Goal: Task Accomplishment & Management: Use online tool/utility

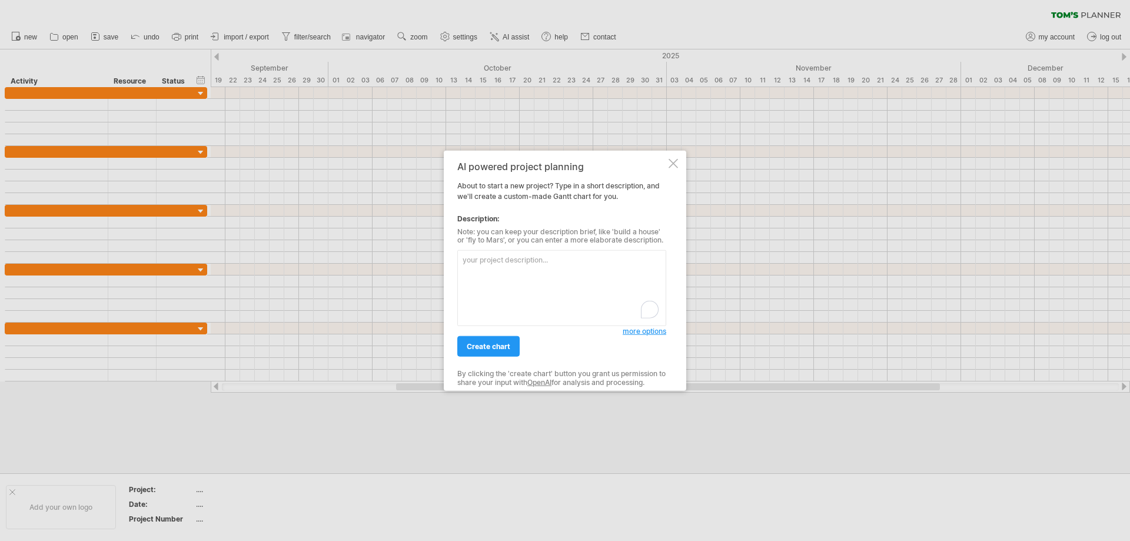
click at [539, 265] on textarea "To enrich screen reader interactions, please activate Accessibility in Grammarl…" at bounding box center [561, 288] width 209 height 76
type textarea "p"
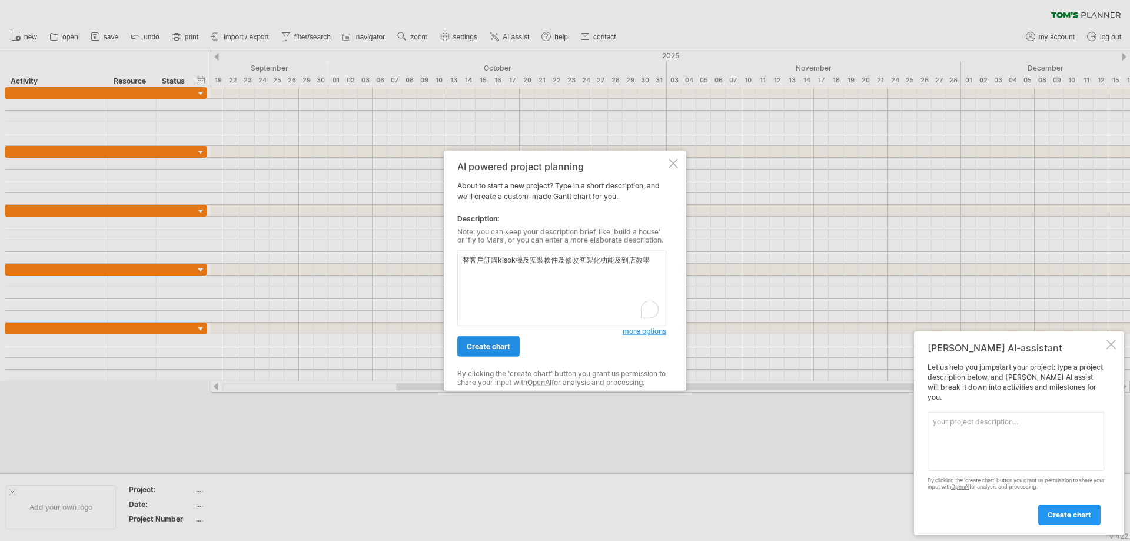
type textarea "替客戶訂購kisok機及安裝軟件及修改客製化功能及到店教學"
click at [496, 345] on span "create chart" at bounding box center [489, 346] width 44 height 9
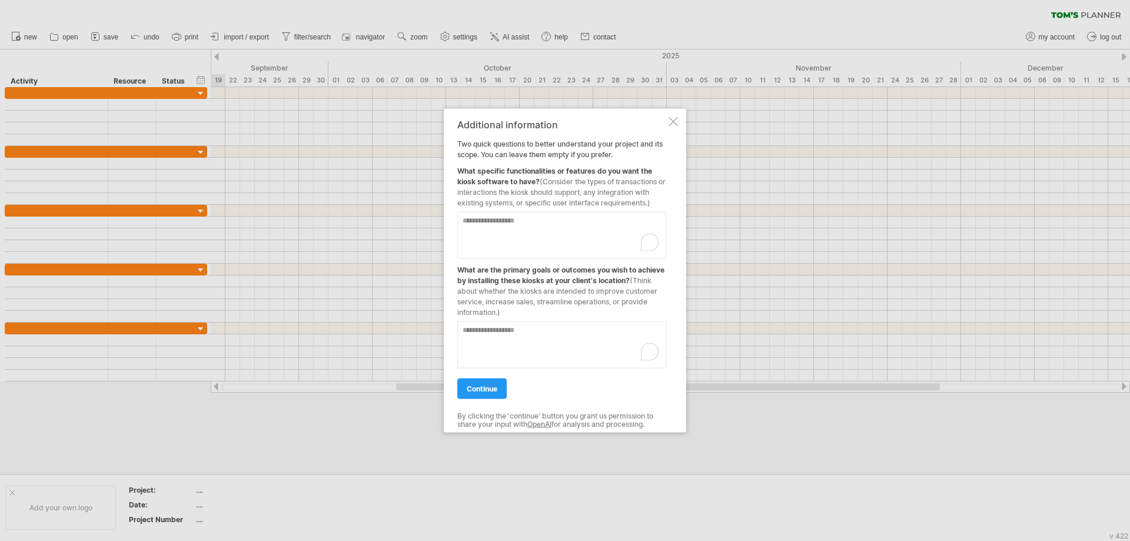
click at [648, 240] on div at bounding box center [650, 242] width 16 height 18
click at [536, 236] on textarea "To enrich screen reader interactions, please activate Accessibility in Grammarl…" at bounding box center [561, 234] width 209 height 47
paste textarea "***"
type textarea "*"
drag, startPoint x: 569, startPoint y: 220, endPoint x: 454, endPoint y: 219, distance: 114.8
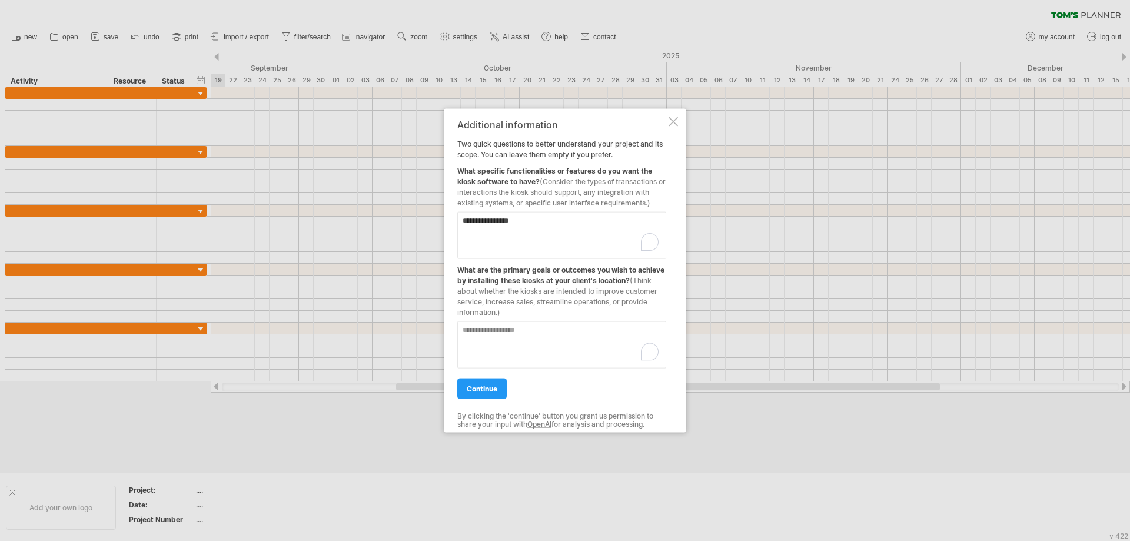
click at [454, 219] on div "**********" at bounding box center [565, 270] width 243 height 324
type textarea "**********"
click at [497, 389] on span "continue" at bounding box center [482, 388] width 31 height 9
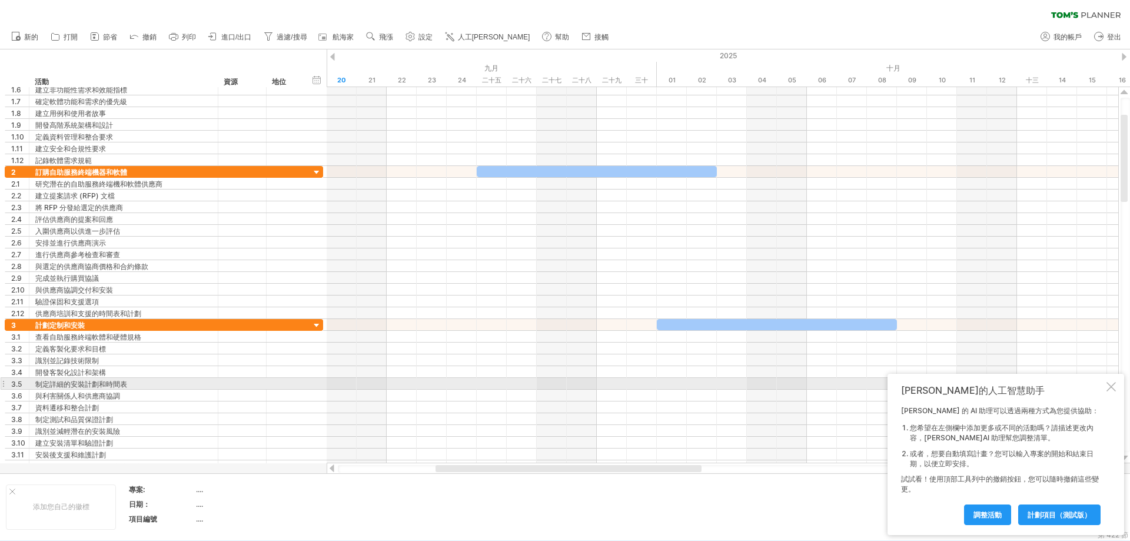
click at [1116, 389] on div at bounding box center [1111, 386] width 9 height 9
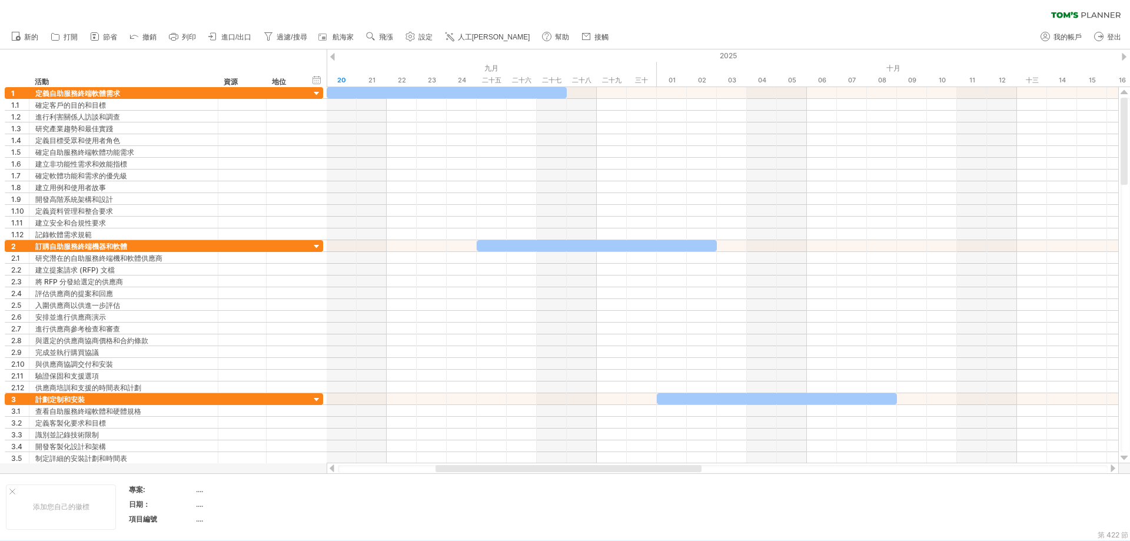
click at [798, 31] on div "新的" at bounding box center [565, 37] width 1130 height 25
click at [174, 68] on div "hide start/end/duration 顯示開始/結束/持續時間 ******** 活動 ******** 資源 ****** 地位" at bounding box center [163, 68] width 327 height 38
click at [178, 65] on div "hide start/end/duration 顯示開始/結束/持續時間 ******** 活動 ******** 資源 ****** 地位" at bounding box center [163, 68] width 327 height 38
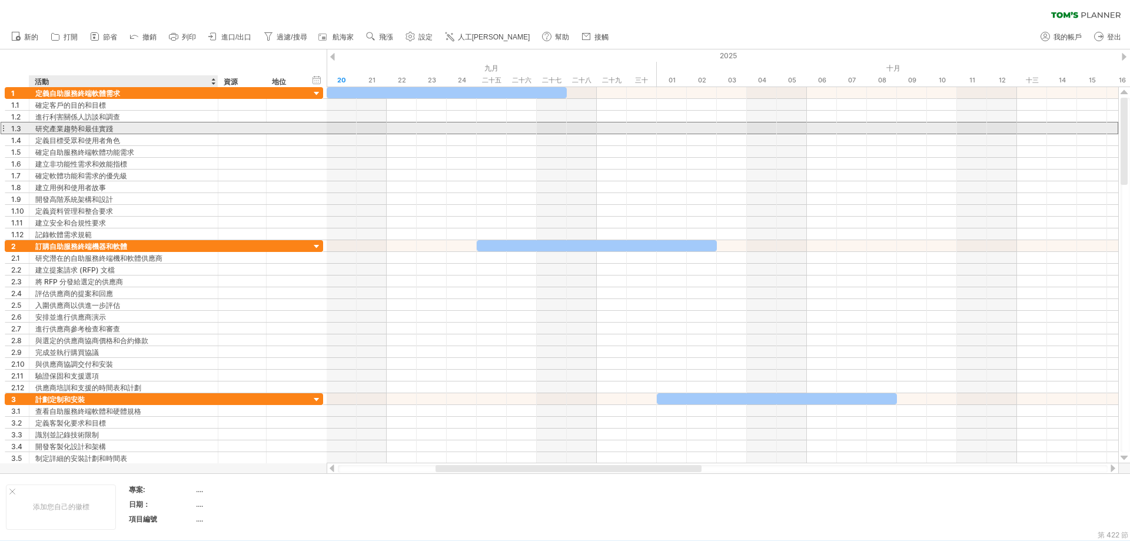
click at [122, 130] on div "研究產業趨勢和最佳實踐" at bounding box center [123, 127] width 177 height 11
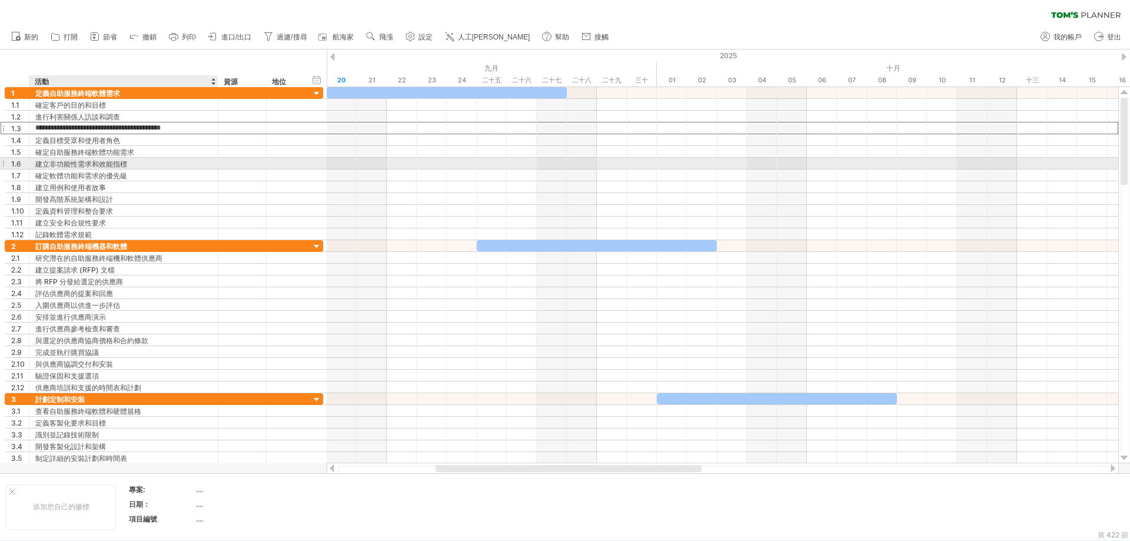
click at [147, 164] on div "建立非功能性需求和效能指標" at bounding box center [123, 163] width 177 height 11
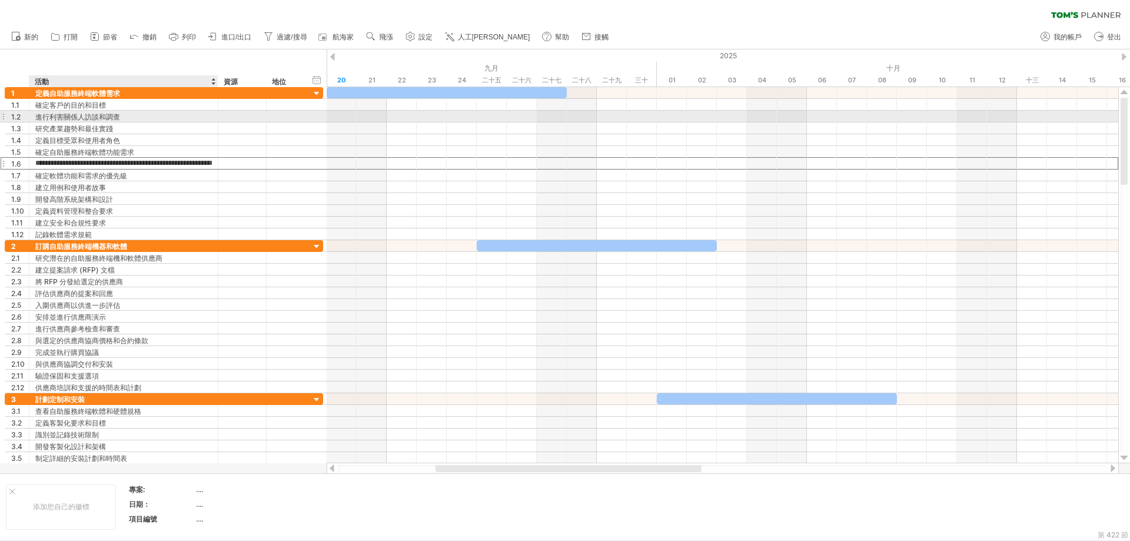
click at [158, 112] on div "進行利害關係人訪談和調查" at bounding box center [123, 116] width 177 height 11
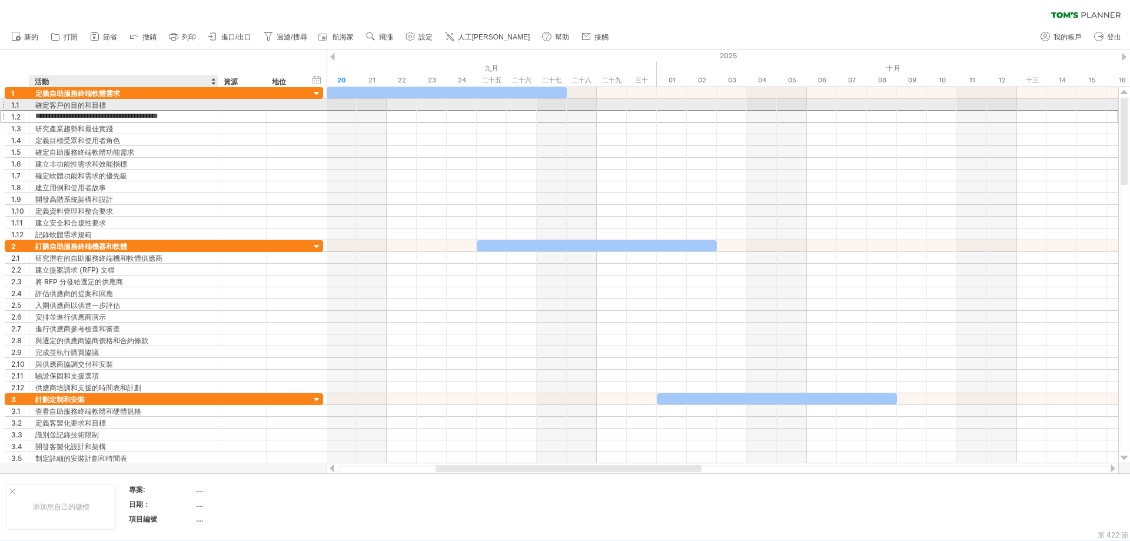
click at [161, 107] on div "確定客戶的目的和目標" at bounding box center [123, 104] width 177 height 11
click at [166, 62] on div "hide start/end/duration 顯示開始/結束/持續時間 ******** 活動 ******** 資源 ****** 地位" at bounding box center [163, 68] width 327 height 38
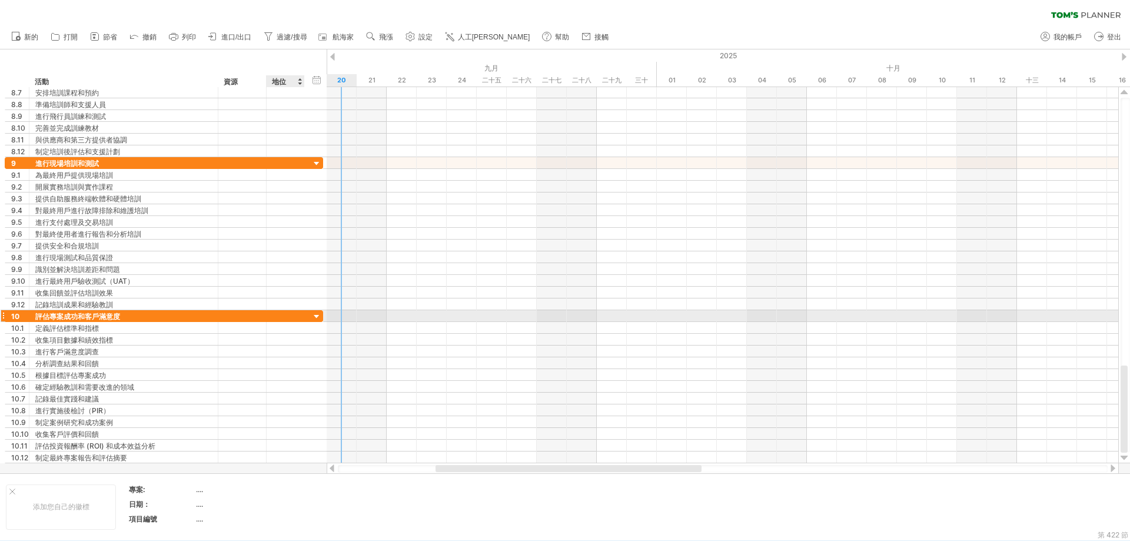
click at [316, 317] on div at bounding box center [316, 316] width 11 height 11
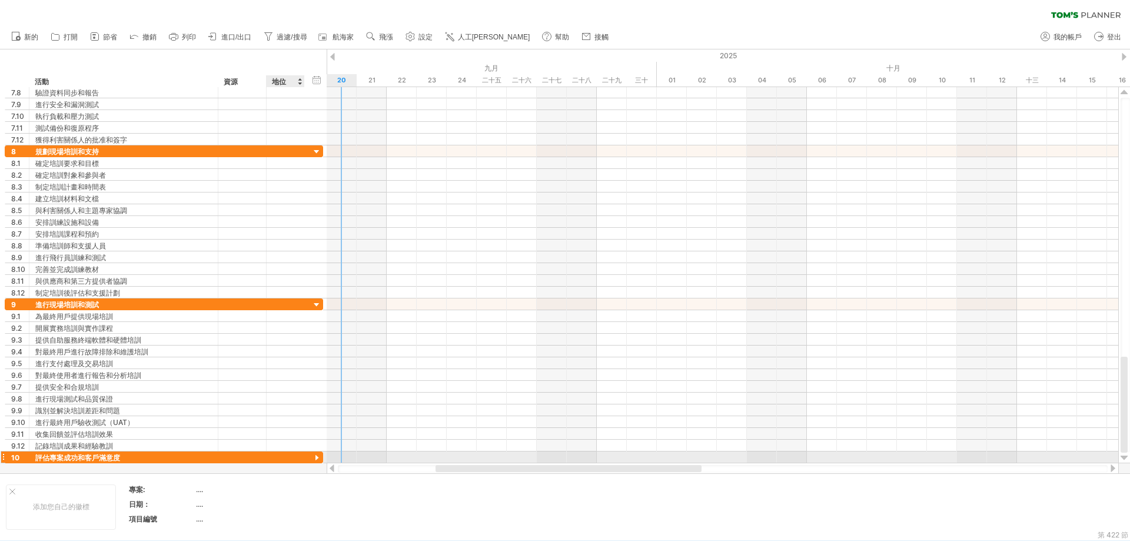
click at [317, 458] on div at bounding box center [316, 458] width 11 height 11
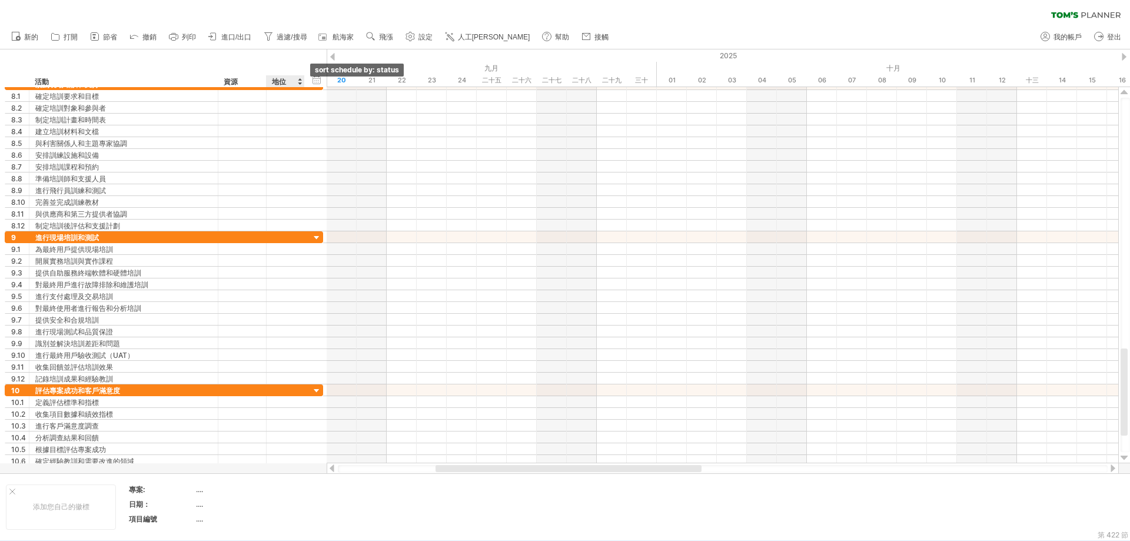
click at [300, 85] on div at bounding box center [299, 81] width 5 height 12
click at [249, 82] on div "資源" at bounding box center [242, 81] width 36 height 12
click at [261, 82] on div at bounding box center [261, 81] width 5 height 12
click at [248, 81] on div "資源" at bounding box center [242, 81] width 36 height 12
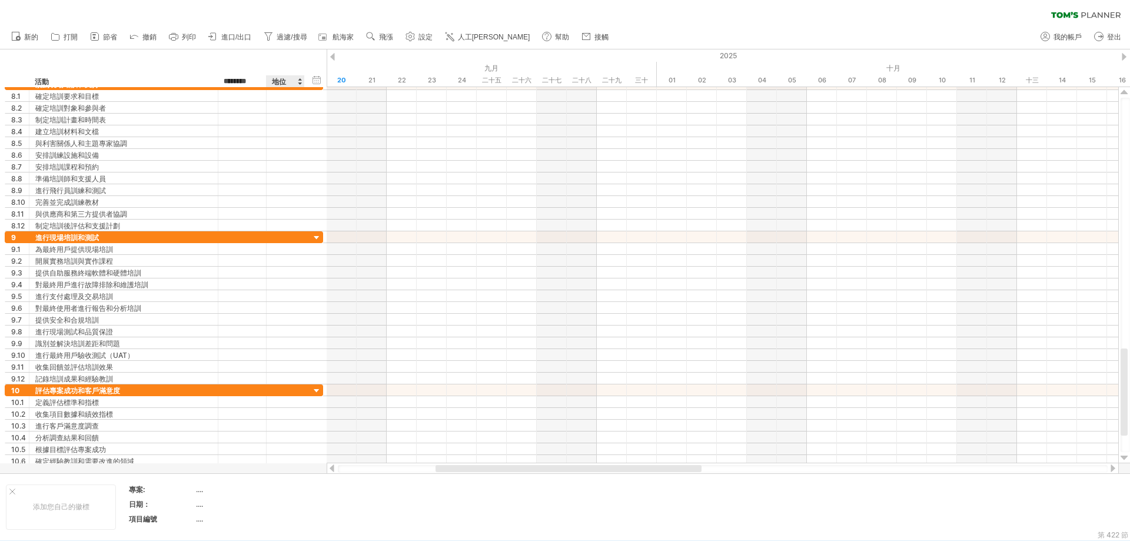
click at [276, 69] on div "隱藏開始/結束/持續時間 顯示開始/結束/持續時間 ******** 活動 ******** 資源 ****** 地位" at bounding box center [163, 68] width 327 height 38
click at [286, 61] on div "隱藏開始/結束/持續時間 顯示開始/結束/持續時間 ******** 活動 ******** 資源 ****** 地位" at bounding box center [163, 68] width 327 height 38
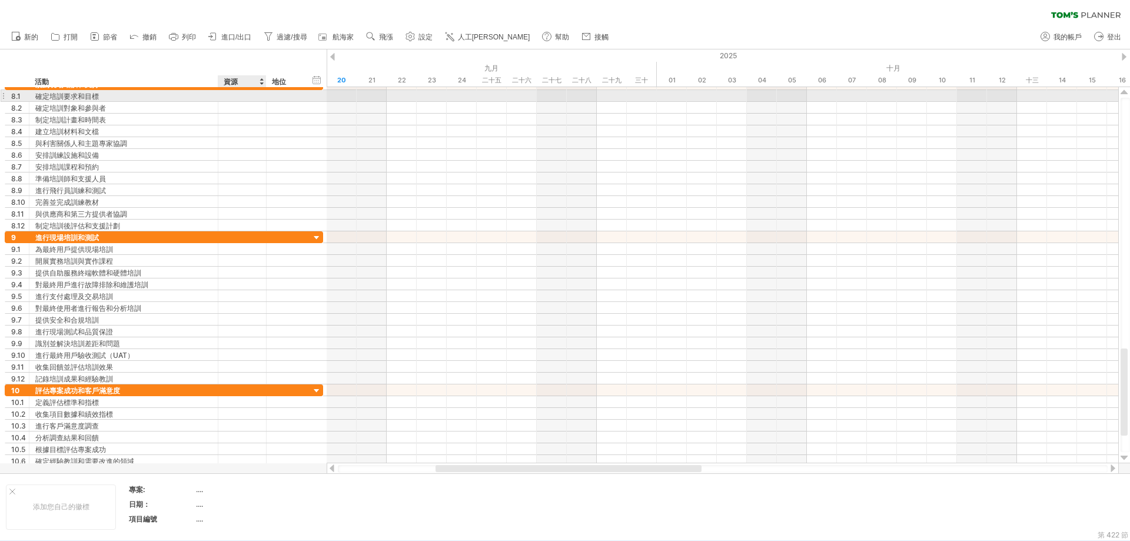
click at [248, 96] on div at bounding box center [242, 95] width 36 height 11
click at [248, 96] on input "text" at bounding box center [242, 95] width 36 height 11
type input "*"
type input "***"
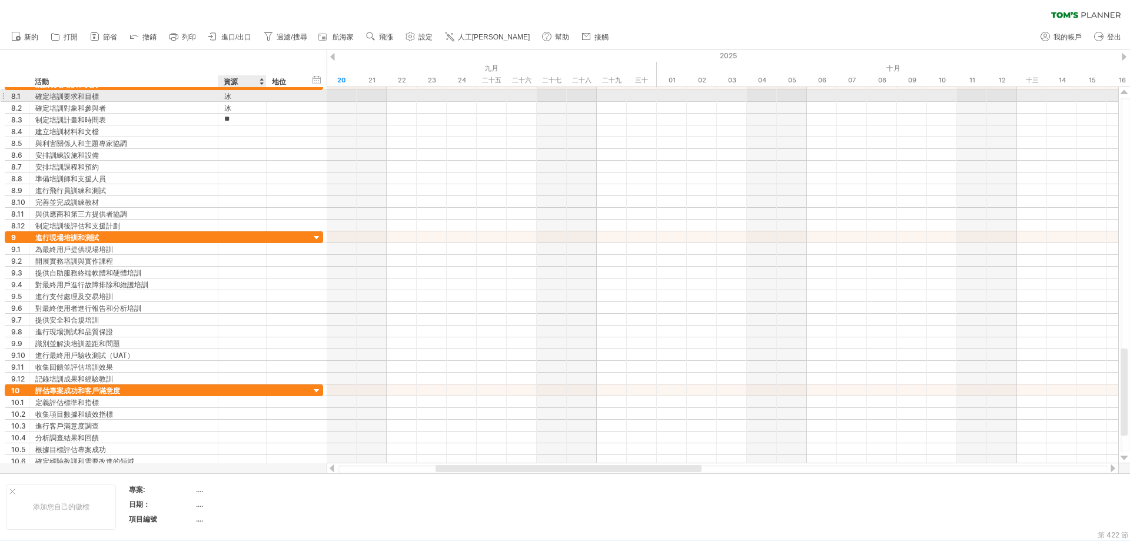
type input "***"
type input "****"
type input "***"
type input "****"
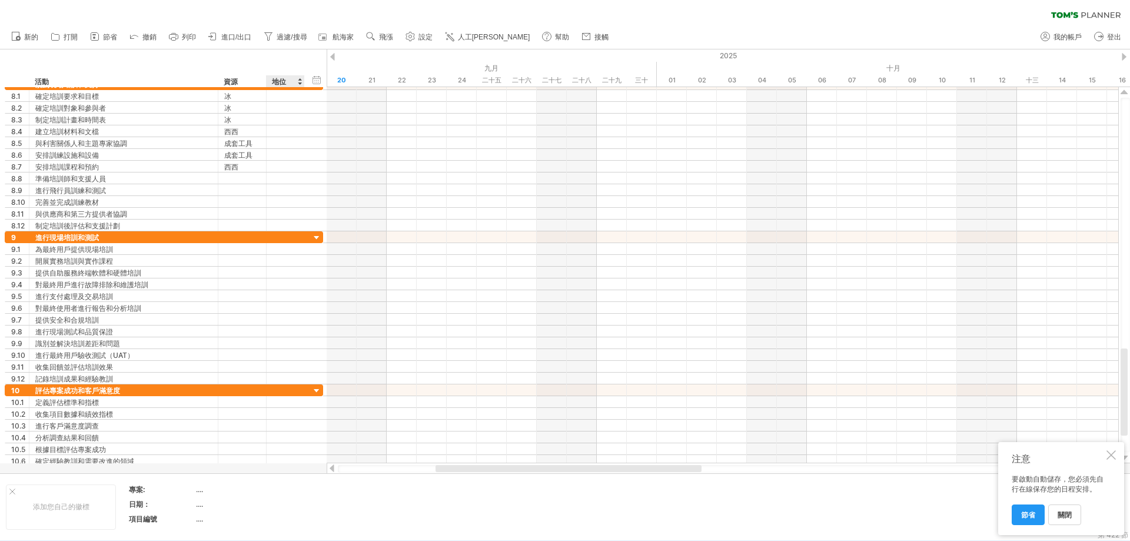
click at [300, 82] on div at bounding box center [299, 81] width 5 height 12
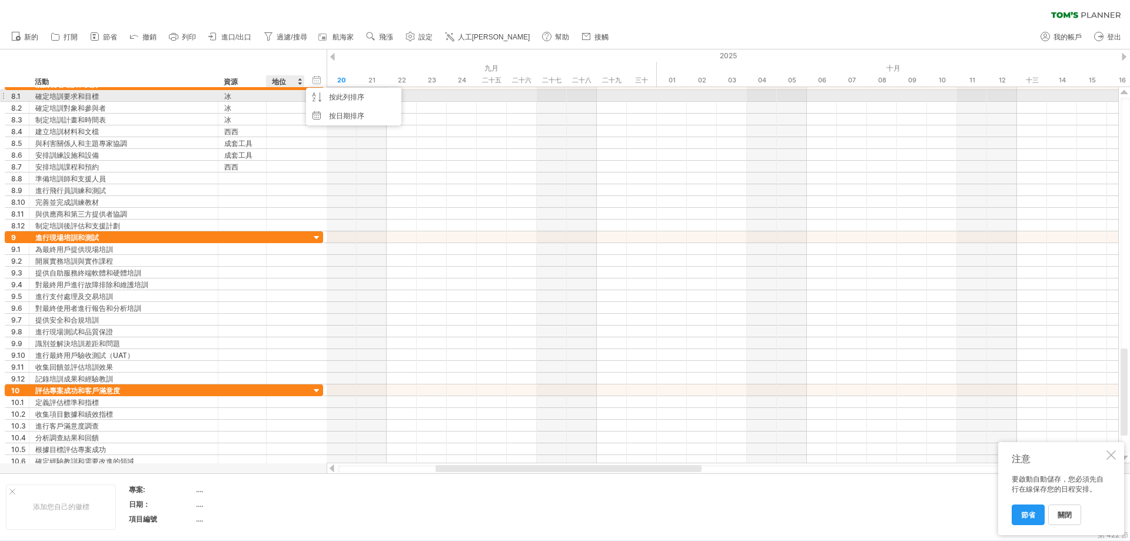
click at [286, 92] on div at bounding box center [286, 95] width 26 height 11
click at [1067, 516] on font "關閉" at bounding box center [1065, 514] width 14 height 9
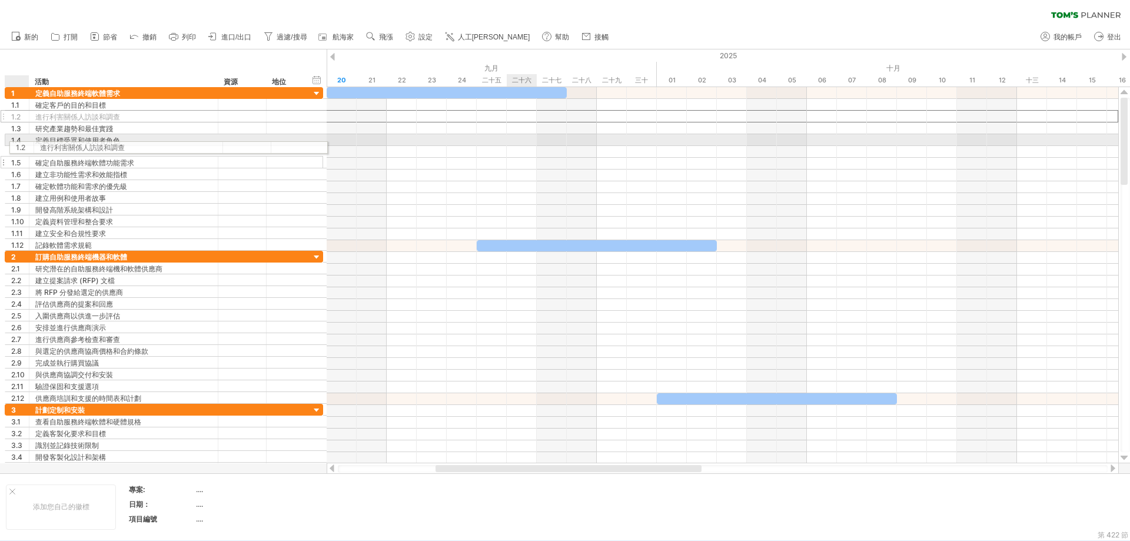
drag, startPoint x: 6, startPoint y: 116, endPoint x: 12, endPoint y: 147, distance: 31.2
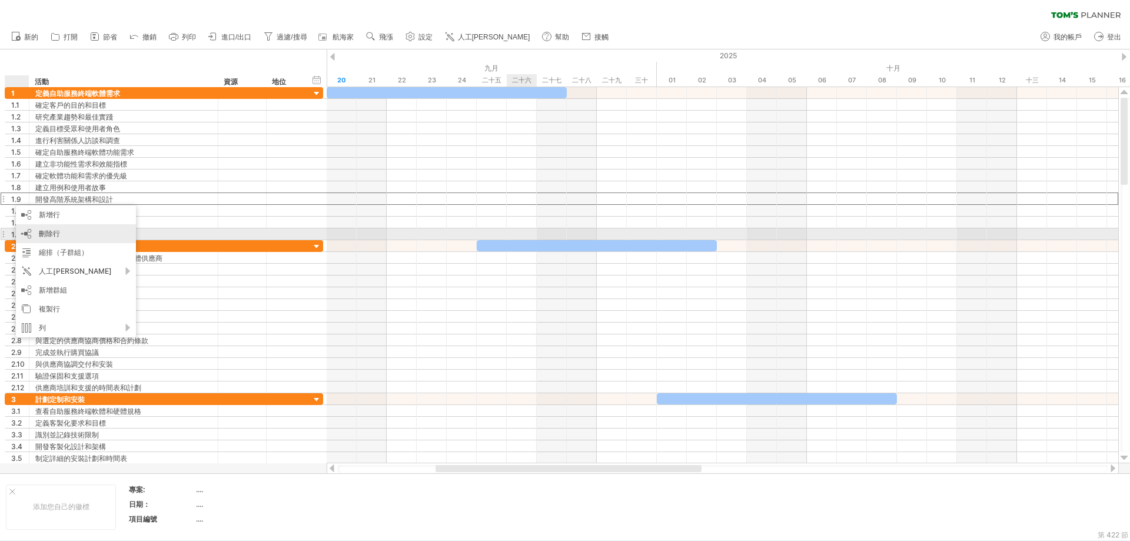
click at [68, 235] on div "刪除行 刪除選取的行" at bounding box center [76, 233] width 120 height 19
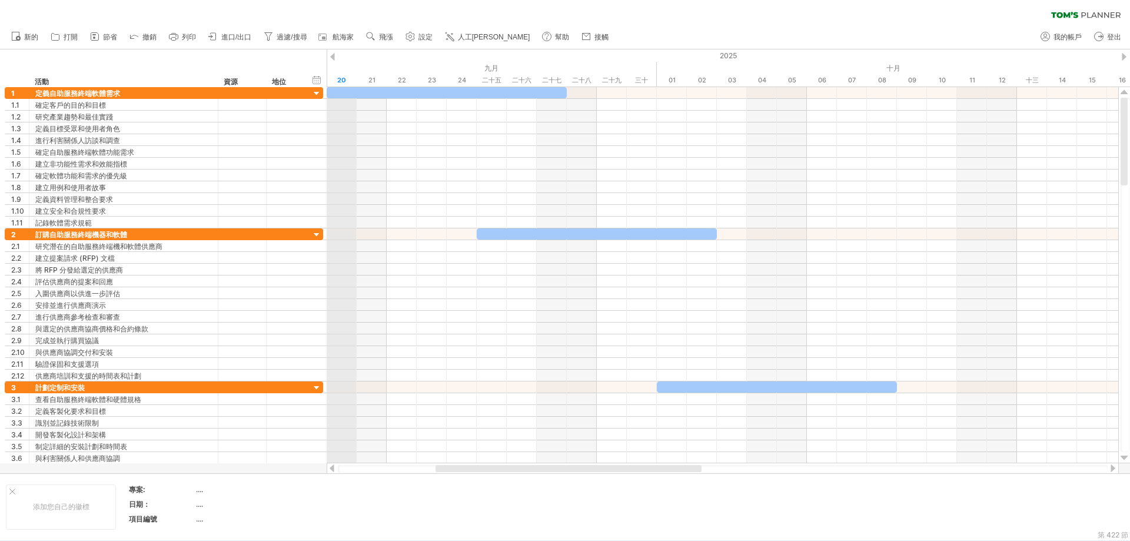
click at [336, 56] on div "2025" at bounding box center [912, 55] width 3453 height 12
click at [334, 55] on div at bounding box center [332, 57] width 5 height 8
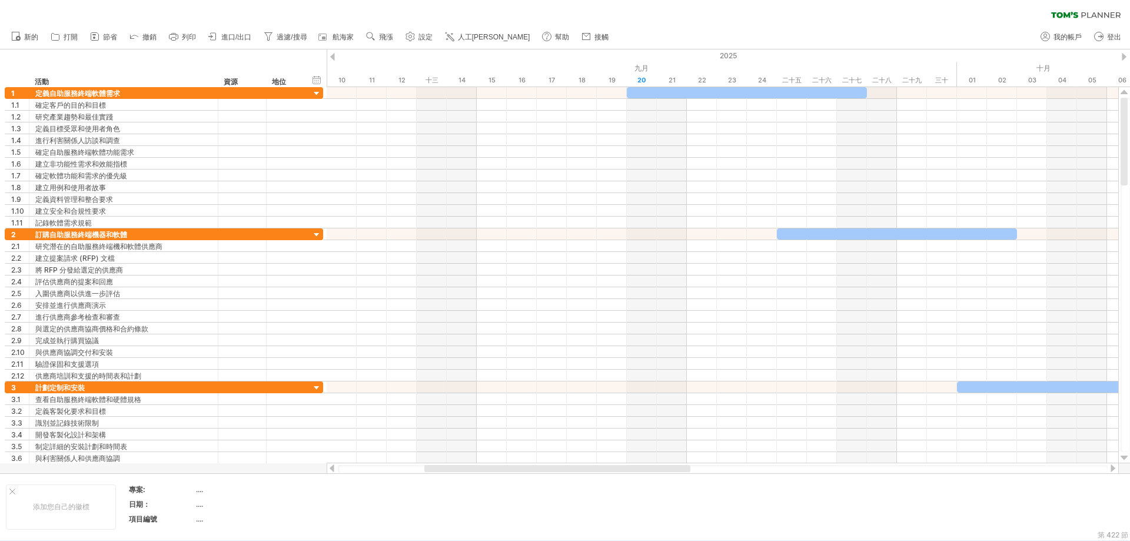
click at [334, 55] on div at bounding box center [332, 57] width 5 height 8
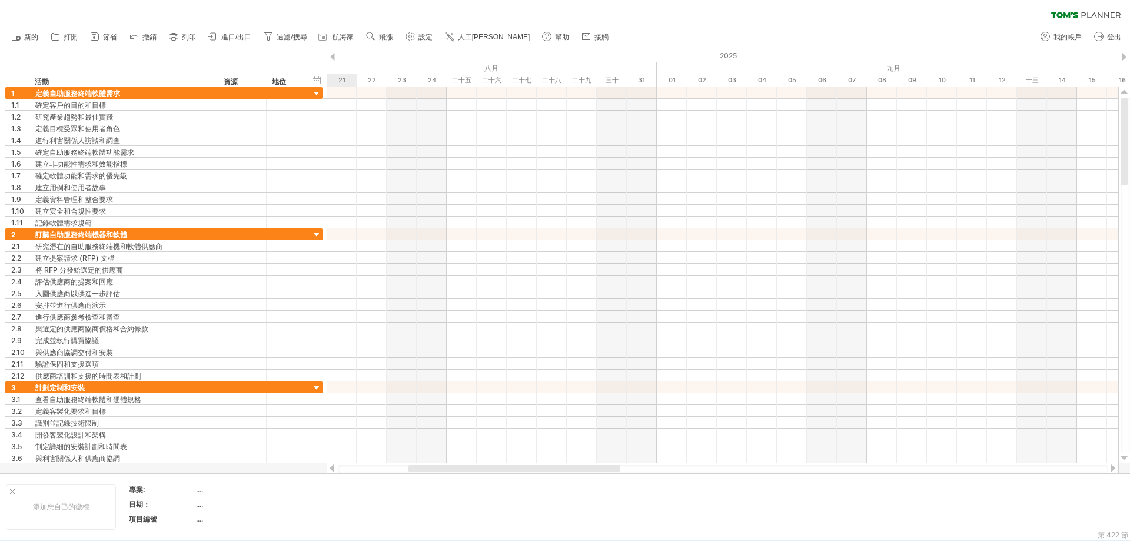
click at [1126, 59] on div at bounding box center [1124, 57] width 5 height 8
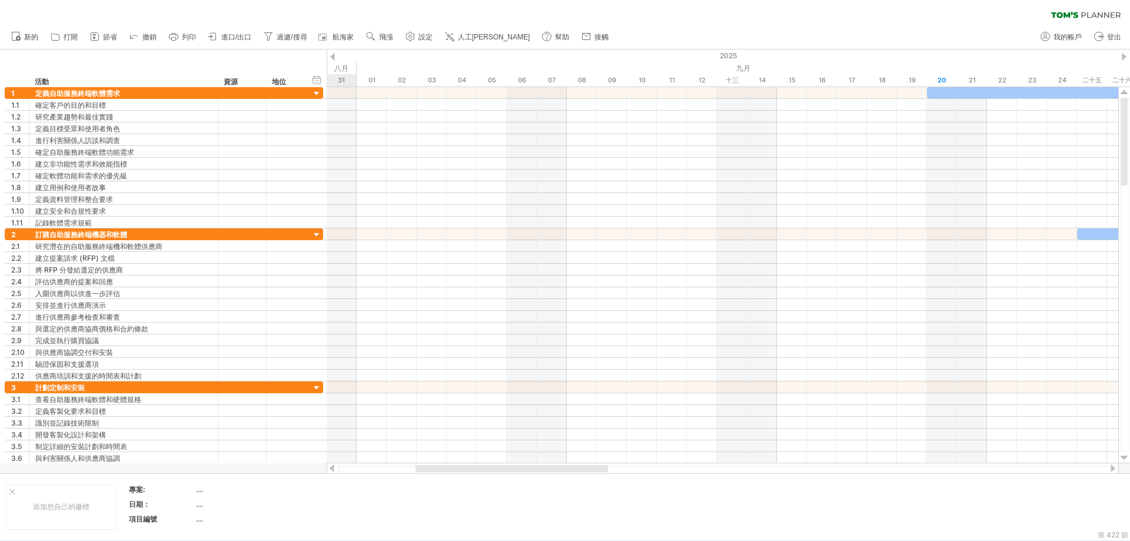
click at [1126, 59] on div at bounding box center [1124, 57] width 5 height 8
drag, startPoint x: 482, startPoint y: 465, endPoint x: 329, endPoint y: 486, distance: 153.9
click at [332, 487] on div "嘗試造訪 [DOMAIN_NAME] 再次連接... 0% 清除過濾器 新的" at bounding box center [565, 270] width 1130 height 541
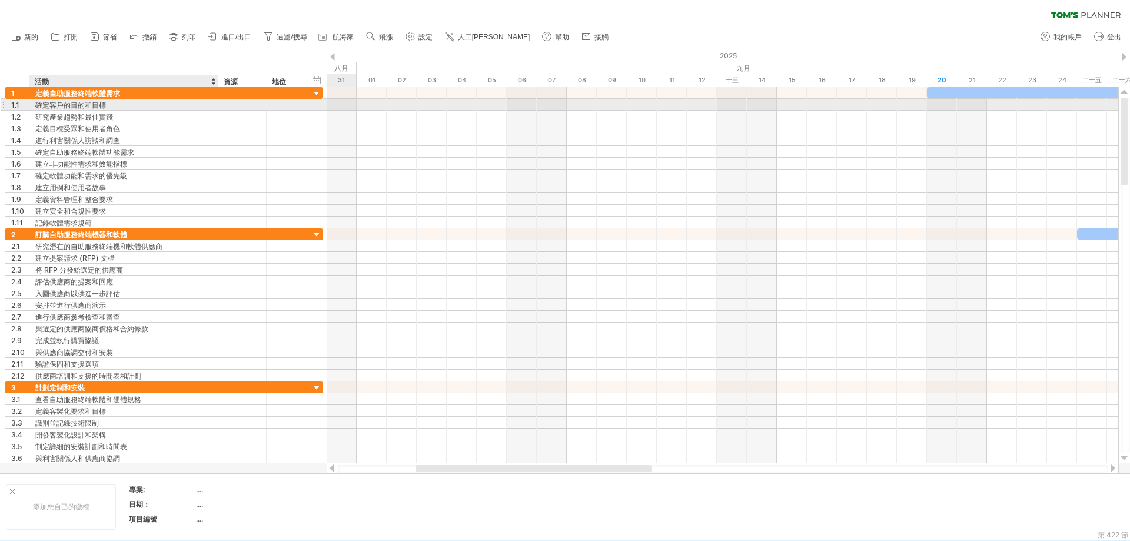
click at [138, 108] on div "確定客戶的目的和目標" at bounding box center [123, 104] width 177 height 11
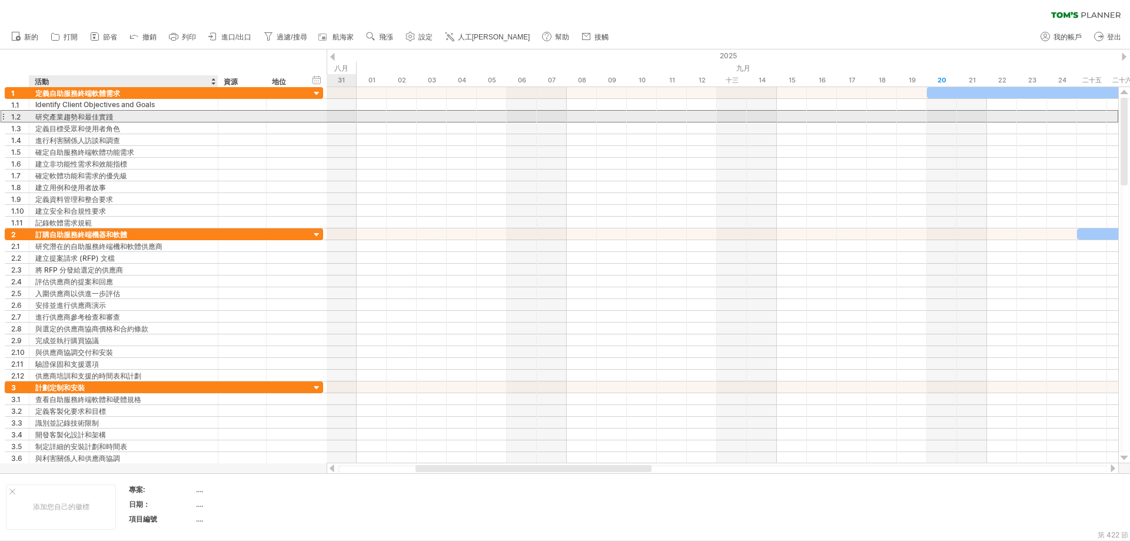
click at [140, 116] on div "研究產業趨勢和最佳實踐" at bounding box center [123, 116] width 177 height 11
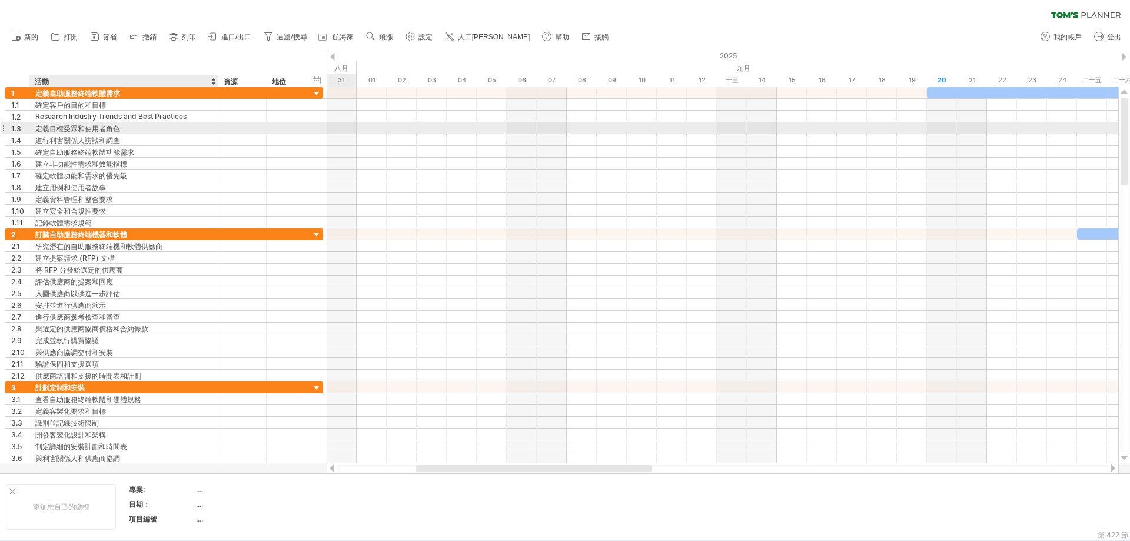
click at [140, 130] on div "定義目標受眾和使用者角色" at bounding box center [123, 127] width 177 height 11
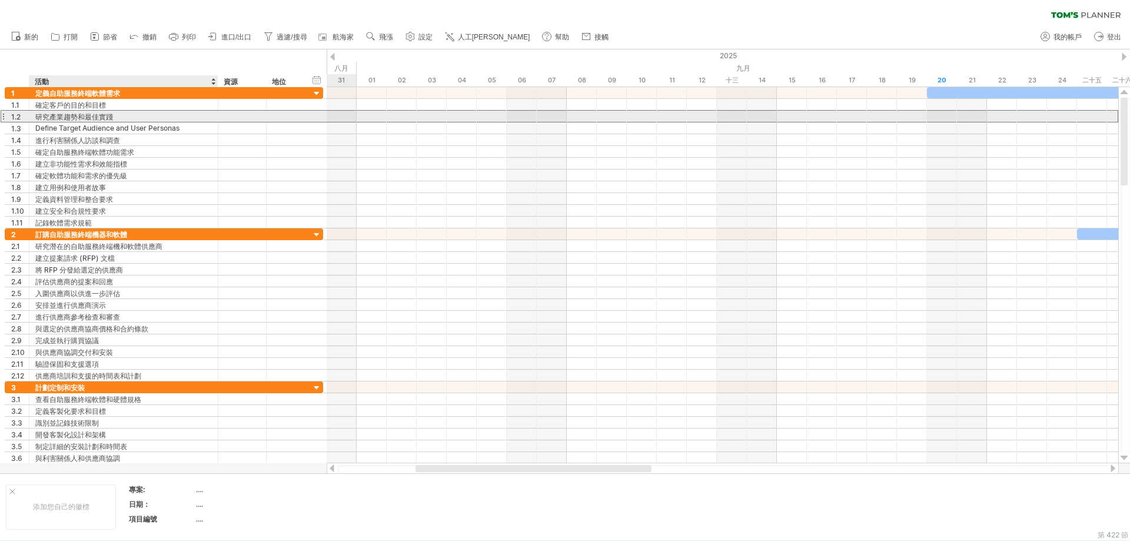
click at [153, 111] on div "研究產業趨勢和最佳實踐" at bounding box center [123, 116] width 177 height 11
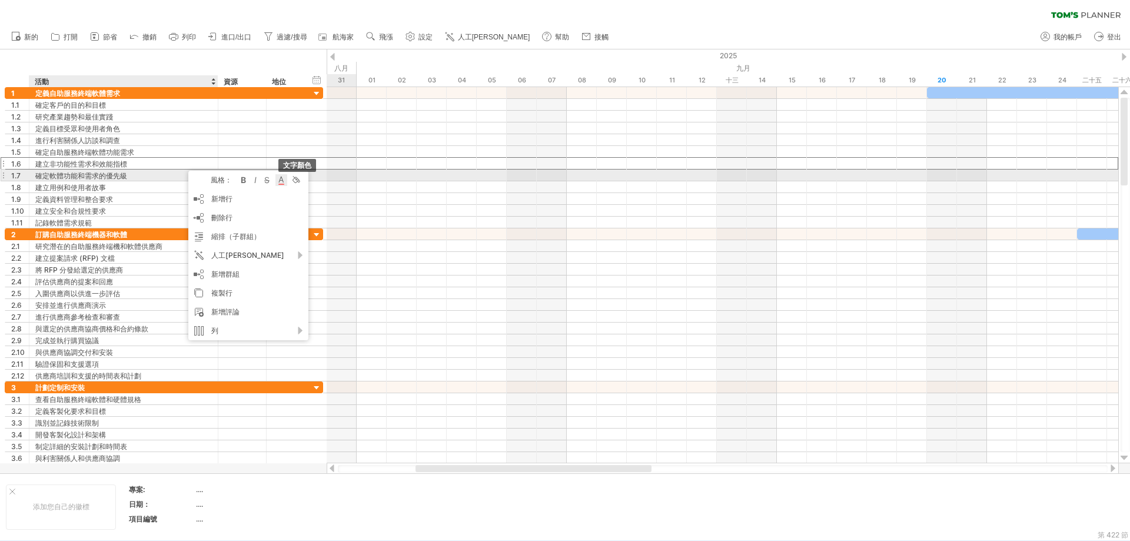
click at [278, 181] on div at bounding box center [282, 180] width 12 height 12
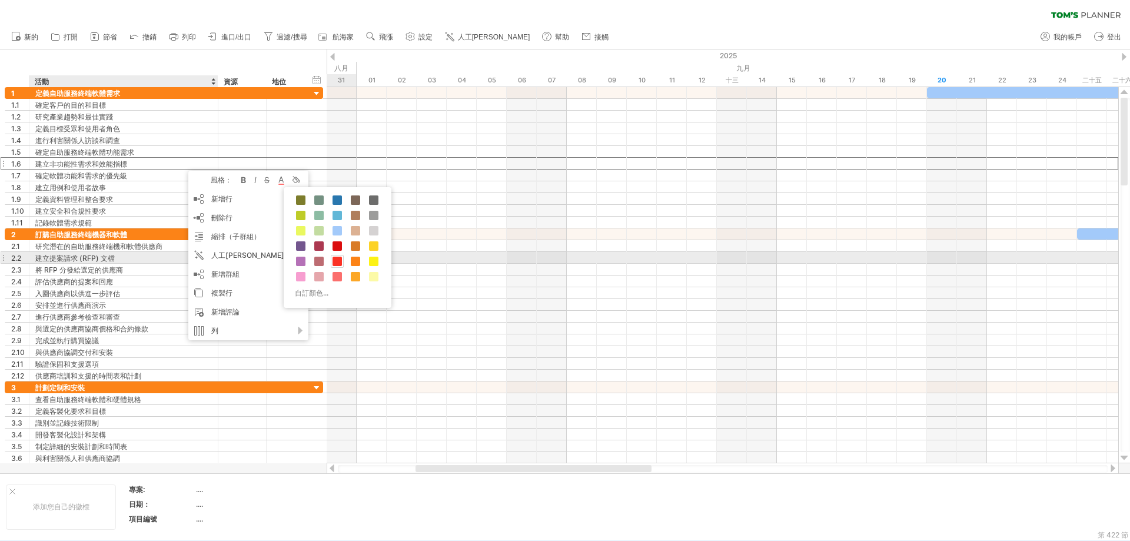
click at [336, 258] on span at bounding box center [337, 261] width 9 height 9
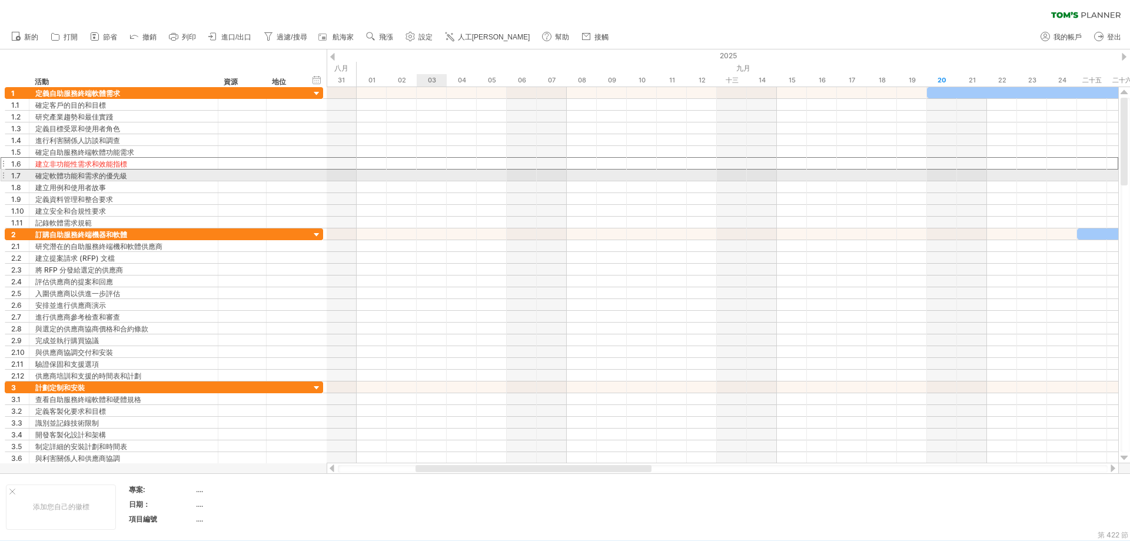
click at [433, 175] on div at bounding box center [723, 176] width 792 height 12
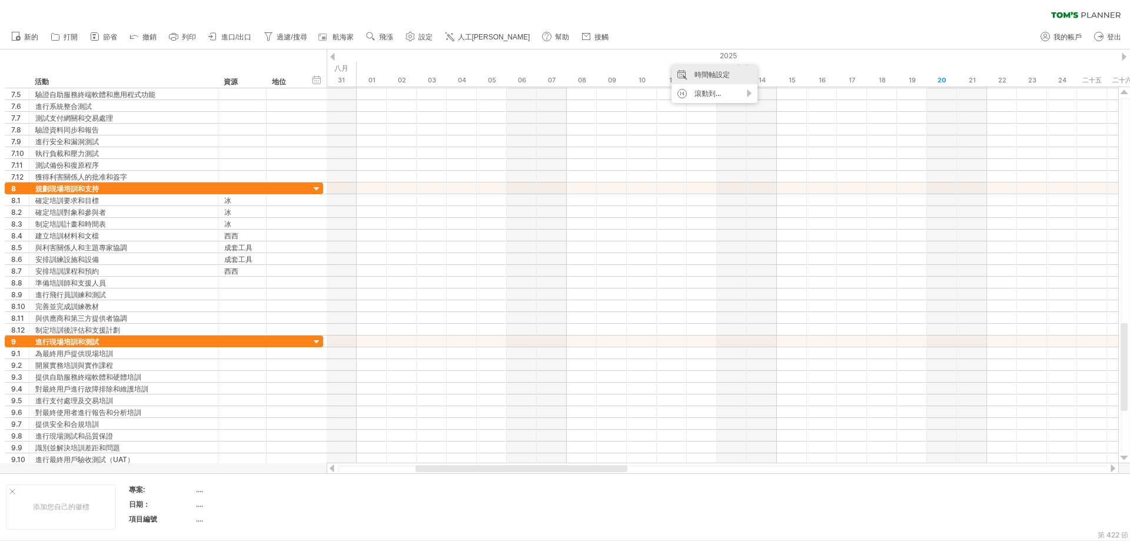
click at [711, 73] on font "時間軸設定" at bounding box center [712, 74] width 35 height 9
select select "*"
select select "**"
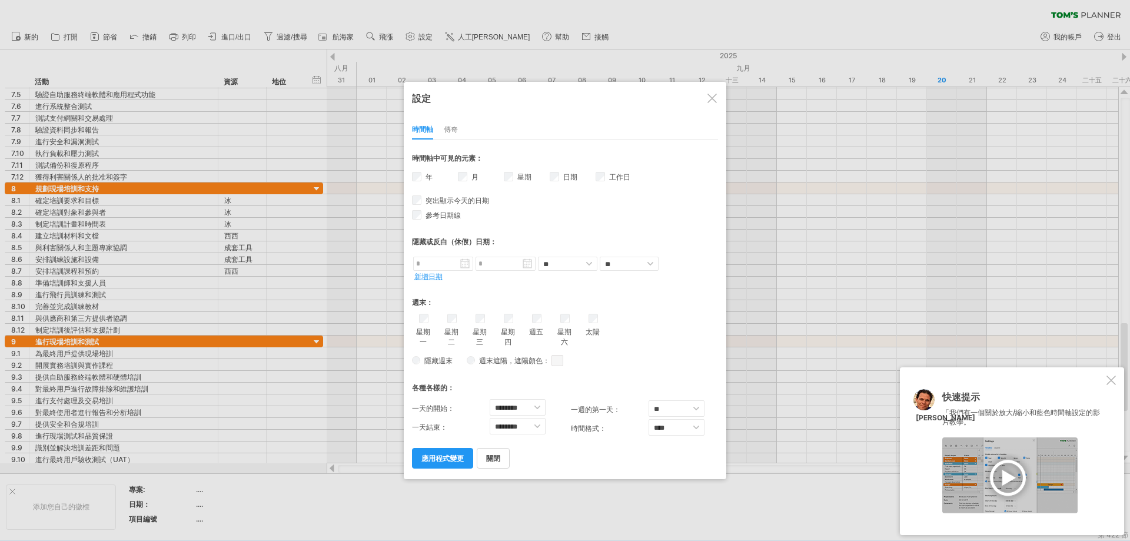
click at [453, 131] on font "傳奇" at bounding box center [451, 129] width 14 height 9
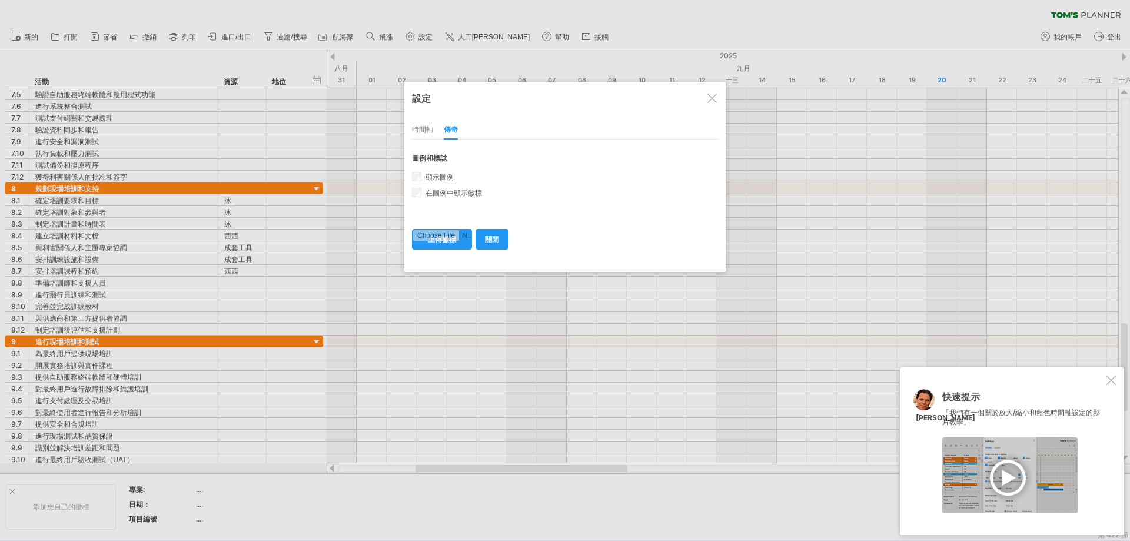
click at [423, 132] on font "時間軸" at bounding box center [422, 129] width 21 height 9
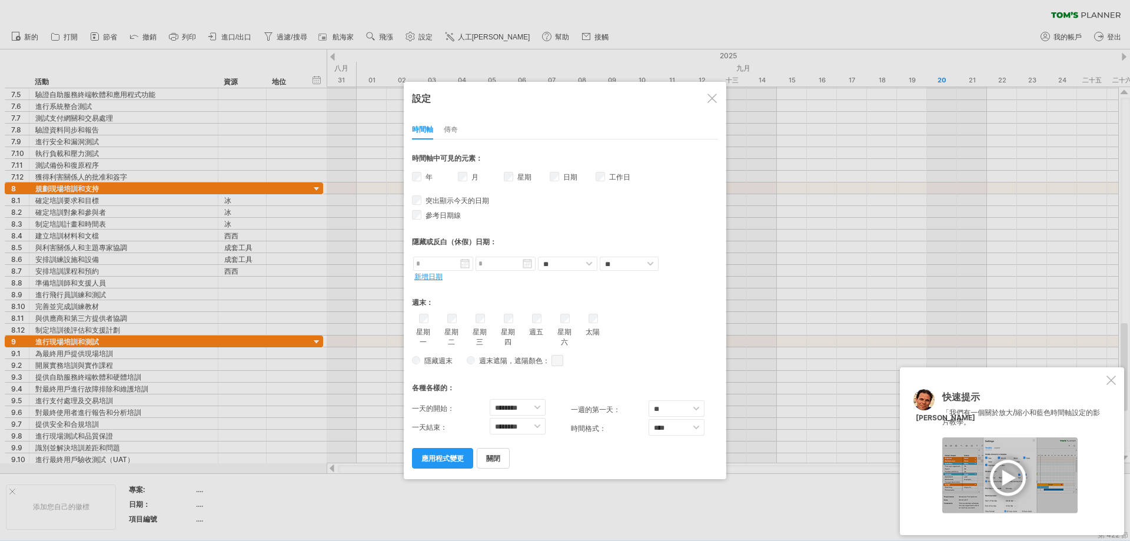
click at [716, 97] on div at bounding box center [712, 98] width 9 height 9
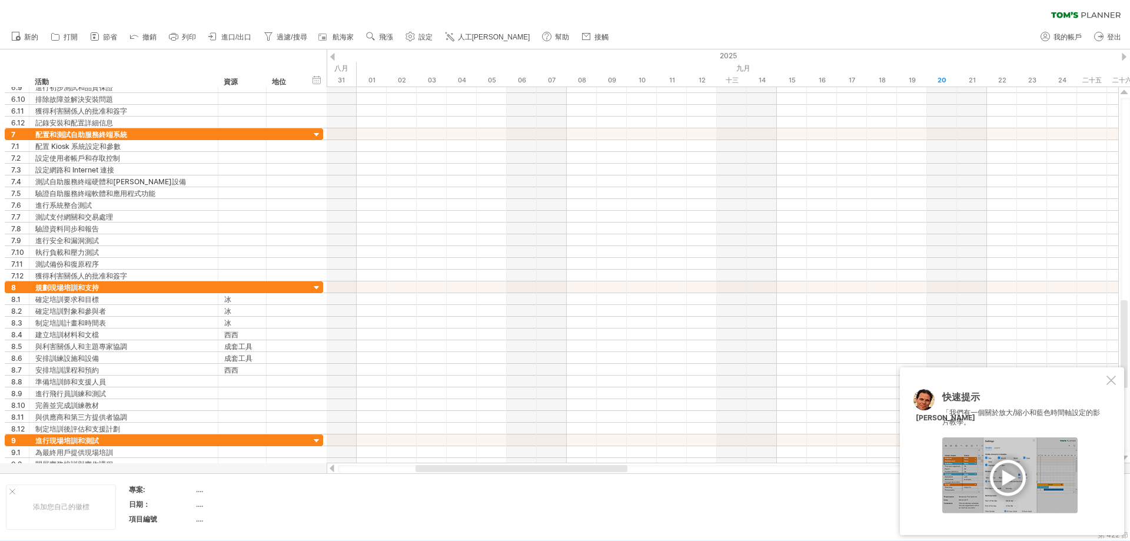
click at [1017, 477] on div at bounding box center [1010, 475] width 135 height 76
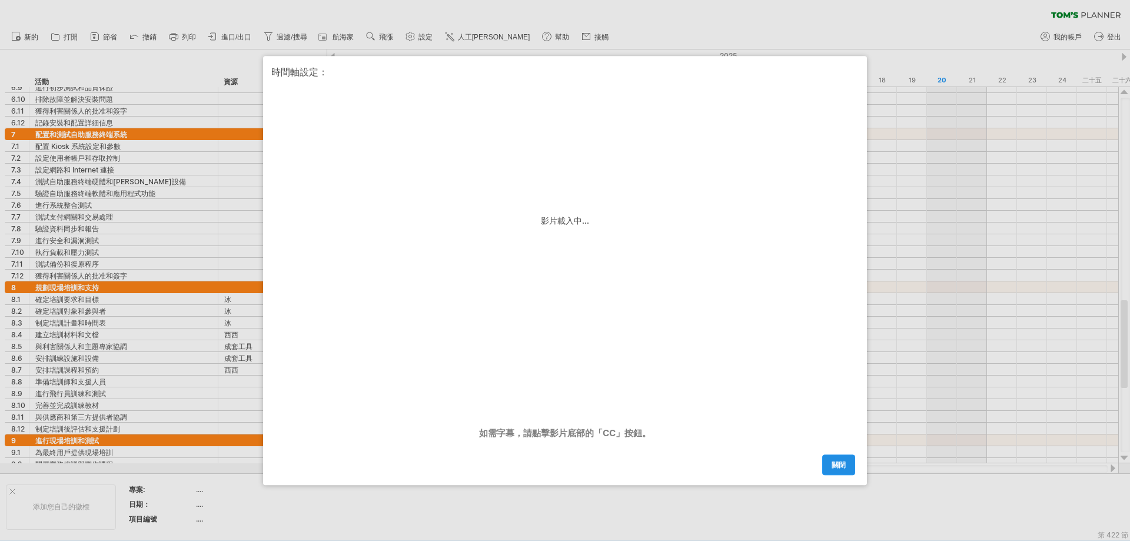
click at [845, 467] on font "關閉" at bounding box center [839, 464] width 14 height 9
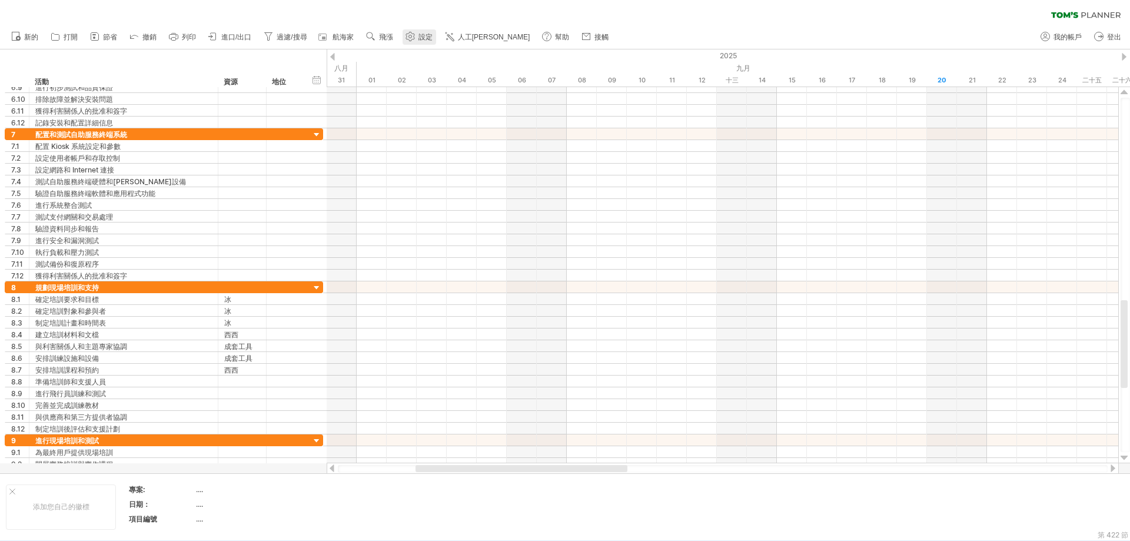
click at [416, 40] on use at bounding box center [410, 37] width 12 height 12
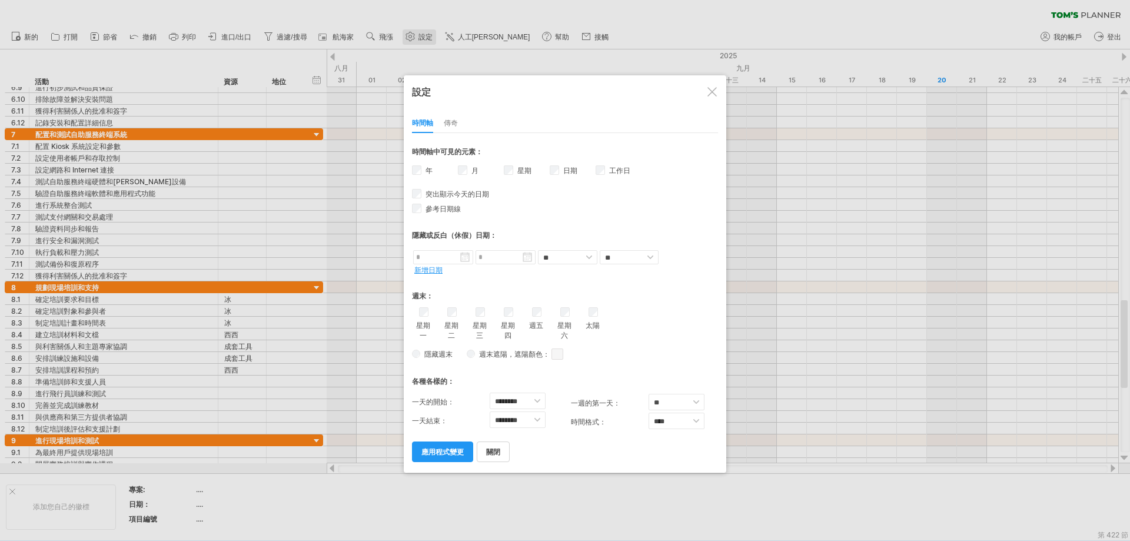
click at [418, 40] on div at bounding box center [565, 270] width 1130 height 541
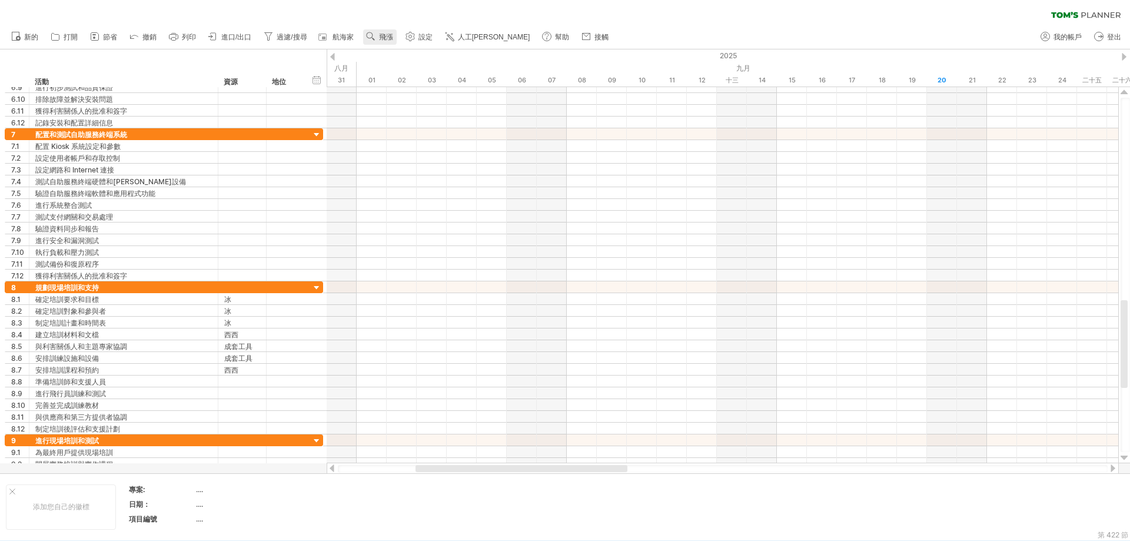
click at [391, 34] on font "飛漲" at bounding box center [386, 37] width 14 height 8
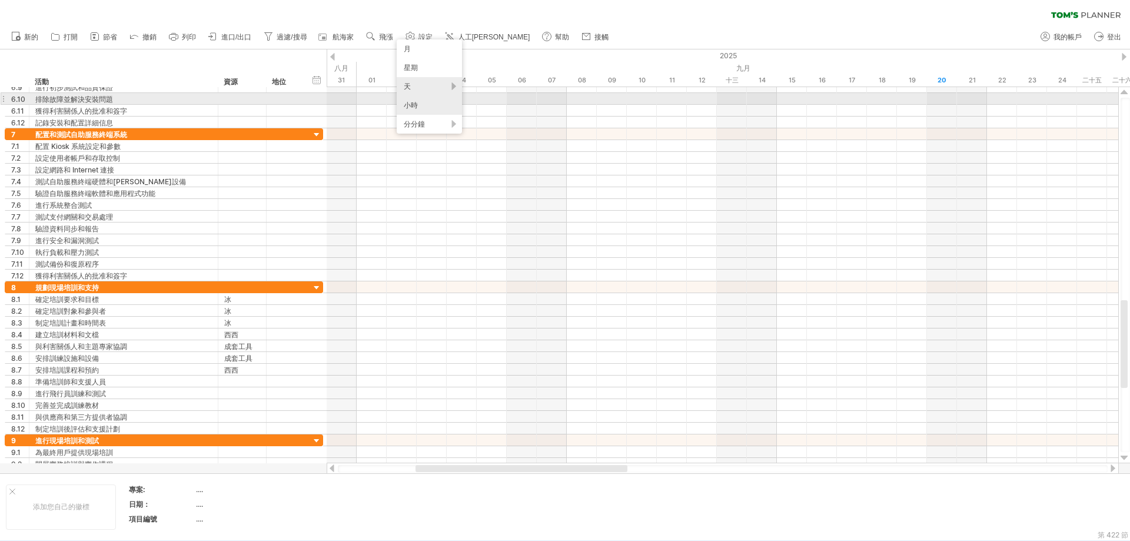
click at [441, 104] on div "小時" at bounding box center [429, 105] width 65 height 19
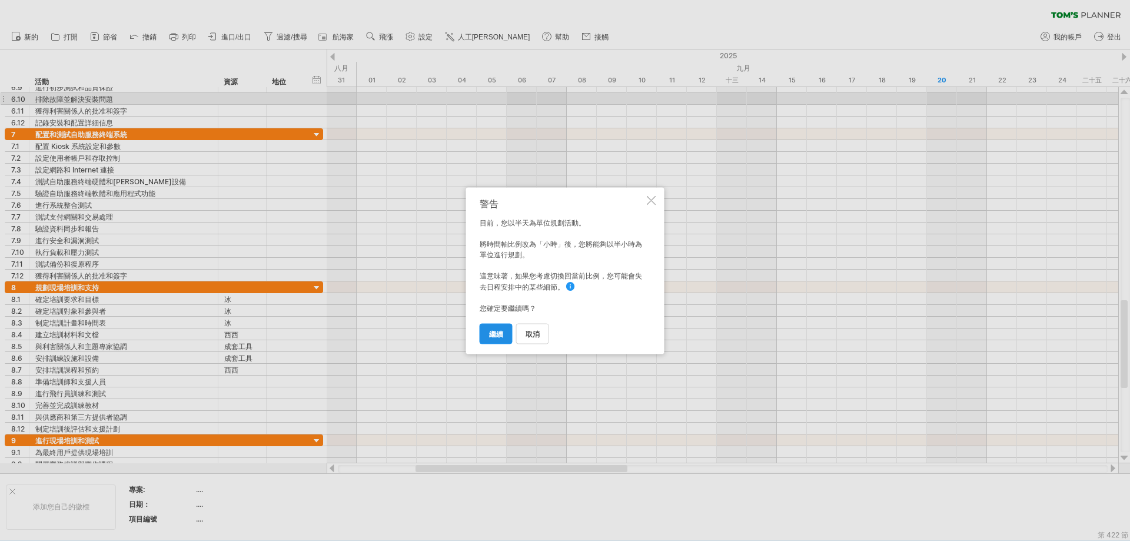
click at [503, 337] on font "繼續" at bounding box center [496, 333] width 14 height 9
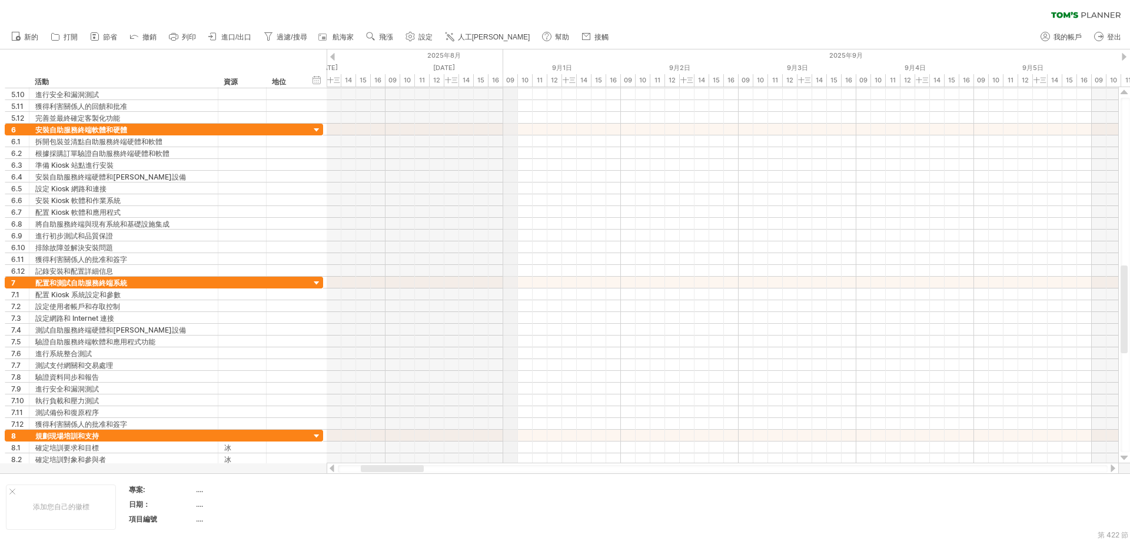
drag, startPoint x: 450, startPoint y: 55, endPoint x: 402, endPoint y: 69, distance: 49.7
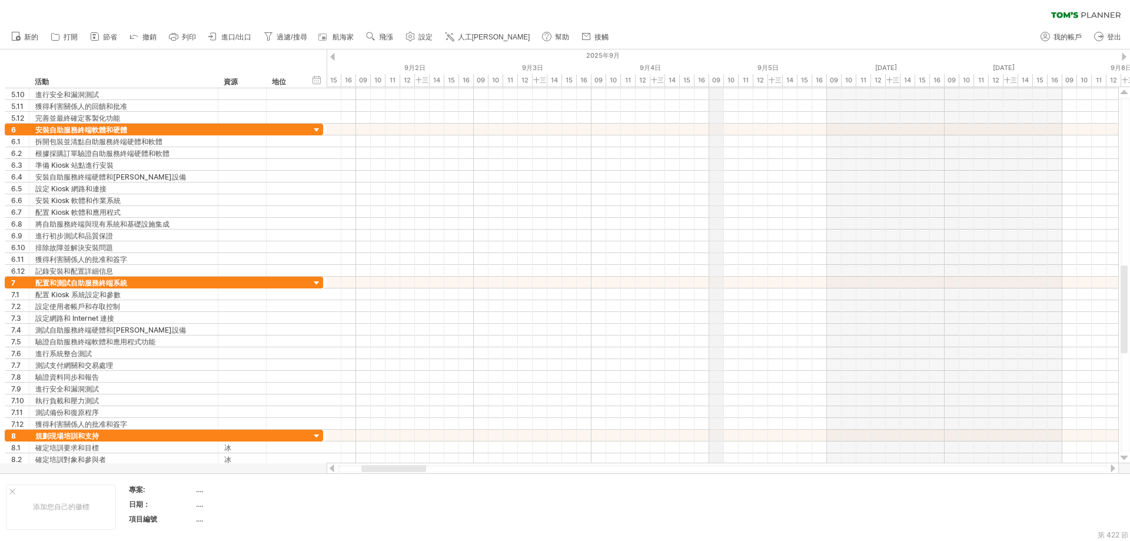
drag, startPoint x: 880, startPoint y: 64, endPoint x: 713, endPoint y: 77, distance: 167.1
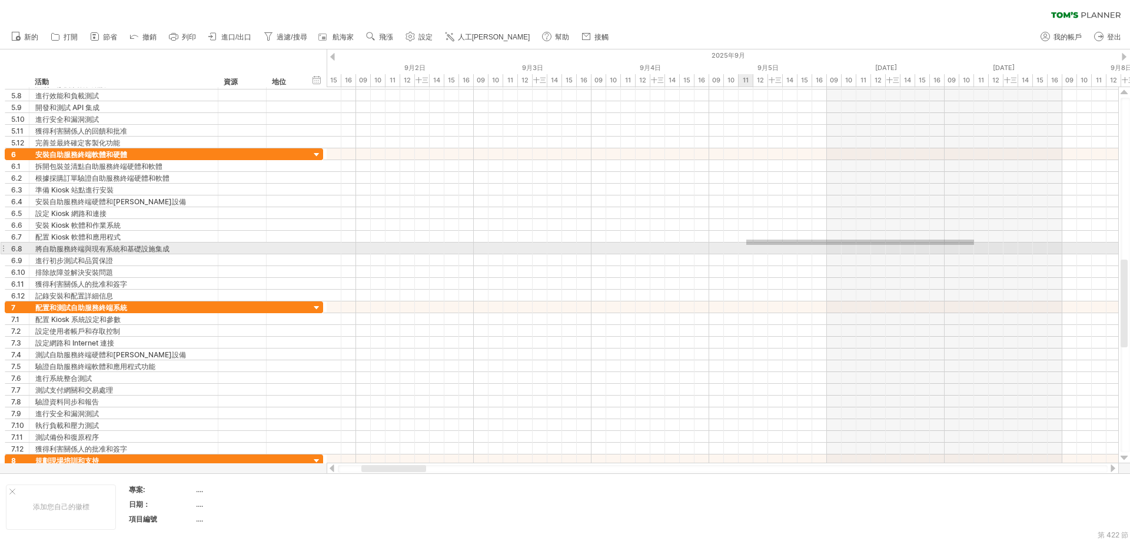
drag, startPoint x: 972, startPoint y: 240, endPoint x: 746, endPoint y: 245, distance: 226.1
click at [746, 245] on div at bounding box center [723, 224] width 792 height 153
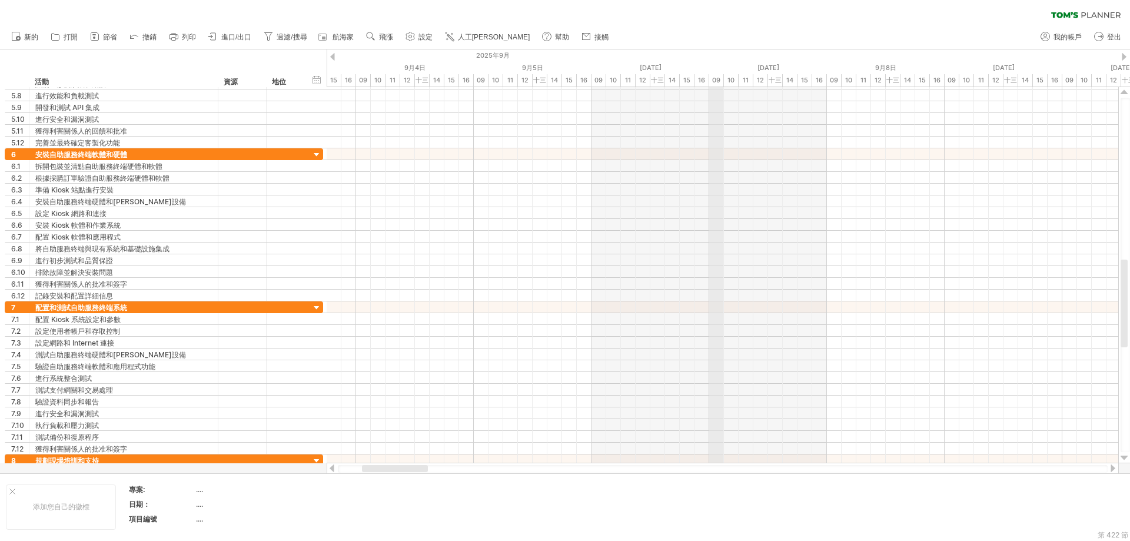
drag, startPoint x: 955, startPoint y: 60, endPoint x: 620, endPoint y: 67, distance: 335.1
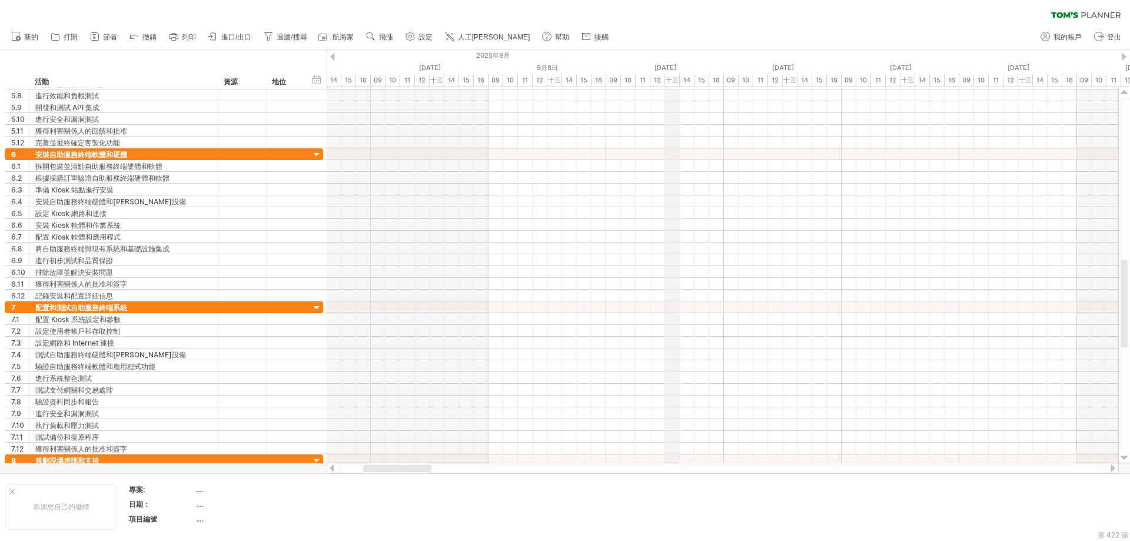
drag, startPoint x: 910, startPoint y: 58, endPoint x: 599, endPoint y: 70, distance: 311.7
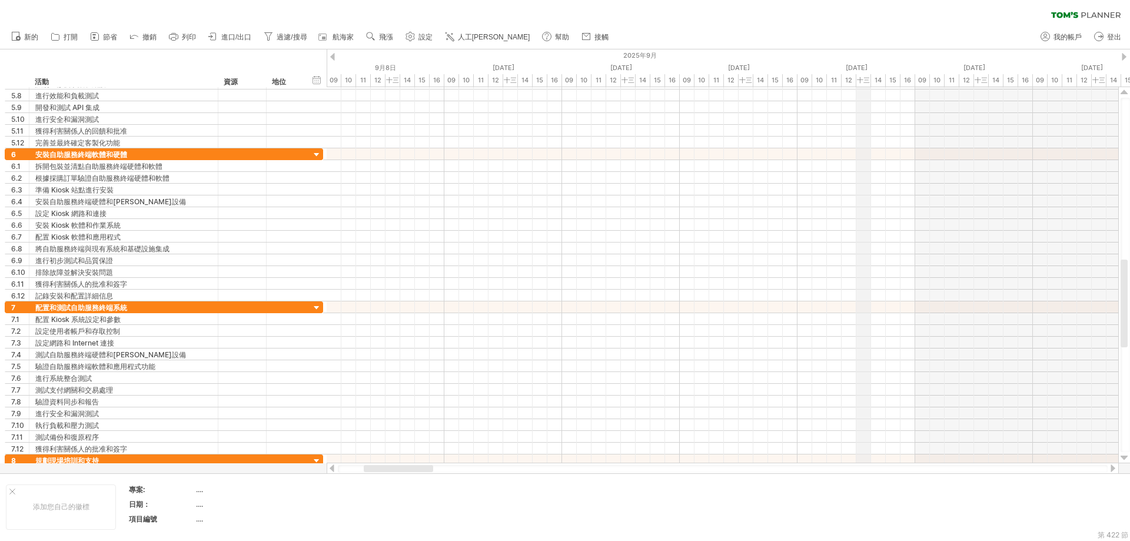
drag, startPoint x: 954, startPoint y: 56, endPoint x: 652, endPoint y: 64, distance: 301.5
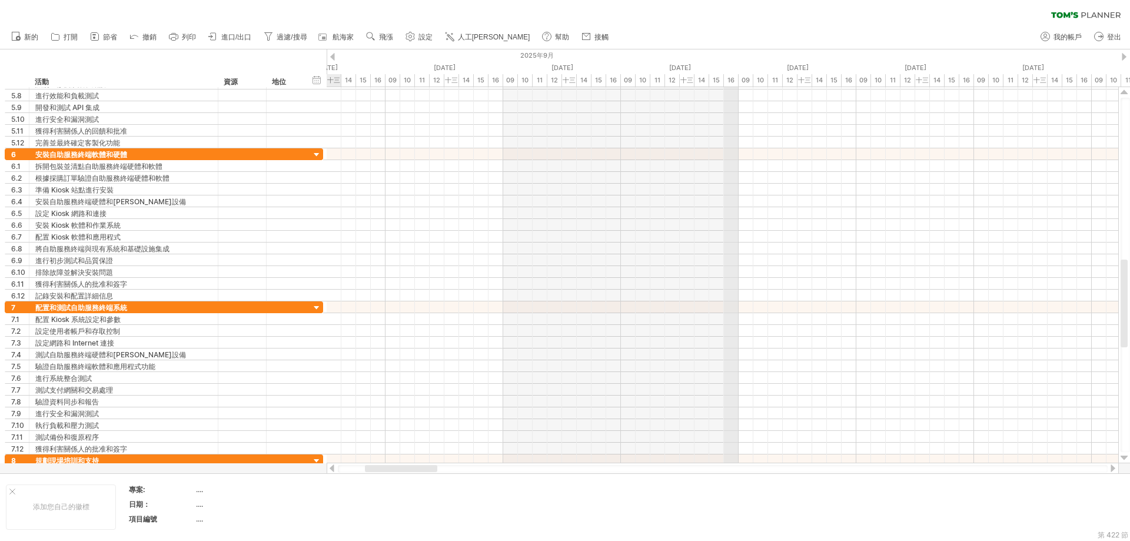
drag, startPoint x: 918, startPoint y: 57, endPoint x: 586, endPoint y: 65, distance: 332.7
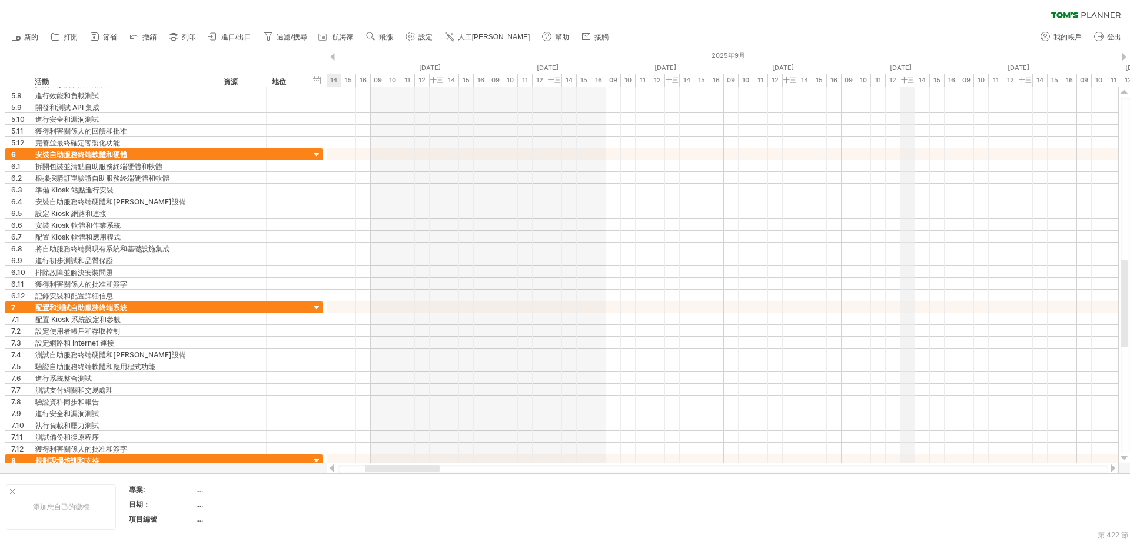
drag, startPoint x: 910, startPoint y: 55, endPoint x: 462, endPoint y: 68, distance: 448.2
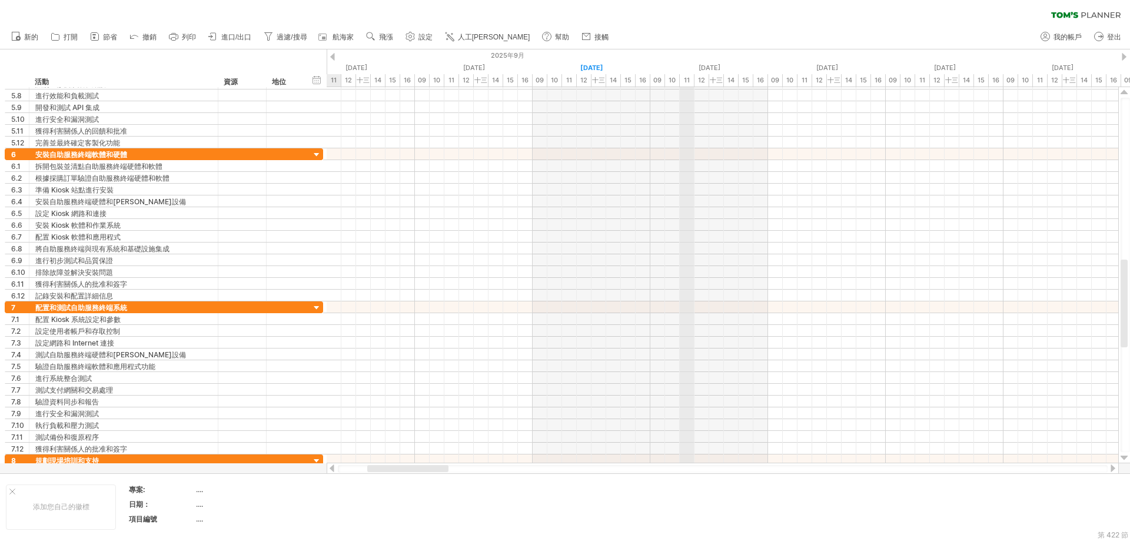
drag, startPoint x: 850, startPoint y: 60, endPoint x: 681, endPoint y: 73, distance: 168.9
click at [681, 73] on div "[DATE]" at bounding box center [710, 68] width 118 height 12
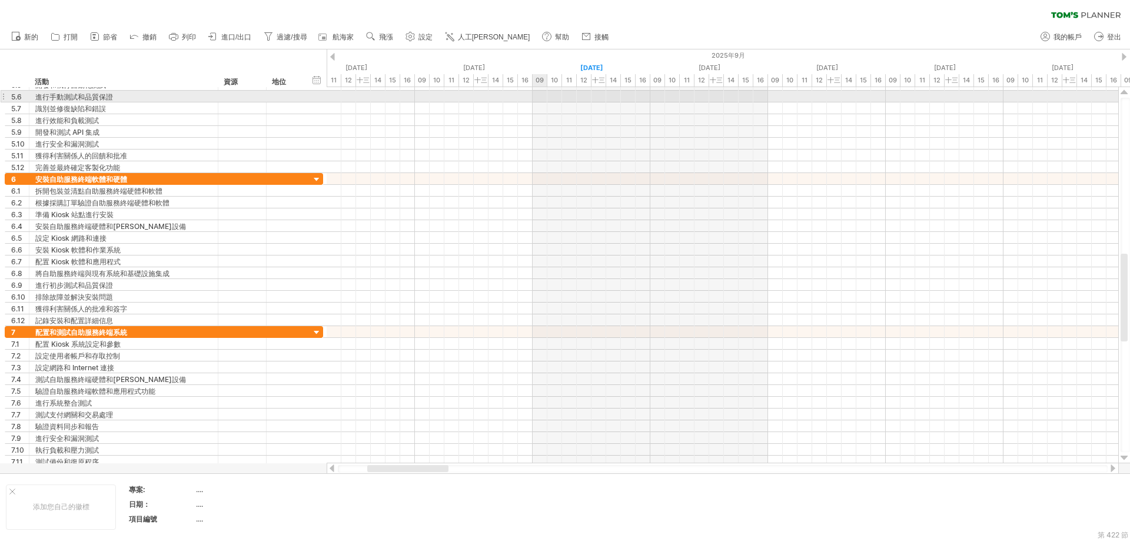
click at [542, 96] on div at bounding box center [723, 97] width 792 height 12
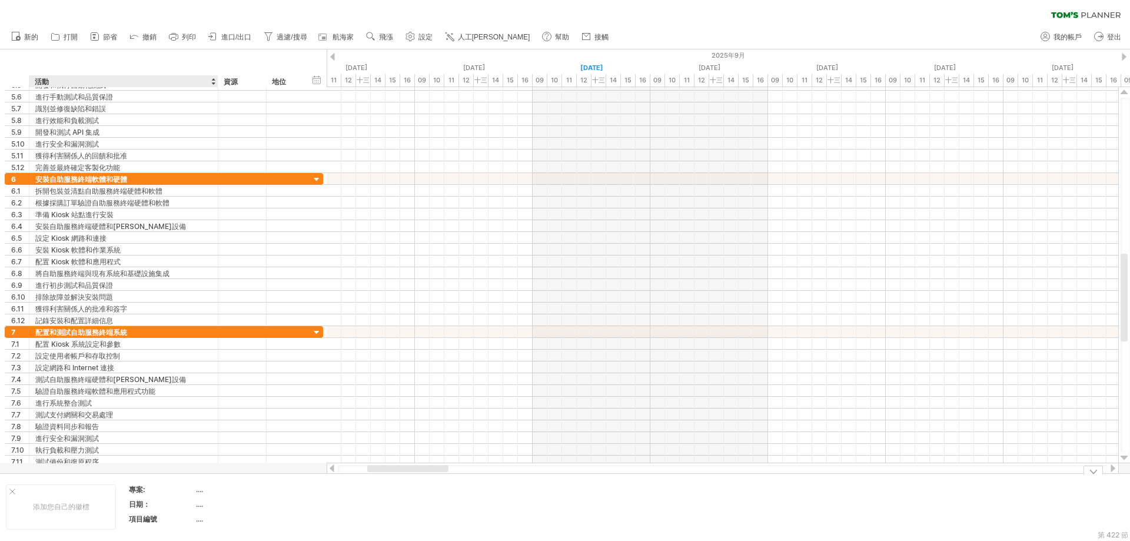
click at [198, 493] on font "...." at bounding box center [199, 489] width 7 height 9
click at [139, 489] on font "專案:" at bounding box center [137, 489] width 16 height 9
click at [141, 519] on font "項目編號" at bounding box center [143, 519] width 28 height 9
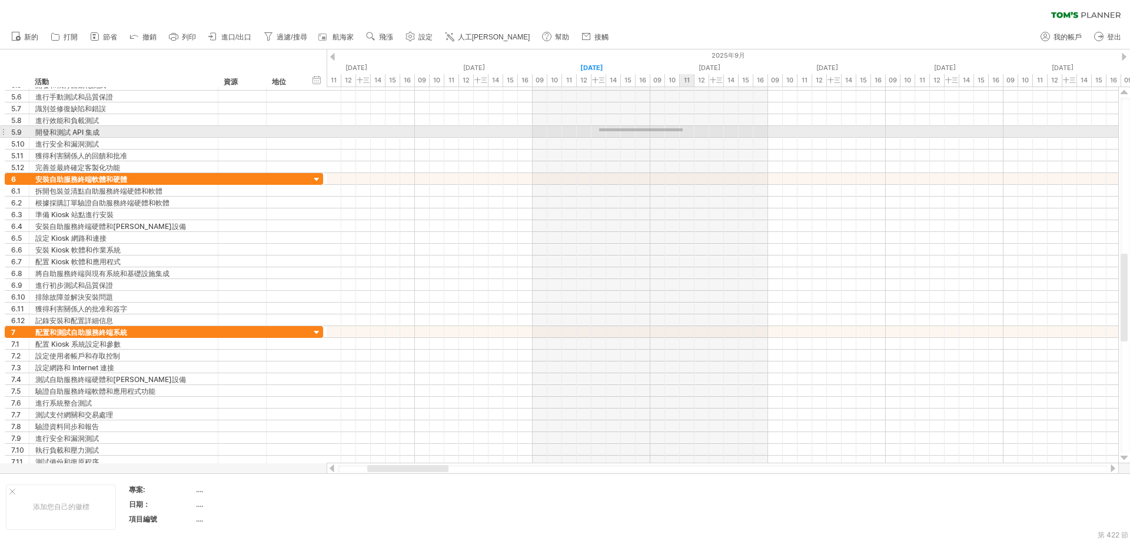
drag, startPoint x: 599, startPoint y: 128, endPoint x: 683, endPoint y: 131, distance: 83.7
click at [683, 131] on div at bounding box center [723, 132] width 792 height 12
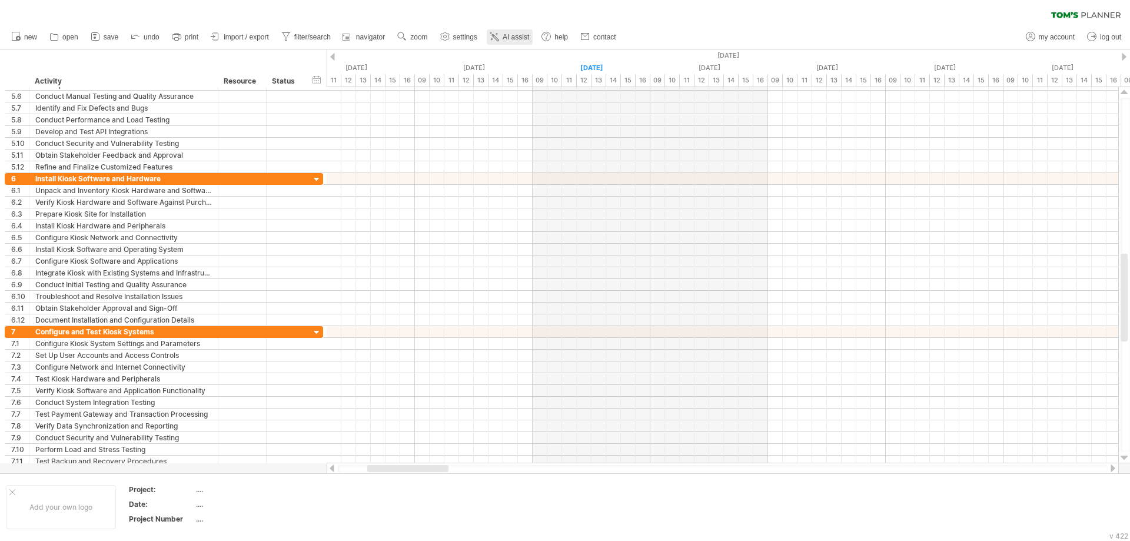
click at [523, 38] on span "AI assist" at bounding box center [516, 37] width 26 height 8
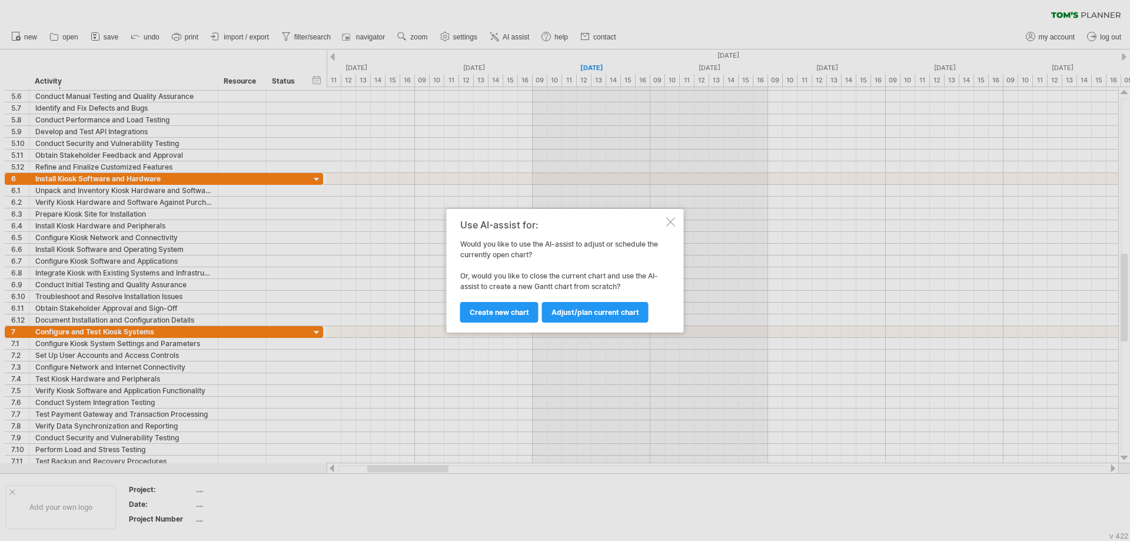
click at [673, 223] on div at bounding box center [670, 221] width 9 height 9
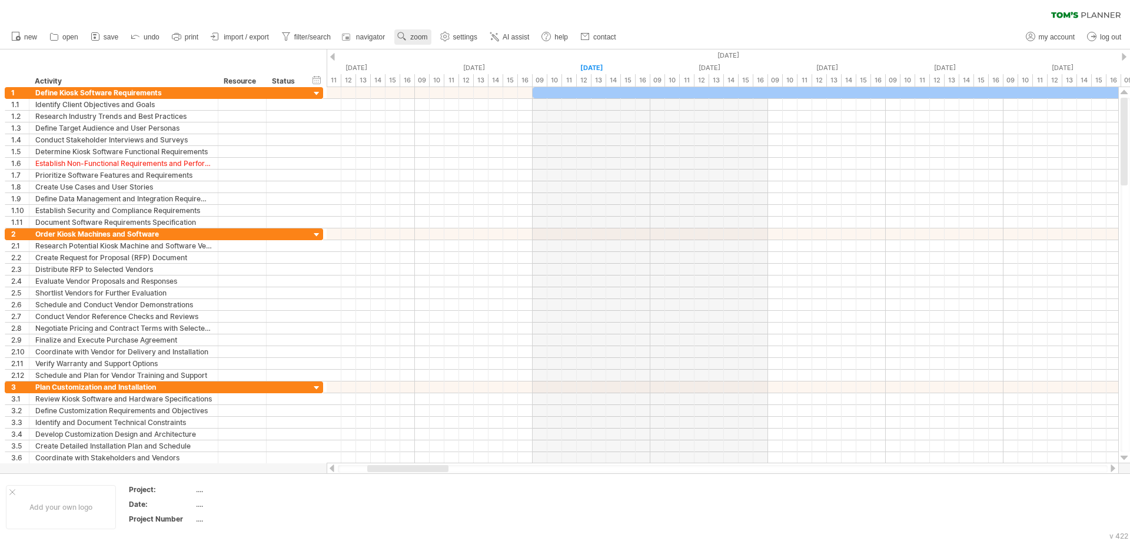
click at [414, 38] on span "zoom" at bounding box center [418, 37] width 17 height 8
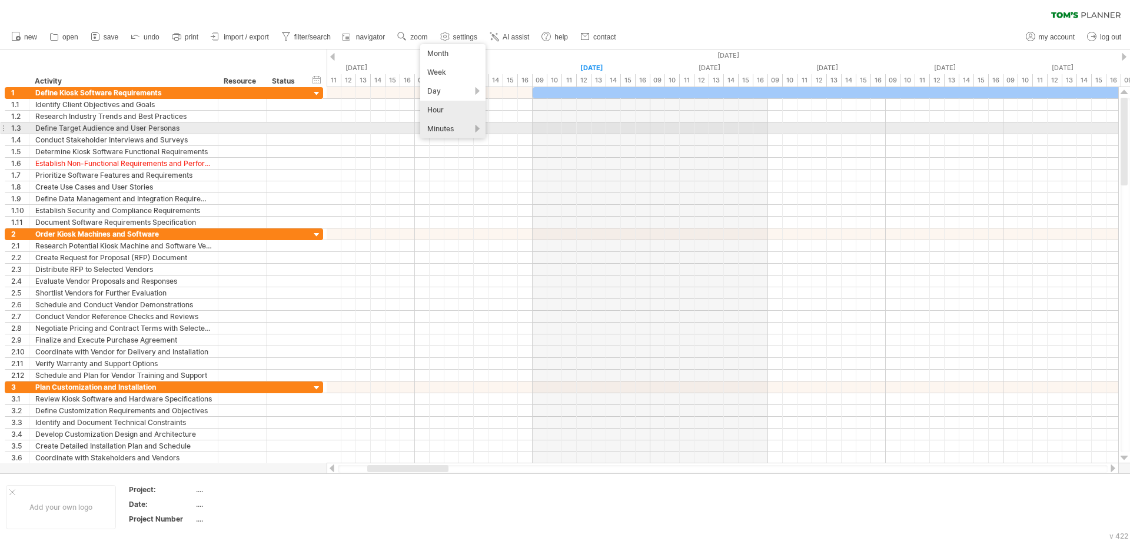
click at [476, 131] on div "Minutes" at bounding box center [452, 129] width 65 height 19
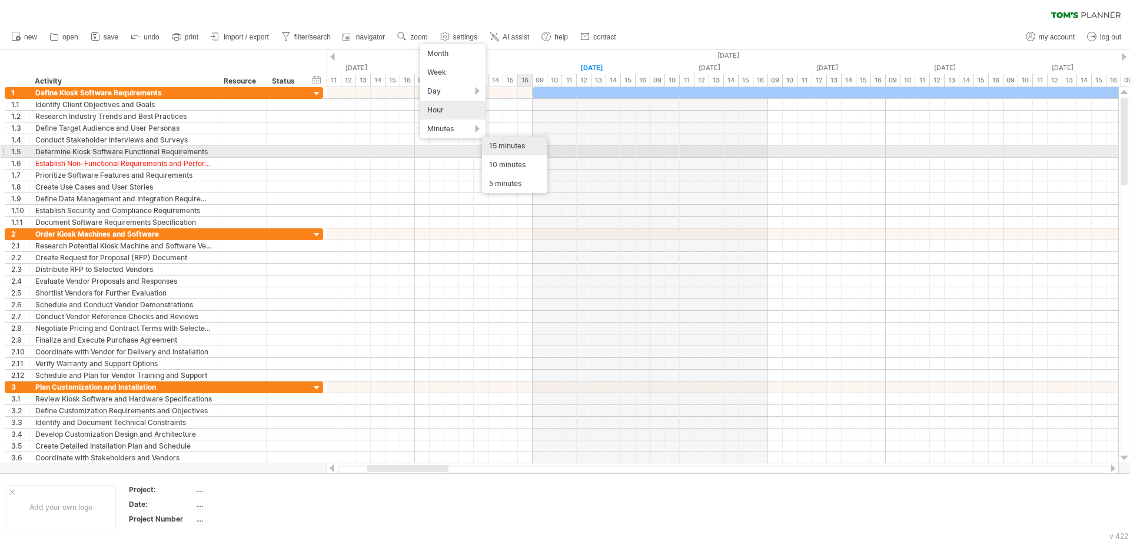
click at [518, 147] on div "15 minutes" at bounding box center [514, 146] width 65 height 19
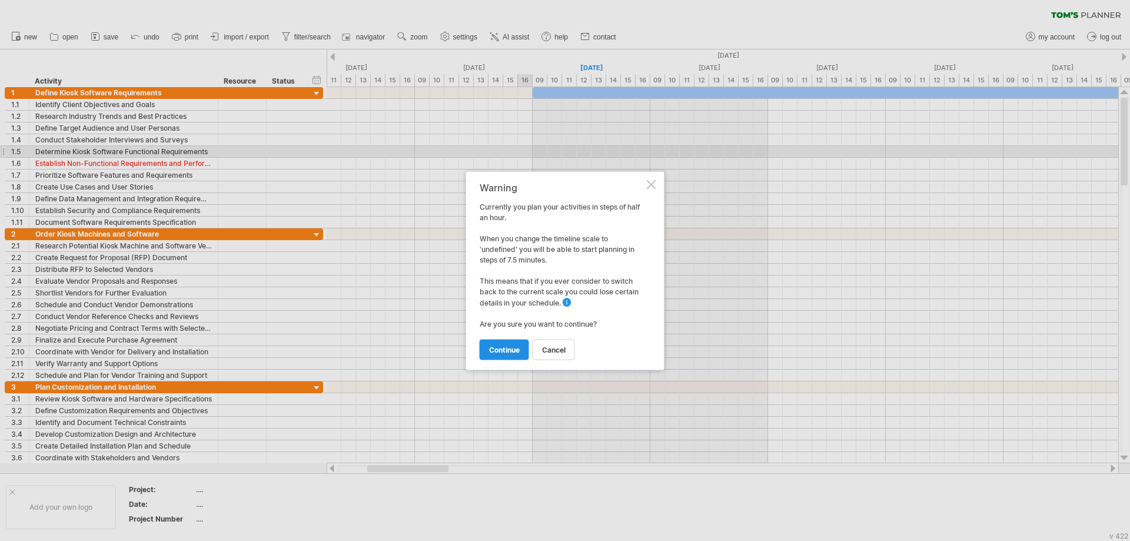
click at [507, 352] on span "continue" at bounding box center [504, 349] width 31 height 9
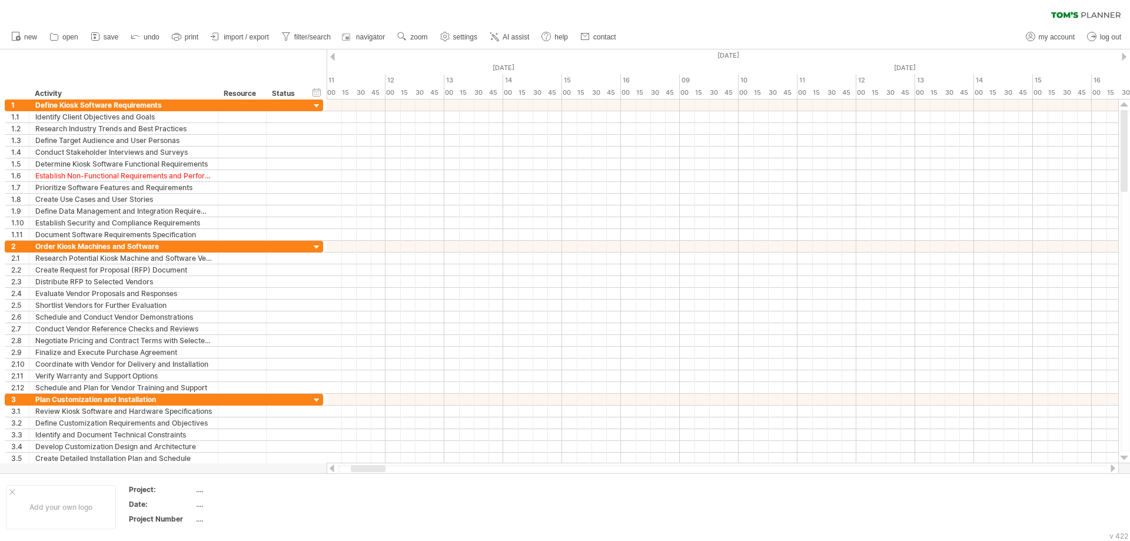
drag, startPoint x: 367, startPoint y: 472, endPoint x: 413, endPoint y: 472, distance: 45.9
click at [413, 472] on div at bounding box center [723, 469] width 770 height 8
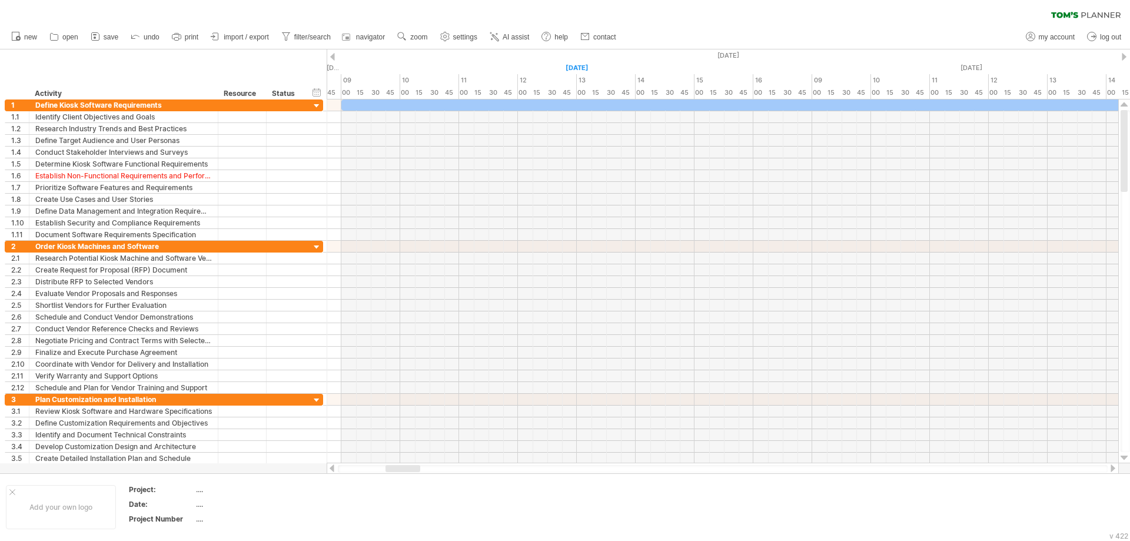
drag, startPoint x: 377, startPoint y: 469, endPoint x: 412, endPoint y: 473, distance: 34.9
click at [412, 473] on div at bounding box center [723, 469] width 792 height 12
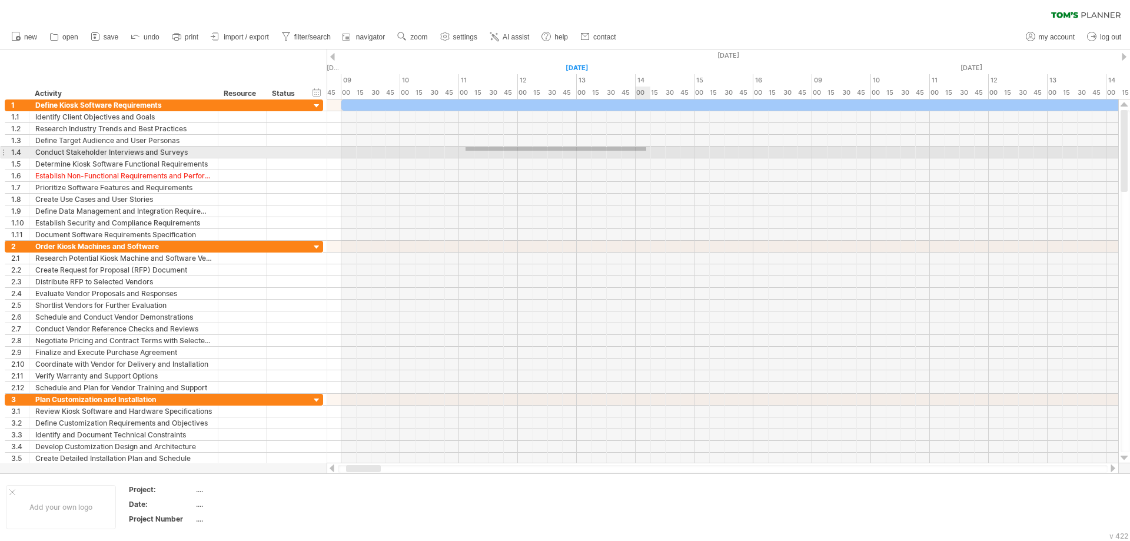
drag, startPoint x: 466, startPoint y: 147, endPoint x: 646, endPoint y: 151, distance: 180.8
click at [646, 151] on div at bounding box center [723, 153] width 792 height 12
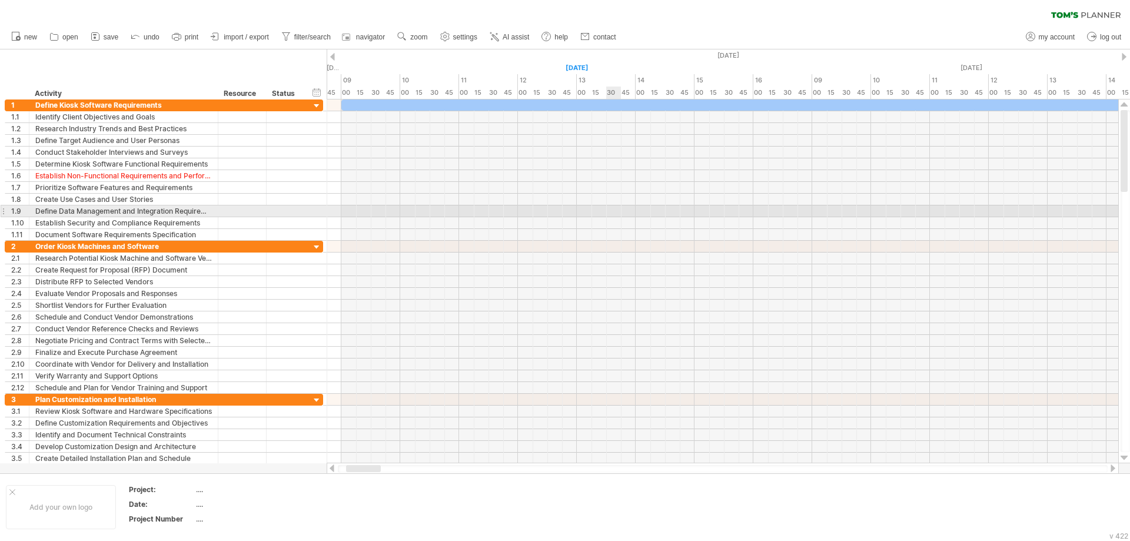
click at [625, 200] on div at bounding box center [723, 200] width 792 height 12
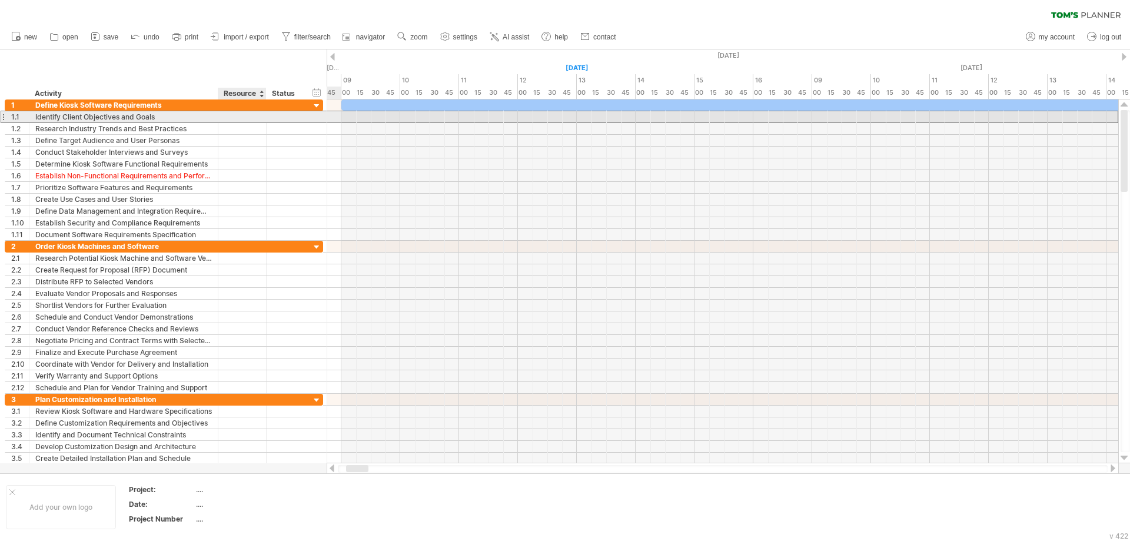
click at [251, 115] on div at bounding box center [242, 116] width 36 height 11
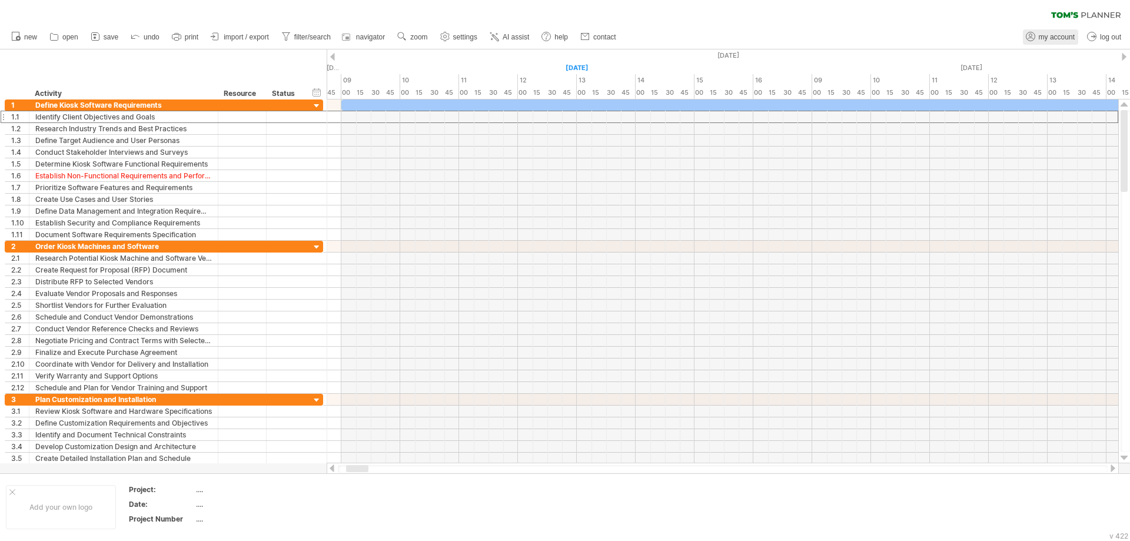
click at [1059, 36] on span "my account" at bounding box center [1057, 37] width 36 height 8
type input "**********"
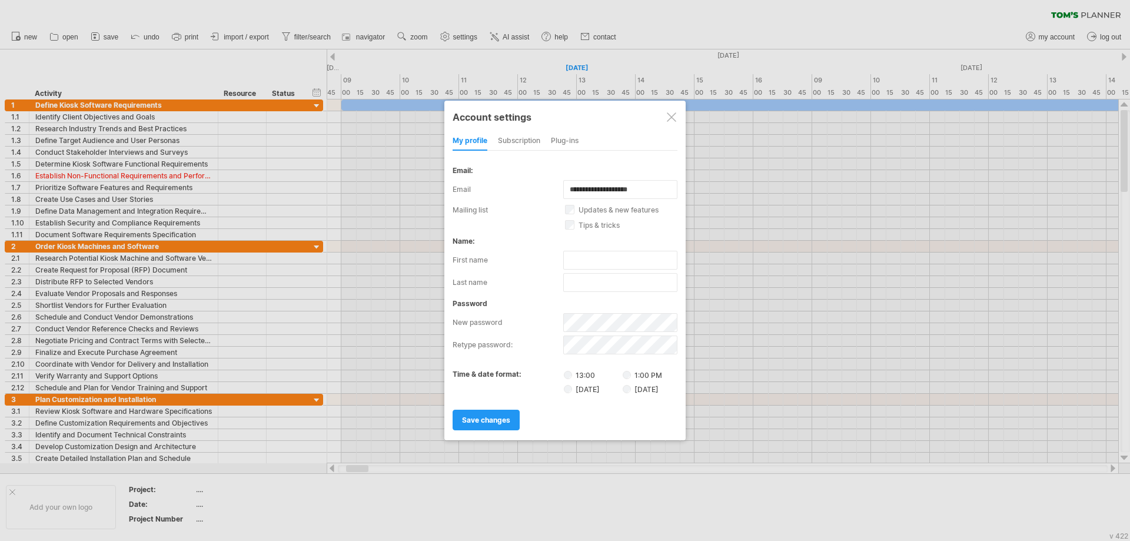
click at [673, 120] on div at bounding box center [671, 116] width 9 height 9
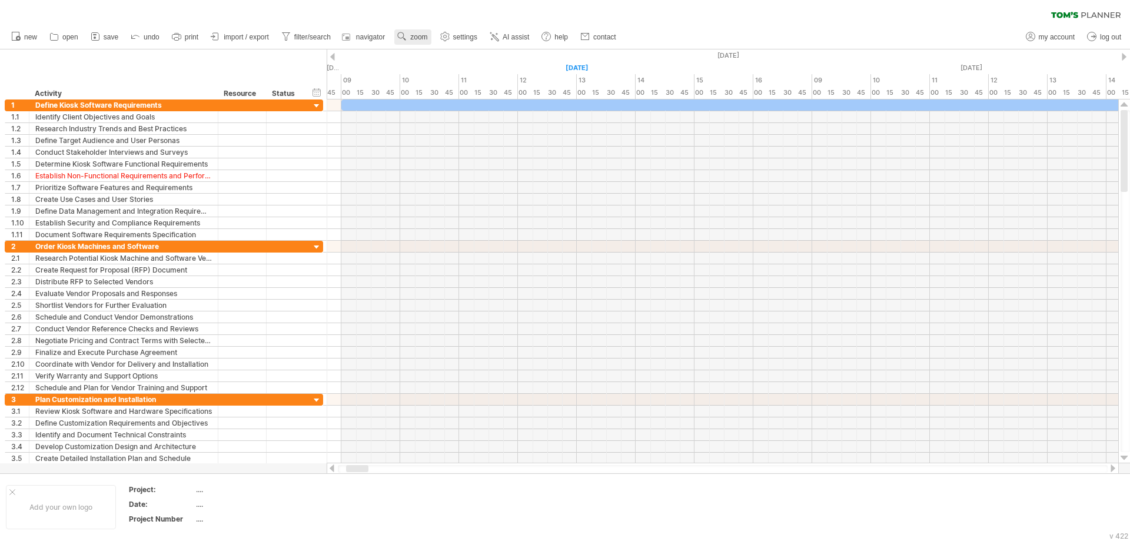
click at [422, 41] on span "zoom" at bounding box center [418, 37] width 17 height 8
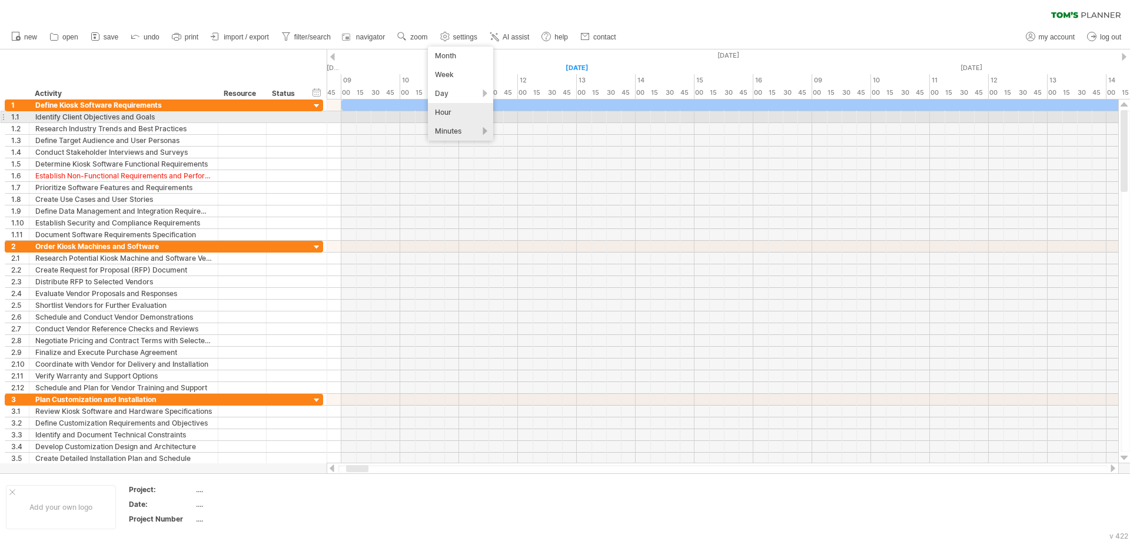
click at [454, 112] on div "Hour" at bounding box center [460, 112] width 65 height 19
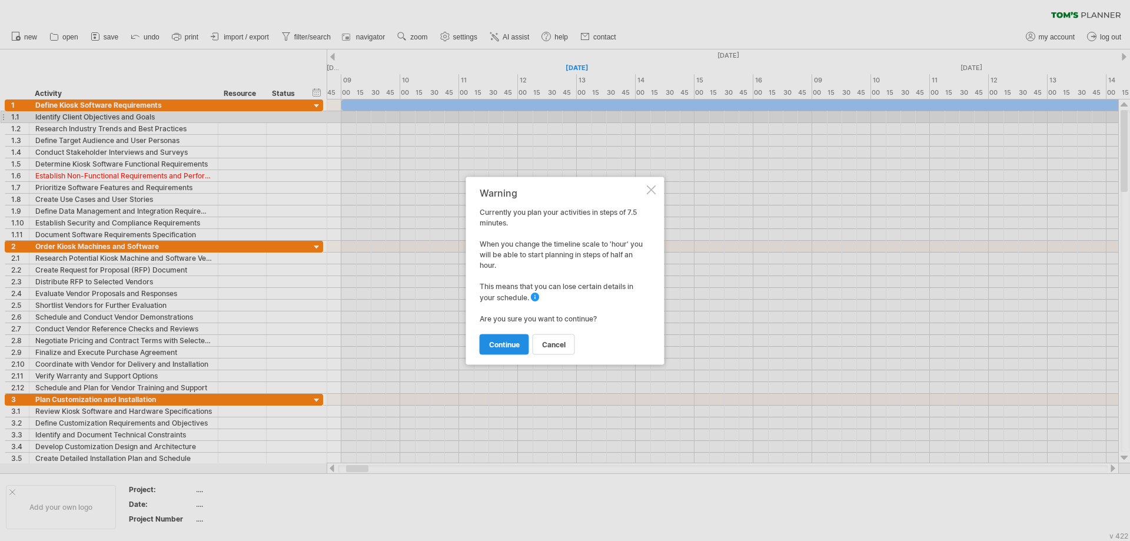
click at [505, 341] on span "continue" at bounding box center [504, 344] width 31 height 9
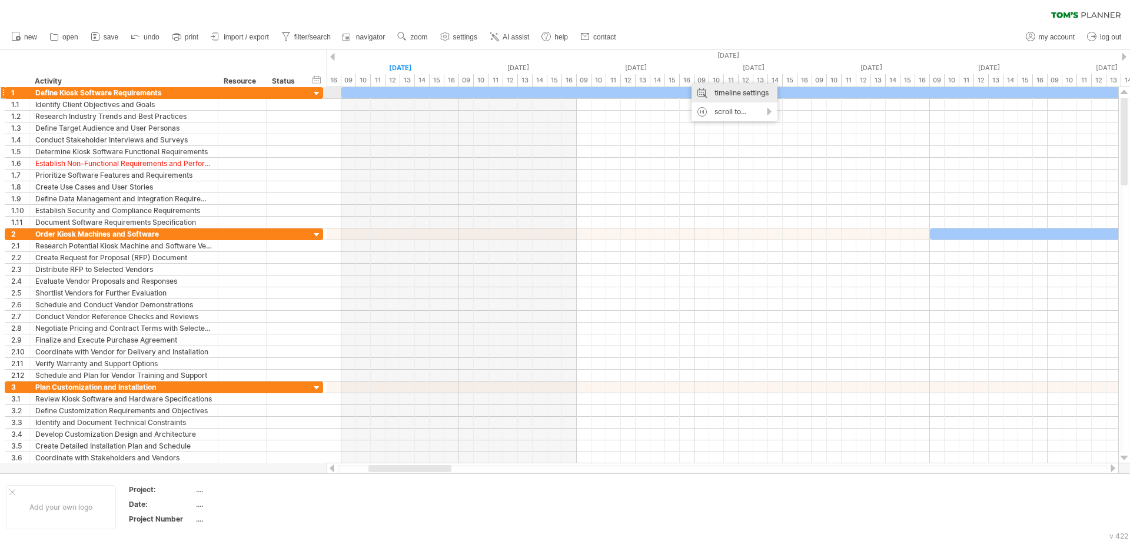
click at [722, 90] on div "timeline settings" at bounding box center [735, 93] width 86 height 19
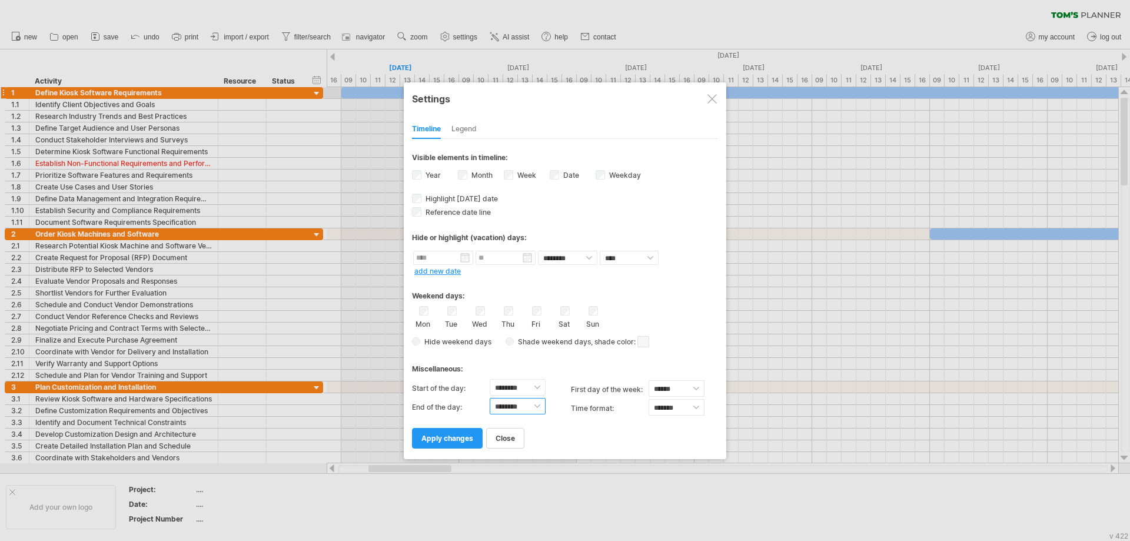
click at [539, 407] on select "******** ******** ******** ******** ******** ******** ******** ******** *******…" at bounding box center [518, 406] width 56 height 16
click at [490, 398] on select "******** ******** ******** ******** ******** ******** ******** ******** *******…" at bounding box center [518, 406] width 56 height 16
click at [508, 407] on select "******** ******** ******** ******** ******** ******** ******** ******** *******…" at bounding box center [518, 406] width 56 height 16
click at [455, 440] on span "apply changes" at bounding box center [448, 438] width 52 height 9
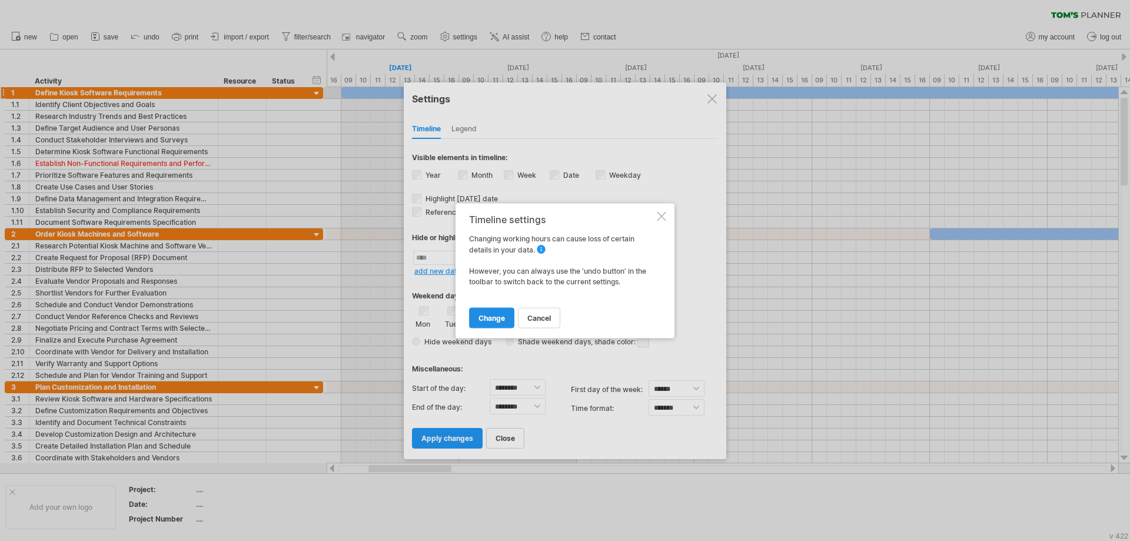
click at [485, 318] on span "change" at bounding box center [492, 317] width 26 height 9
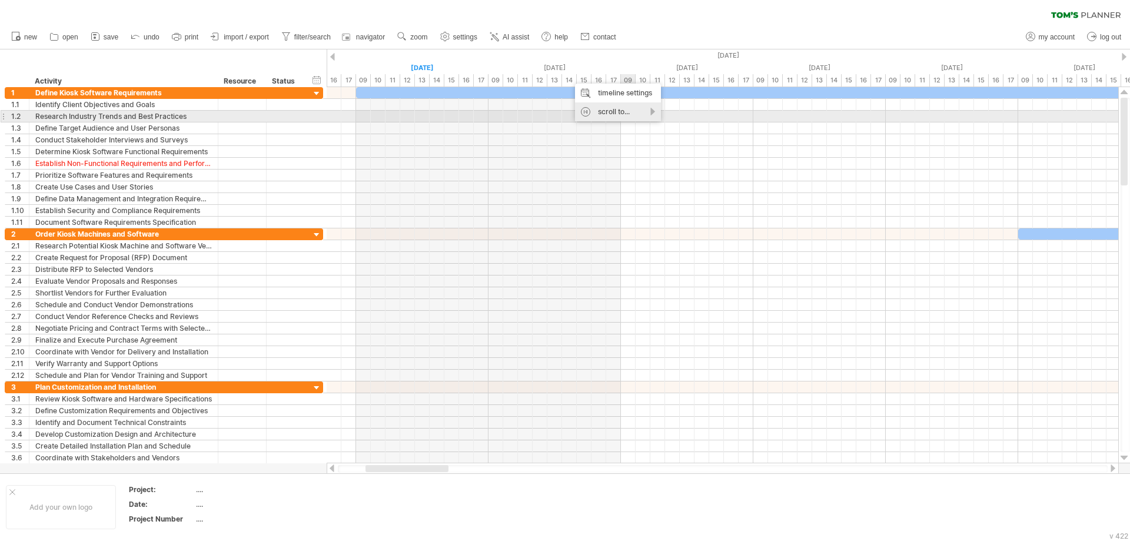
click at [654, 112] on div "scroll to..." at bounding box center [618, 111] width 86 height 19
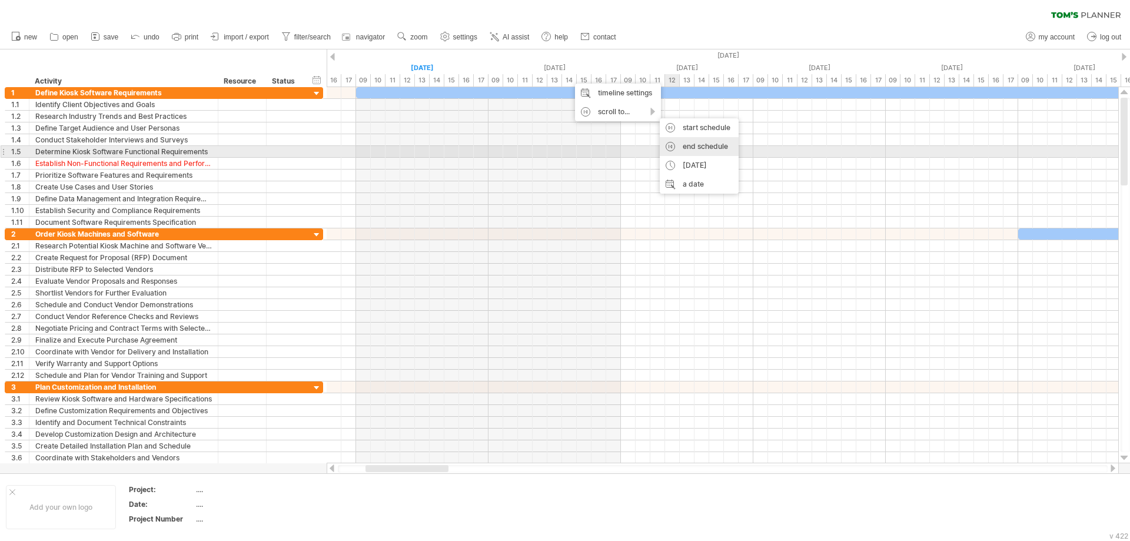
click at [699, 148] on div "end schedule" at bounding box center [699, 146] width 79 height 19
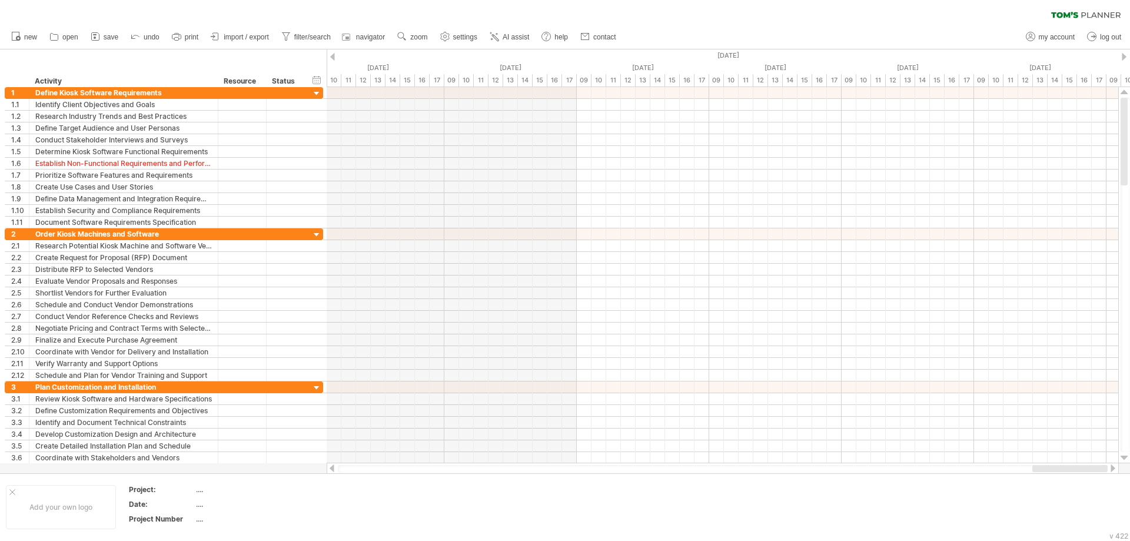
drag, startPoint x: 1036, startPoint y: 471, endPoint x: 1096, endPoint y: 465, distance: 60.4
click at [1096, 465] on div at bounding box center [723, 469] width 792 height 12
click at [1114, 470] on div at bounding box center [1113, 469] width 9 height 8
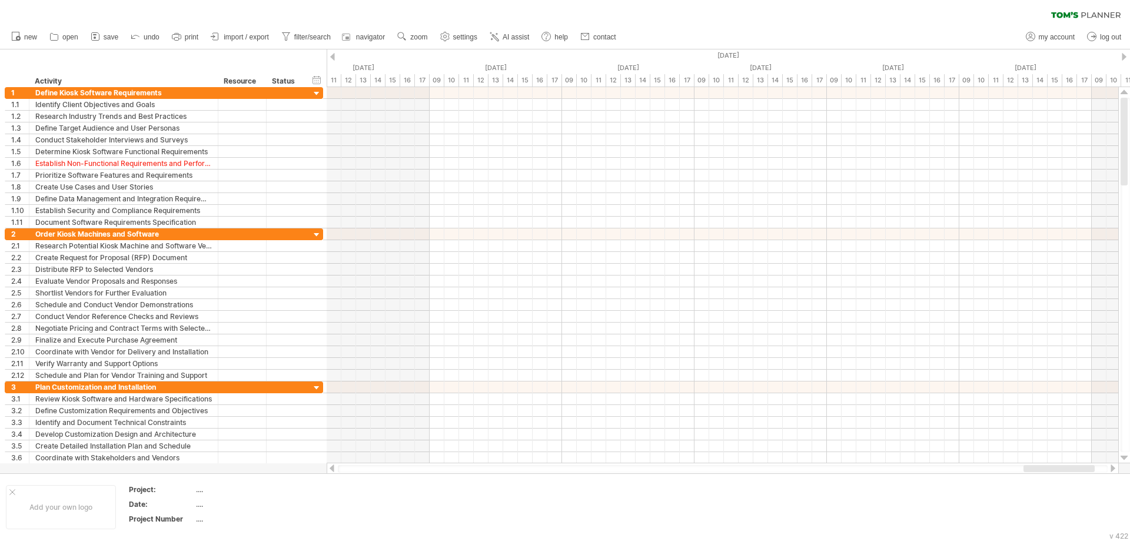
click at [1114, 470] on div at bounding box center [1113, 469] width 9 height 8
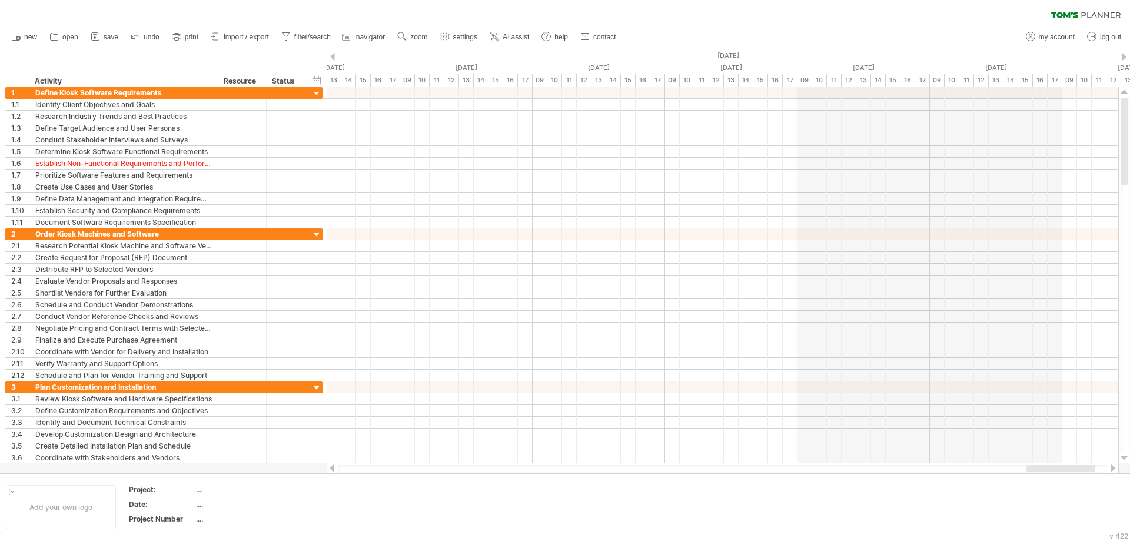
click at [1114, 470] on div at bounding box center [1113, 469] width 9 height 8
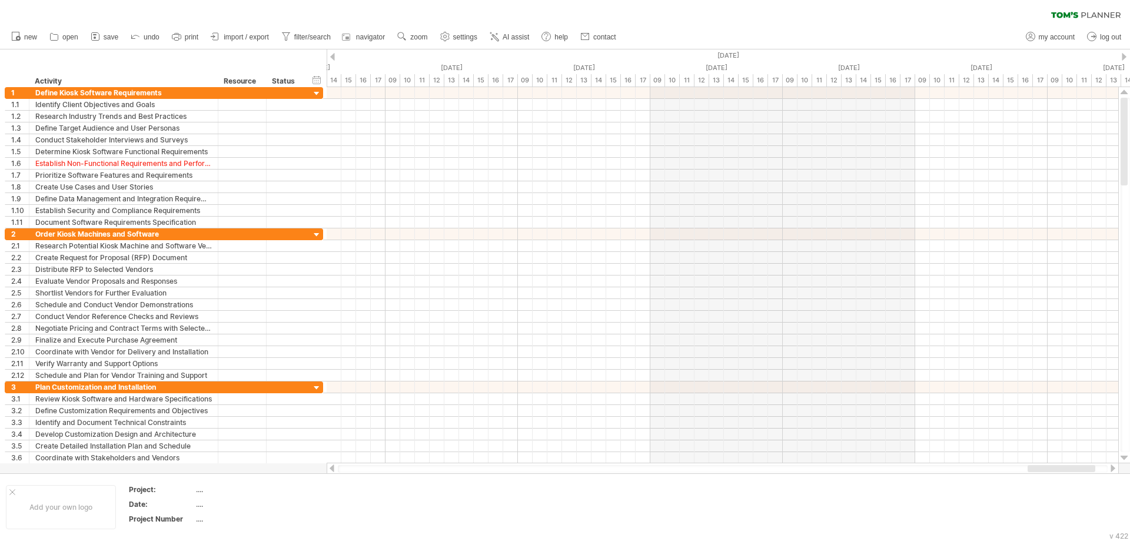
click at [1114, 470] on div at bounding box center [1113, 469] width 9 height 8
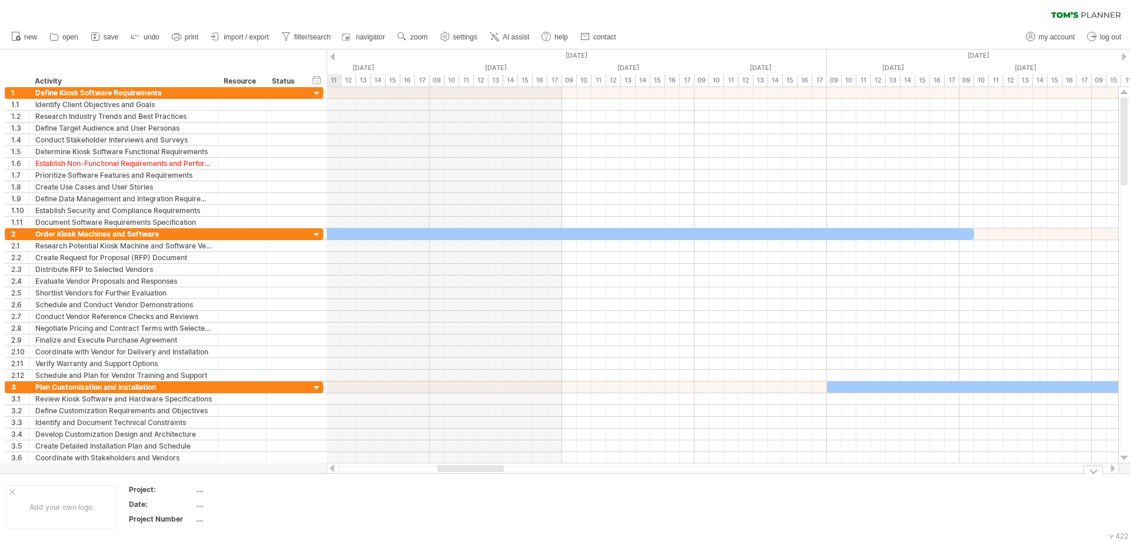
drag, startPoint x: 1039, startPoint y: 470, endPoint x: 449, endPoint y: 494, distance: 591.0
click at [449, 494] on div "Trying to reach [DOMAIN_NAME] Connected again... 0% clear filter new 1" at bounding box center [565, 270] width 1130 height 541
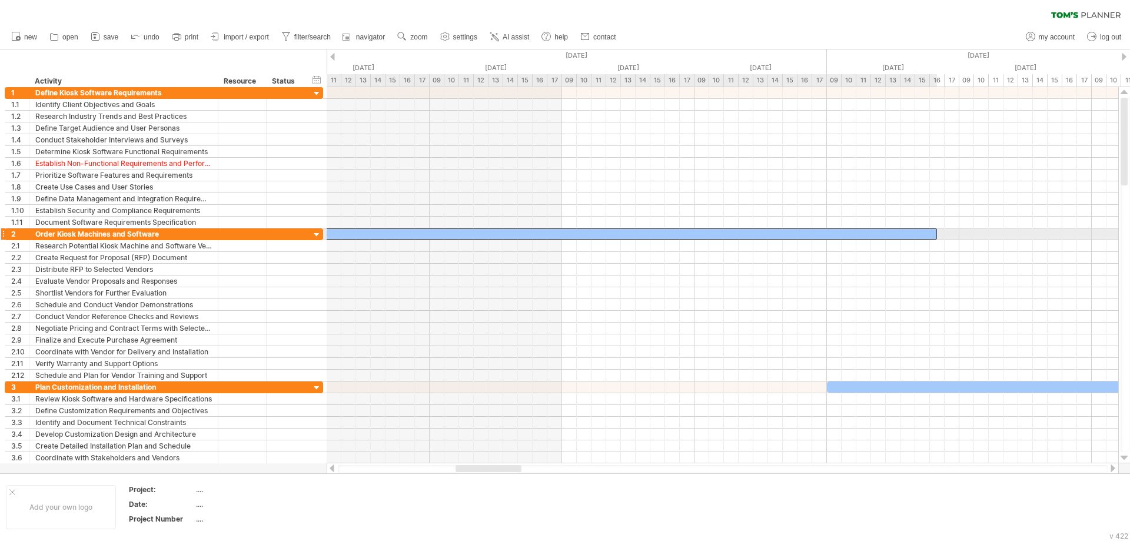
drag, startPoint x: 960, startPoint y: 232, endPoint x: 920, endPoint y: 233, distance: 39.5
click at [920, 233] on div at bounding box center [466, 233] width 942 height 11
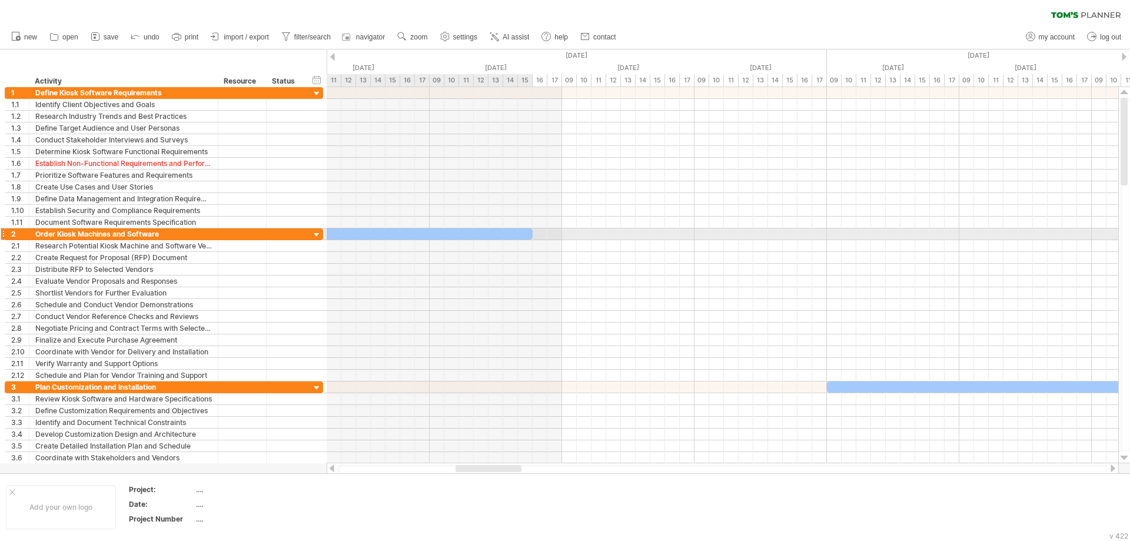
drag, startPoint x: 935, startPoint y: 234, endPoint x: 532, endPoint y: 238, distance: 402.7
click at [532, 238] on span at bounding box center [532, 233] width 5 height 11
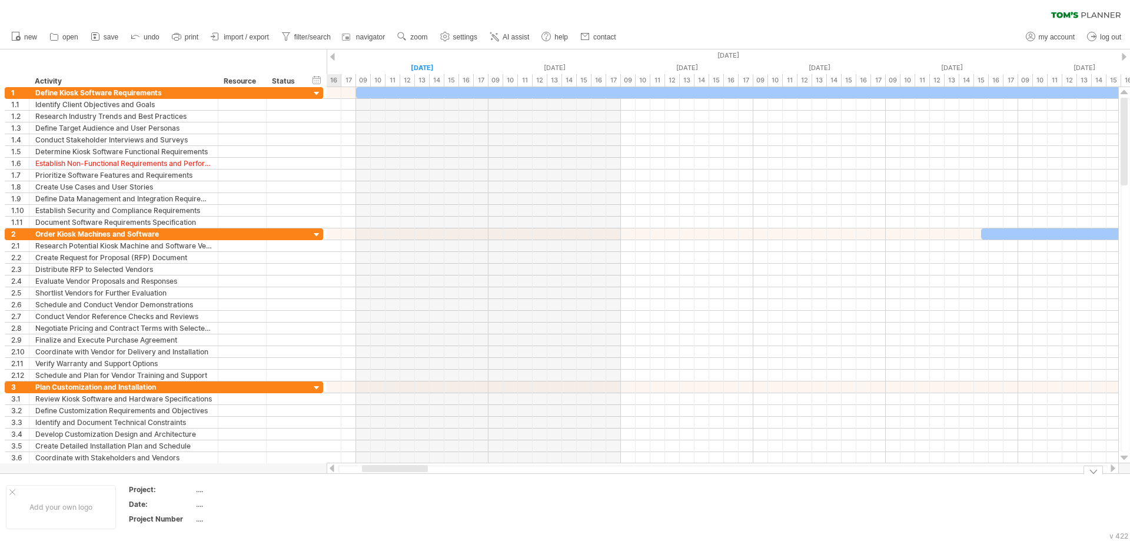
drag, startPoint x: 490, startPoint y: 471, endPoint x: 396, endPoint y: 473, distance: 93.6
click at [396, 473] on div "Trying to reach [DOMAIN_NAME] Connected again... 0% clear filter new 1" at bounding box center [565, 270] width 1130 height 541
click at [317, 92] on div at bounding box center [316, 93] width 11 height 11
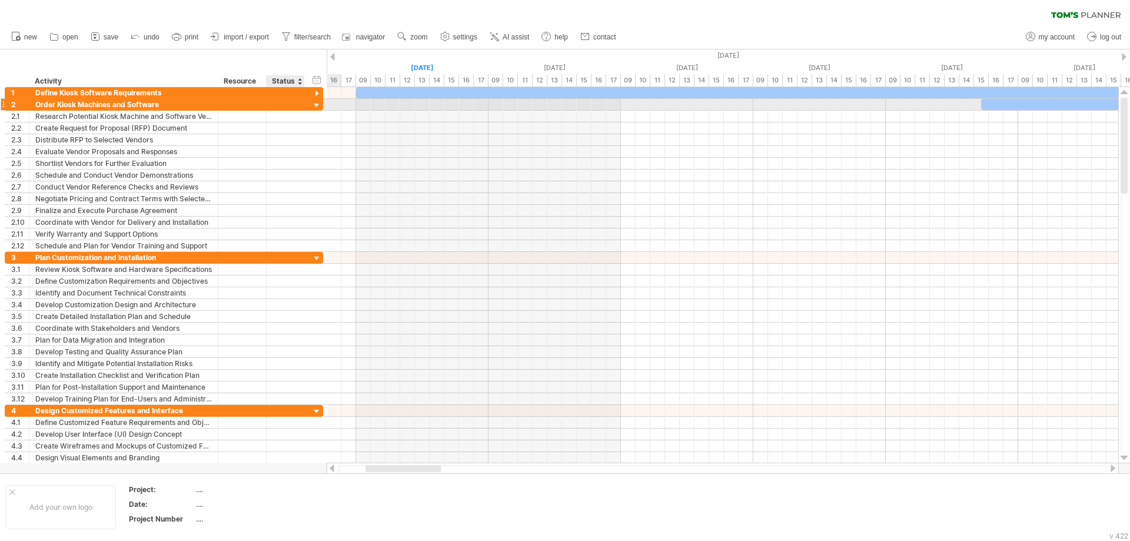
click at [315, 104] on div at bounding box center [316, 105] width 11 height 11
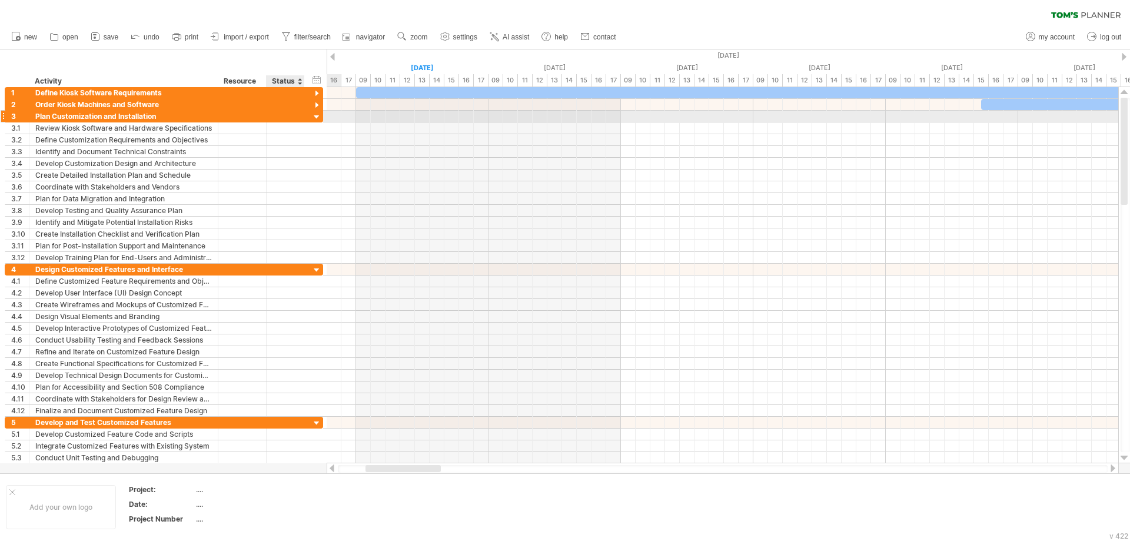
click at [317, 117] on div at bounding box center [316, 117] width 11 height 11
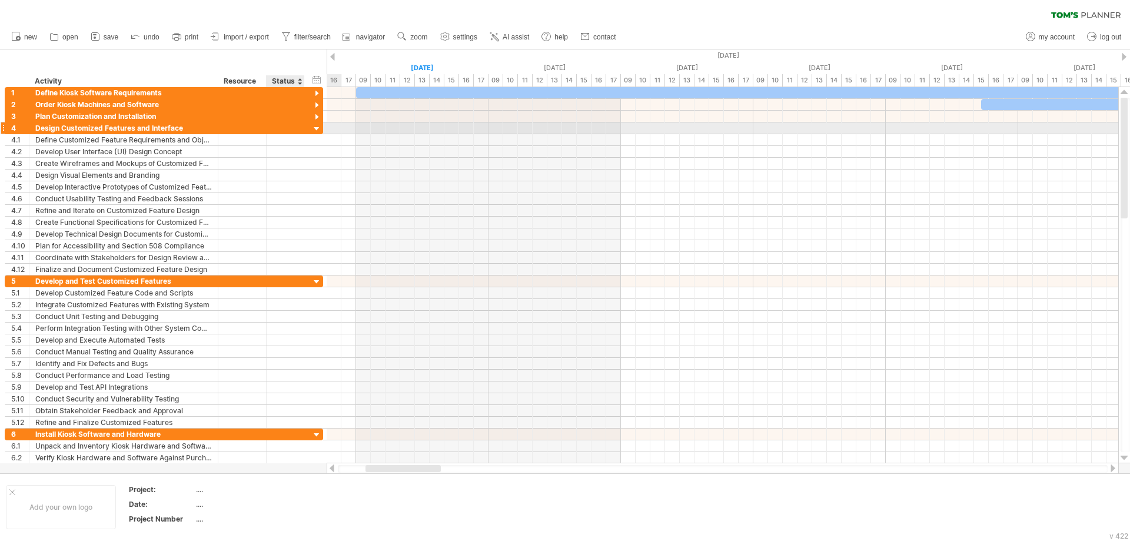
click at [317, 127] on div at bounding box center [316, 129] width 11 height 11
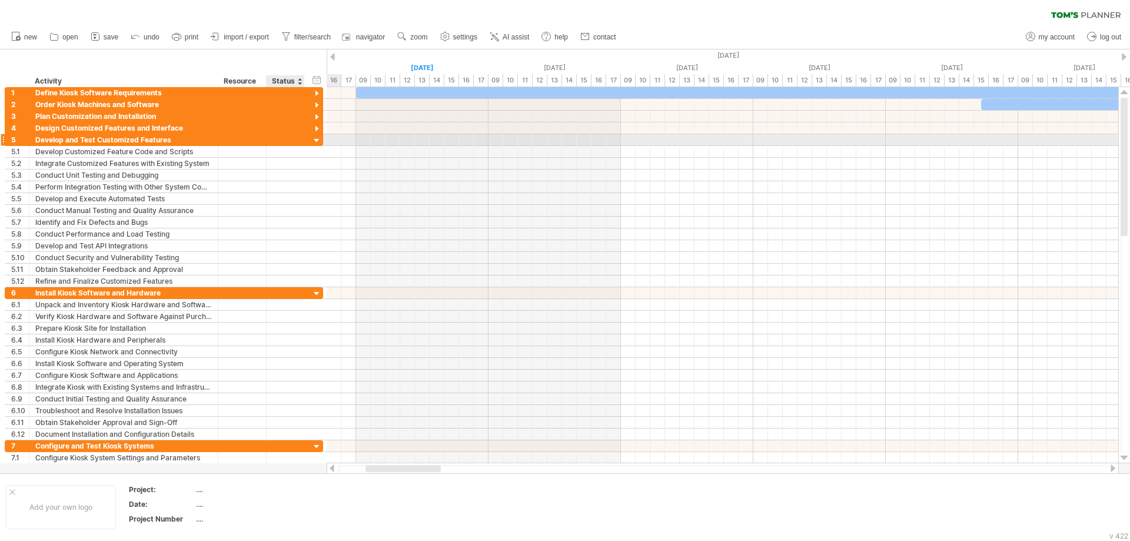
click at [316, 142] on div at bounding box center [316, 140] width 11 height 11
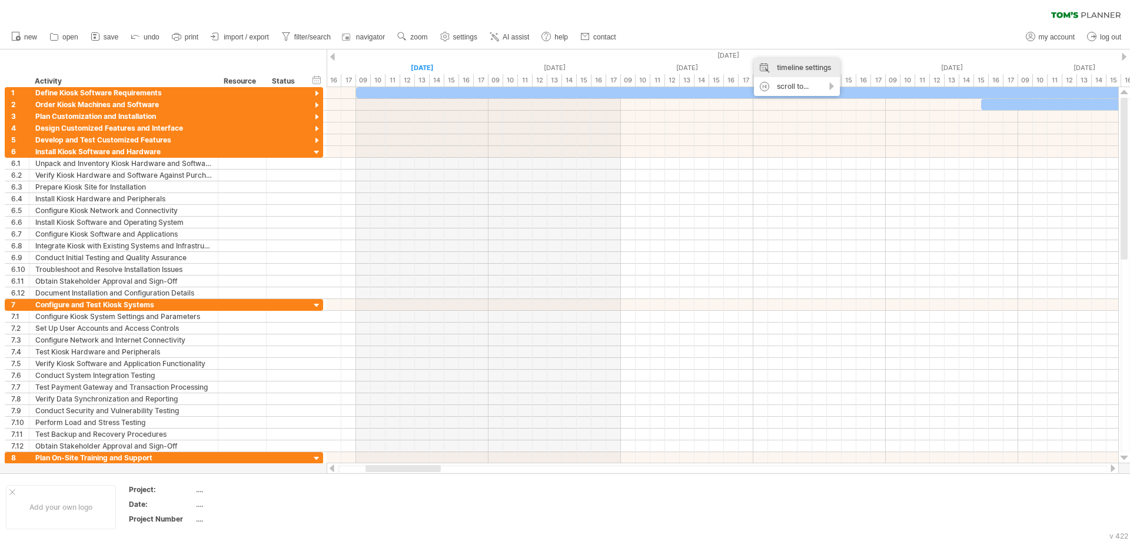
click at [800, 67] on div "timeline settings" at bounding box center [797, 67] width 86 height 19
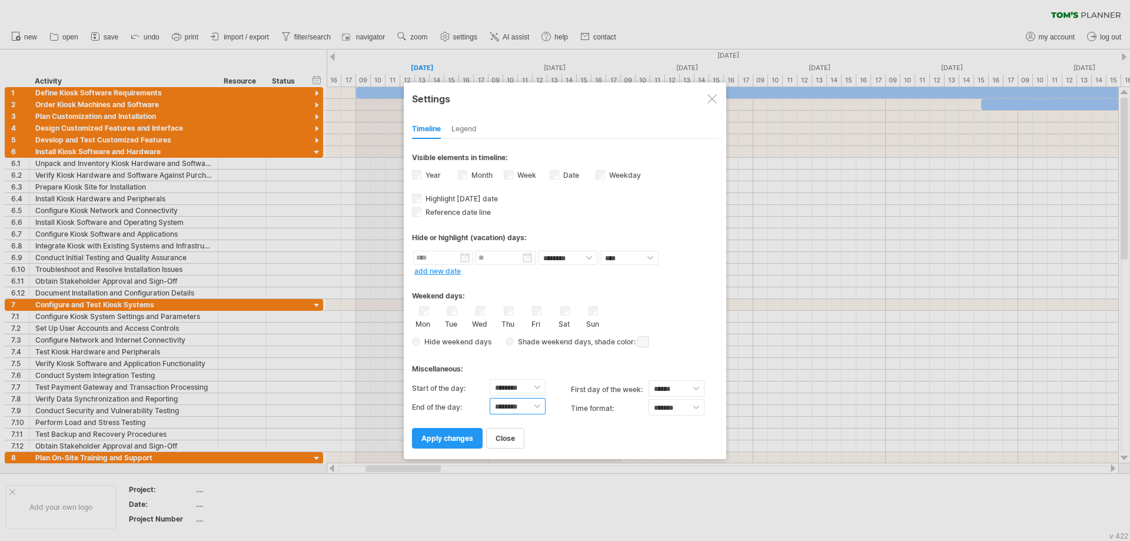
click at [543, 407] on select "******** ******** ******** ******** ******** ******** ******** ******** *******…" at bounding box center [518, 406] width 56 height 16
select select "**"
click at [490, 398] on select "******** ******** ******** ******** ******** ******** ******** ******** *******…" at bounding box center [518, 406] width 56 height 16
click at [462, 442] on span "apply changes" at bounding box center [448, 438] width 52 height 9
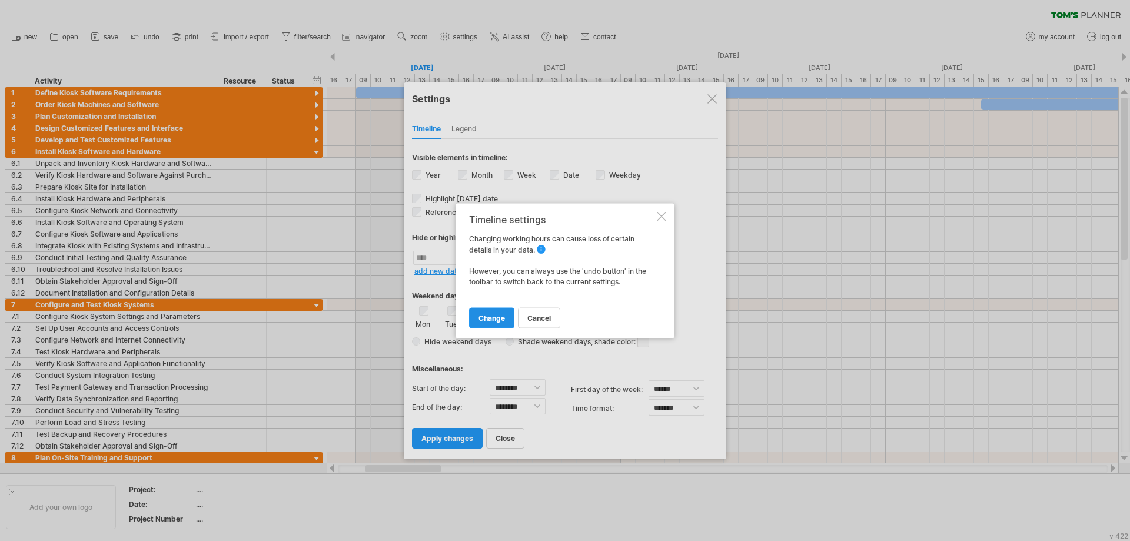
click at [499, 323] on link "change" at bounding box center [491, 317] width 45 height 21
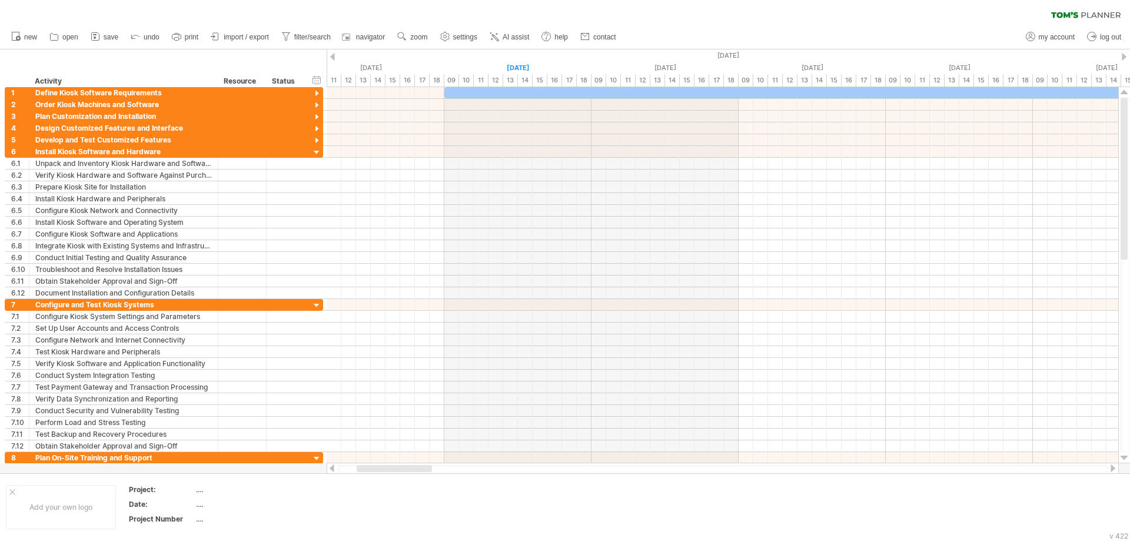
drag, startPoint x: 426, startPoint y: 469, endPoint x: 419, endPoint y: 469, distance: 6.5
click at [419, 469] on div at bounding box center [394, 468] width 75 height 7
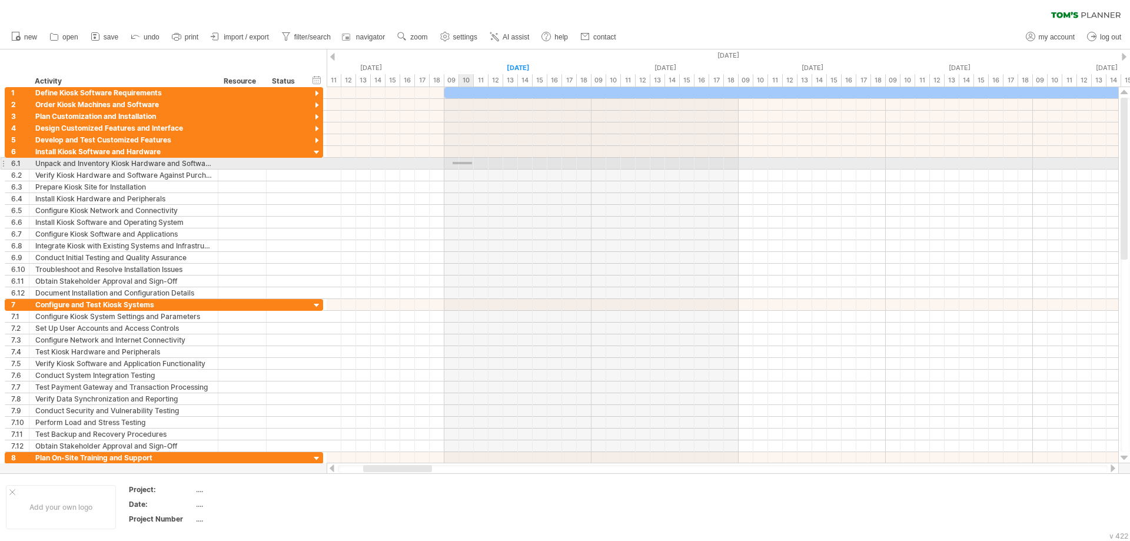
drag, startPoint x: 453, startPoint y: 162, endPoint x: 472, endPoint y: 164, distance: 19.6
click at [472, 164] on div at bounding box center [723, 164] width 792 height 12
drag, startPoint x: 469, startPoint y: 161, endPoint x: 450, endPoint y: 161, distance: 18.3
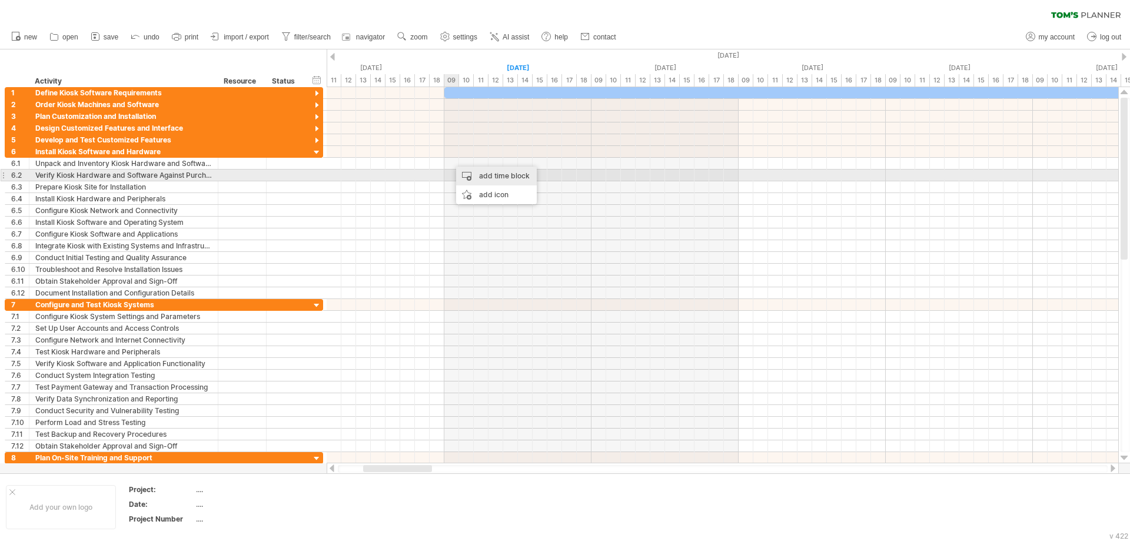
click at [482, 175] on div "add time block" at bounding box center [496, 176] width 81 height 19
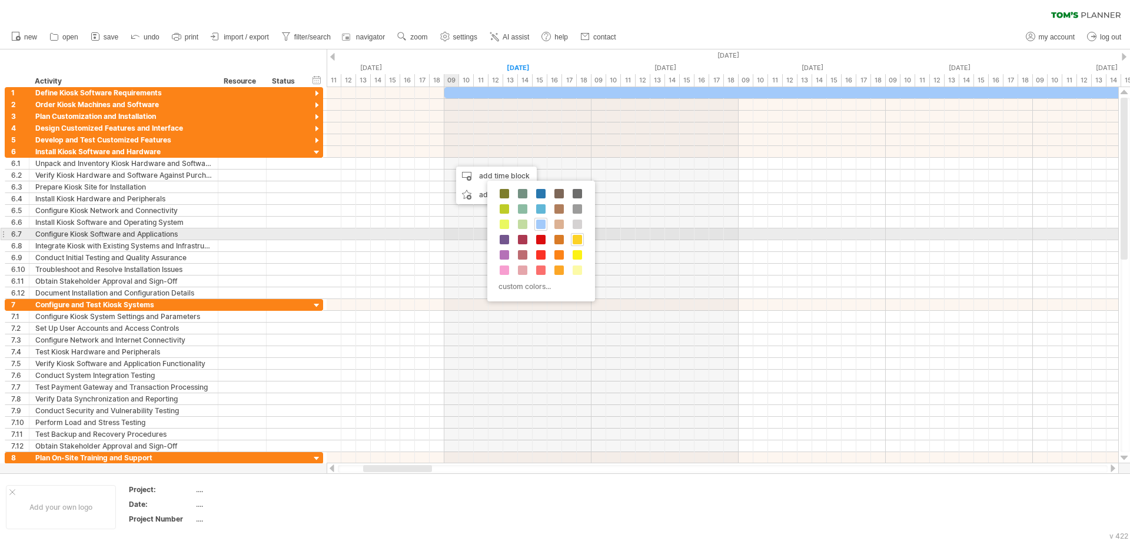
click at [578, 240] on span at bounding box center [577, 239] width 9 height 9
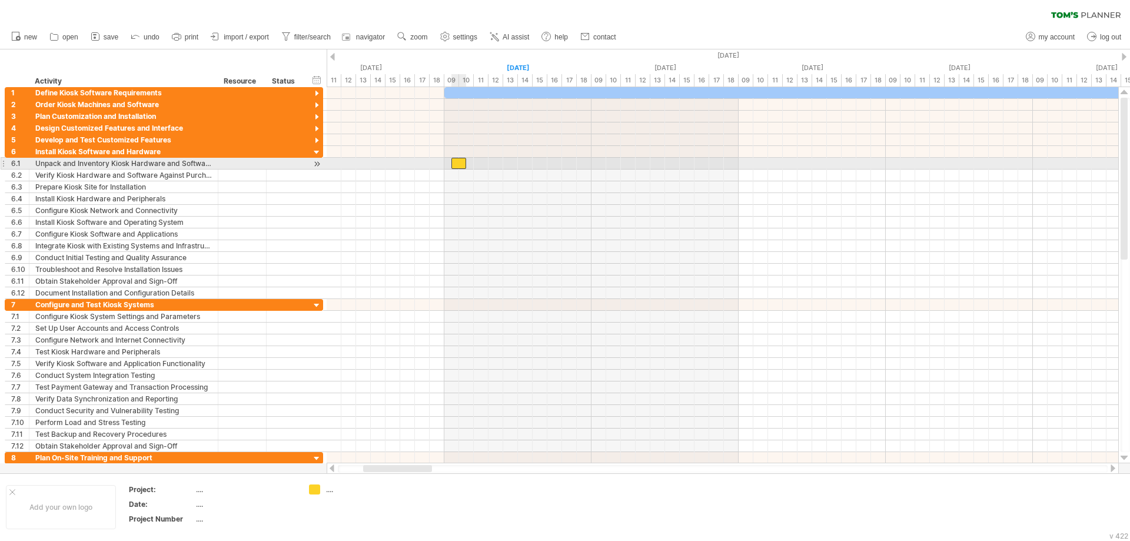
click at [461, 164] on div at bounding box center [459, 163] width 15 height 11
drag, startPoint x: 462, startPoint y: 162, endPoint x: 455, endPoint y: 162, distance: 7.1
click at [455, 162] on div at bounding box center [451, 163] width 15 height 11
click at [459, 163] on div at bounding box center [459, 163] width 15 height 11
drag, startPoint x: 467, startPoint y: 164, endPoint x: 510, endPoint y: 163, distance: 43.6
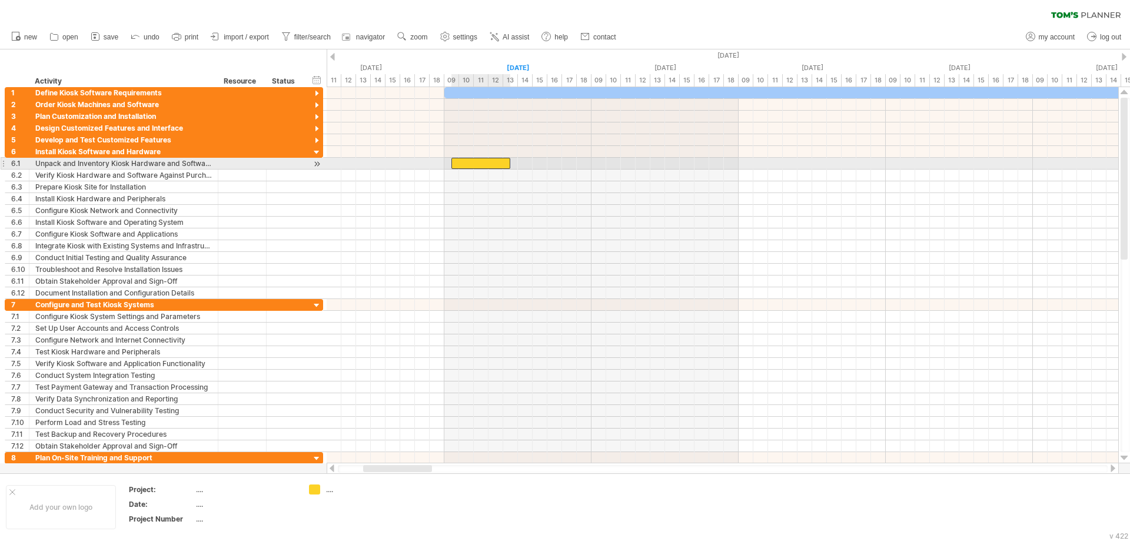
click at [510, 163] on span at bounding box center [510, 163] width 5 height 11
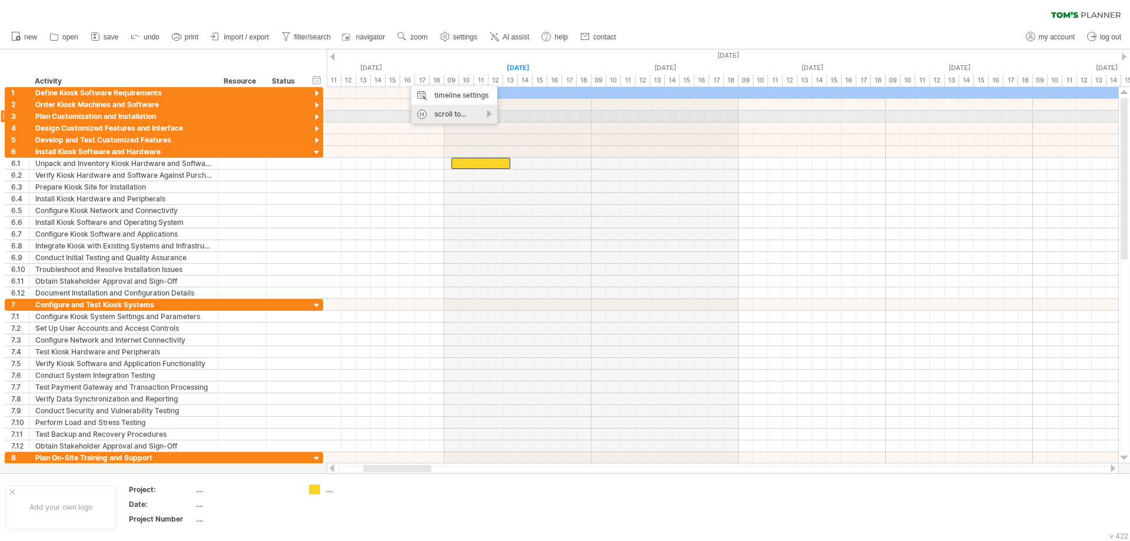
click at [489, 115] on div "scroll to..." at bounding box center [455, 114] width 86 height 19
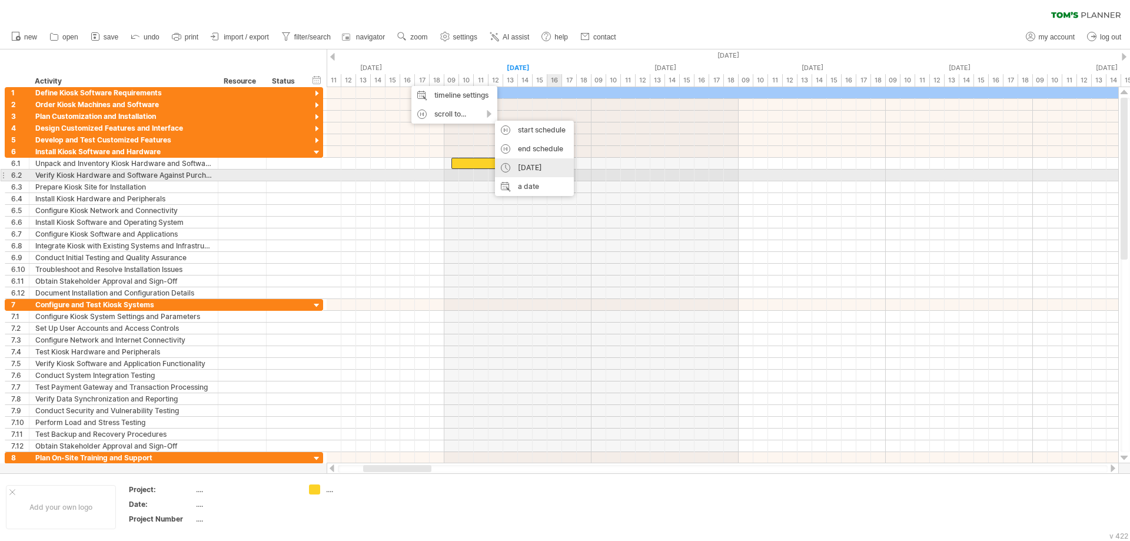
click at [553, 168] on div "[DATE]" at bounding box center [534, 167] width 79 height 19
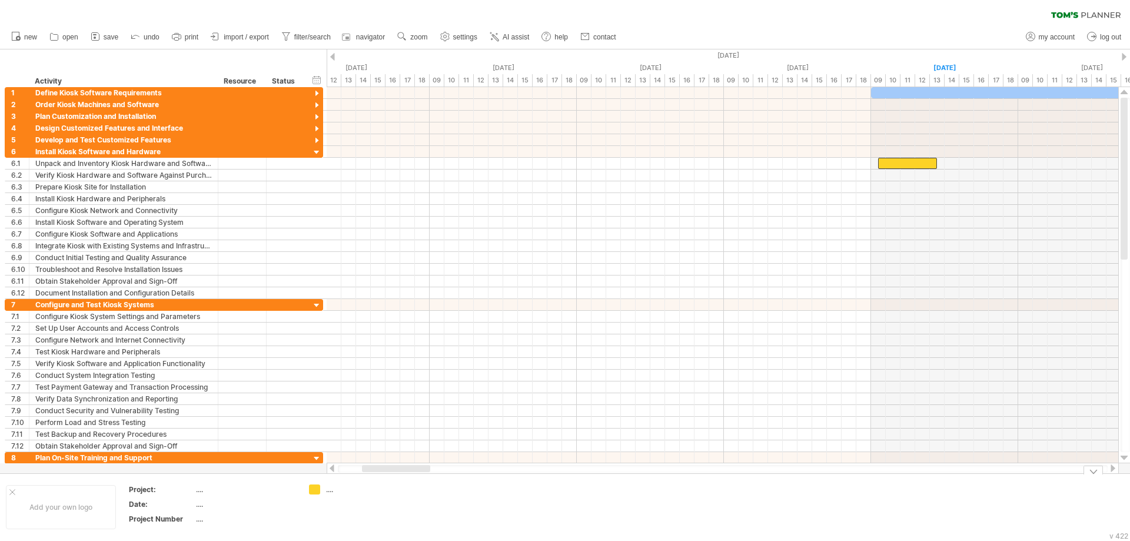
click at [1115, 470] on div at bounding box center [1113, 469] width 9 height 8
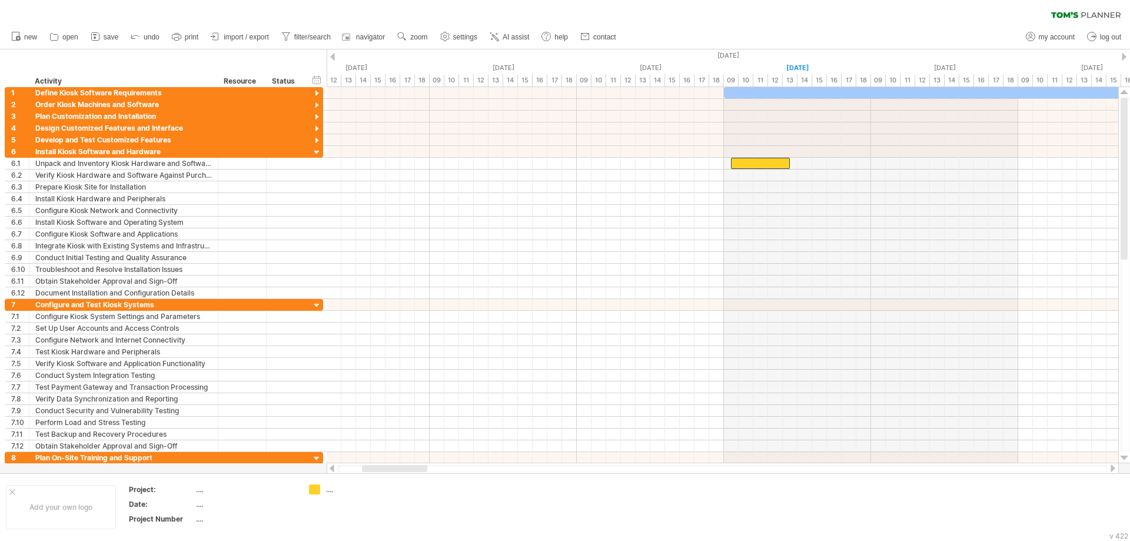
click at [1115, 470] on div at bounding box center [1113, 469] width 9 height 8
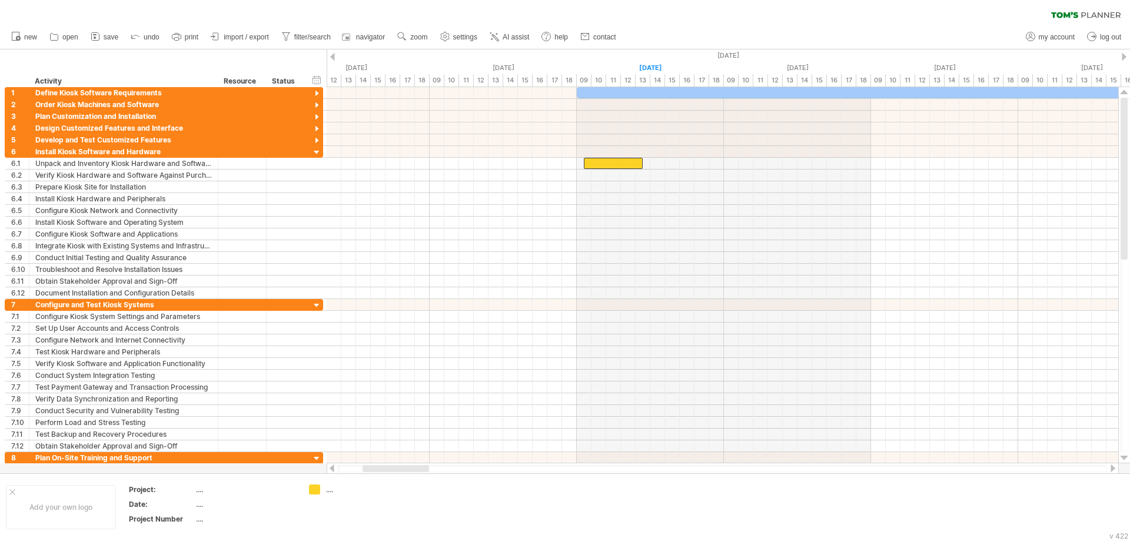
click at [1115, 470] on div at bounding box center [1113, 469] width 9 height 8
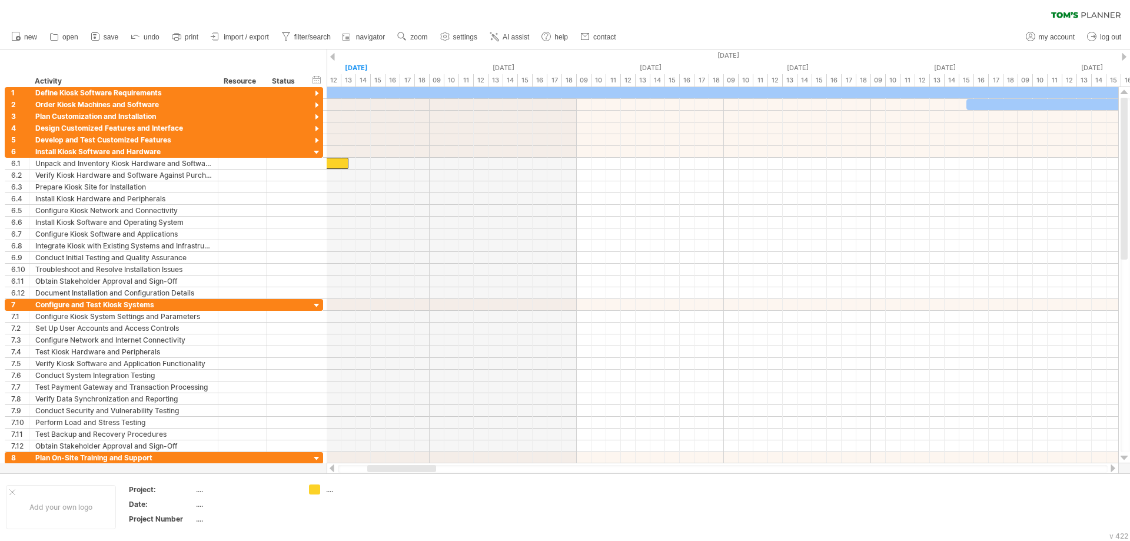
click at [331, 468] on div at bounding box center [331, 469] width 9 height 8
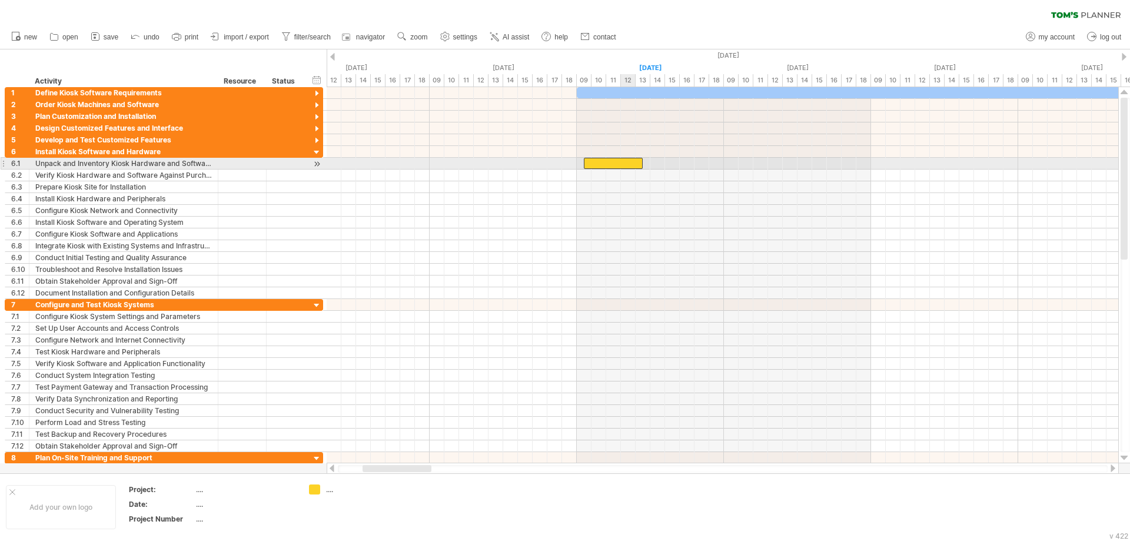
click at [622, 162] on div at bounding box center [613, 163] width 59 height 11
click at [316, 165] on div at bounding box center [316, 164] width 11 height 12
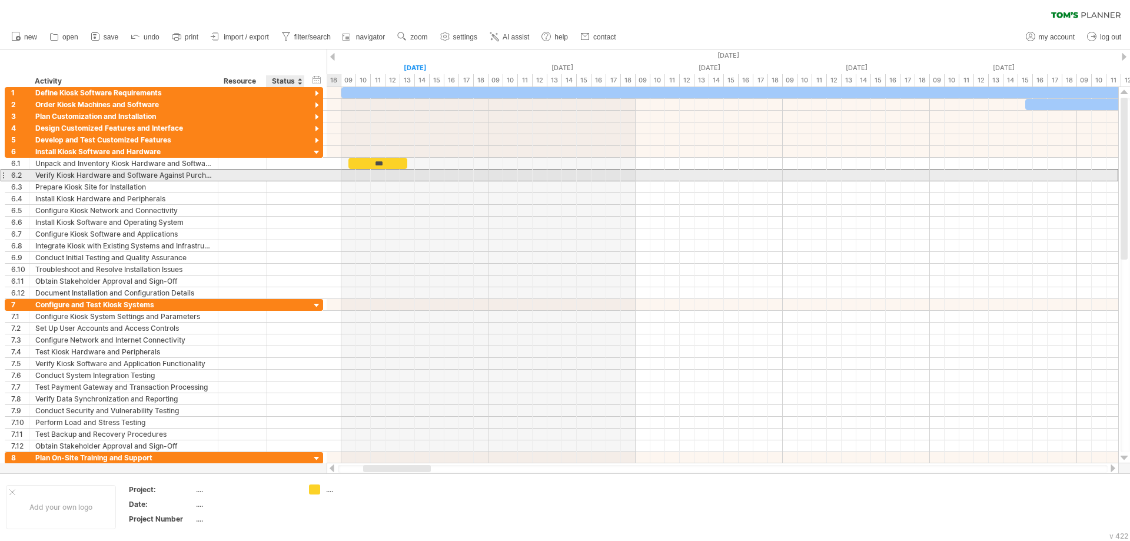
click at [317, 174] on div "**********" at bounding box center [164, 175] width 319 height 12
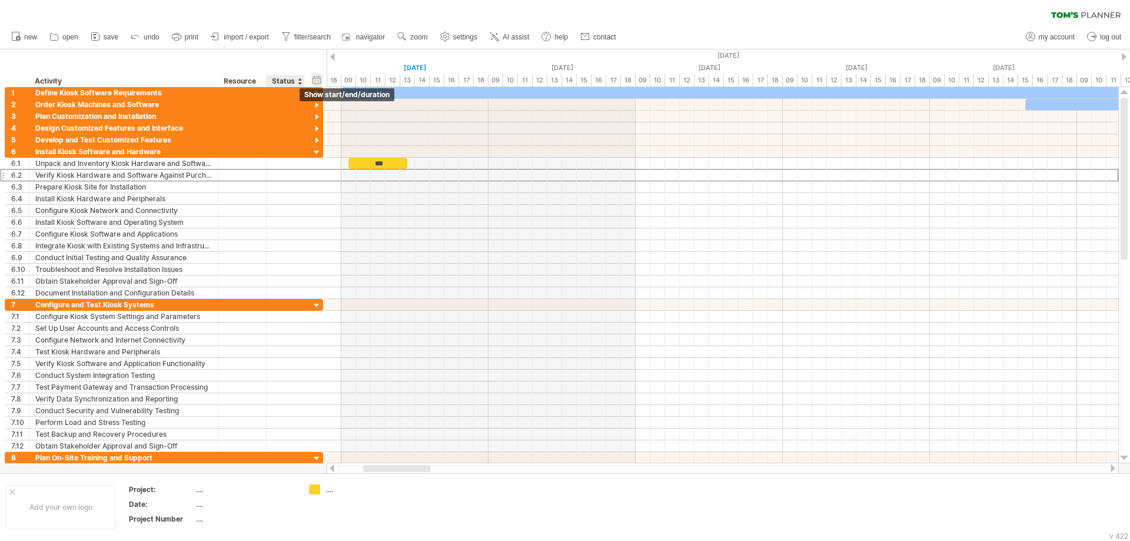
click at [316, 78] on div "hide start/end/duration show start/end/duration" at bounding box center [316, 80] width 11 height 12
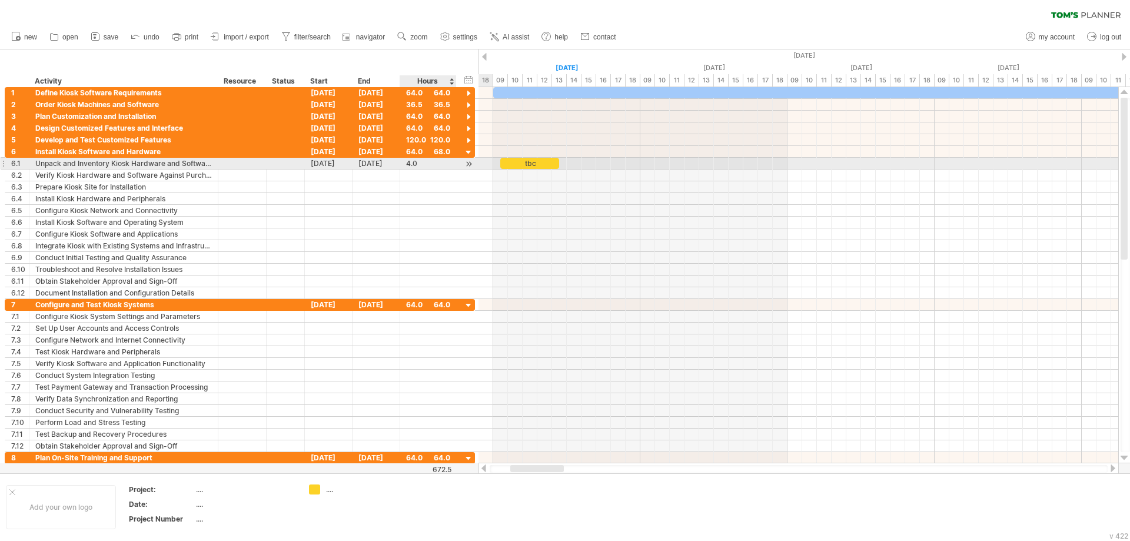
click at [419, 165] on div "4.0" at bounding box center [428, 163] width 44 height 11
type input "*"
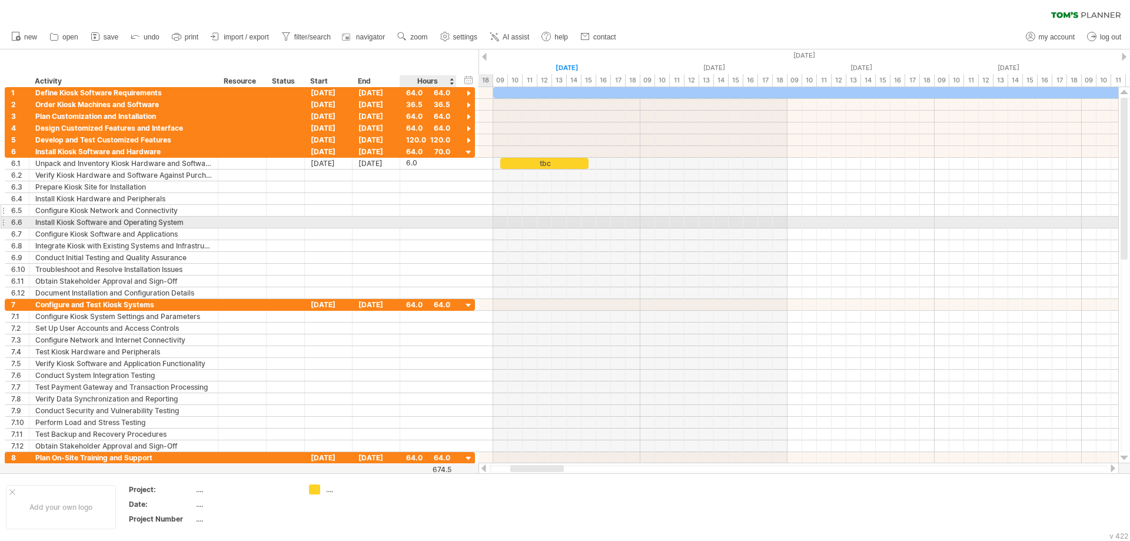
click at [462, 215] on div "**********" at bounding box center [240, 211] width 470 height 12
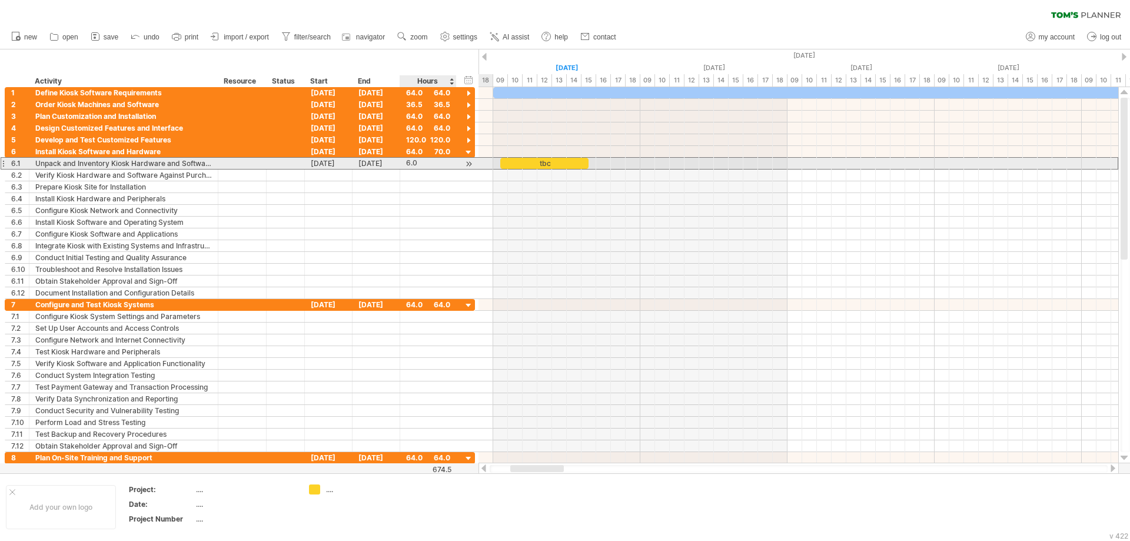
click at [448, 161] on div "6.0" at bounding box center [428, 163] width 44 height 11
click at [448, 161] on div "***" at bounding box center [428, 163] width 44 height 11
click at [448, 161] on div "6.0" at bounding box center [428, 163] width 44 height 11
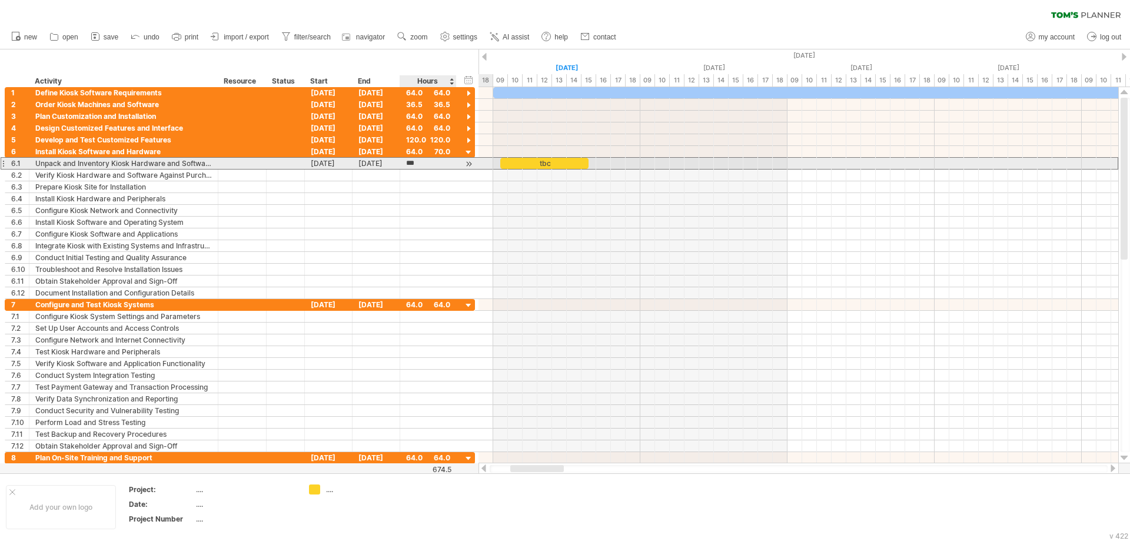
click at [469, 165] on div at bounding box center [468, 164] width 11 height 12
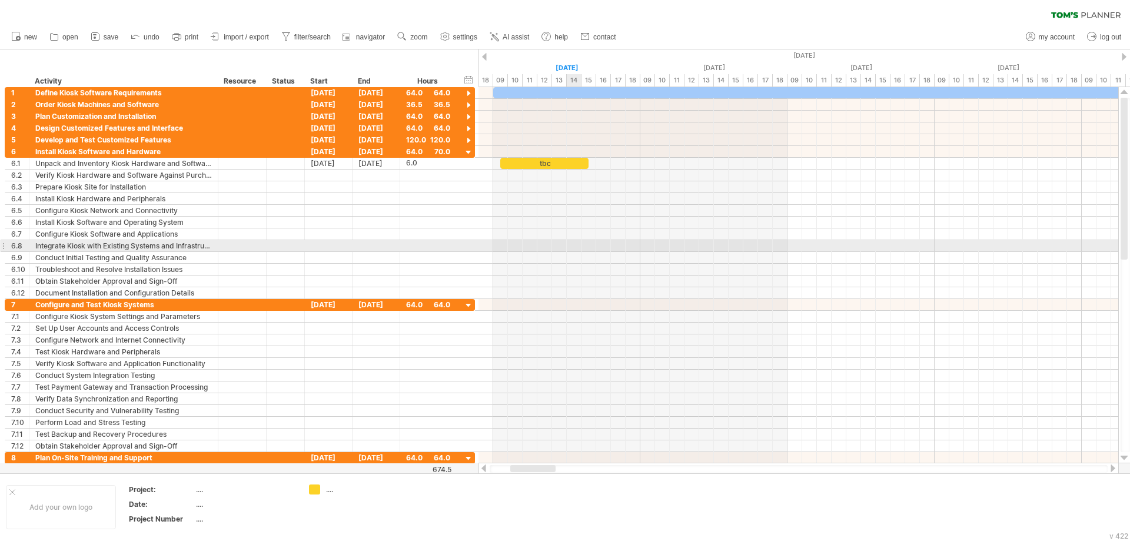
click at [576, 241] on div at bounding box center [799, 246] width 640 height 12
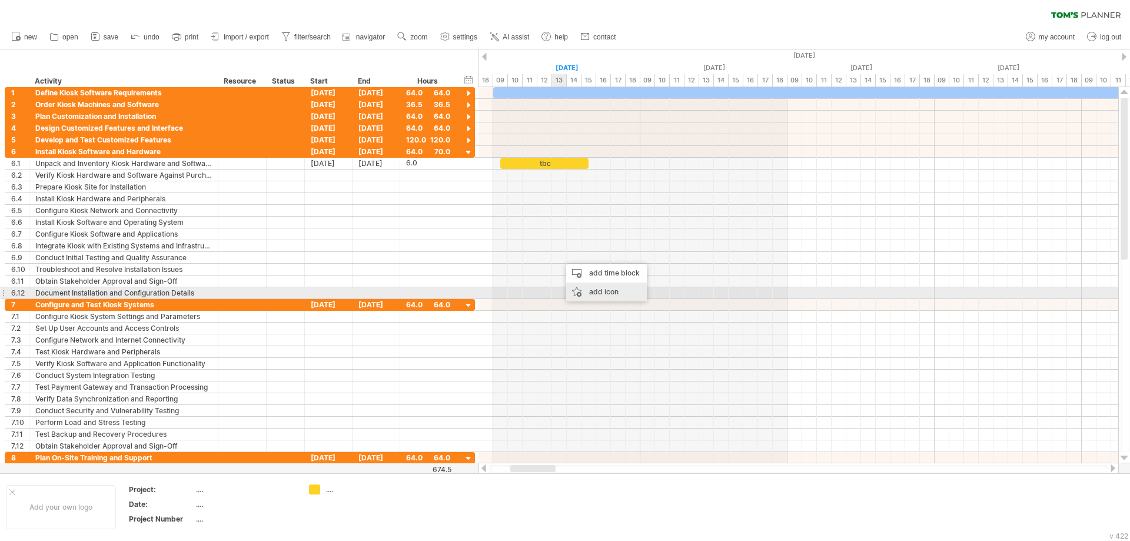
click at [615, 293] on div "add icon" at bounding box center [606, 292] width 81 height 19
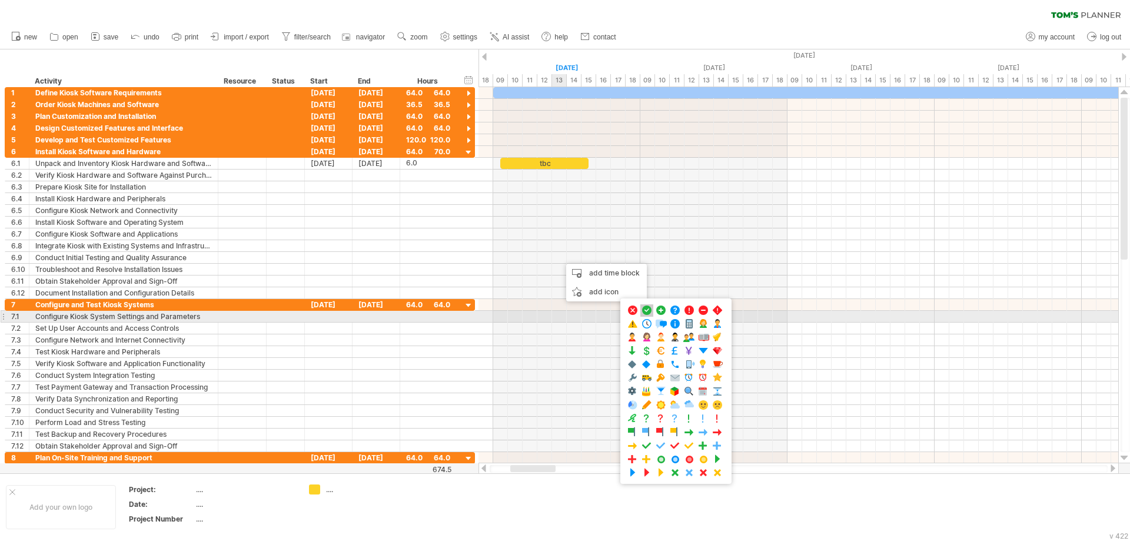
click at [650, 311] on span at bounding box center [647, 310] width 12 height 11
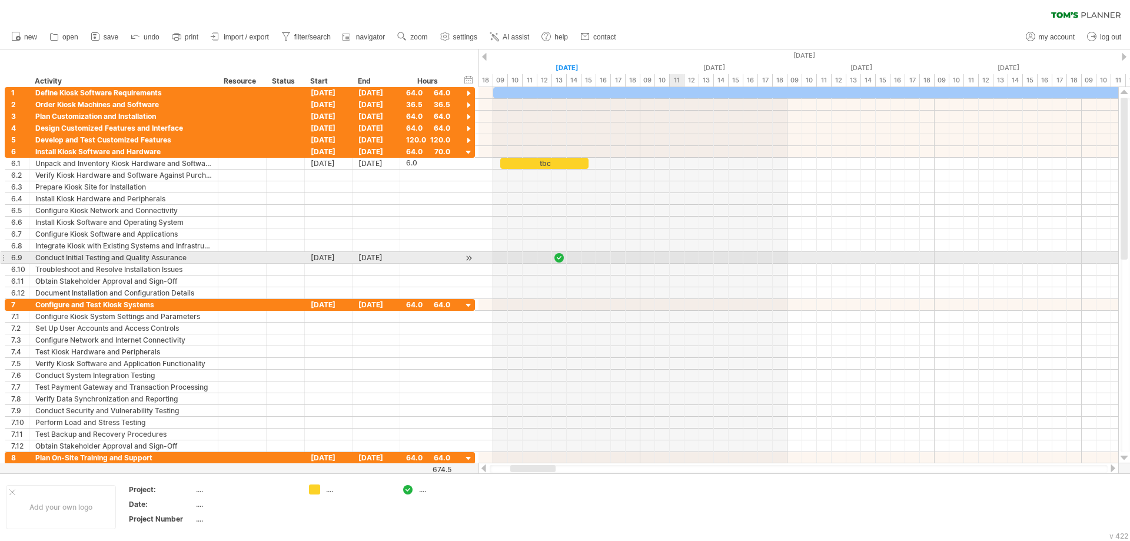
click at [681, 256] on div at bounding box center [799, 258] width 640 height 12
click at [562, 257] on div at bounding box center [559, 257] width 12 height 11
drag, startPoint x: 561, startPoint y: 258, endPoint x: 733, endPoint y: 253, distance: 172.0
click at [733, 253] on div at bounding box center [728, 257] width 13 height 11
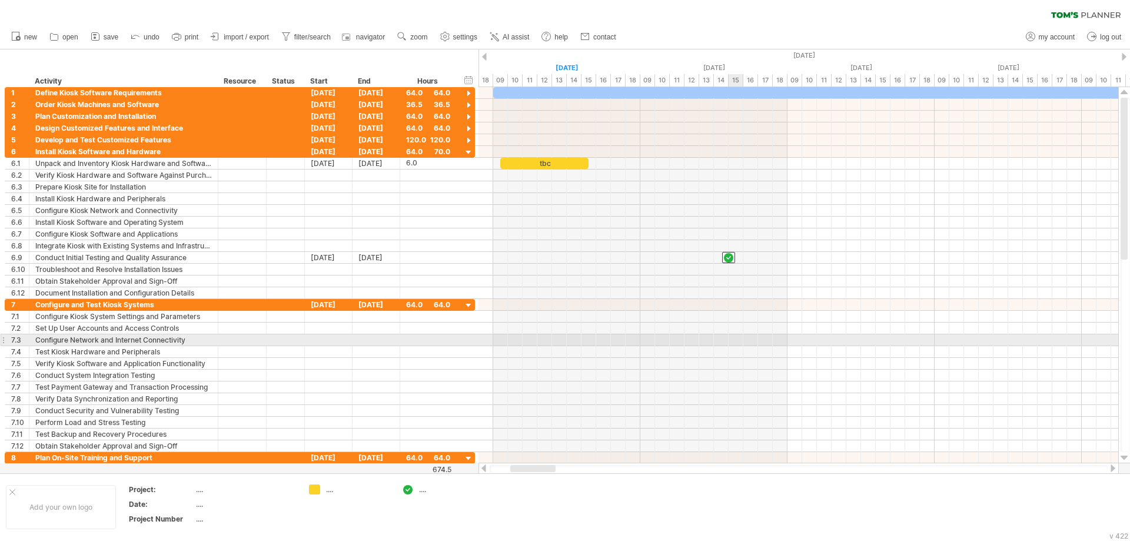
click at [734, 341] on div at bounding box center [799, 340] width 640 height 12
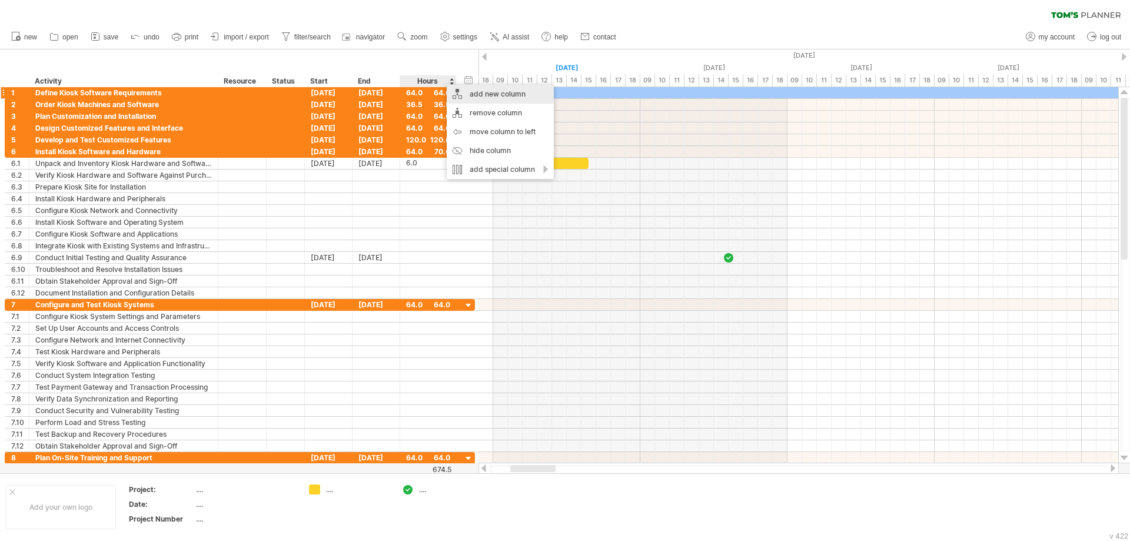
click at [475, 92] on div "add new column" at bounding box center [500, 94] width 107 height 19
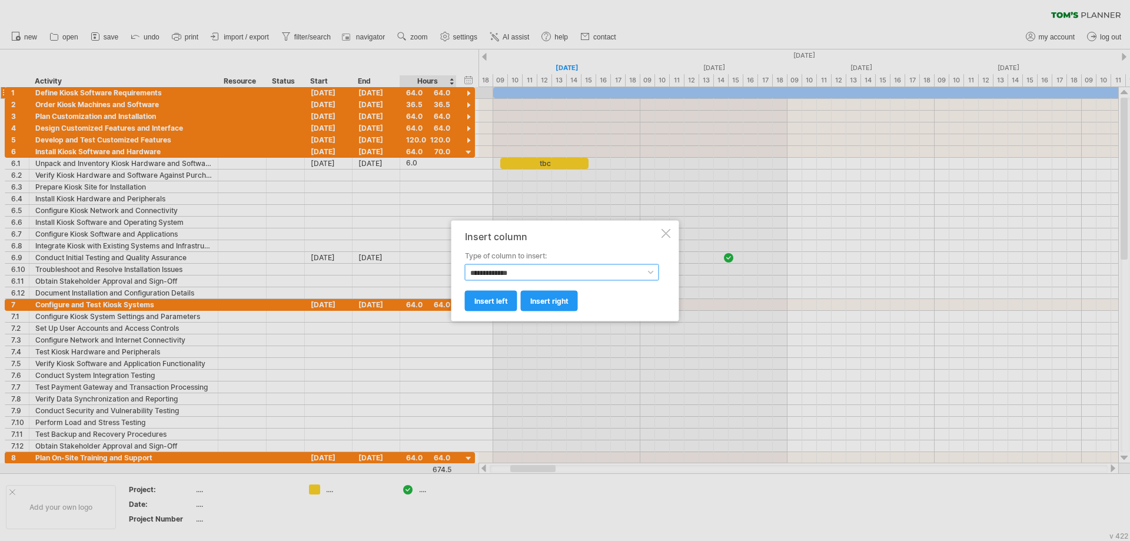
click at [638, 276] on select "**********" at bounding box center [562, 272] width 194 height 16
select select "******"
click at [465, 264] on select "**********" at bounding box center [562, 272] width 194 height 16
click at [497, 301] on span "insert left" at bounding box center [492, 300] width 34 height 9
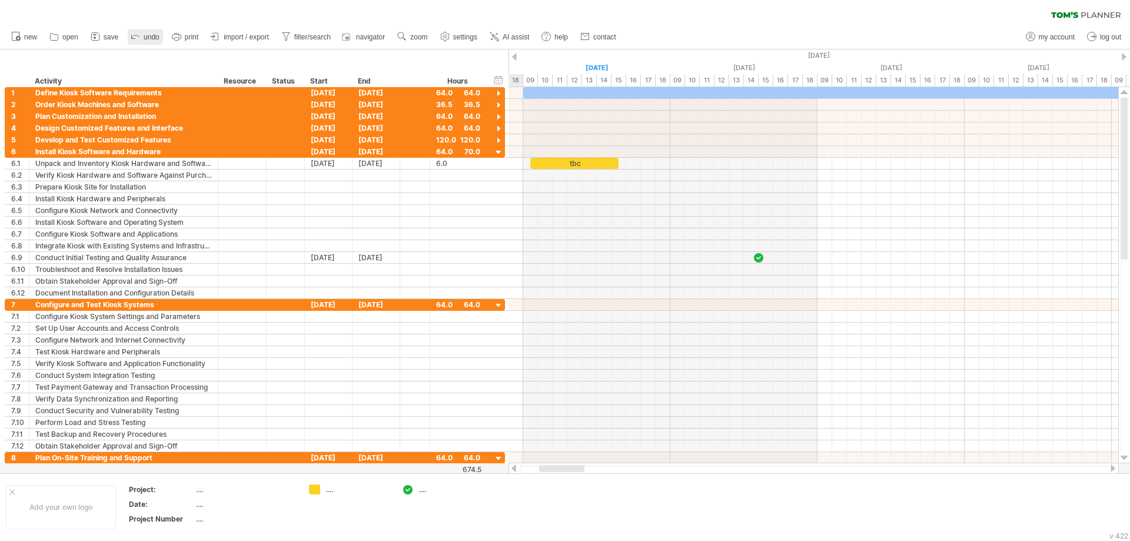
click at [150, 39] on span "undo" at bounding box center [152, 37] width 16 height 8
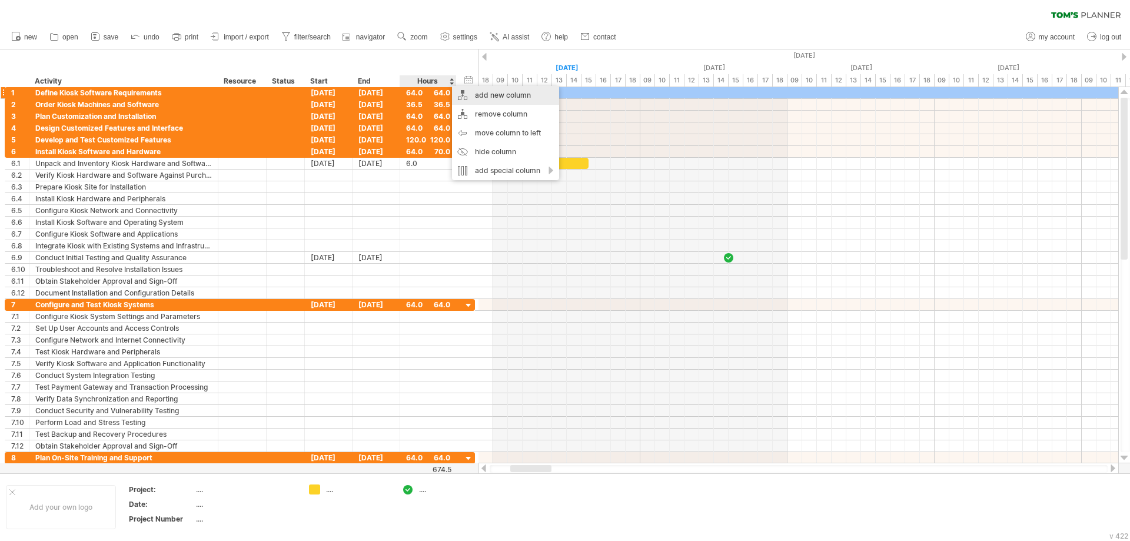
click at [479, 95] on div "add new column" at bounding box center [505, 95] width 107 height 19
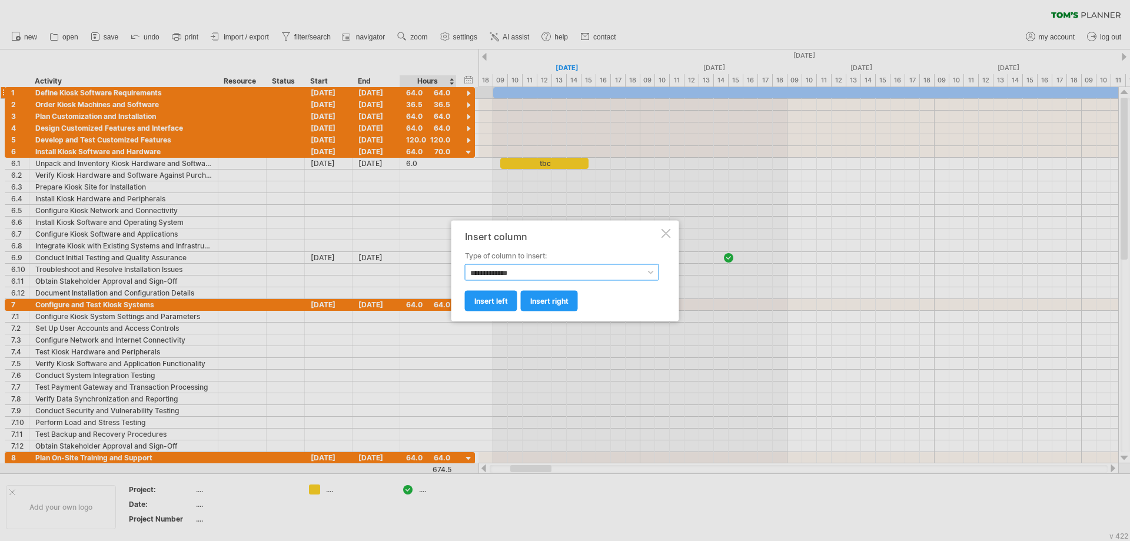
click at [615, 270] on select "**********" at bounding box center [562, 272] width 194 height 16
select select "******"
click at [465, 264] on select "**********" at bounding box center [562, 272] width 194 height 16
click at [553, 304] on span "insert right" at bounding box center [549, 300] width 38 height 9
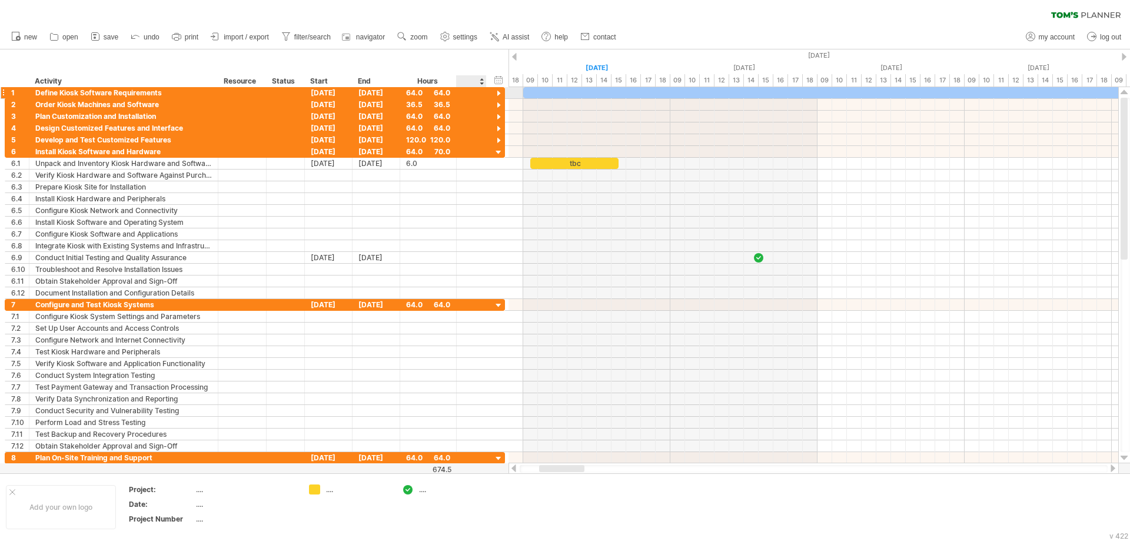
click at [479, 96] on div at bounding box center [472, 92] width 30 height 11
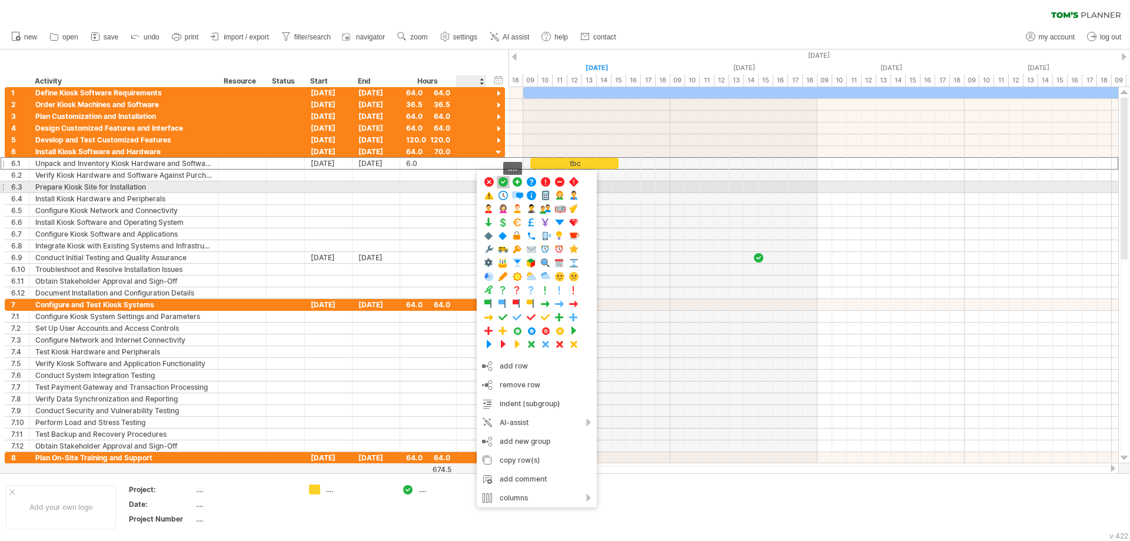
click at [506, 182] on span at bounding box center [503, 182] width 12 height 11
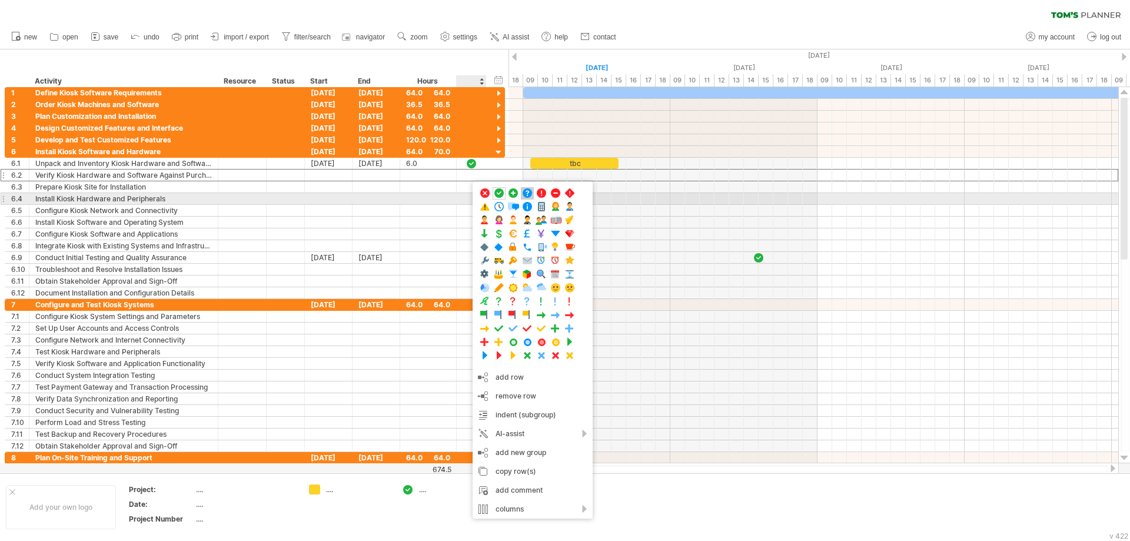
click at [528, 195] on span at bounding box center [528, 193] width 12 height 11
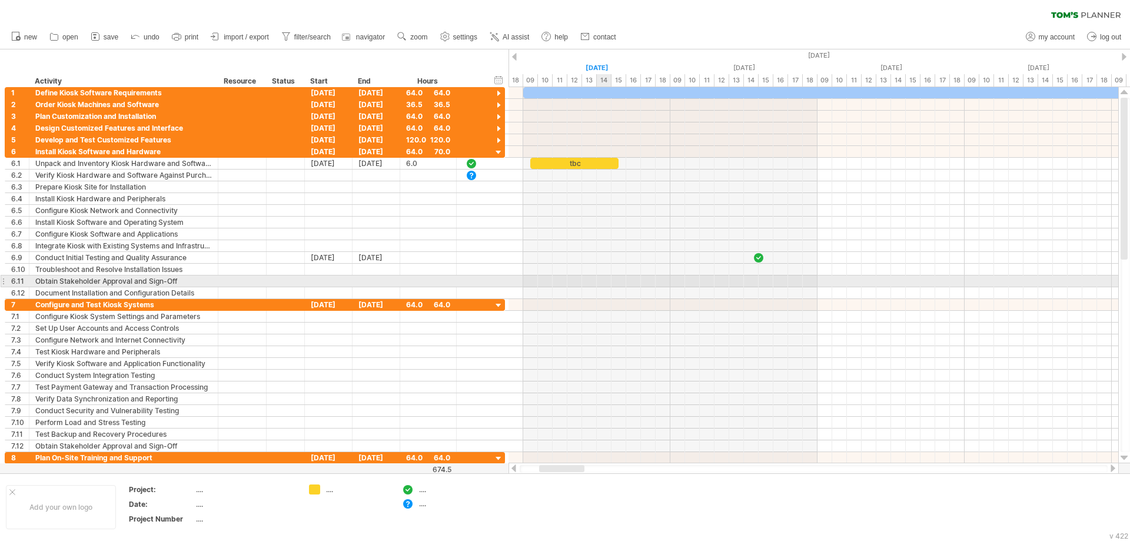
click at [608, 277] on div at bounding box center [814, 282] width 610 height 12
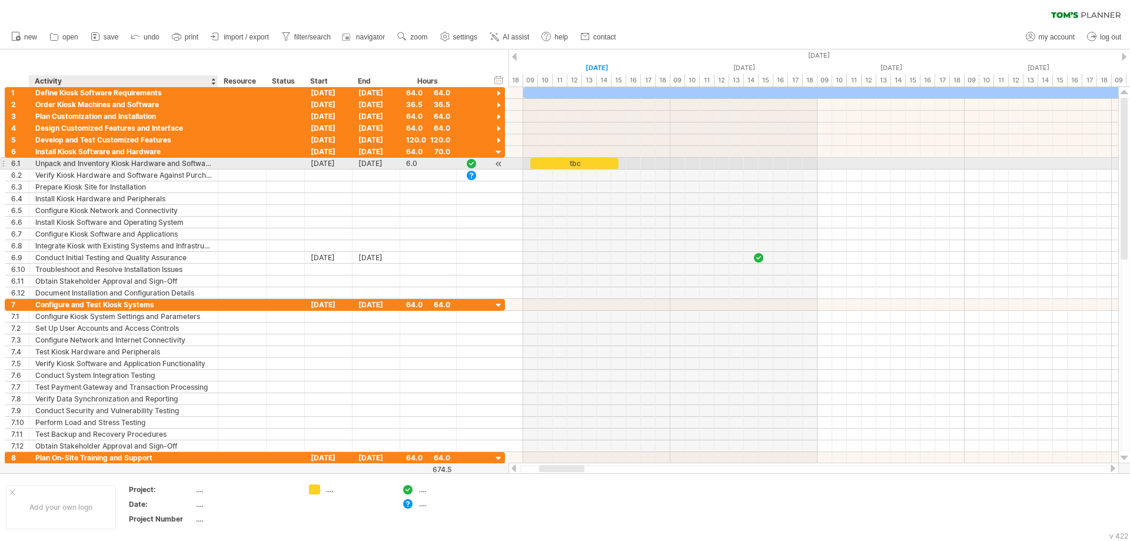
click at [96, 163] on div "Unpack and Inventory Kiosk Hardware and Software" at bounding box center [123, 163] width 177 height 11
click at [96, 163] on input "**********" at bounding box center [123, 163] width 177 height 11
type input "**"
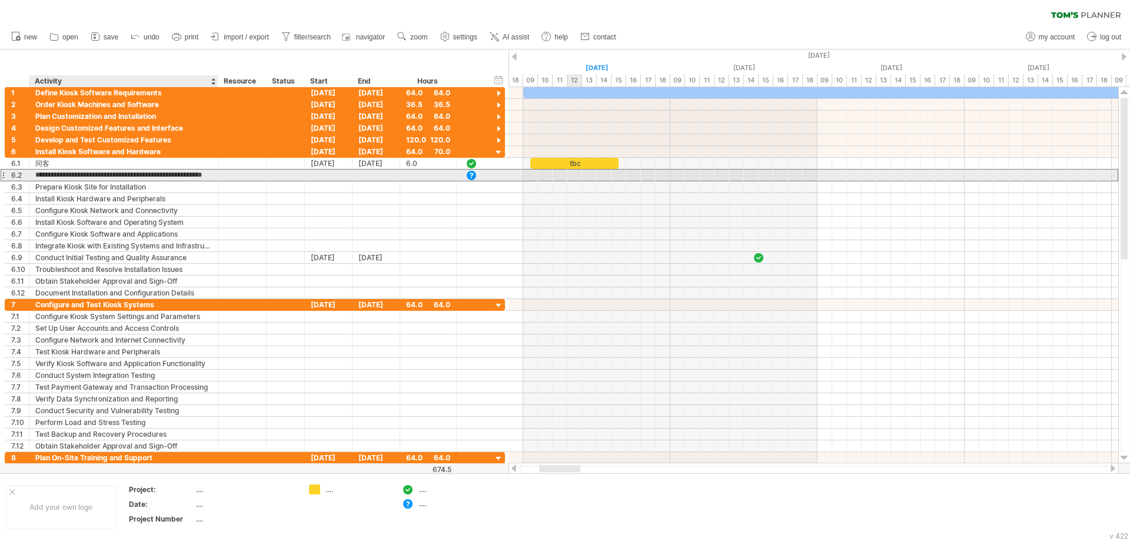
click at [151, 177] on input "**********" at bounding box center [123, 175] width 177 height 11
type input "**"
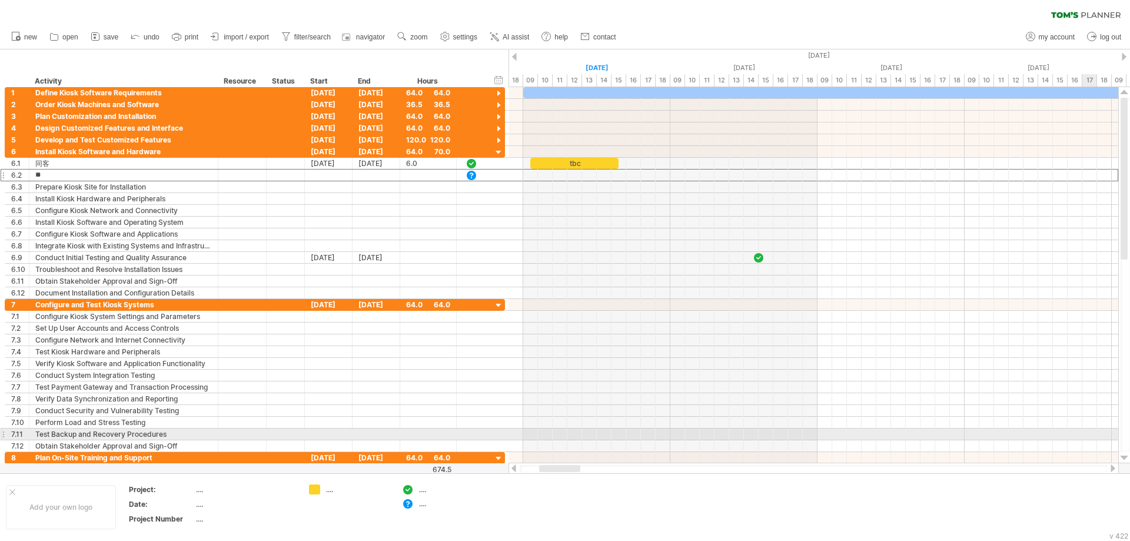
click at [1085, 440] on div at bounding box center [814, 446] width 610 height 12
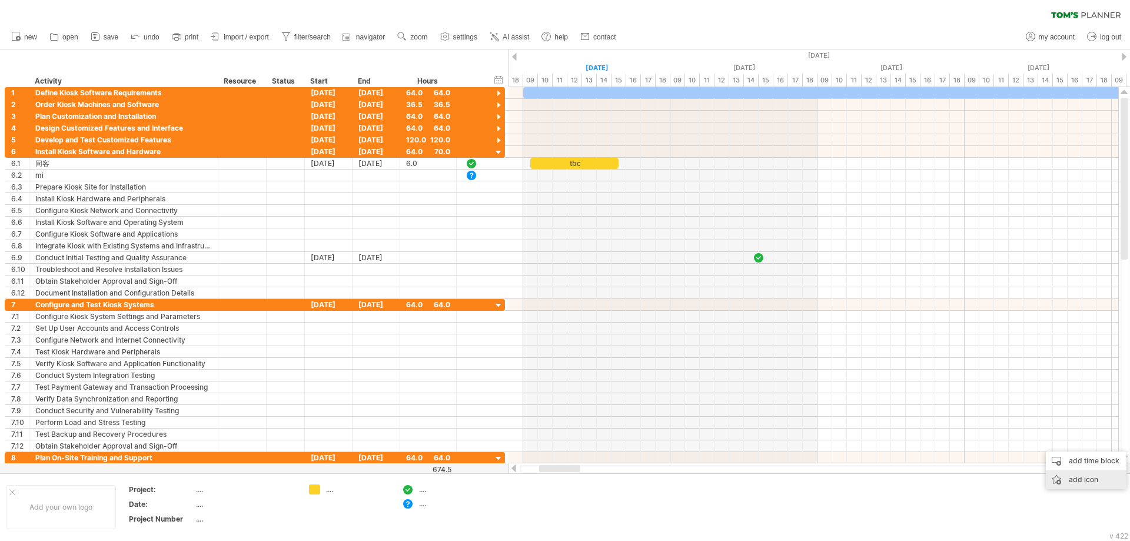
click at [1092, 485] on div "add icon" at bounding box center [1086, 479] width 81 height 19
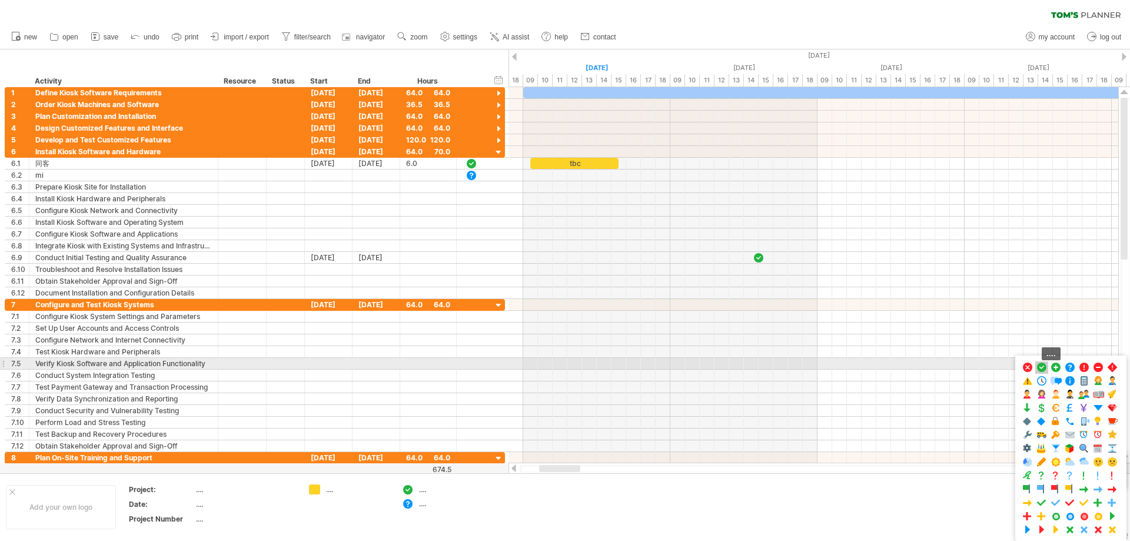
click at [1044, 367] on span at bounding box center [1042, 367] width 12 height 11
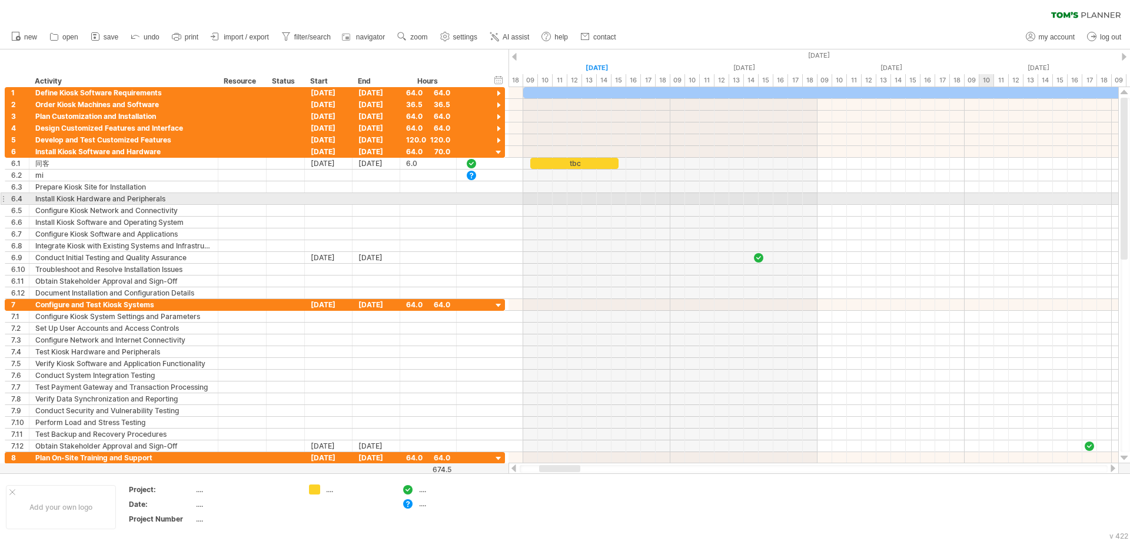
click at [990, 200] on div at bounding box center [814, 199] width 610 height 12
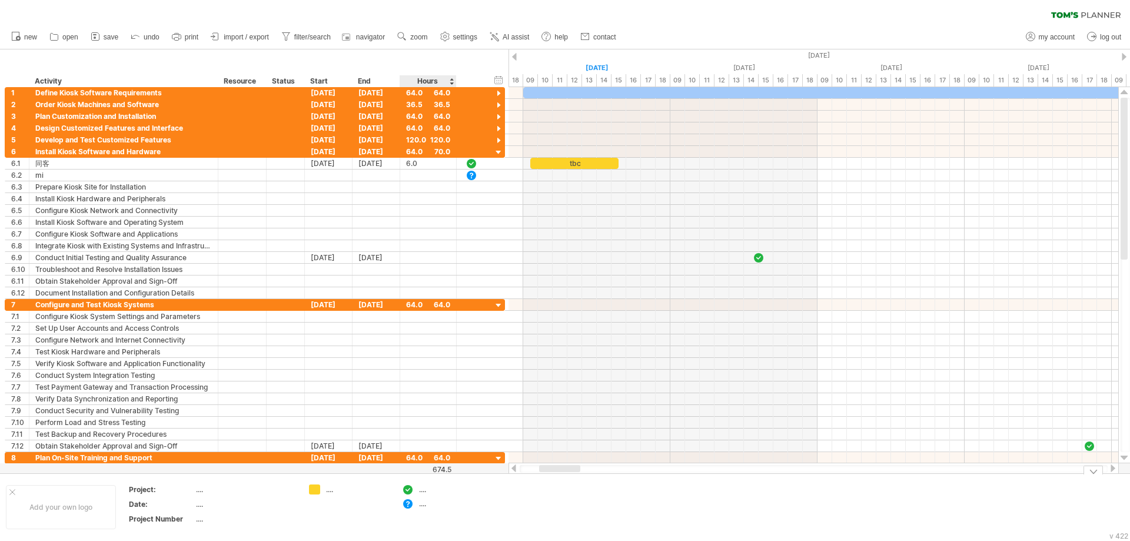
click at [409, 488] on div at bounding box center [408, 490] width 12 height 11
click at [409, 489] on div at bounding box center [408, 490] width 12 height 11
click at [421, 493] on div "...." at bounding box center [451, 490] width 64 height 10
click at [444, 491] on input "text" at bounding box center [448, 490] width 58 height 10
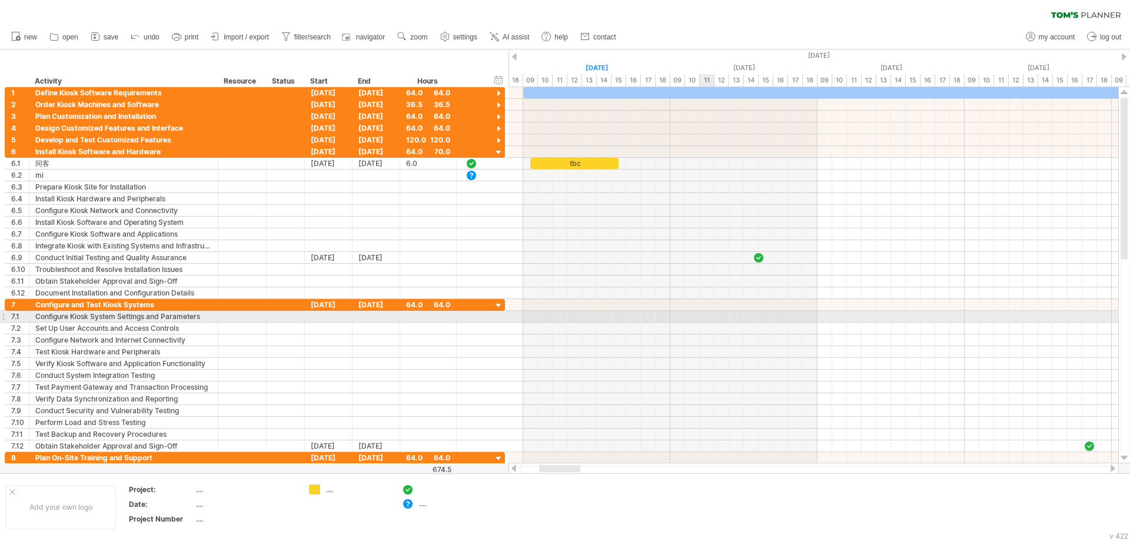
click at [708, 316] on div at bounding box center [814, 317] width 610 height 12
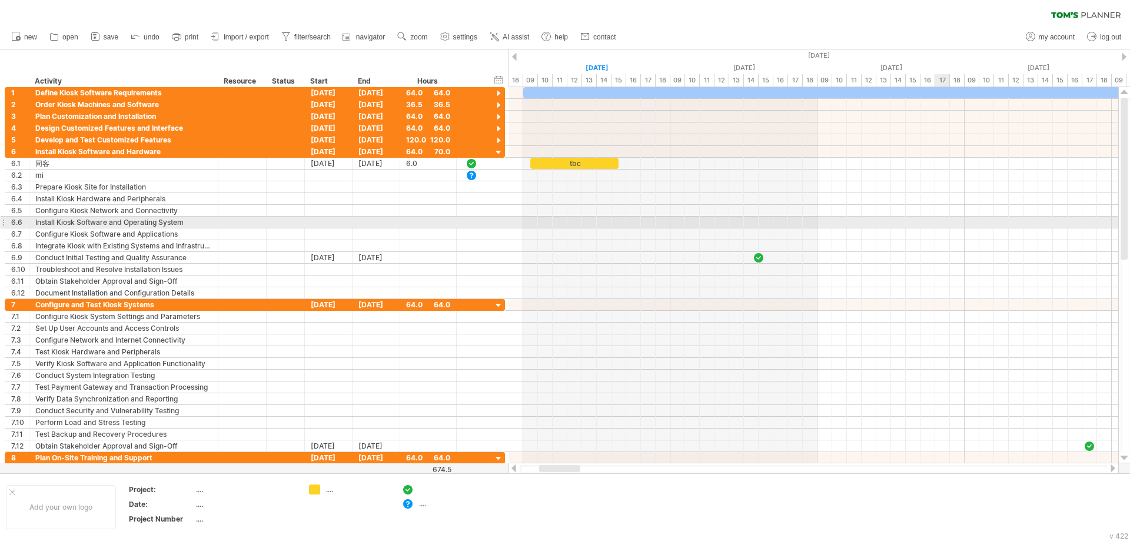
click at [937, 225] on div at bounding box center [814, 223] width 610 height 12
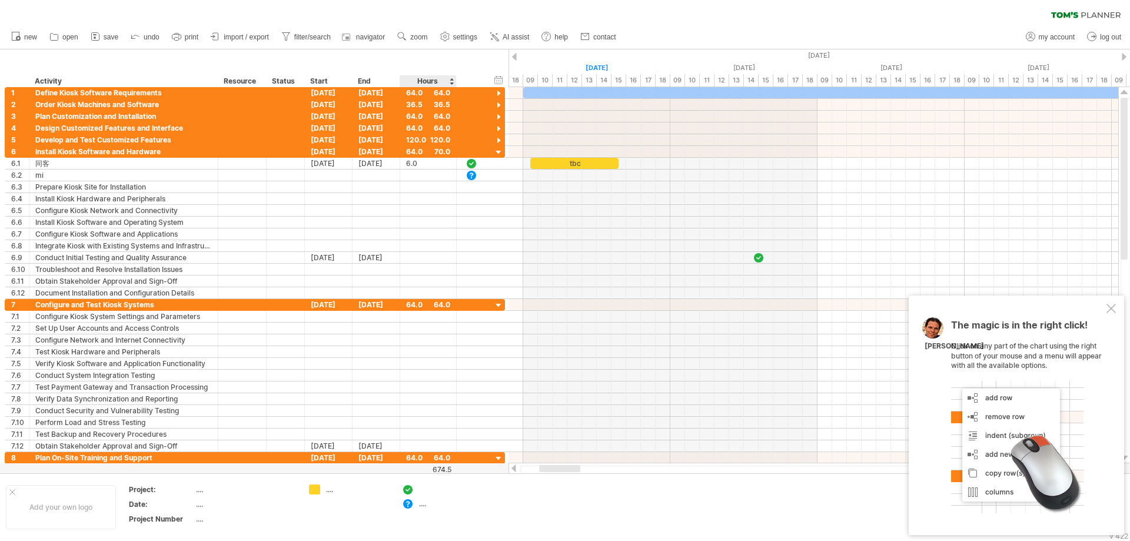
click at [424, 509] on td "...." at bounding box center [442, 507] width 93 height 45
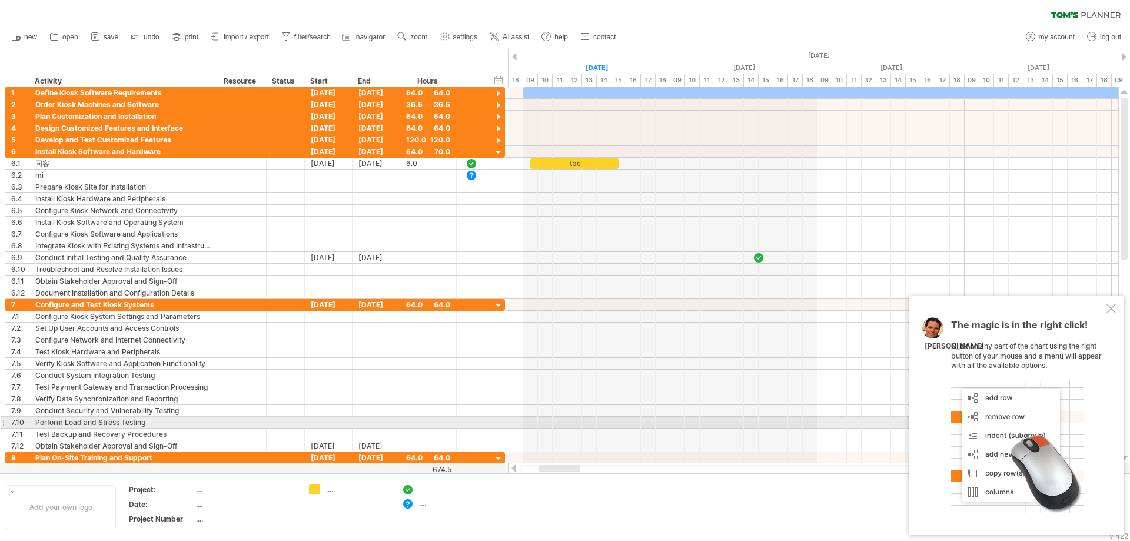
click at [1029, 417] on div at bounding box center [1017, 447] width 132 height 132
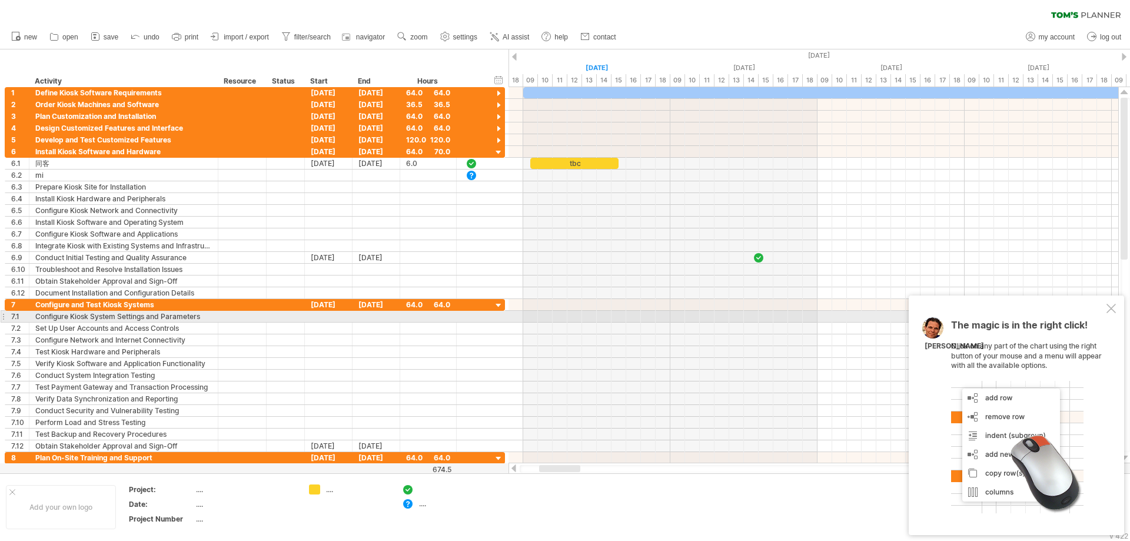
click at [1116, 308] on div "The magic is in the right click! Click on any part of the chart using the right…" at bounding box center [1016, 416] width 215 height 240
click at [1112, 310] on div at bounding box center [1111, 308] width 9 height 9
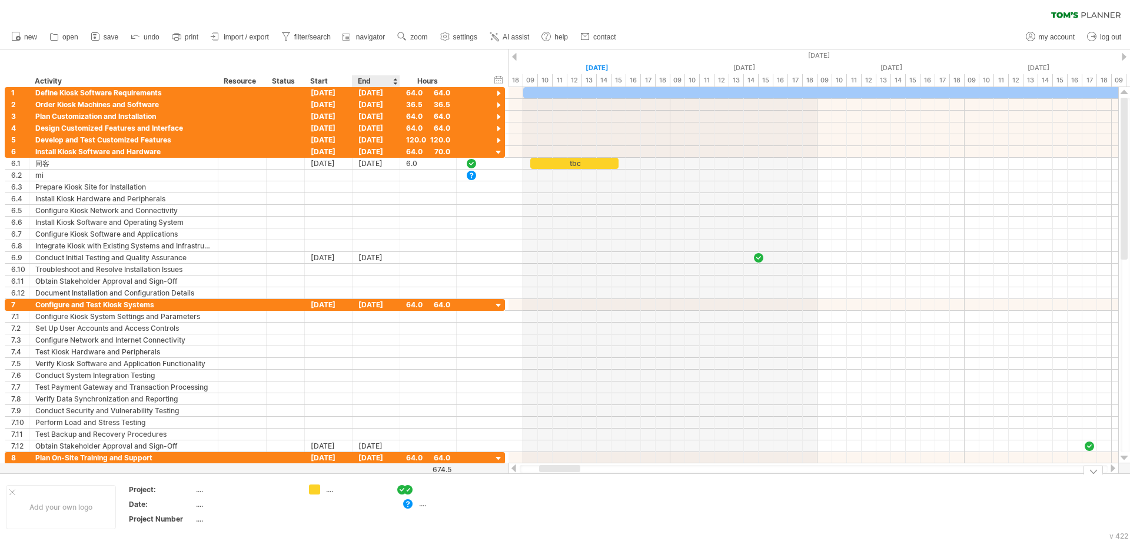
click at [405, 490] on div "Trying to reach [DOMAIN_NAME] Connected again... 0% clear filter new 1" at bounding box center [565, 270] width 1130 height 541
click at [314, 491] on div "Trying to reach [DOMAIN_NAME] Connected again... 0% clear filter new 1" at bounding box center [565, 270] width 1130 height 541
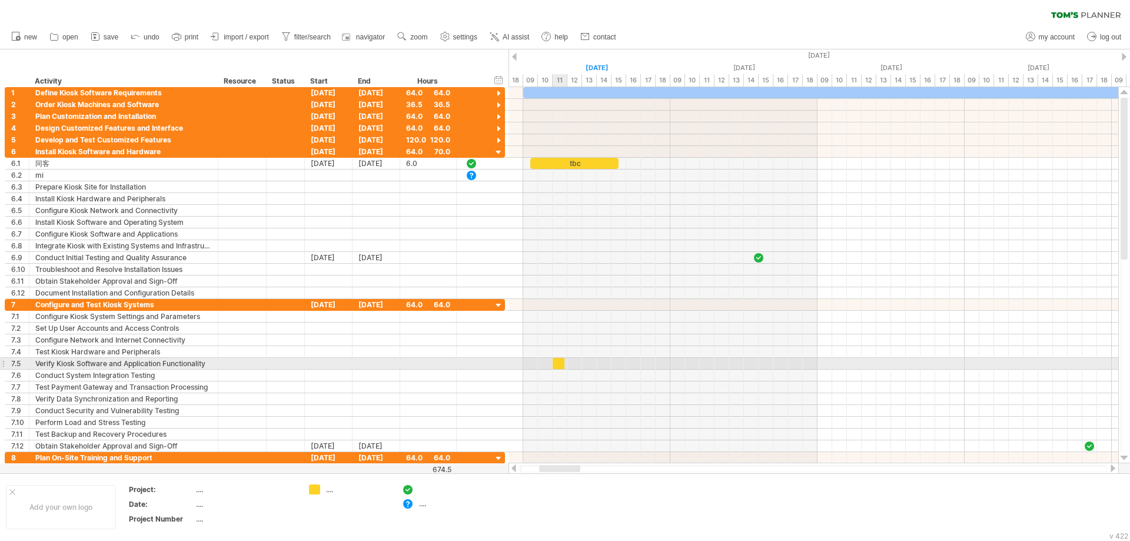
drag, startPoint x: 316, startPoint y: 491, endPoint x: 562, endPoint y: 365, distance: 277.0
click at [562, 365] on div "Trying to reach [DOMAIN_NAME] Connected again... 0% clear filter new 1" at bounding box center [565, 270] width 1130 height 541
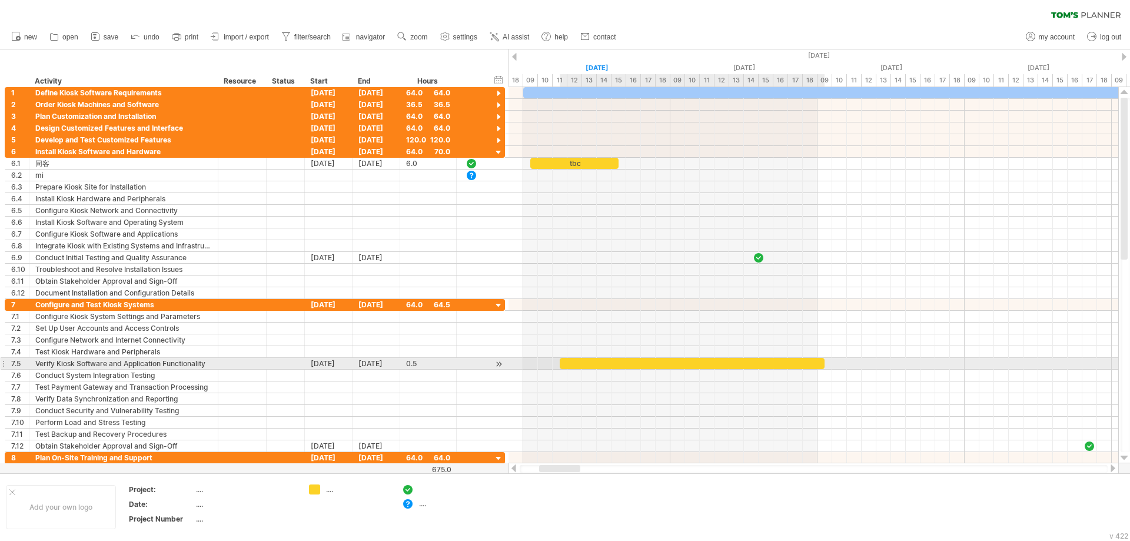
drag, startPoint x: 568, startPoint y: 366, endPoint x: 826, endPoint y: 361, distance: 257.9
click at [826, 361] on span at bounding box center [824, 363] width 5 height 11
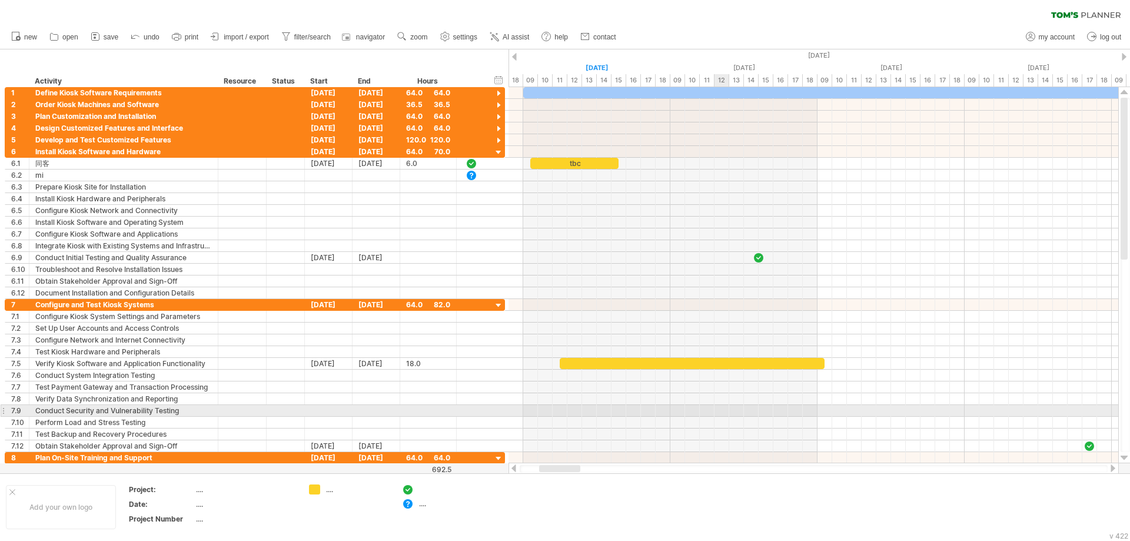
click at [715, 414] on div at bounding box center [814, 411] width 610 height 12
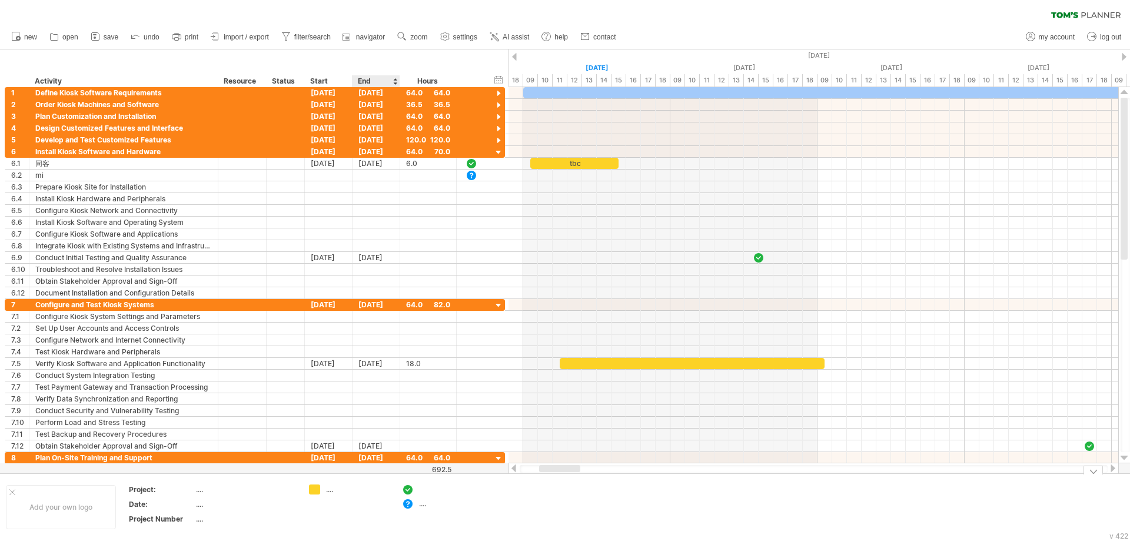
click at [400, 505] on td "...." at bounding box center [442, 507] width 93 height 45
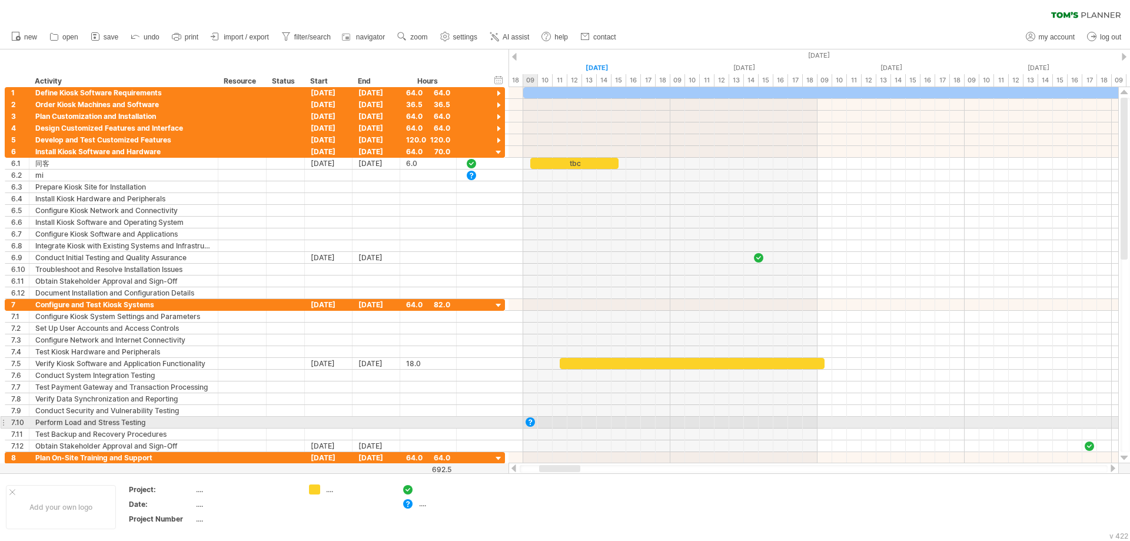
drag, startPoint x: 406, startPoint y: 506, endPoint x: 534, endPoint y: 425, distance: 151.4
click at [534, 425] on div "Trying to reach [DOMAIN_NAME] Connected again... 0% clear filter new 1" at bounding box center [565, 270] width 1130 height 541
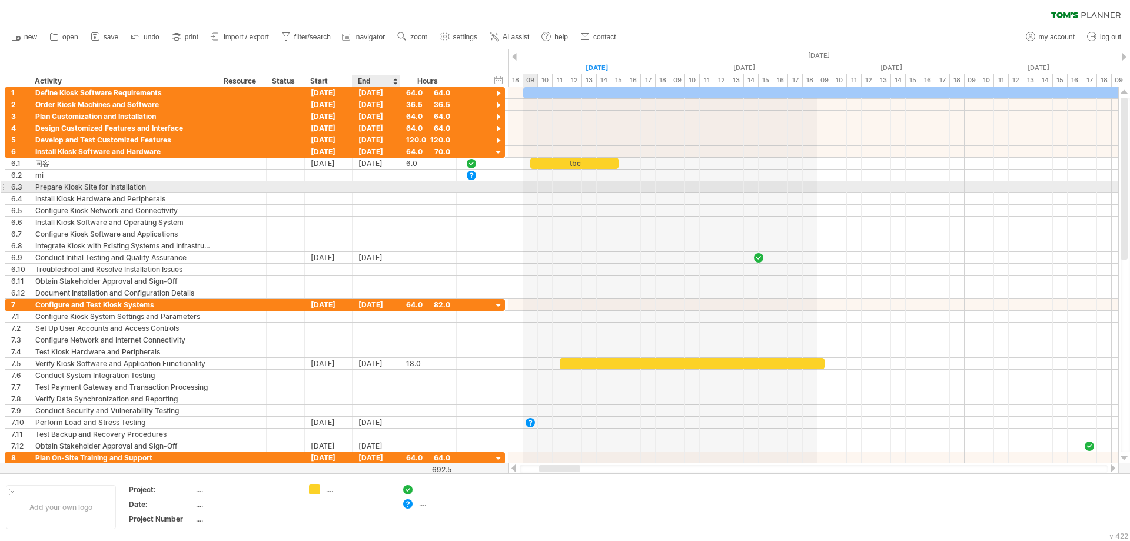
click at [381, 190] on div at bounding box center [377, 186] width 48 height 11
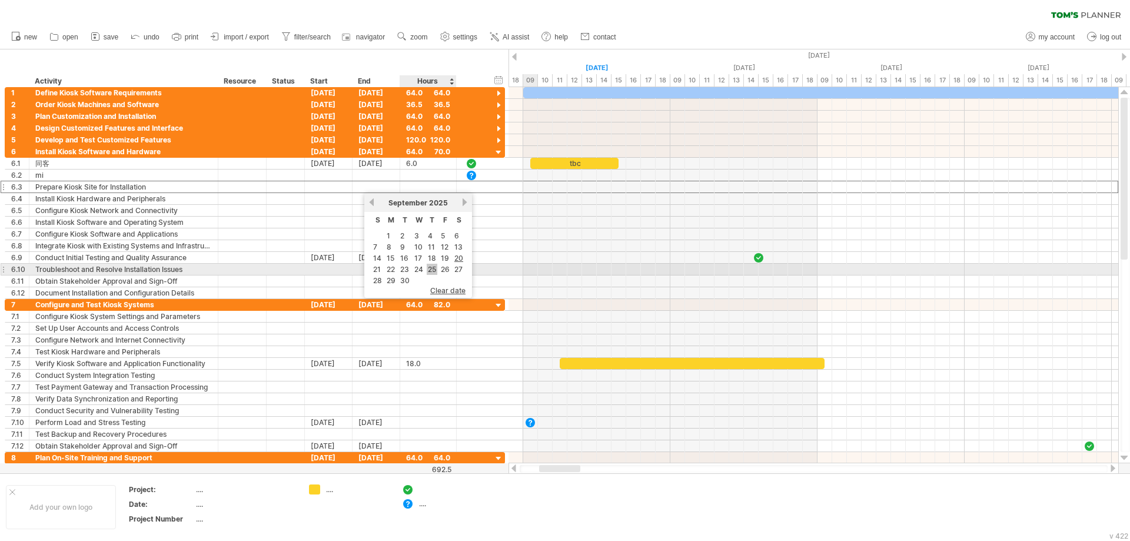
click at [430, 270] on link "25" at bounding box center [432, 269] width 11 height 11
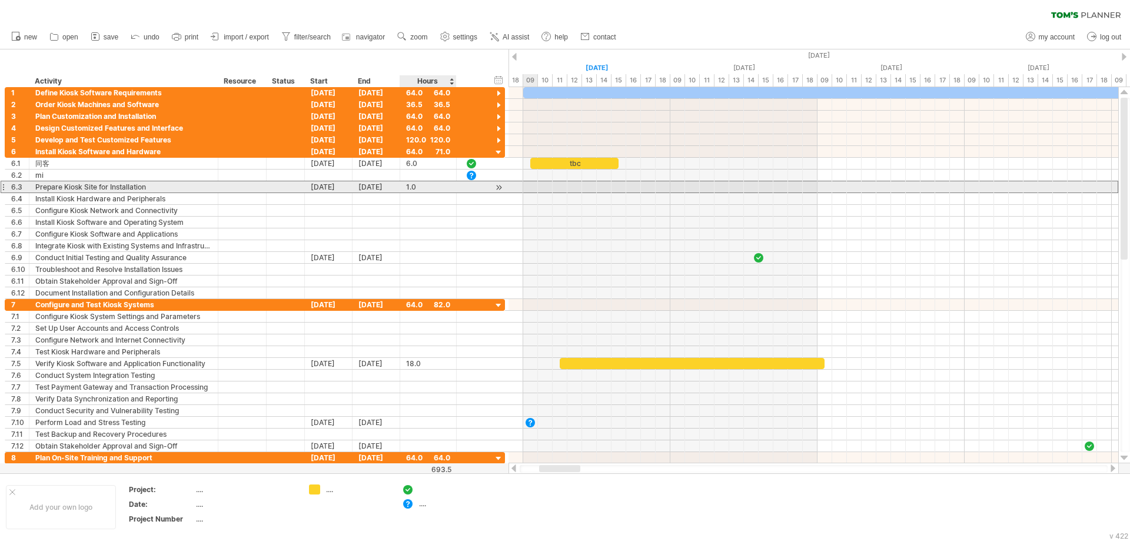
click at [429, 183] on div "1.0" at bounding box center [428, 186] width 44 height 11
type input "**"
click at [288, 183] on div at bounding box center [286, 186] width 26 height 11
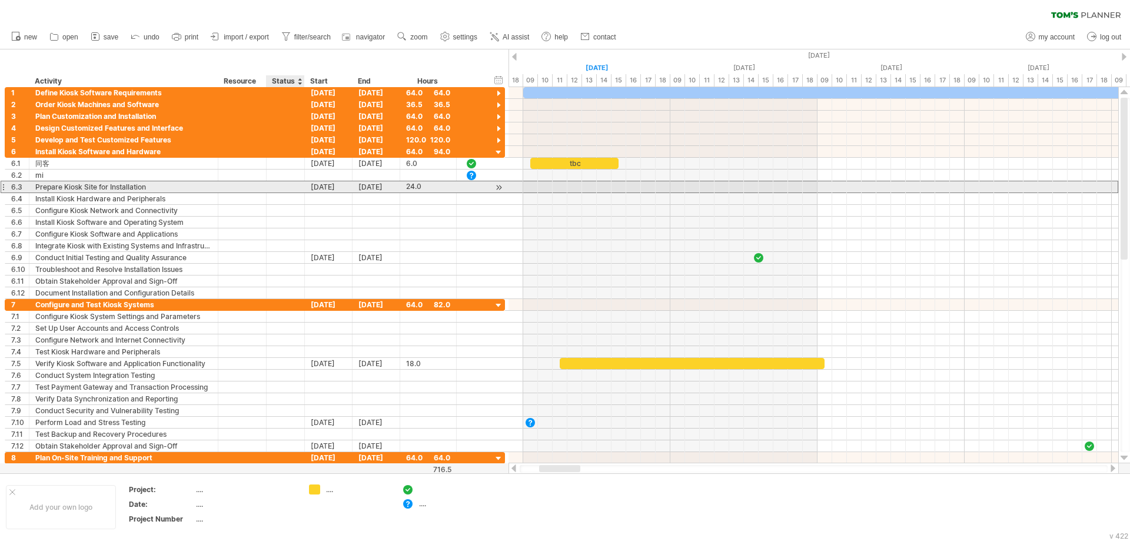
click at [288, 183] on input "text" at bounding box center [286, 186] width 26 height 11
click at [289, 183] on input "text" at bounding box center [286, 186] width 26 height 11
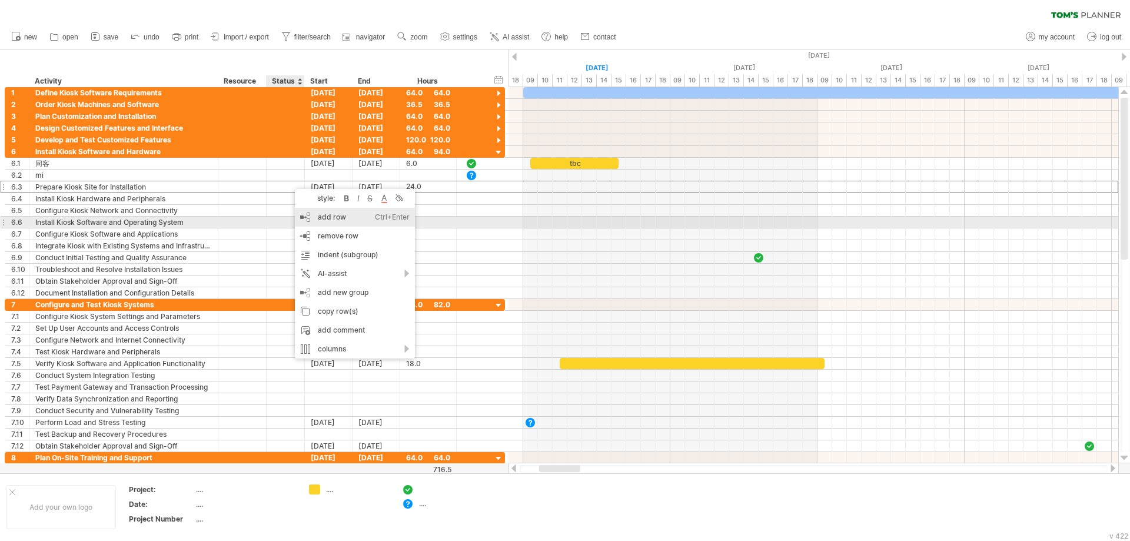
click at [328, 217] on div "add row Ctrl+Enter Cmd+Enter" at bounding box center [355, 217] width 120 height 19
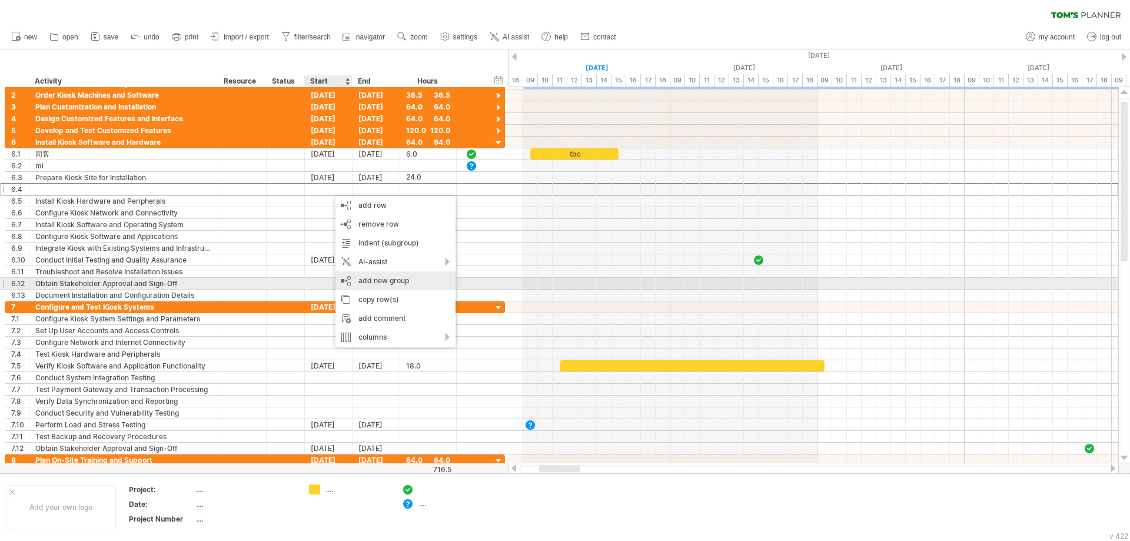
click at [406, 281] on div "add new group" at bounding box center [396, 280] width 120 height 19
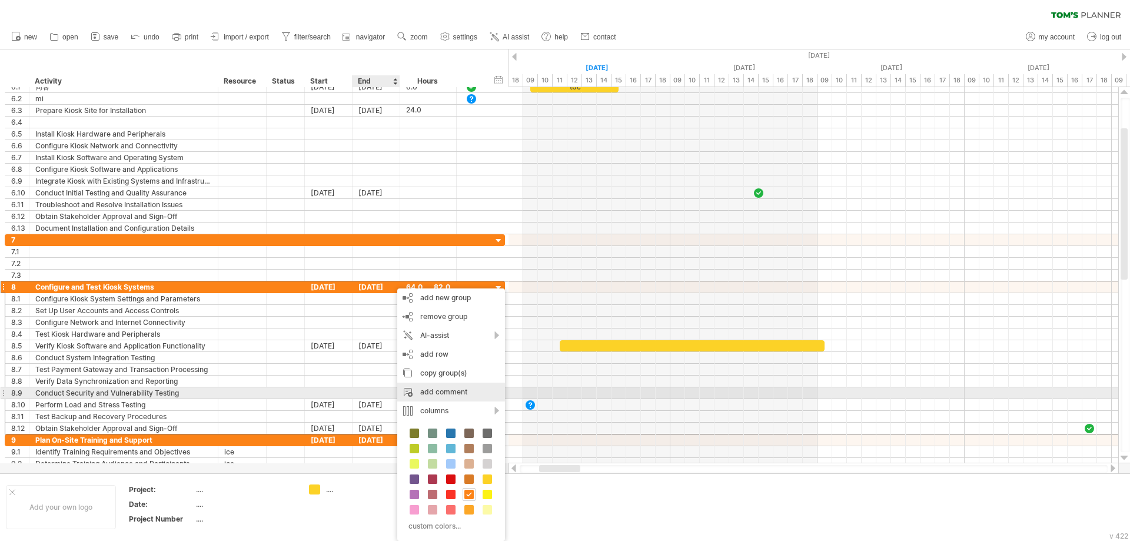
click at [441, 395] on div "add comment" at bounding box center [451, 392] width 108 height 19
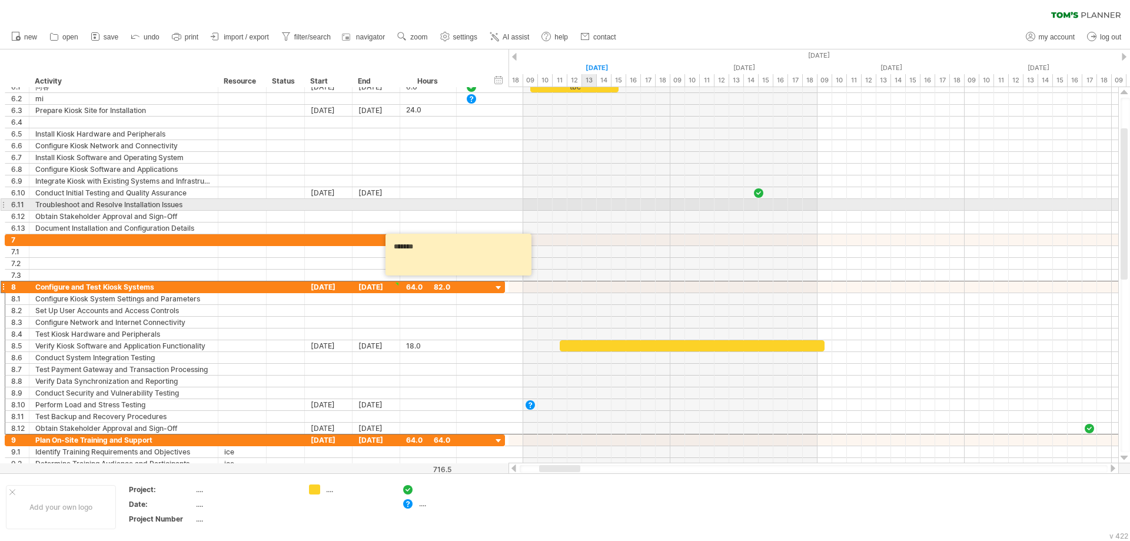
click at [587, 201] on div at bounding box center [814, 205] width 610 height 12
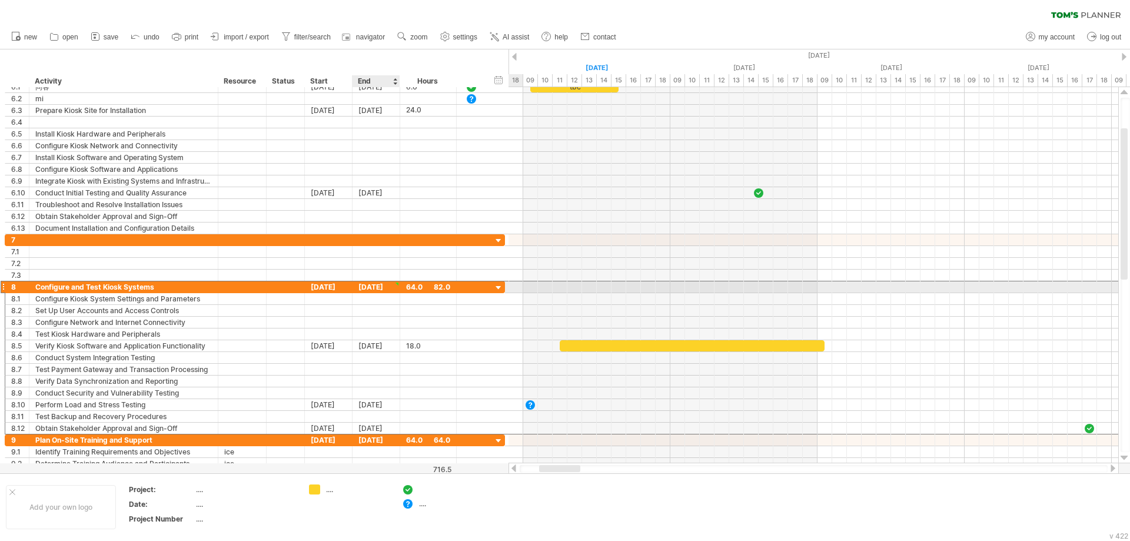
click at [387, 286] on div "[DATE]" at bounding box center [377, 286] width 48 height 11
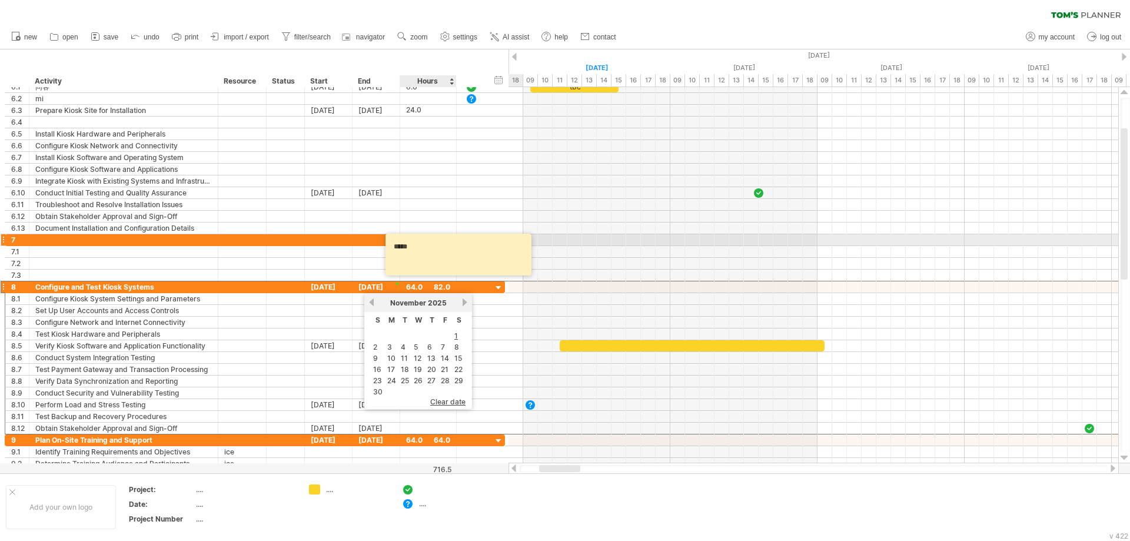
click at [440, 238] on textarea "*****" at bounding box center [460, 255] width 141 height 34
type textarea "*"
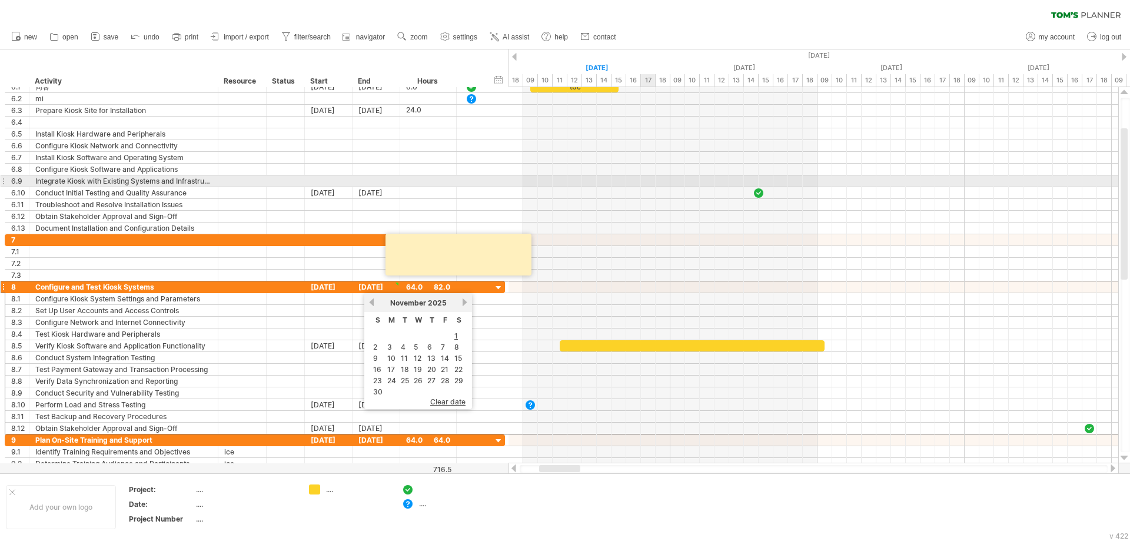
click at [653, 176] on div at bounding box center [814, 181] width 610 height 12
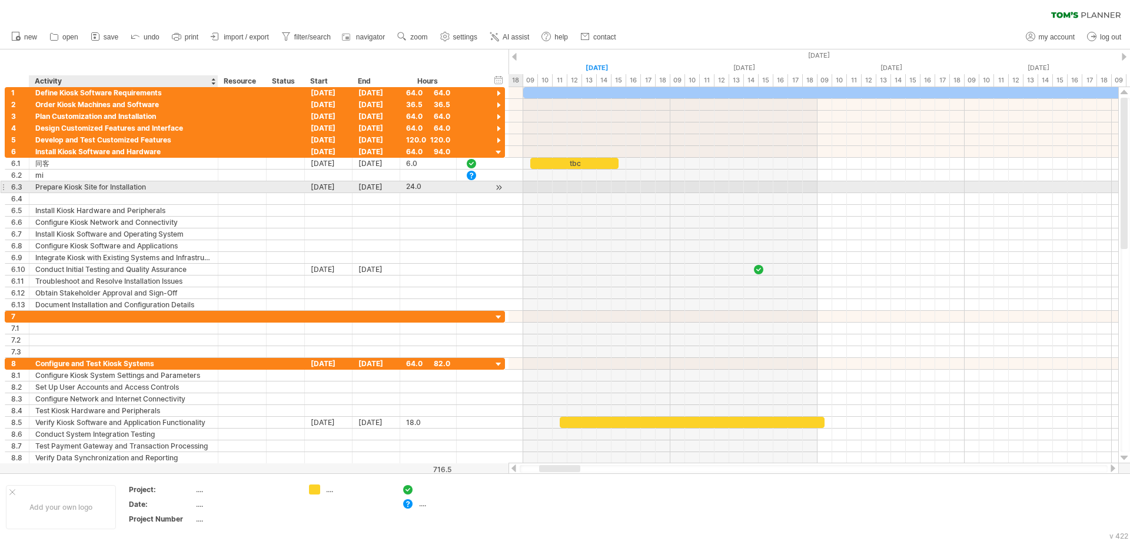
click at [144, 185] on div "Prepare Kiosk Site for Installation" at bounding box center [123, 186] width 177 height 11
click at [144, 185] on input "**********" at bounding box center [123, 186] width 177 height 11
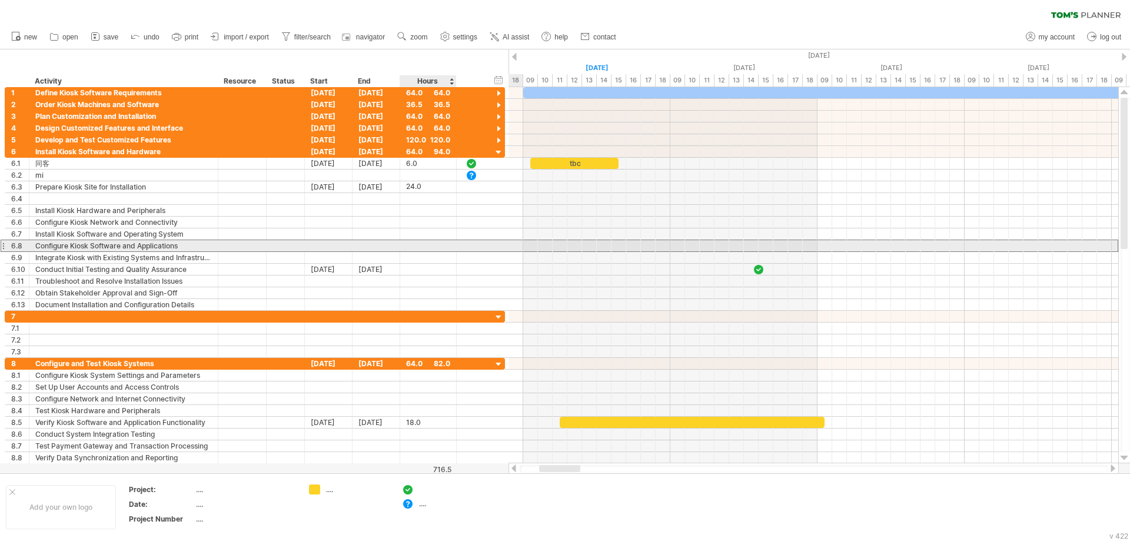
click at [462, 251] on div at bounding box center [472, 245] width 30 height 11
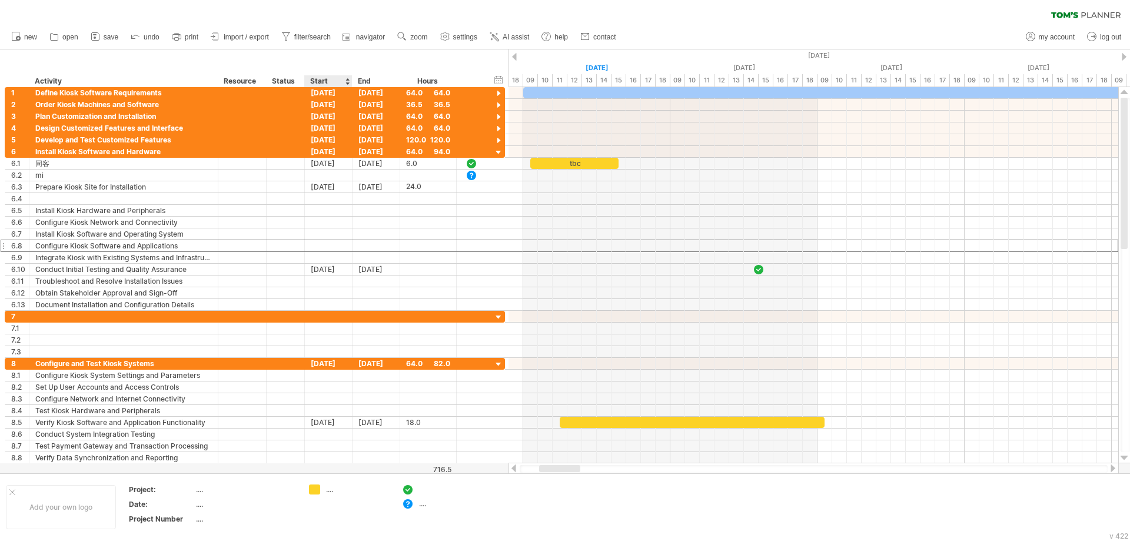
click at [327, 81] on div "Start" at bounding box center [327, 81] width 35 height 12
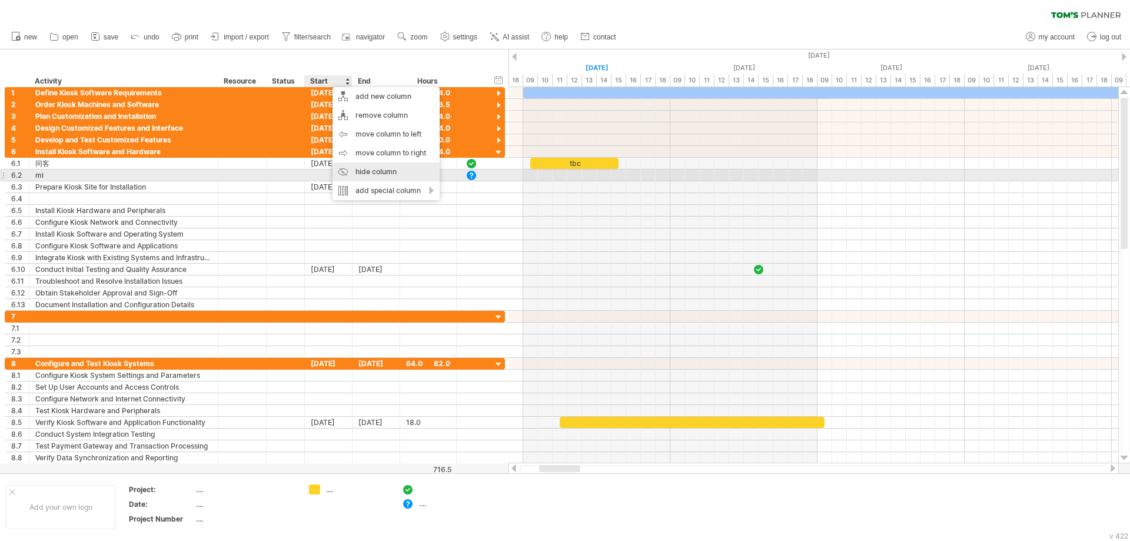
click at [369, 171] on div "hide column" at bounding box center [386, 171] width 107 height 19
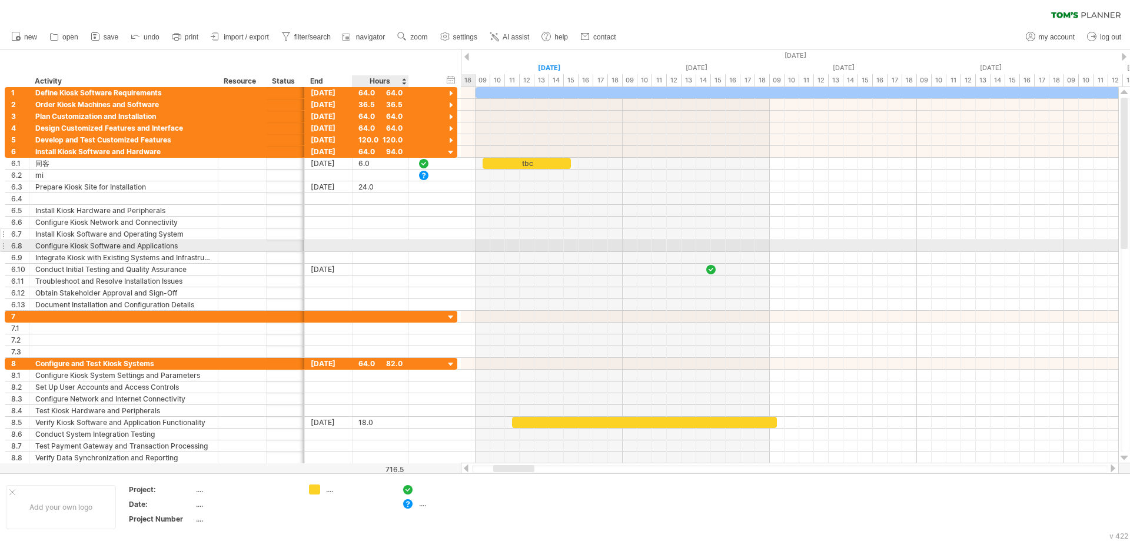
click at [418, 230] on div at bounding box center [424, 234] width 12 height 10
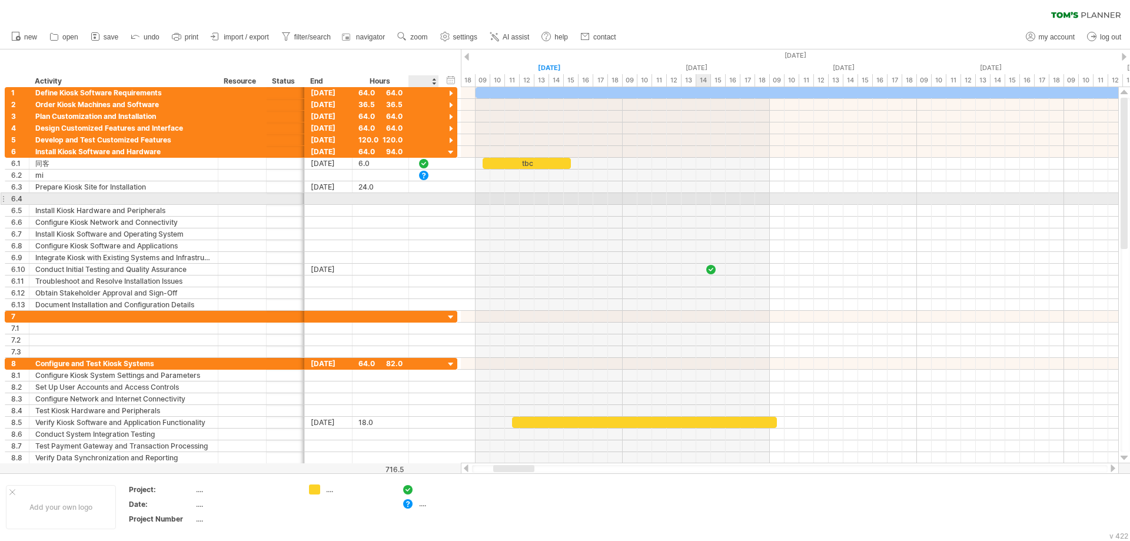
click at [705, 201] on div at bounding box center [790, 199] width 658 height 12
click at [277, 201] on div at bounding box center [286, 198] width 26 height 11
click at [333, 215] on div at bounding box center [329, 210] width 48 height 11
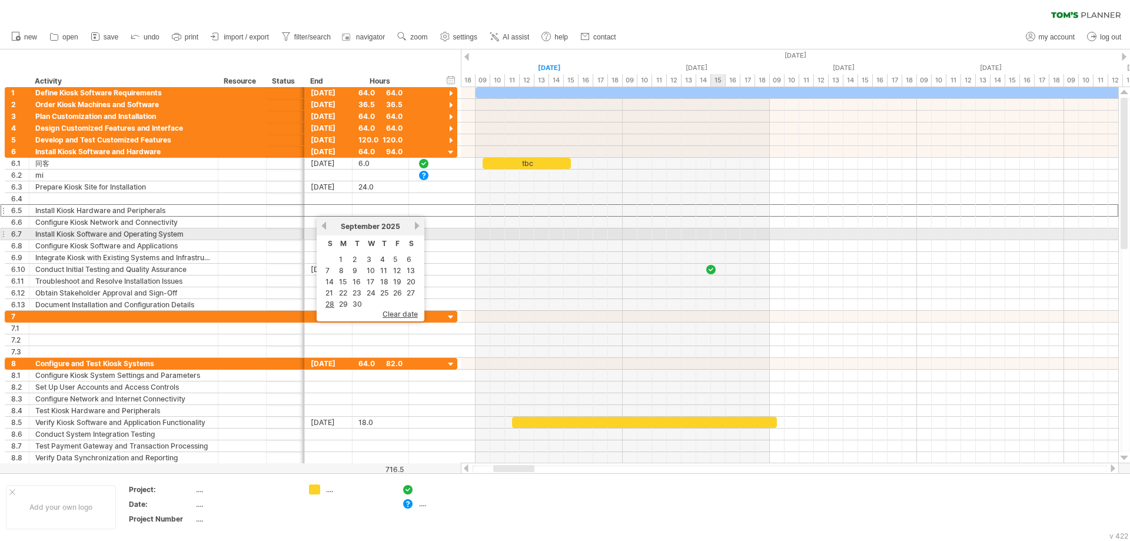
click at [721, 276] on div at bounding box center [790, 282] width 658 height 12
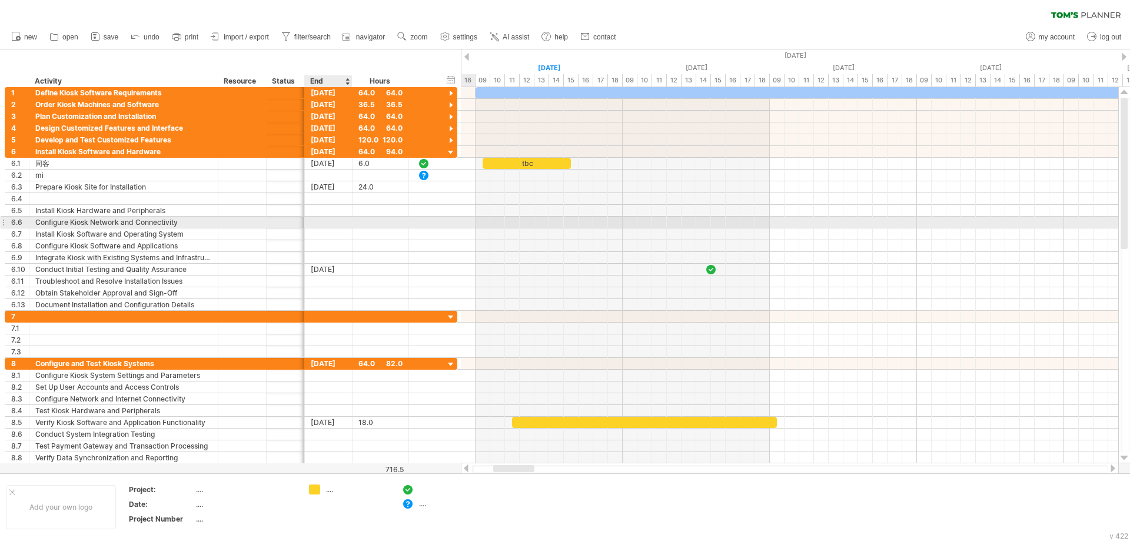
click at [337, 223] on div at bounding box center [329, 222] width 48 height 11
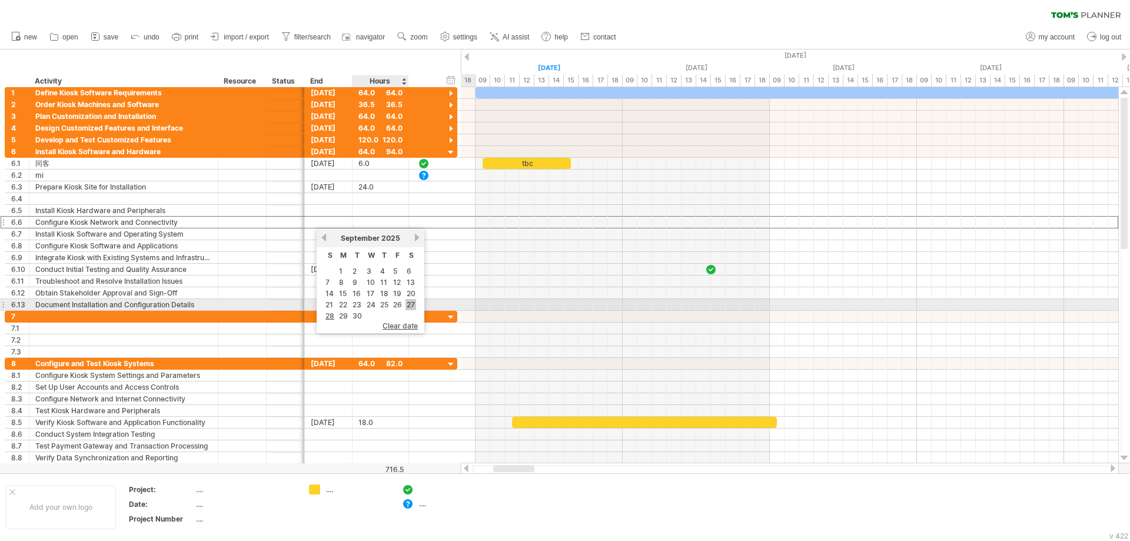
click at [408, 304] on link "27" at bounding box center [411, 304] width 11 height 11
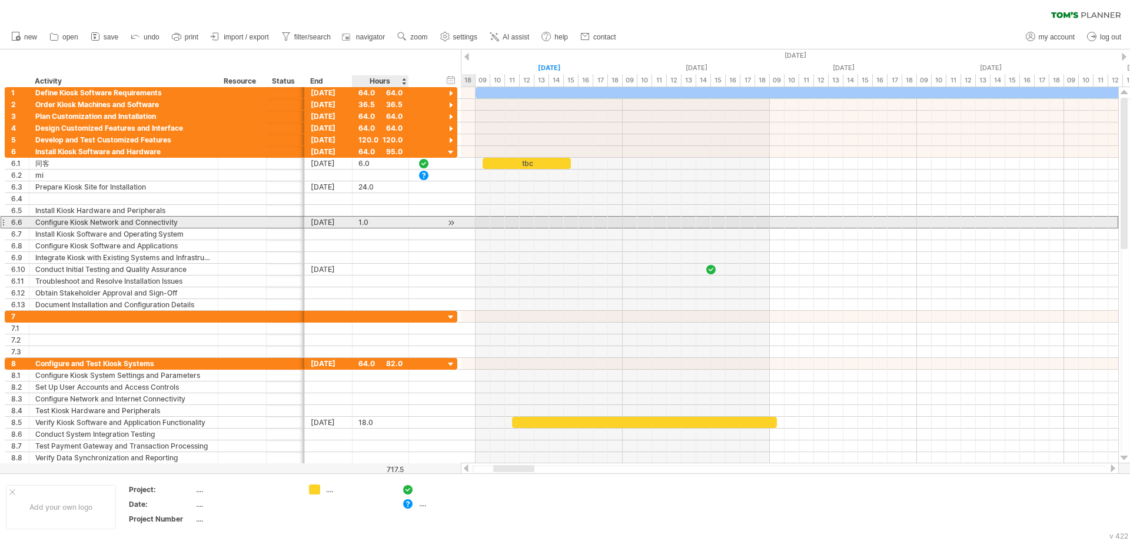
click at [386, 220] on div "1.0" at bounding box center [381, 222] width 44 height 11
type input "*"
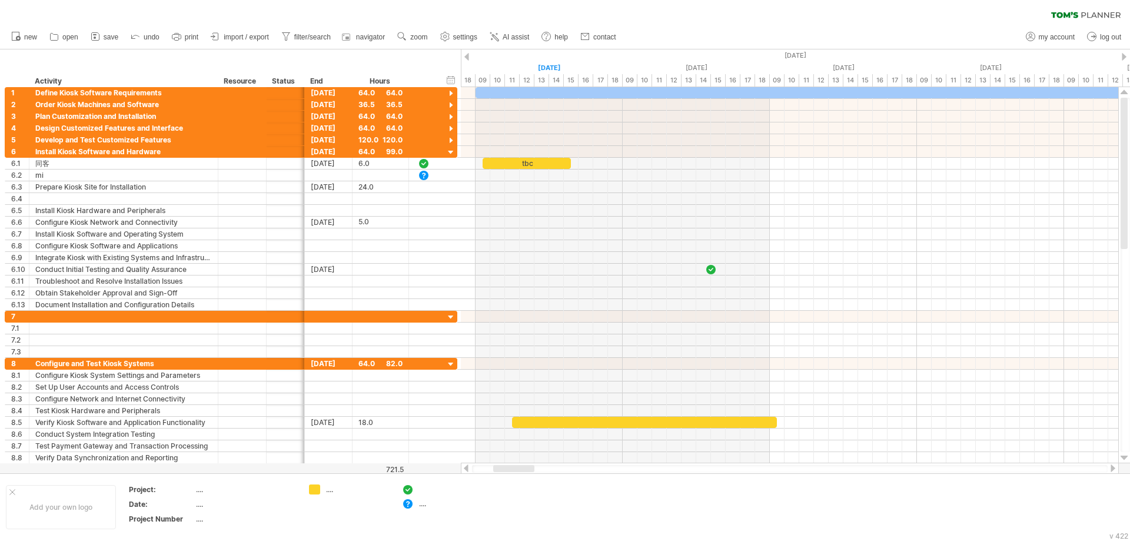
scroll to position [0, 0]
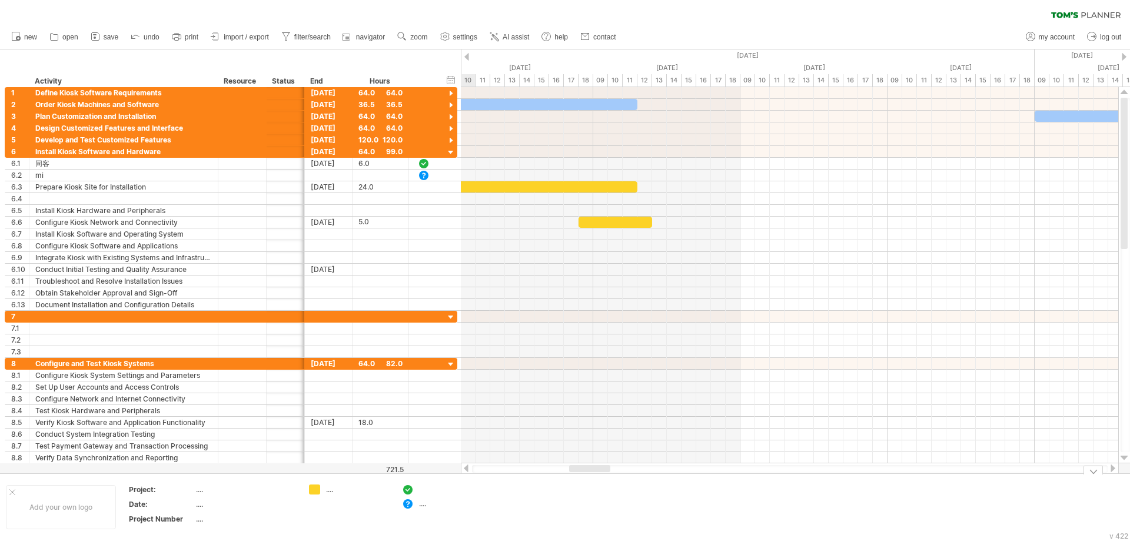
drag, startPoint x: 515, startPoint y: 469, endPoint x: 591, endPoint y: 474, distance: 76.1
click at [591, 474] on div "Trying to reach [DOMAIN_NAME] Connected again... 0% clear filter new 1" at bounding box center [565, 270] width 1130 height 541
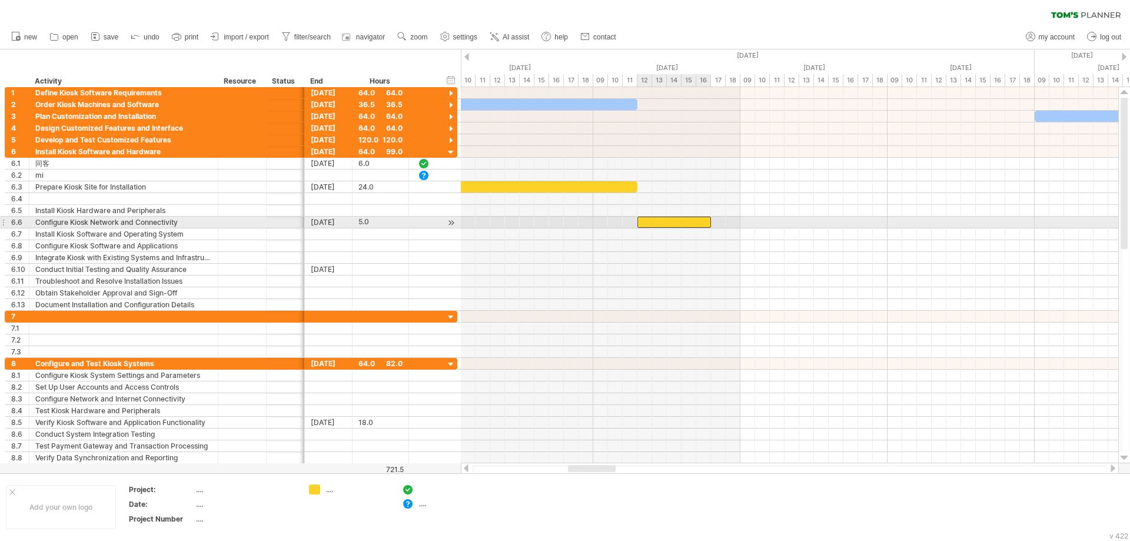
drag, startPoint x: 621, startPoint y: 221, endPoint x: 684, endPoint y: 221, distance: 63.6
click at [684, 221] on div at bounding box center [675, 222] width 74 height 11
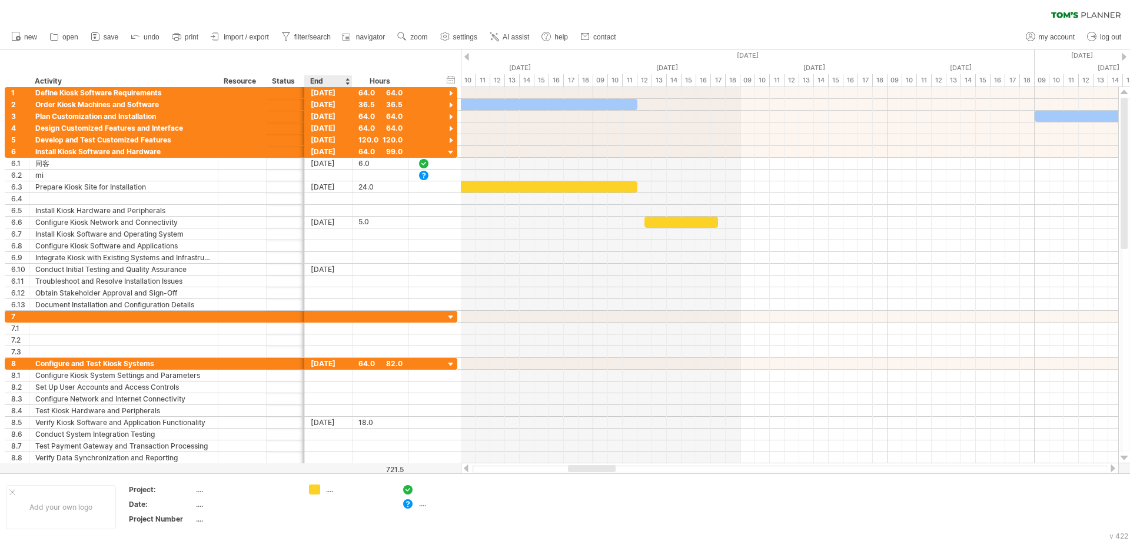
click at [347, 81] on div at bounding box center [347, 81] width 5 height 12
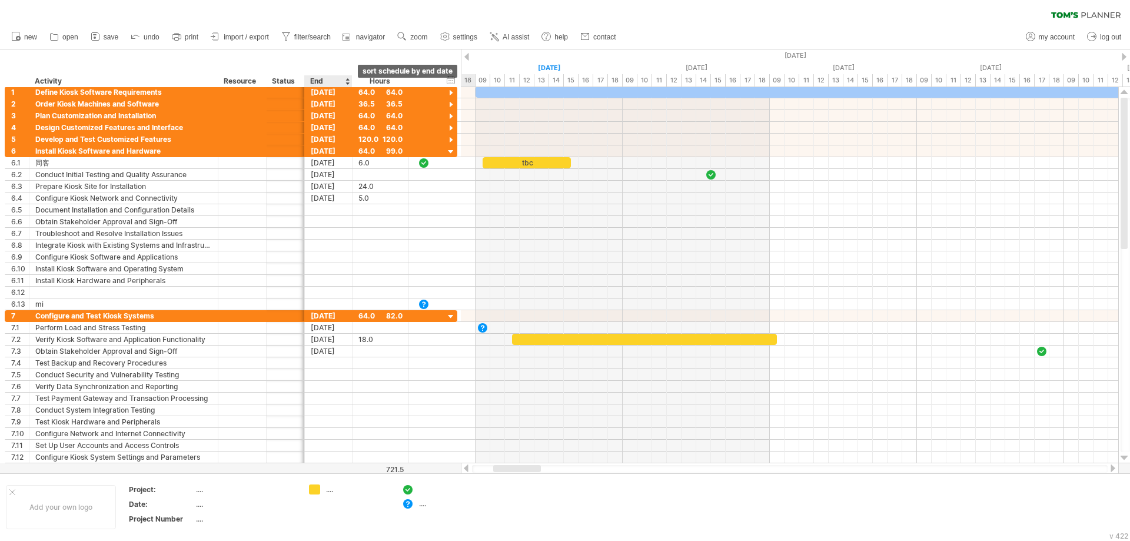
click at [347, 81] on div at bounding box center [347, 81] width 5 height 12
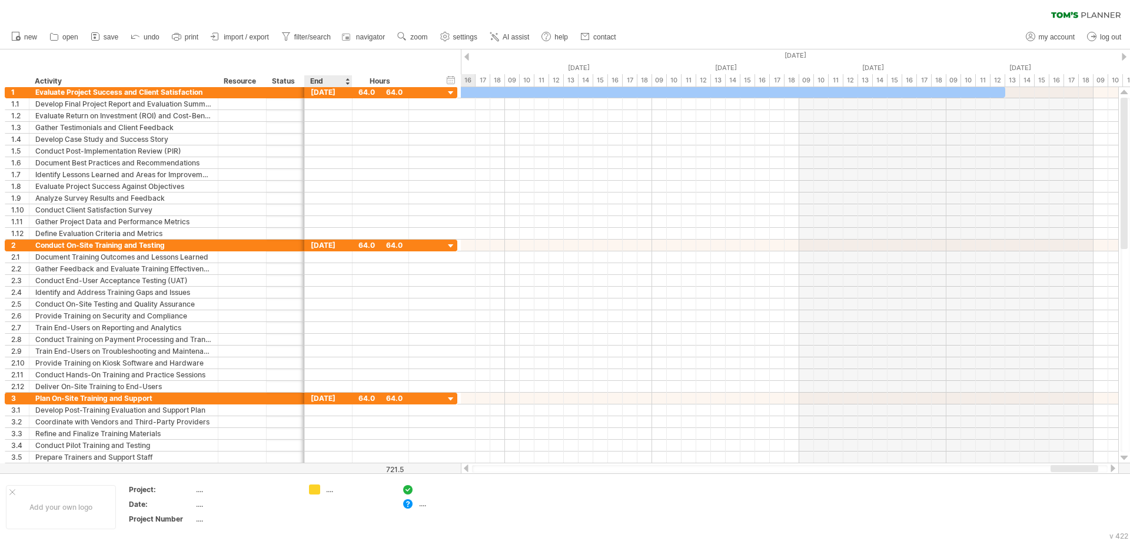
click at [347, 81] on div at bounding box center [347, 81] width 5 height 12
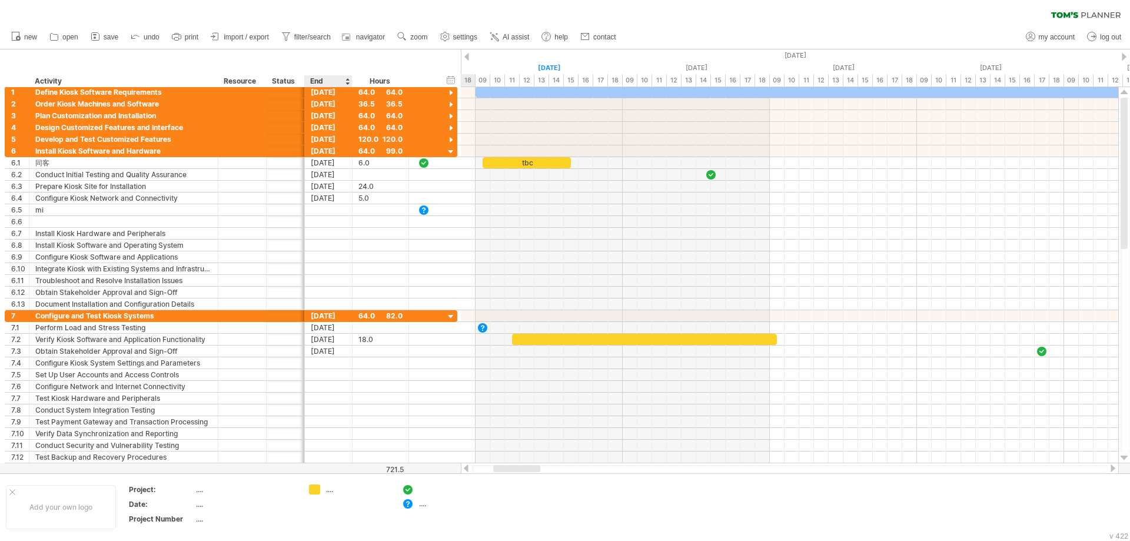
click at [347, 81] on div at bounding box center [347, 81] width 5 height 12
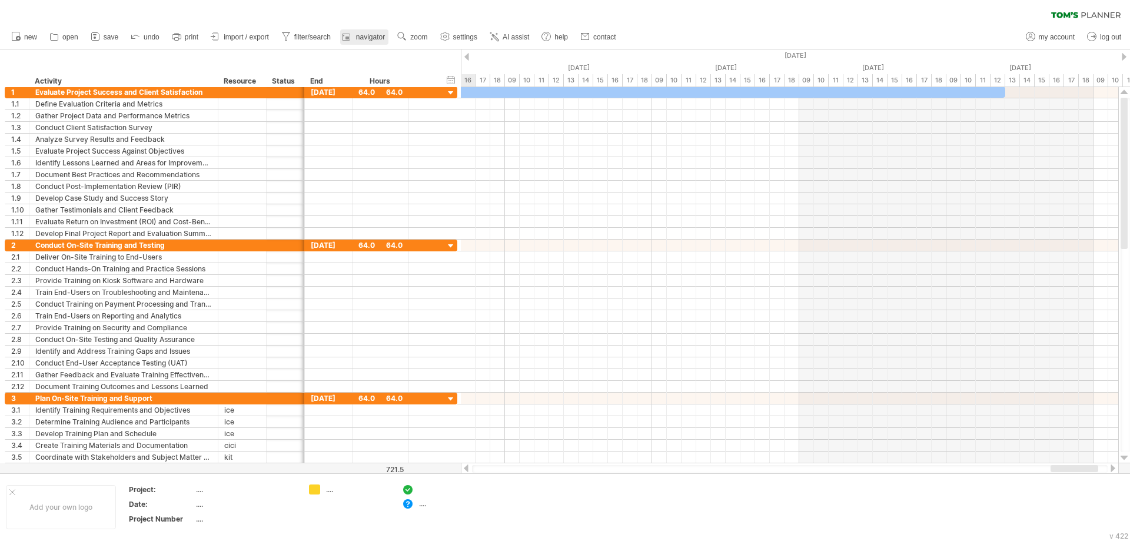
click at [376, 38] on span "navigator" at bounding box center [370, 37] width 29 height 8
click at [370, 38] on span "navigator" at bounding box center [370, 37] width 29 height 8
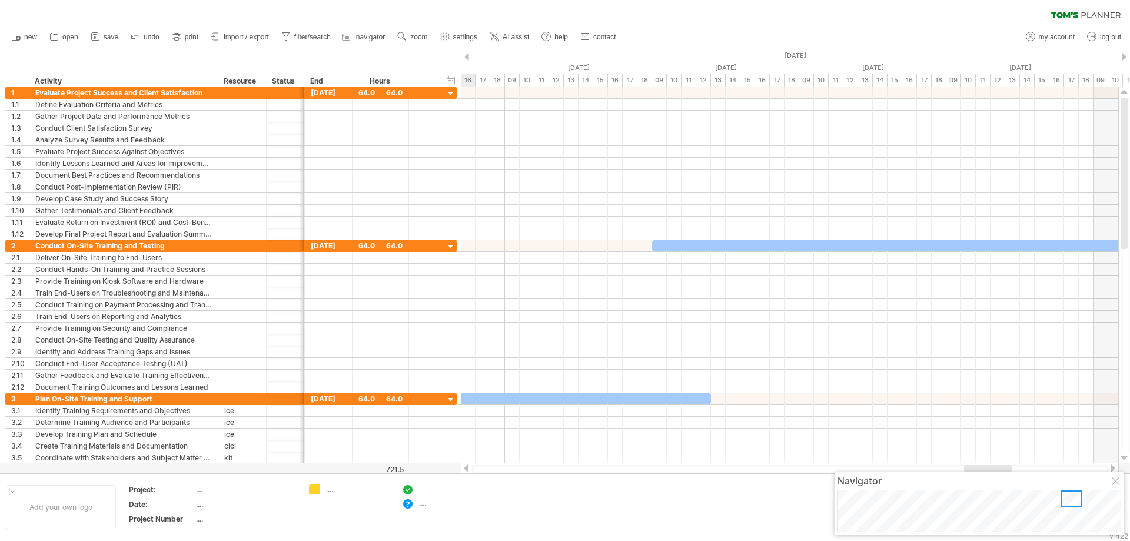
drag, startPoint x: 1115, startPoint y: 506, endPoint x: 1073, endPoint y: 504, distance: 42.4
click at [1073, 504] on div at bounding box center [1071, 498] width 21 height 17
click at [466, 57] on div at bounding box center [467, 57] width 5 height 8
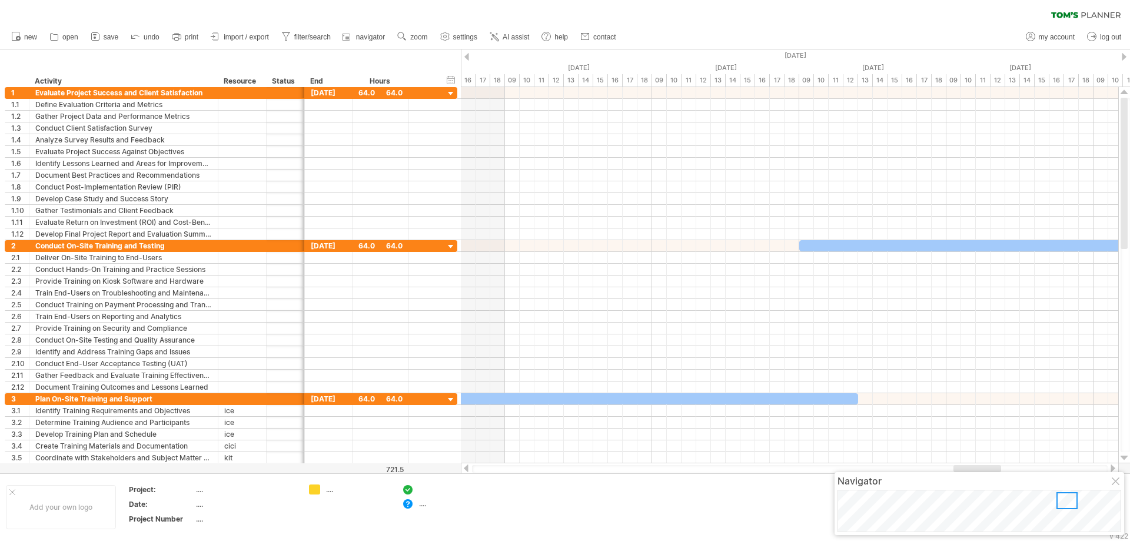
click at [466, 57] on div at bounding box center [467, 57] width 5 height 8
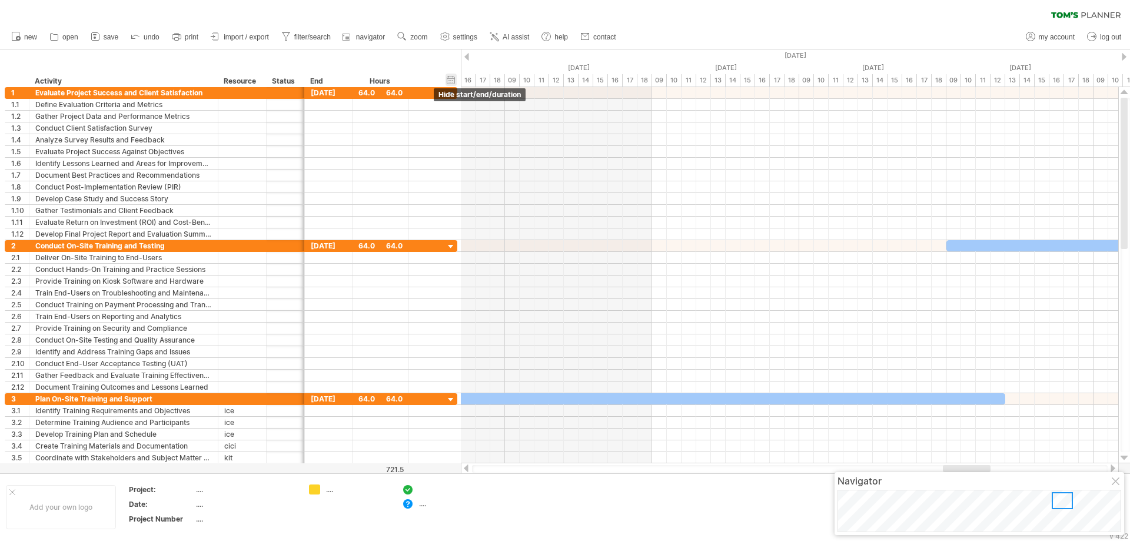
click at [453, 79] on div "hide start/end/duration show start/end/duration" at bounding box center [451, 80] width 11 height 12
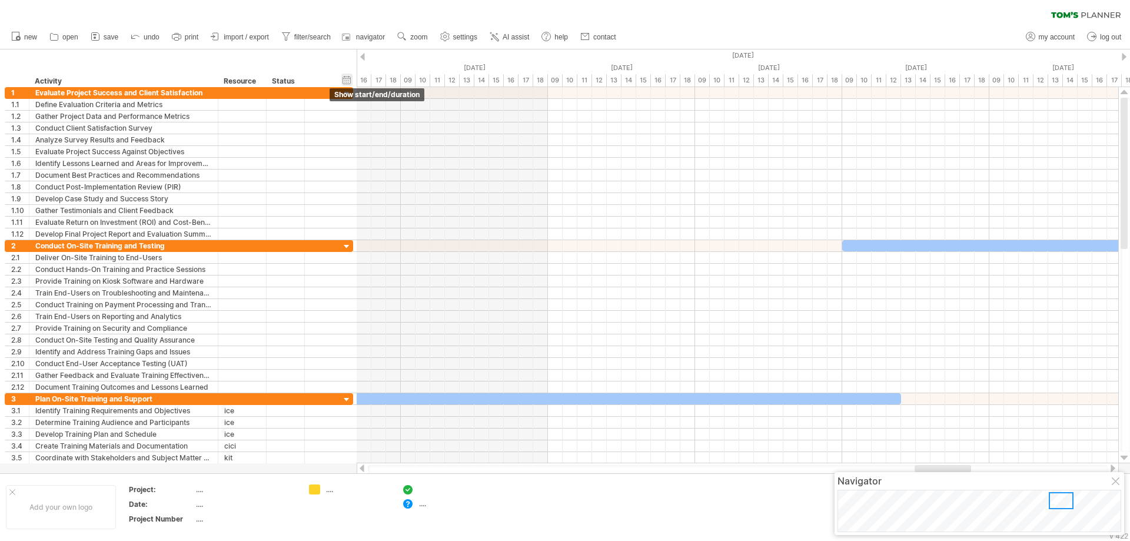
click at [347, 81] on div "hide start/end/duration show start/end/duration" at bounding box center [346, 80] width 11 height 12
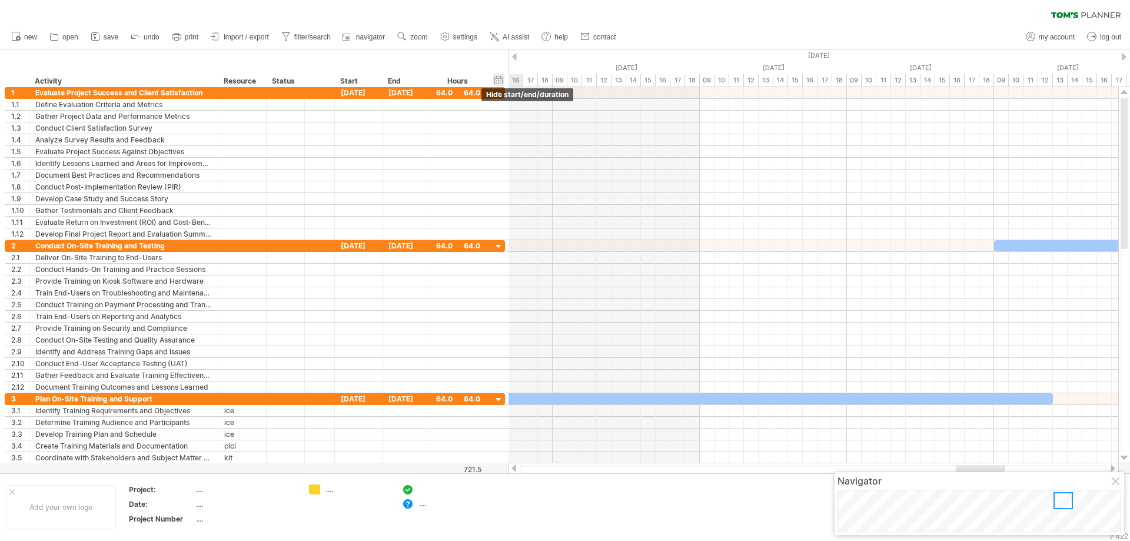
click at [500, 75] on div "hide start/end/duration show start/end/duration" at bounding box center [498, 80] width 11 height 12
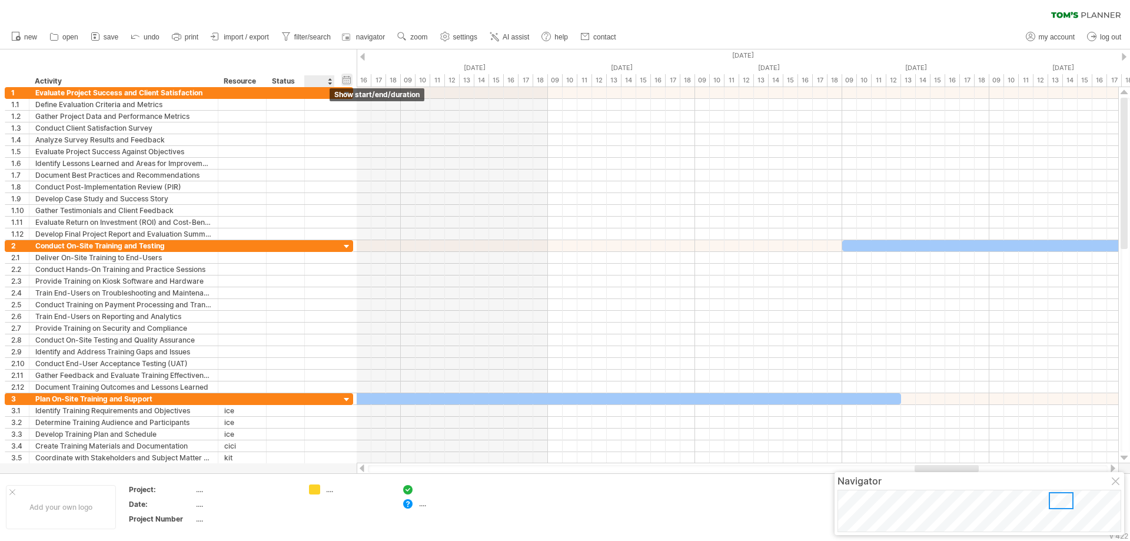
click at [344, 78] on div "hide start/end/duration show start/end/duration" at bounding box center [346, 80] width 11 height 12
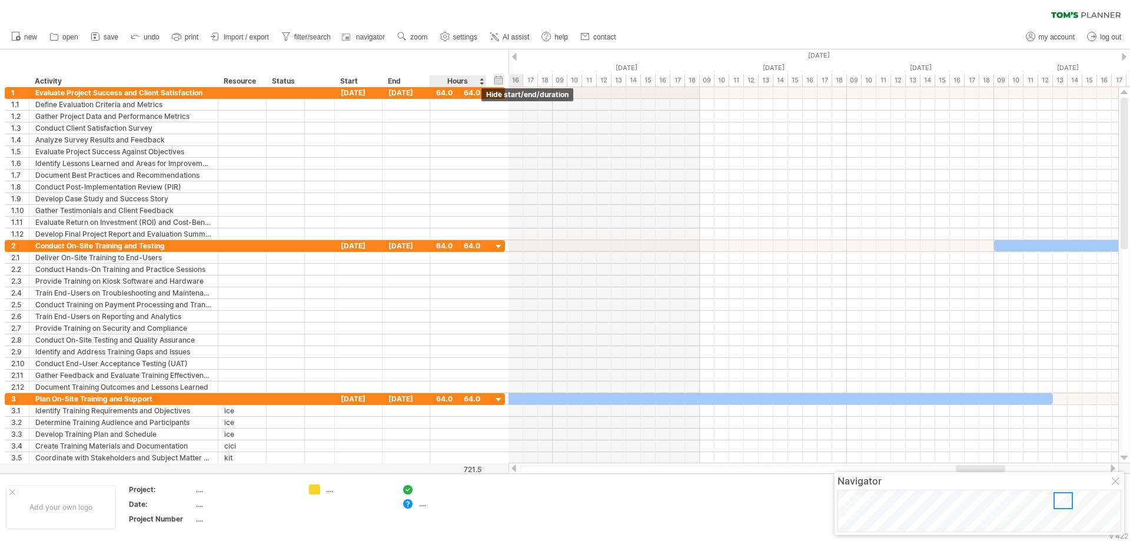
click at [495, 83] on div "hide start/end/duration show start/end/duration" at bounding box center [498, 80] width 11 height 12
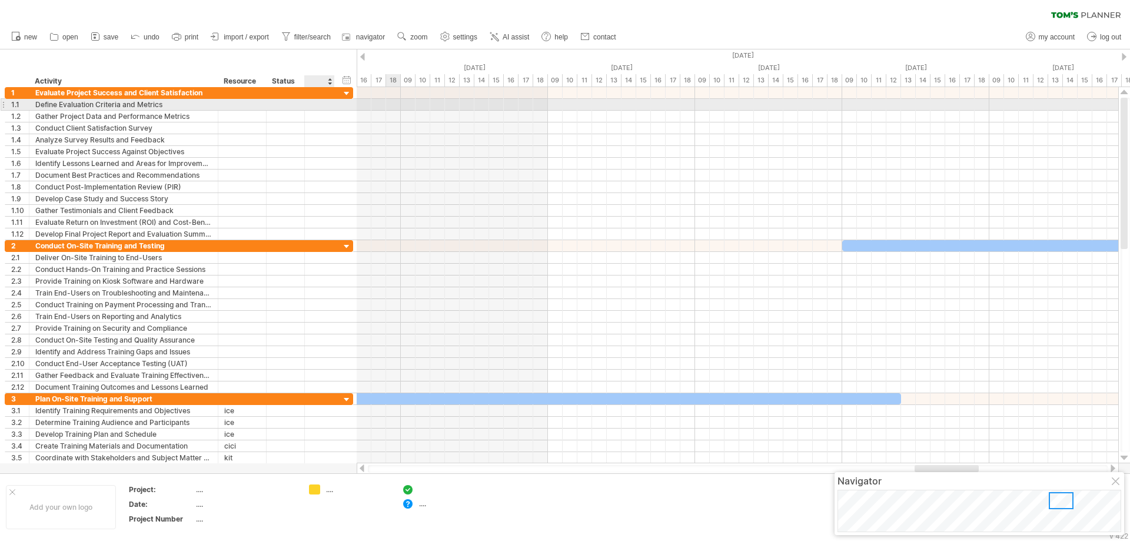
click at [328, 106] on div at bounding box center [320, 104] width 30 height 11
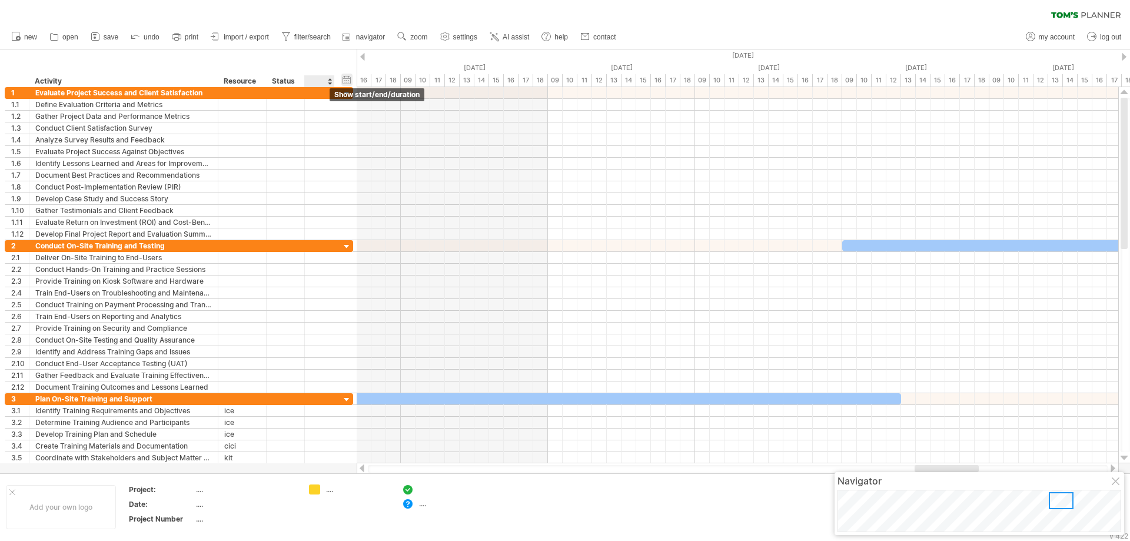
click at [347, 77] on div "hide start/end/duration show start/end/duration" at bounding box center [346, 80] width 11 height 12
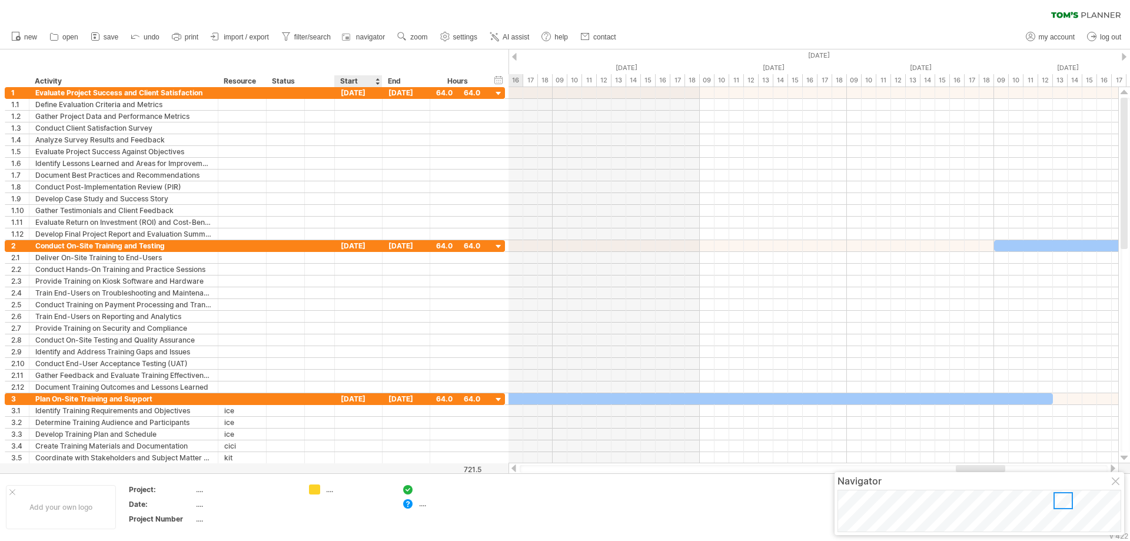
click at [362, 78] on div "Start" at bounding box center [357, 81] width 35 height 12
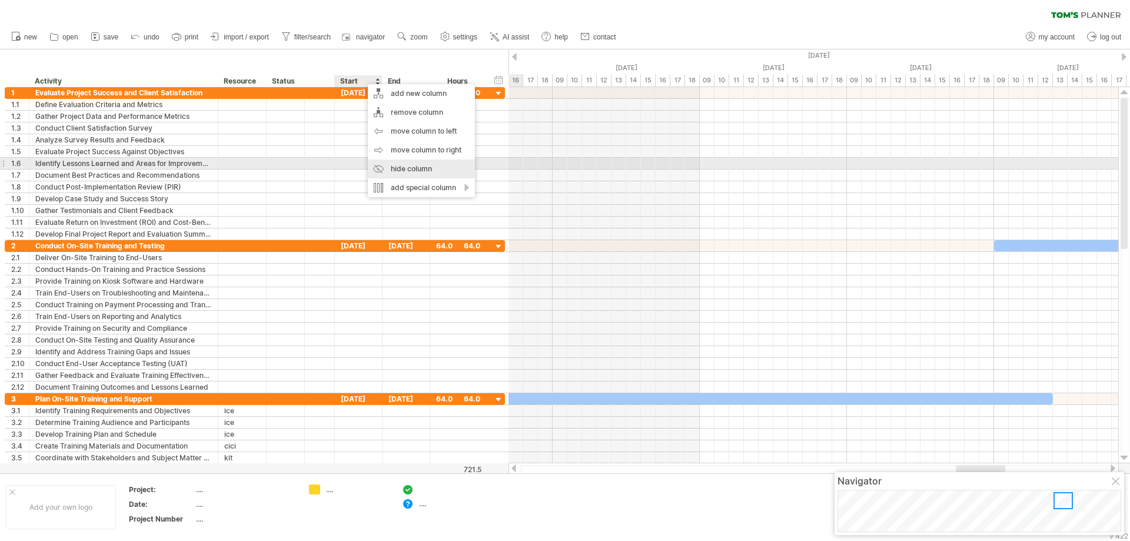
click at [404, 168] on div "hide column" at bounding box center [421, 169] width 107 height 19
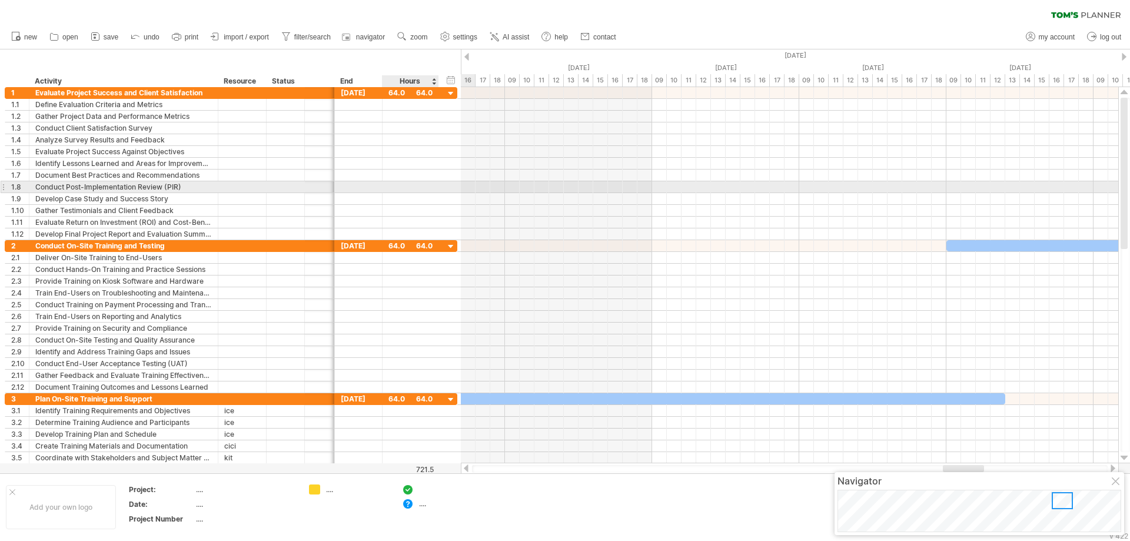
click at [399, 182] on div at bounding box center [411, 186] width 44 height 11
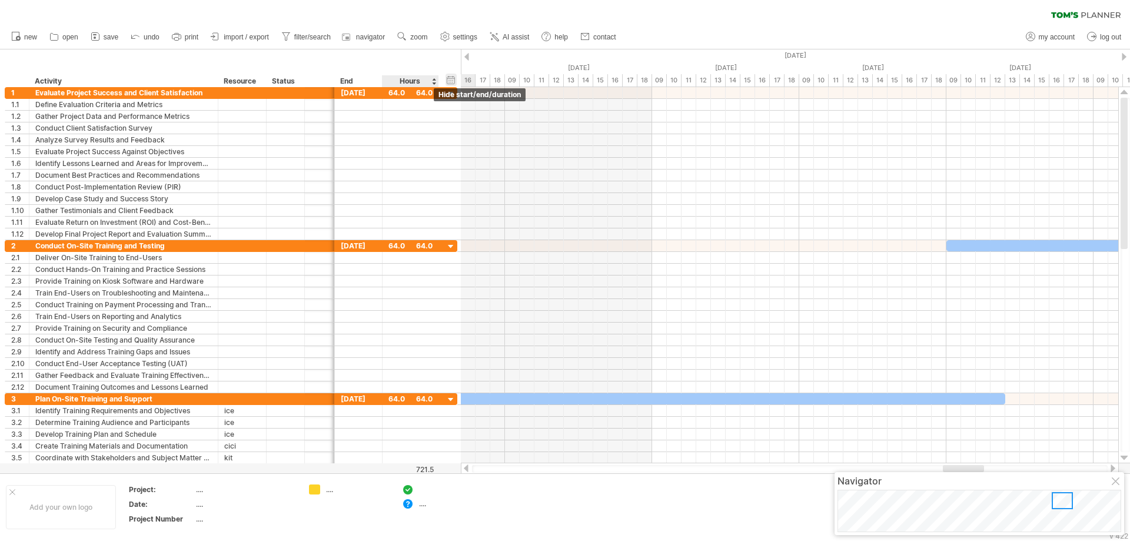
click at [453, 80] on div "hide start/end/duration show start/end/duration" at bounding box center [451, 80] width 11 height 12
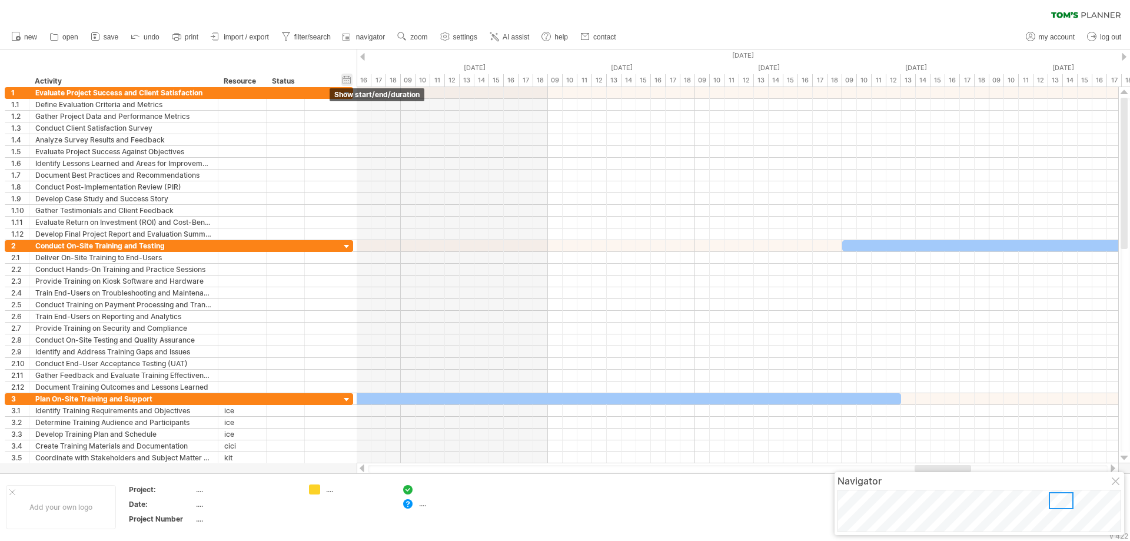
click at [351, 79] on div "hide start/end/duration show start/end/duration" at bounding box center [346, 80] width 11 height 12
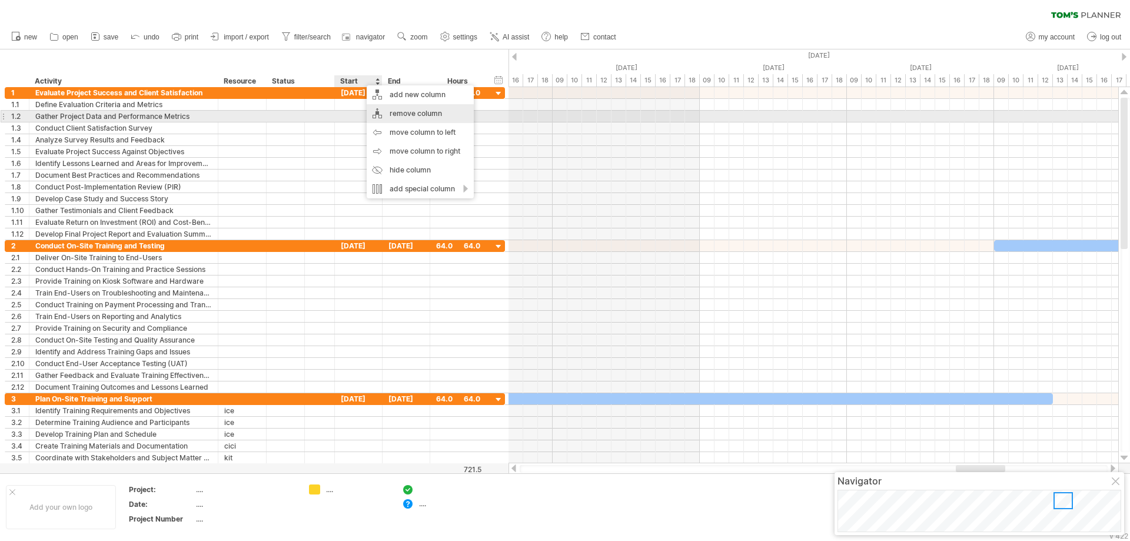
click at [429, 111] on div "remove column" at bounding box center [420, 113] width 107 height 19
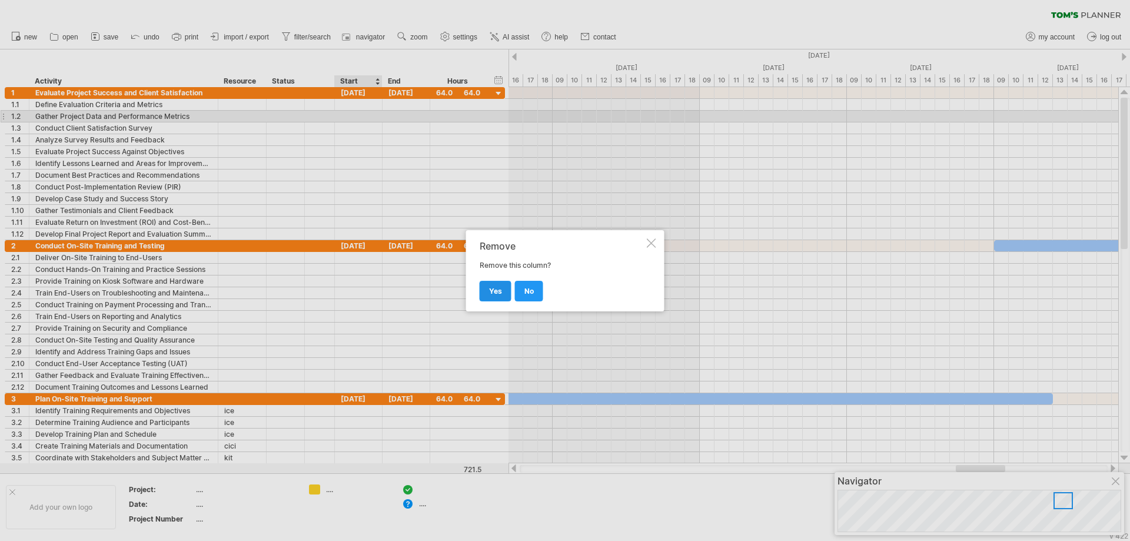
click at [498, 290] on span "yes" at bounding box center [495, 291] width 13 height 9
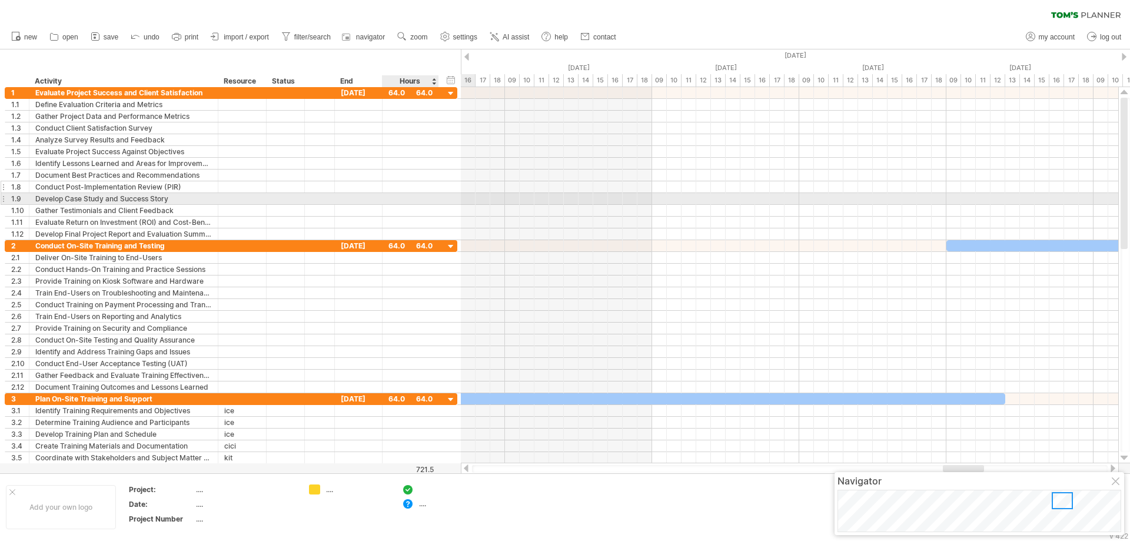
click at [422, 188] on div at bounding box center [411, 186] width 44 height 11
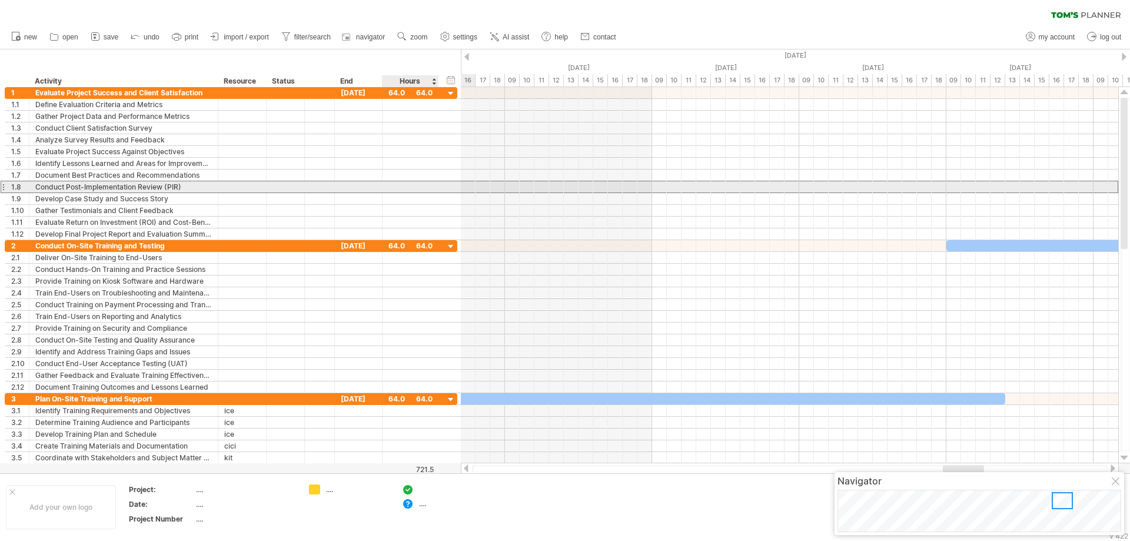
scroll to position [1, 0]
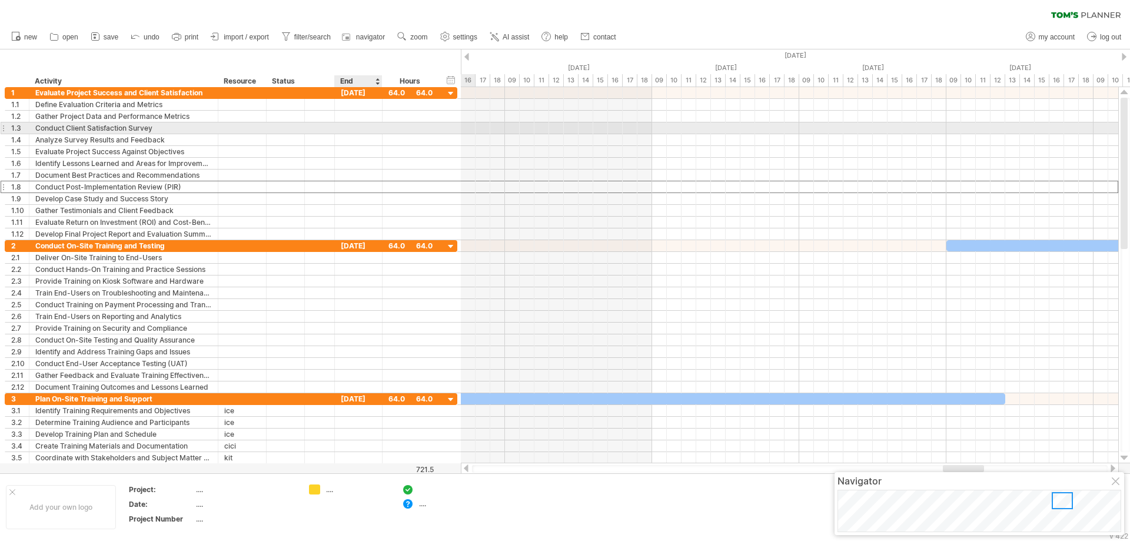
click at [365, 128] on div at bounding box center [359, 127] width 48 height 11
click at [357, 190] on link "2" at bounding box center [357, 188] width 6 height 11
click at [434, 182] on div at bounding box center [411, 186] width 57 height 11
click at [397, 128] on div "1.0" at bounding box center [411, 127] width 44 height 11
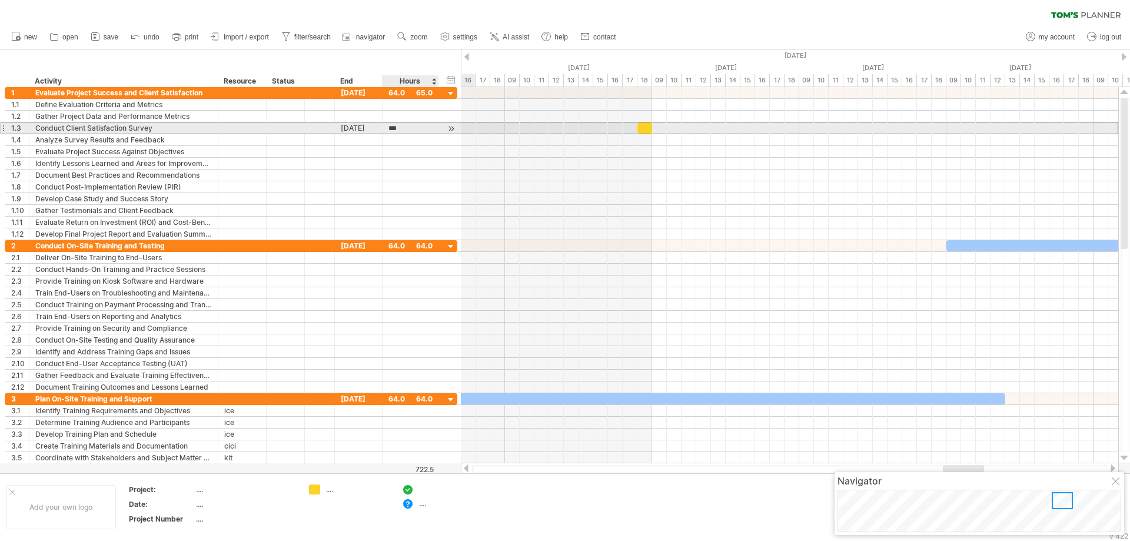
scroll to position [1, 0]
type input "*"
drag, startPoint x: 675, startPoint y: 125, endPoint x: 543, endPoint y: 125, distance: 131.3
click at [543, 125] on div at bounding box center [542, 127] width 74 height 11
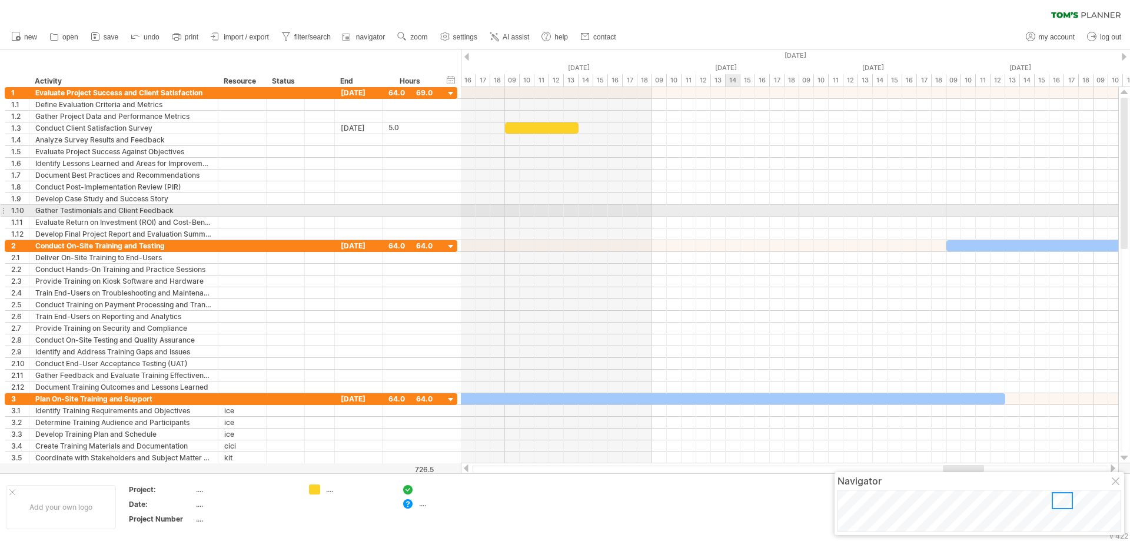
click at [761, 210] on div at bounding box center [790, 211] width 658 height 12
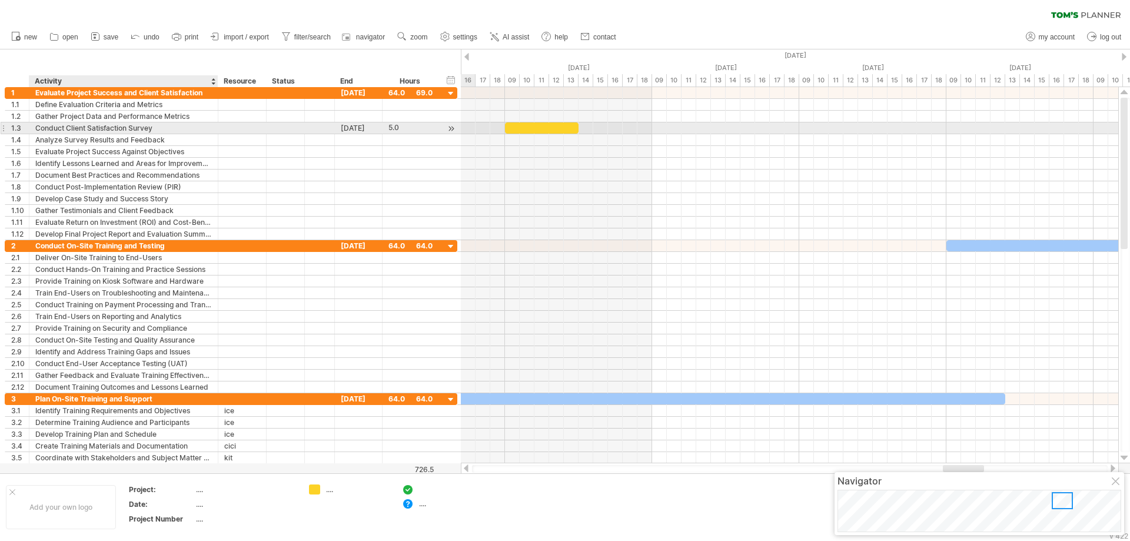
click at [145, 130] on div "Conduct Client Satisfaction Survey" at bounding box center [123, 127] width 177 height 11
click at [145, 130] on input "**********" at bounding box center [123, 127] width 177 height 11
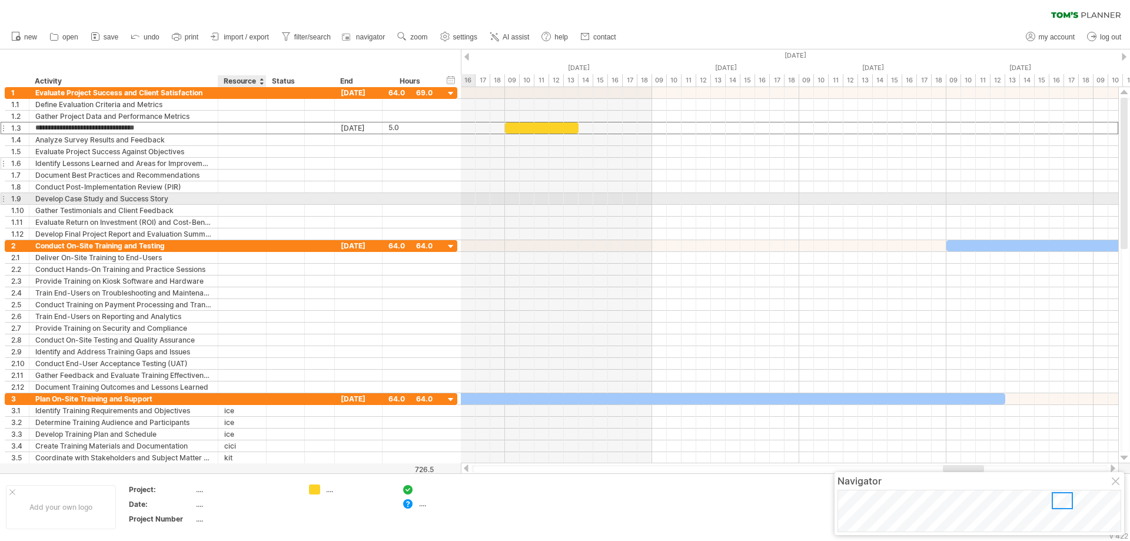
click at [344, 166] on div at bounding box center [359, 163] width 48 height 11
click at [539, 205] on div at bounding box center [790, 211] width 658 height 12
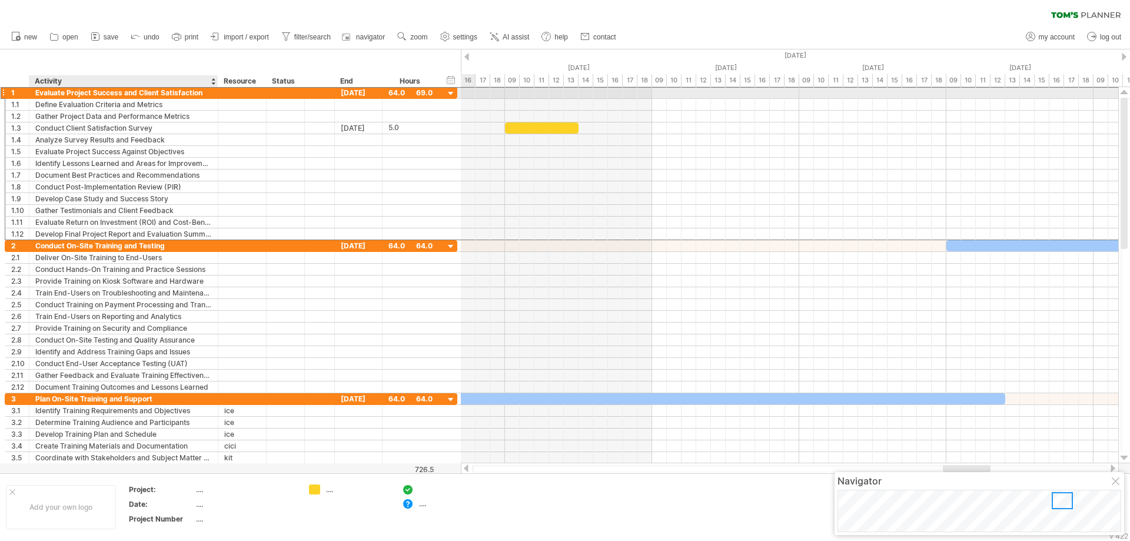
click at [125, 91] on div "Evaluate Project Success and Client Satisfaction" at bounding box center [123, 92] width 177 height 11
click at [127, 92] on input "**********" at bounding box center [123, 92] width 177 height 11
type input "****"
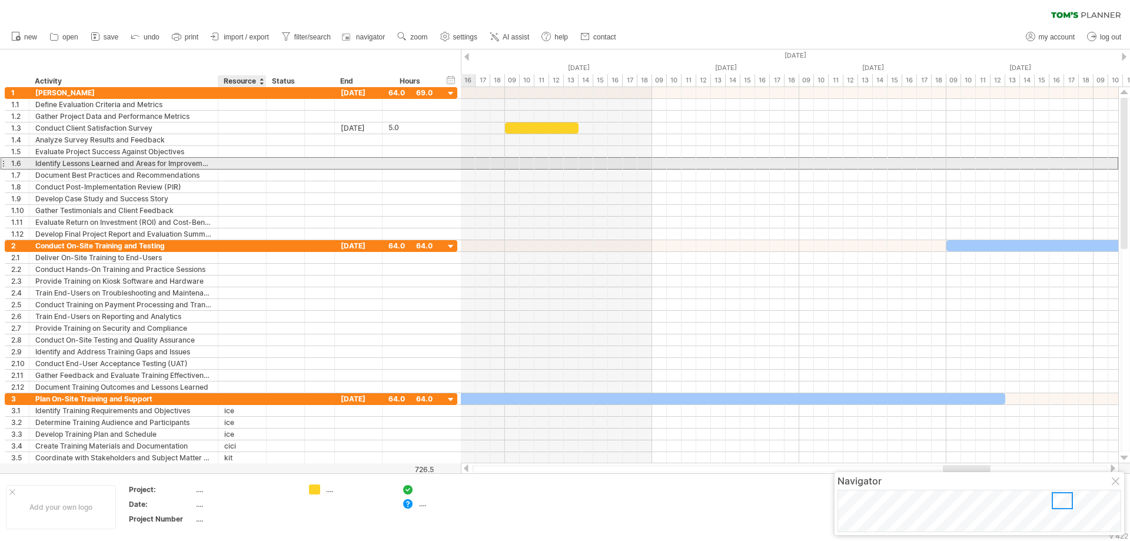
click at [237, 161] on div at bounding box center [242, 163] width 36 height 11
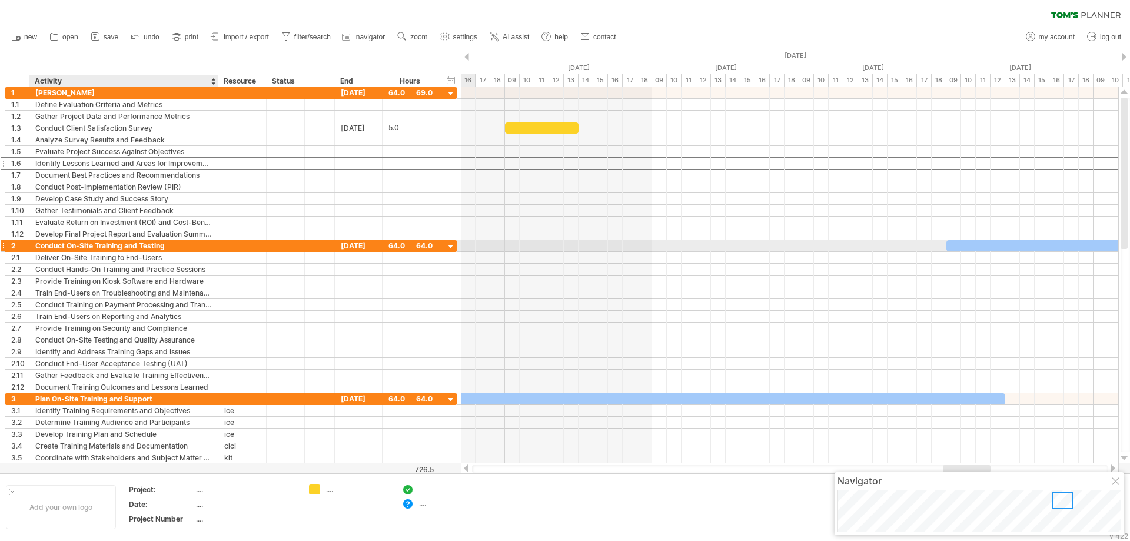
click at [125, 248] on div "Conduct On-Site Training and Testing" at bounding box center [123, 245] width 177 height 11
click at [125, 248] on input "**********" at bounding box center [123, 245] width 177 height 11
type input "*****"
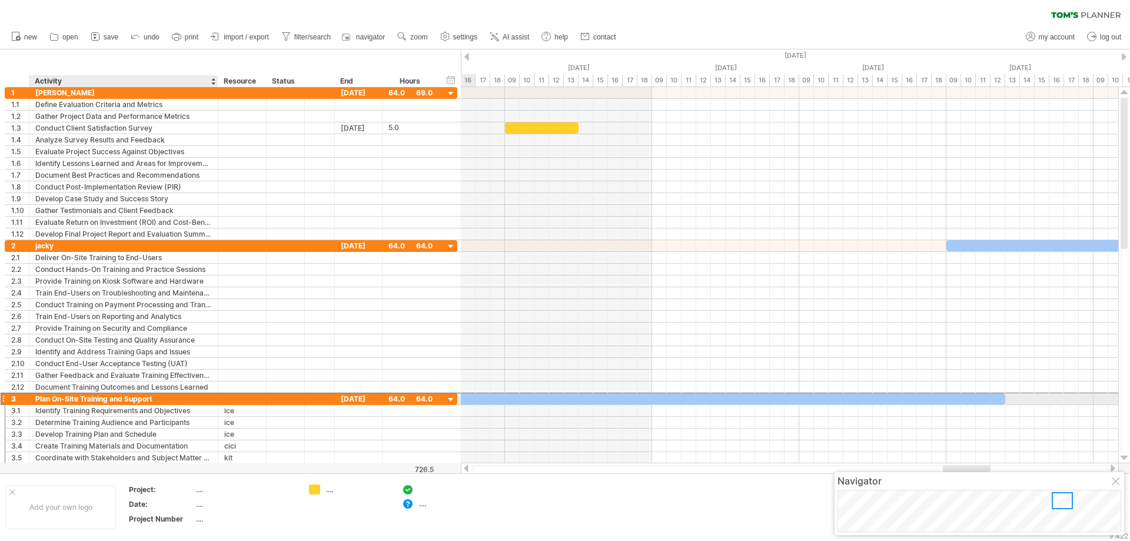
click at [78, 402] on div "Plan On-Site Training and Support" at bounding box center [123, 398] width 177 height 11
click at [0, 0] on input "**********" at bounding box center [0, 0] width 0 height 0
click at [78, 402] on input "**********" at bounding box center [123, 398] width 177 height 11
type input "*****"
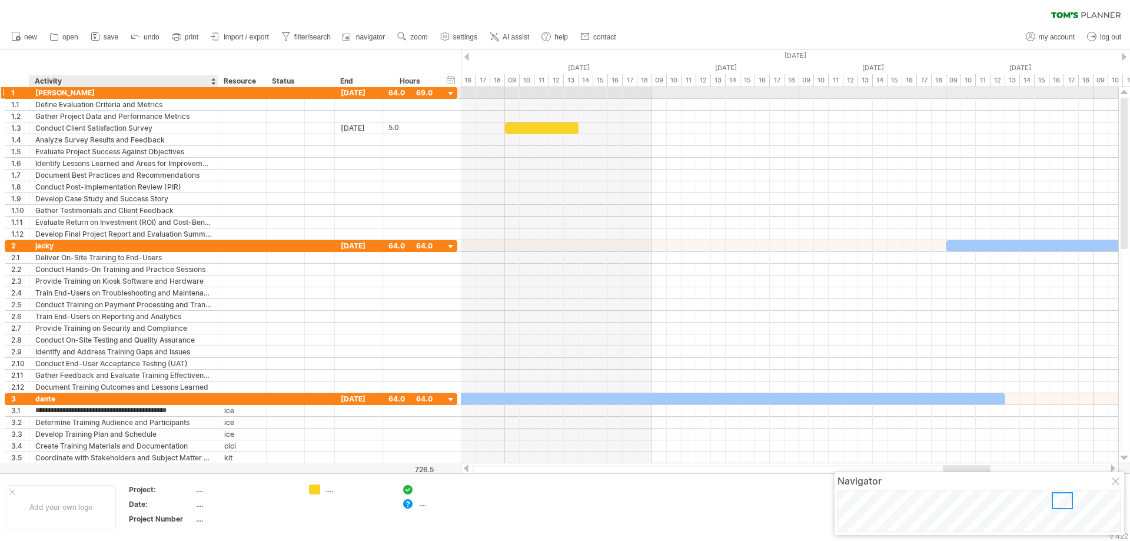
click at [115, 92] on div "jess" at bounding box center [123, 92] width 177 height 11
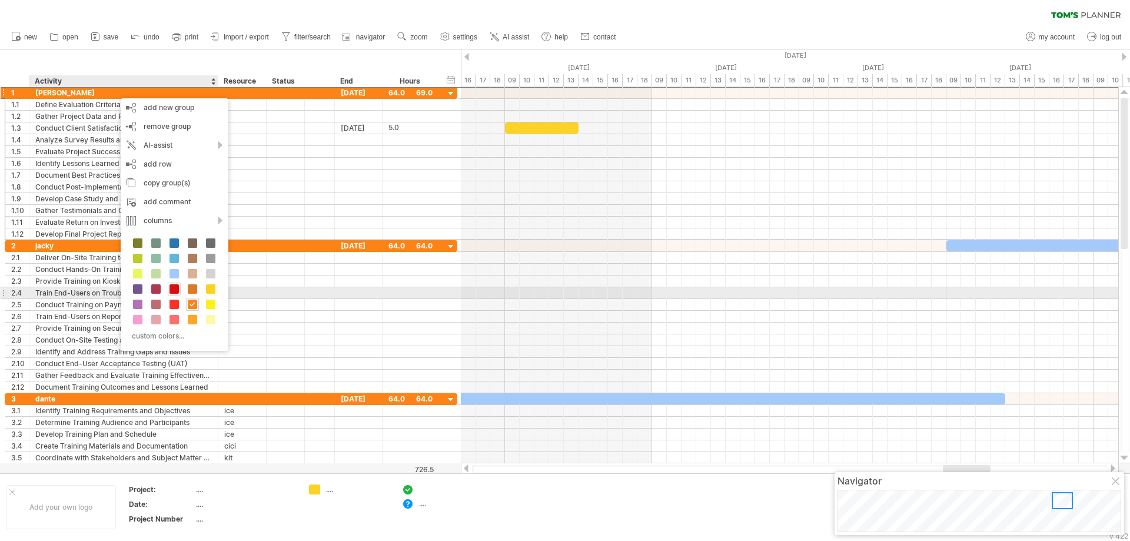
click at [174, 290] on span at bounding box center [174, 288] width 9 height 9
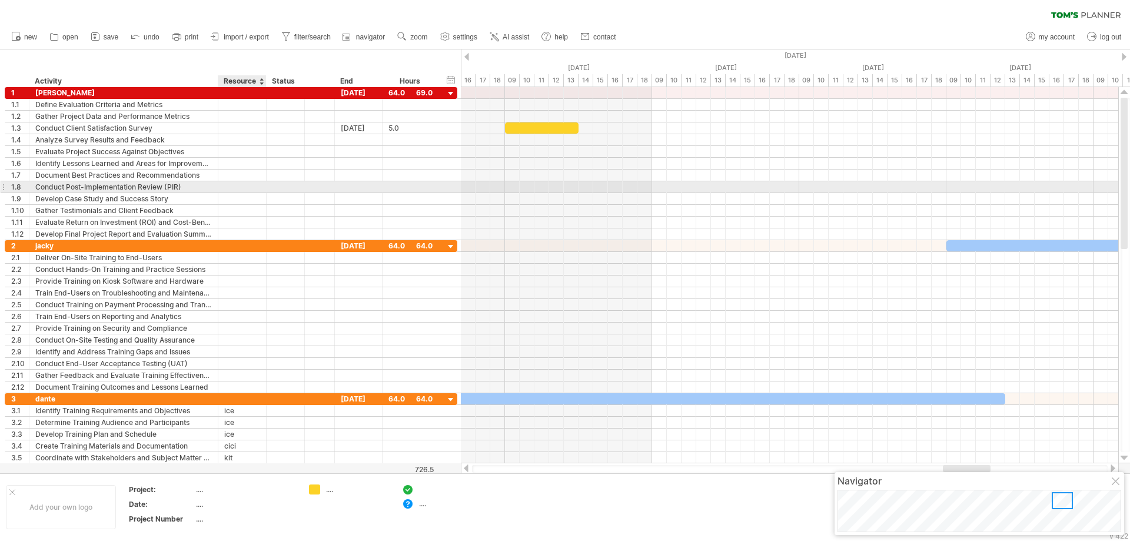
click at [268, 188] on div at bounding box center [286, 186] width 38 height 11
click at [131, 399] on div "dante" at bounding box center [123, 398] width 177 height 11
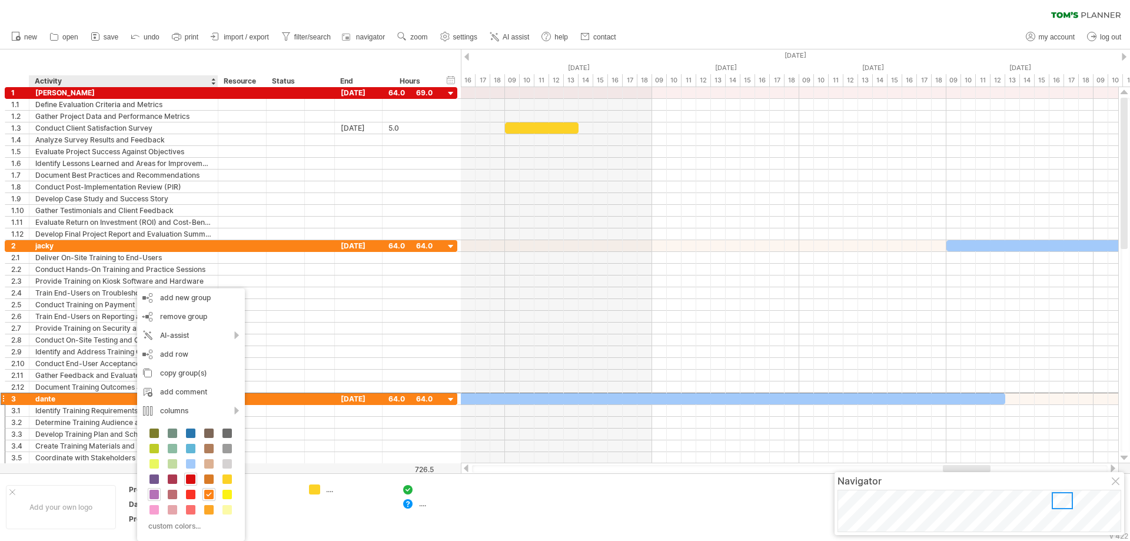
click at [152, 493] on span at bounding box center [154, 494] width 9 height 9
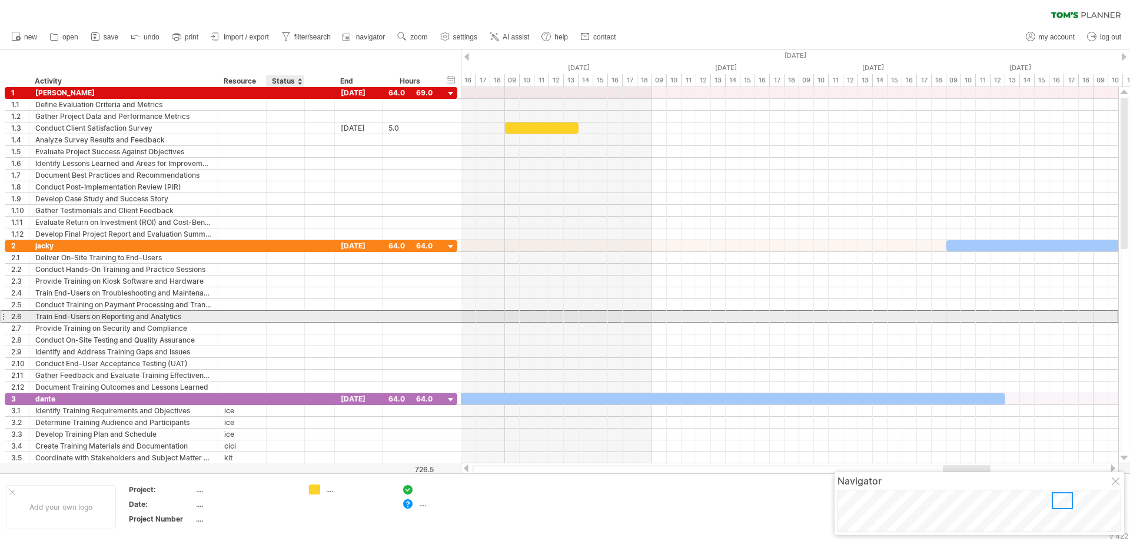
click at [289, 320] on div at bounding box center [286, 316] width 26 height 11
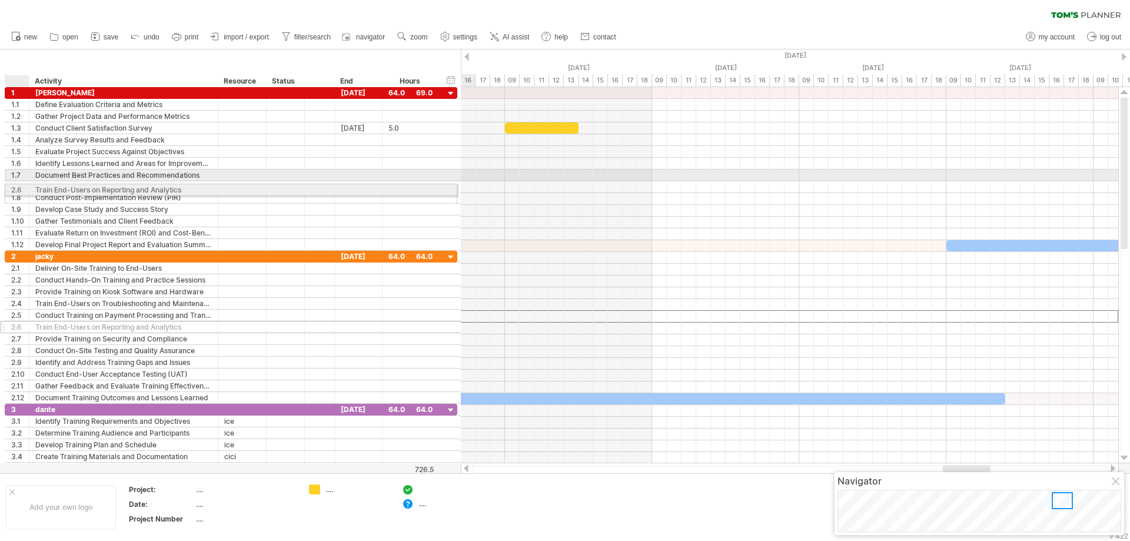
drag, startPoint x: 16, startPoint y: 316, endPoint x: 12, endPoint y: 188, distance: 127.8
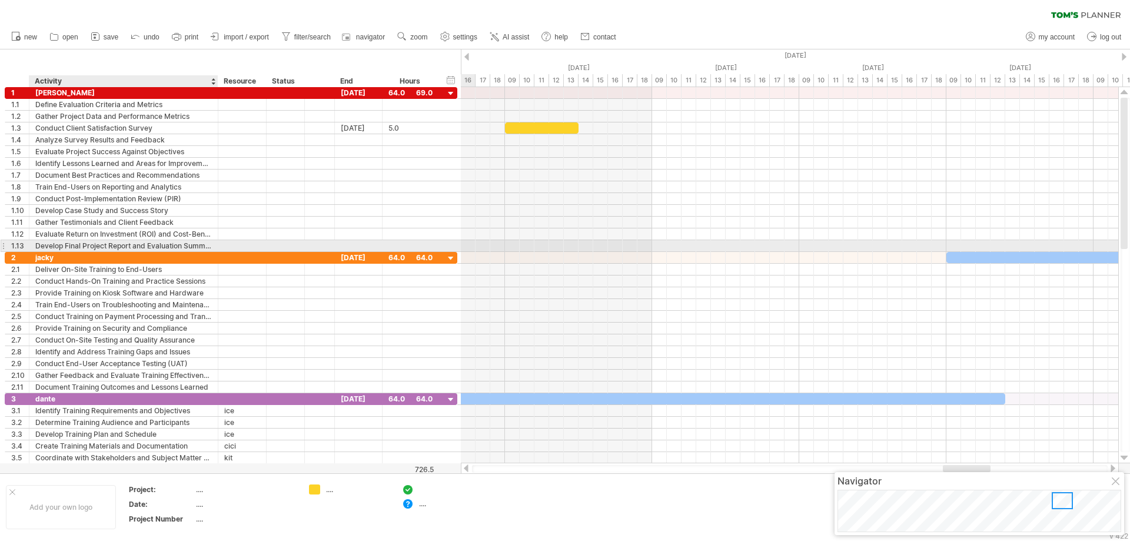
click at [146, 244] on div "Develop Final Project Report and Evaluation Summary" at bounding box center [123, 245] width 177 height 11
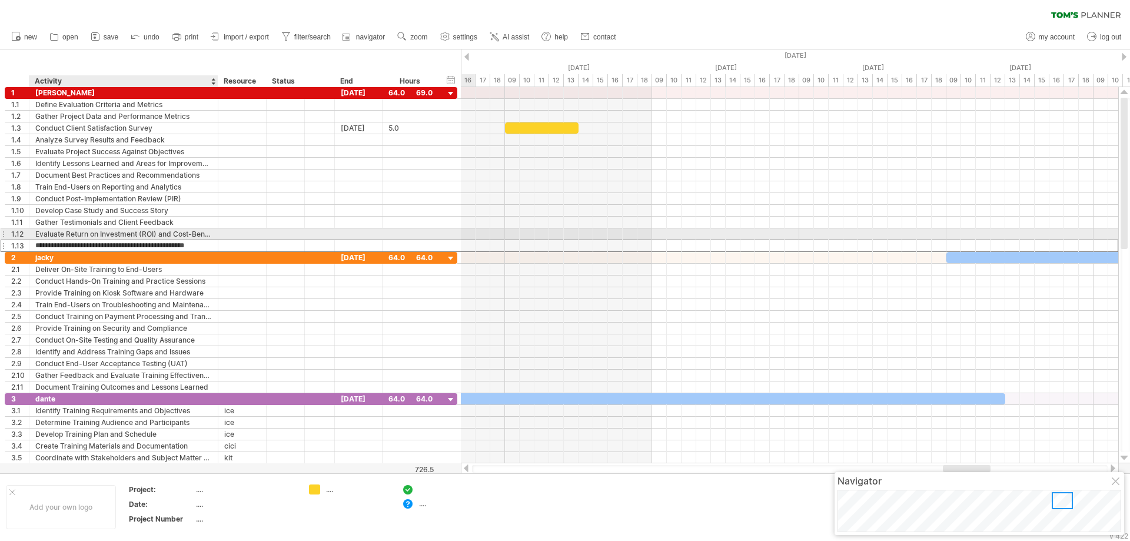
click at [152, 231] on div "Evaluate Return on Investment (ROI) and Cost-Benefit Analysis" at bounding box center [123, 233] width 177 height 11
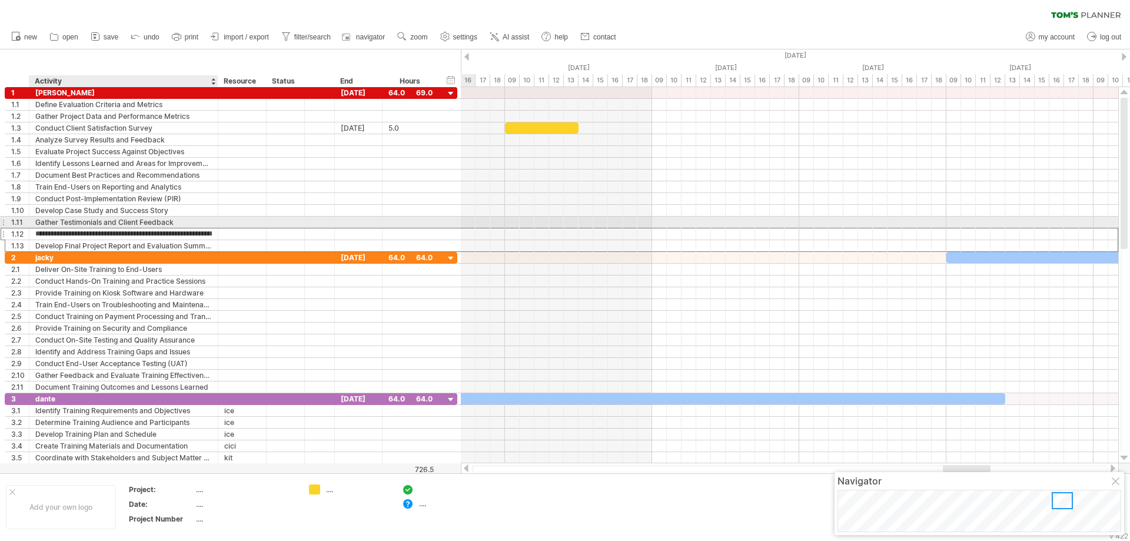
click at [156, 221] on div "Gather Testimonials and Client Feedback" at bounding box center [123, 222] width 177 height 11
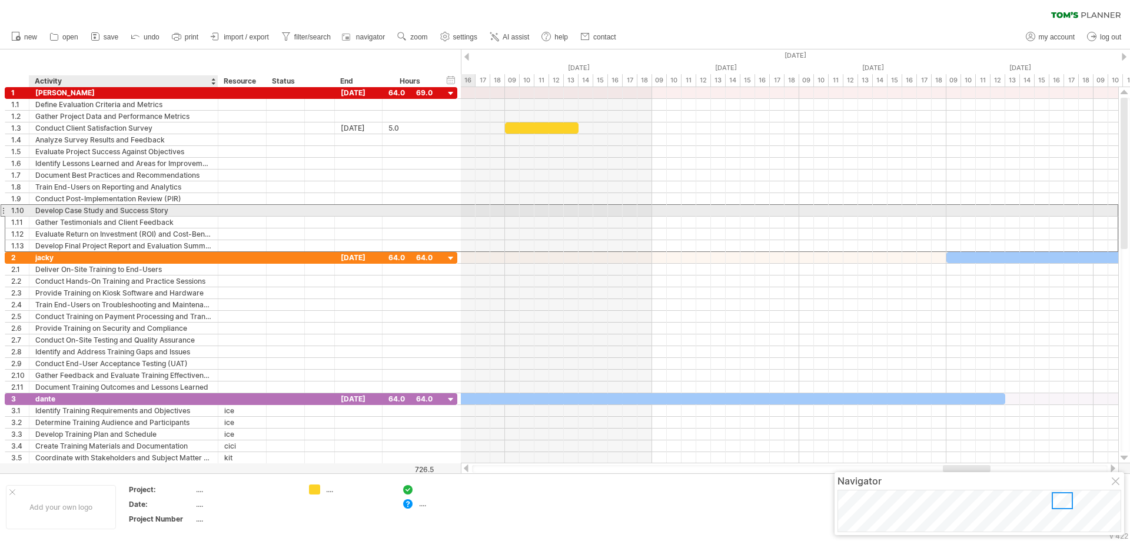
click at [158, 209] on div "Develop Case Study and Success Story" at bounding box center [123, 210] width 177 height 11
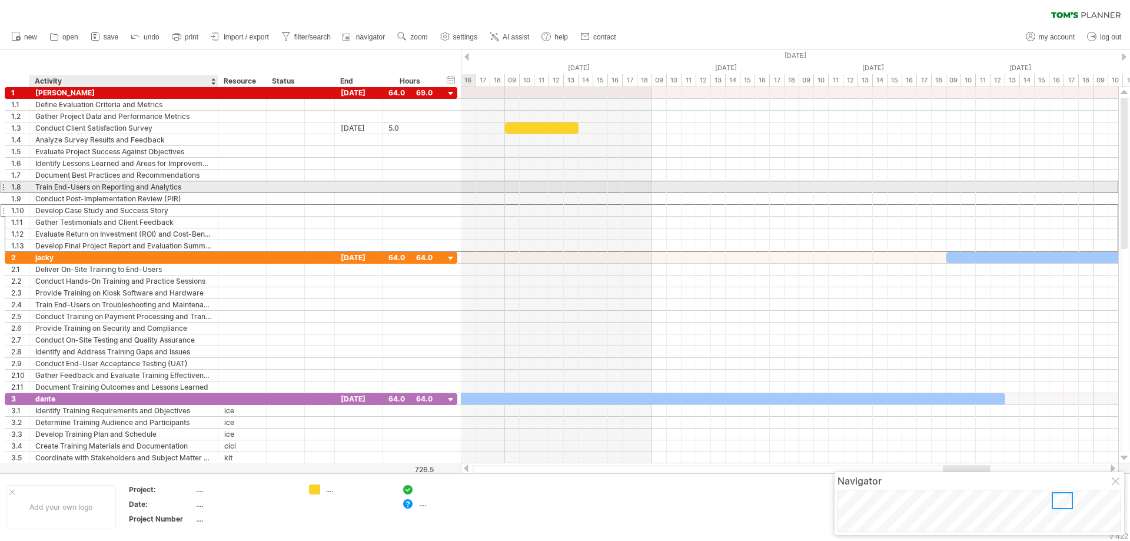
click at [165, 192] on div "Train End-Users on Reporting and Analytics" at bounding box center [123, 186] width 177 height 11
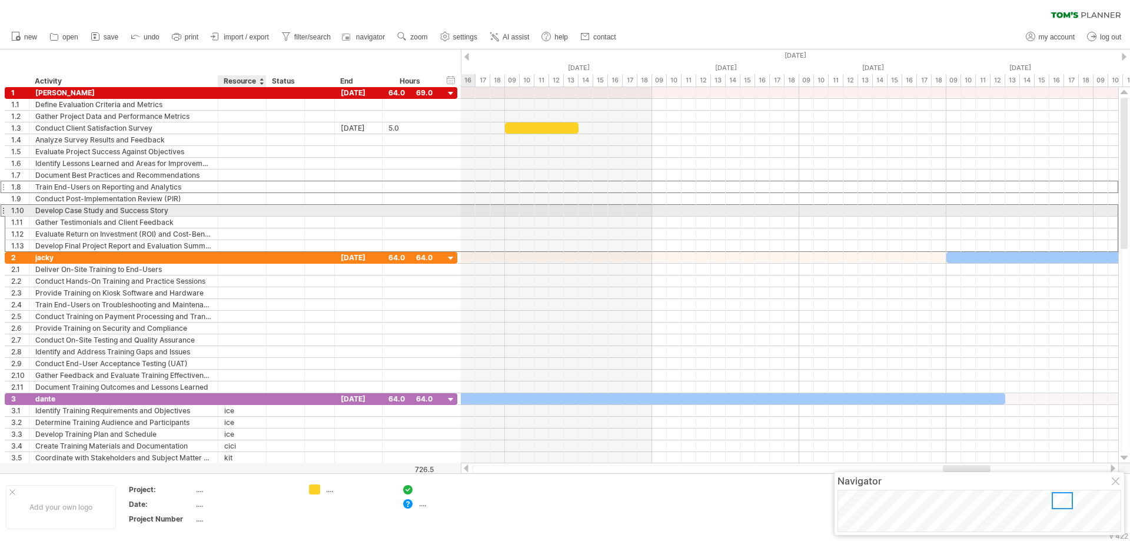
click at [254, 208] on div at bounding box center [242, 210] width 36 height 11
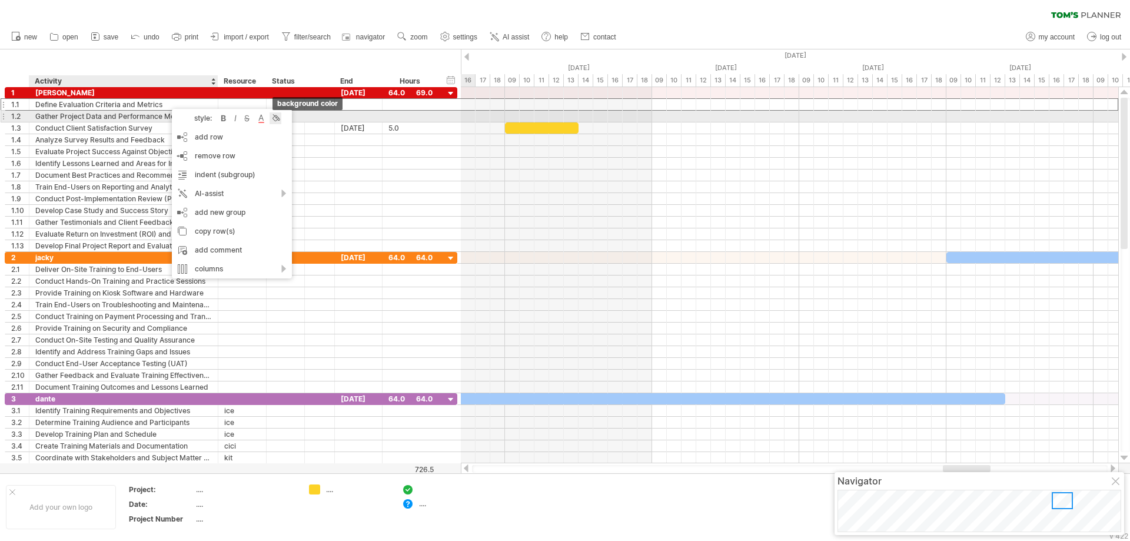
click at [274, 119] on div at bounding box center [276, 118] width 12 height 12
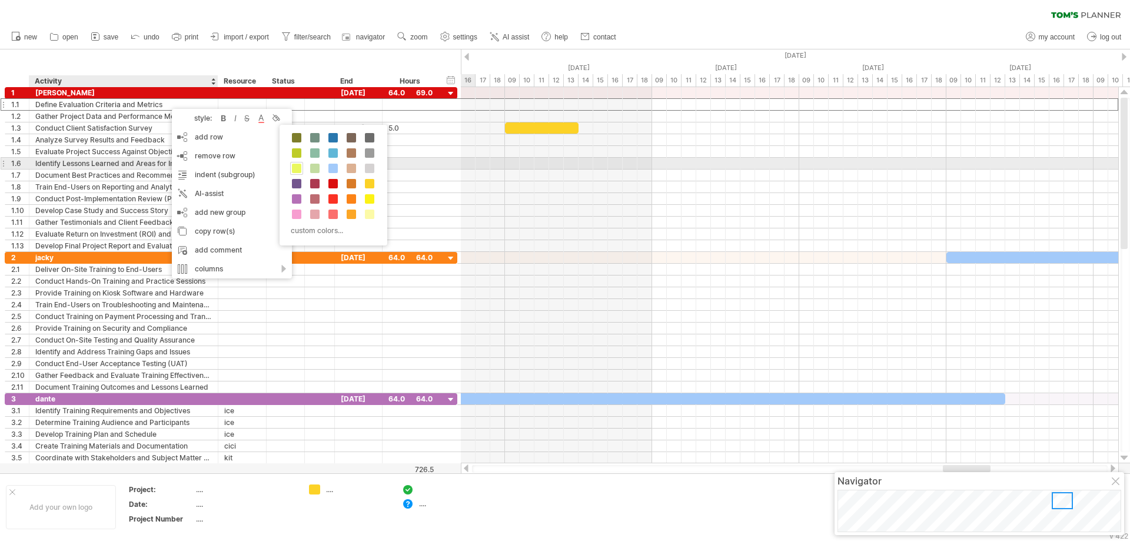
click at [298, 165] on span at bounding box center [296, 168] width 9 height 9
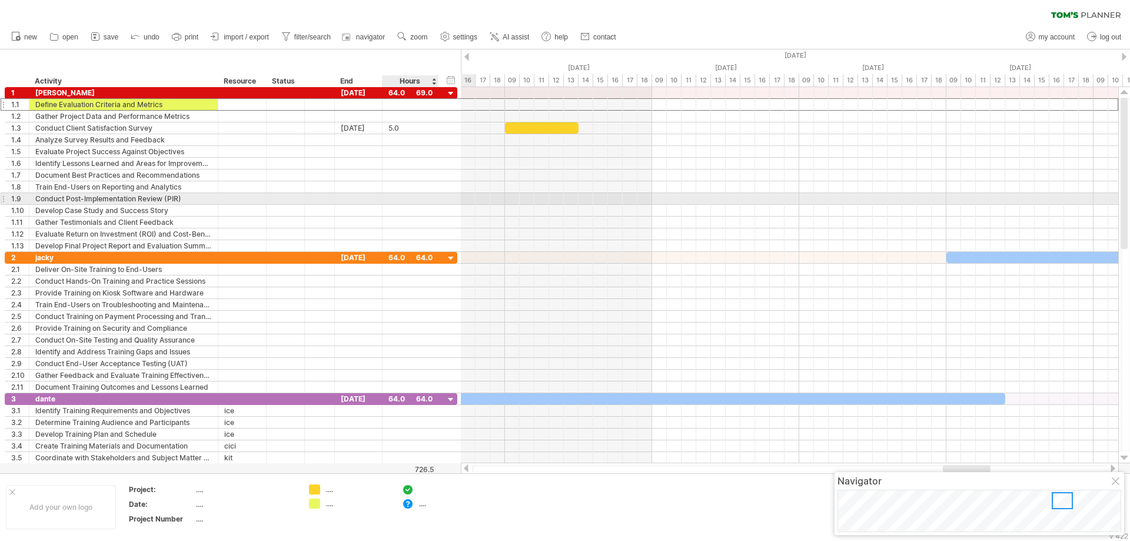
click at [390, 198] on div at bounding box center [411, 198] width 44 height 11
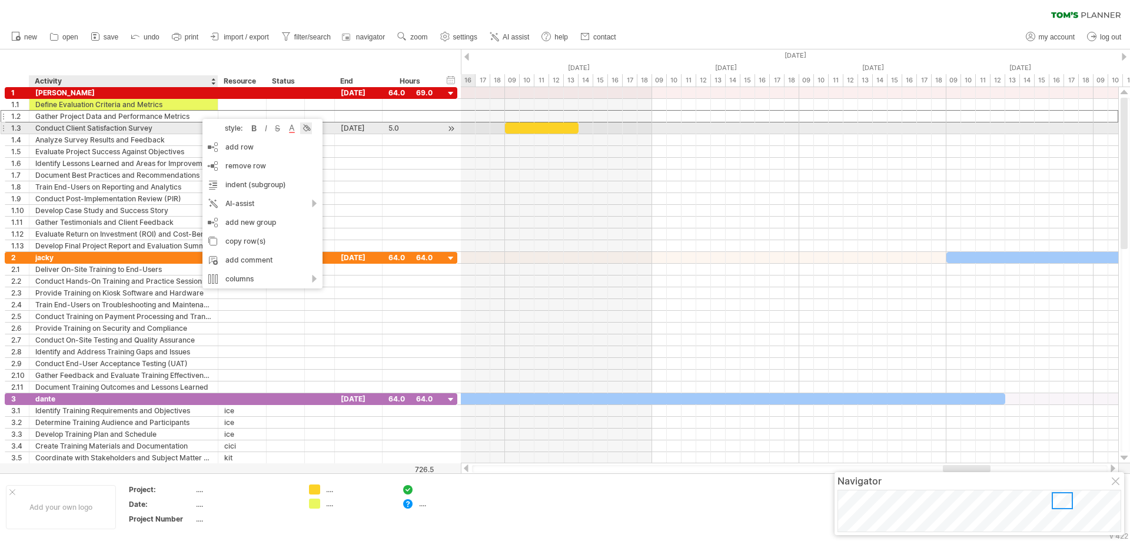
click at [304, 129] on div at bounding box center [306, 128] width 12 height 12
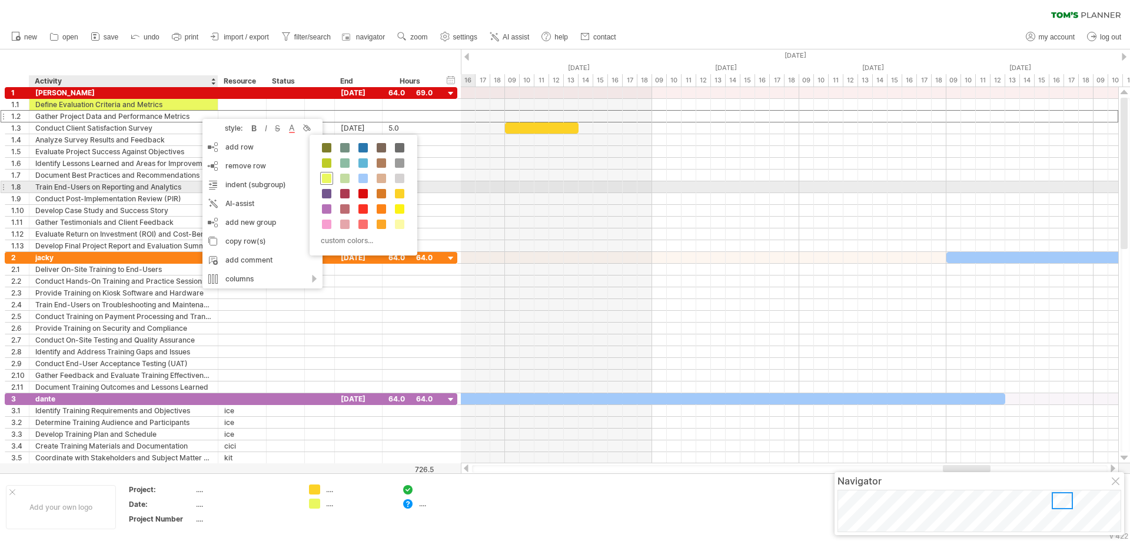
click at [326, 179] on span at bounding box center [326, 178] width 9 height 9
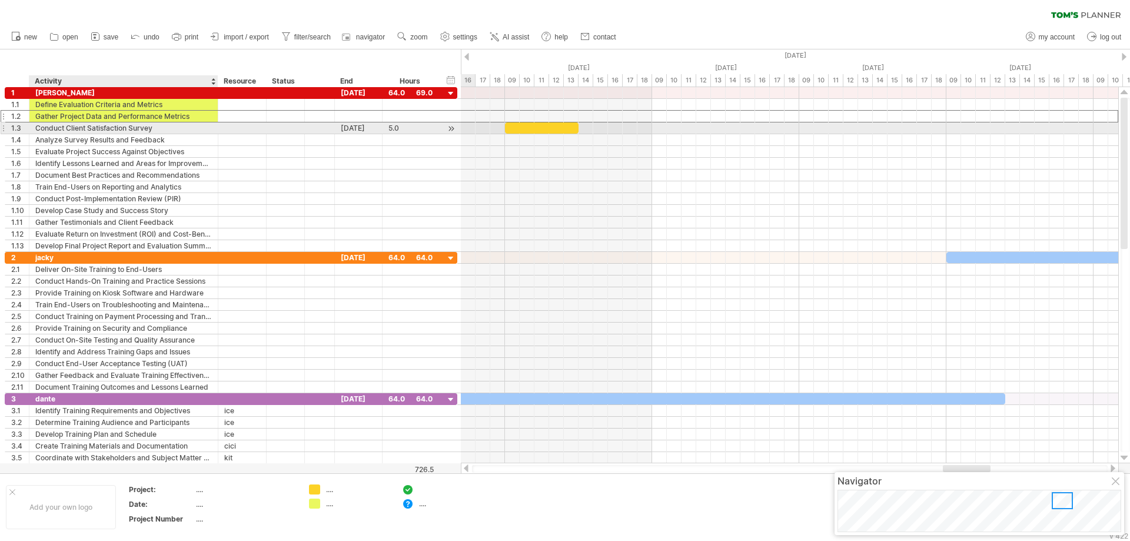
click at [198, 128] on div "Conduct Client Satisfaction Survey" at bounding box center [123, 127] width 177 height 11
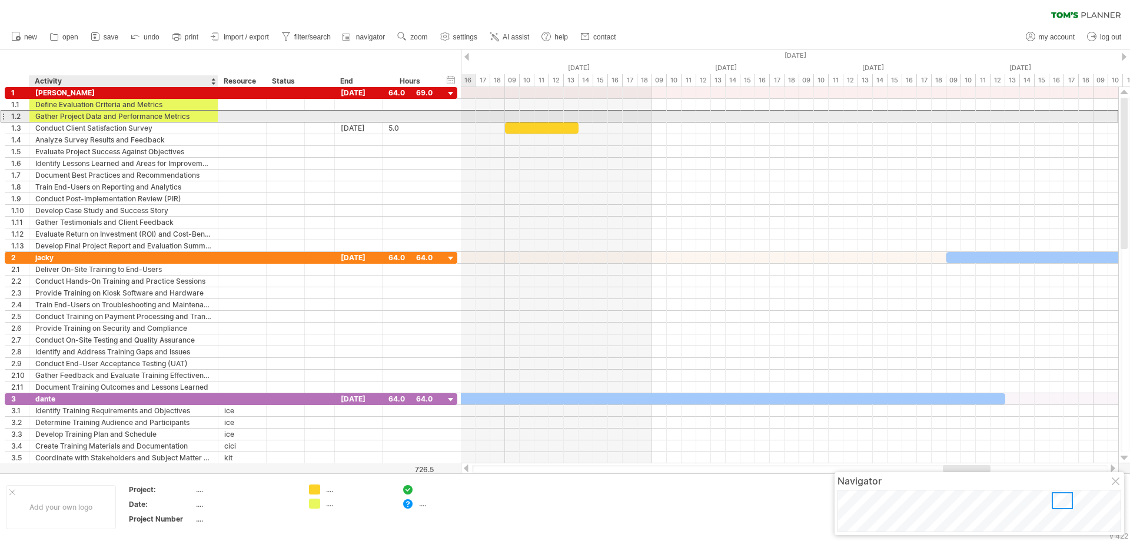
click at [213, 117] on div "**********" at bounding box center [123, 116] width 189 height 11
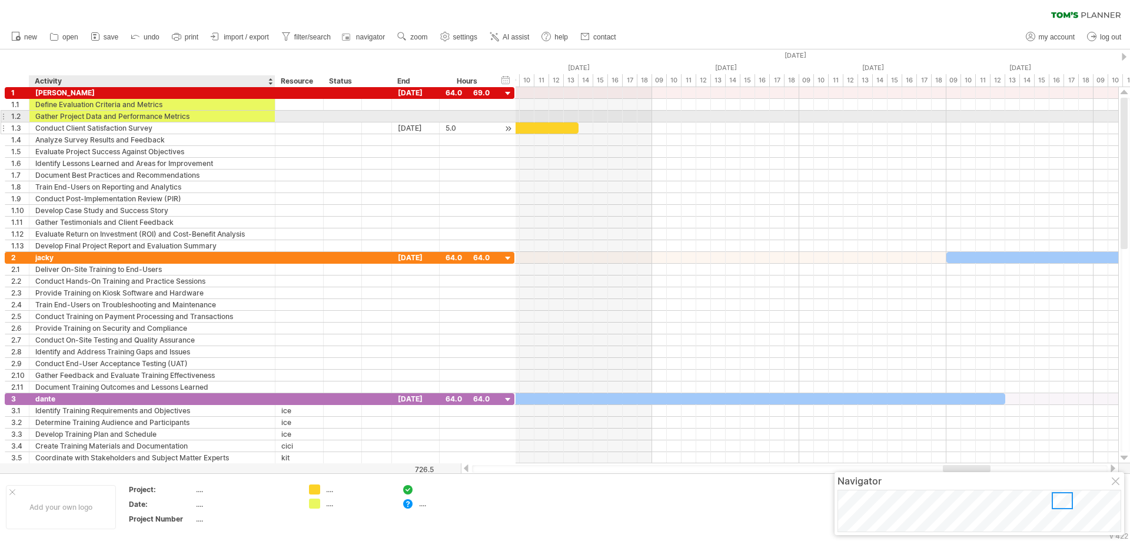
drag, startPoint x: 217, startPoint y: 115, endPoint x: 274, endPoint y: 128, distance: 58.4
click at [274, 128] on div "**********" at bounding box center [260, 169] width 510 height 165
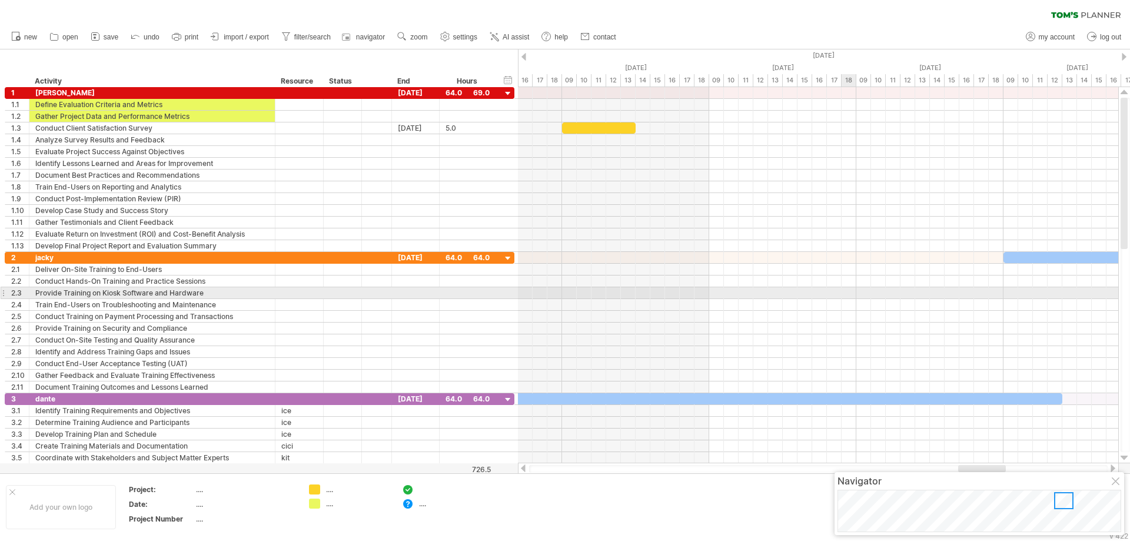
click at [842, 292] on div at bounding box center [818, 293] width 601 height 12
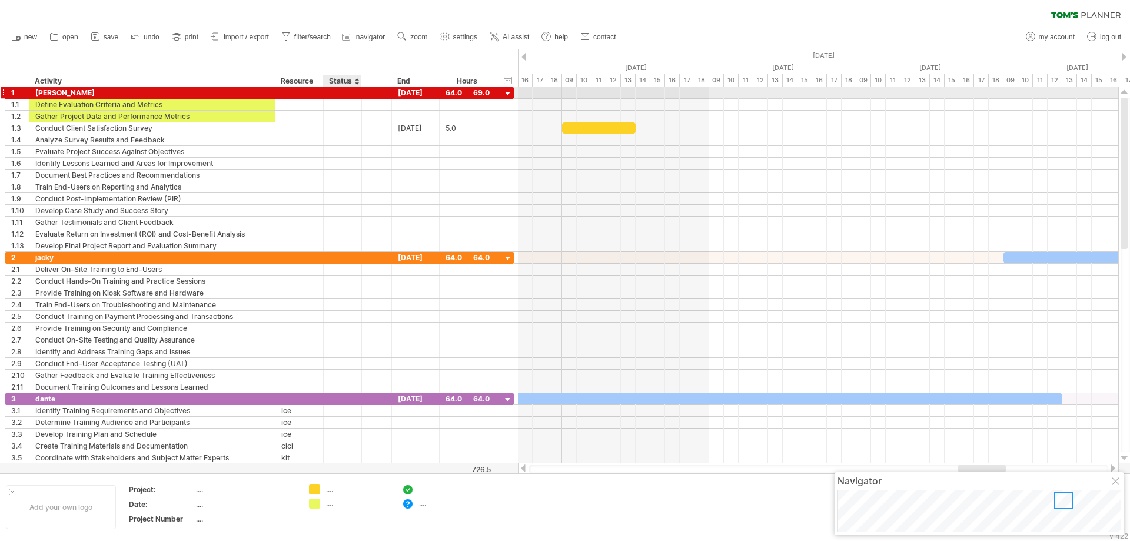
click at [344, 89] on div at bounding box center [343, 92] width 26 height 11
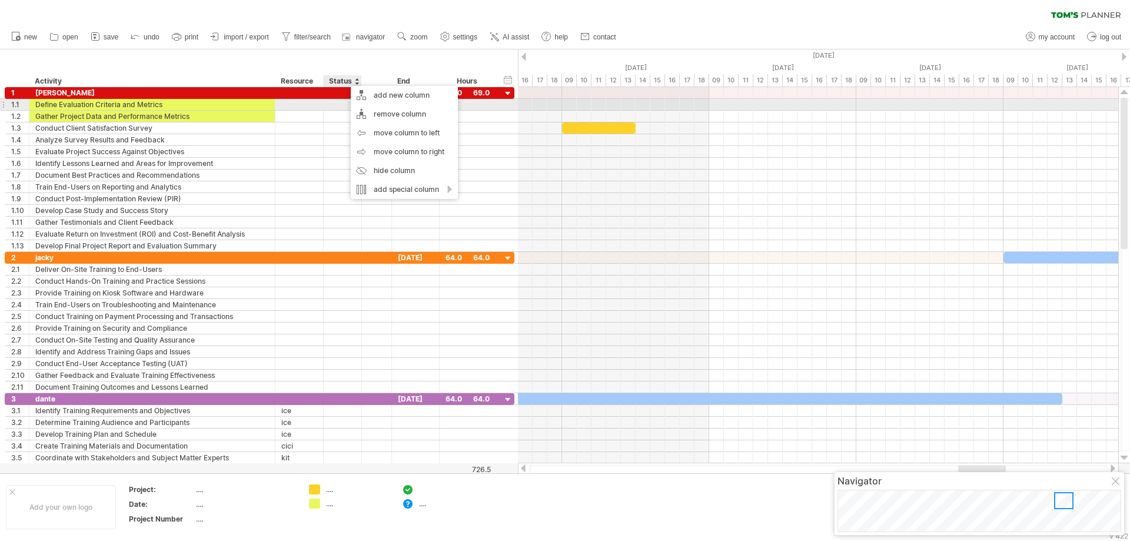
click at [340, 102] on div at bounding box center [343, 104] width 26 height 11
click at [348, 103] on input "text" at bounding box center [343, 104] width 26 height 11
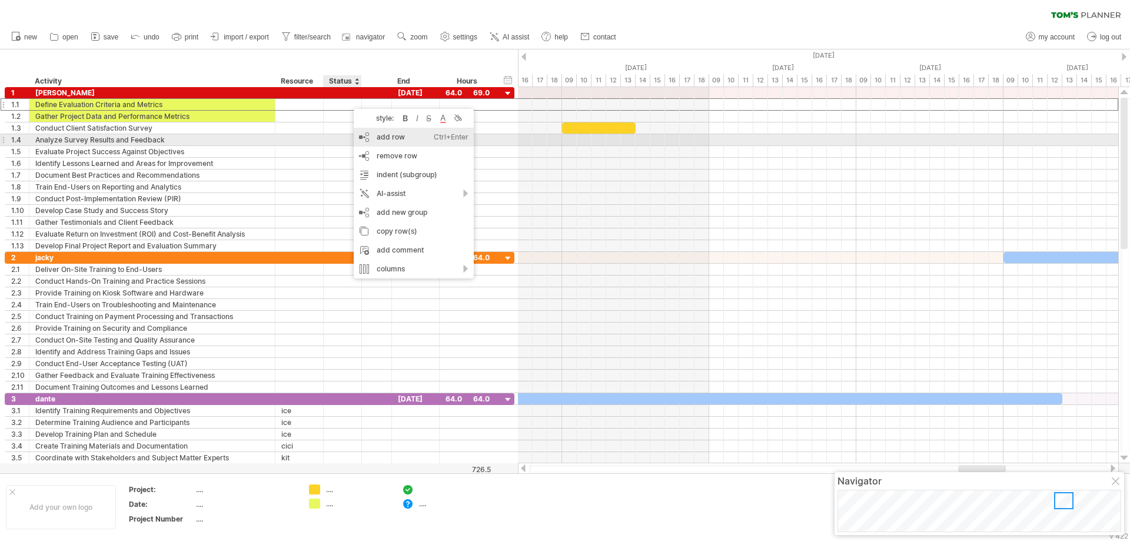
click at [396, 137] on div "add row Ctrl+Enter Cmd+Enter" at bounding box center [414, 137] width 120 height 19
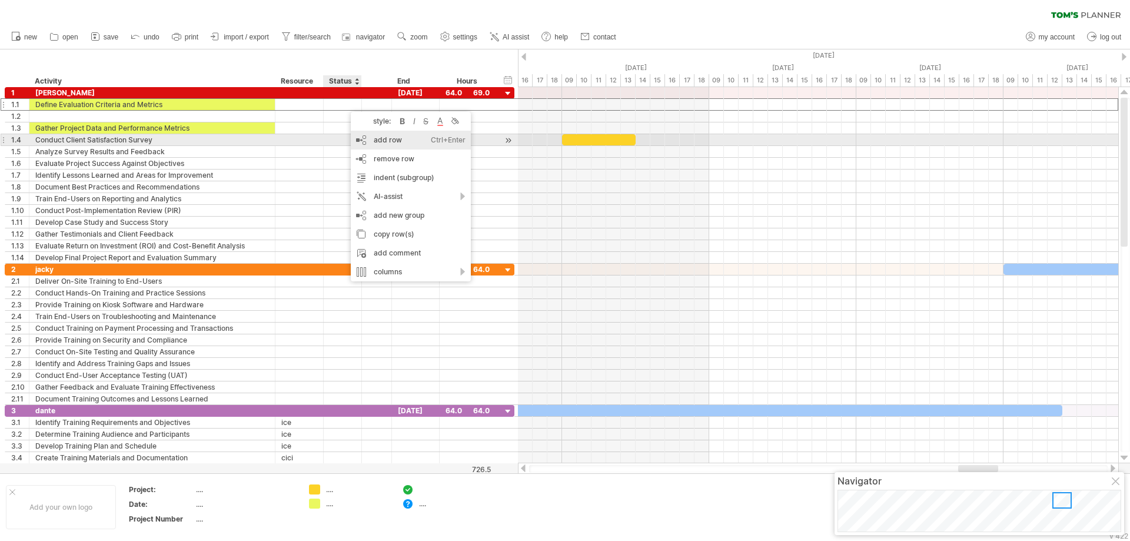
click at [362, 141] on div "add row Ctrl+Enter Cmd+Enter" at bounding box center [411, 140] width 120 height 19
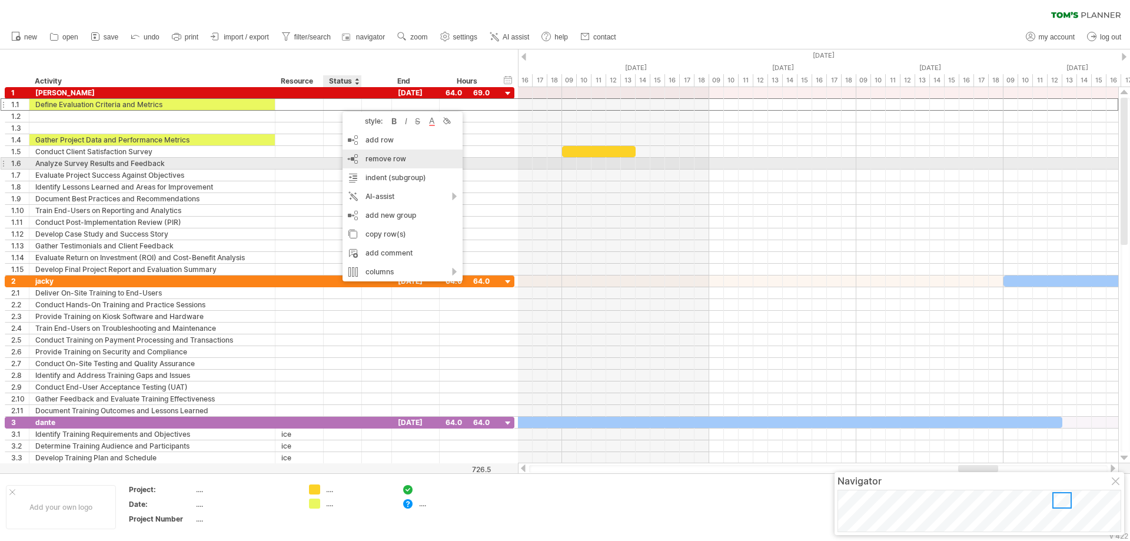
click at [379, 161] on span "remove row" at bounding box center [386, 158] width 41 height 9
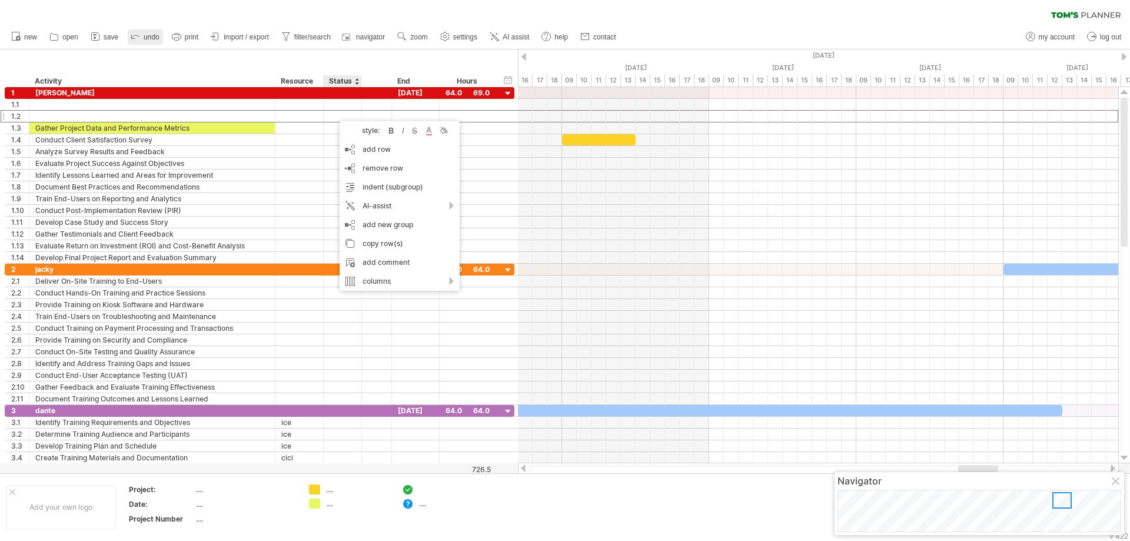
click at [141, 37] on icon at bounding box center [136, 36] width 12 height 12
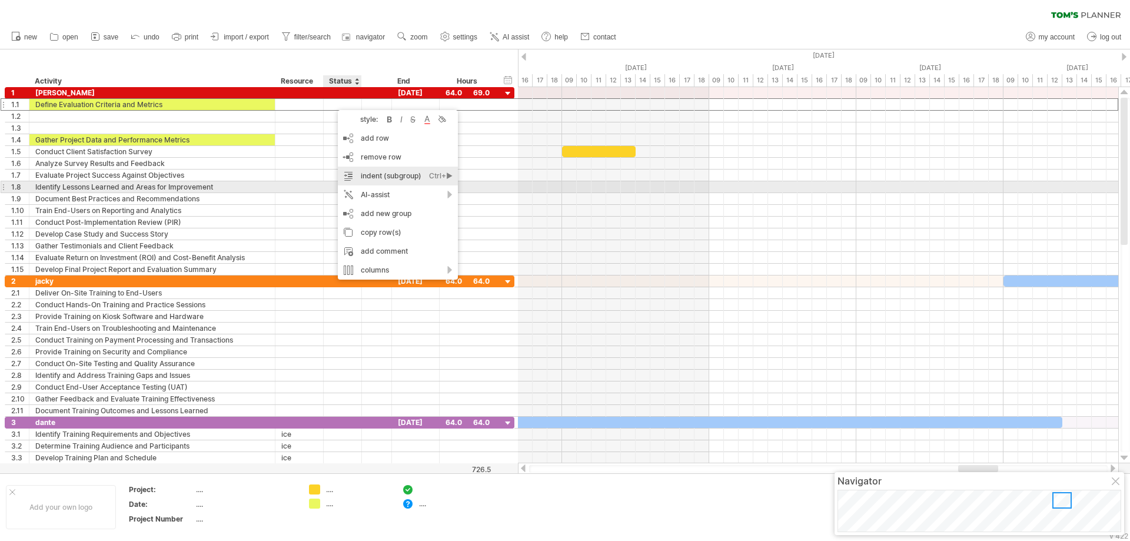
click at [394, 181] on div "indent (subgroup) Ctrl+► Cmd+►" at bounding box center [398, 176] width 120 height 19
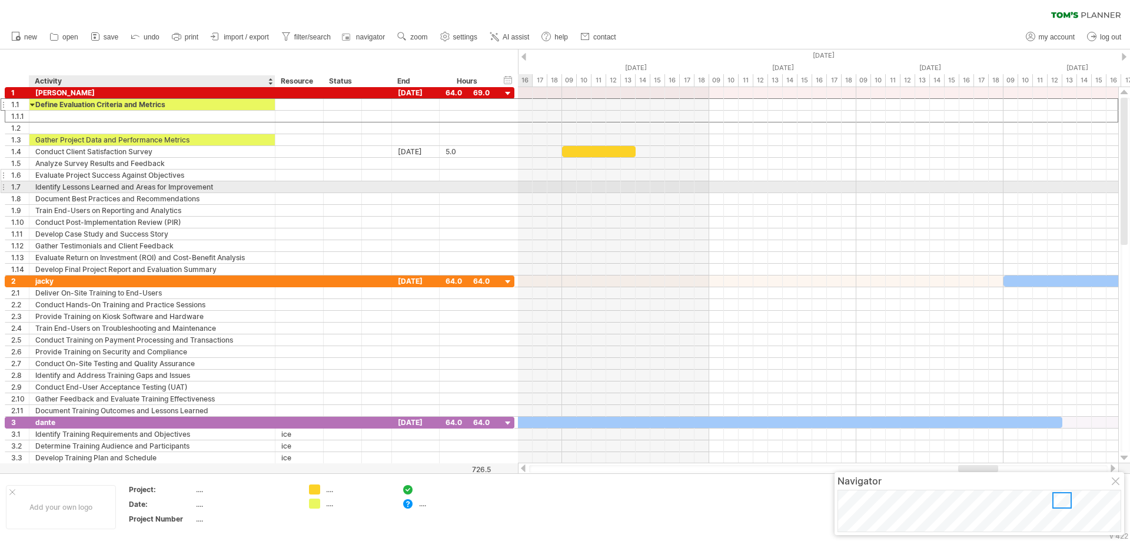
click at [236, 180] on div "Evaluate Project Success Against Objectives" at bounding box center [152, 175] width 234 height 11
click at [33, 106] on div at bounding box center [32, 104] width 5 height 11
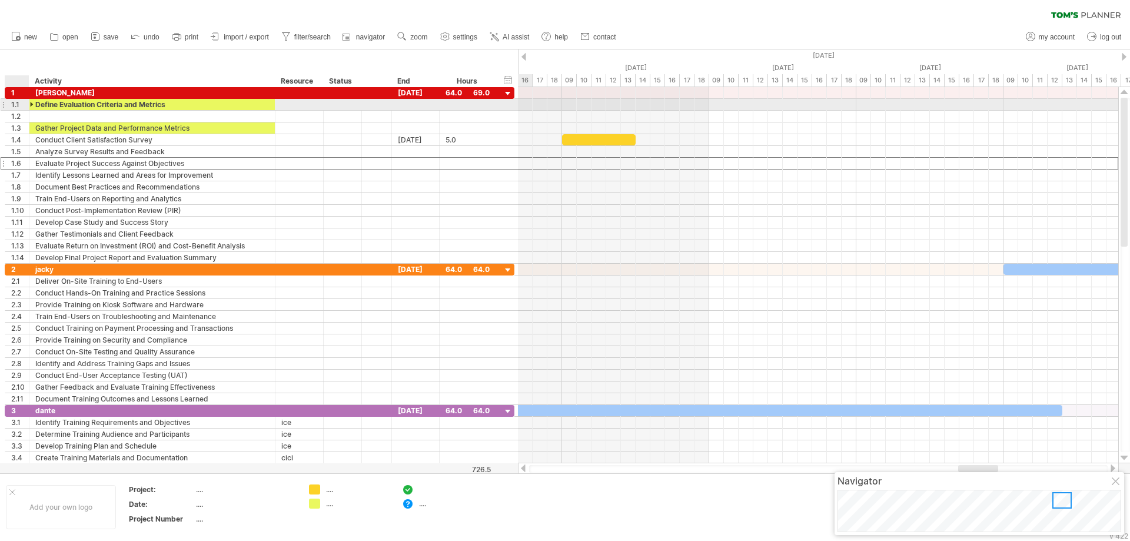
click at [33, 106] on div at bounding box center [32, 104] width 5 height 11
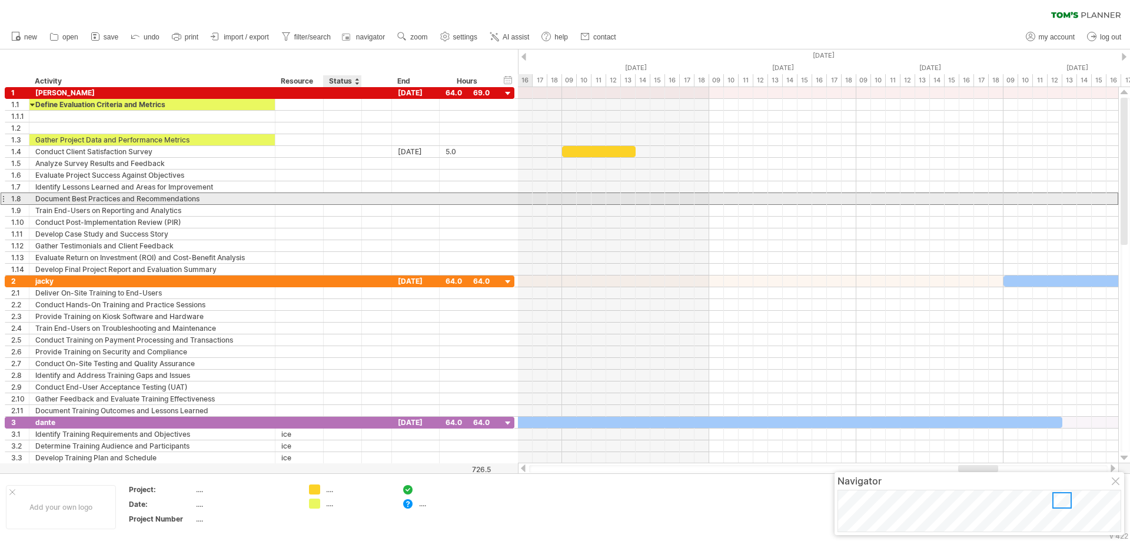
click at [344, 201] on div at bounding box center [343, 198] width 26 height 11
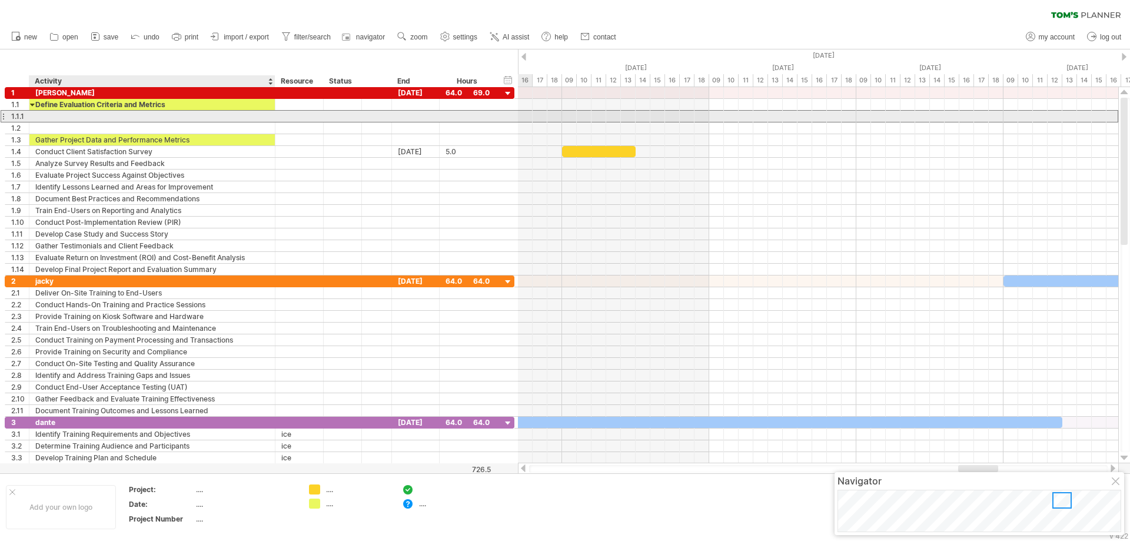
click at [69, 114] on div at bounding box center [152, 116] width 234 height 11
click at [0, 0] on input "text" at bounding box center [0, 0] width 0 height 0
type input "******"
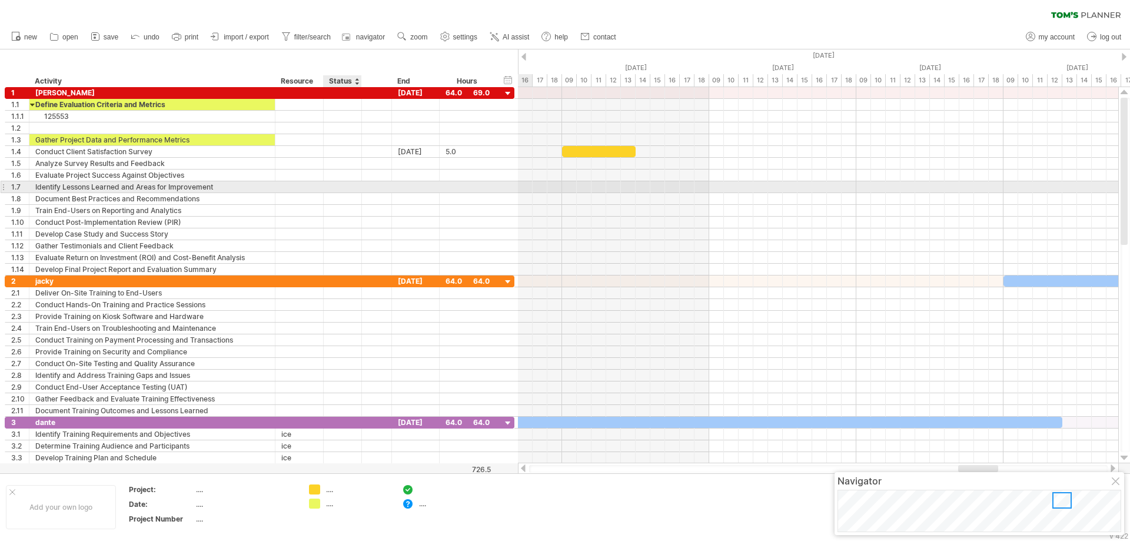
click at [336, 186] on div at bounding box center [343, 186] width 26 height 11
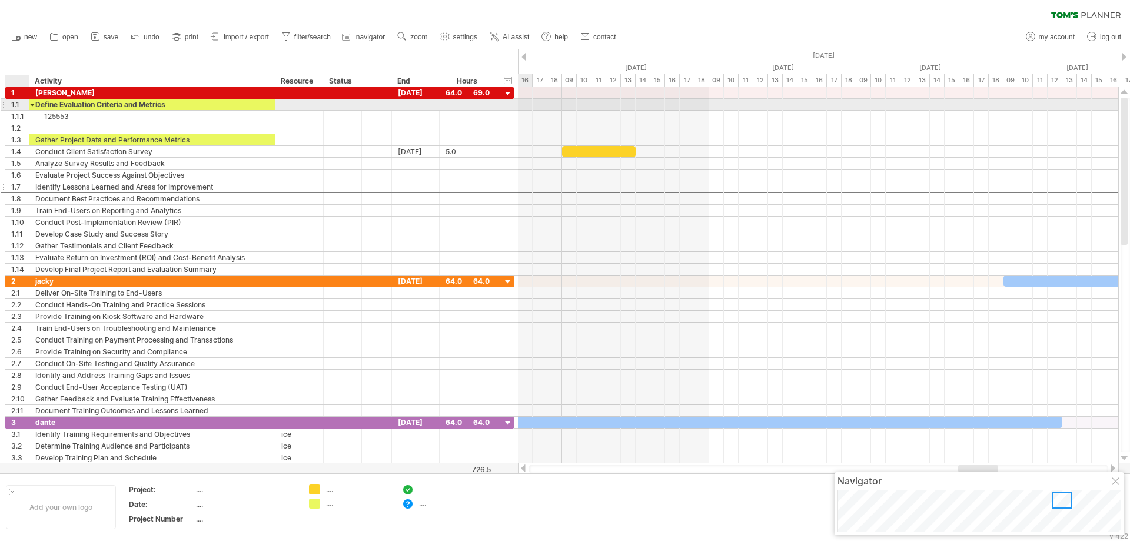
click at [31, 105] on div at bounding box center [32, 104] width 5 height 11
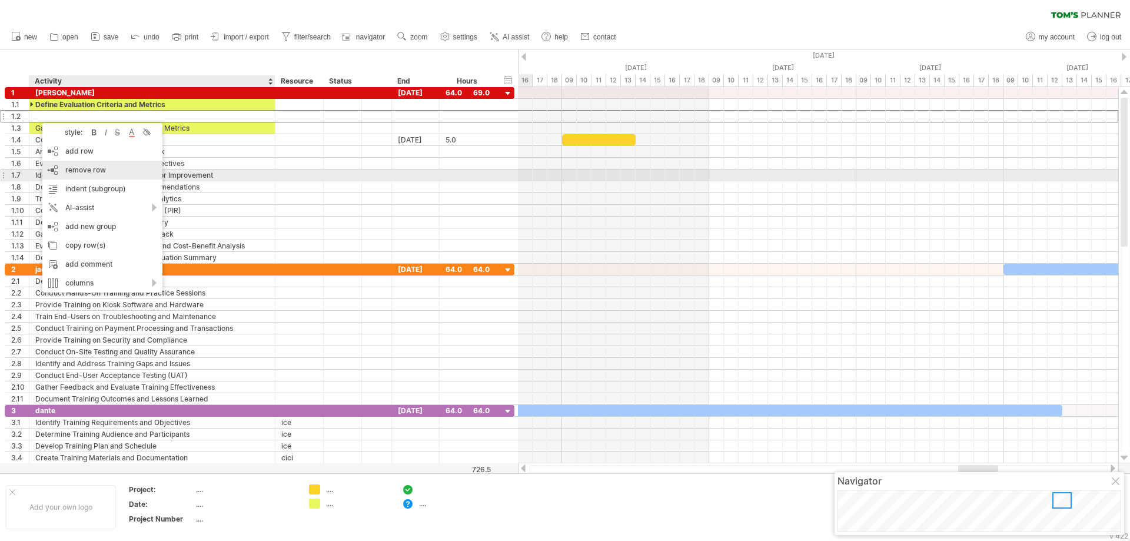
click at [103, 175] on div "remove row remove selected rows" at bounding box center [102, 170] width 120 height 19
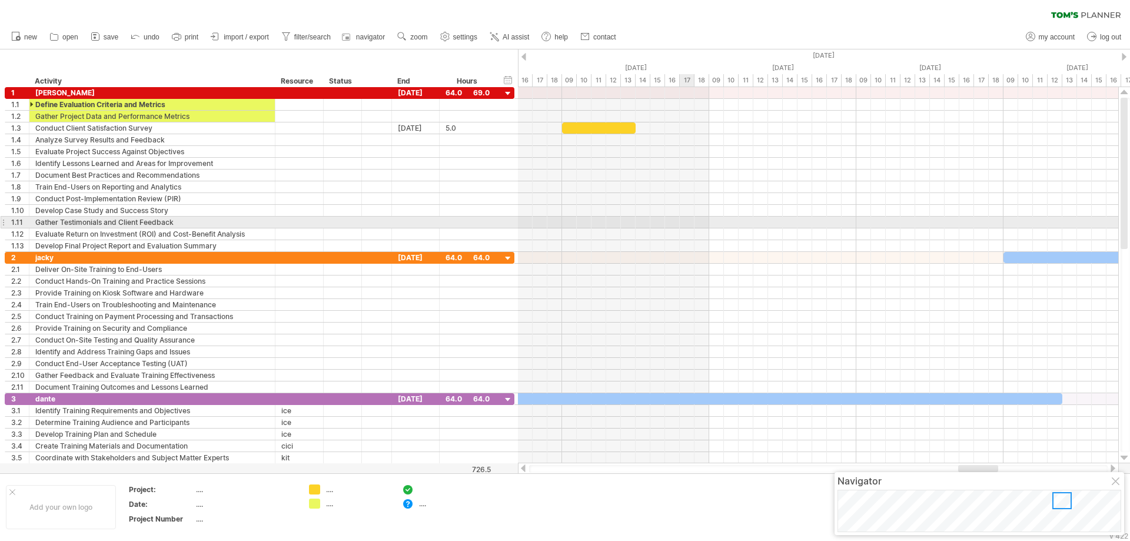
click at [688, 218] on div at bounding box center [818, 223] width 601 height 12
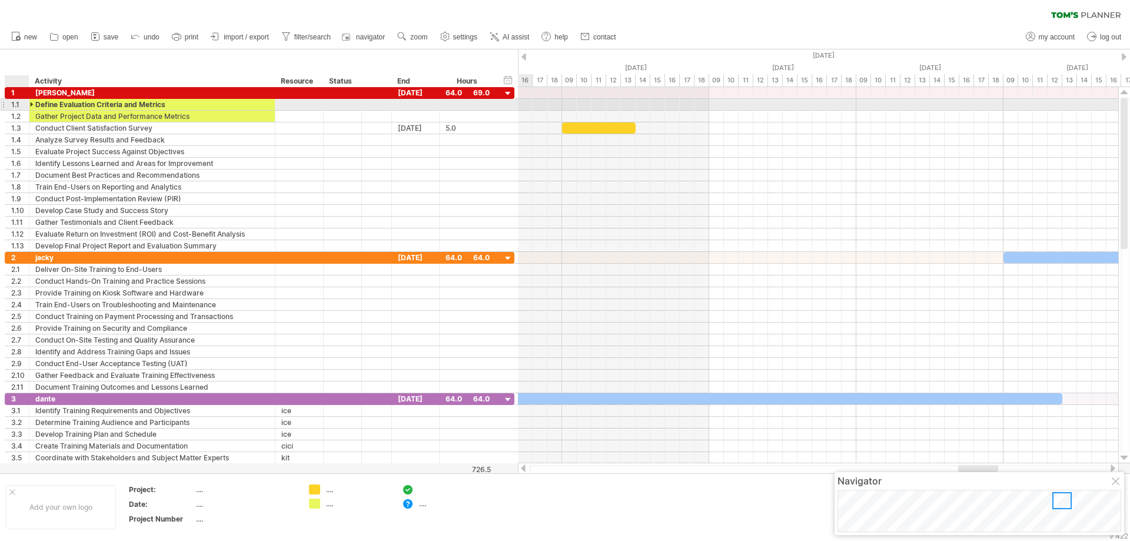
click at [31, 104] on div at bounding box center [32, 104] width 5 height 11
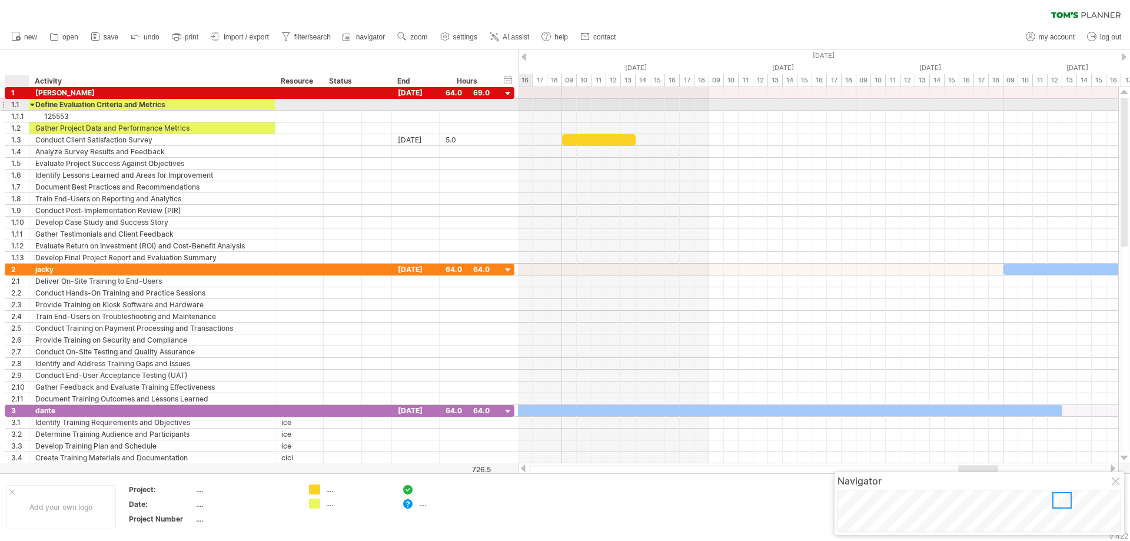
click at [31, 104] on div at bounding box center [32, 104] width 5 height 11
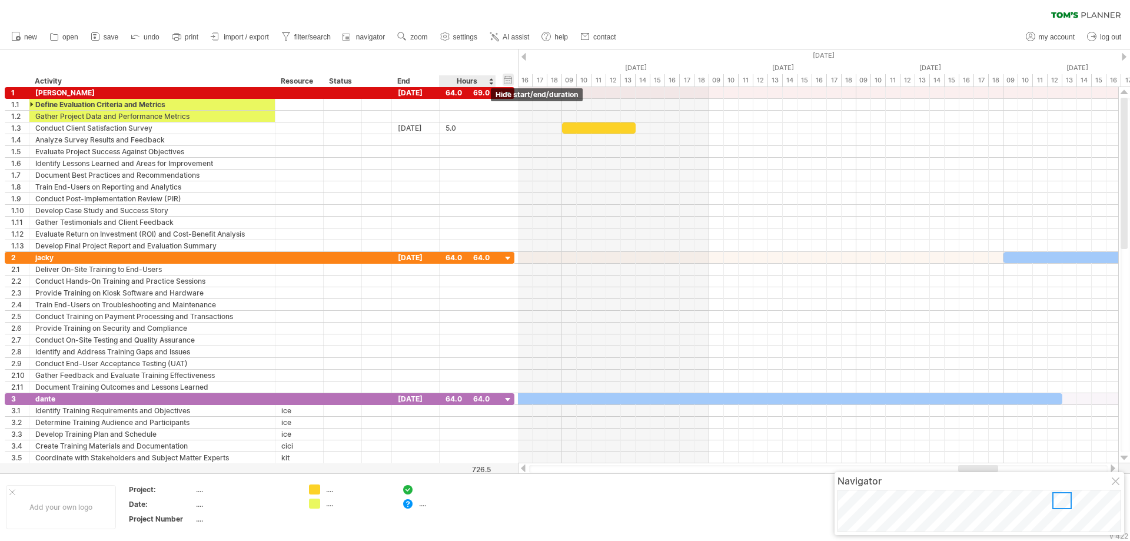
click at [506, 81] on div "hide start/end/duration show start/end/duration" at bounding box center [508, 80] width 11 height 12
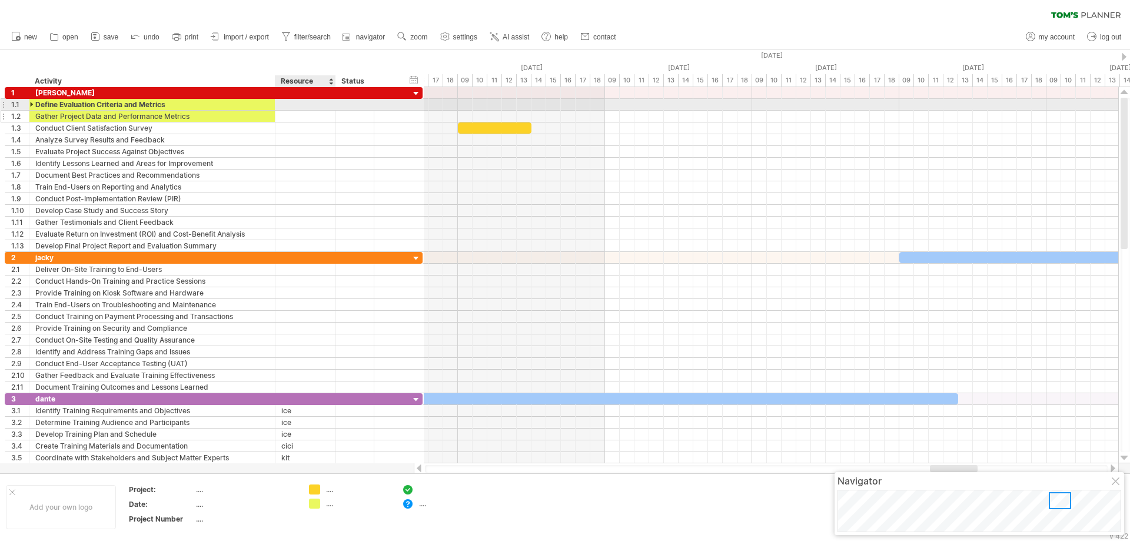
drag, startPoint x: 322, startPoint y: 105, endPoint x: 334, endPoint y: 117, distance: 16.7
click at [334, 117] on div "**********" at bounding box center [214, 169] width 418 height 165
click at [31, 105] on div at bounding box center [32, 104] width 5 height 11
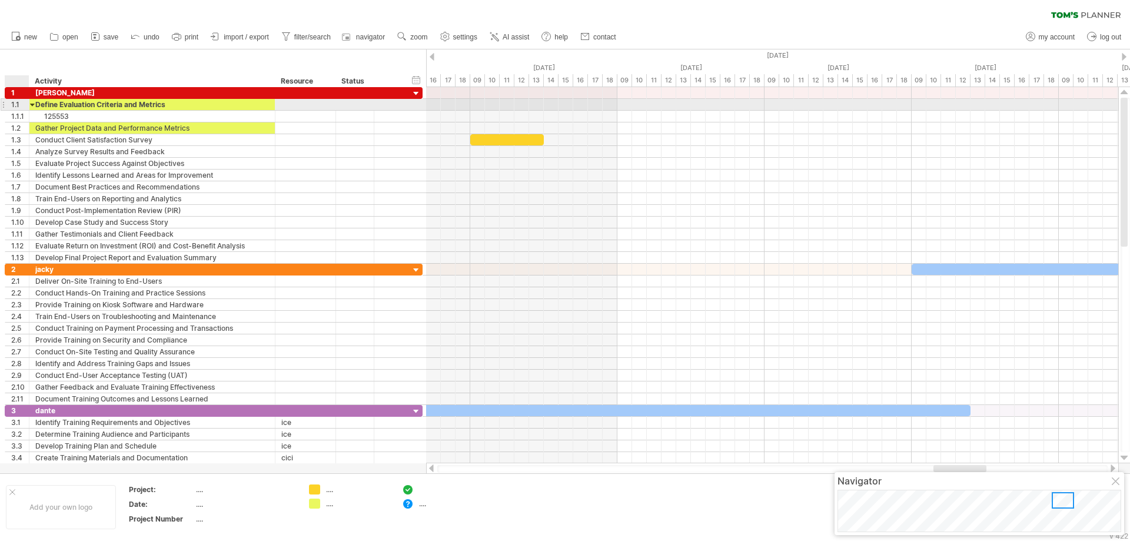
click at [31, 105] on div at bounding box center [32, 104] width 5 height 11
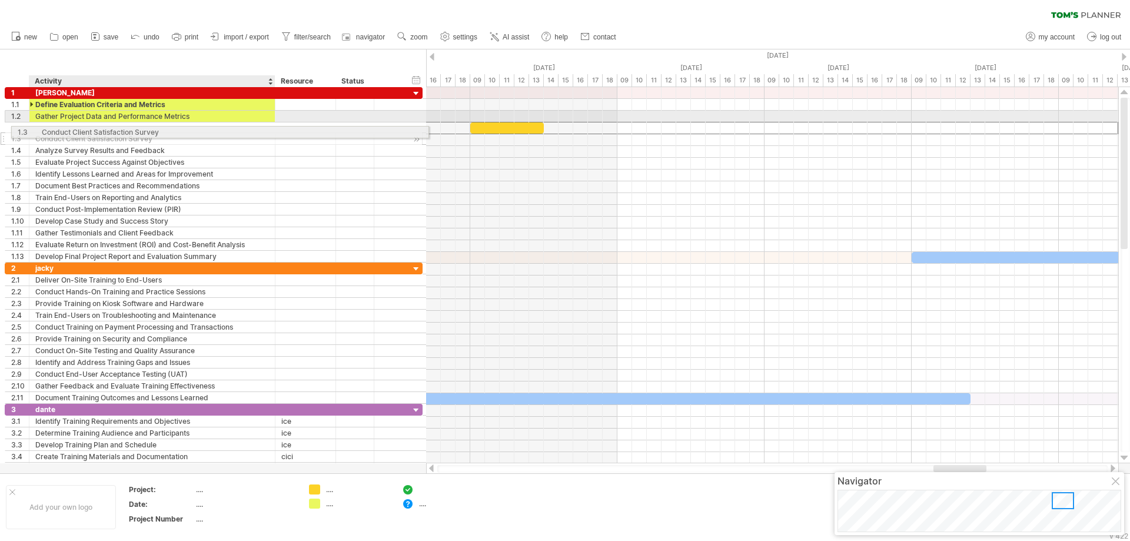
drag, startPoint x: 231, startPoint y: 128, endPoint x: 237, endPoint y: 130, distance: 6.7
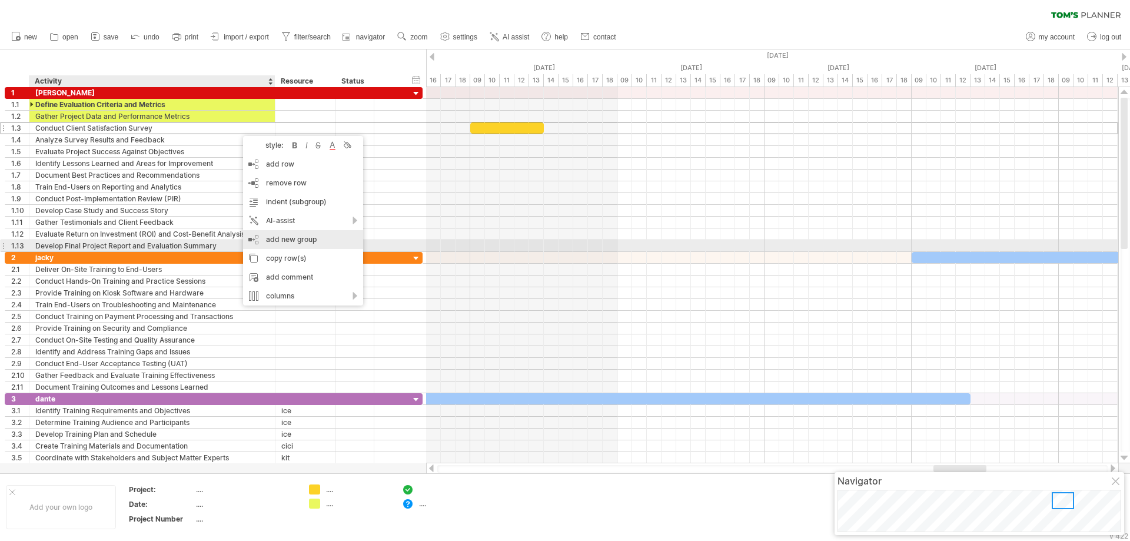
click at [297, 244] on div "add new group" at bounding box center [303, 239] width 120 height 19
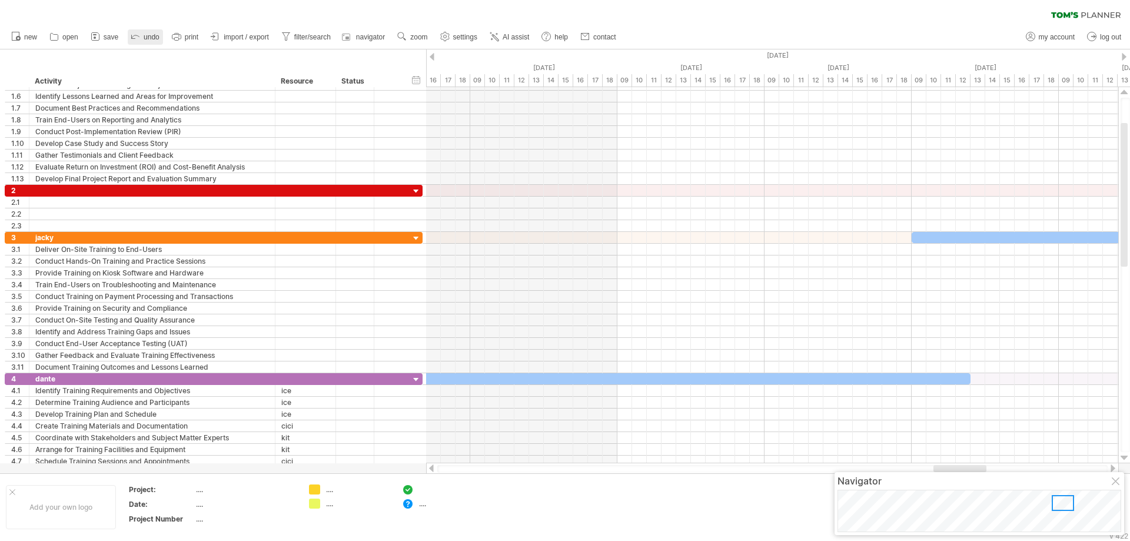
click at [151, 36] on span "undo" at bounding box center [152, 37] width 16 height 8
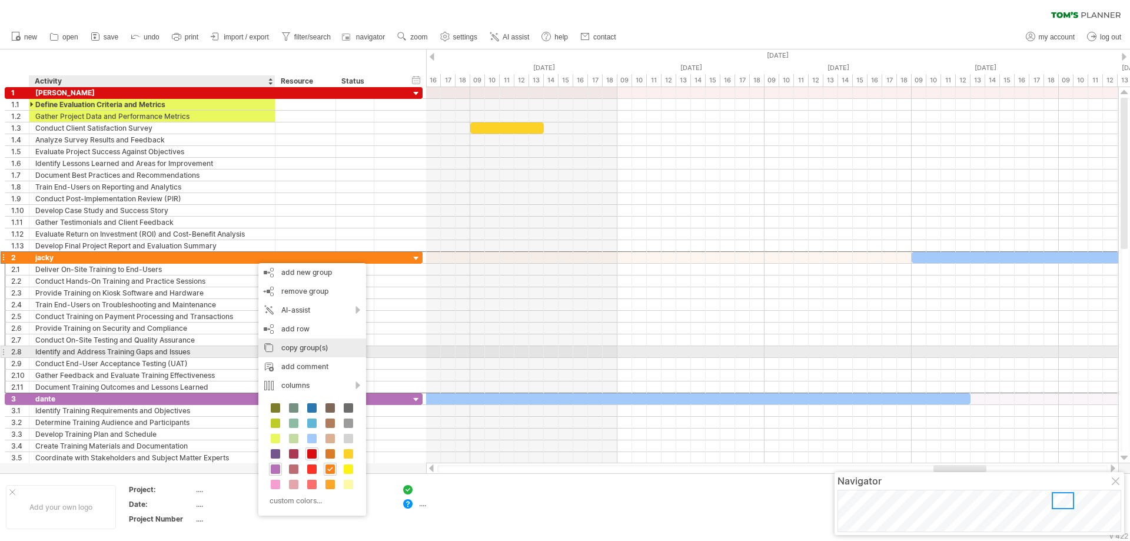
click at [309, 353] on div "copy group(s)" at bounding box center [312, 348] width 108 height 19
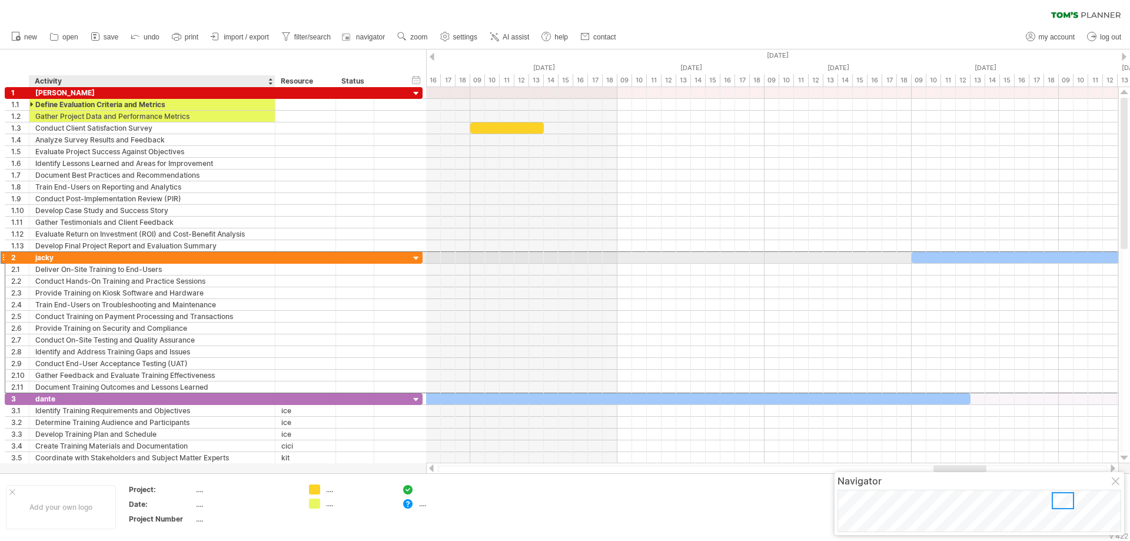
click at [240, 256] on div "jacky" at bounding box center [152, 257] width 234 height 11
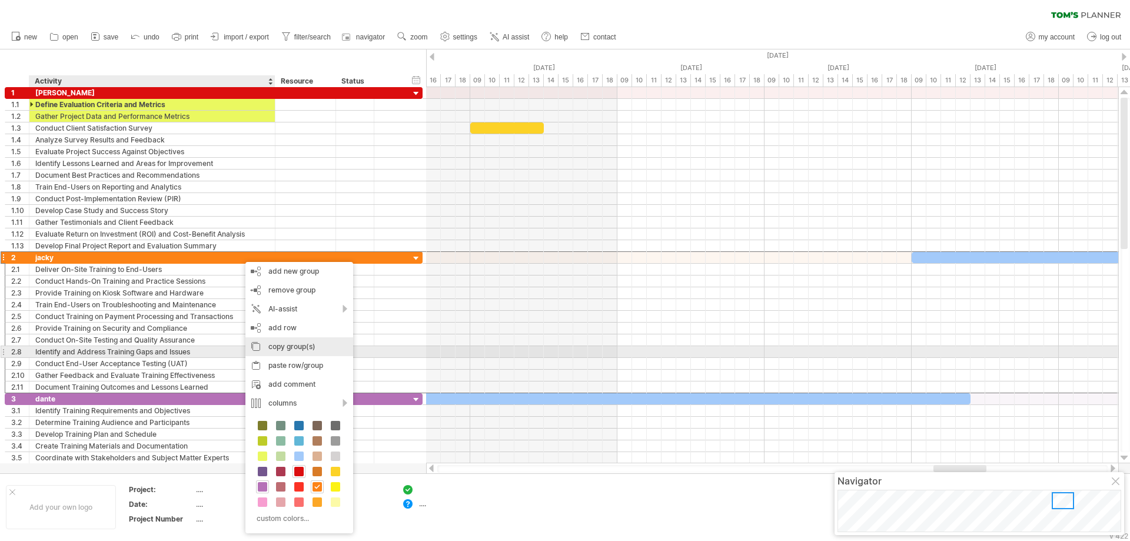
click at [292, 350] on div "copy group(s)" at bounding box center [300, 346] width 108 height 19
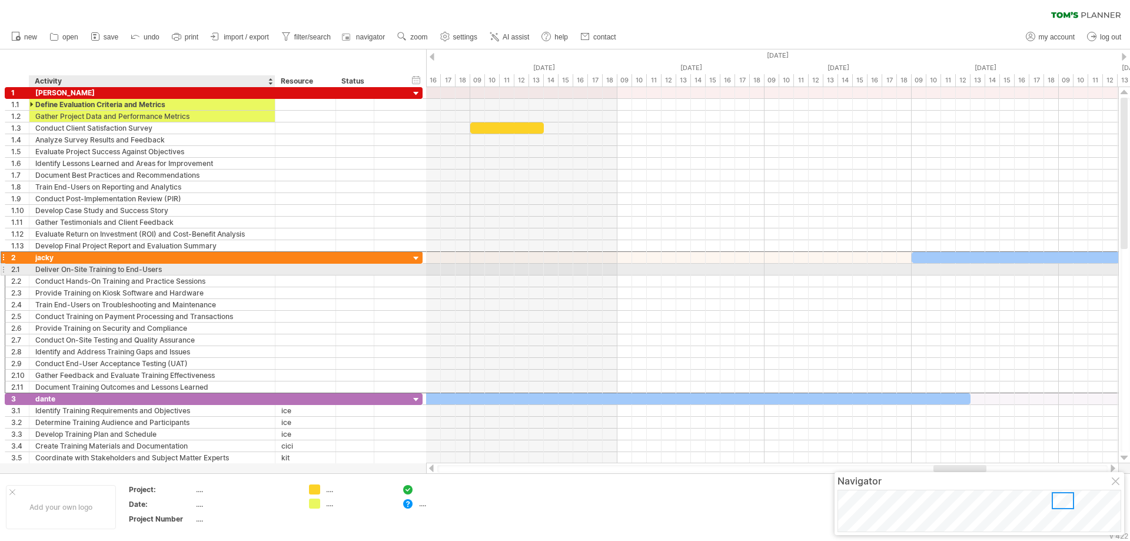
click at [246, 274] on div "Deliver On-Site Training to End-Users" at bounding box center [152, 269] width 234 height 11
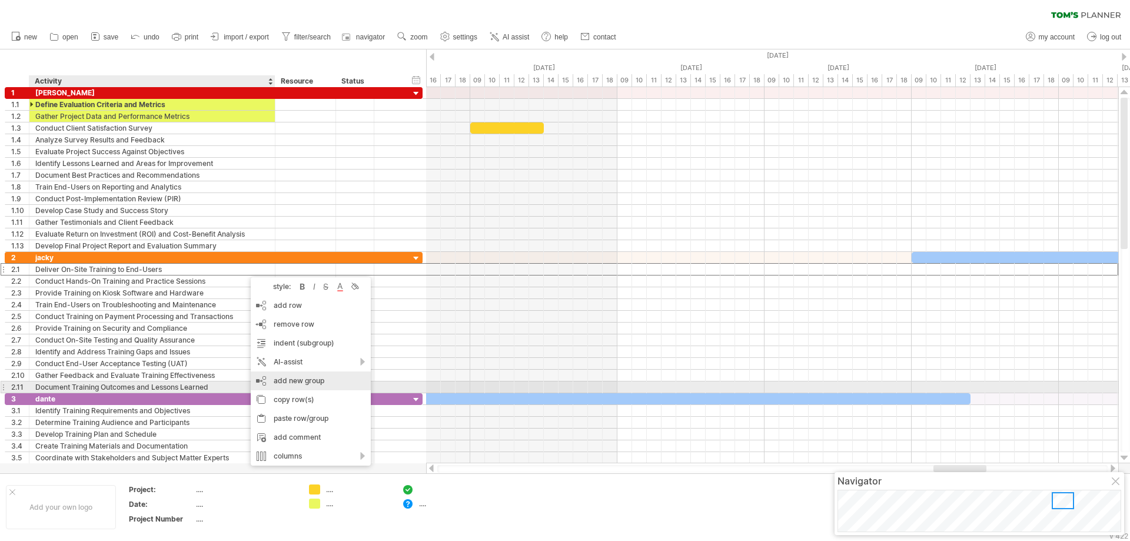
click at [300, 382] on div "add new group" at bounding box center [311, 380] width 120 height 19
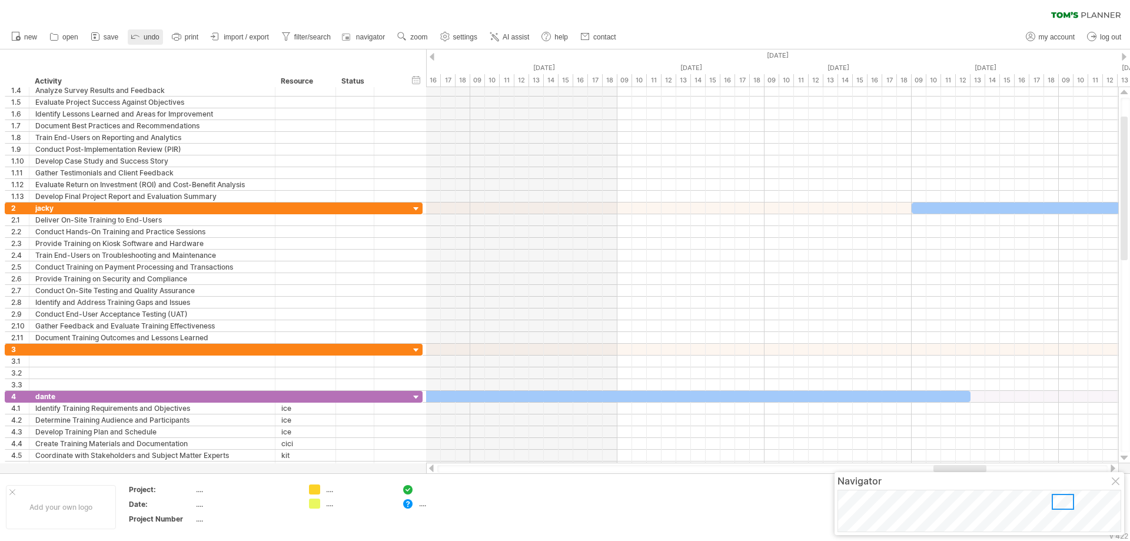
click at [147, 38] on span "undo" at bounding box center [152, 37] width 16 height 8
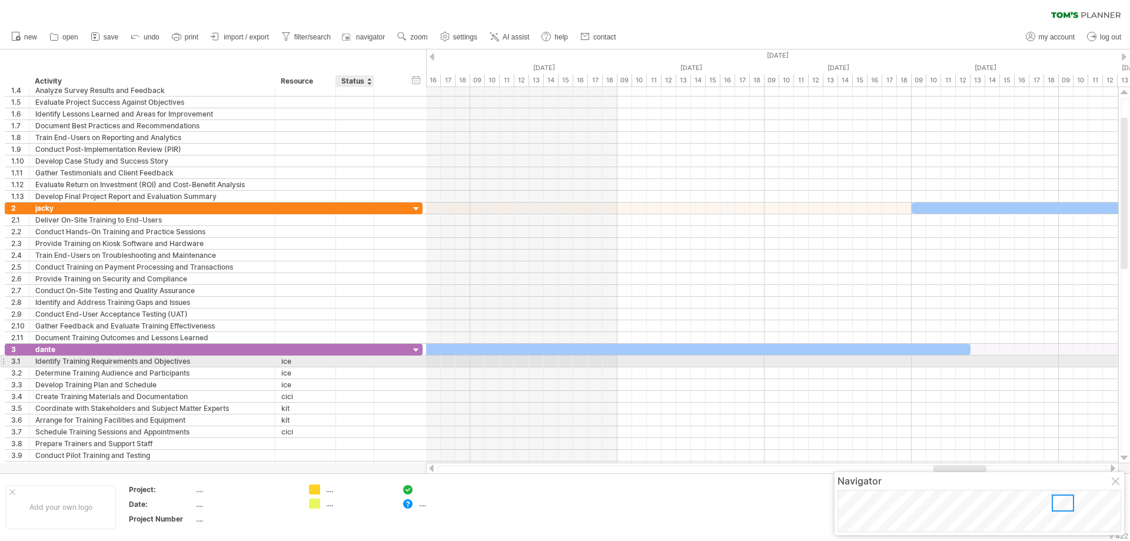
click at [359, 361] on div at bounding box center [355, 361] width 26 height 11
click at [359, 361] on input "text" at bounding box center [355, 361] width 26 height 11
click at [389, 365] on div at bounding box center [389, 361] width 12 height 10
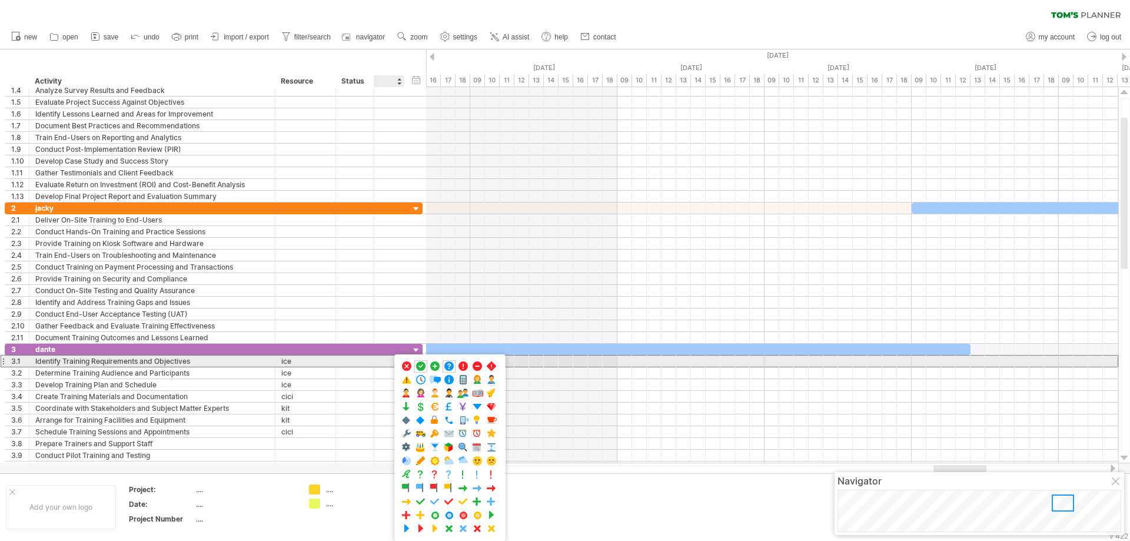
click at [389, 365] on div at bounding box center [389, 361] width 12 height 10
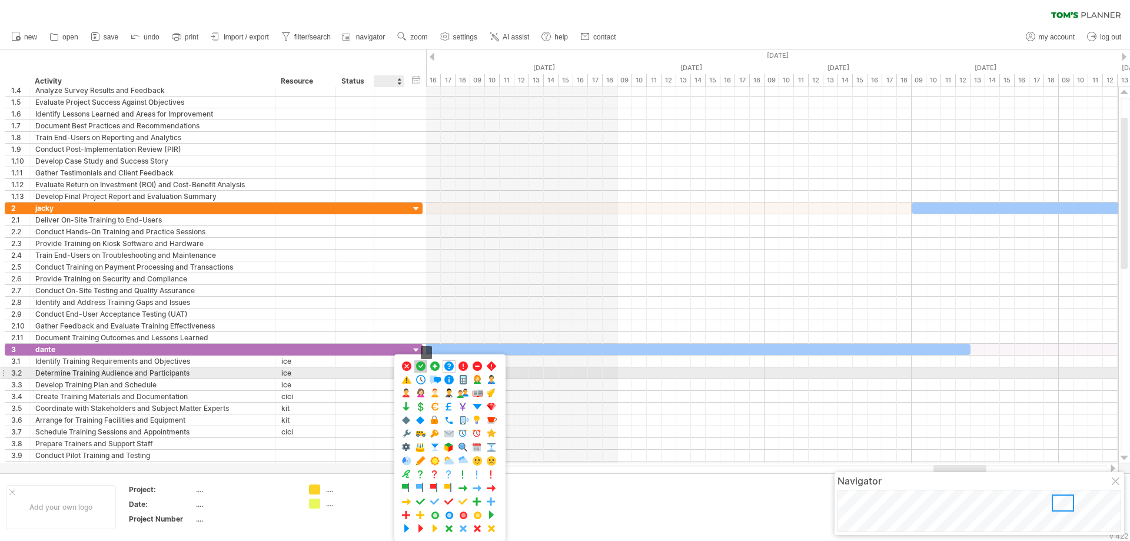
click at [420, 369] on span at bounding box center [421, 366] width 12 height 11
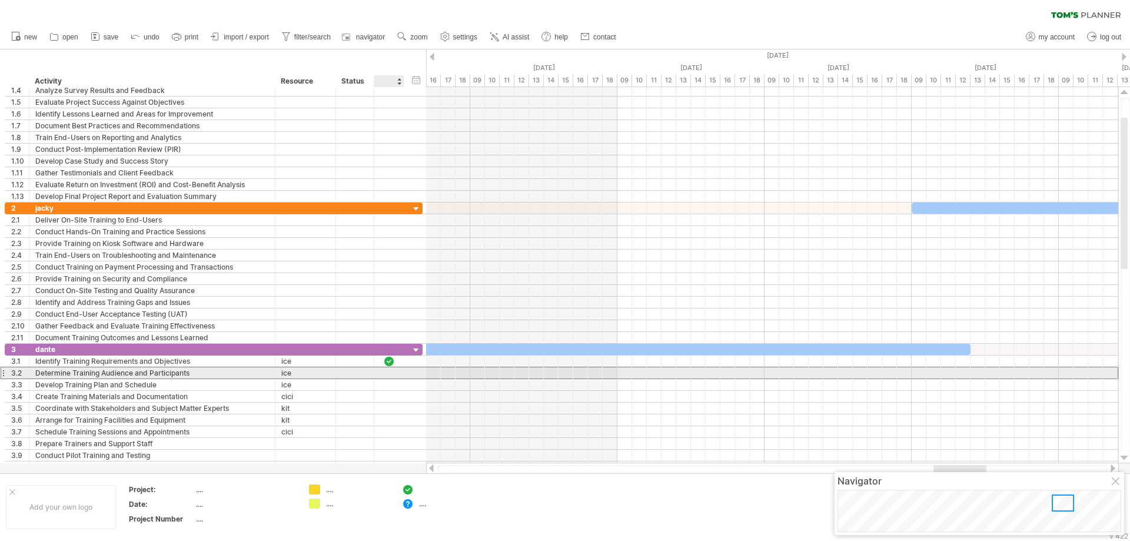
click at [386, 374] on div at bounding box center [389, 373] width 12 height 10
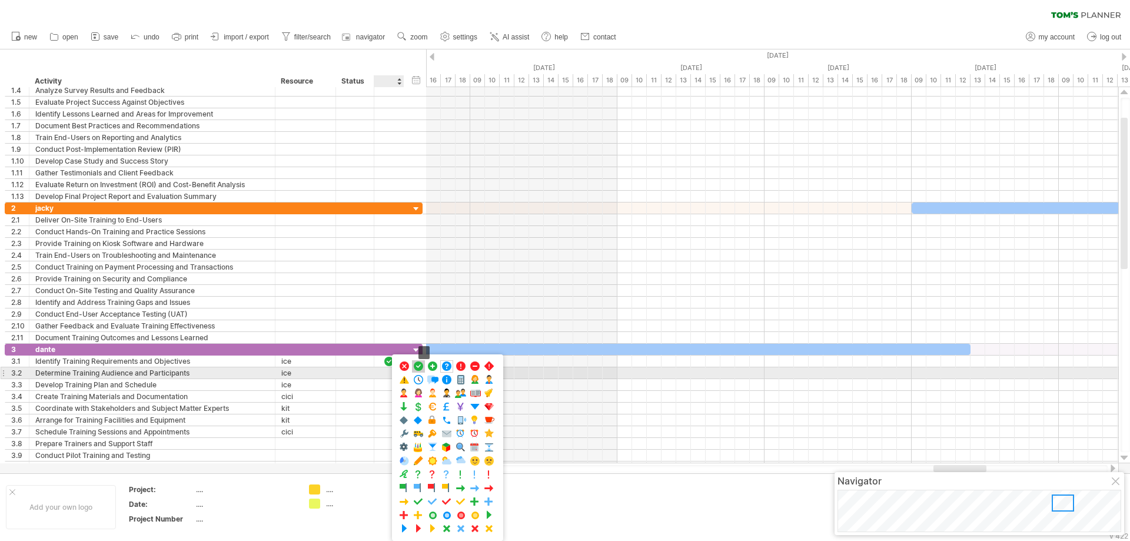
click at [417, 368] on span at bounding box center [419, 366] width 12 height 11
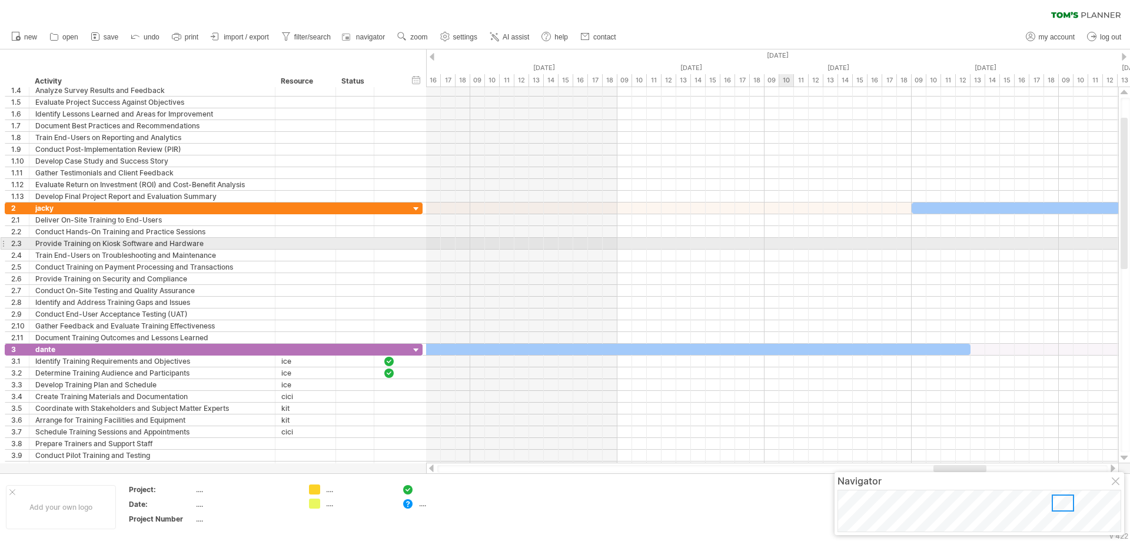
click at [786, 243] on div at bounding box center [772, 244] width 692 height 12
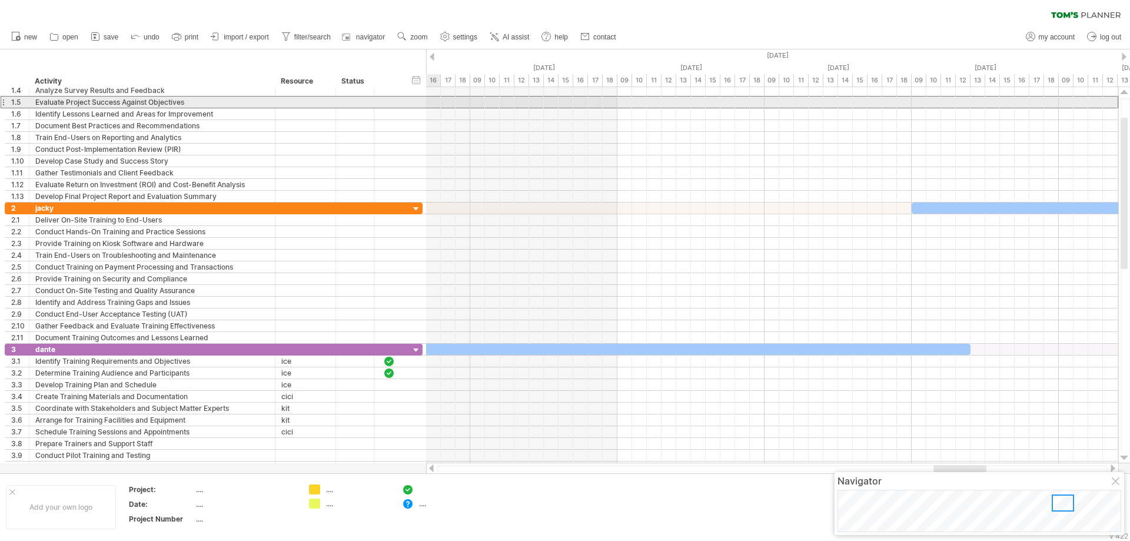
click at [422, 99] on div "**********" at bounding box center [214, 102] width 418 height 12
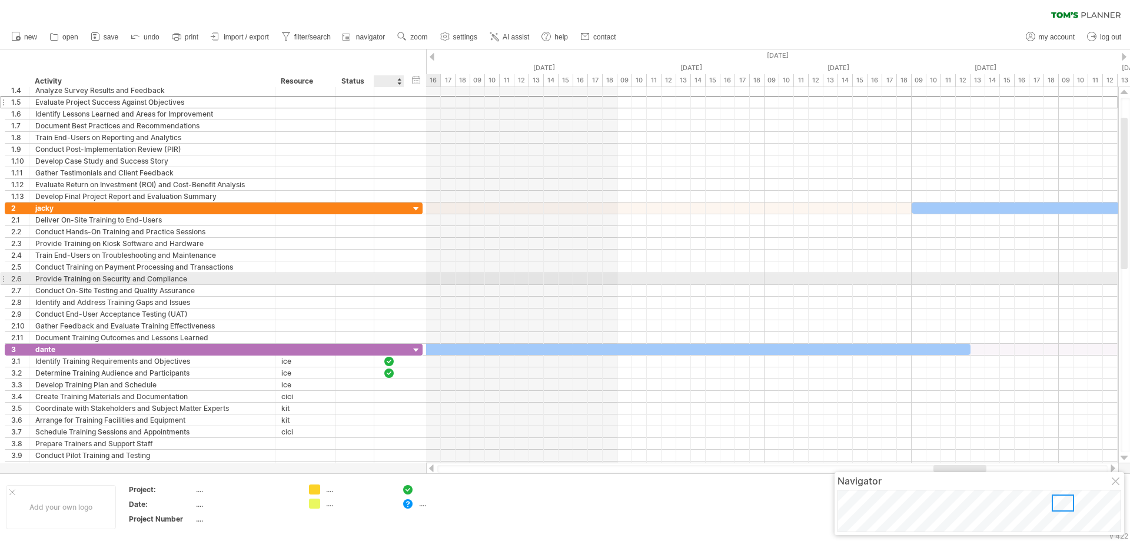
click at [402, 275] on div at bounding box center [403, 279] width 6 height 12
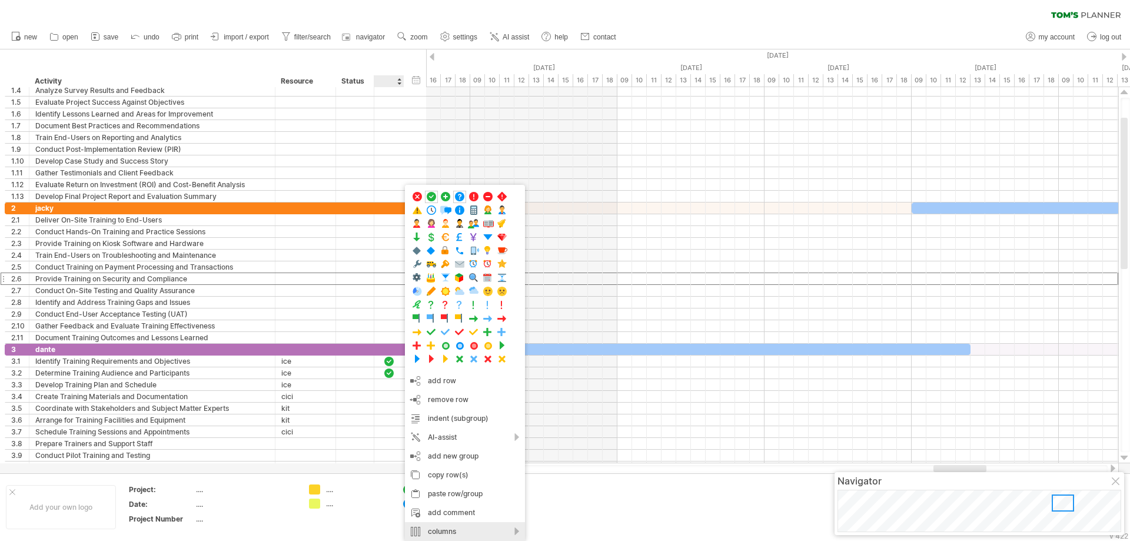
click at [514, 533] on div "columns" at bounding box center [465, 531] width 120 height 19
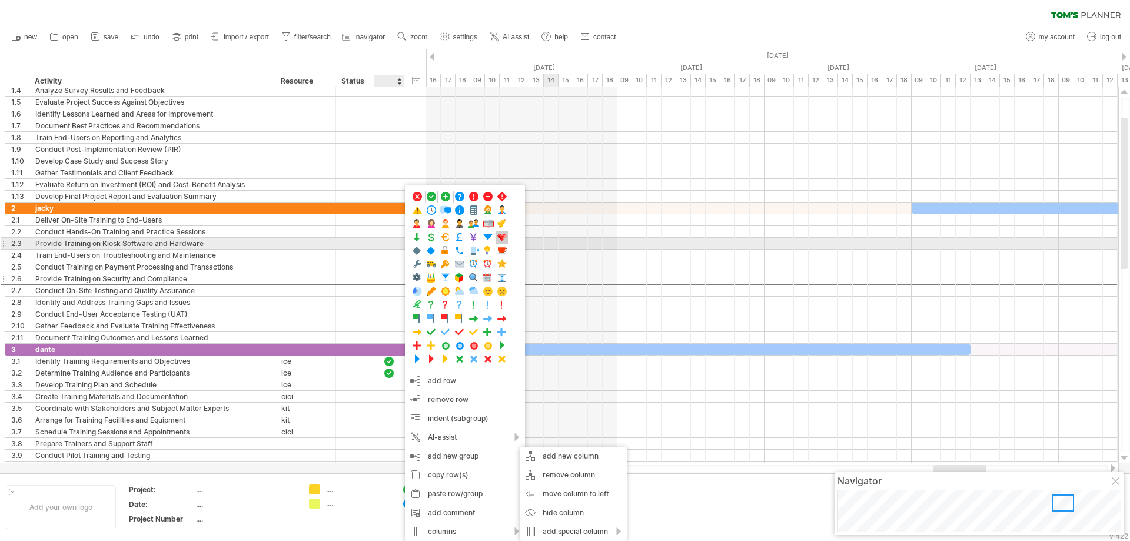
click at [500, 238] on span at bounding box center [502, 237] width 12 height 11
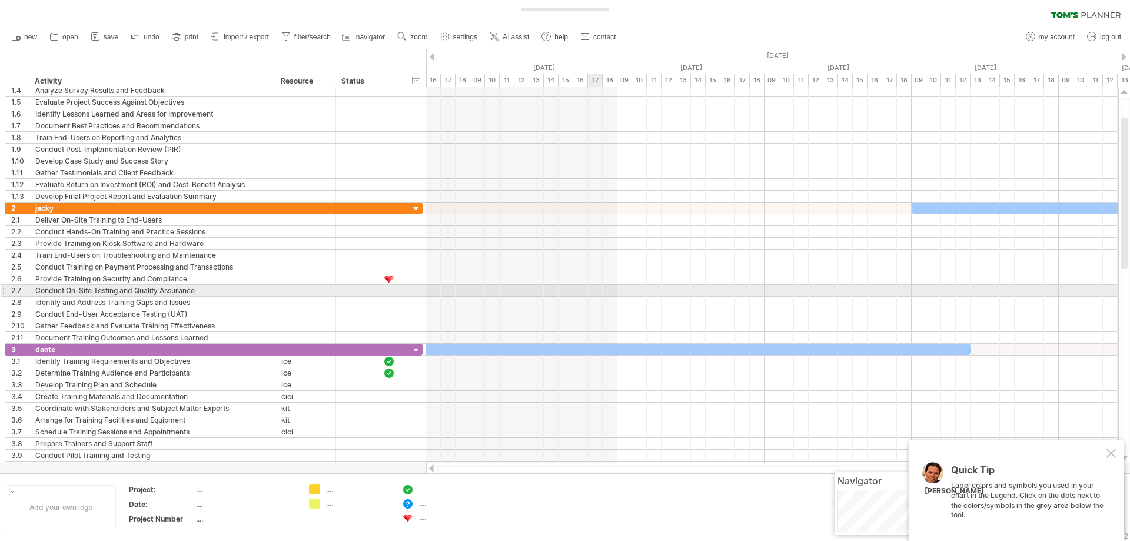
click at [603, 295] on div at bounding box center [772, 291] width 692 height 12
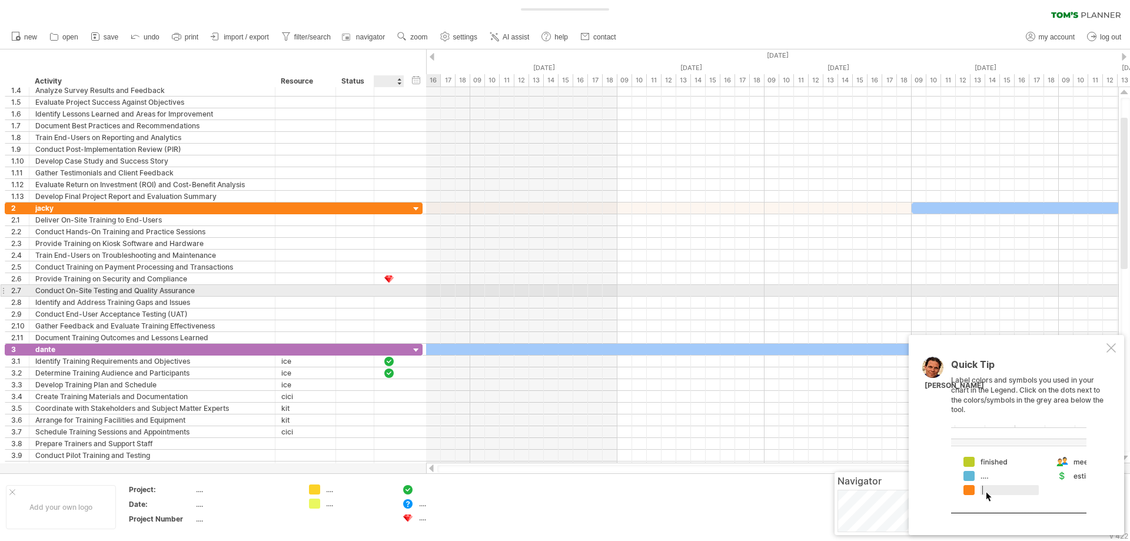
click at [409, 287] on div "**********" at bounding box center [214, 291] width 418 height 12
click at [409, 287] on div "**********" at bounding box center [214, 290] width 418 height 12
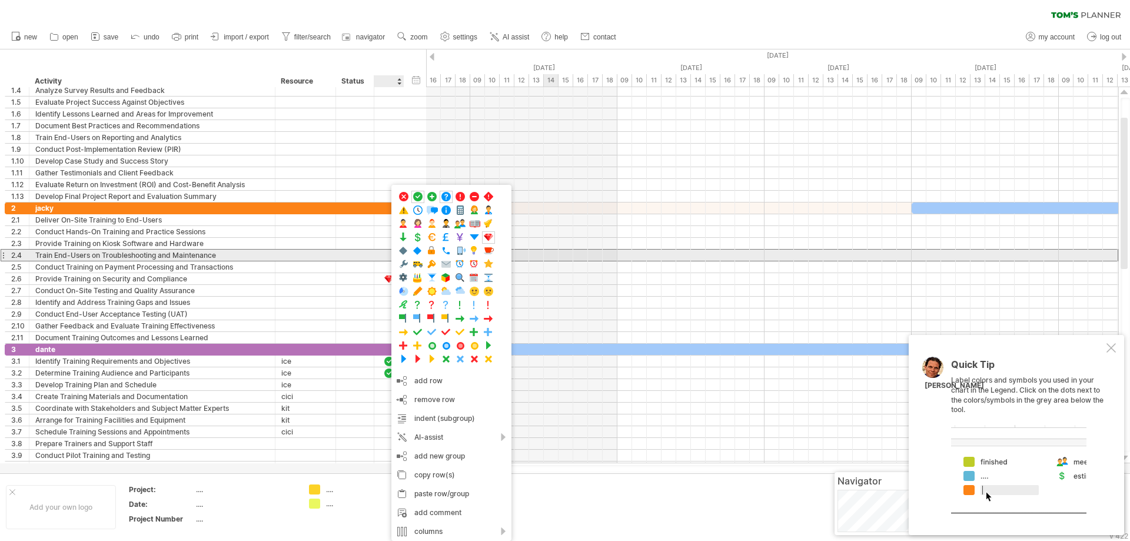
click at [567, 253] on div at bounding box center [772, 255] width 692 height 12
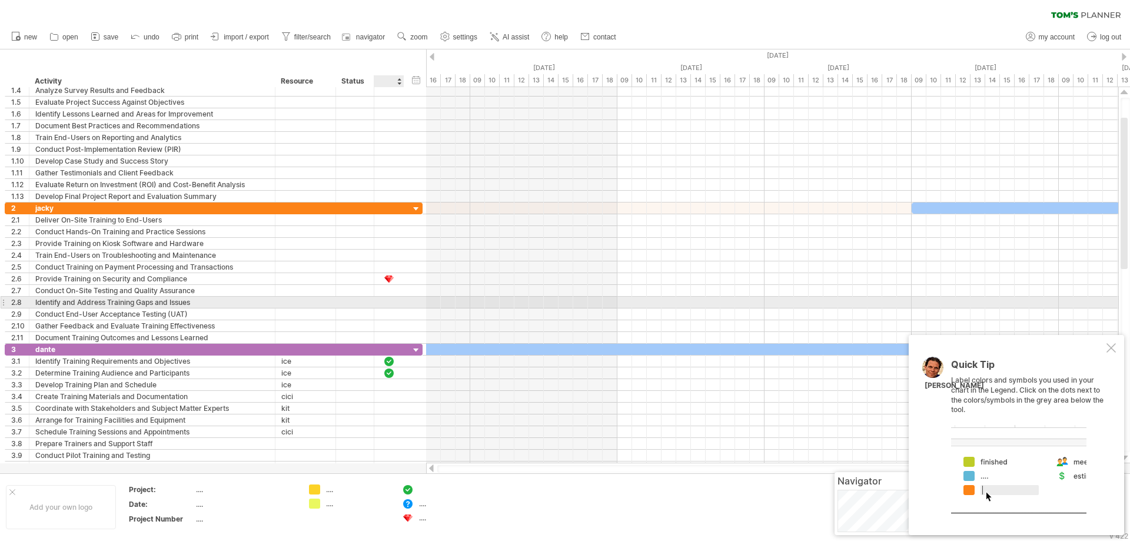
drag, startPoint x: 410, startPoint y: 520, endPoint x: 392, endPoint y: 305, distance: 215.6
click at [392, 305] on div "Trying to reach [DOMAIN_NAME] Connected again... 0% clear filter new 1" at bounding box center [565, 270] width 1130 height 541
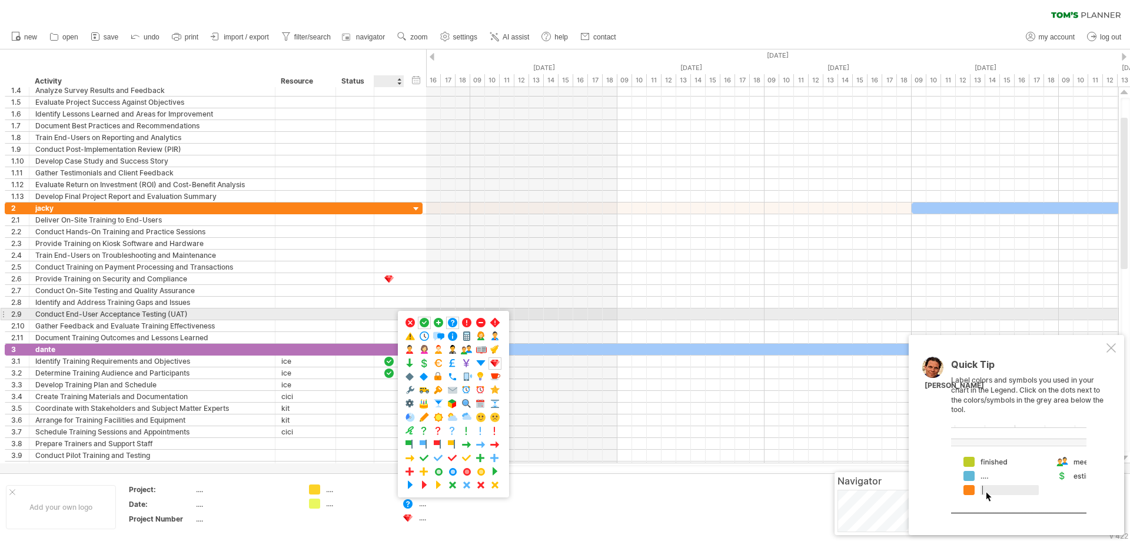
click at [387, 310] on div at bounding box center [389, 314] width 12 height 10
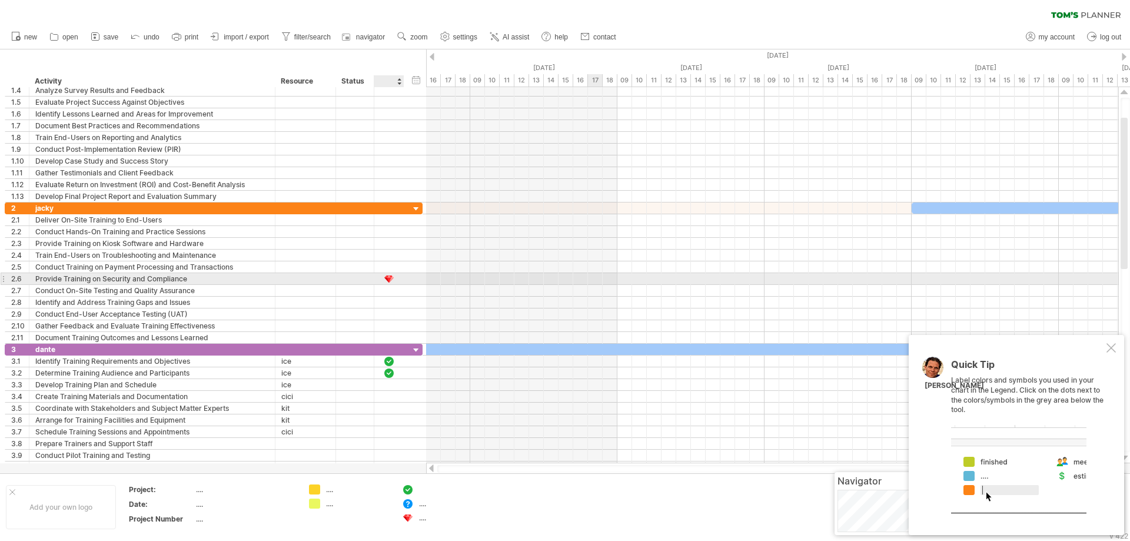
click at [598, 281] on div at bounding box center [772, 279] width 692 height 12
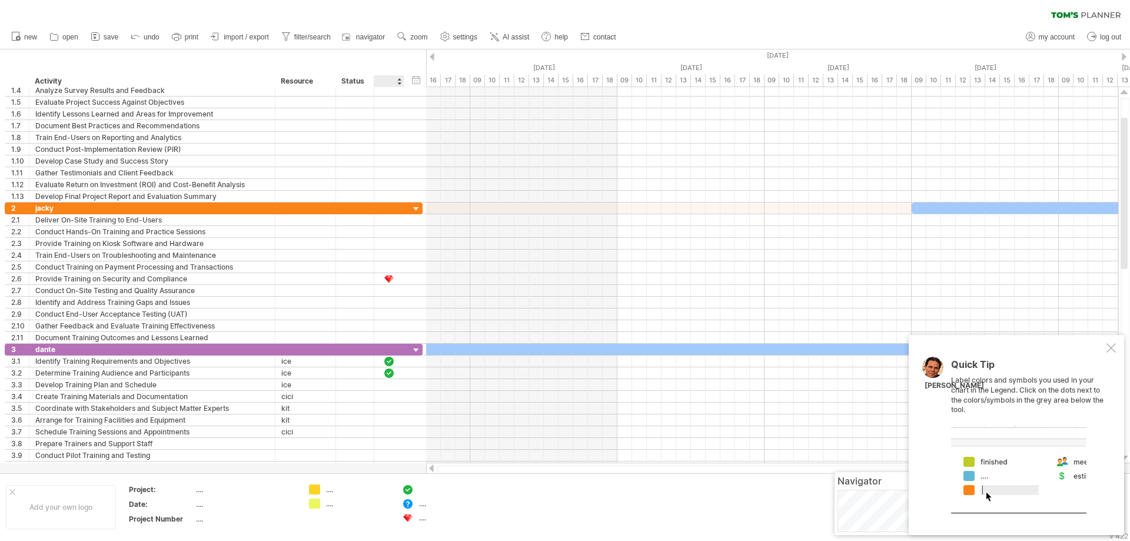
click at [419, 520] on div "...." at bounding box center [451, 518] width 64 height 10
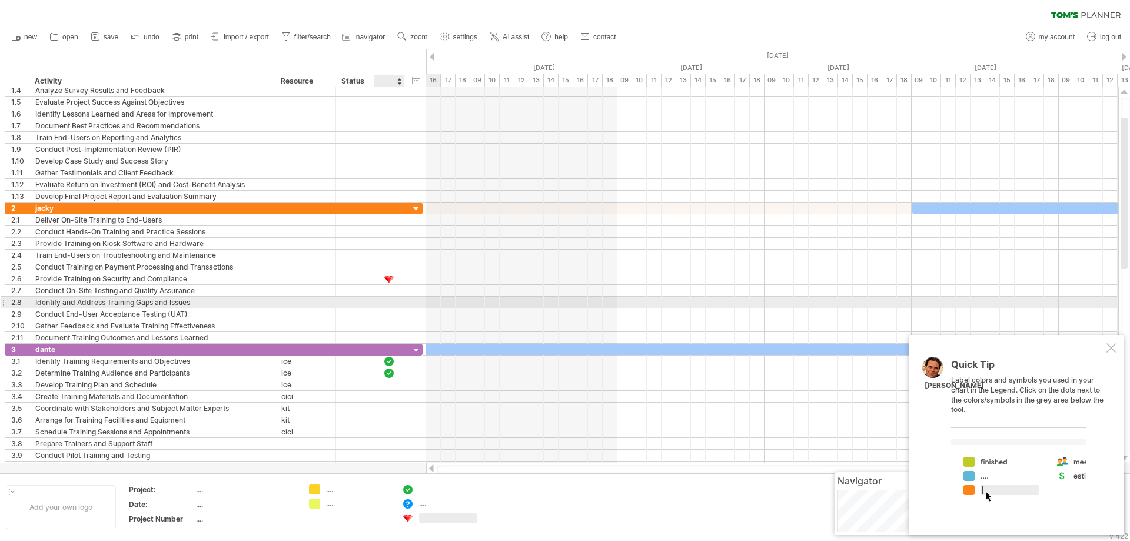
click at [402, 305] on div at bounding box center [403, 303] width 6 height 12
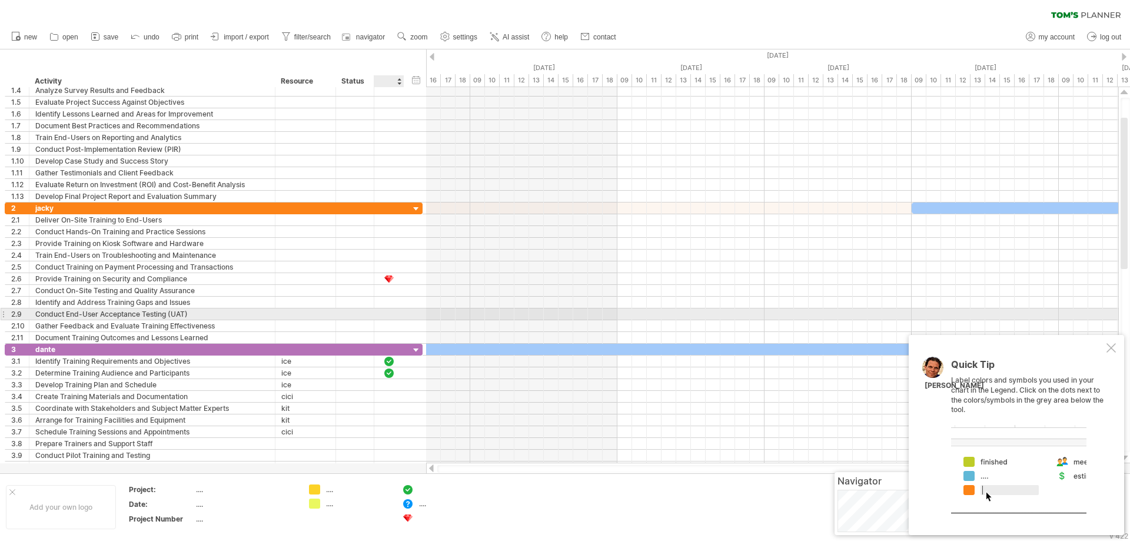
drag, startPoint x: 408, startPoint y: 520, endPoint x: 390, endPoint y: 313, distance: 207.5
click at [390, 313] on div "Trying to reach [DOMAIN_NAME] Connected again... 0% clear filter new 1" at bounding box center [565, 270] width 1130 height 541
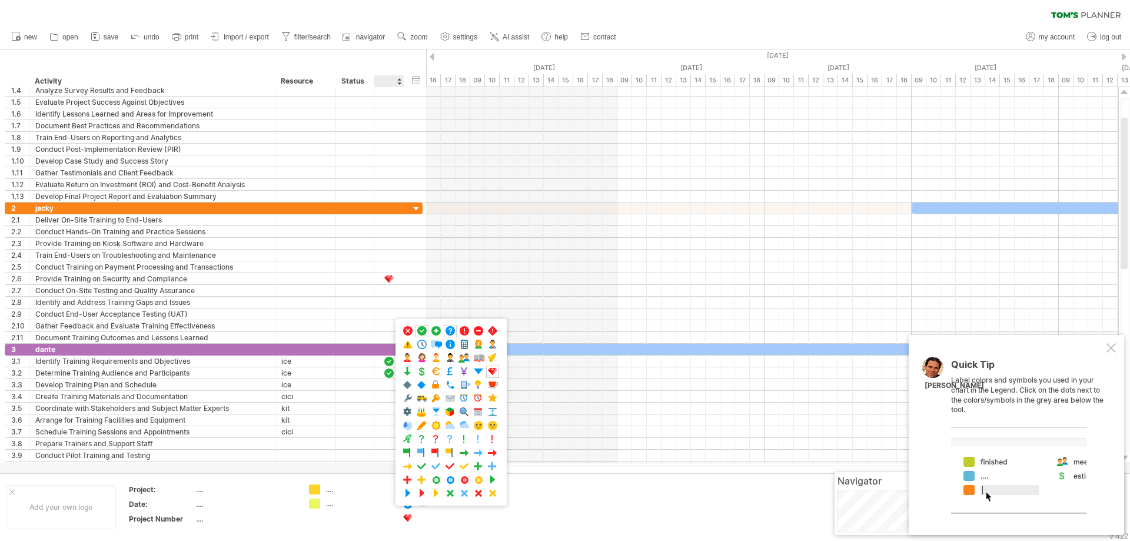
click at [1029, 466] on div at bounding box center [1018, 469] width 135 height 88
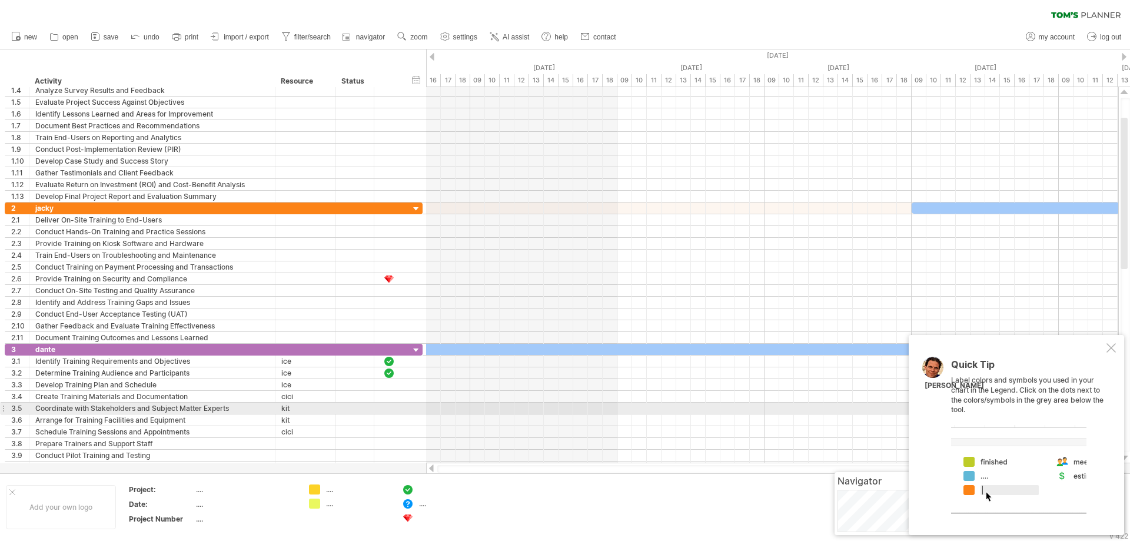
click at [1039, 411] on div "Quick Tip Label colors and symbols you used in your chart in the Legend. Click …" at bounding box center [1027, 437] width 153 height 154
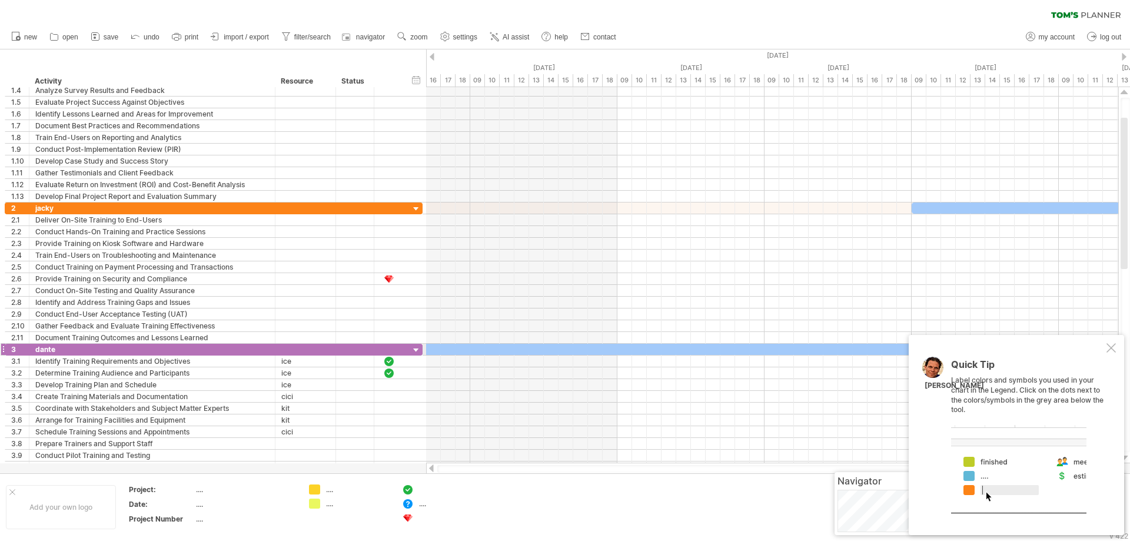
click at [1112, 345] on div at bounding box center [1111, 347] width 9 height 9
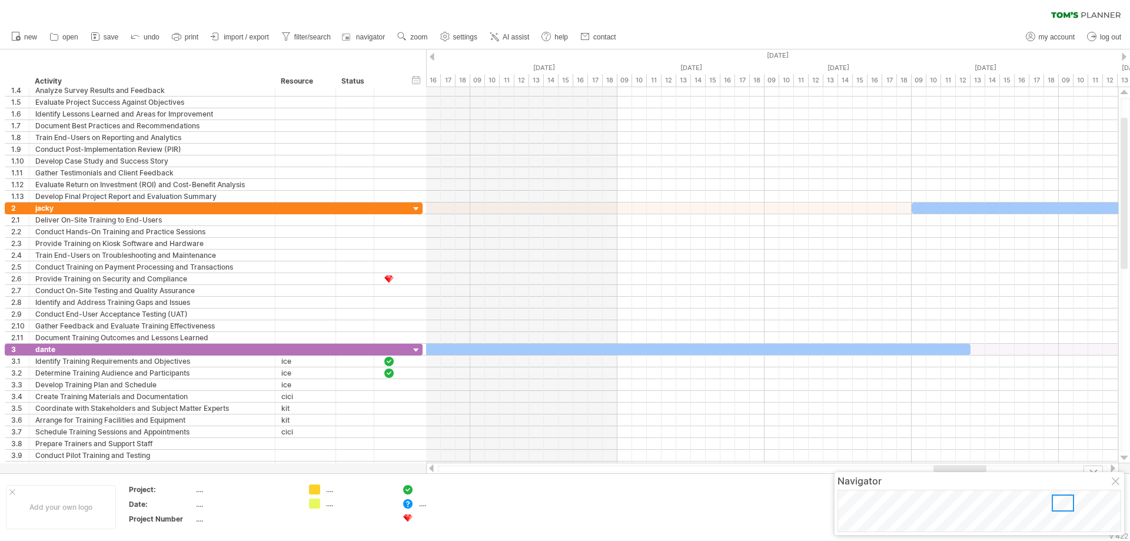
click at [425, 507] on div "...." at bounding box center [451, 504] width 64 height 10
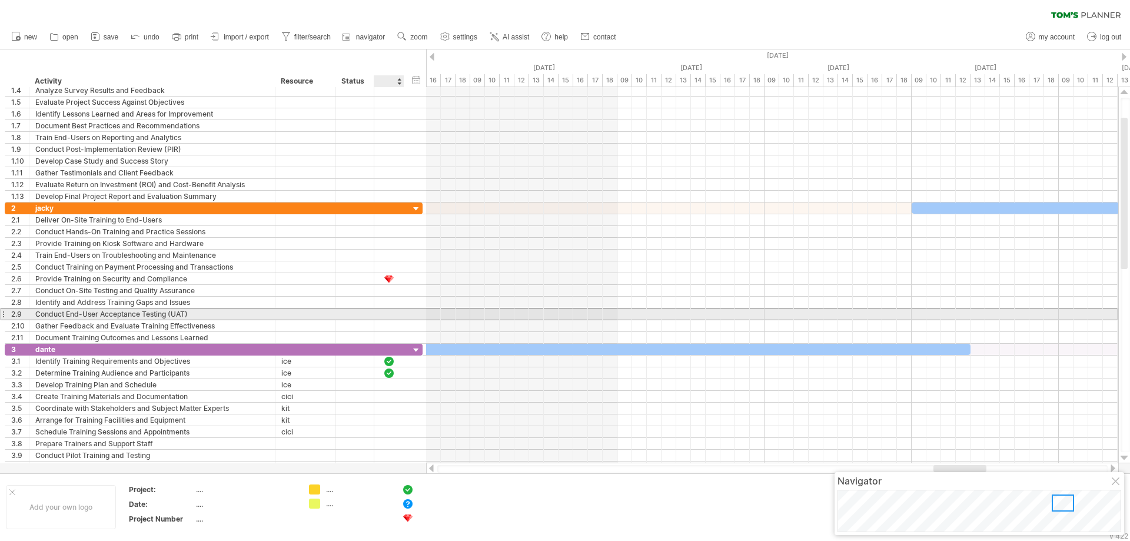
click at [390, 312] on div at bounding box center [389, 314] width 12 height 10
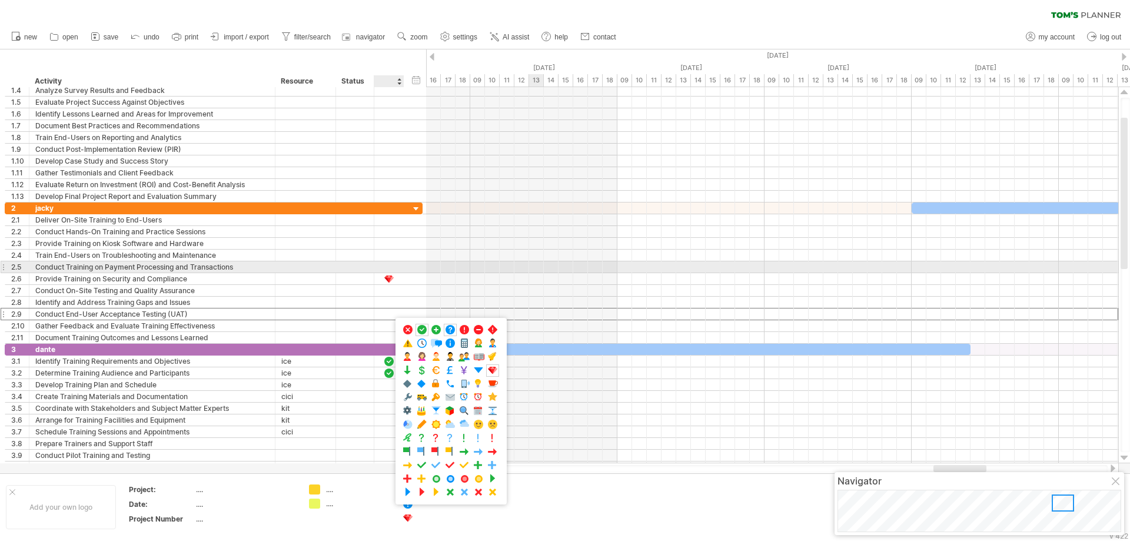
click at [539, 270] on div at bounding box center [772, 267] width 692 height 12
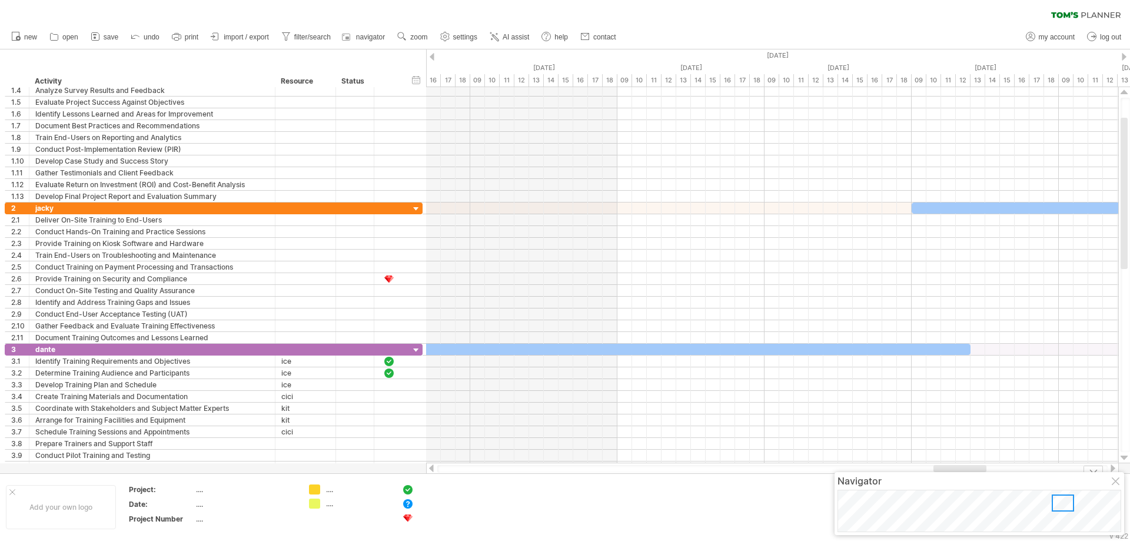
click at [423, 504] on div at bounding box center [451, 504] width 64 height 10
click at [440, 506] on input "text" at bounding box center [448, 504] width 58 height 10
type input "*"
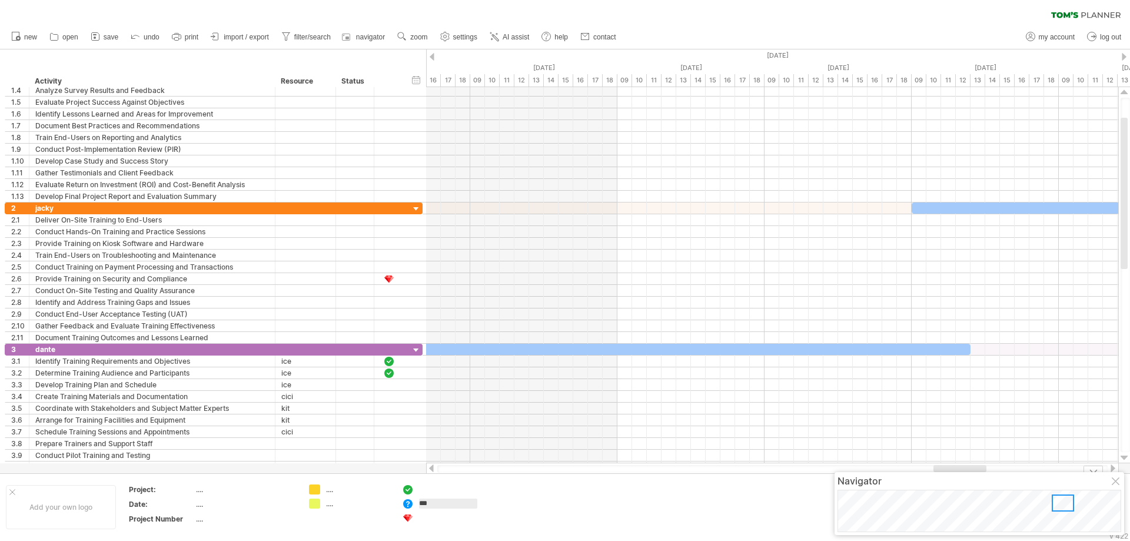
type input "**"
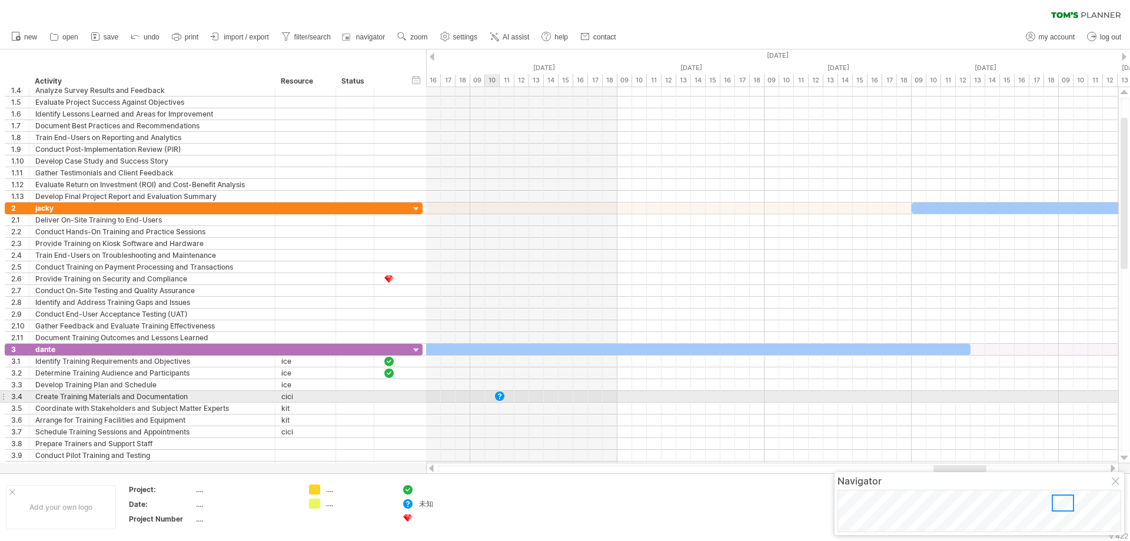
drag, startPoint x: 407, startPoint y: 506, endPoint x: 498, endPoint y: 396, distance: 143.0
click at [498, 396] on div "Trying to reach [DOMAIN_NAME] Connected again... 0% clear filter new 1" at bounding box center [565, 270] width 1130 height 541
drag, startPoint x: 498, startPoint y: 396, endPoint x: 506, endPoint y: 396, distance: 7.7
click at [506, 396] on div at bounding box center [506, 396] width 13 height 11
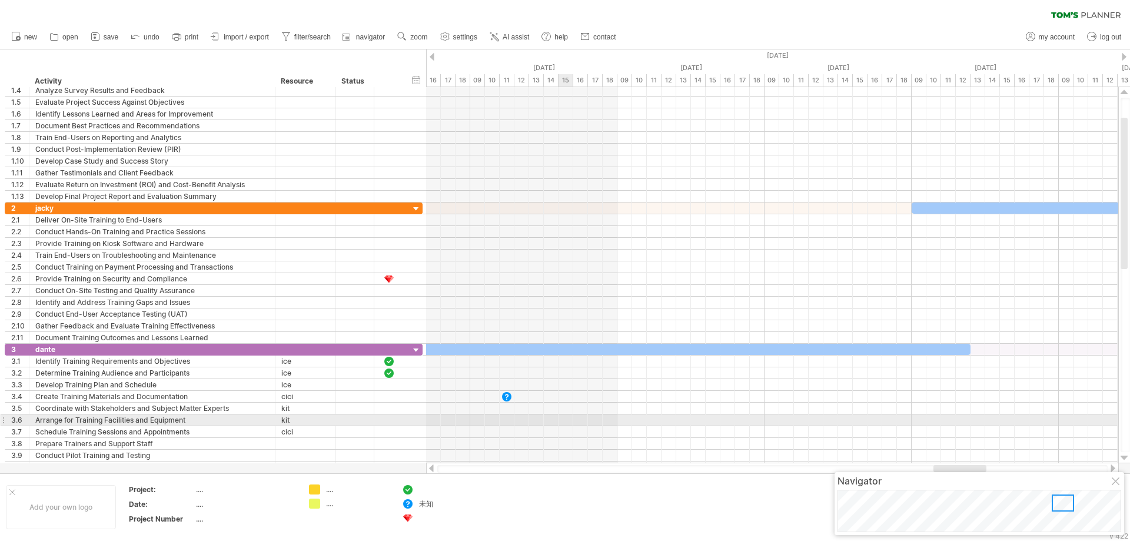
click at [565, 425] on div at bounding box center [772, 420] width 692 height 12
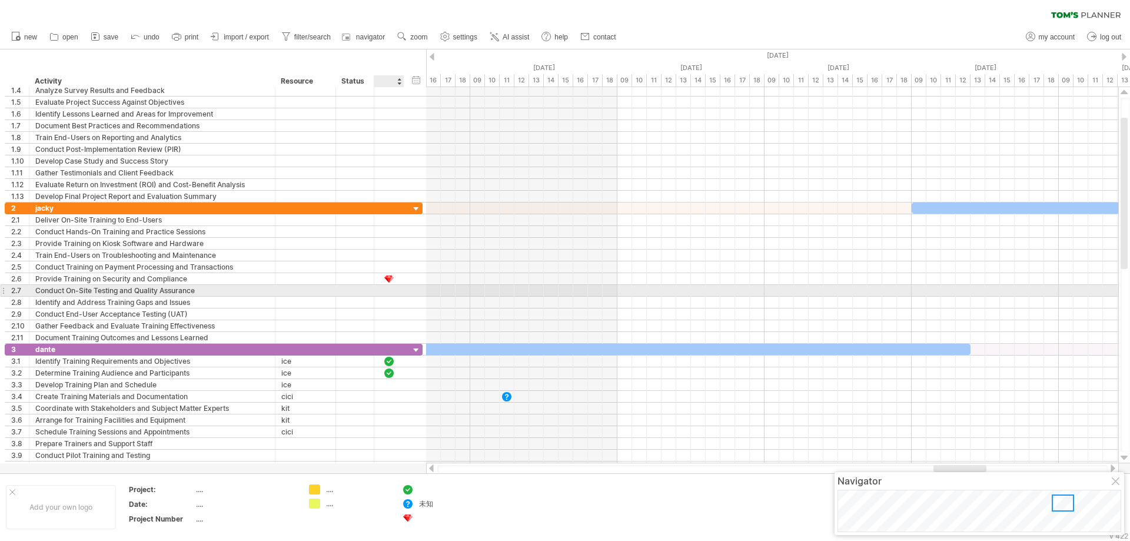
drag, startPoint x: 407, startPoint y: 504, endPoint x: 389, endPoint y: 294, distance: 210.3
click at [389, 294] on div "Trying to reach [DOMAIN_NAME] Connected again... 0% clear filter new 1" at bounding box center [565, 270] width 1130 height 541
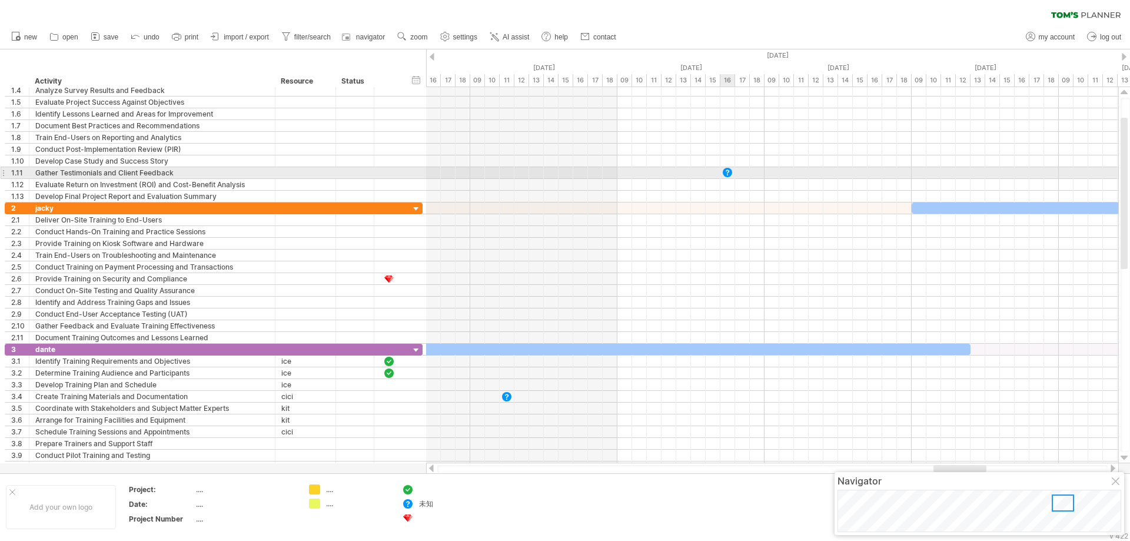
drag, startPoint x: 407, startPoint y: 504, endPoint x: 728, endPoint y: 170, distance: 463.4
click at [728, 170] on div "Trying to reach [DOMAIN_NAME] Connected again... 0% clear filter new 1" at bounding box center [565, 270] width 1130 height 541
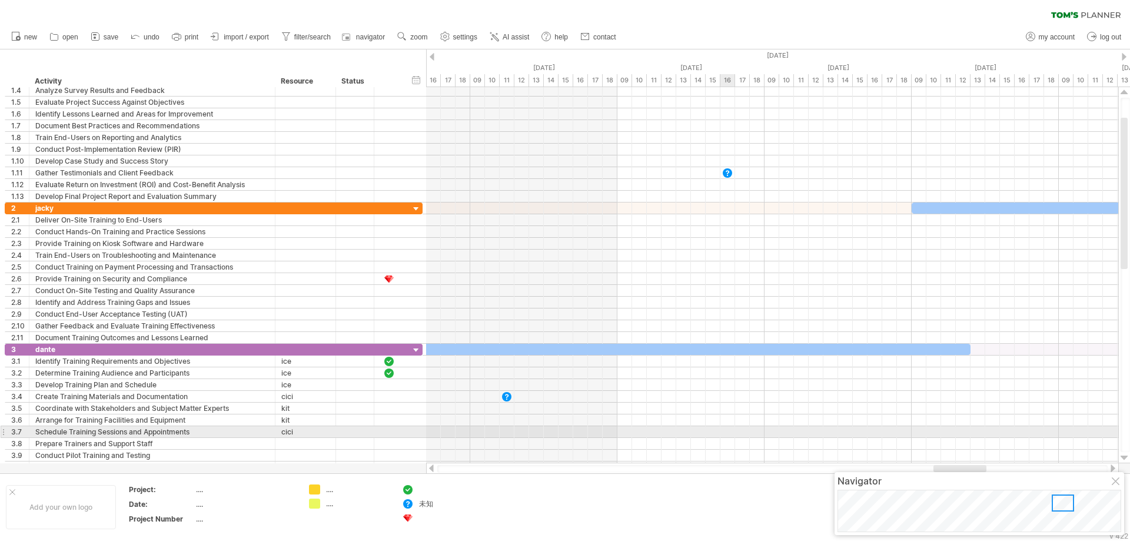
click at [725, 432] on div at bounding box center [772, 432] width 692 height 12
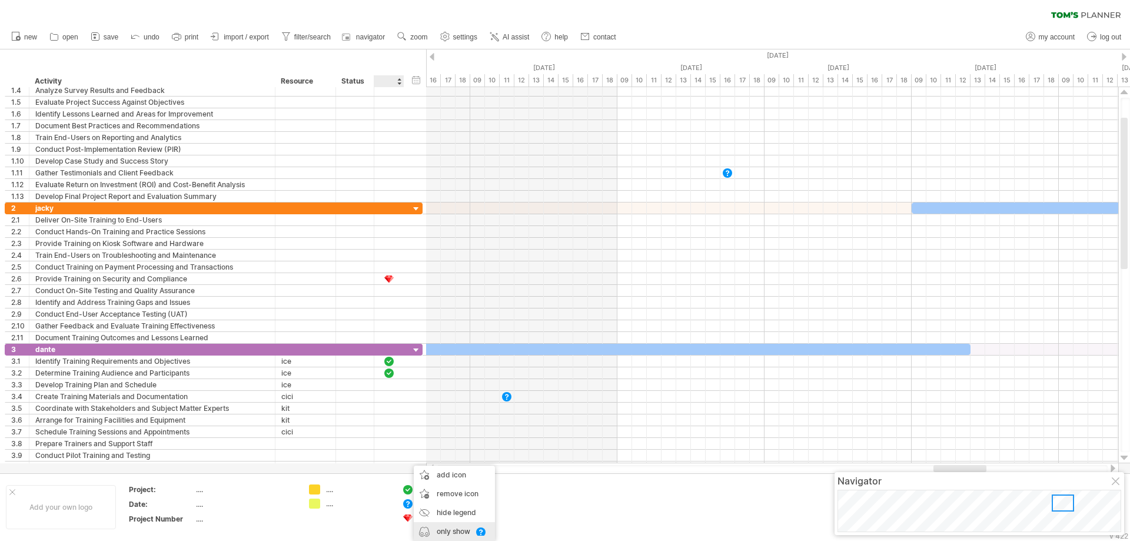
click at [447, 533] on div "only show" at bounding box center [454, 531] width 81 height 19
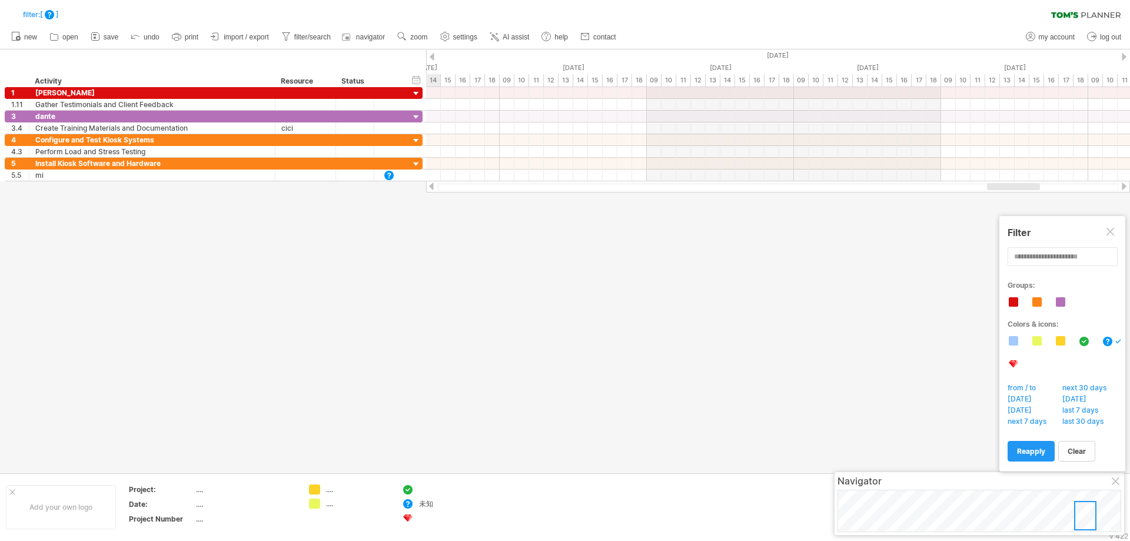
drag, startPoint x: 1061, startPoint y: 521, endPoint x: 1083, endPoint y: 520, distance: 21.2
click at [1083, 520] on div at bounding box center [1085, 515] width 22 height 29
click at [1083, 460] on link "clear" at bounding box center [1077, 451] width 37 height 21
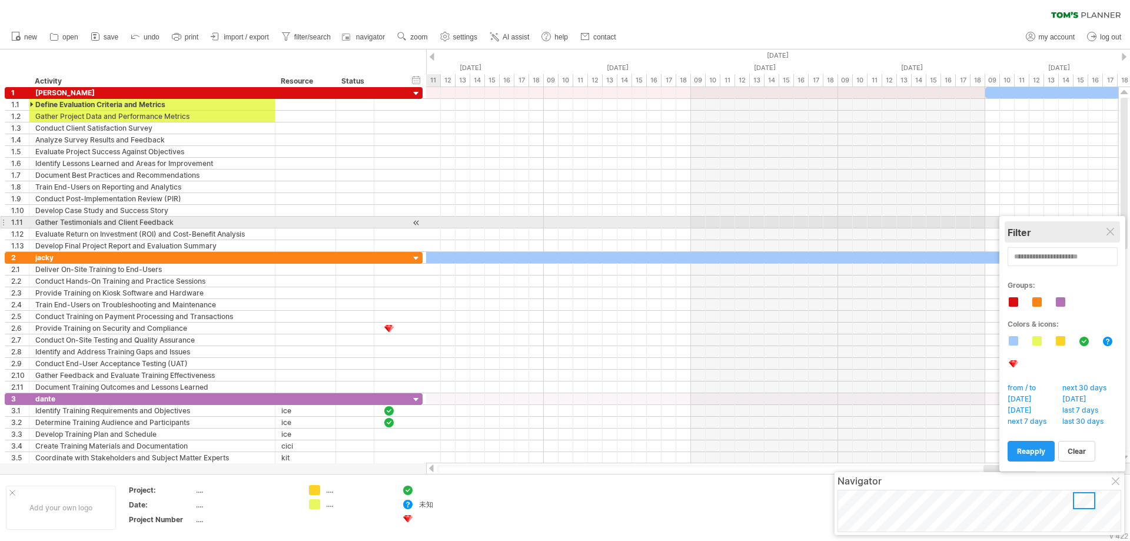
click at [1112, 225] on div "Filter" at bounding box center [1063, 231] width 110 height 21
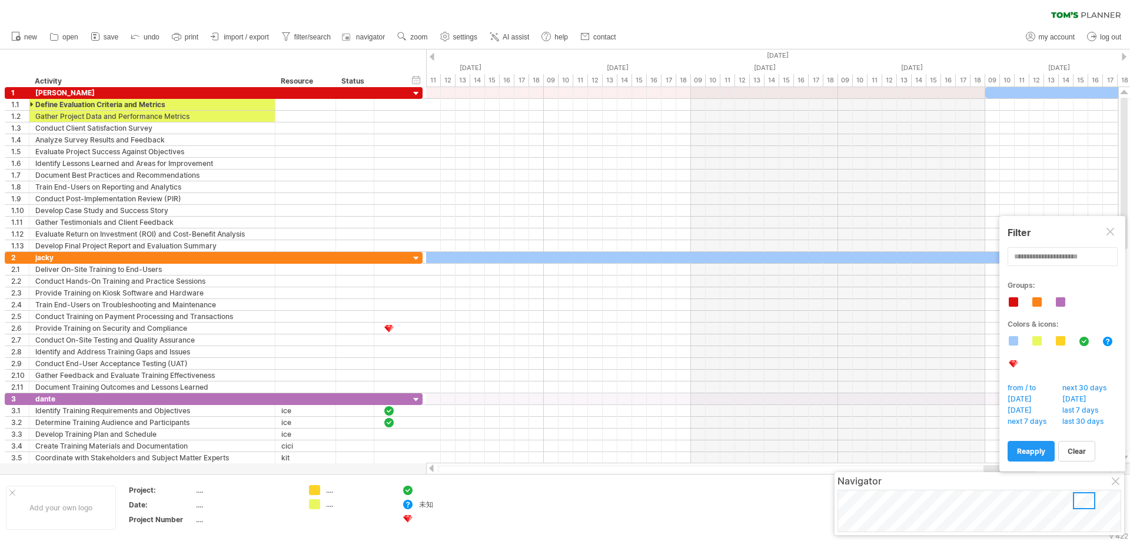
click at [1119, 485] on div at bounding box center [1116, 481] width 9 height 9
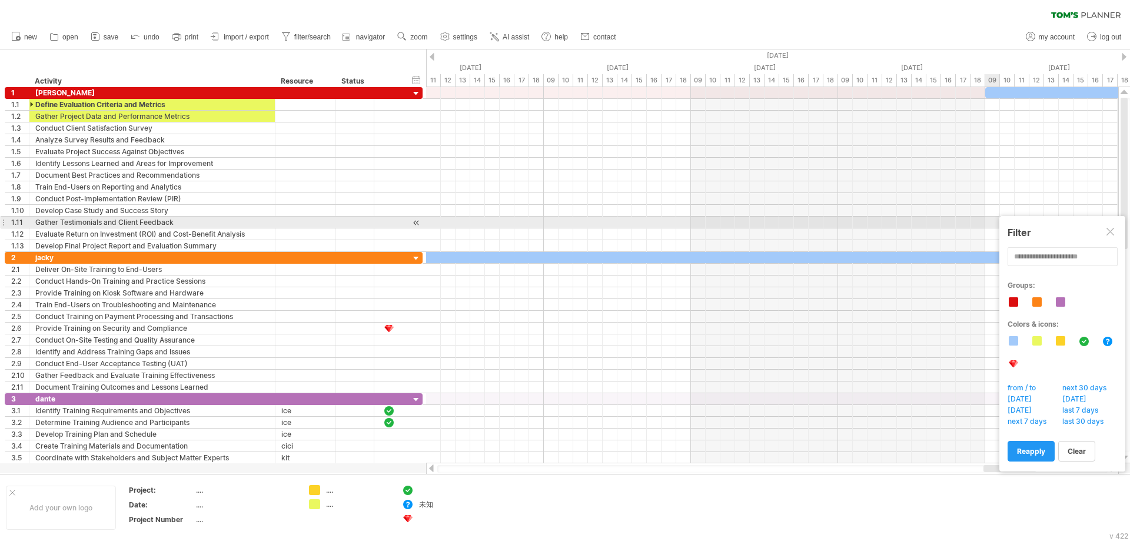
click at [1114, 228] on div at bounding box center [1111, 232] width 9 height 9
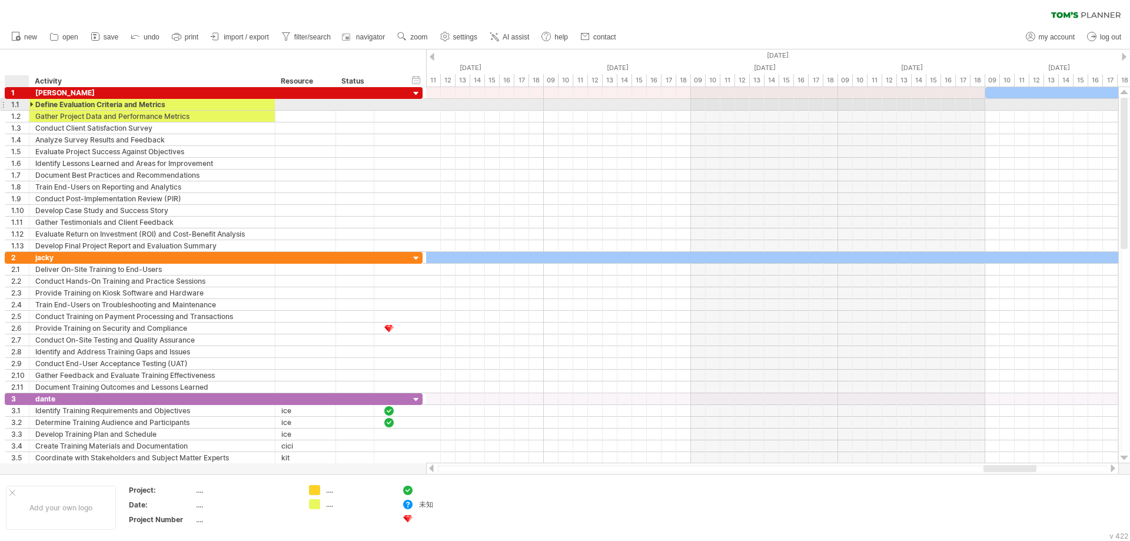
click at [31, 104] on div at bounding box center [32, 104] width 5 height 11
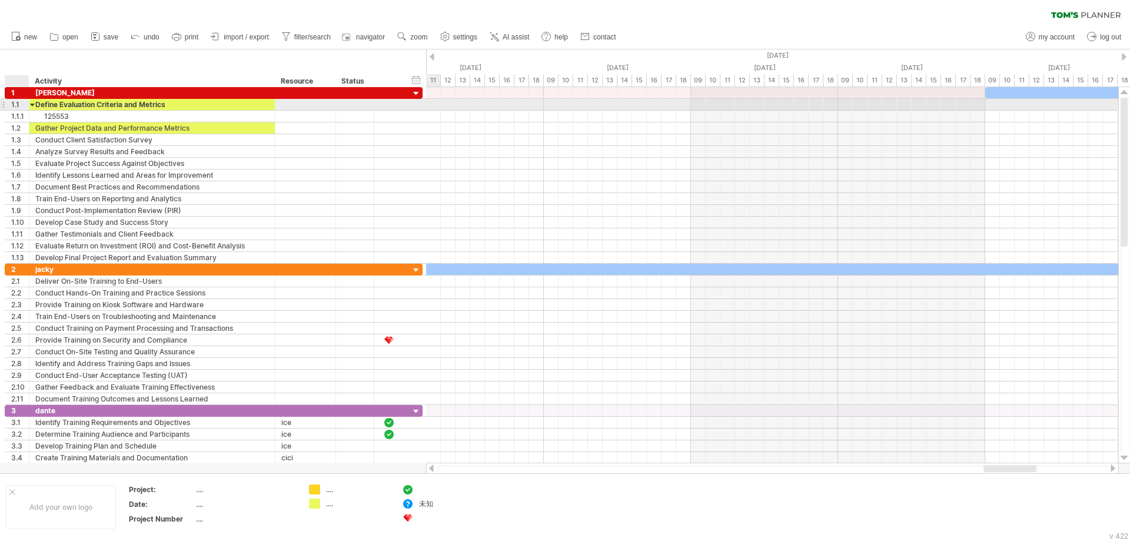
click at [34, 103] on div at bounding box center [32, 104] width 5 height 11
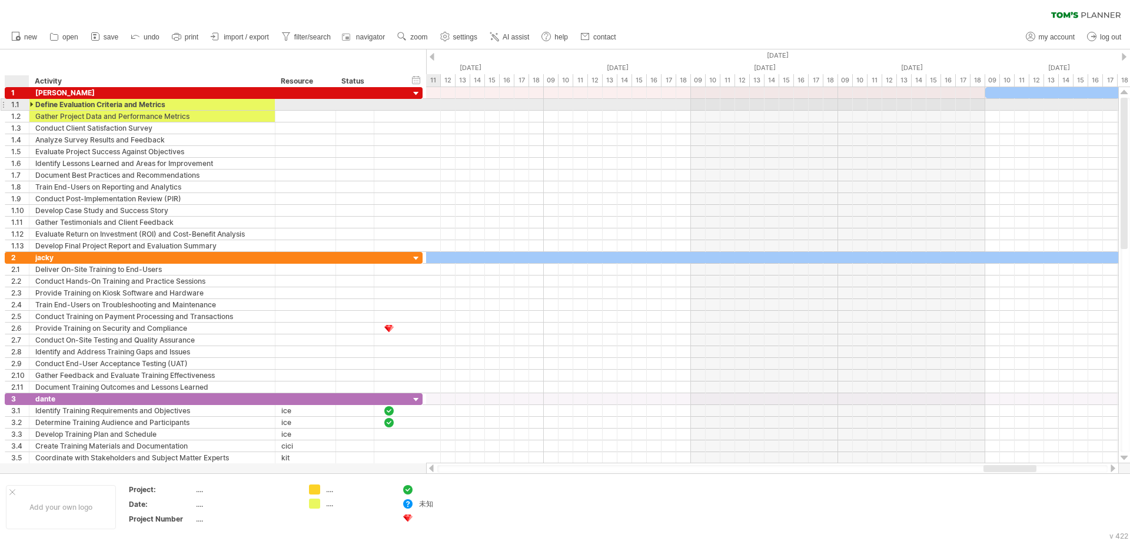
click at [32, 104] on div at bounding box center [32, 104] width 5 height 11
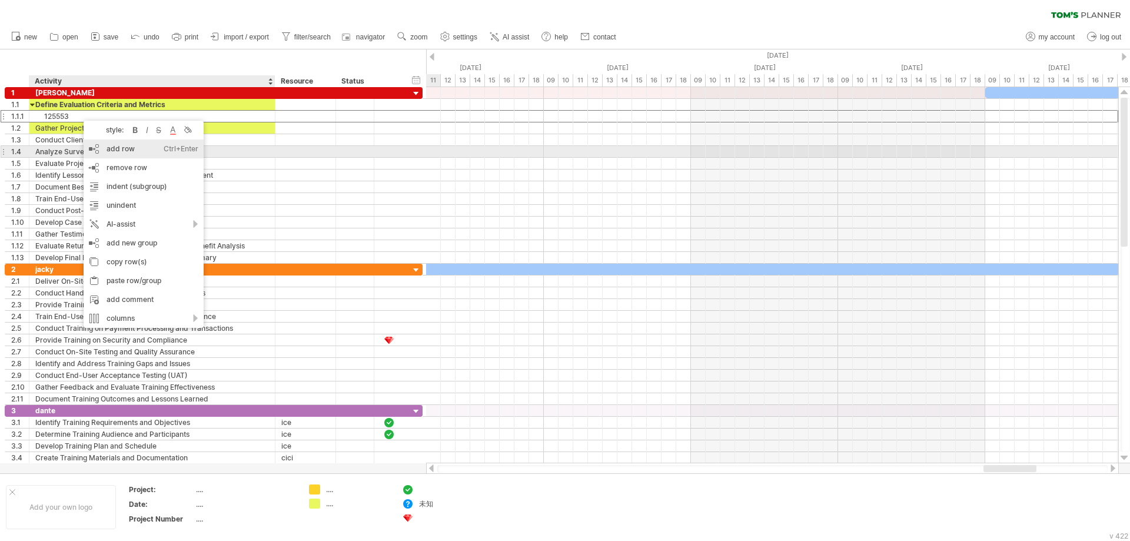
click at [130, 154] on div "add row Ctrl+Enter Cmd+Enter" at bounding box center [144, 149] width 120 height 19
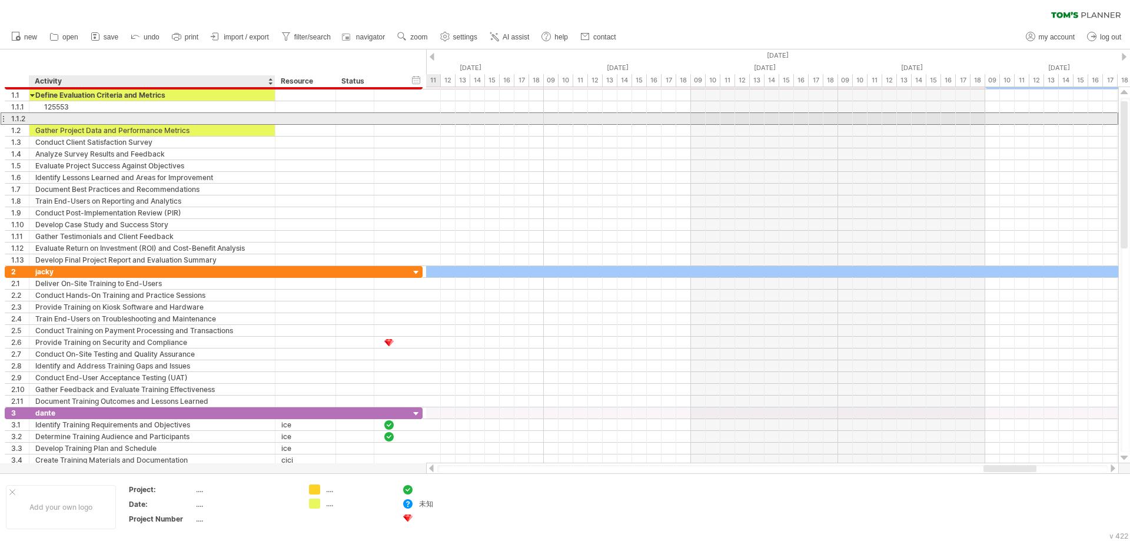
click at [110, 116] on div at bounding box center [152, 118] width 234 height 11
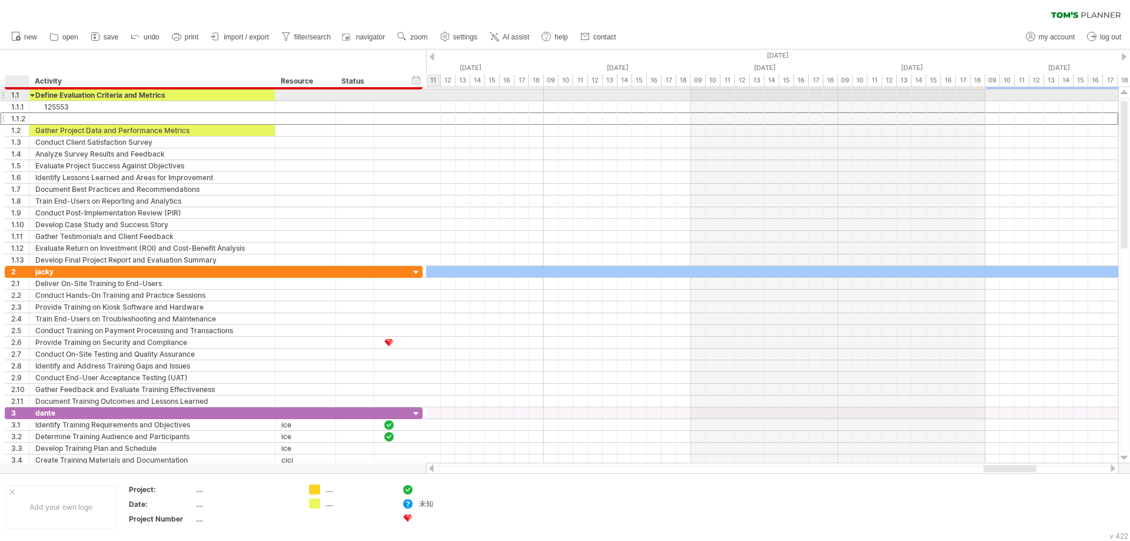
click at [33, 94] on div at bounding box center [32, 94] width 5 height 11
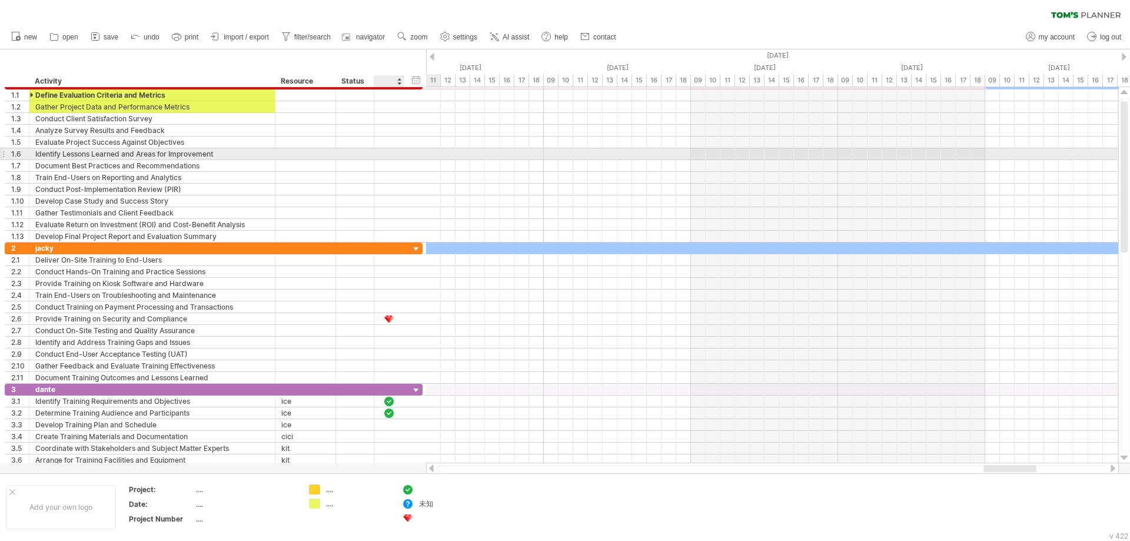
click at [399, 149] on div at bounding box center [389, 153] width 30 height 11
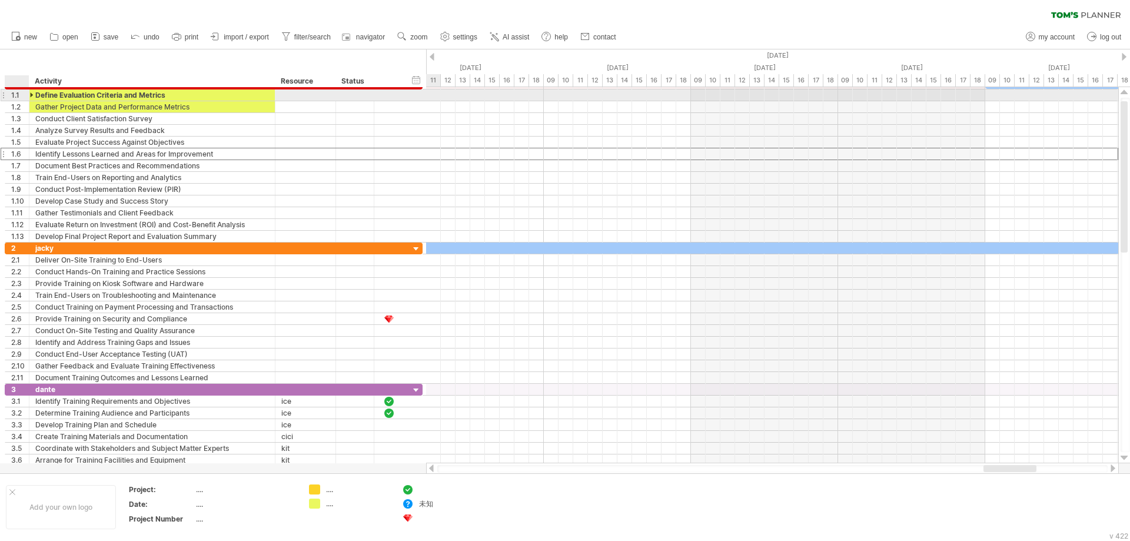
click at [34, 93] on div at bounding box center [32, 94] width 5 height 11
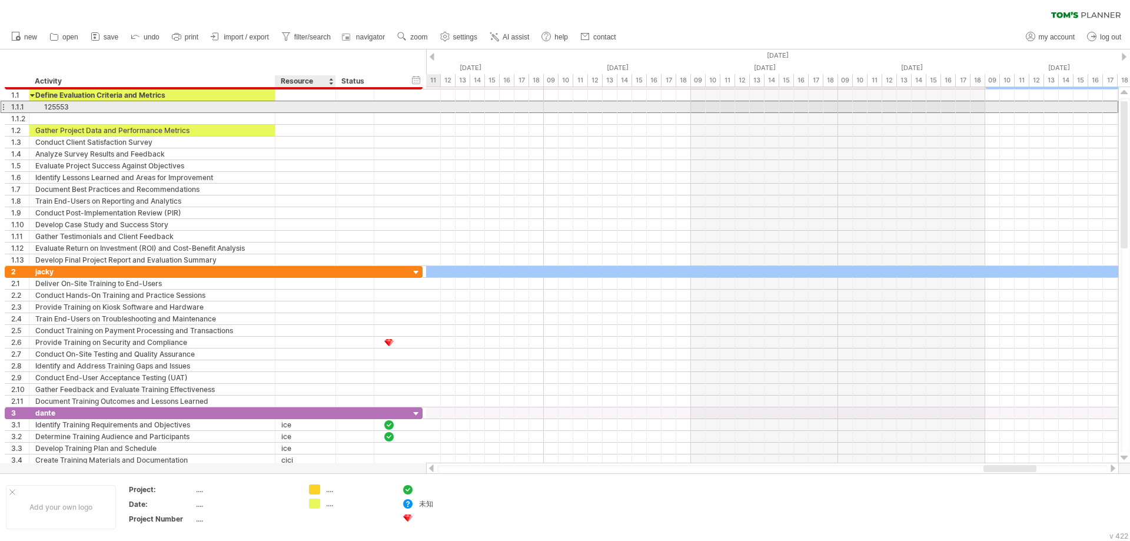
click at [325, 107] on div at bounding box center [305, 106] width 48 height 11
click at [0, 0] on input "text" at bounding box center [0, 0] width 0 height 0
click at [322, 107] on input "text" at bounding box center [305, 106] width 48 height 11
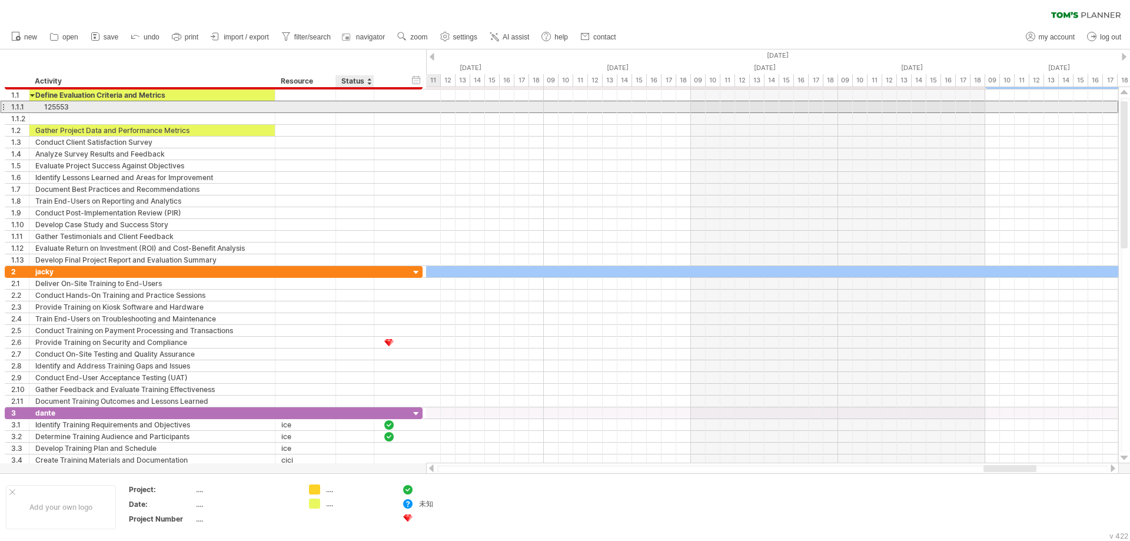
click at [349, 111] on div at bounding box center [355, 106] width 26 height 11
click at [349, 111] on input "text" at bounding box center [355, 106] width 26 height 11
click at [391, 108] on div at bounding box center [389, 107] width 12 height 10
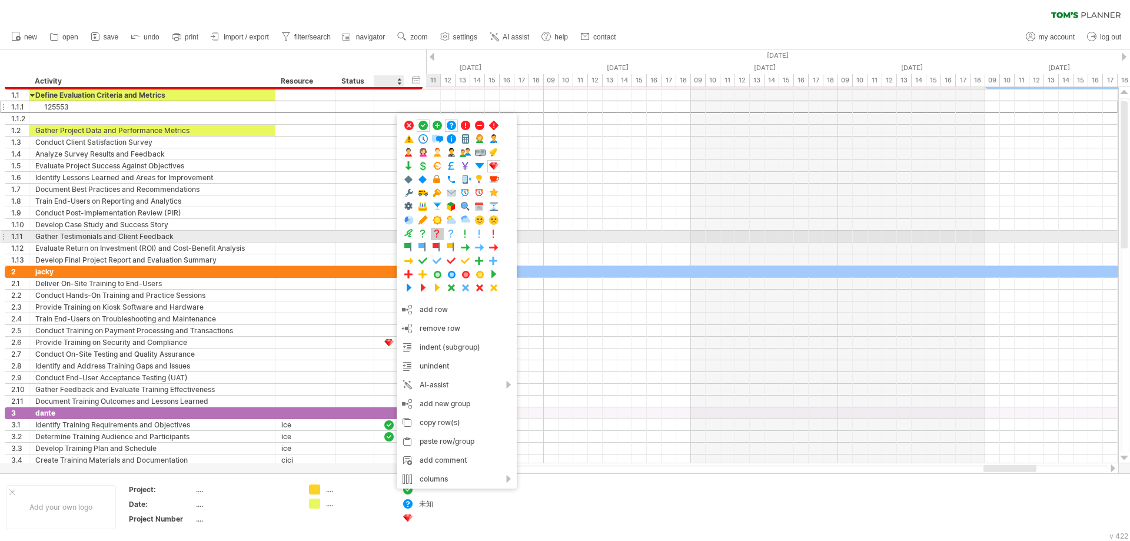
click at [436, 235] on span at bounding box center [438, 233] width 12 height 11
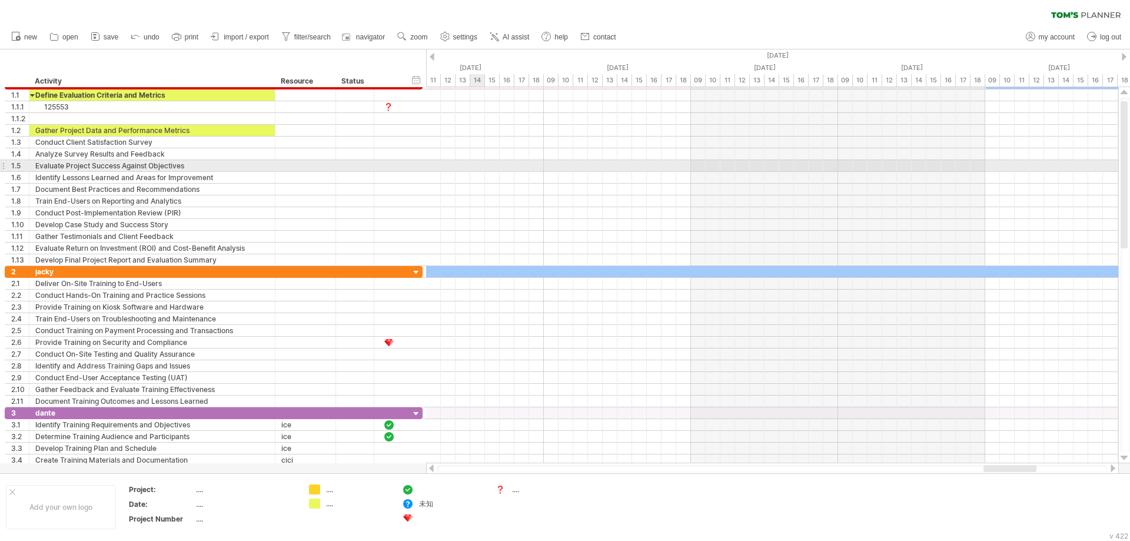
click at [471, 167] on div at bounding box center [772, 166] width 692 height 12
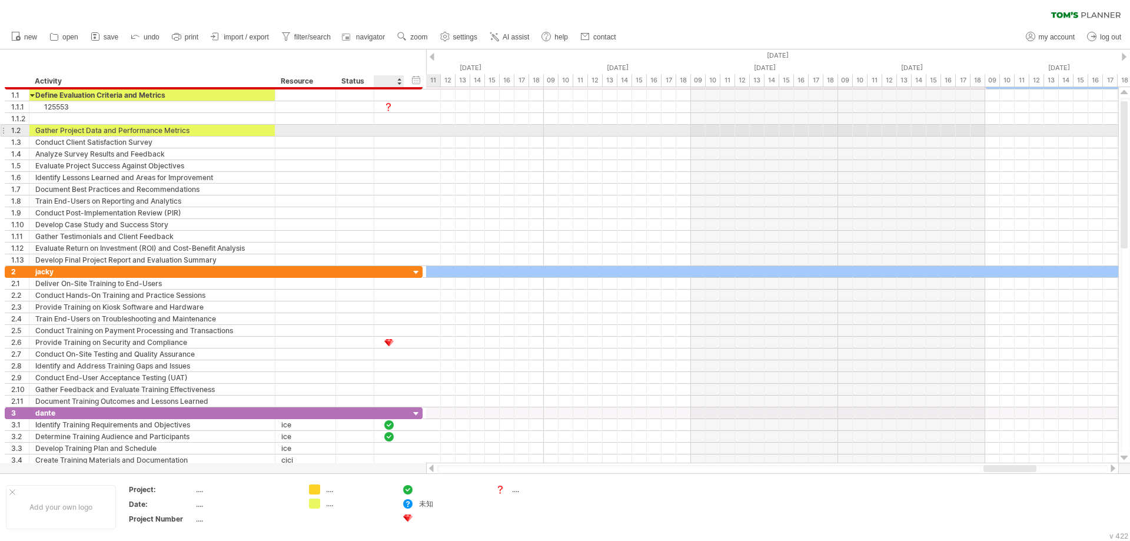
click at [395, 130] on div at bounding box center [389, 130] width 30 height 11
click at [393, 119] on div at bounding box center [389, 119] width 12 height 10
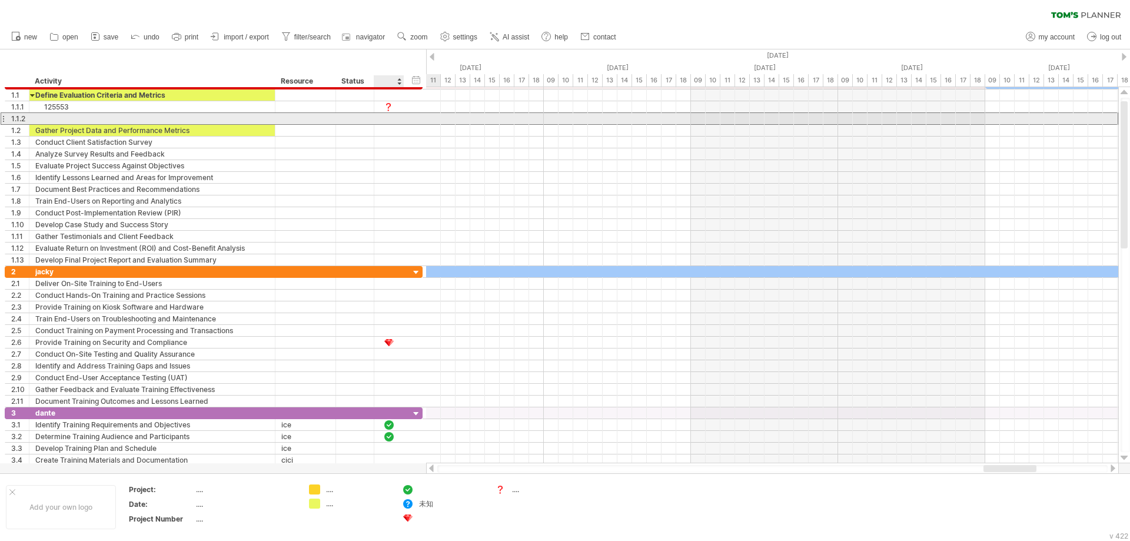
click at [393, 119] on div at bounding box center [389, 119] width 12 height 10
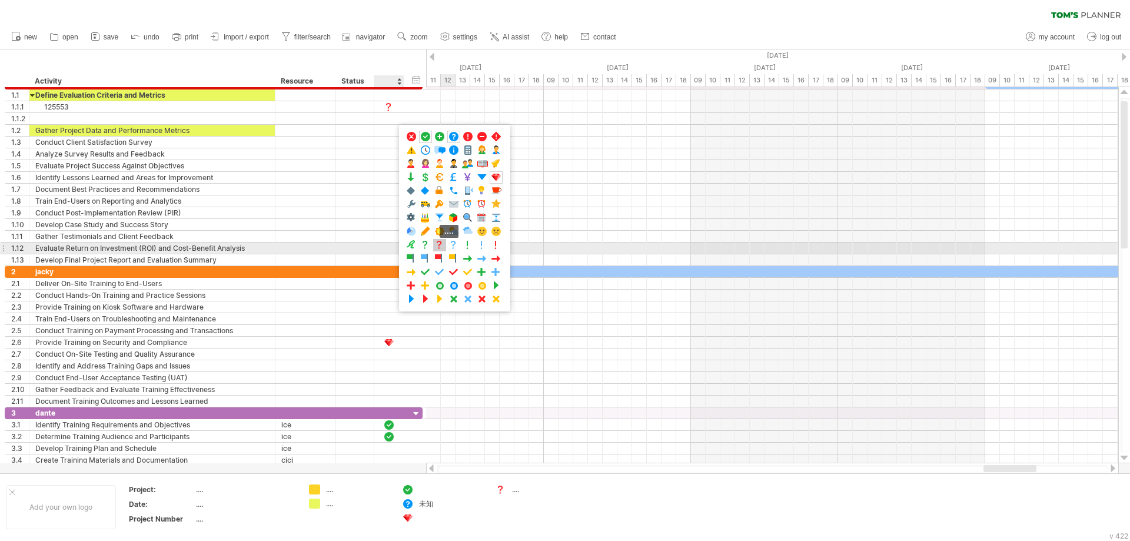
click at [441, 246] on span at bounding box center [440, 245] width 12 height 11
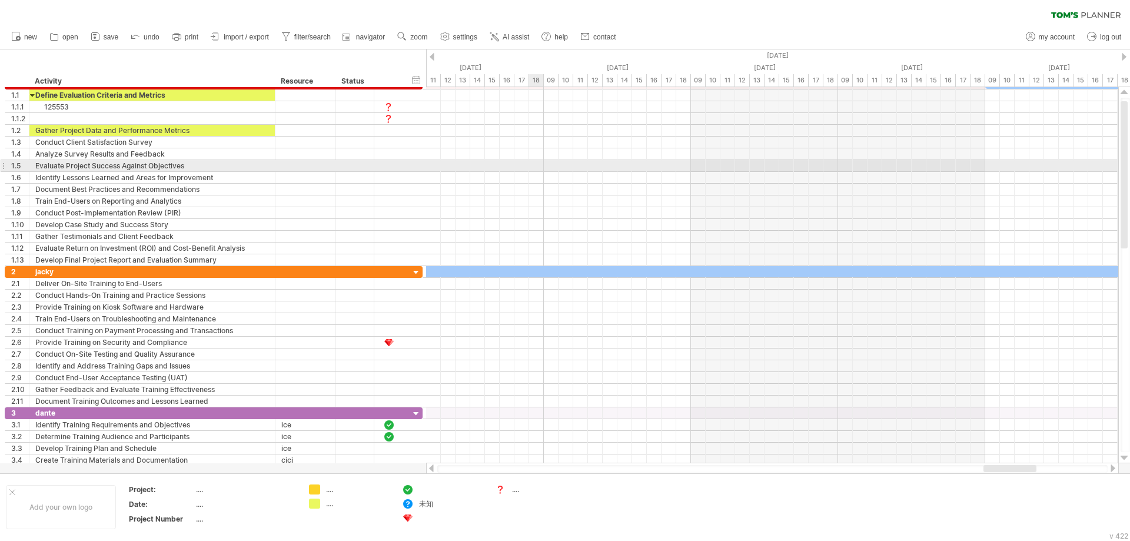
click at [538, 171] on div at bounding box center [772, 166] width 692 height 12
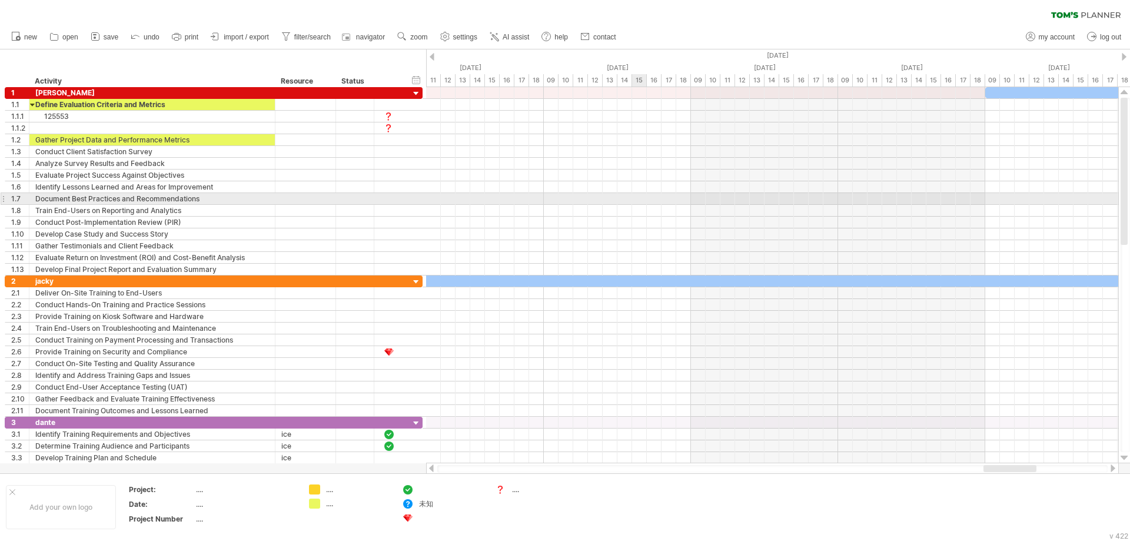
click at [636, 198] on div at bounding box center [772, 199] width 692 height 12
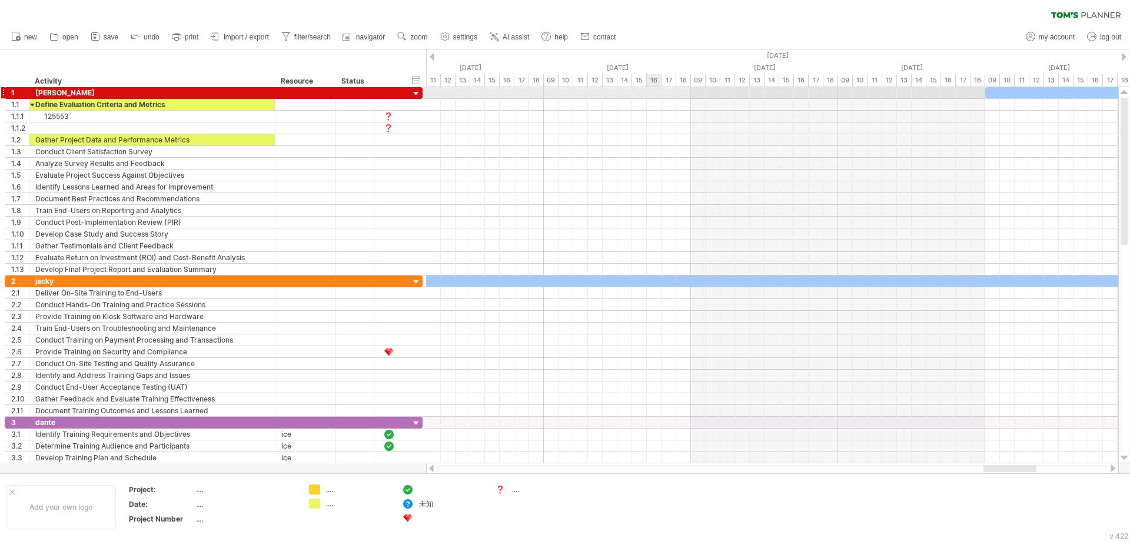
click at [649, 96] on div at bounding box center [772, 93] width 692 height 12
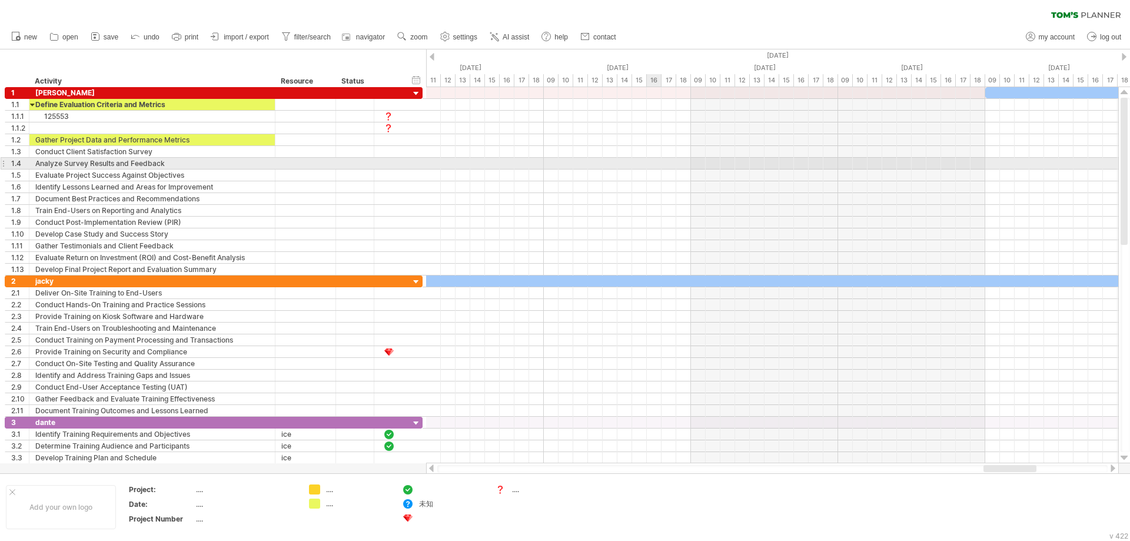
click at [655, 160] on div at bounding box center [772, 164] width 692 height 12
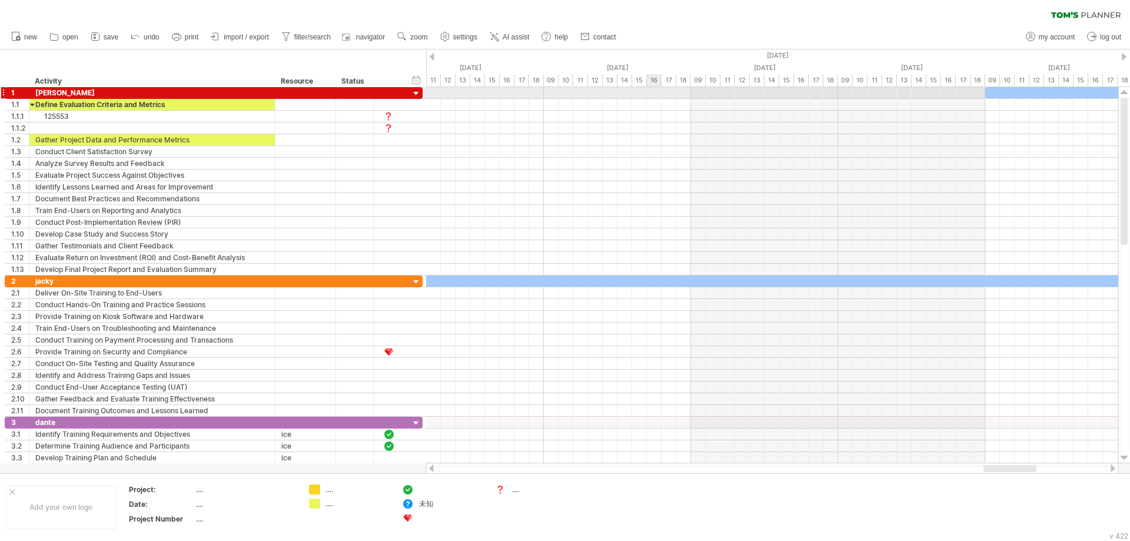
click at [654, 94] on div at bounding box center [772, 93] width 692 height 12
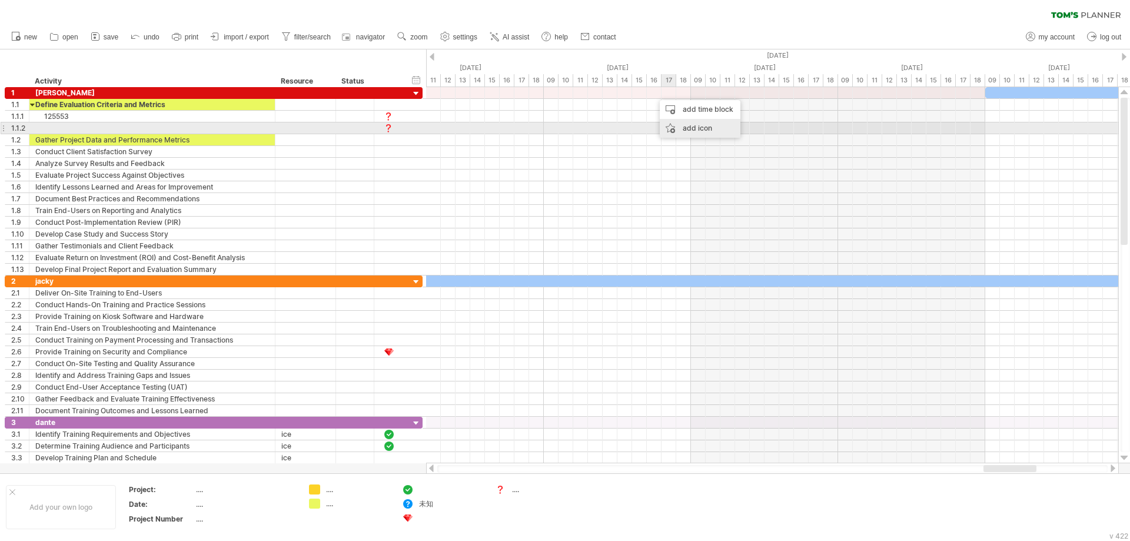
click at [700, 128] on div "add icon" at bounding box center [700, 128] width 81 height 19
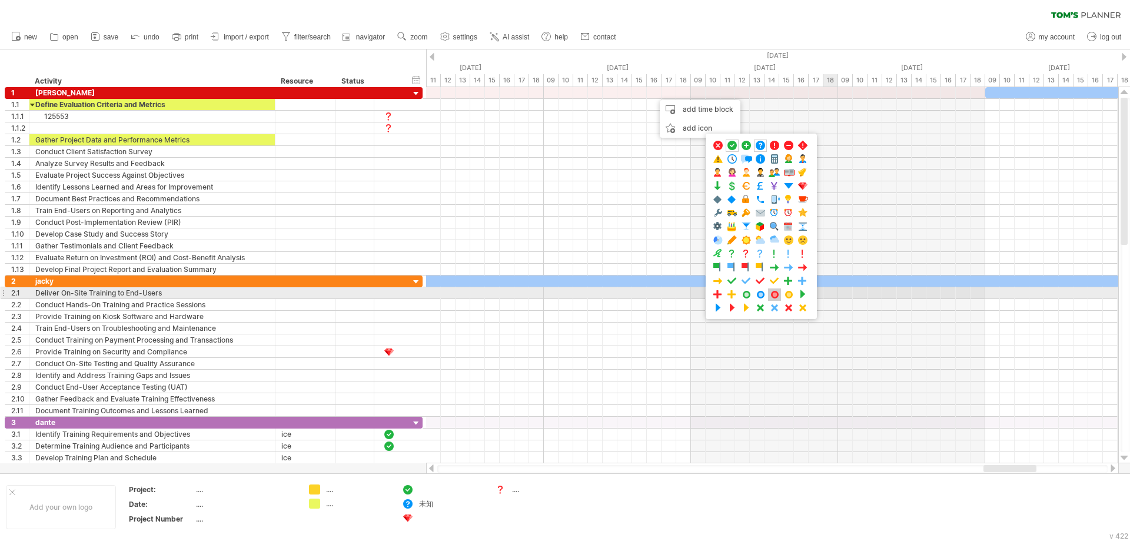
click at [779, 297] on span at bounding box center [775, 294] width 12 height 11
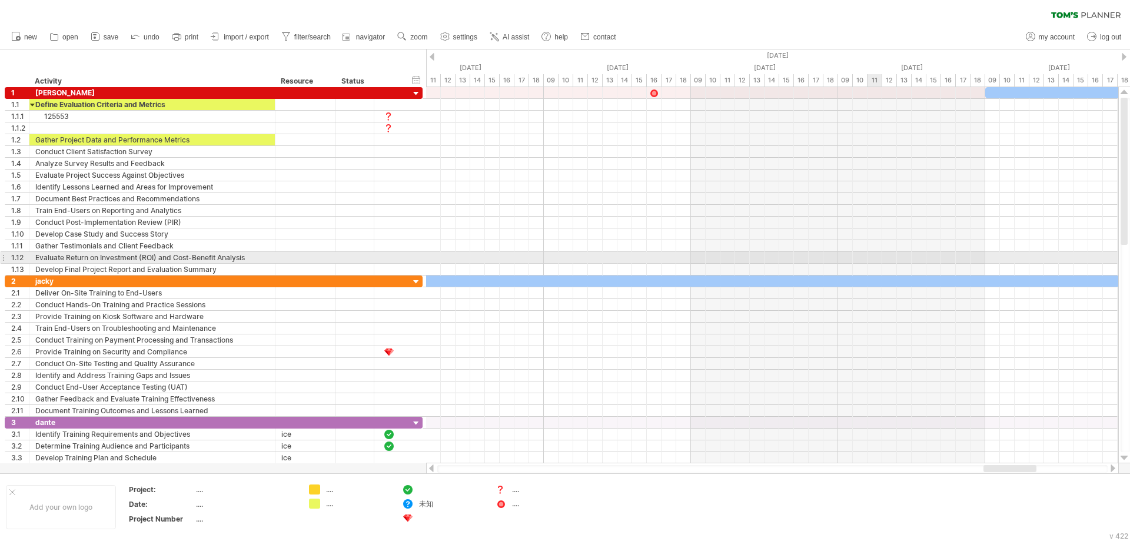
click at [872, 252] on div at bounding box center [772, 258] width 692 height 12
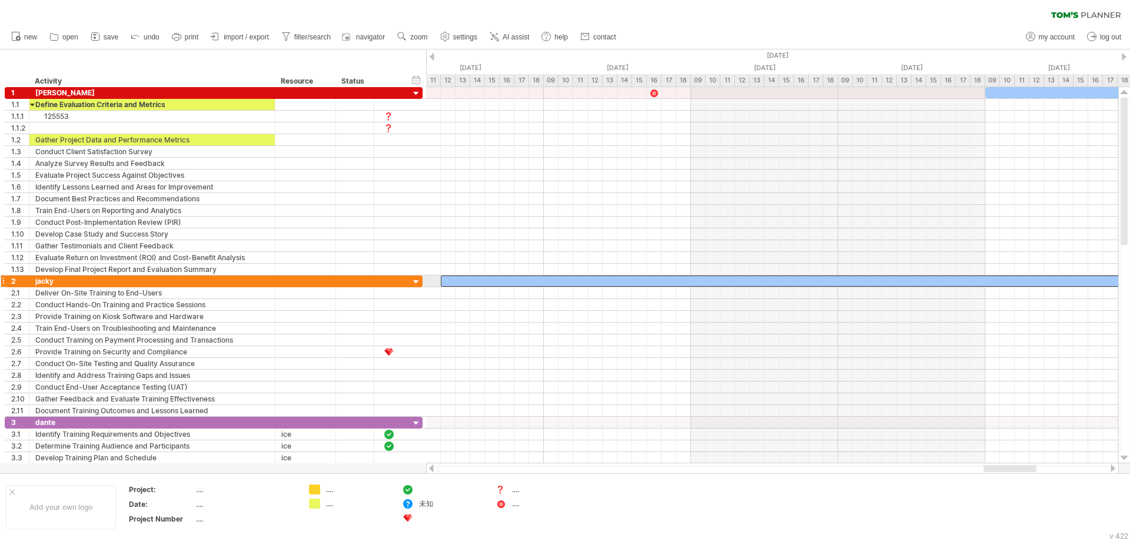
drag, startPoint x: 492, startPoint y: 283, endPoint x: 725, endPoint y: 283, distance: 233.1
click at [725, 283] on div at bounding box center [912, 281] width 942 height 11
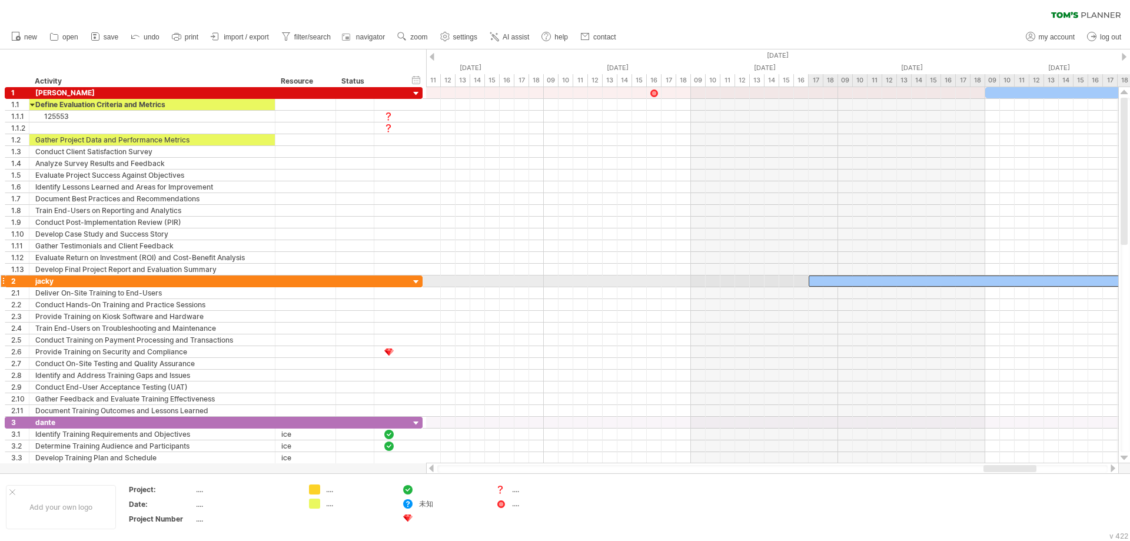
drag, startPoint x: 485, startPoint y: 280, endPoint x: 808, endPoint y: 277, distance: 323.2
click at [808, 277] on span at bounding box center [809, 281] width 5 height 11
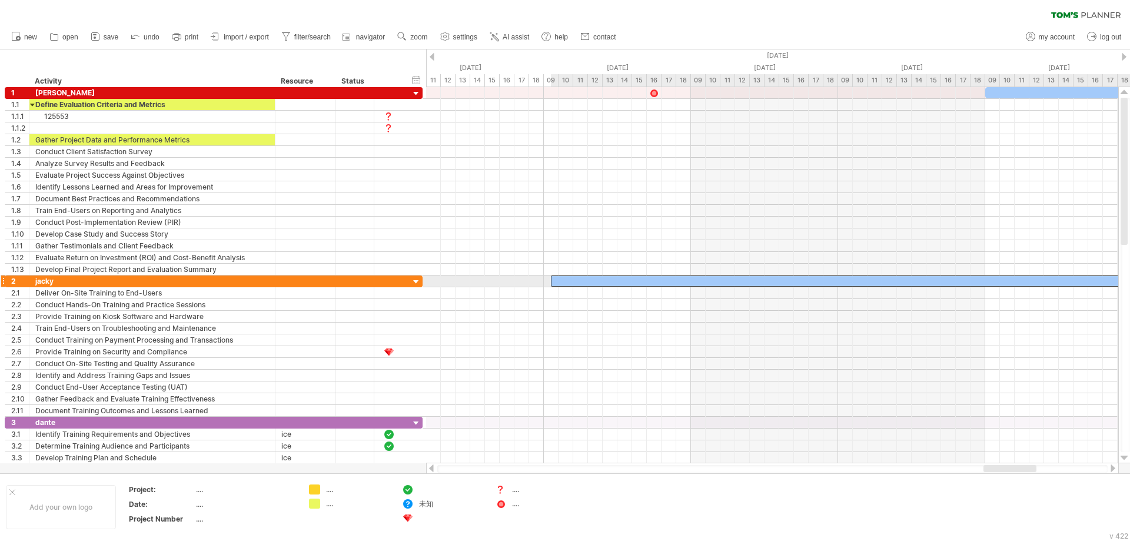
drag, startPoint x: 860, startPoint y: 279, endPoint x: 597, endPoint y: 278, distance: 263.2
click at [597, 278] on div at bounding box center [860, 281] width 618 height 11
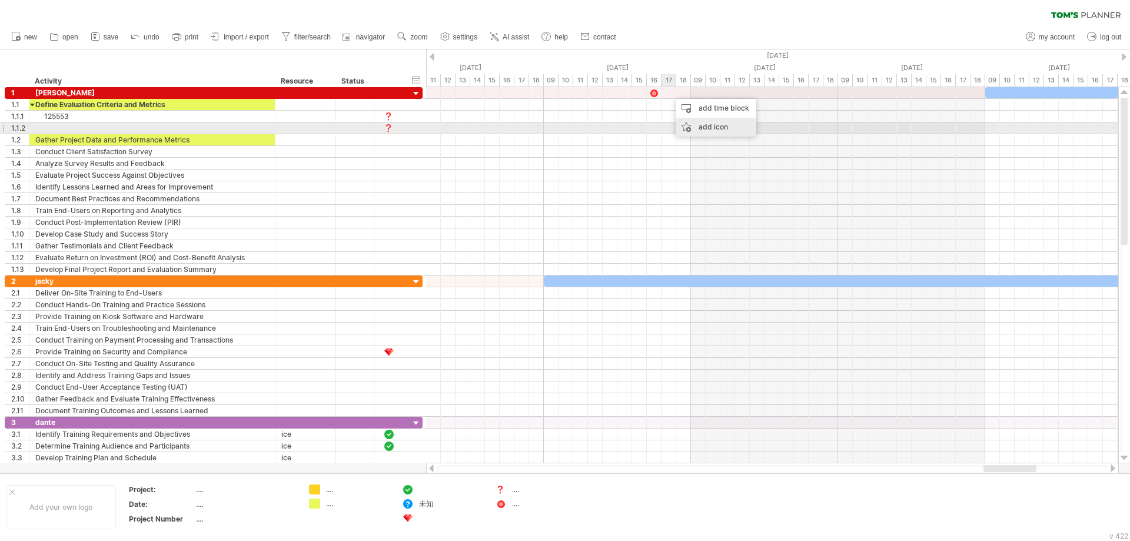
click at [702, 128] on div "add icon" at bounding box center [716, 127] width 81 height 19
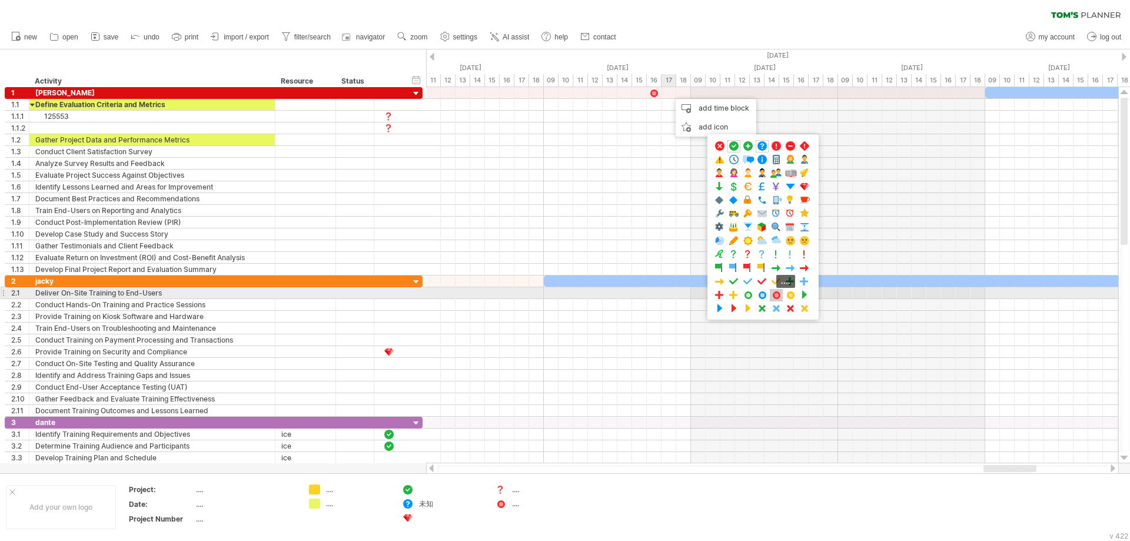
click at [777, 297] on span at bounding box center [777, 295] width 12 height 11
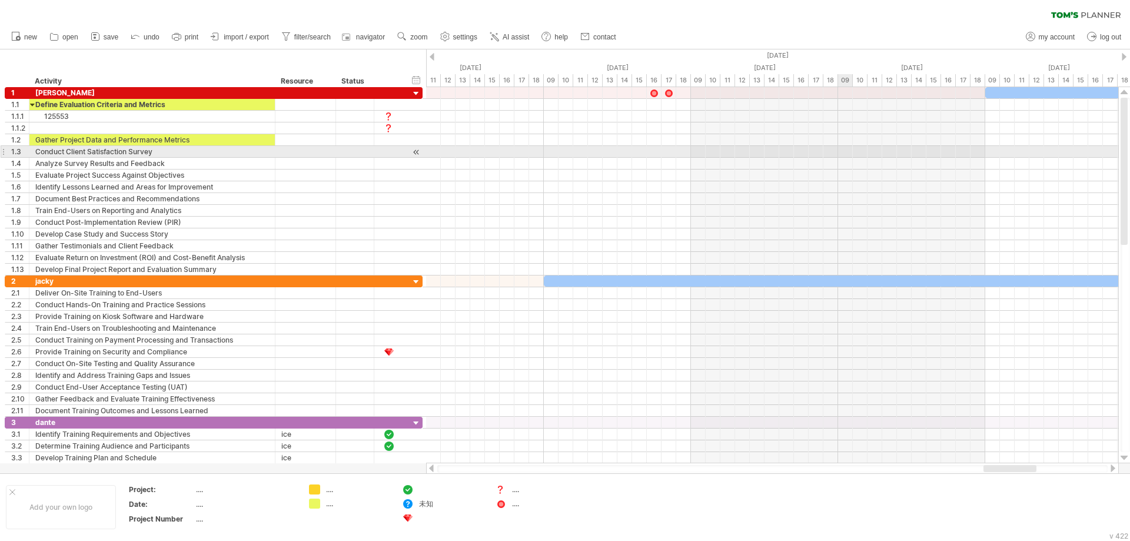
click at [844, 148] on div at bounding box center [772, 152] width 692 height 12
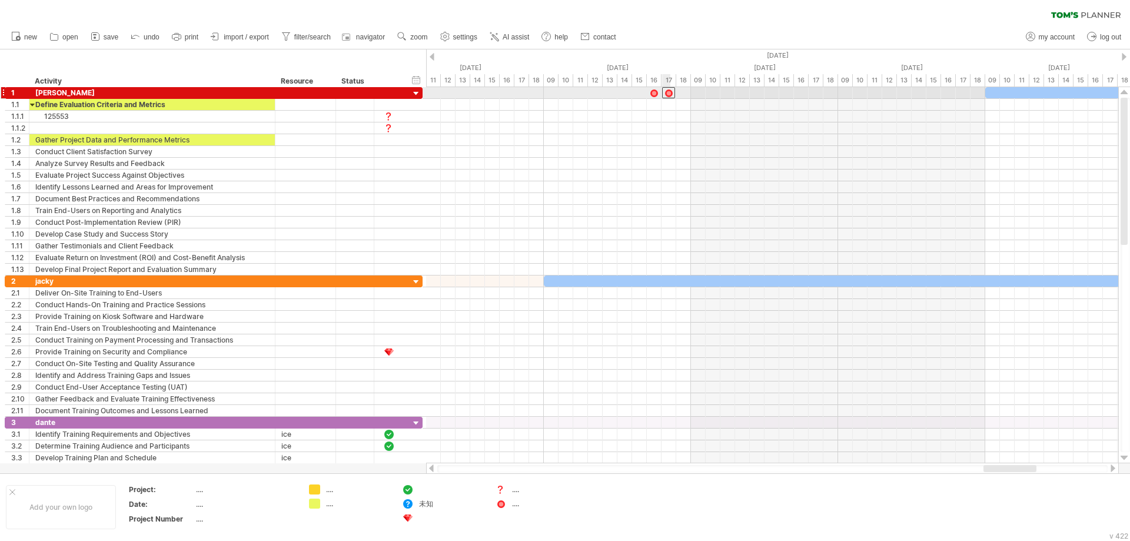
click at [669, 94] on div at bounding box center [668, 92] width 13 height 11
click at [812, 94] on div at bounding box center [772, 93] width 692 height 12
click at [516, 506] on div "...." at bounding box center [544, 504] width 64 height 10
drag, startPoint x: 500, startPoint y: 505, endPoint x: 812, endPoint y: 84, distance: 523.6
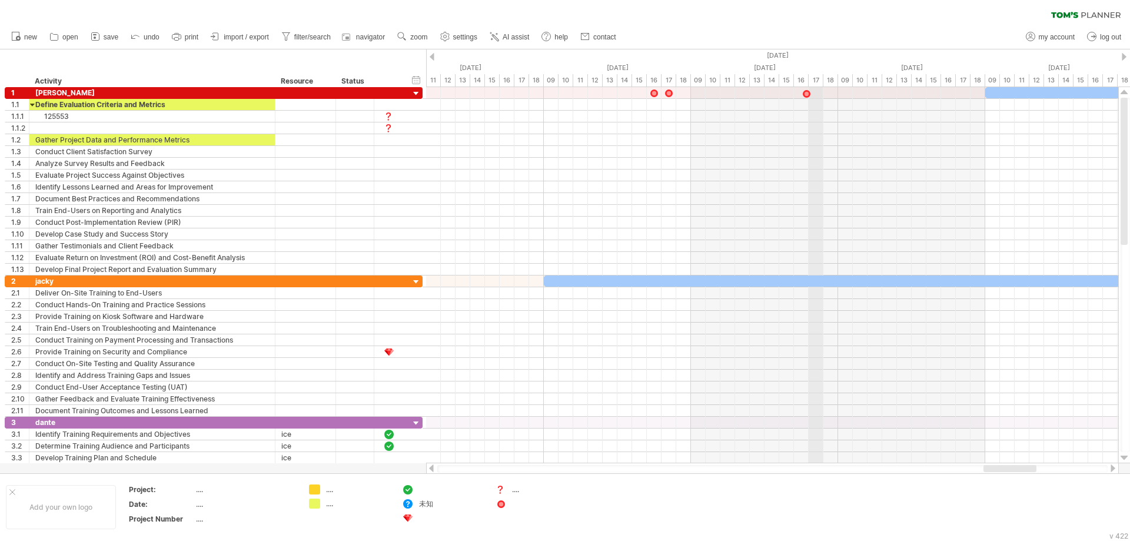
click at [812, 84] on div "Trying to reach plan.tomsplanner.com Connected again... 0% filter: [ ] clear fi…" at bounding box center [565, 270] width 1130 height 541
click at [516, 505] on div at bounding box center [544, 504] width 64 height 10
click at [580, 507] on td "...." at bounding box center [535, 507] width 93 height 45
click at [500, 506] on div "Trying to reach plan.tomsplanner.com Connected again... 0% filter: [ ] clear fi…" at bounding box center [565, 270] width 1130 height 541
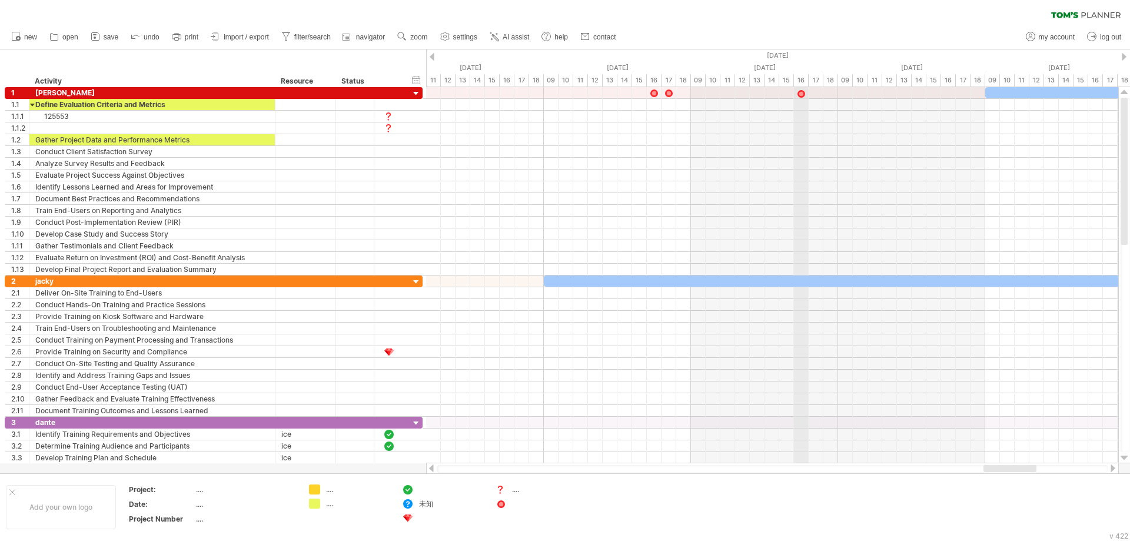
drag, startPoint x: 501, startPoint y: 505, endPoint x: 807, endPoint y: 85, distance: 519.5
click at [807, 85] on div "Trying to reach plan.tomsplanner.com Connected again... 0% filter: [ ] clear fi…" at bounding box center [565, 270] width 1130 height 541
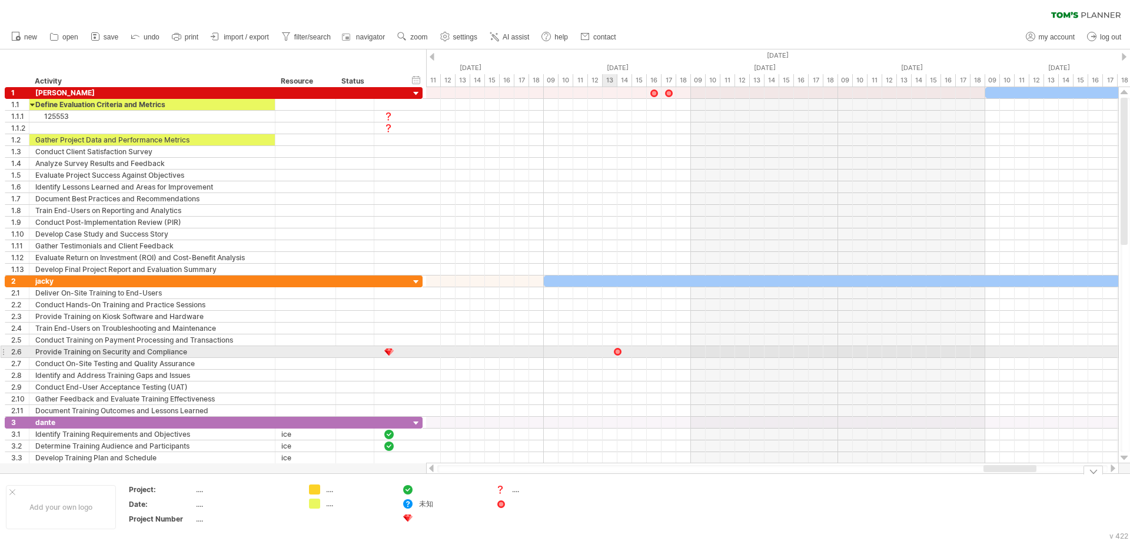
drag, startPoint x: 499, startPoint y: 506, endPoint x: 614, endPoint y: 352, distance: 192.2
click at [614, 352] on div "Trying to reach plan.tomsplanner.com Connected again... 0% filter: [ ] clear fi…" at bounding box center [565, 270] width 1130 height 541
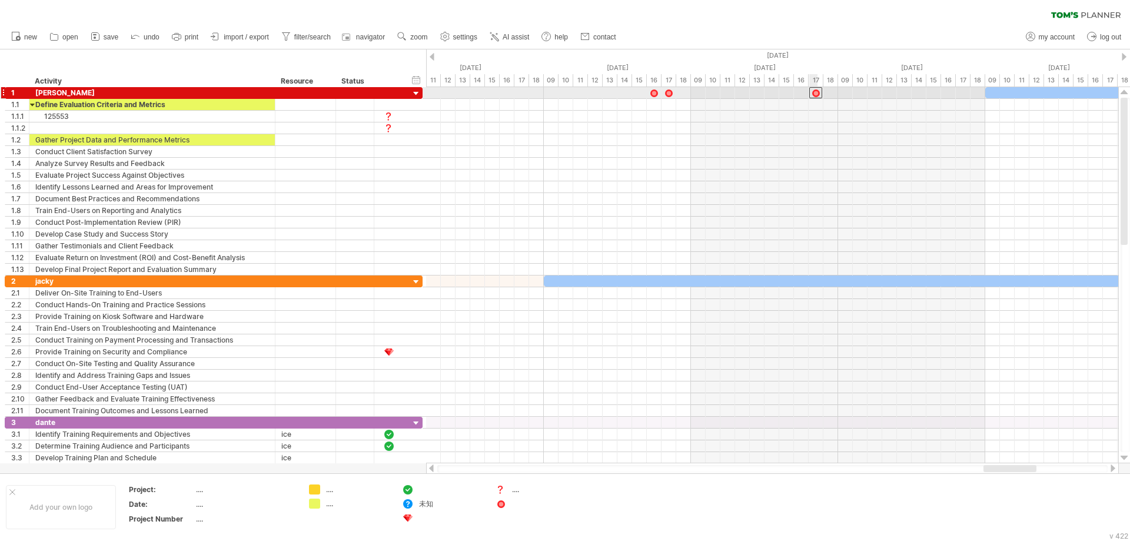
drag, startPoint x: 616, startPoint y: 353, endPoint x: 817, endPoint y: 88, distance: 331.9
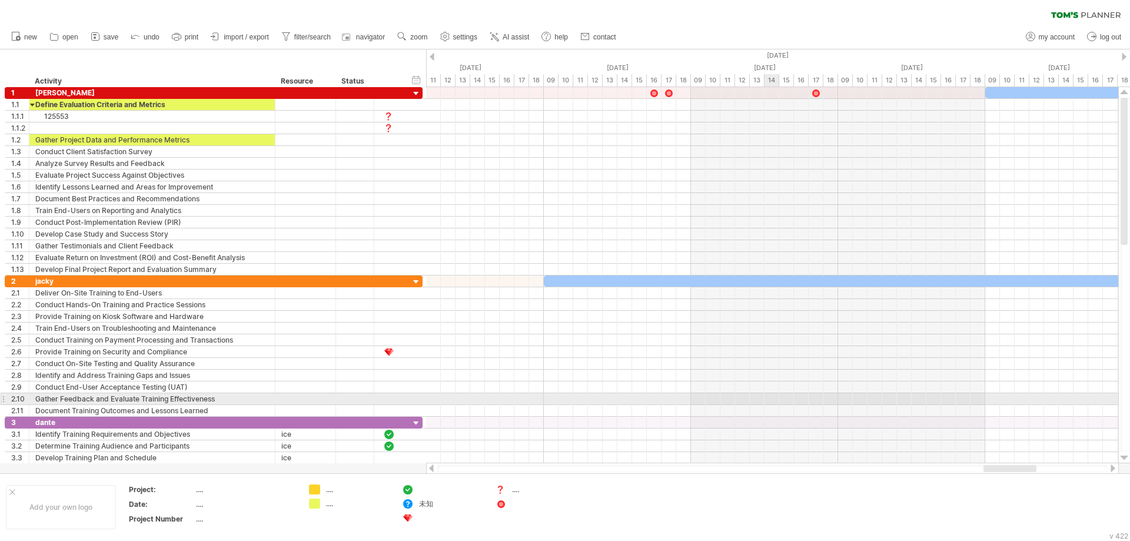
click at [781, 395] on div at bounding box center [772, 399] width 692 height 12
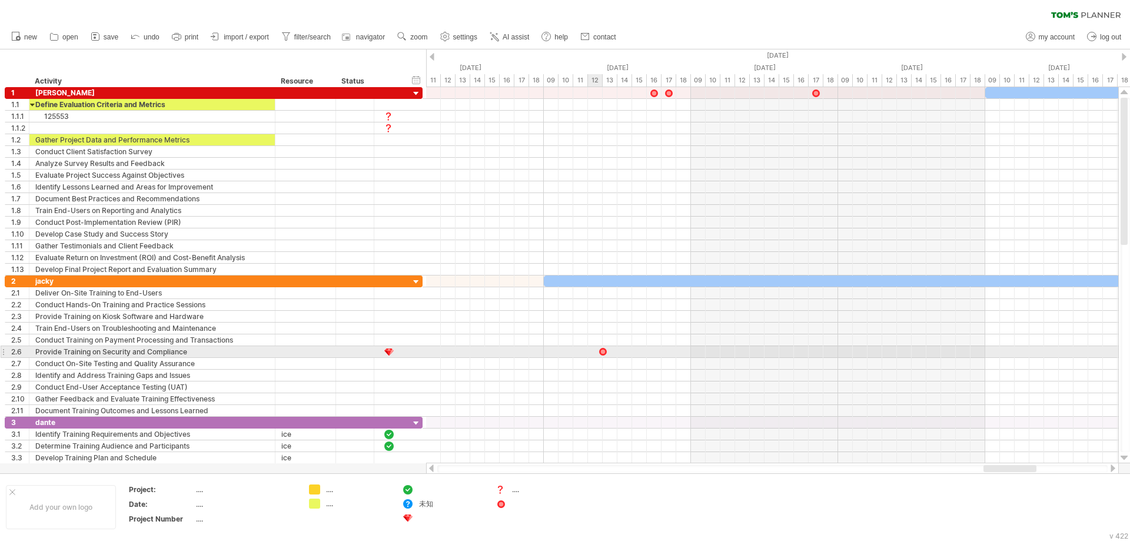
drag, startPoint x: 501, startPoint y: 506, endPoint x: 602, endPoint y: 351, distance: 184.7
click at [602, 351] on div "Trying to reach plan.tomsplanner.com Connected again... 0% filter: [ ] clear fi…" at bounding box center [565, 270] width 1130 height 541
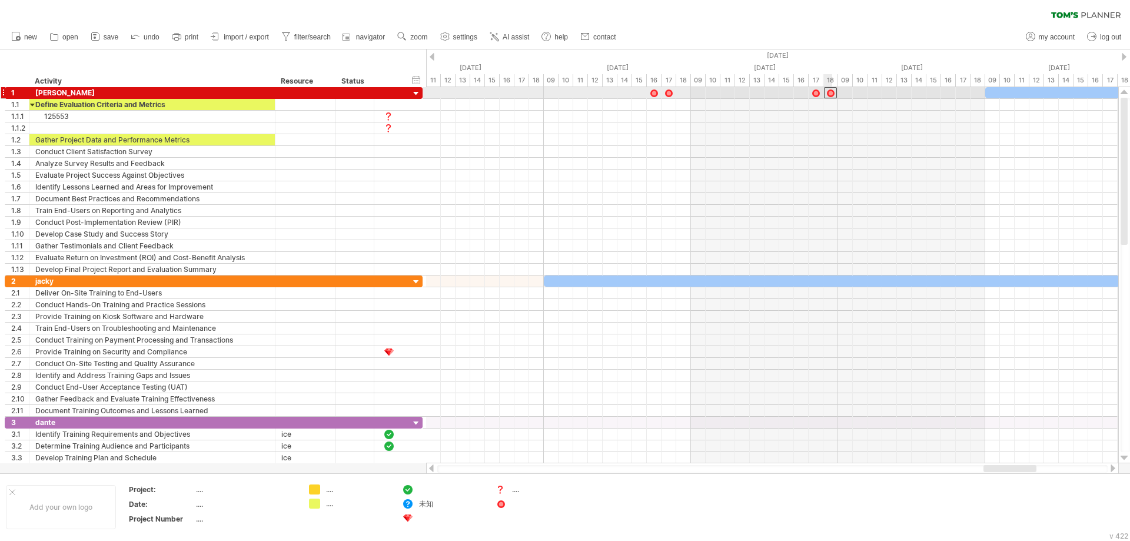
drag, startPoint x: 605, startPoint y: 353, endPoint x: 832, endPoint y: 89, distance: 347.7
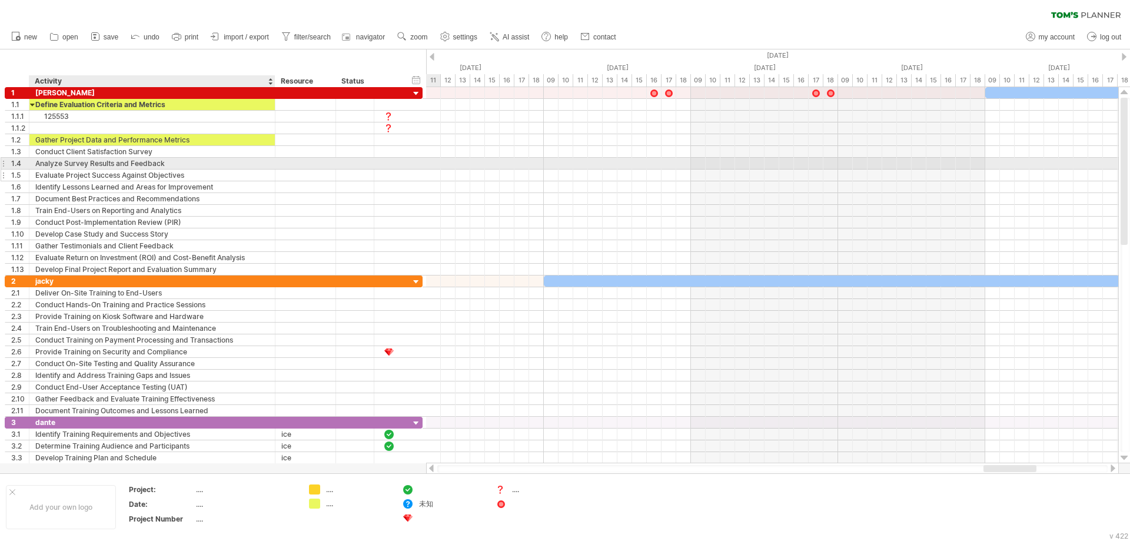
click at [181, 170] on div "Evaluate Project Success Against Objectives" at bounding box center [152, 175] width 234 height 11
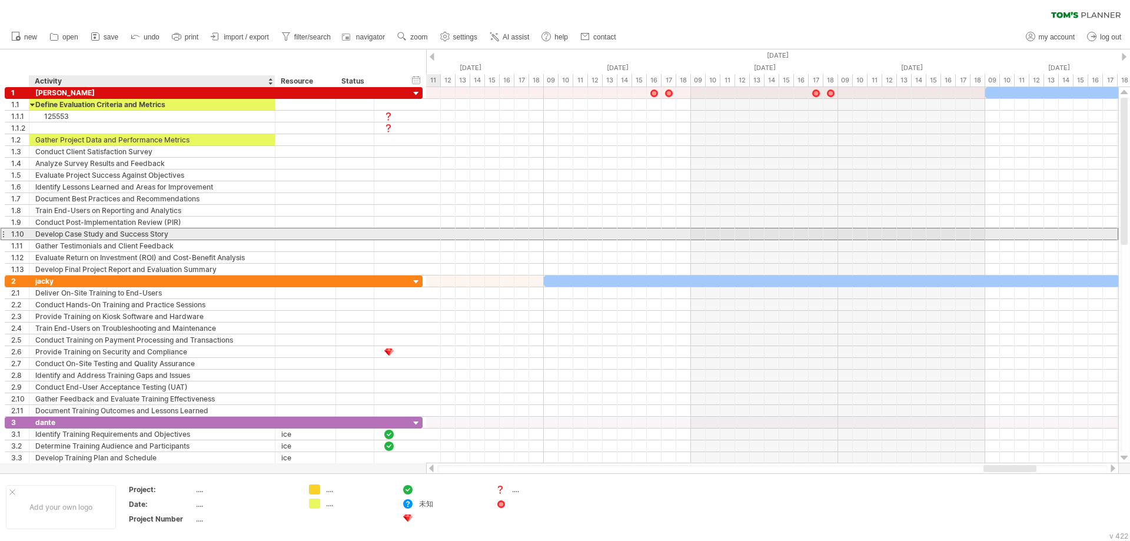
click at [223, 234] on div "Develop Case Study and Success Story" at bounding box center [152, 233] width 234 height 11
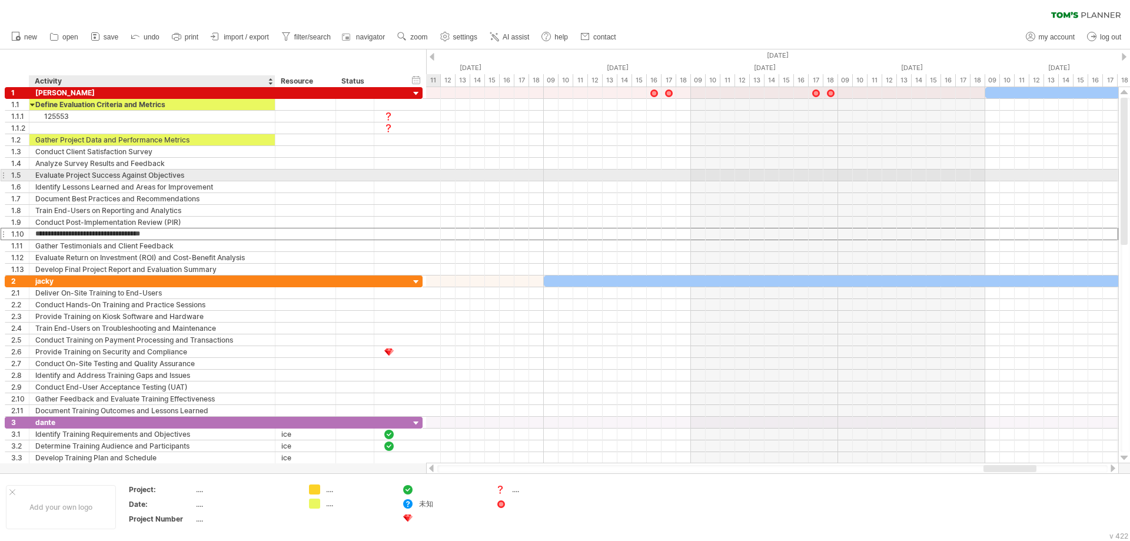
click at [211, 177] on div "Evaluate Project Success Against Objectives" at bounding box center [152, 175] width 234 height 11
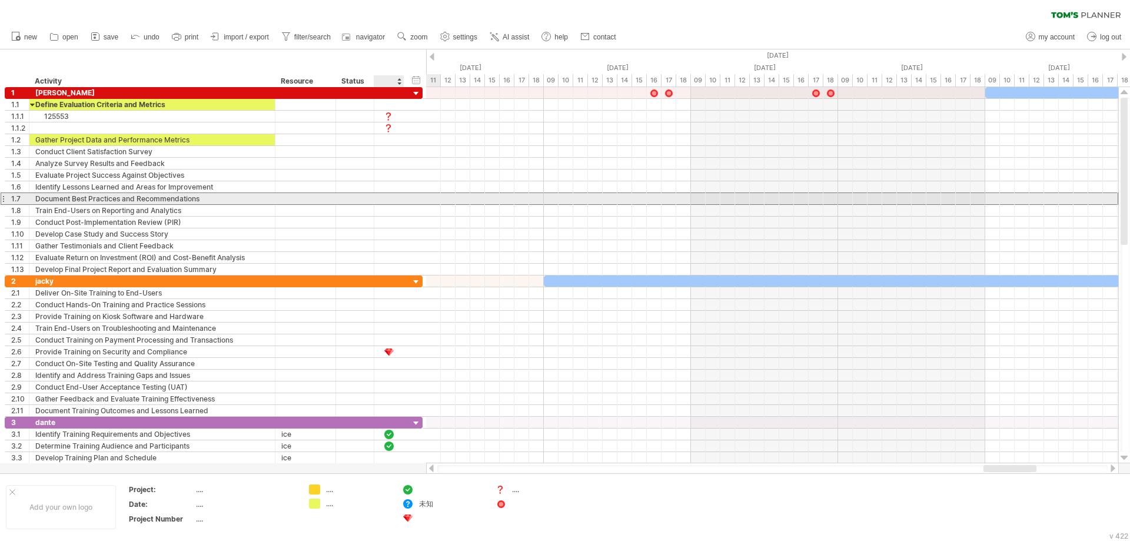
click at [392, 199] on div at bounding box center [389, 199] width 12 height 10
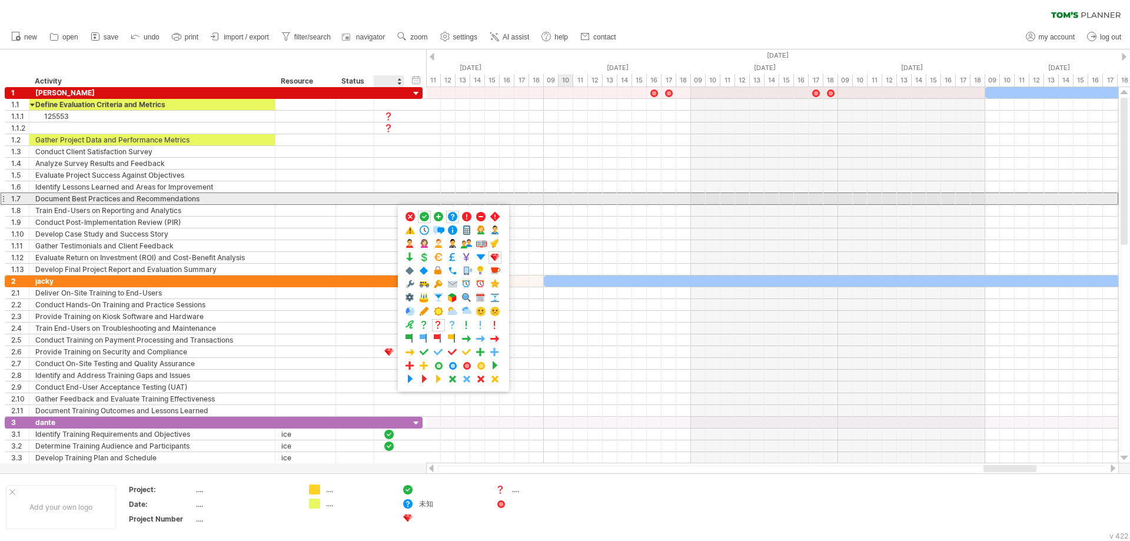
click at [599, 199] on div at bounding box center [772, 199] width 692 height 12
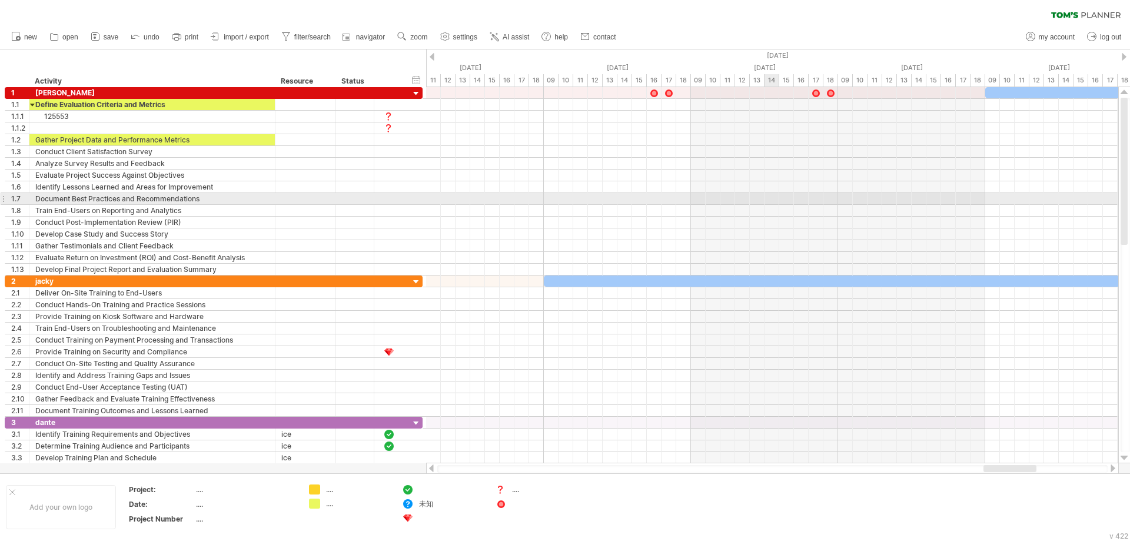
click at [769, 193] on div at bounding box center [772, 199] width 692 height 12
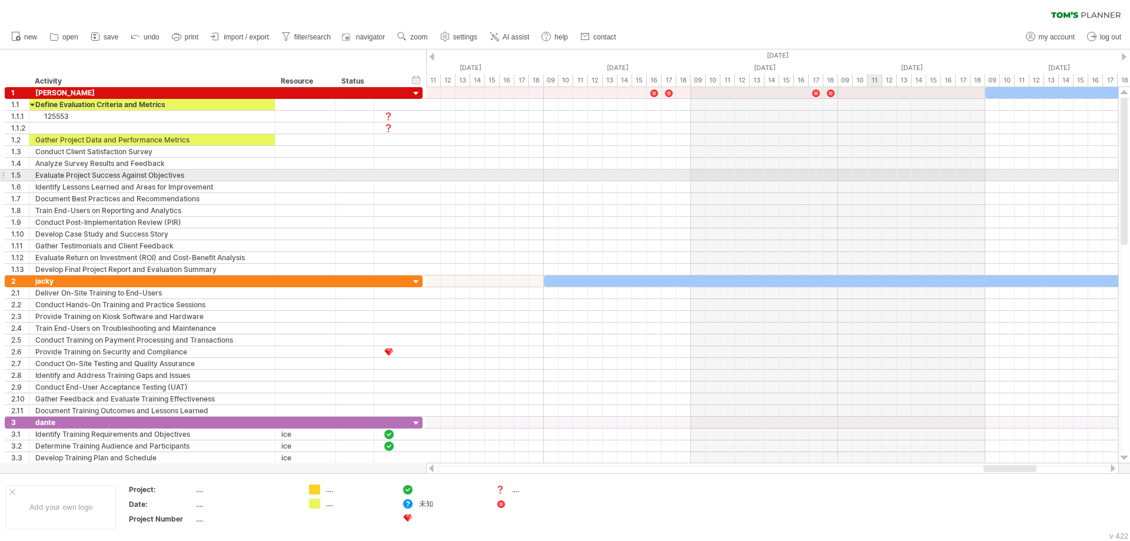
click at [873, 185] on div at bounding box center [772, 187] width 692 height 12
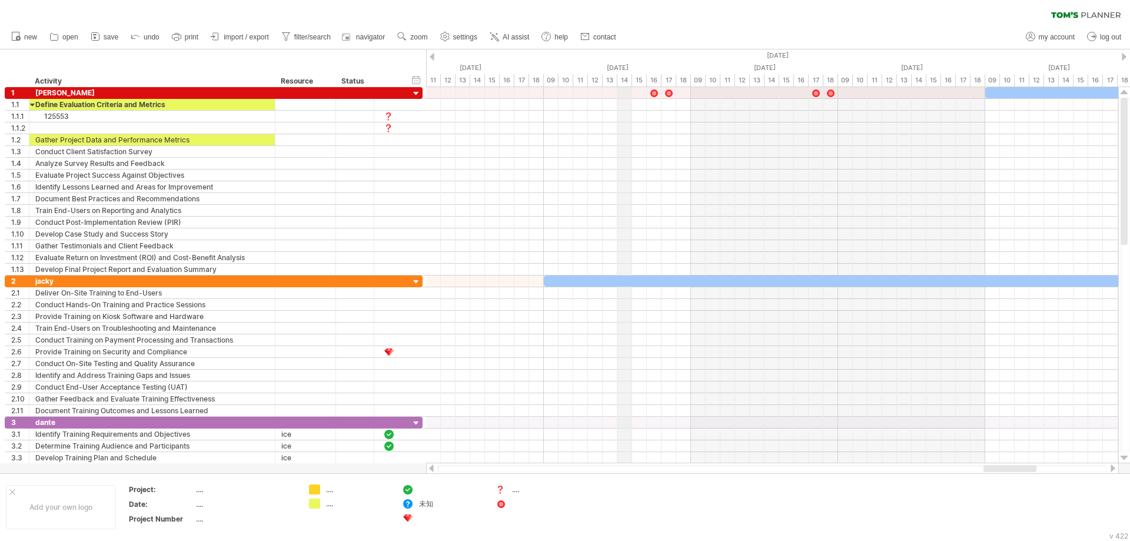
click at [621, 62] on div "[DATE]" at bounding box center [617, 68] width 147 height 12
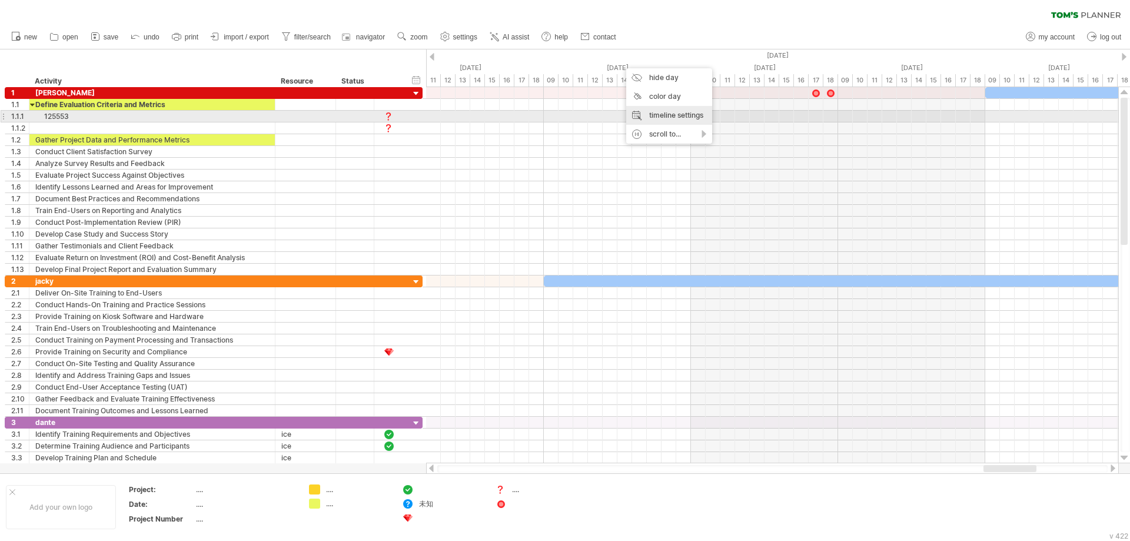
click at [691, 118] on div "timeline settings" at bounding box center [669, 115] width 86 height 19
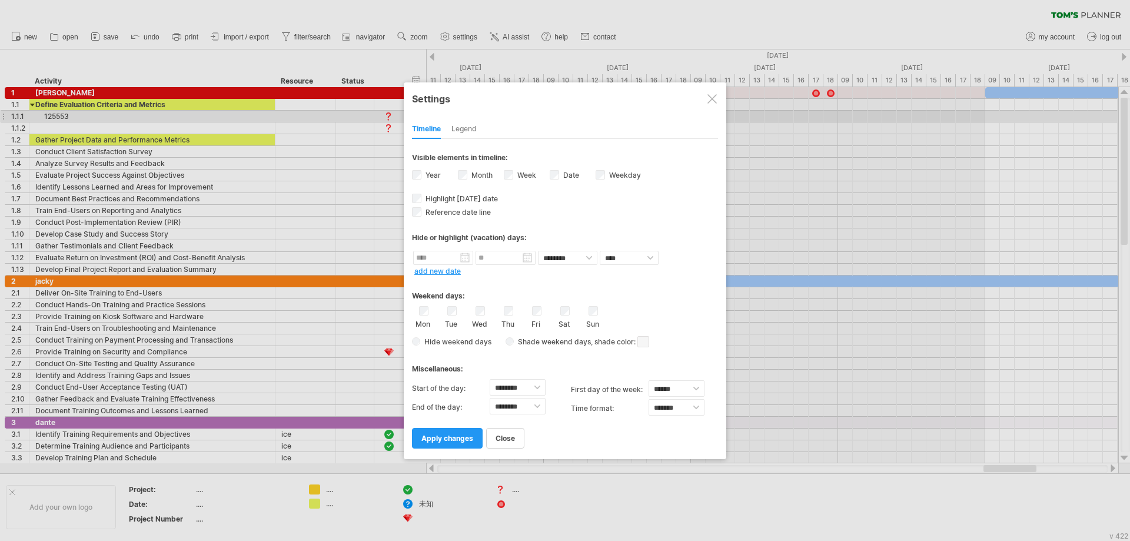
click at [807, 227] on div at bounding box center [565, 270] width 1130 height 541
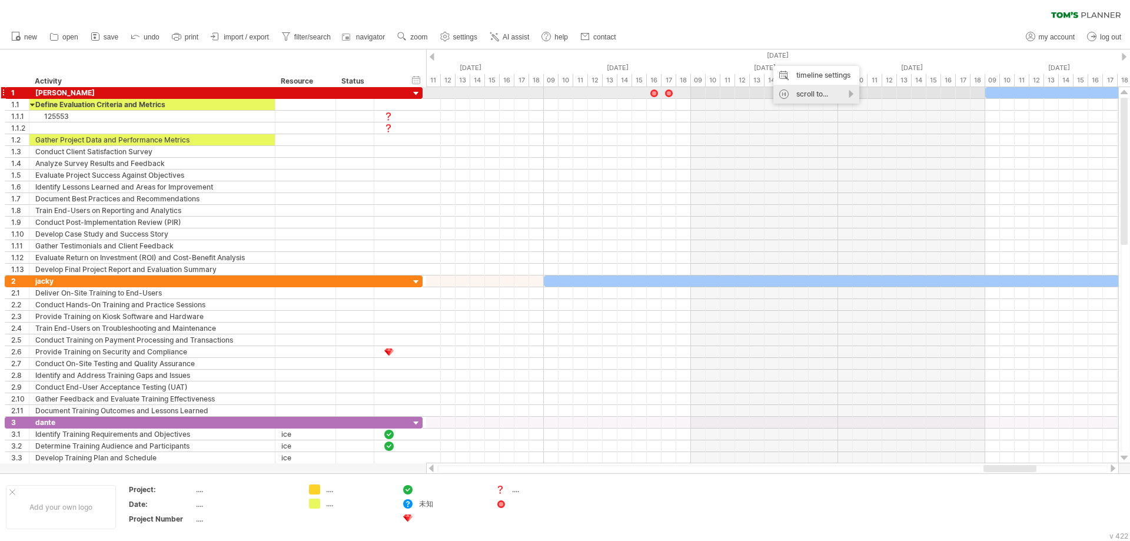
click at [850, 94] on div "scroll to..." at bounding box center [817, 94] width 86 height 19
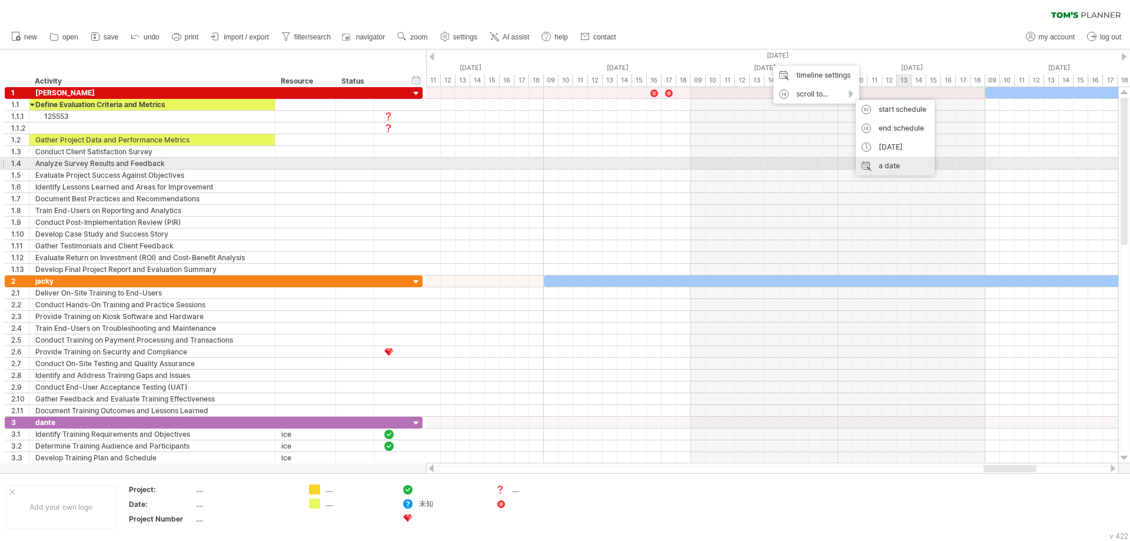
click at [898, 166] on div "a date" at bounding box center [895, 166] width 79 height 19
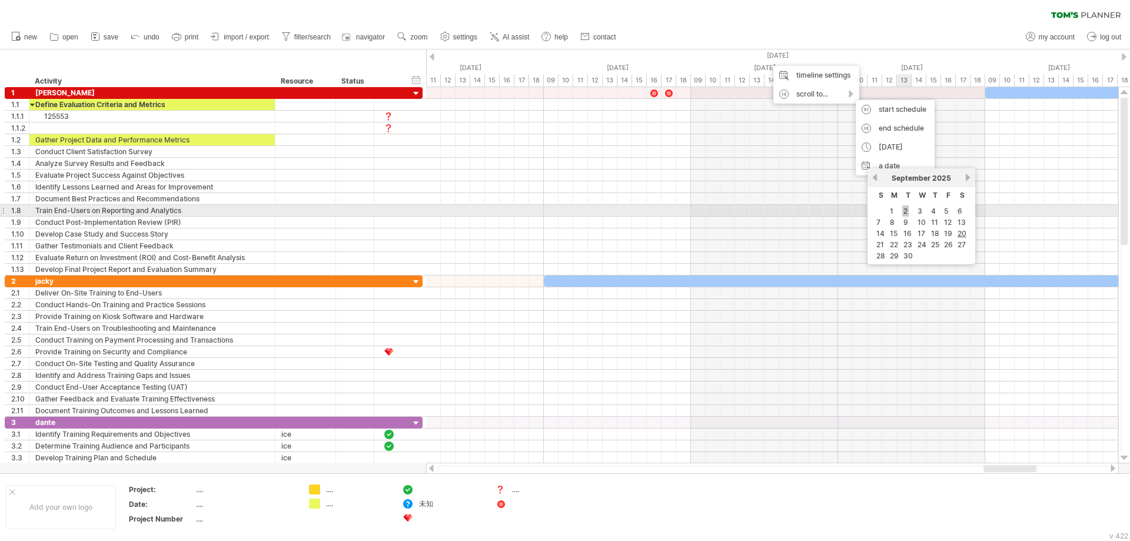
click at [906, 210] on link "2" at bounding box center [906, 210] width 6 height 11
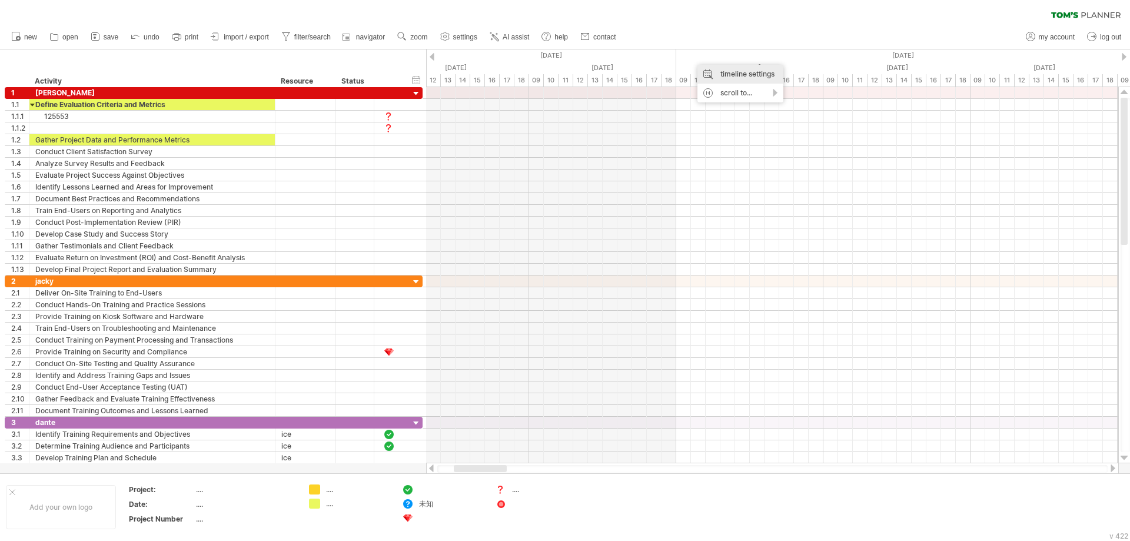
click at [721, 73] on div "timeline settings" at bounding box center [741, 74] width 86 height 19
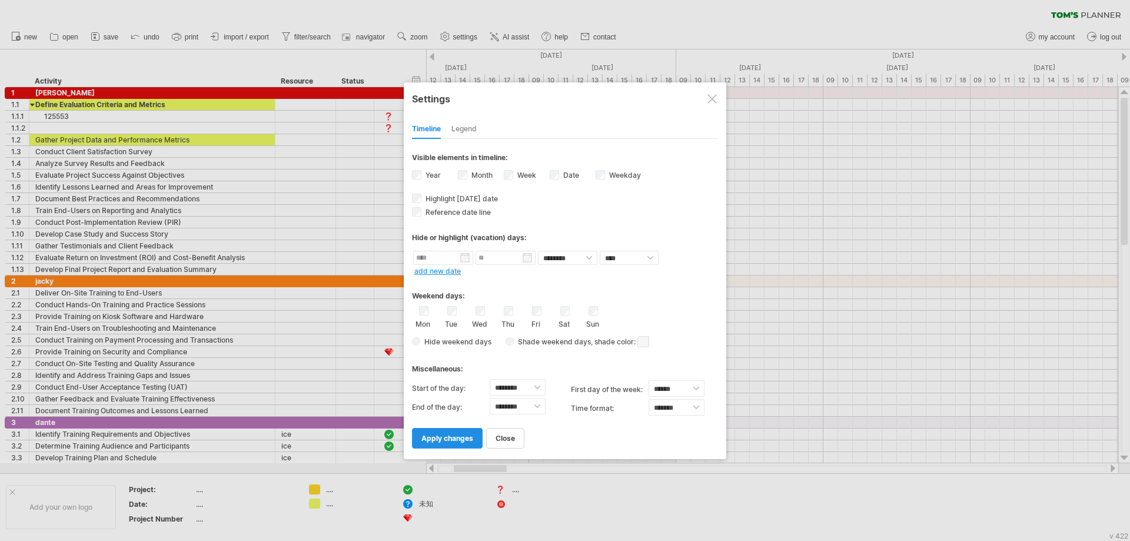
click at [454, 440] on span "apply changes" at bounding box center [448, 438] width 52 height 9
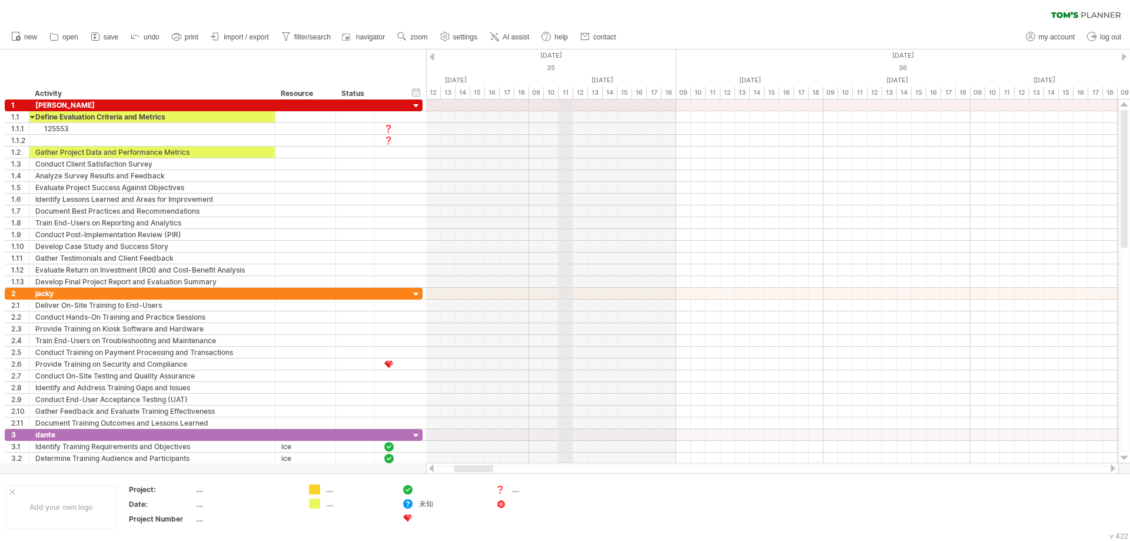
click at [561, 66] on div "35" at bounding box center [161, 68] width 1030 height 12
click at [616, 82] on div "timeline settings" at bounding box center [610, 81] width 86 height 19
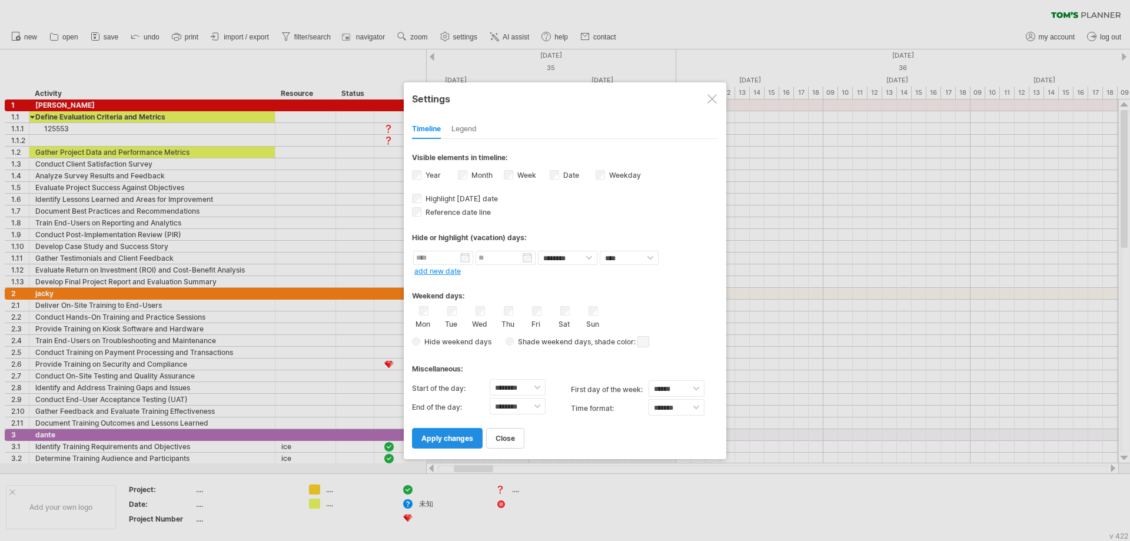
click at [463, 444] on link "apply changes" at bounding box center [447, 438] width 71 height 21
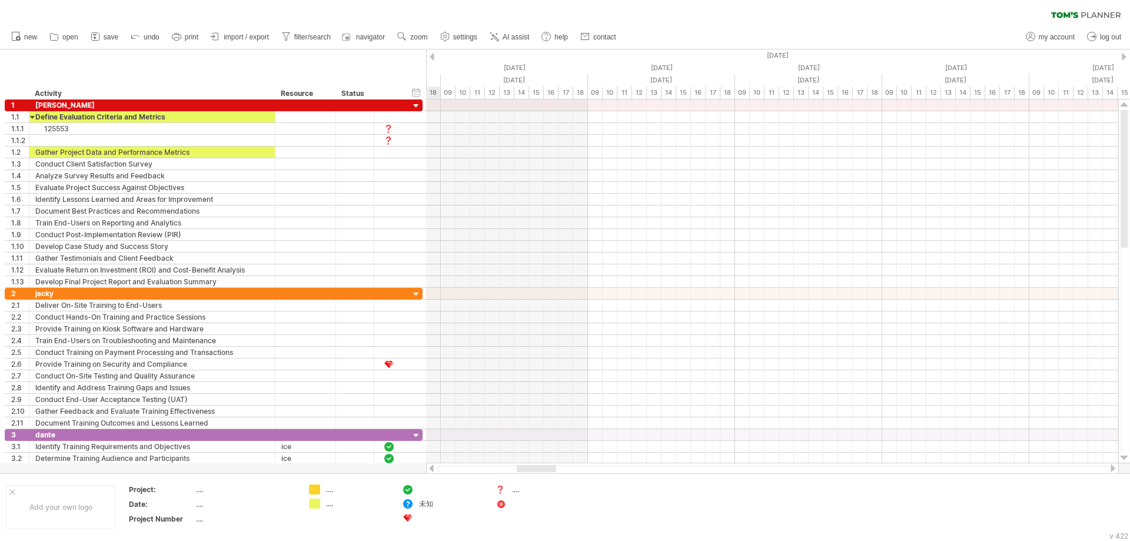
drag, startPoint x: 486, startPoint y: 472, endPoint x: 532, endPoint y: 462, distance: 46.9
click at [535, 463] on div at bounding box center [772, 469] width 693 height 12
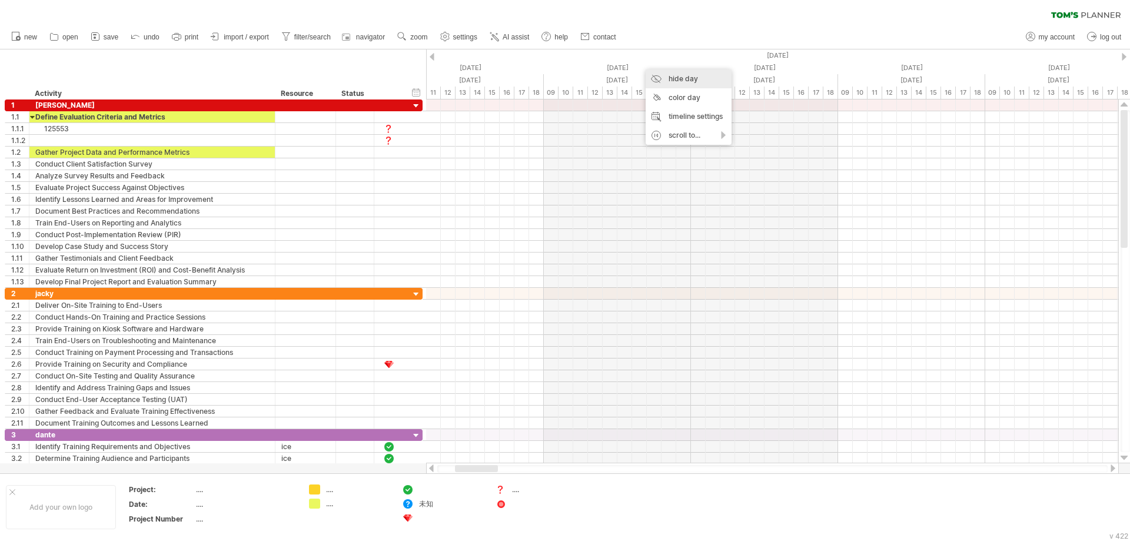
click at [702, 82] on div "hide day" at bounding box center [689, 78] width 86 height 19
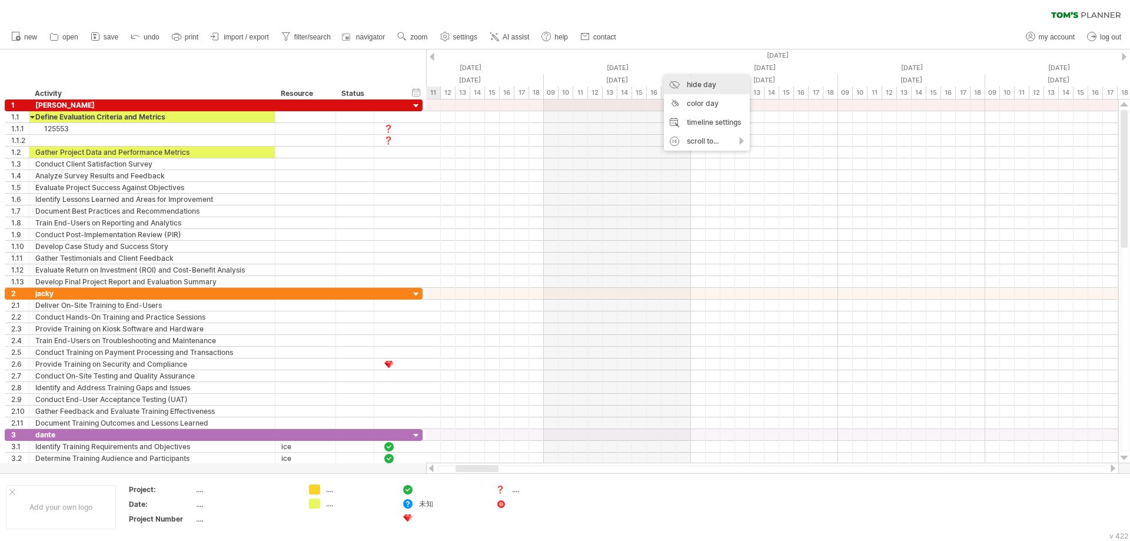
click at [695, 83] on div "hide day" at bounding box center [707, 84] width 86 height 19
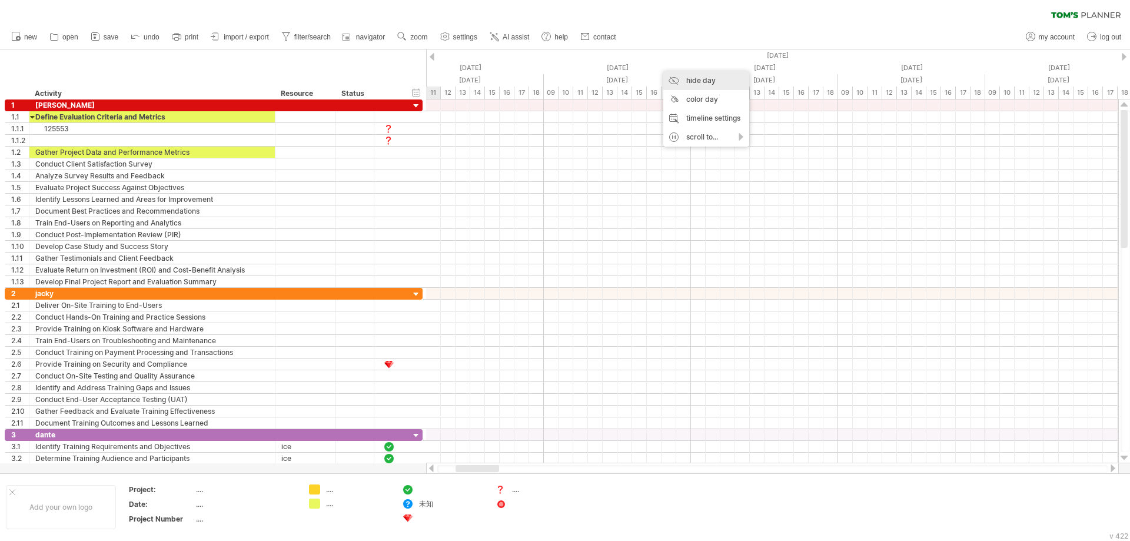
click at [692, 81] on div "hide day" at bounding box center [707, 80] width 86 height 19
drag, startPoint x: 485, startPoint y: 470, endPoint x: 412, endPoint y: 469, distance: 73.0
click at [412, 469] on div "Trying to reach plan.tomsplanner.com Connected again... 0% filter: [ ] clear fi…" at bounding box center [565, 270] width 1130 height 541
click at [582, 74] on div "timeline settings" at bounding box center [550, 75] width 86 height 19
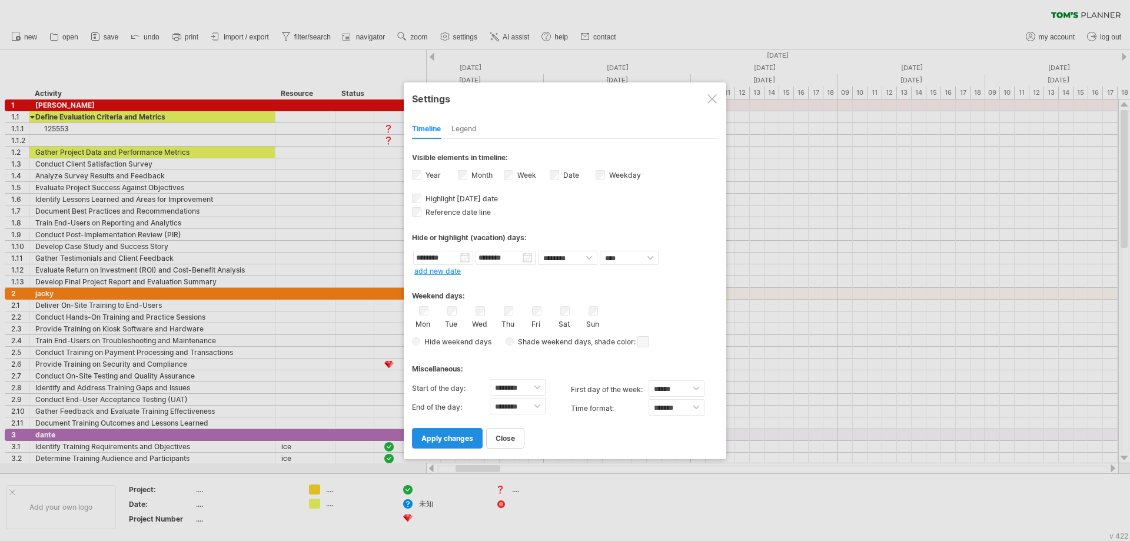
click at [443, 439] on span "apply changes" at bounding box center [448, 438] width 52 height 9
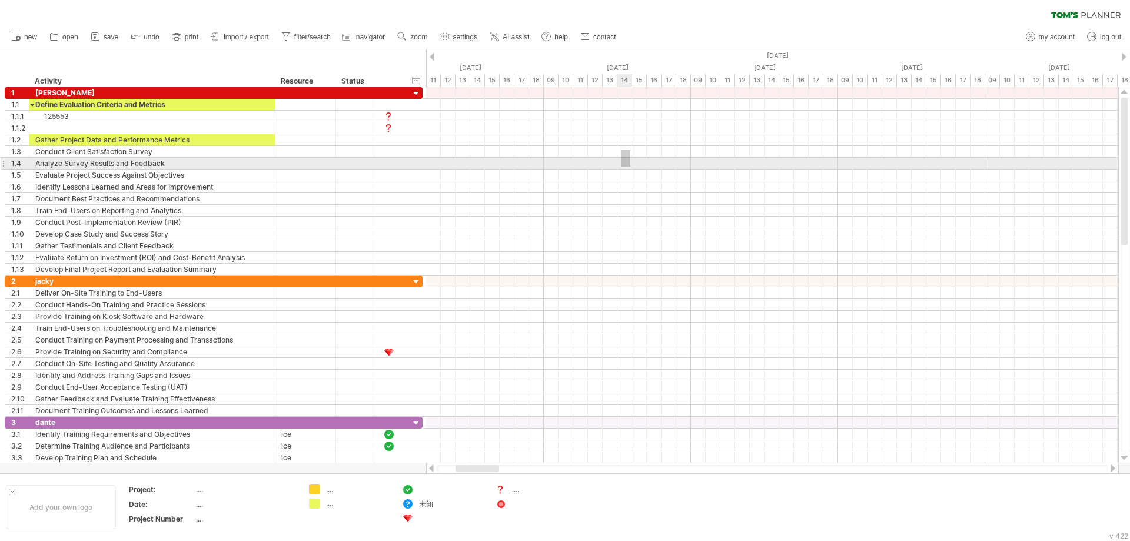
drag, startPoint x: 622, startPoint y: 150, endPoint x: 631, endPoint y: 167, distance: 18.7
click at [631, 167] on div at bounding box center [772, 181] width 692 height 188
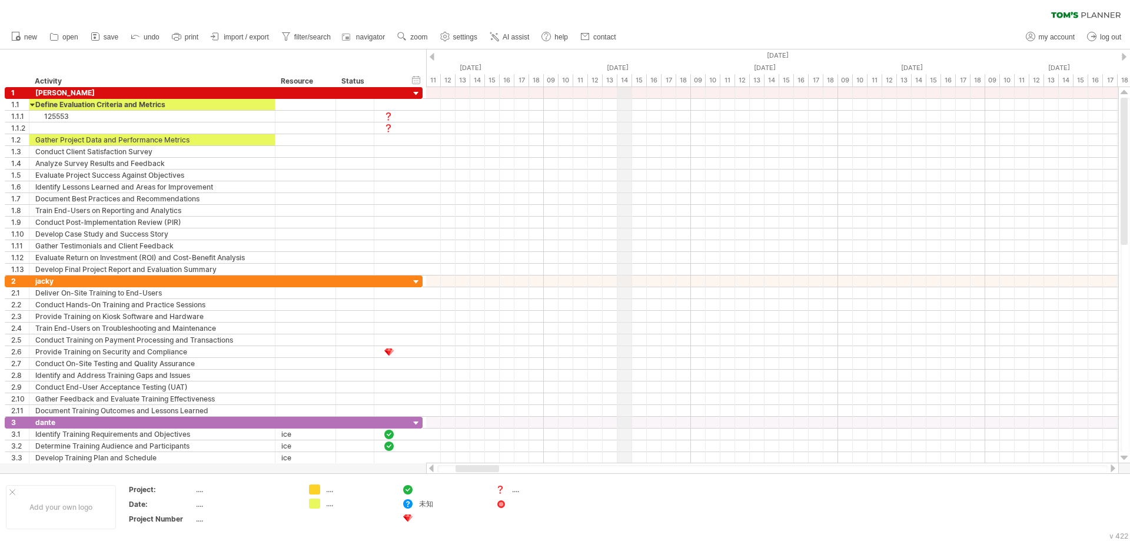
click at [624, 78] on div "14" at bounding box center [625, 80] width 15 height 12
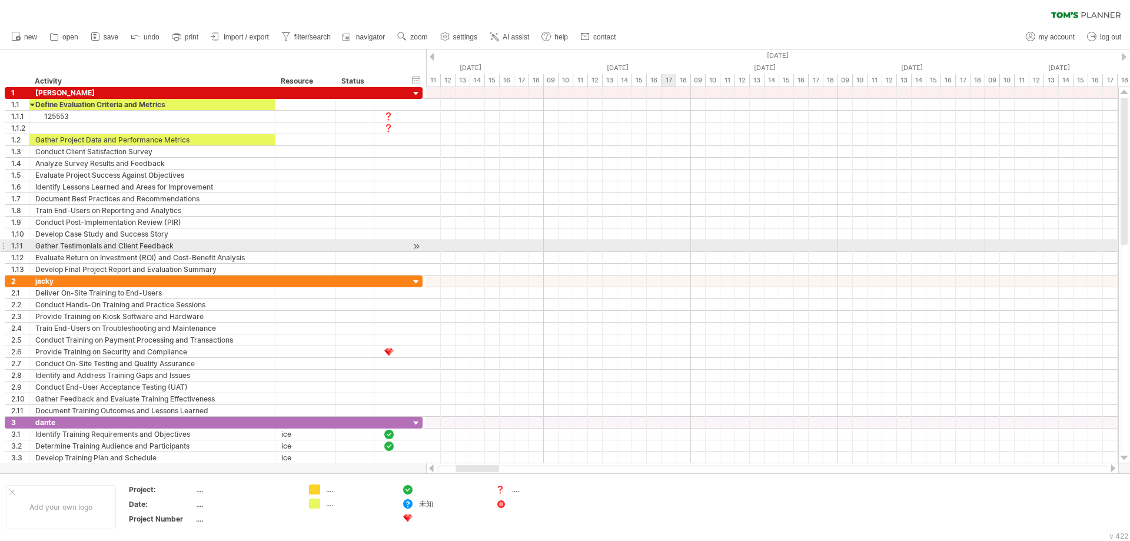
click at [662, 242] on div at bounding box center [772, 246] width 692 height 12
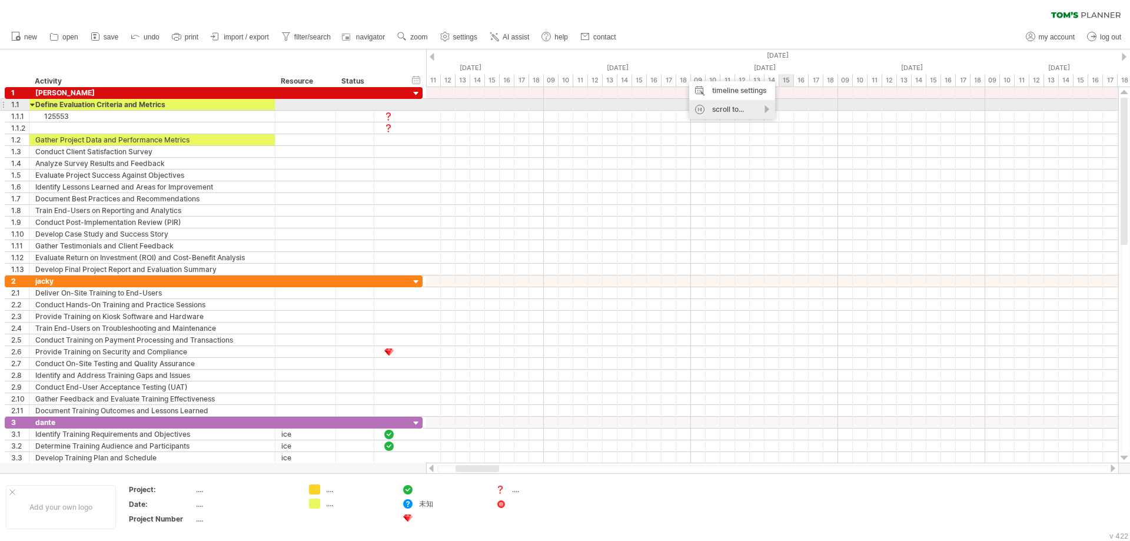
click at [769, 110] on div "scroll to..." at bounding box center [732, 109] width 86 height 19
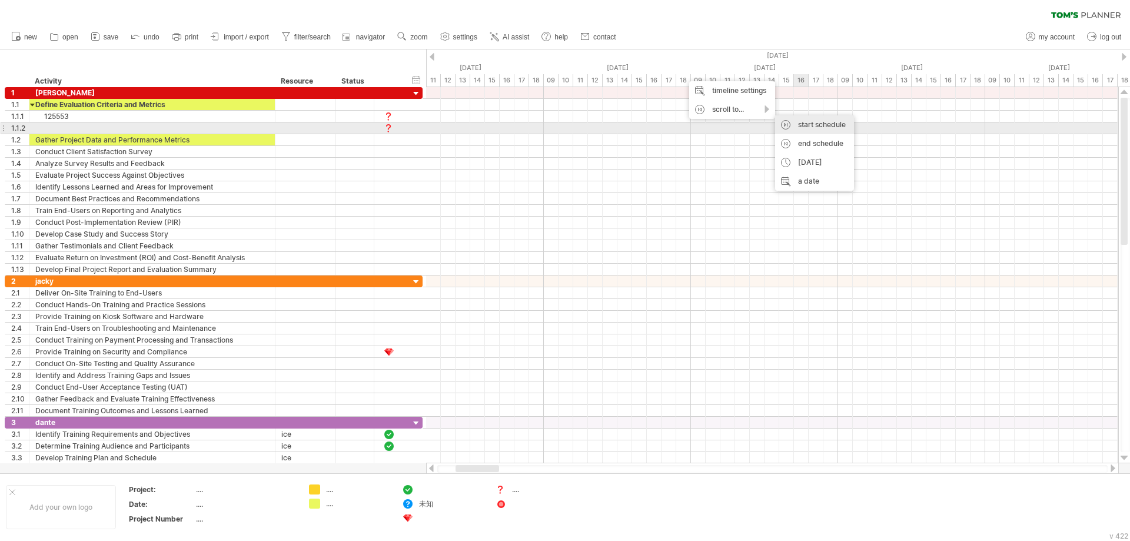
click at [830, 128] on div "start schedule" at bounding box center [814, 124] width 79 height 19
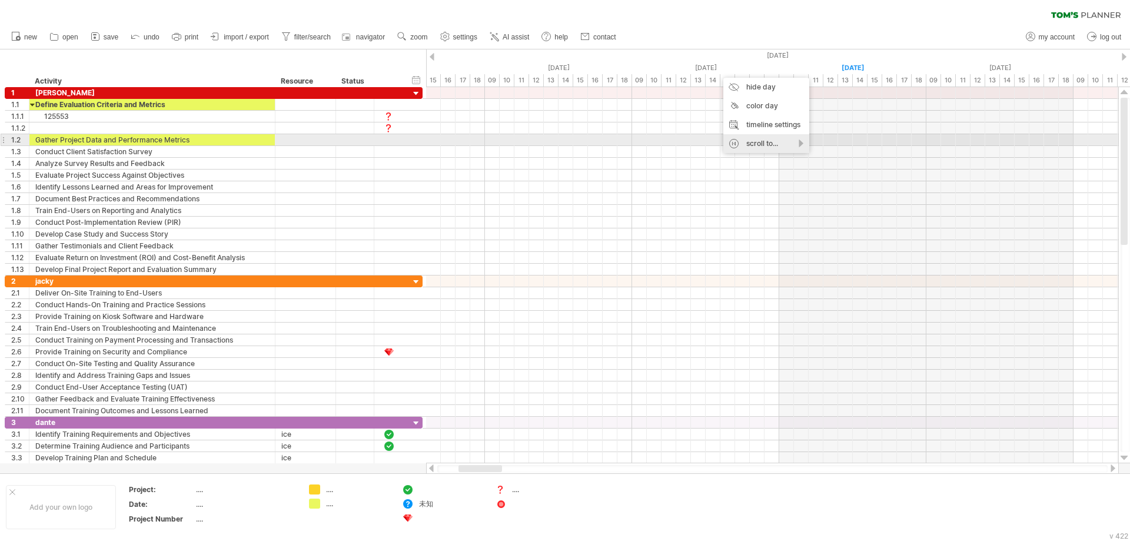
click at [779, 139] on div "scroll to..." at bounding box center [767, 143] width 86 height 19
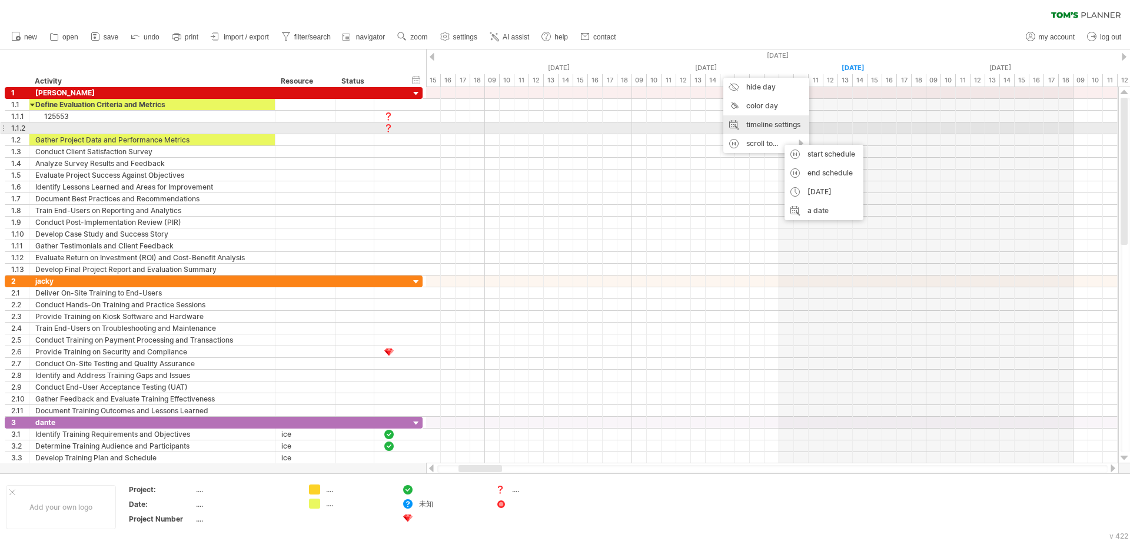
click at [781, 128] on div "timeline settings" at bounding box center [767, 124] width 86 height 19
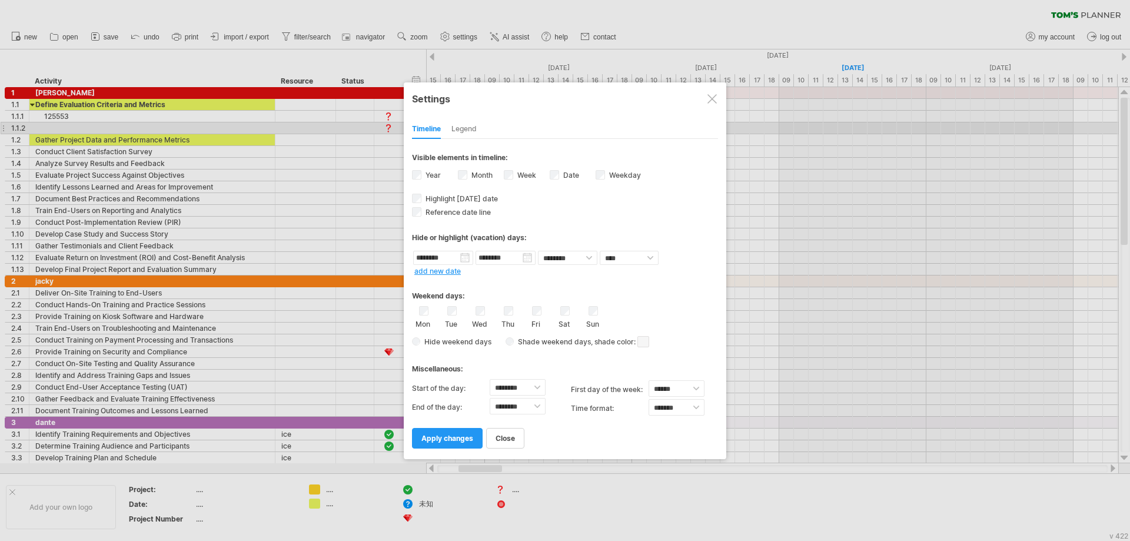
click at [460, 132] on div "Legend" at bounding box center [464, 129] width 25 height 19
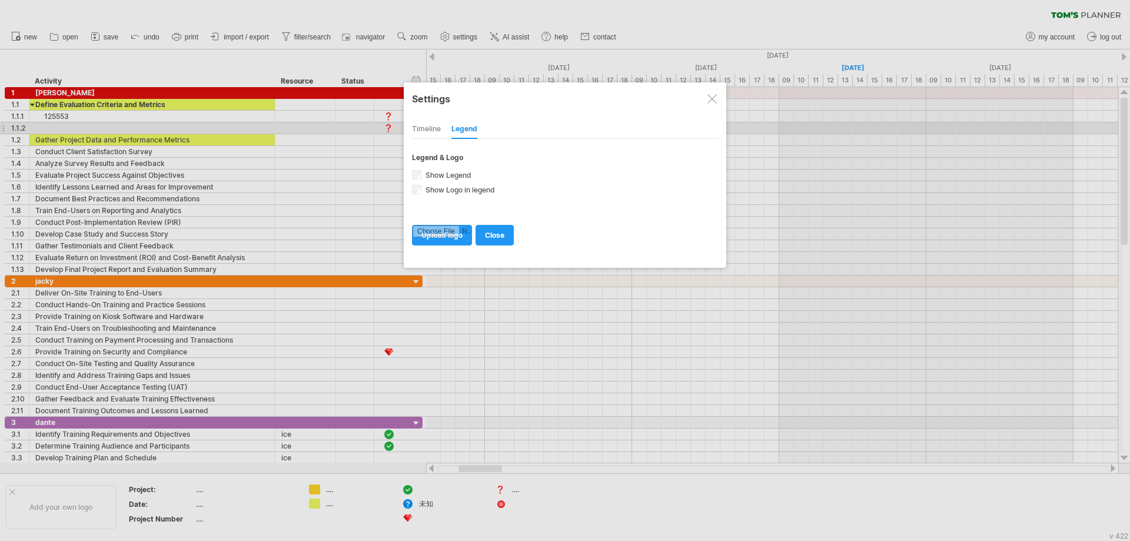
click at [425, 131] on div "Timeline" at bounding box center [426, 129] width 29 height 19
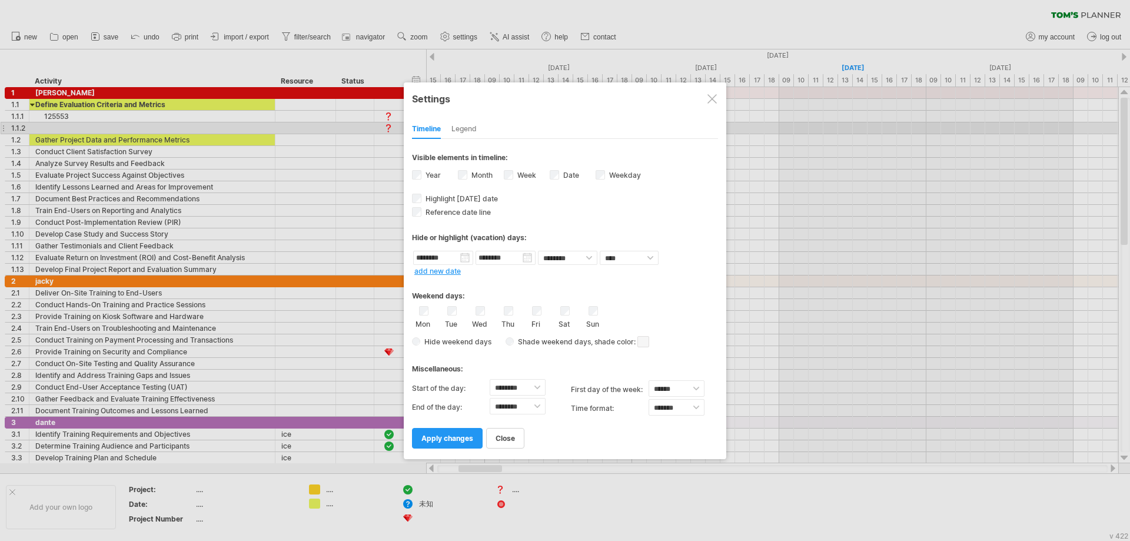
click at [714, 94] on div at bounding box center [712, 98] width 9 height 9
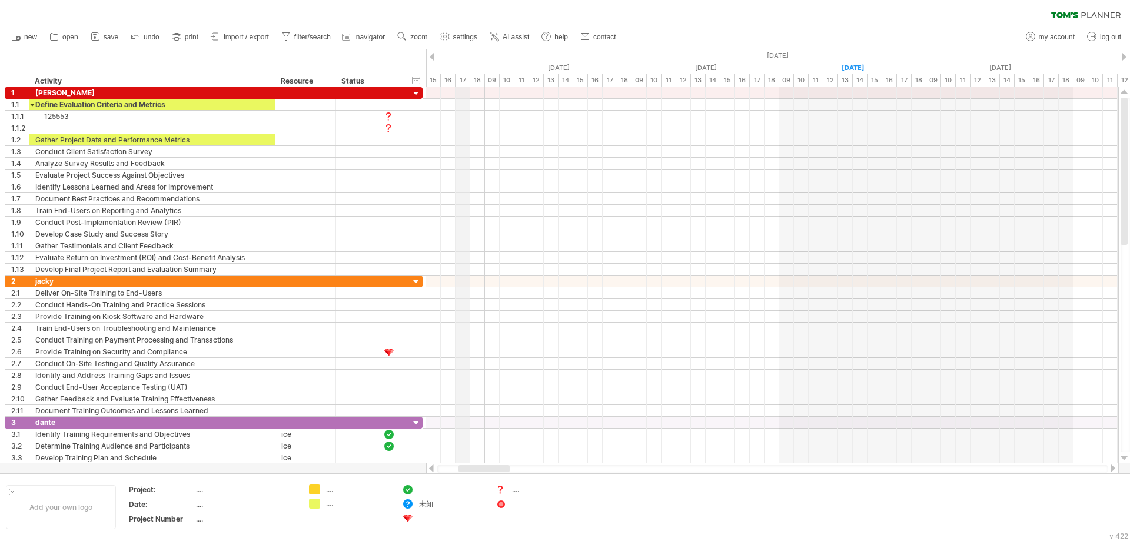
click at [466, 54] on div "[DATE]" at bounding box center [779, 55] width 3238 height 12
click at [489, 68] on div "timeline settings" at bounding box center [515, 69] width 86 height 19
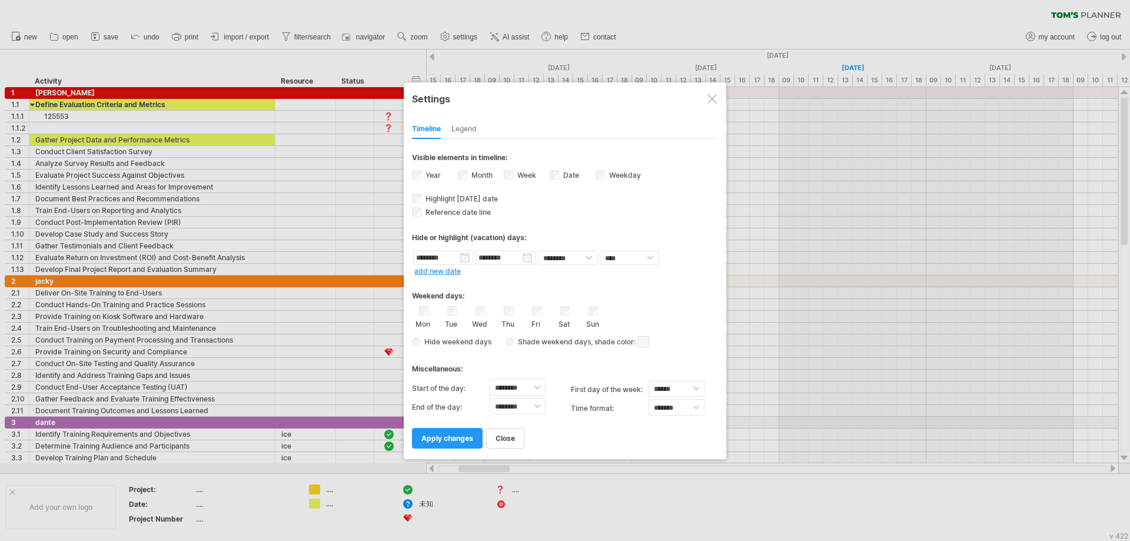
click at [467, 130] on div "Legend" at bounding box center [464, 129] width 25 height 19
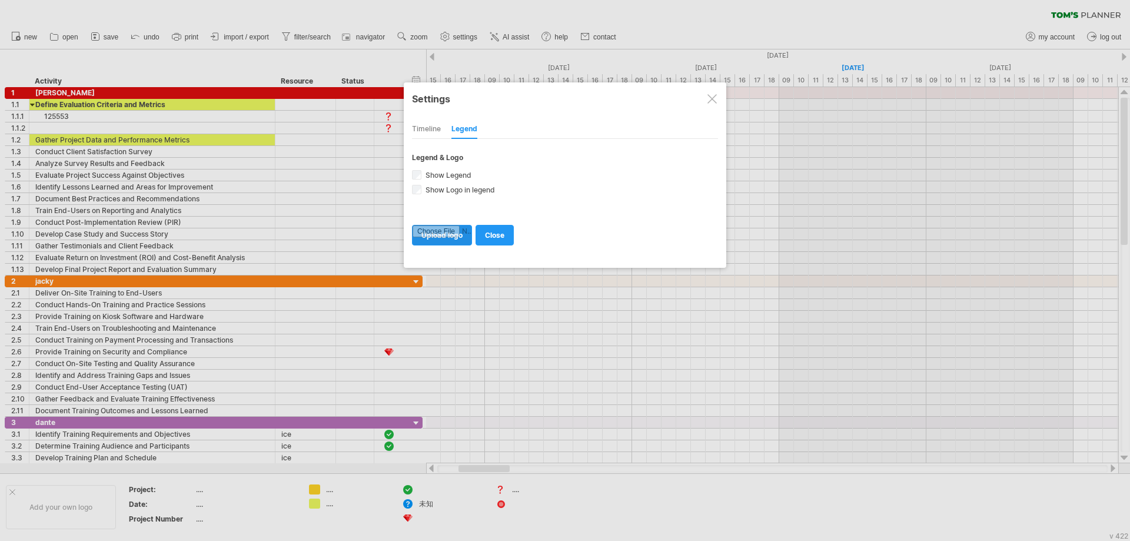
click at [453, 238] on input "file" at bounding box center [442, 234] width 59 height 19
click at [427, 130] on div "Timeline" at bounding box center [426, 129] width 29 height 19
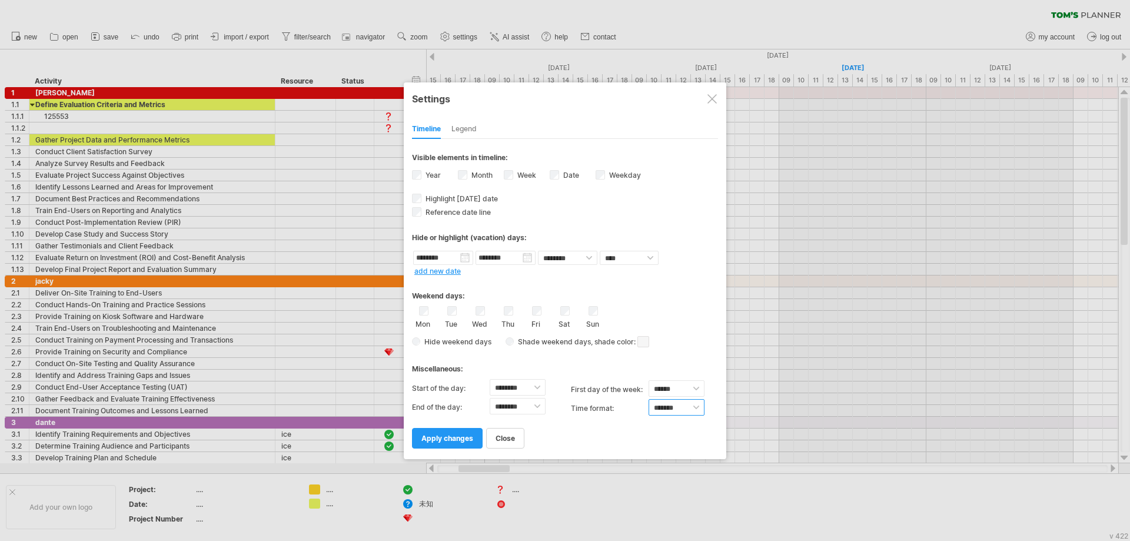
click at [698, 409] on select "******* *******" at bounding box center [677, 407] width 56 height 16
click at [696, 392] on select "****** ****** ********" at bounding box center [677, 388] width 56 height 16
click at [692, 261] on div "******** ******** ******** ******** **** *****" at bounding box center [565, 258] width 306 height 16
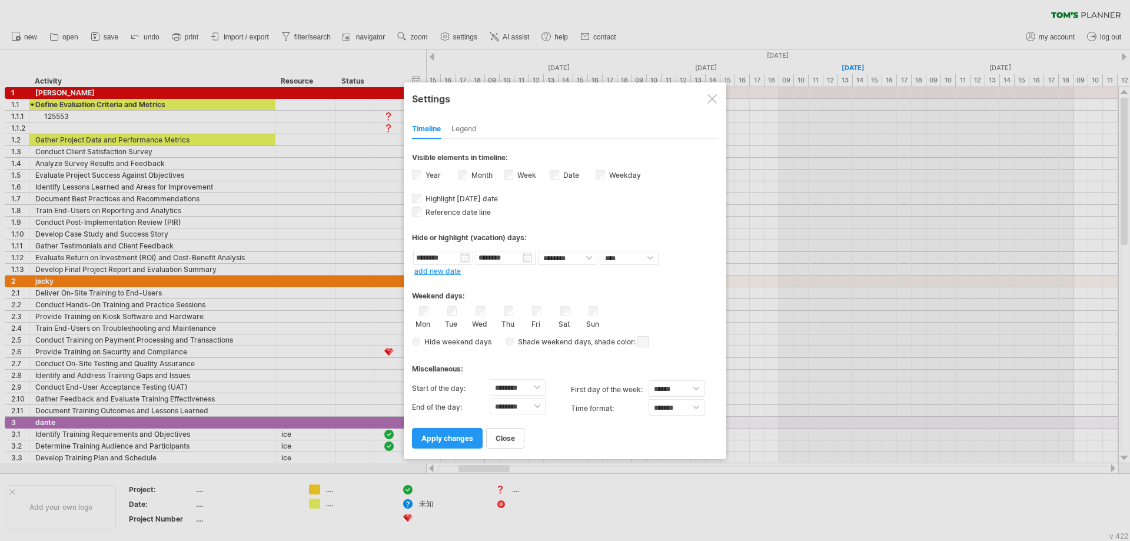
click at [716, 102] on div at bounding box center [712, 98] width 9 height 9
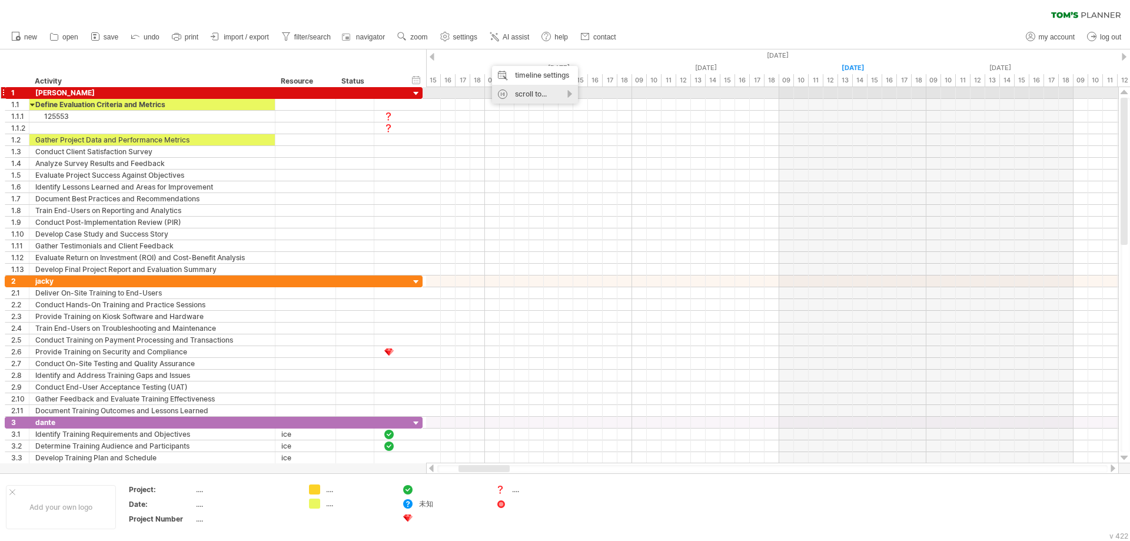
click at [501, 95] on div "scroll to..." at bounding box center [535, 94] width 86 height 19
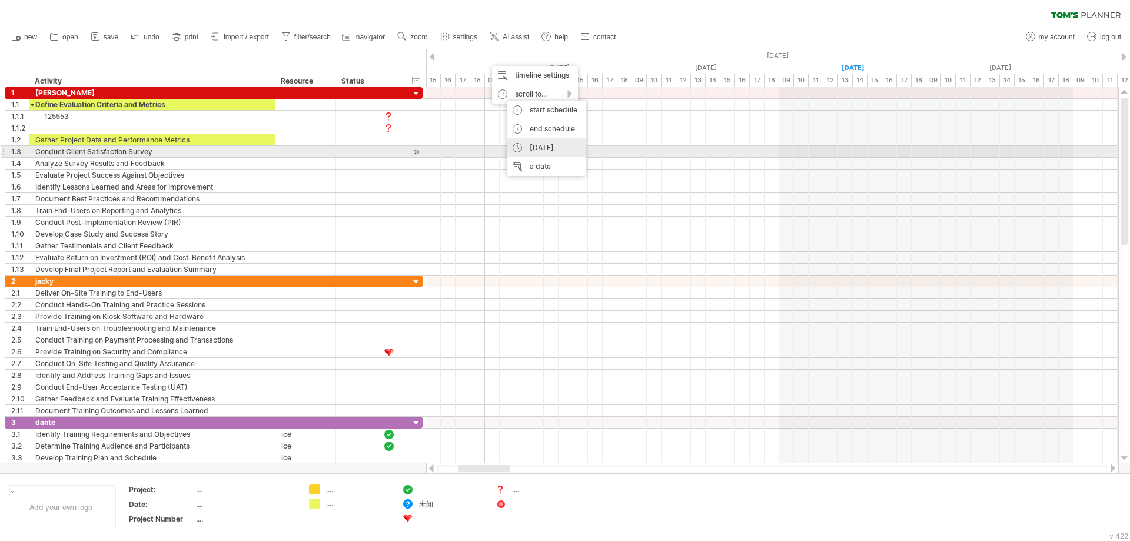
click at [553, 148] on div "[DATE]" at bounding box center [546, 147] width 79 height 19
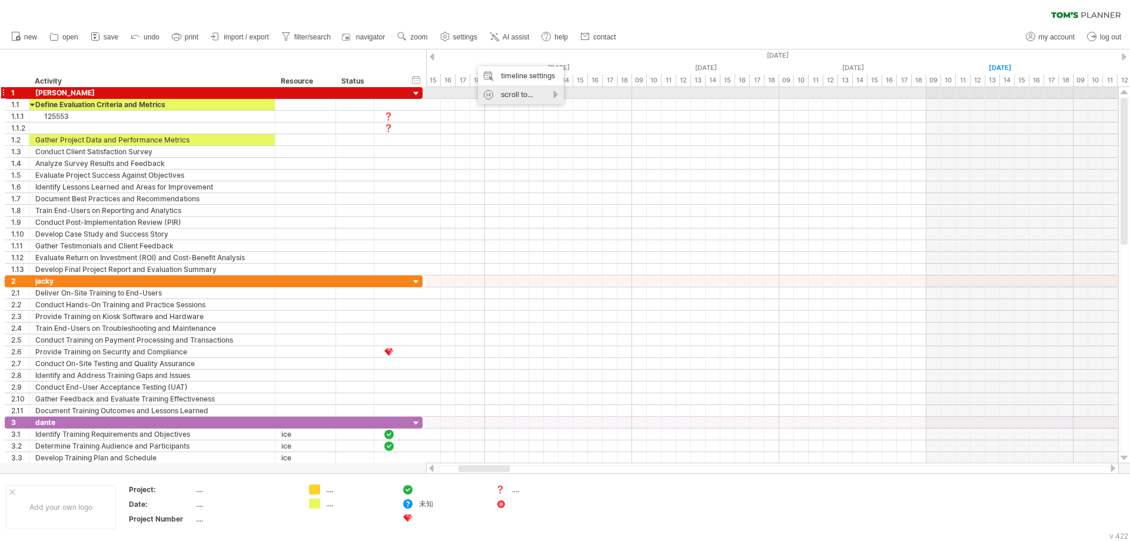
click at [486, 94] on div "scroll to..." at bounding box center [521, 94] width 86 height 19
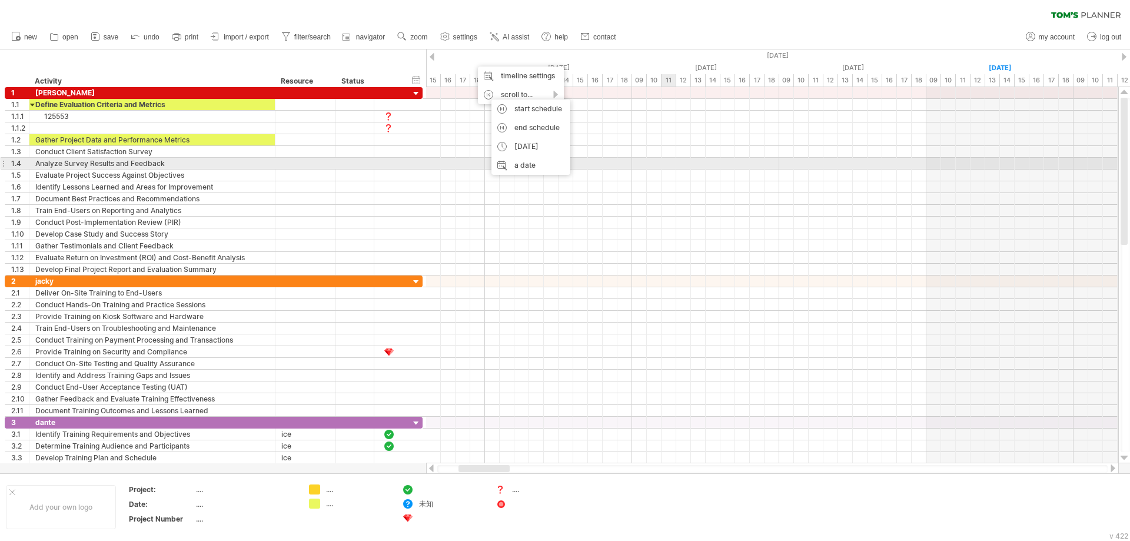
click at [669, 171] on div at bounding box center [772, 176] width 692 height 12
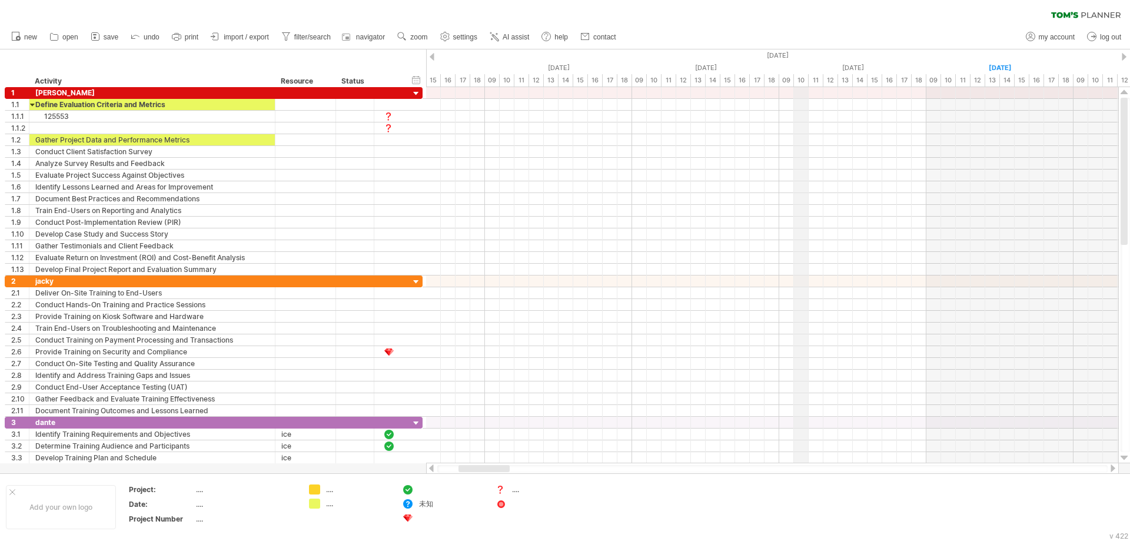
click at [807, 56] on div "[DATE]" at bounding box center [927, 55] width 3238 height 12
click at [840, 75] on div "timeline settings" at bounding box center [855, 71] width 86 height 19
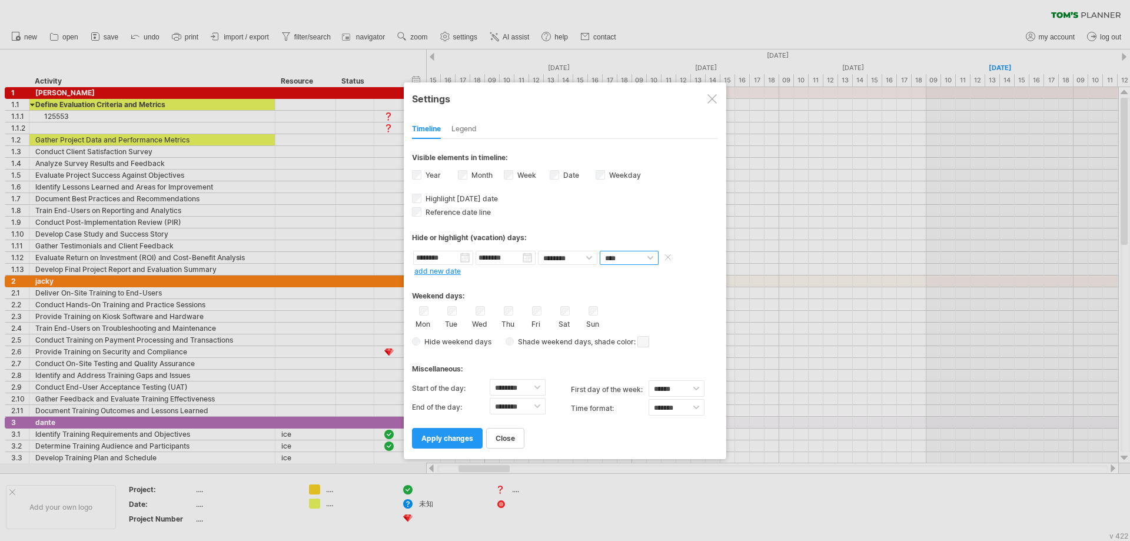
click at [646, 258] on select "**** *****" at bounding box center [629, 258] width 59 height 14
click at [577, 261] on select "******** ********" at bounding box center [567, 258] width 59 height 14
click at [716, 95] on div at bounding box center [712, 98] width 9 height 9
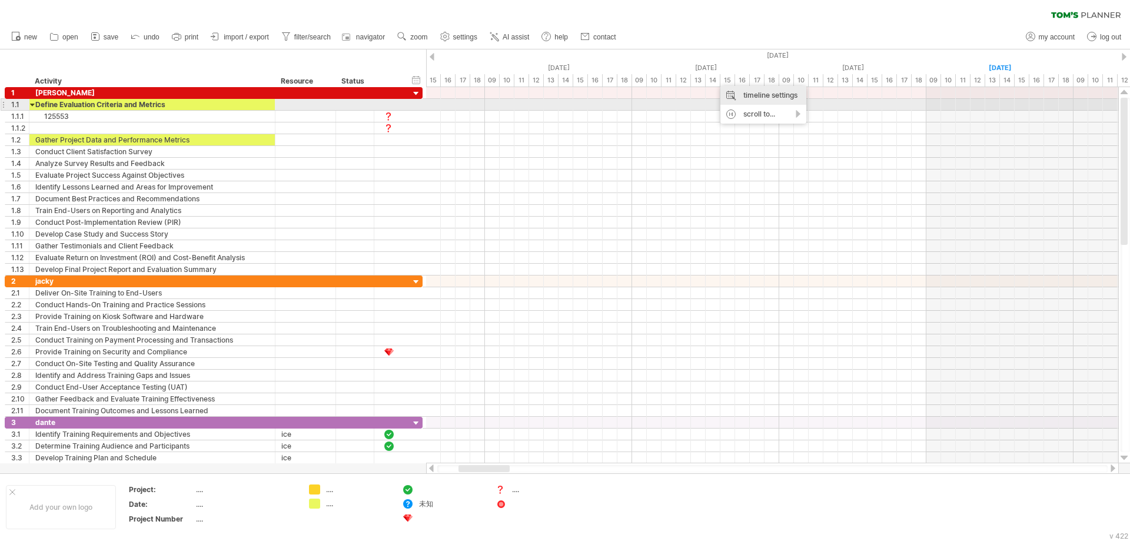
click at [757, 103] on div "timeline settings" at bounding box center [764, 95] width 86 height 19
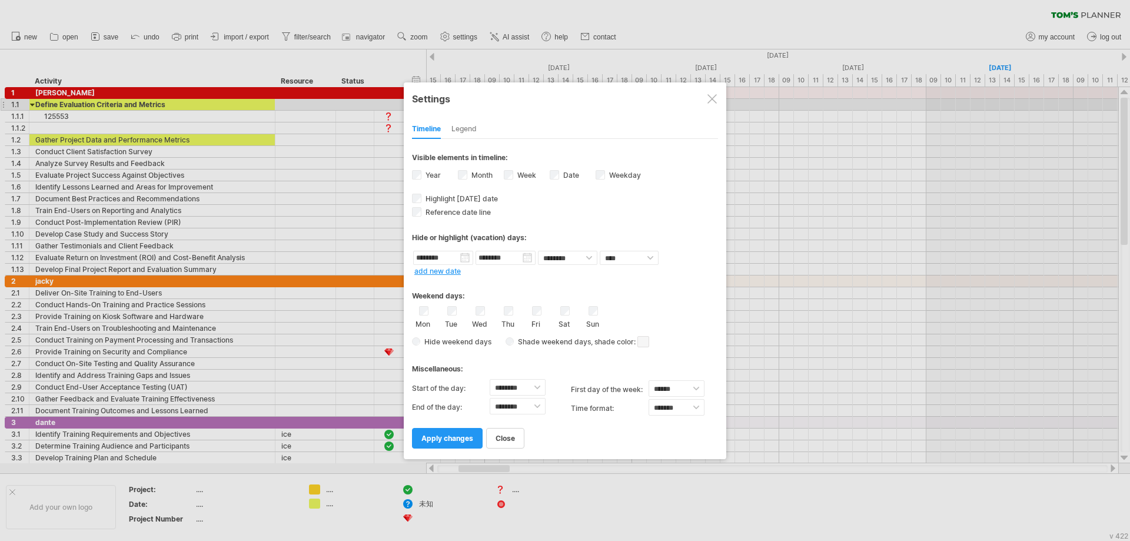
click at [464, 181] on div "Month" at bounding box center [481, 176] width 46 height 16
click at [854, 288] on div at bounding box center [565, 270] width 1130 height 541
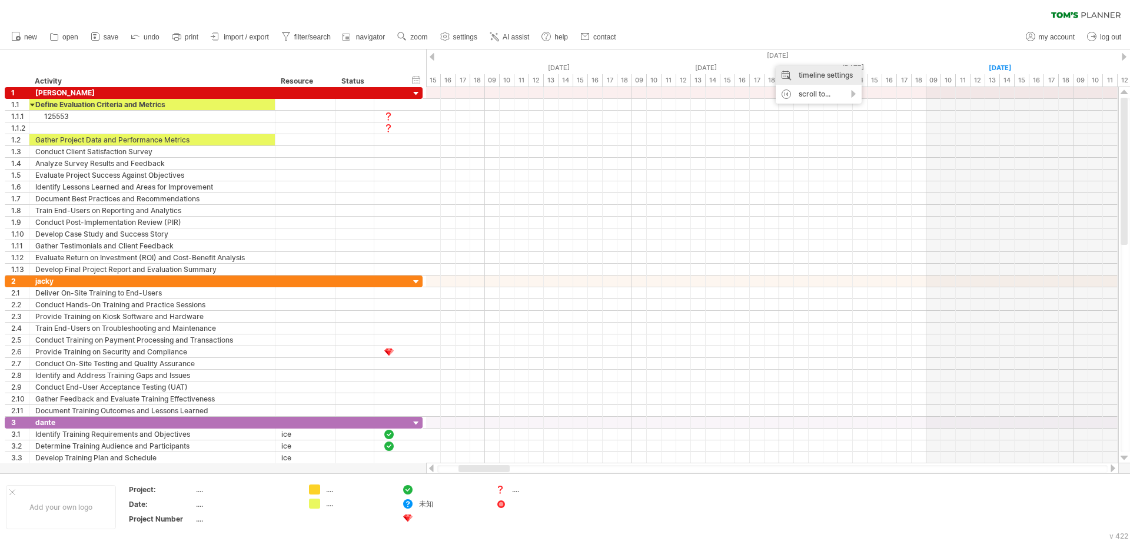
click at [811, 74] on div "timeline settings" at bounding box center [819, 75] width 86 height 19
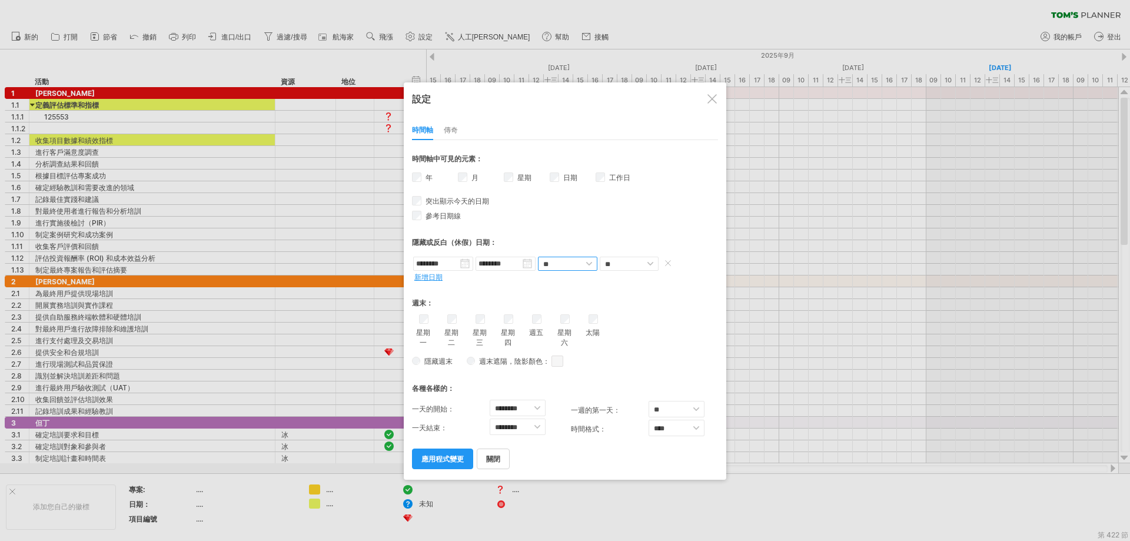
click at [588, 263] on select "** **" at bounding box center [567, 264] width 59 height 14
click at [654, 260] on select "** **" at bounding box center [629, 264] width 59 height 14
click at [424, 277] on font "新增日期" at bounding box center [428, 277] width 28 height 9
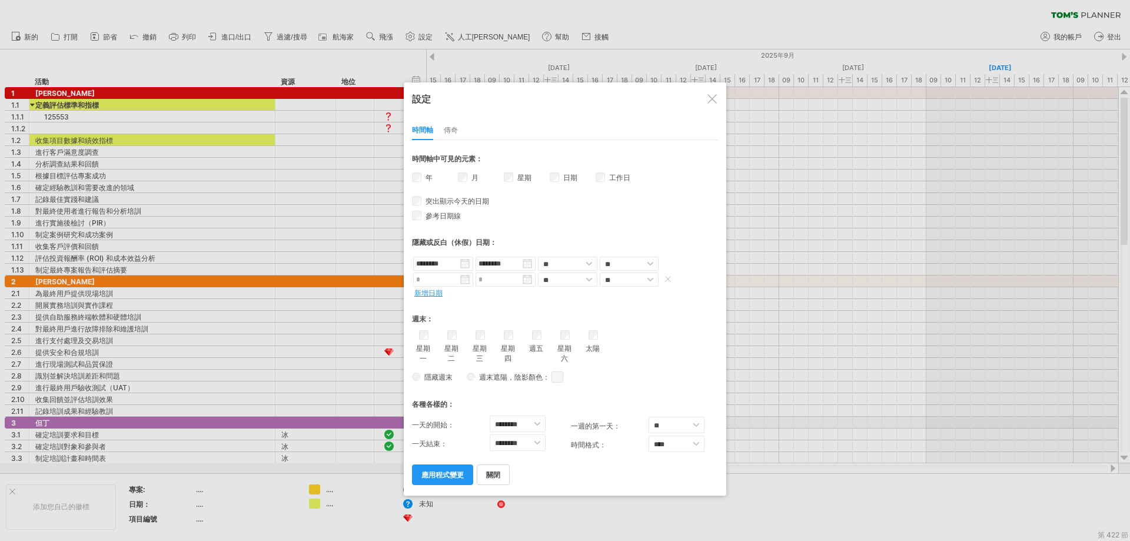
click at [669, 275] on span at bounding box center [668, 279] width 12 height 9
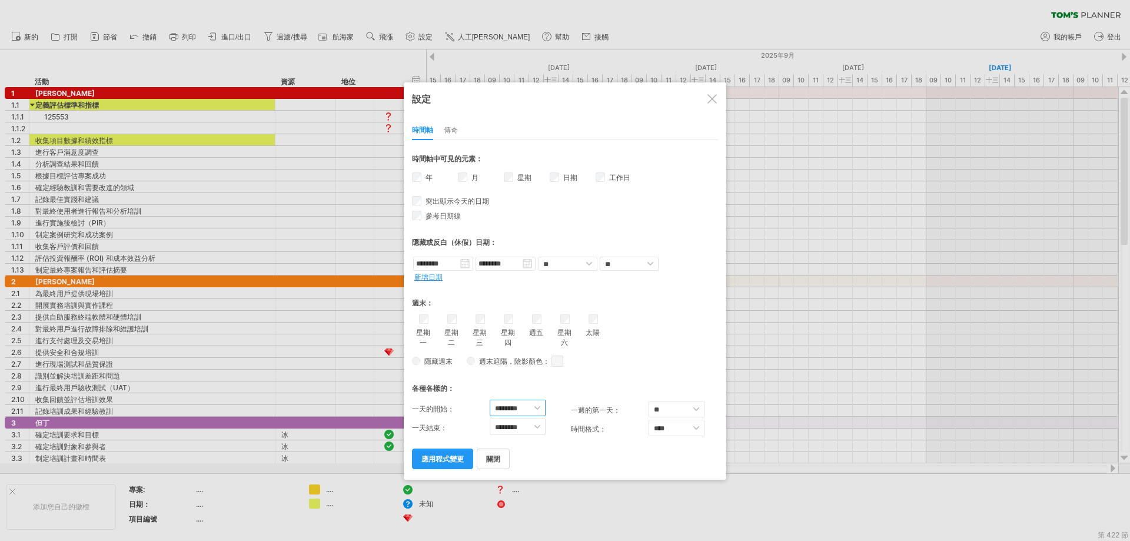
click at [537, 400] on select "******** ******* ******* ******* ******* ******* ******* ******* ******* ******…" at bounding box center [518, 408] width 56 height 16
click at [697, 426] on select "**** ****" at bounding box center [677, 428] width 56 height 16
click at [698, 408] on select "** *** **" at bounding box center [677, 409] width 56 height 16
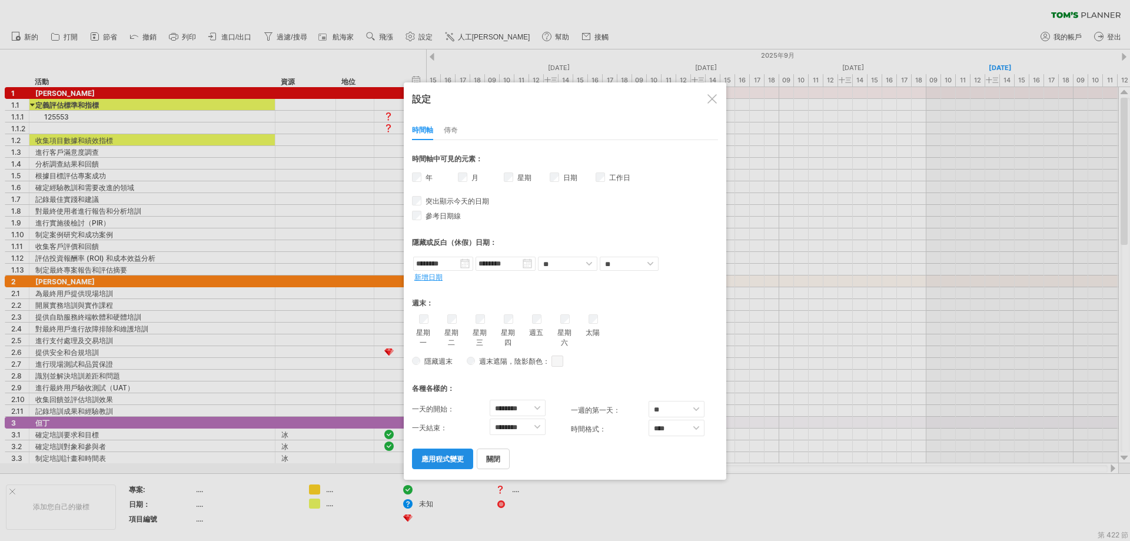
click at [449, 455] on font "應用程式變更" at bounding box center [443, 459] width 42 height 9
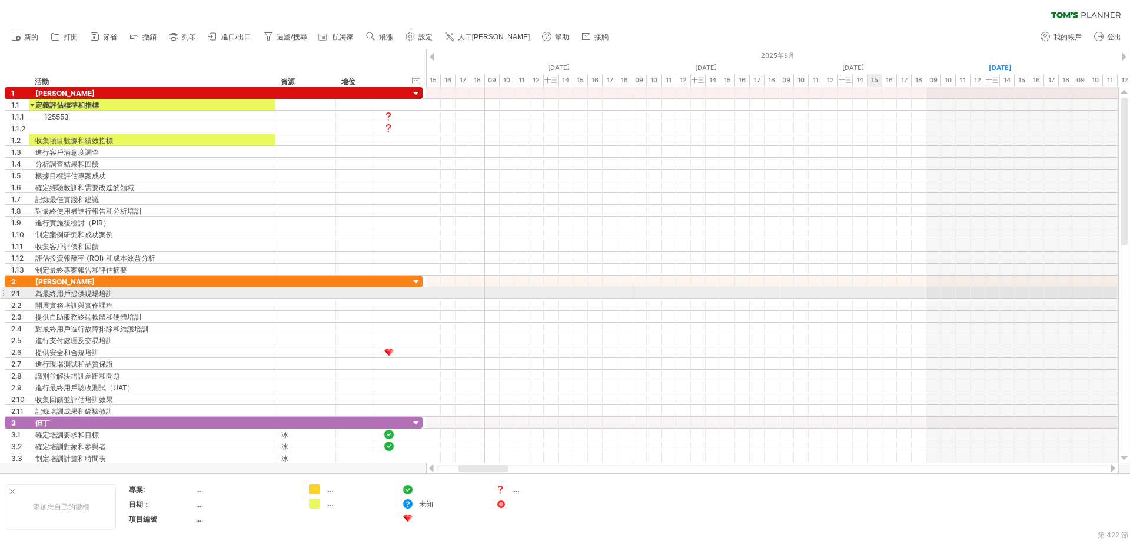
click at [881, 293] on div at bounding box center [772, 293] width 692 height 12
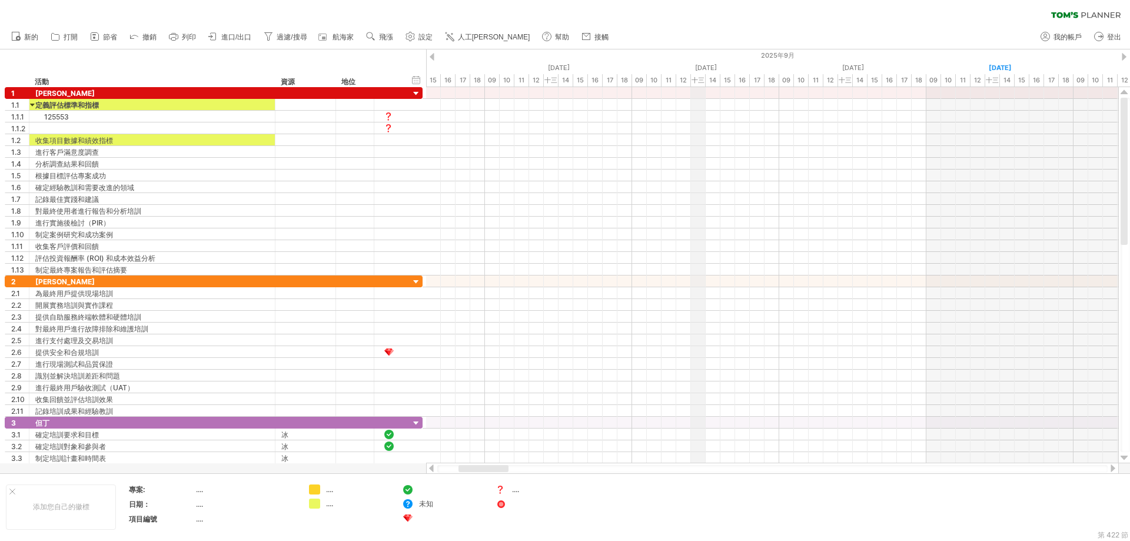
click at [703, 81] on font "十三" at bounding box center [698, 80] width 13 height 8
click at [735, 94] on font "時間軸設定" at bounding box center [749, 96] width 35 height 9
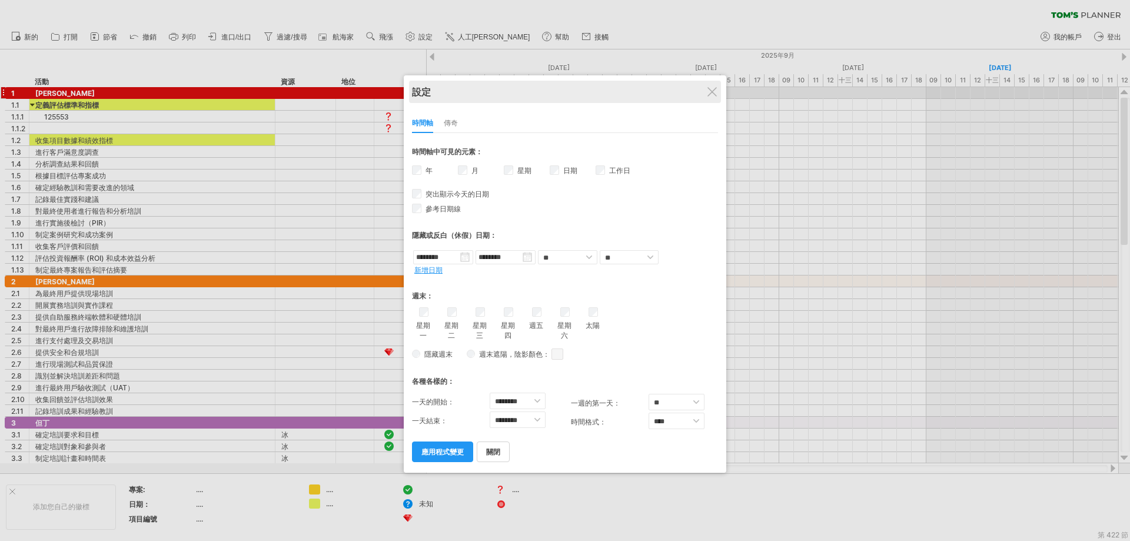
click at [711, 97] on div "設定" at bounding box center [565, 92] width 306 height 22
click at [712, 94] on div at bounding box center [712, 91] width 9 height 9
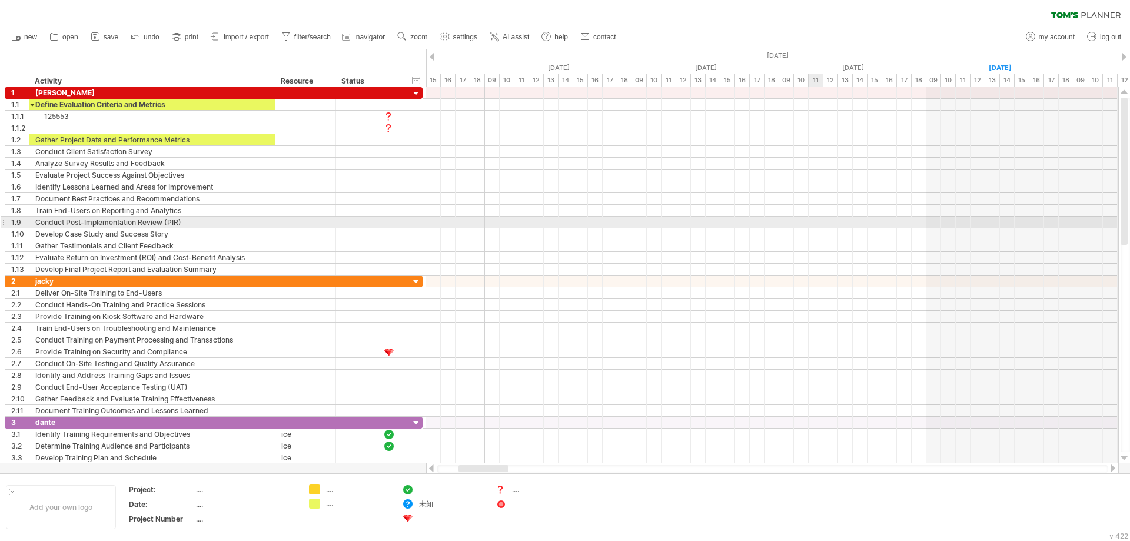
click at [815, 217] on div at bounding box center [772, 223] width 692 height 12
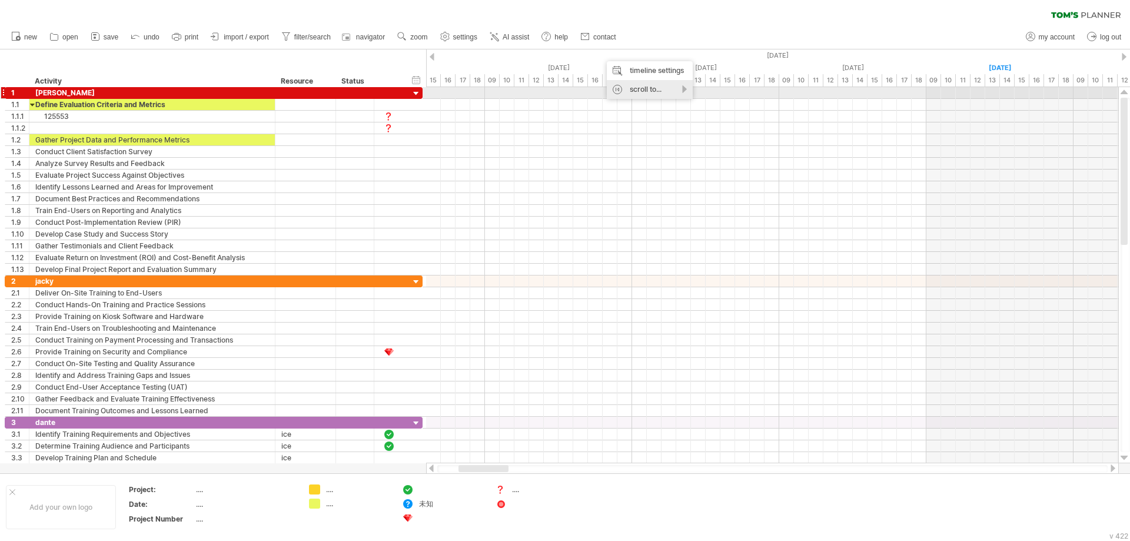
click at [683, 95] on div "scroll to..." at bounding box center [650, 89] width 86 height 19
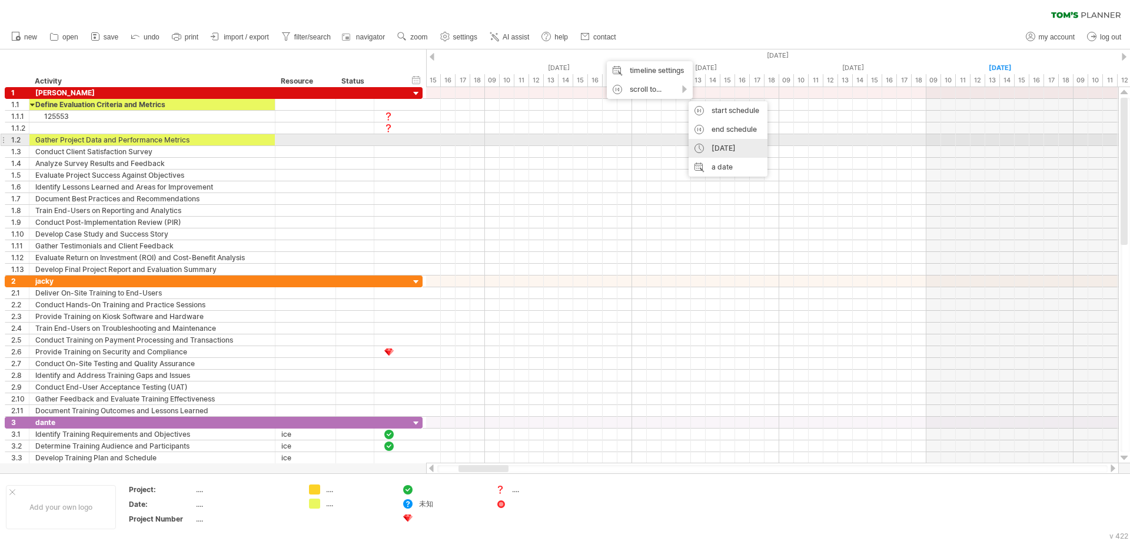
click at [726, 144] on div "[DATE]" at bounding box center [728, 148] width 79 height 19
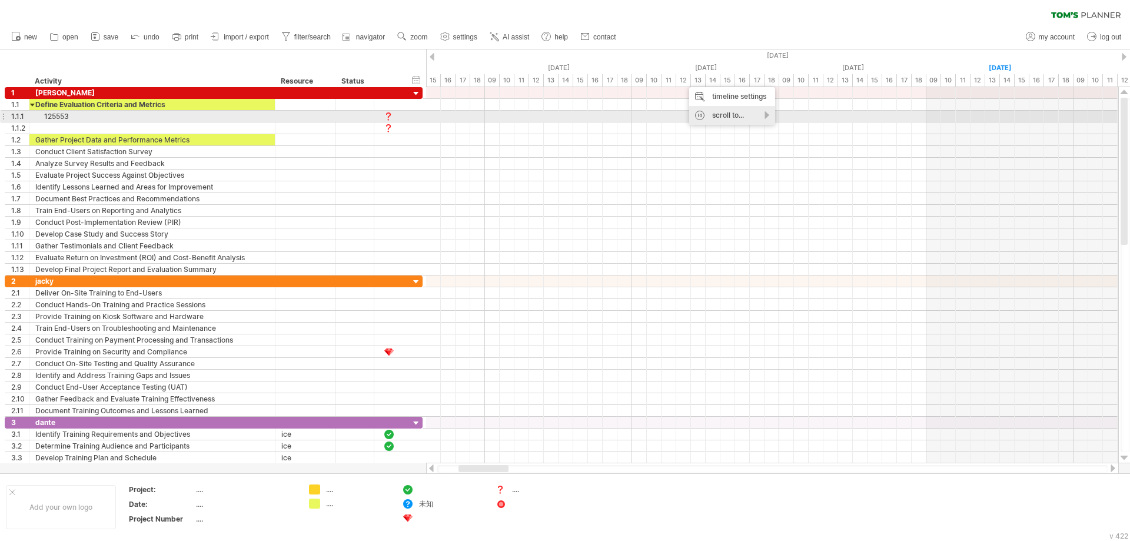
click at [769, 118] on div "scroll to..." at bounding box center [732, 115] width 86 height 19
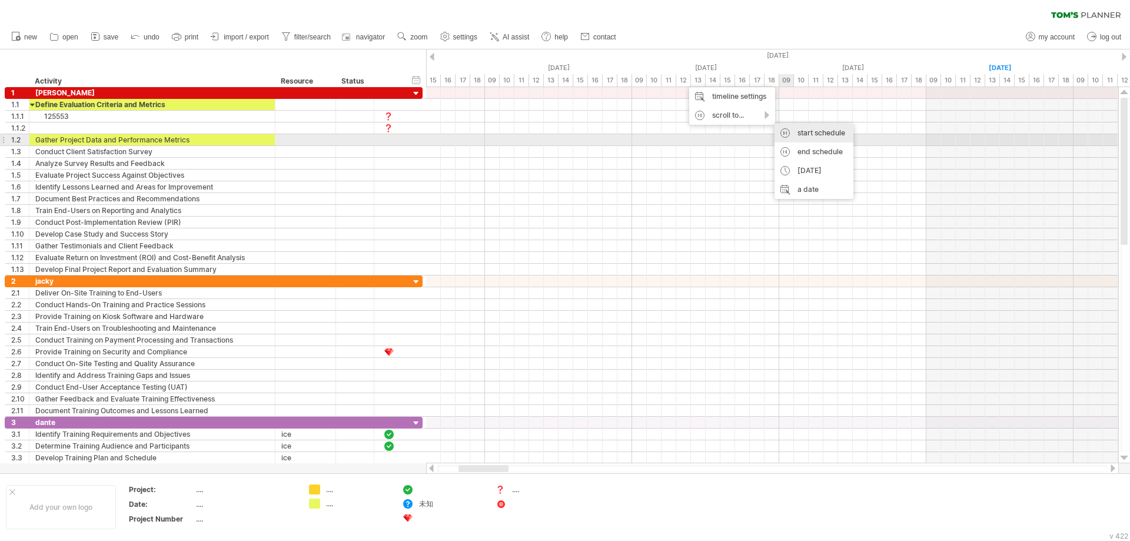
click at [837, 135] on div "start schedule" at bounding box center [814, 133] width 79 height 19
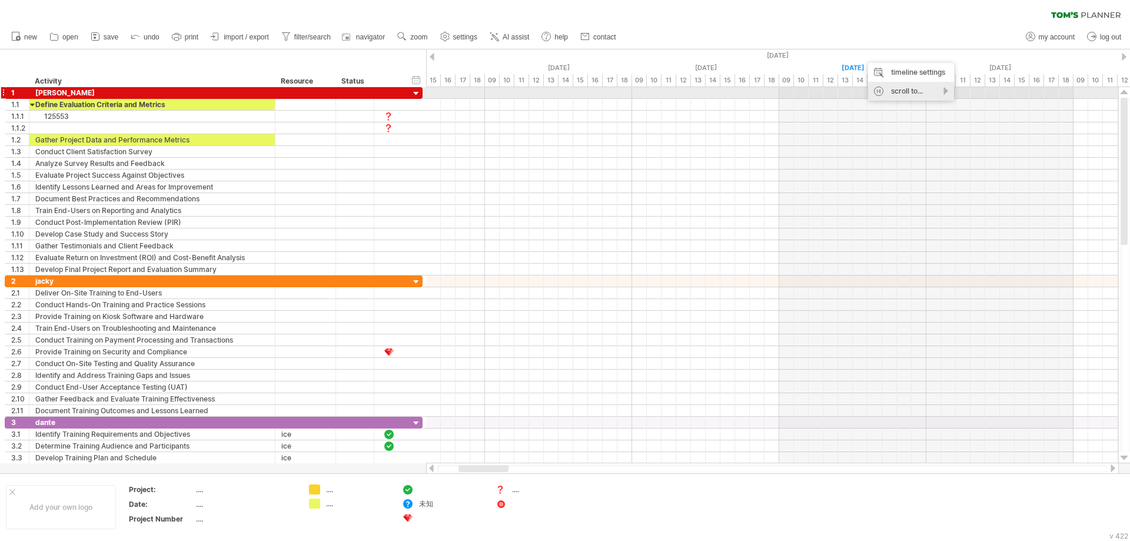
click at [947, 91] on div "scroll to..." at bounding box center [911, 91] width 86 height 19
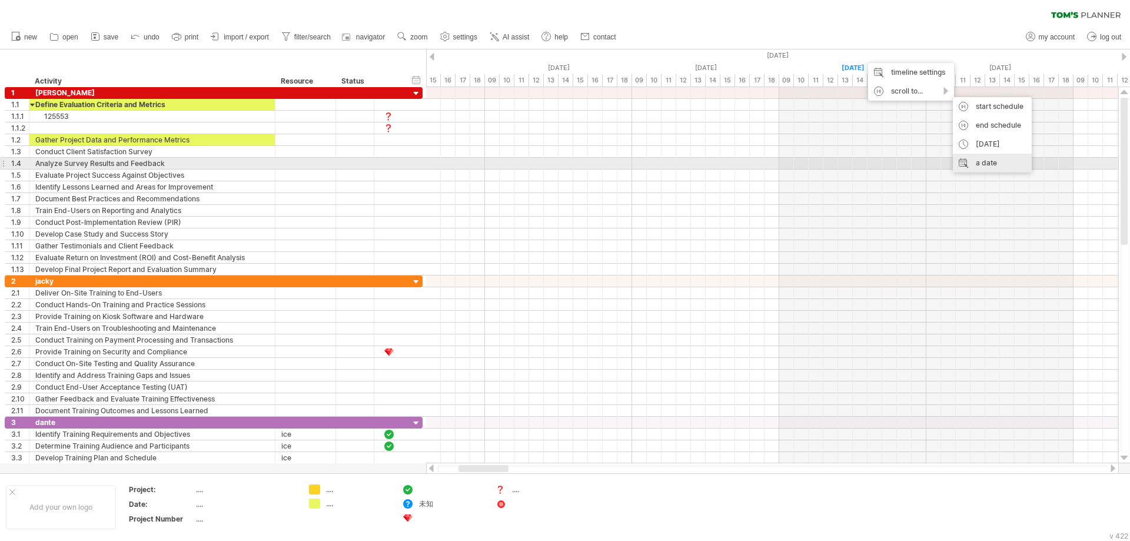
click at [994, 164] on div "a date" at bounding box center [992, 163] width 79 height 19
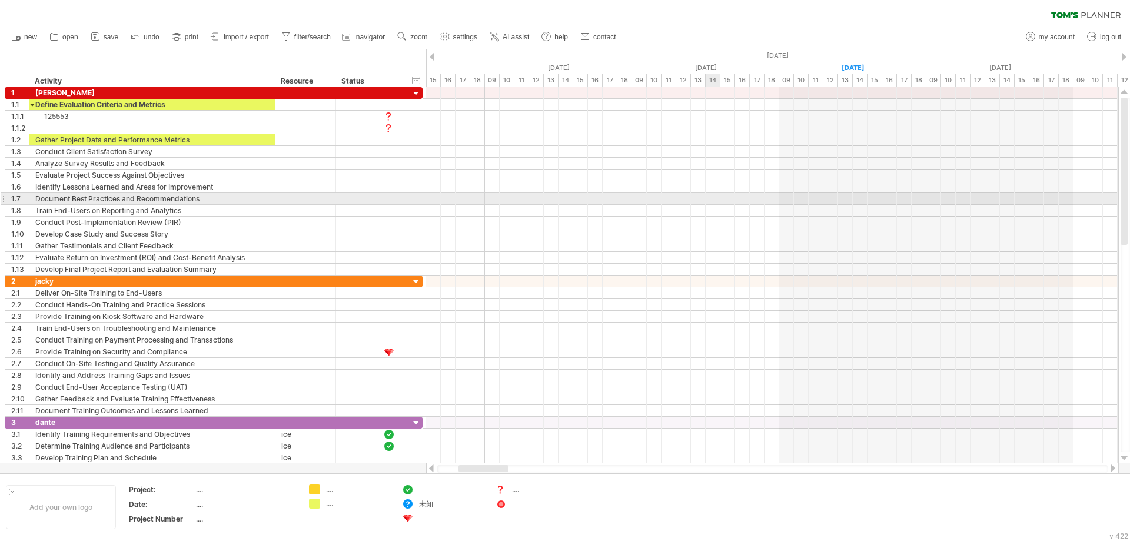
click at [710, 194] on div at bounding box center [772, 199] width 692 height 12
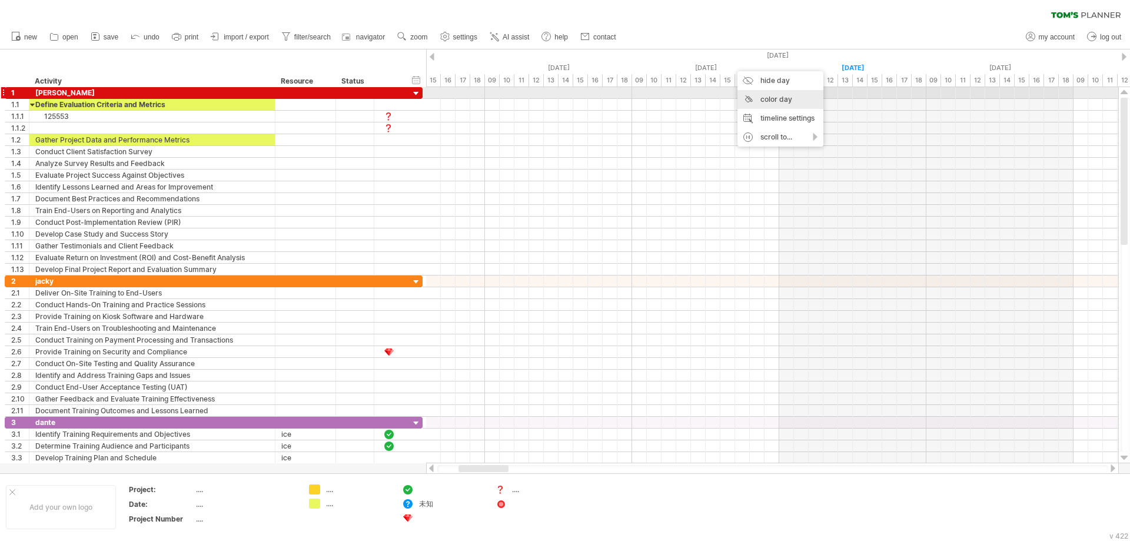
click at [746, 97] on div "color day" at bounding box center [781, 99] width 86 height 19
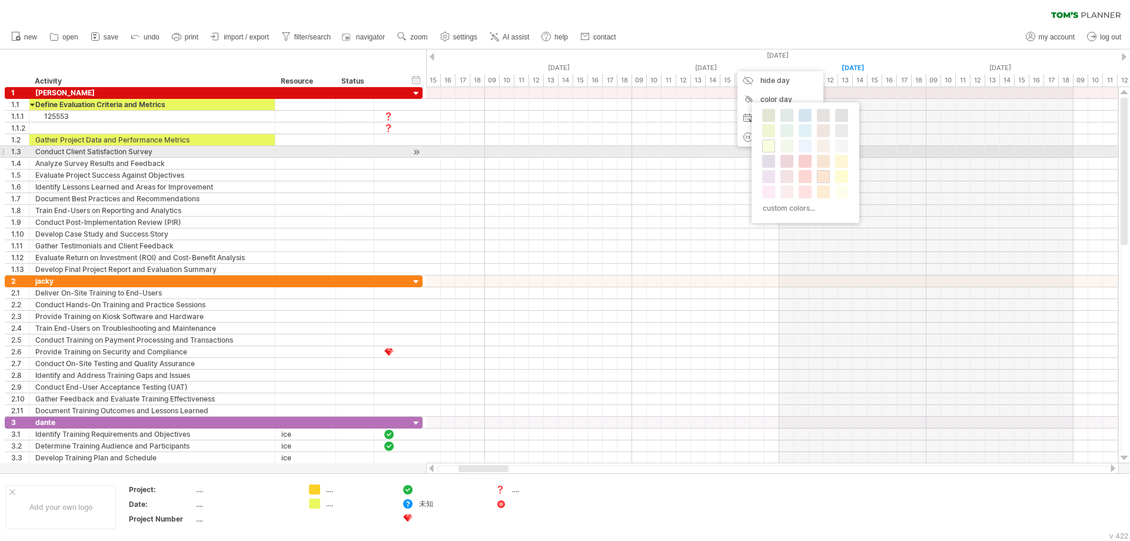
click at [770, 147] on span at bounding box center [768, 145] width 9 height 9
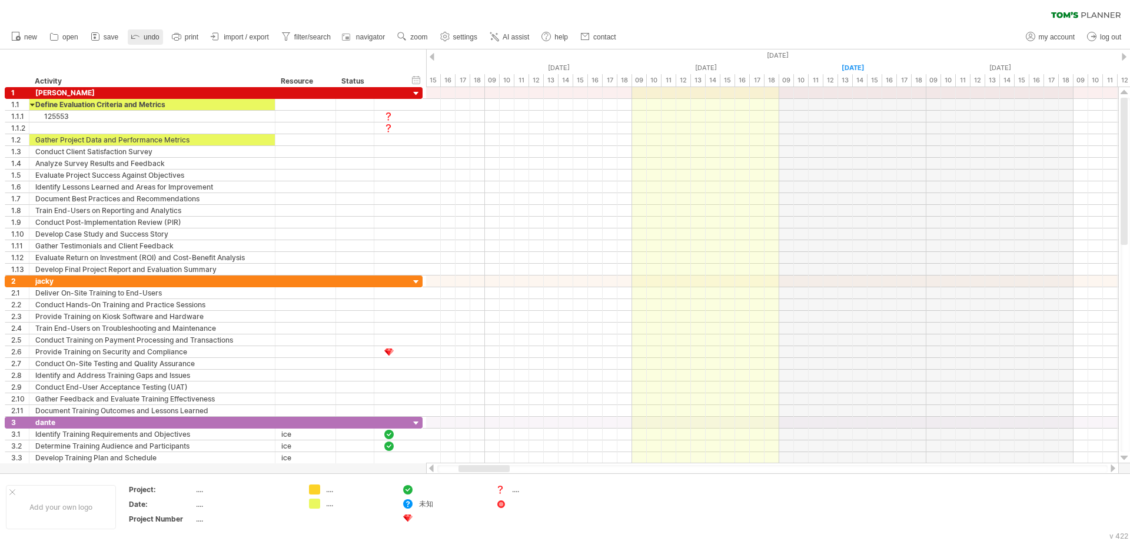
click at [144, 37] on link "undo" at bounding box center [145, 36] width 35 height 15
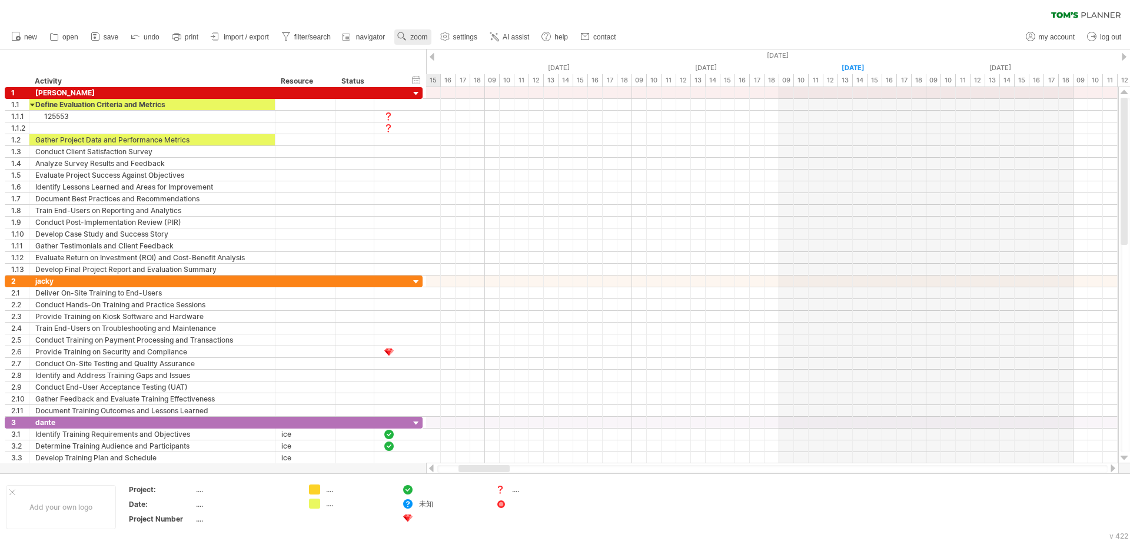
click at [413, 37] on span "zoom" at bounding box center [418, 37] width 17 height 8
click at [462, 91] on div "Day" at bounding box center [451, 89] width 65 height 19
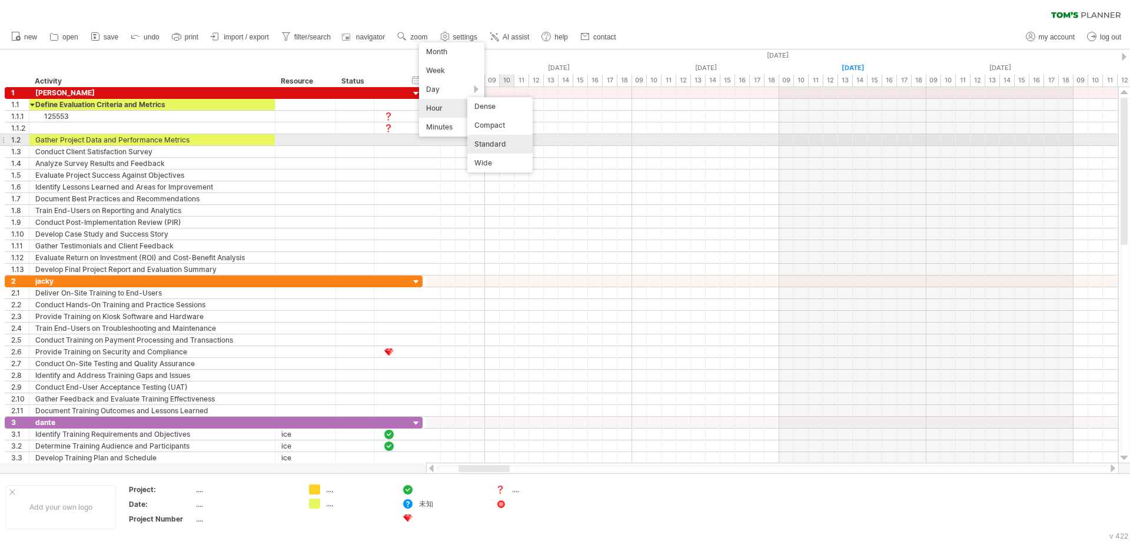
click at [507, 144] on div "Standard" at bounding box center [499, 144] width 65 height 19
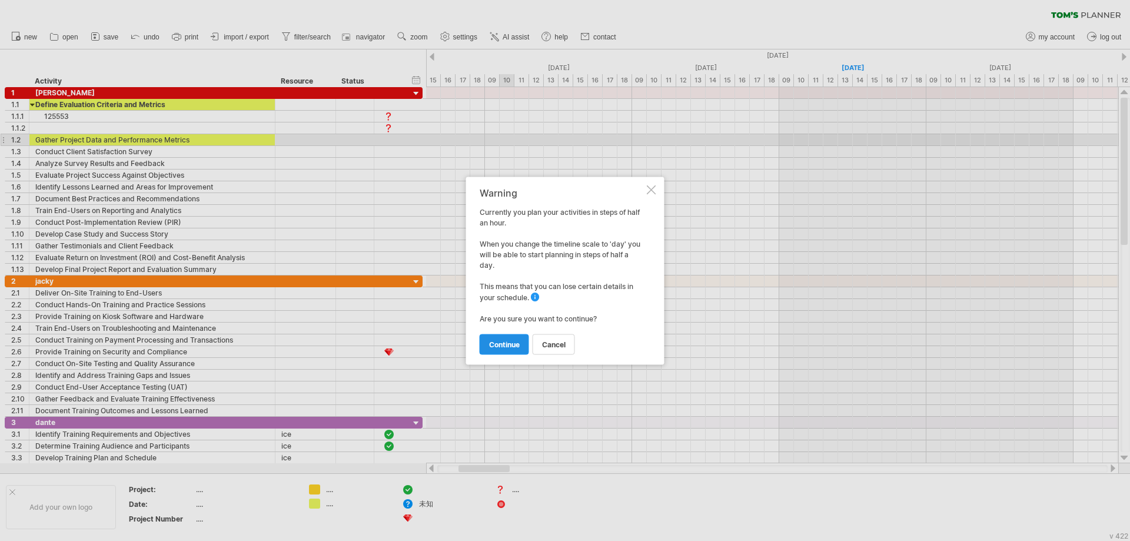
click at [512, 341] on span "continue" at bounding box center [504, 344] width 31 height 9
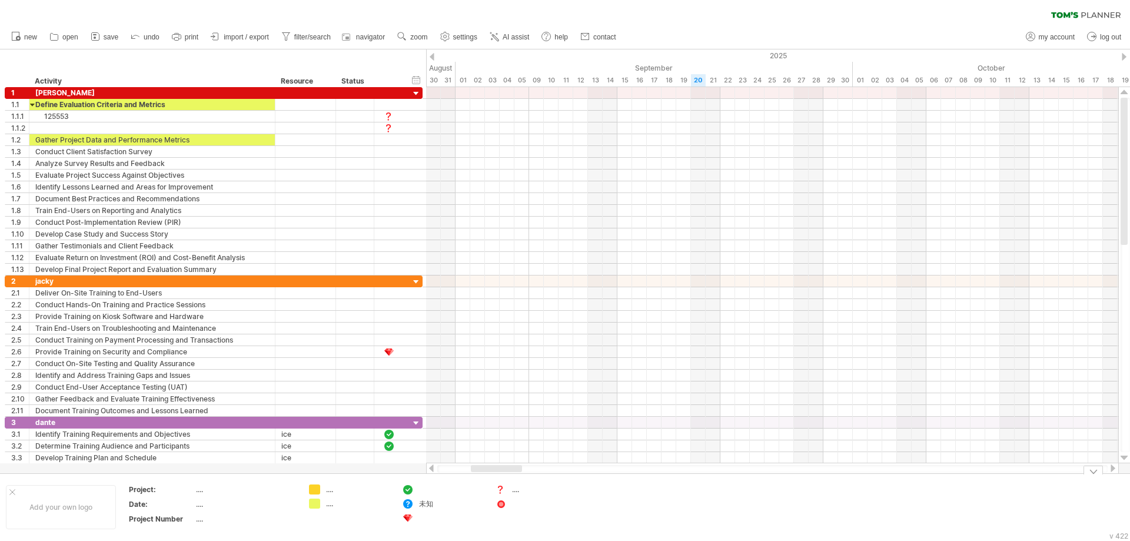
drag, startPoint x: 596, startPoint y: 470, endPoint x: 495, endPoint y: 482, distance: 101.9
click at [495, 482] on div "Trying to reach plan.tomsplanner.com Connected again... 0% filter: [ ] clear fi…" at bounding box center [565, 270] width 1130 height 541
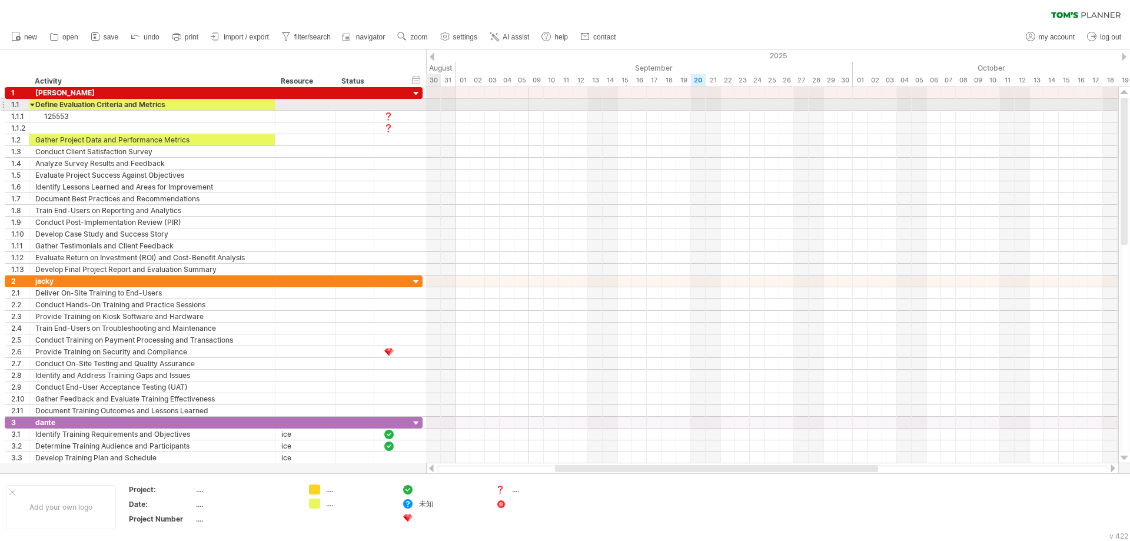
click at [428, 107] on div at bounding box center [772, 105] width 692 height 12
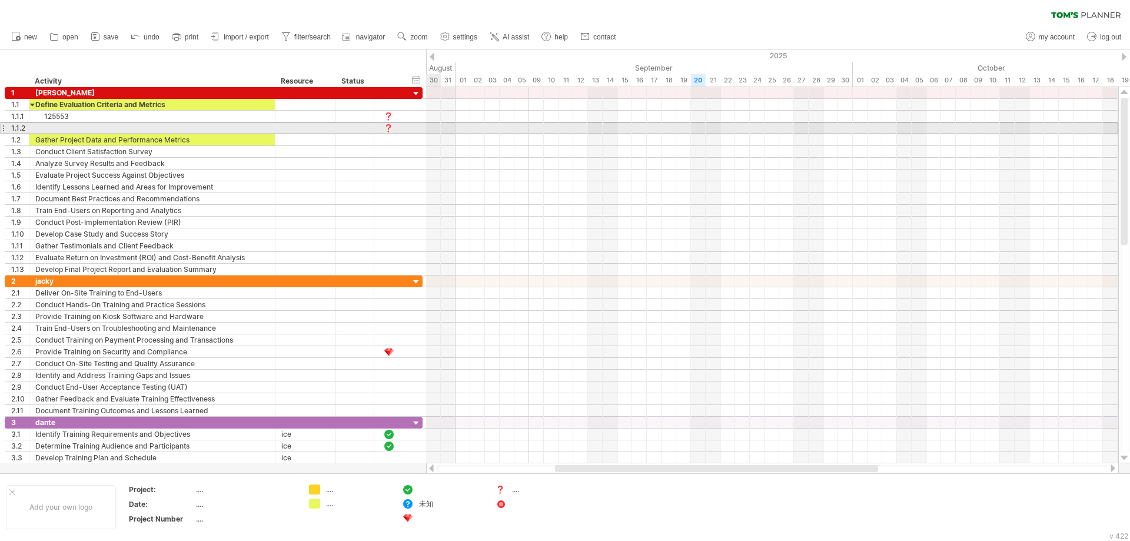
click at [416, 125] on div "1.1.2" at bounding box center [214, 128] width 418 height 12
drag, startPoint x: 426, startPoint y: 127, endPoint x: 485, endPoint y: 128, distance: 58.9
click at [485, 128] on div "Trying to reach plan.tomsplanner.com Connected again... 0% filter: [ ] clear fi…" at bounding box center [565, 270] width 1130 height 541
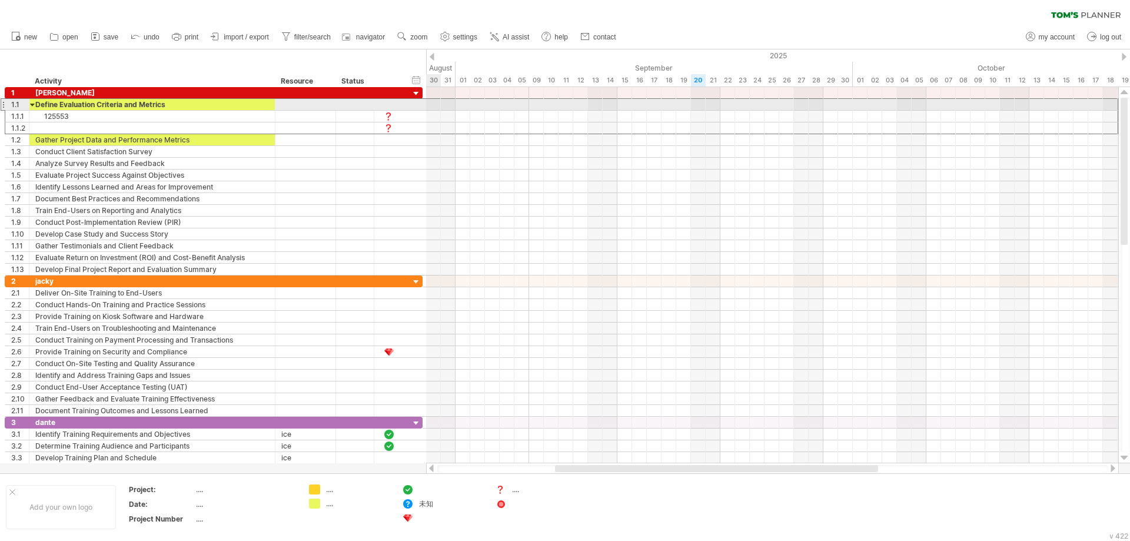
click at [416, 102] on div "**********" at bounding box center [214, 104] width 418 height 12
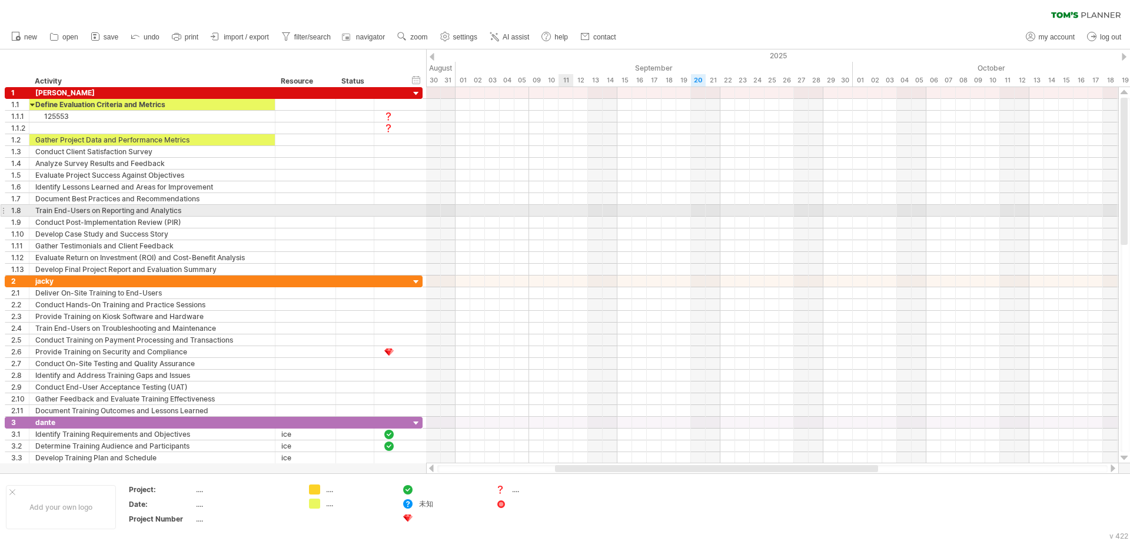
click at [563, 216] on div at bounding box center [772, 211] width 692 height 12
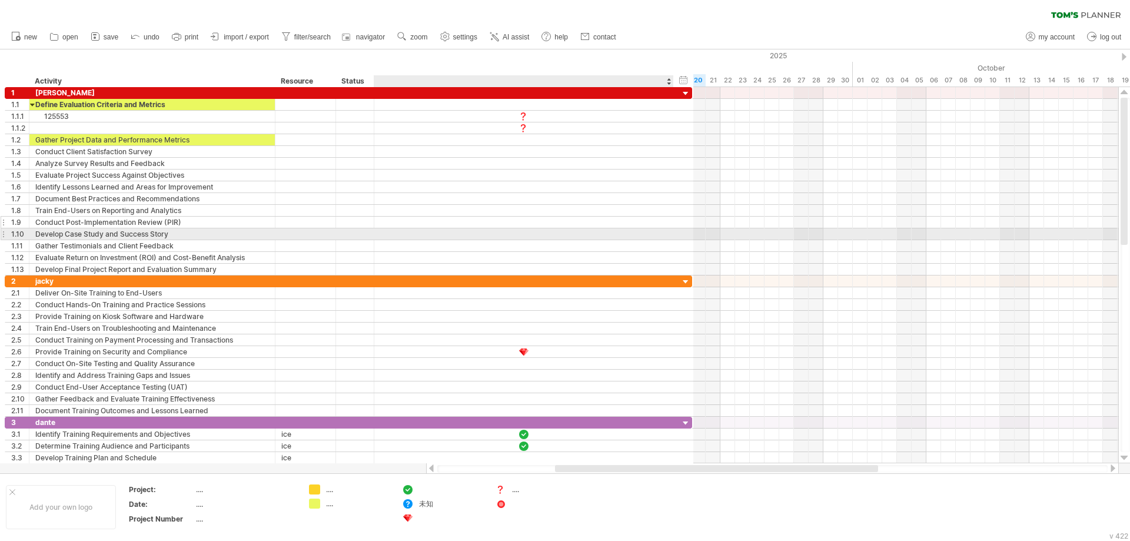
drag, startPoint x: 420, startPoint y: 235, endPoint x: 690, endPoint y: 218, distance: 270.1
click at [690, 218] on div "**********" at bounding box center [349, 181] width 688 height 188
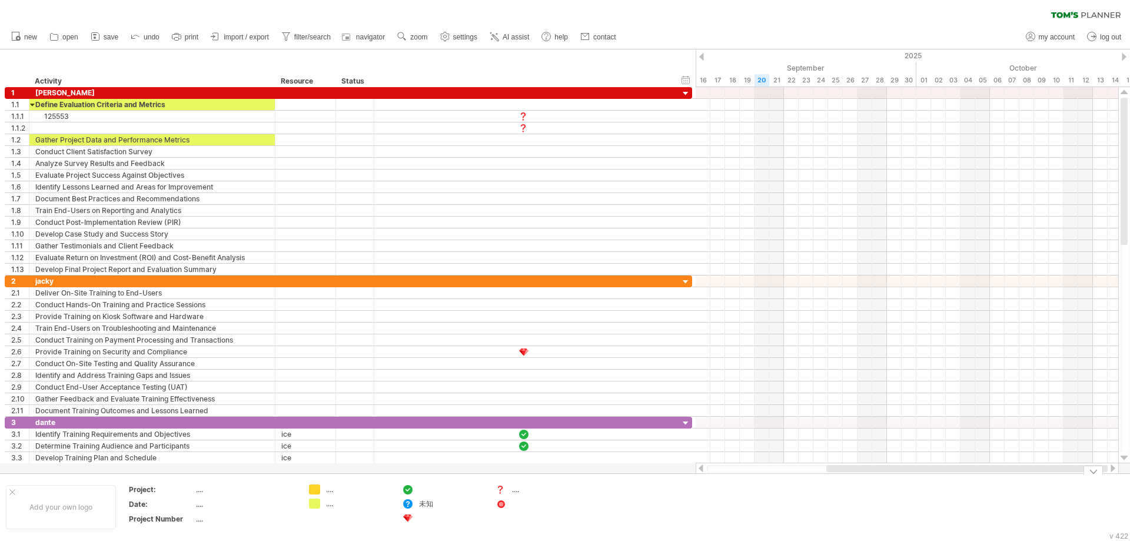
drag, startPoint x: 894, startPoint y: 470, endPoint x: 997, endPoint y: 476, distance: 103.2
click at [997, 476] on div "Trying to reach plan.tomsplanner.com Connected again... 0% filter: [ ] clear fi…" at bounding box center [565, 270] width 1130 height 541
drag, startPoint x: 877, startPoint y: 470, endPoint x: 824, endPoint y: 472, distance: 53.0
click at [824, 472] on div at bounding box center [907, 469] width 401 height 8
click at [871, 11] on div "filter: [ ] clear filter reapply filter" at bounding box center [565, 12] width 1130 height 25
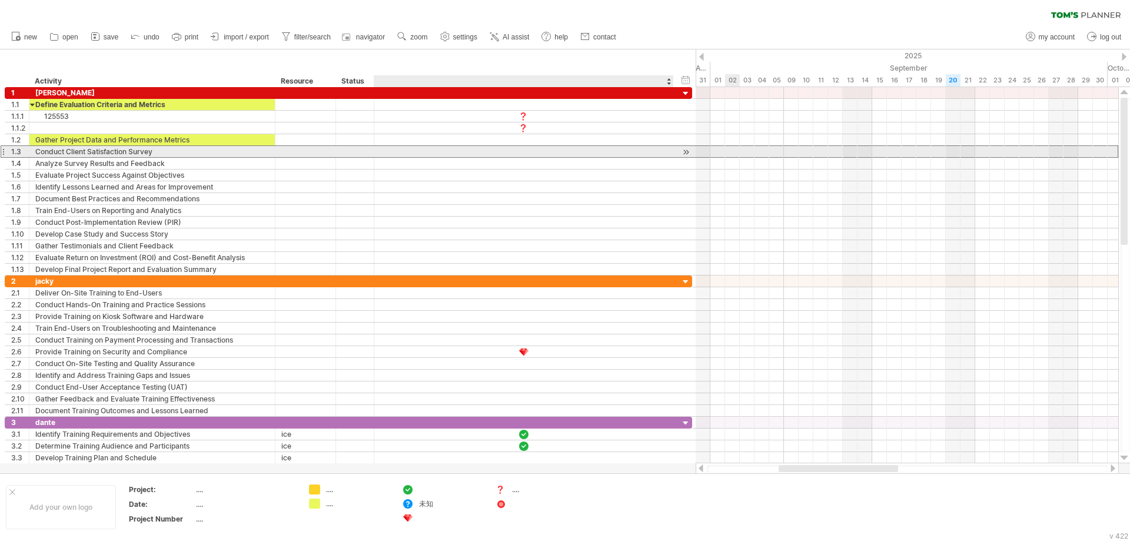
click at [536, 148] on div at bounding box center [524, 151] width 300 height 11
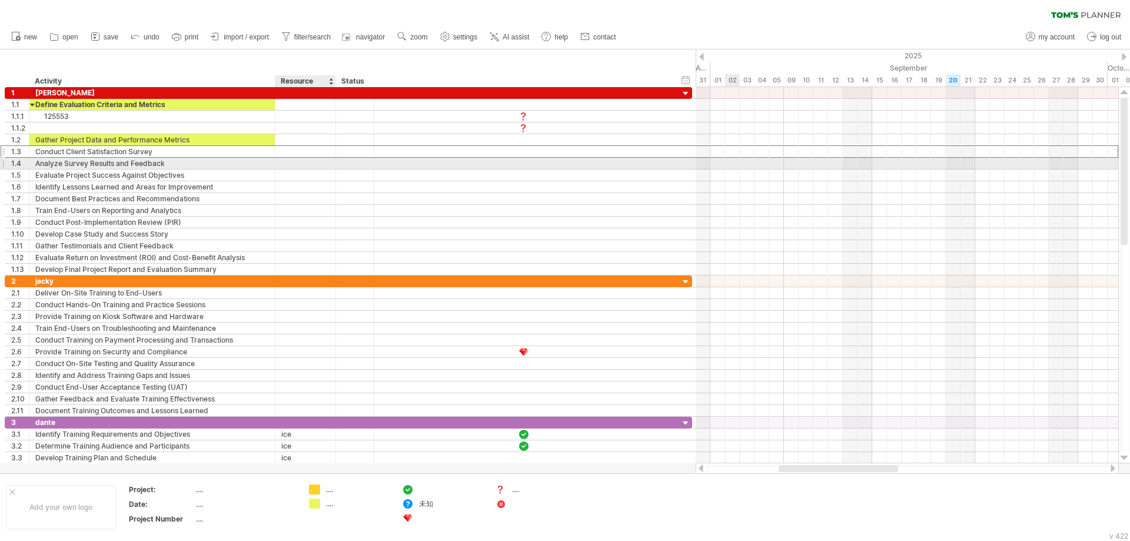
click at [314, 159] on div at bounding box center [305, 163] width 48 height 11
click at [314, 159] on input "text" at bounding box center [305, 163] width 48 height 11
click at [314, 162] on input "text" at bounding box center [305, 163] width 48 height 11
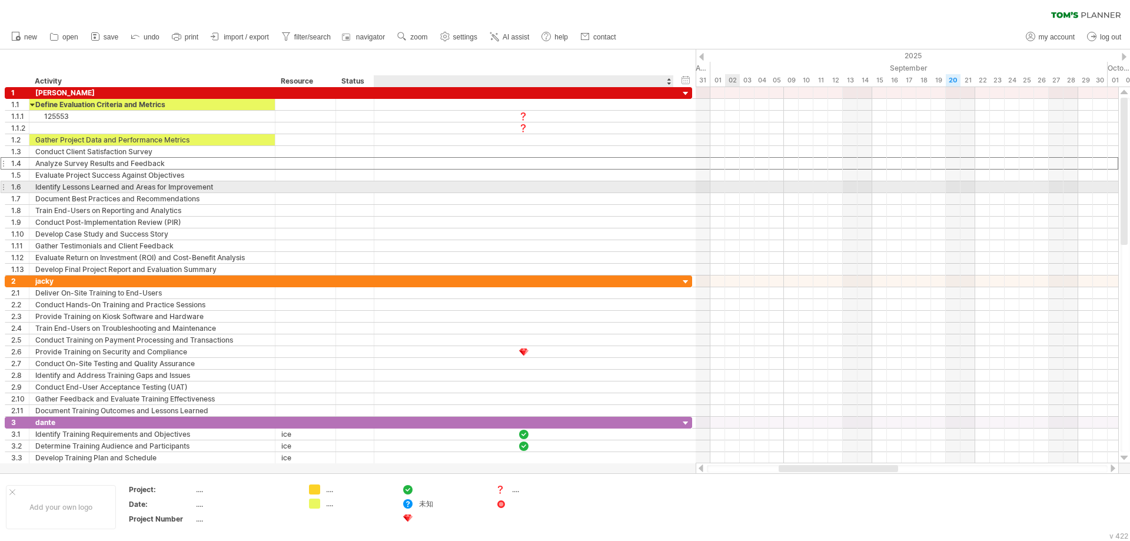
click at [566, 192] on div at bounding box center [524, 186] width 300 height 11
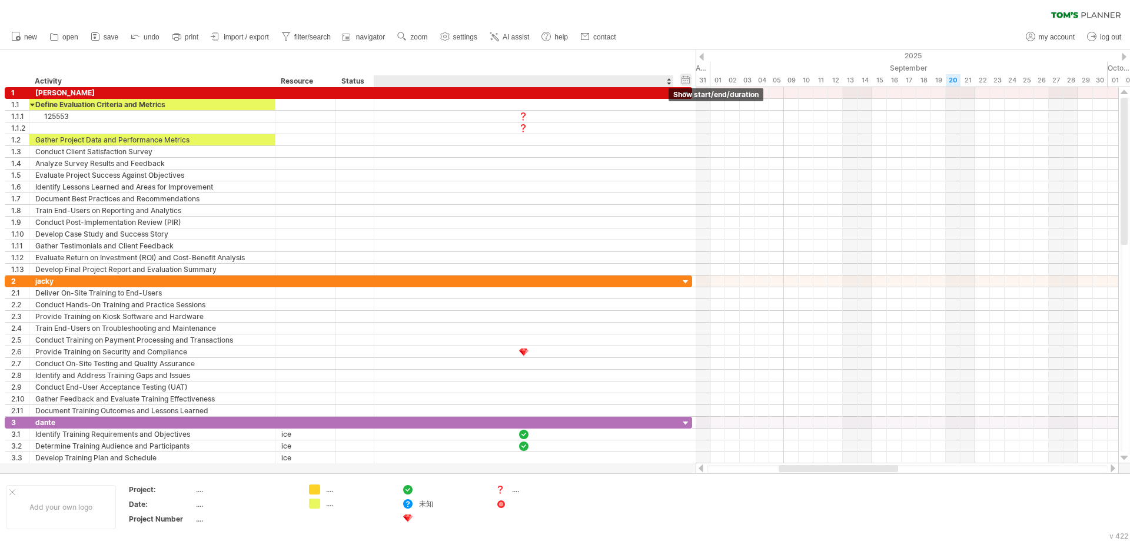
click at [691, 79] on div "hide start/end/duration show start/end/duration" at bounding box center [686, 80] width 11 height 12
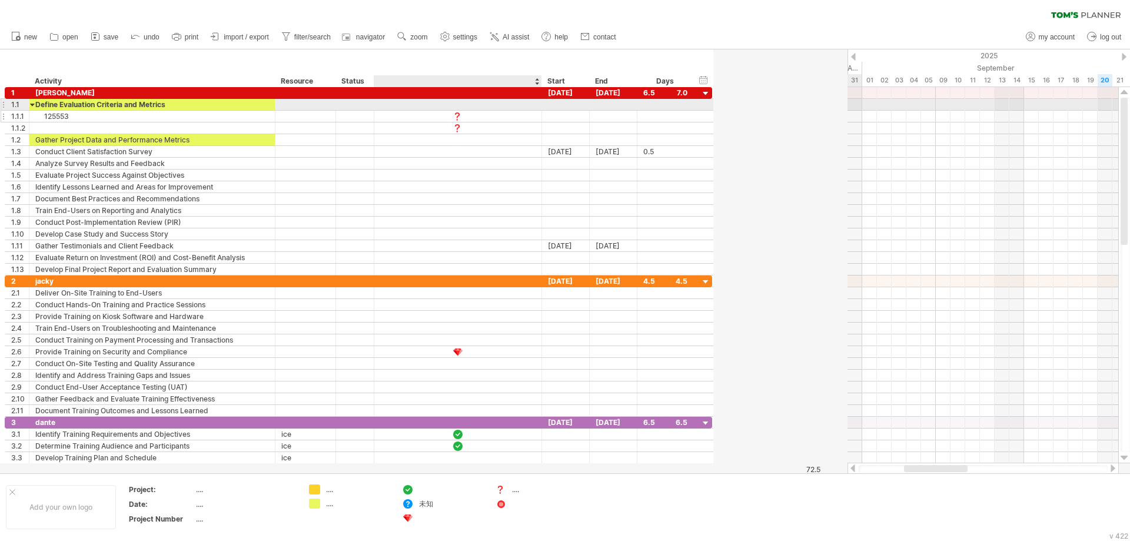
drag, startPoint x: 673, startPoint y: 105, endPoint x: 536, endPoint y: 114, distance: 137.5
click at [536, 114] on div "**********" at bounding box center [359, 181] width 708 height 188
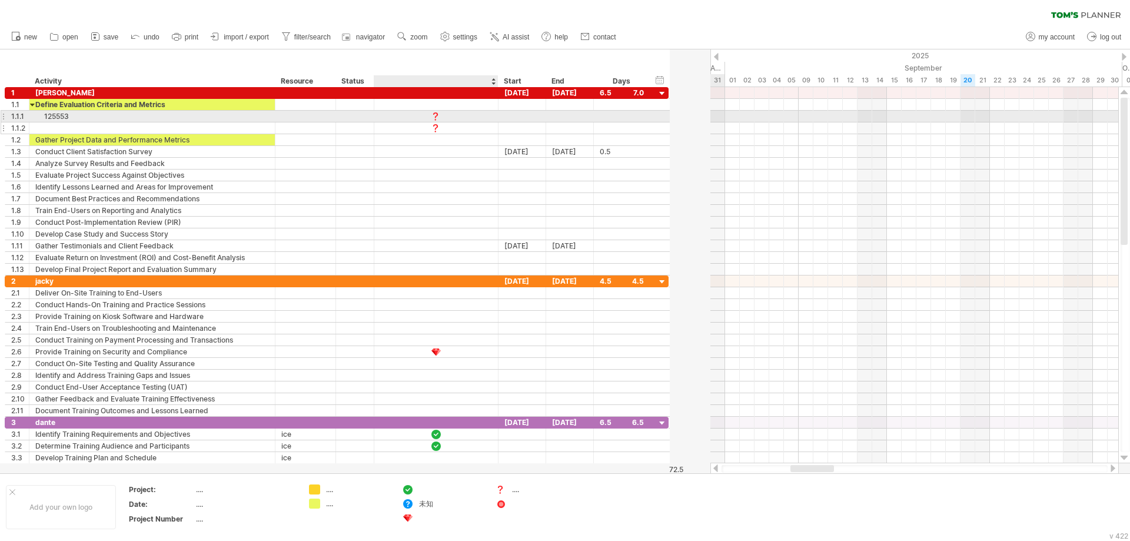
drag, startPoint x: 535, startPoint y: 120, endPoint x: 496, endPoint y: 122, distance: 38.3
click at [496, 122] on div "**********" at bounding box center [337, 181] width 664 height 188
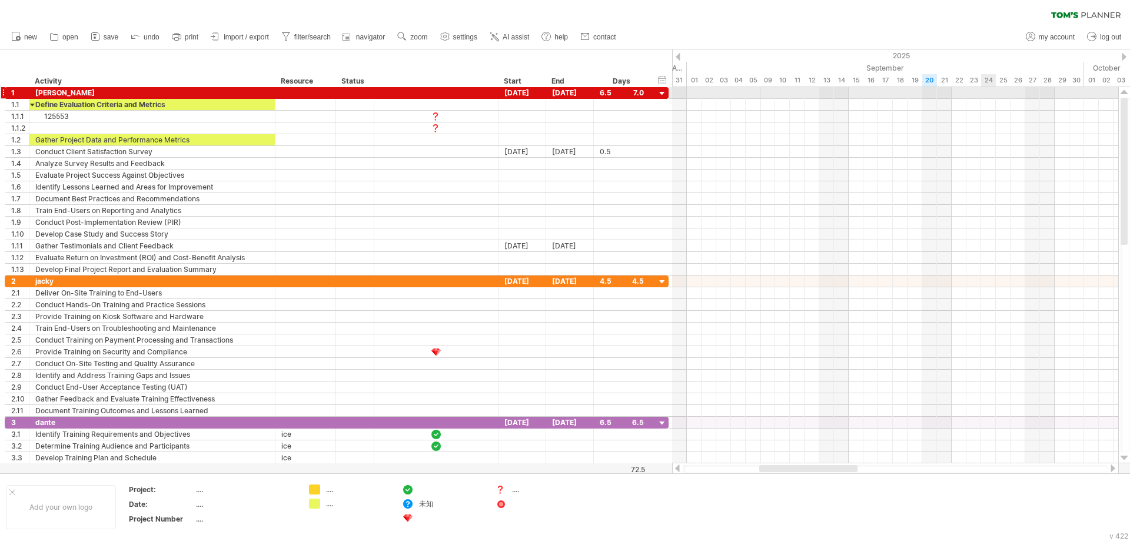
click at [994, 94] on div at bounding box center [895, 93] width 446 height 12
click at [500, 503] on div "Trying to reach plan.tomsplanner.com Connected again... 0% filter: [ ] clear fi…" at bounding box center [565, 270] width 1130 height 541
click at [989, 89] on div at bounding box center [895, 93] width 446 height 12
drag, startPoint x: 501, startPoint y: 507, endPoint x: 1033, endPoint y: 89, distance: 676.7
click at [1033, 89] on div "Trying to reach plan.tomsplanner.com Connected again... 0% filter: [ ] clear fi…" at bounding box center [565, 270] width 1130 height 541
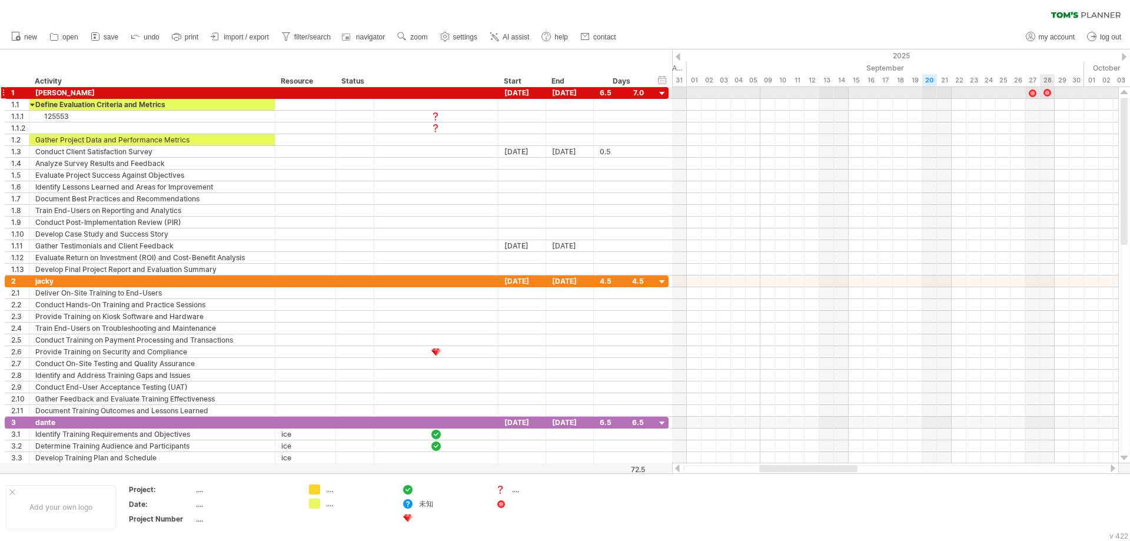
drag, startPoint x: 501, startPoint y: 502, endPoint x: 1050, endPoint y: 89, distance: 687.1
click at [1050, 89] on div "Trying to reach plan.tomsplanner.com Connected again... 0% filter: [ ] clear fi…" at bounding box center [565, 270] width 1130 height 541
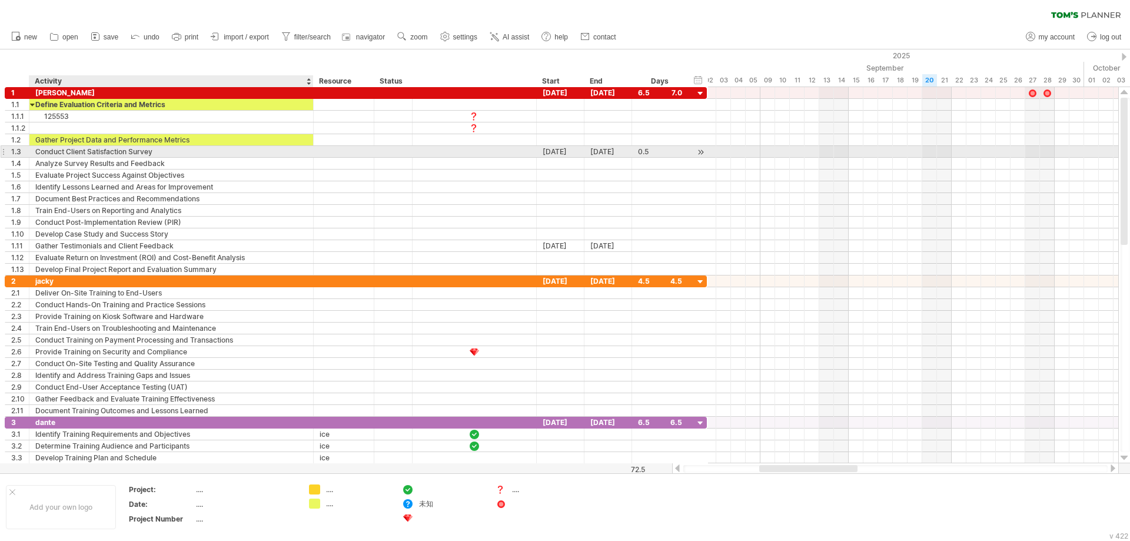
drag, startPoint x: 274, startPoint y: 151, endPoint x: 310, endPoint y: 152, distance: 35.9
click at [310, 152] on div at bounding box center [312, 152] width 6 height 12
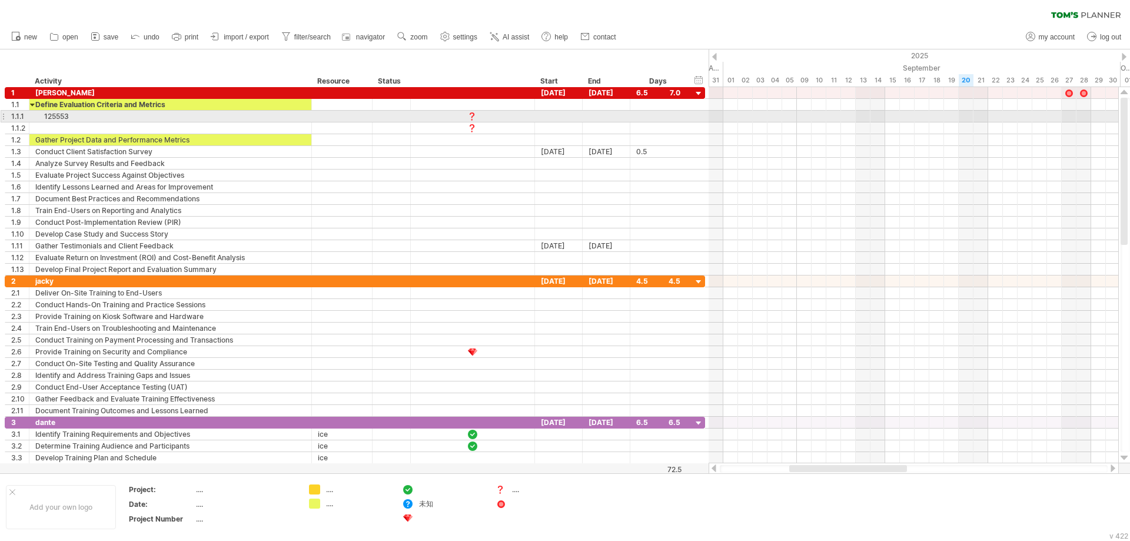
click at [111, 120] on div "125553" at bounding box center [170, 116] width 270 height 11
click at [111, 120] on input "******" at bounding box center [170, 116] width 270 height 11
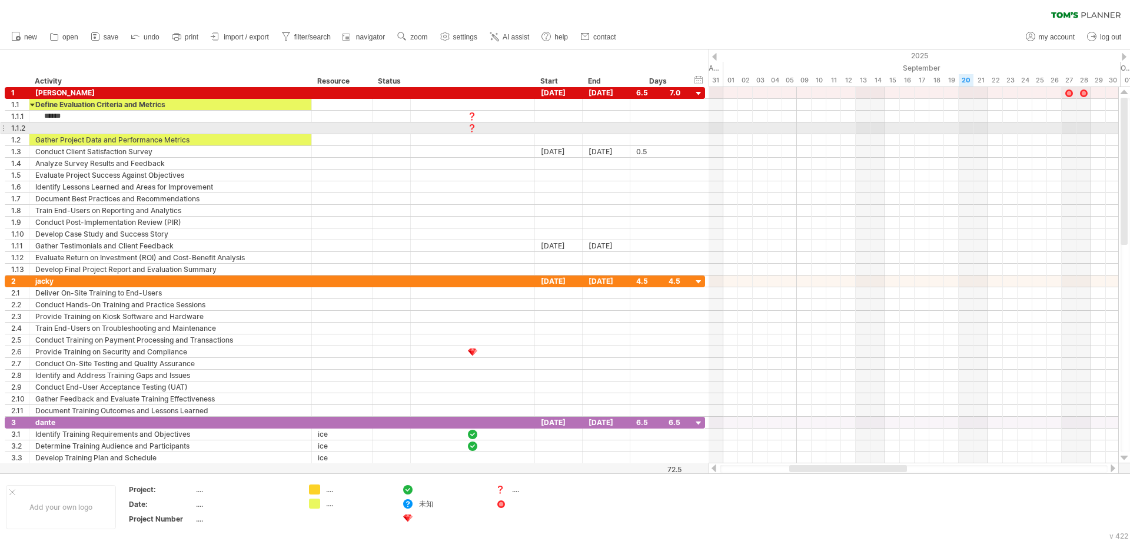
click at [115, 128] on div at bounding box center [170, 127] width 270 height 11
click at [203, 64] on div "hide start/end/duration show start/end/duration ******** Activity ******** Reso…" at bounding box center [354, 68] width 709 height 38
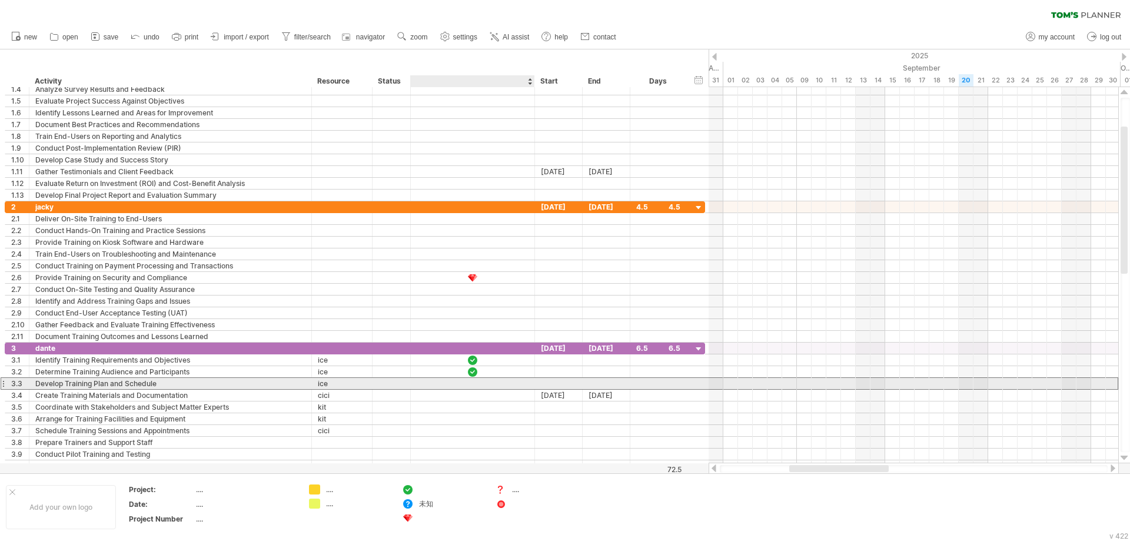
click at [469, 385] on div at bounding box center [473, 384] width 12 height 10
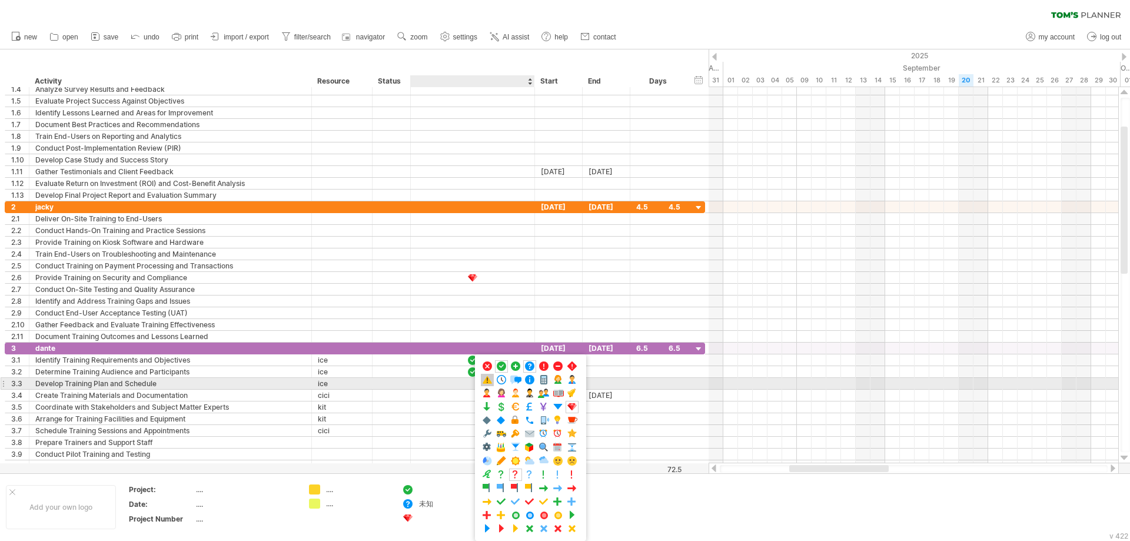
click at [489, 382] on span at bounding box center [488, 379] width 12 height 11
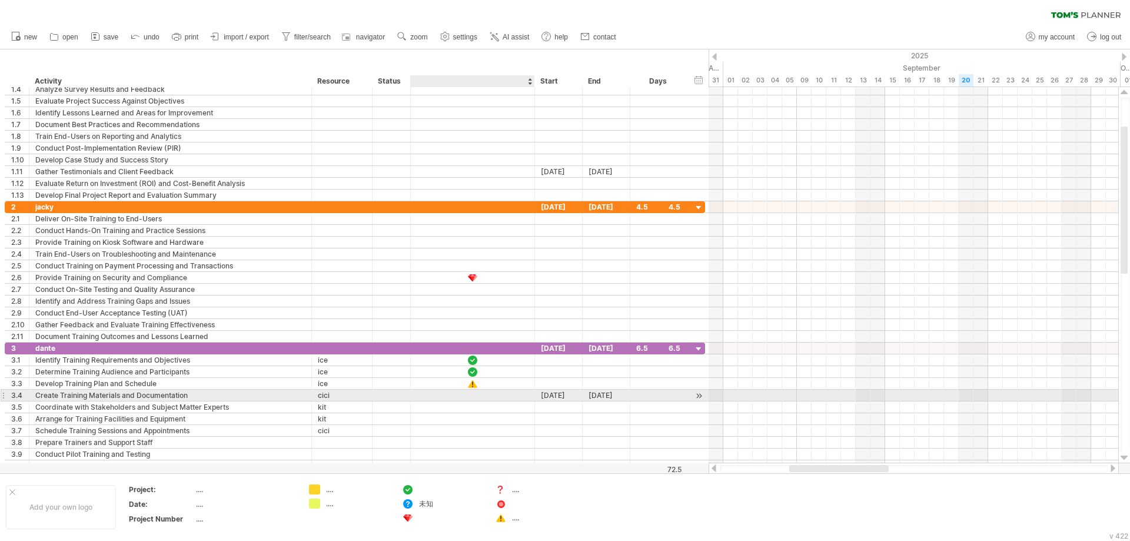
click at [473, 396] on div at bounding box center [473, 395] width 12 height 10
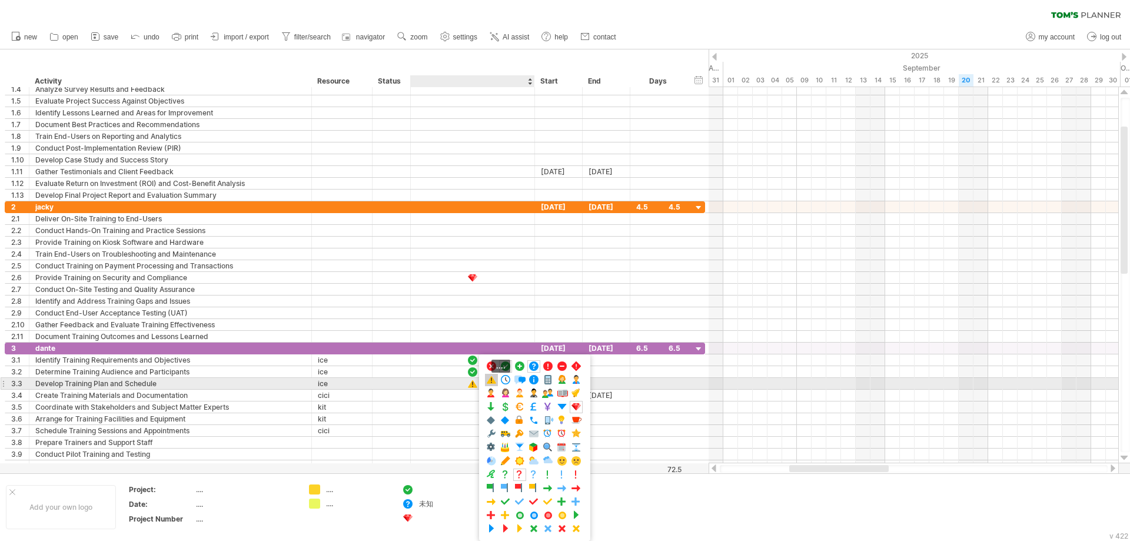
click at [489, 384] on span at bounding box center [492, 379] width 12 height 11
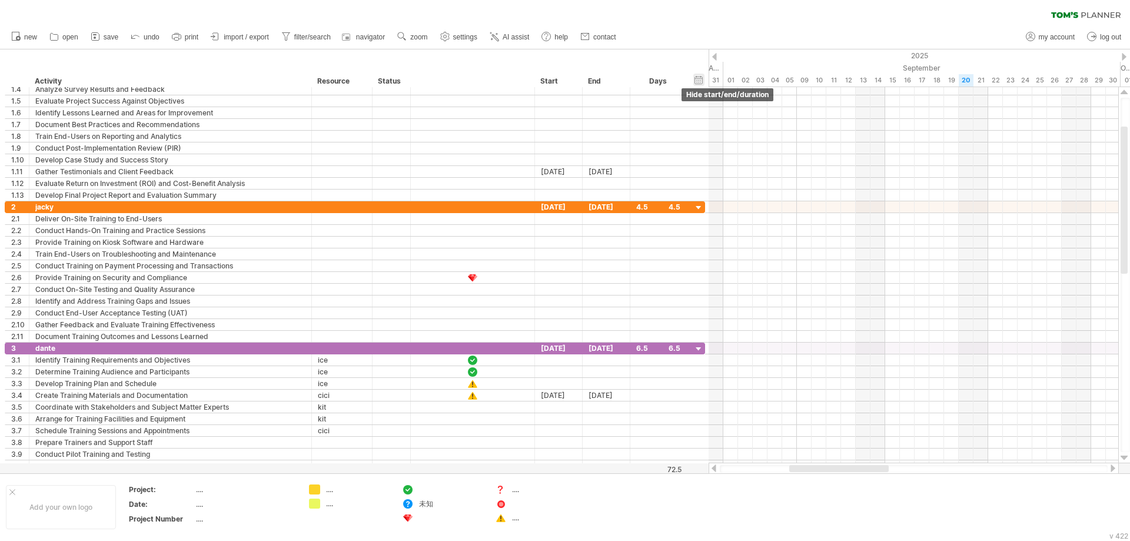
click at [699, 82] on div "hide start/end/duration show start/end/duration" at bounding box center [699, 80] width 11 height 12
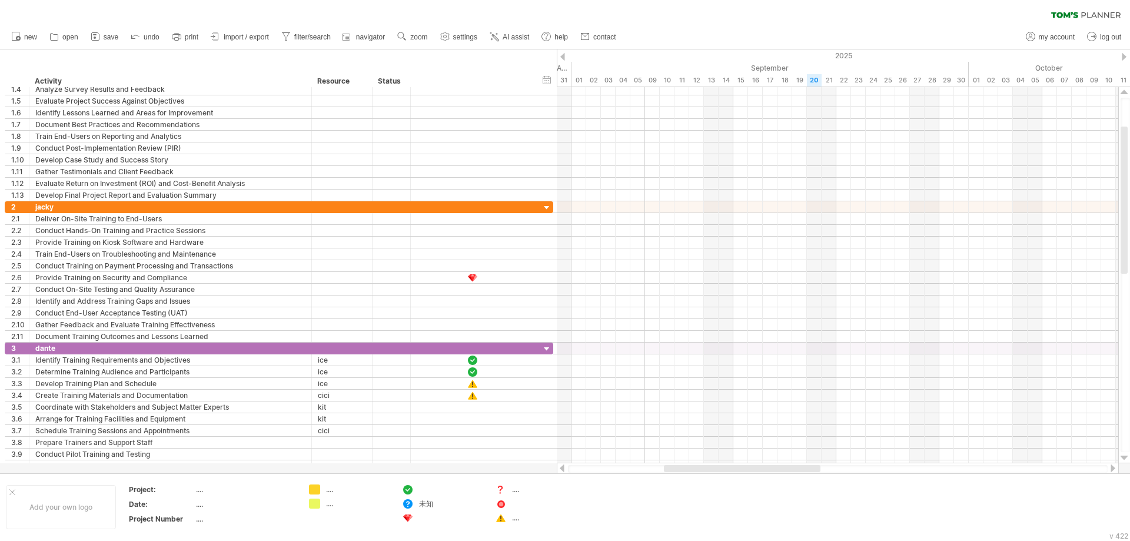
click at [1113, 470] on div at bounding box center [1113, 469] width 9 height 8
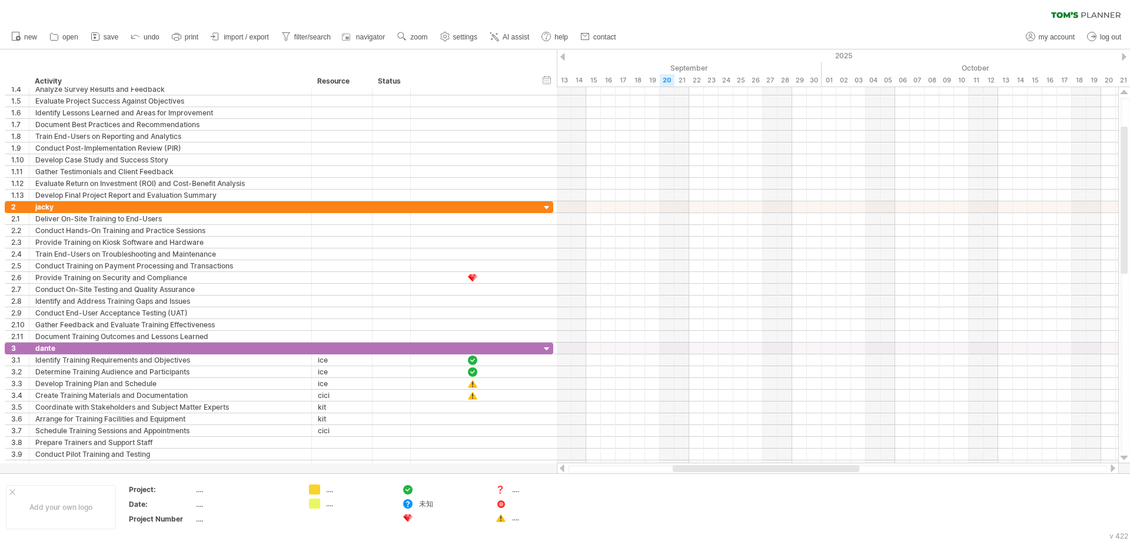
click at [1113, 470] on div at bounding box center [1113, 469] width 9 height 8
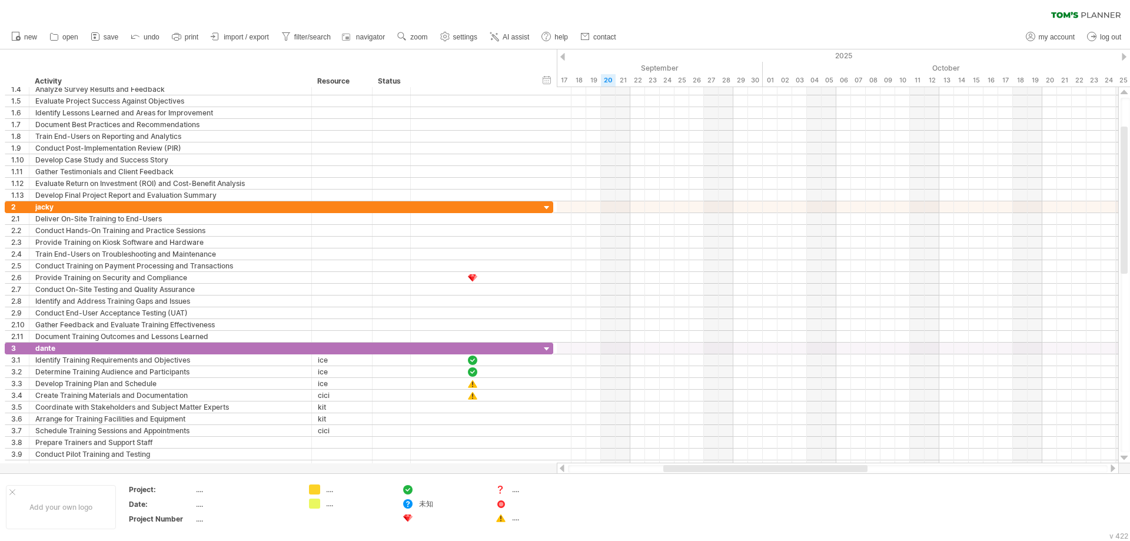
drag, startPoint x: 754, startPoint y: 470, endPoint x: 719, endPoint y: 470, distance: 34.1
click at [719, 470] on div at bounding box center [766, 468] width 204 height 7
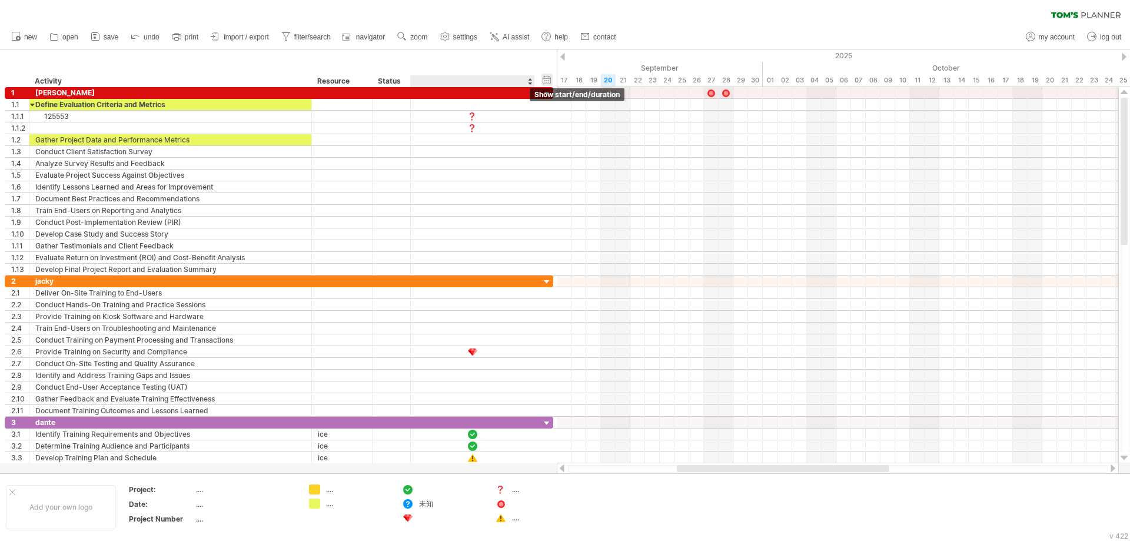
click at [547, 78] on div "hide start/end/duration show start/end/duration" at bounding box center [547, 80] width 11 height 12
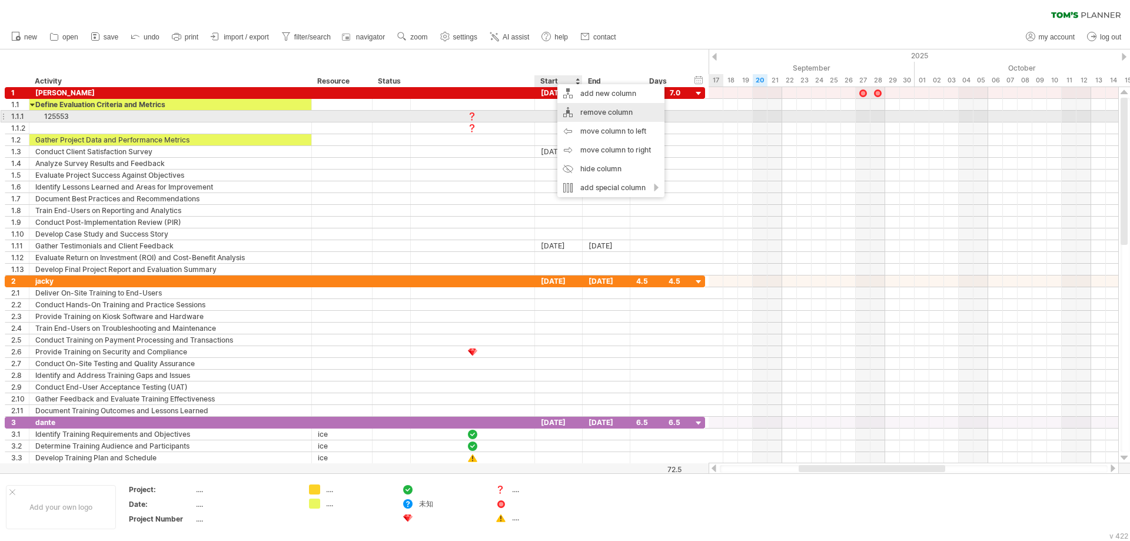
click at [592, 115] on div "remove column" at bounding box center [611, 112] width 107 height 19
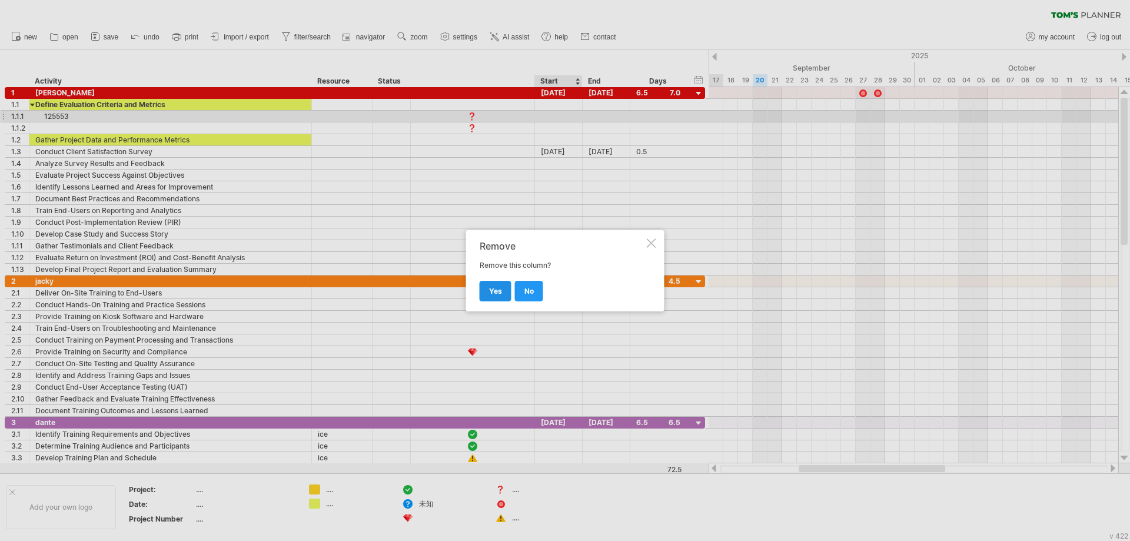
click at [493, 293] on span "yes" at bounding box center [495, 291] width 13 height 9
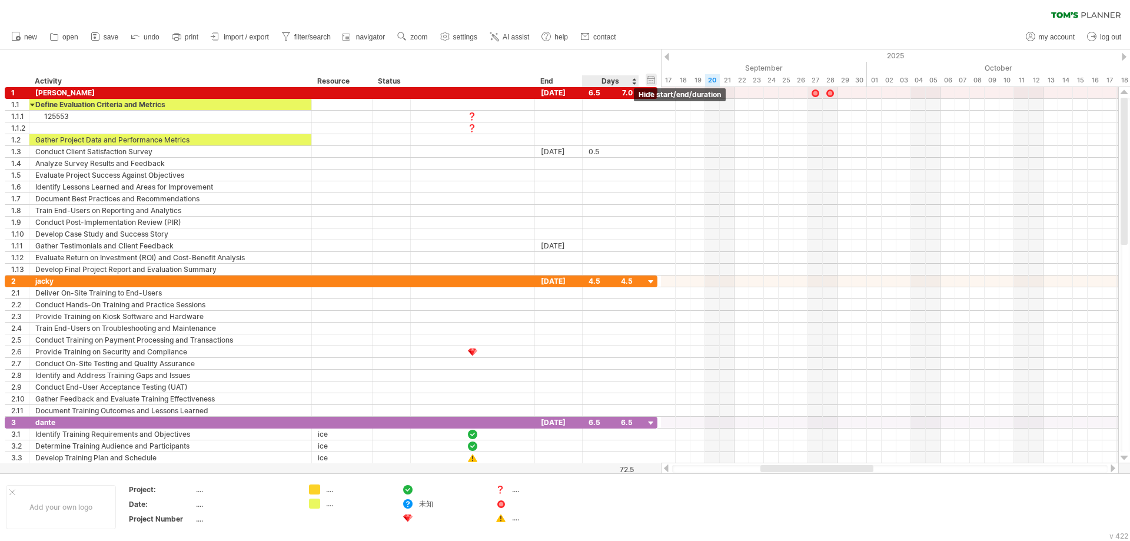
click at [652, 79] on div "hide start/end/duration show start/end/duration" at bounding box center [651, 80] width 11 height 12
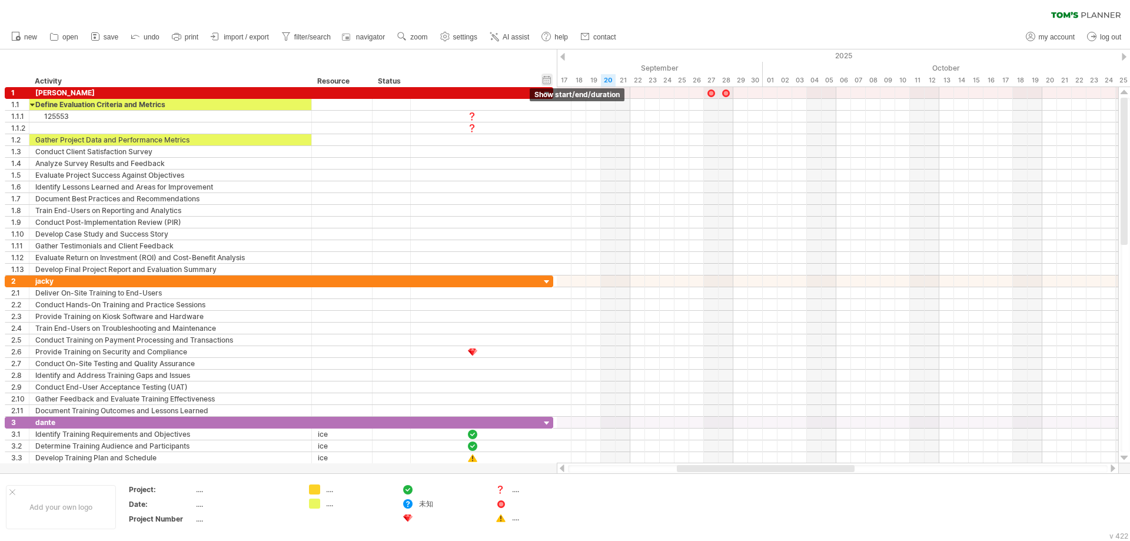
click at [548, 77] on div "hide start/end/duration show start/end/duration" at bounding box center [547, 80] width 11 height 12
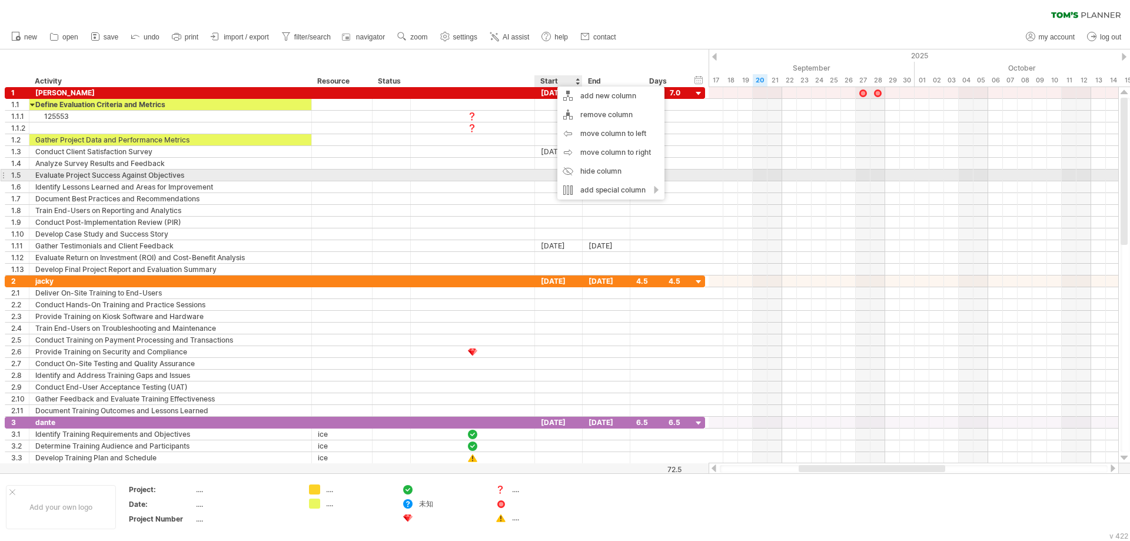
click at [503, 178] on div at bounding box center [473, 175] width 124 height 11
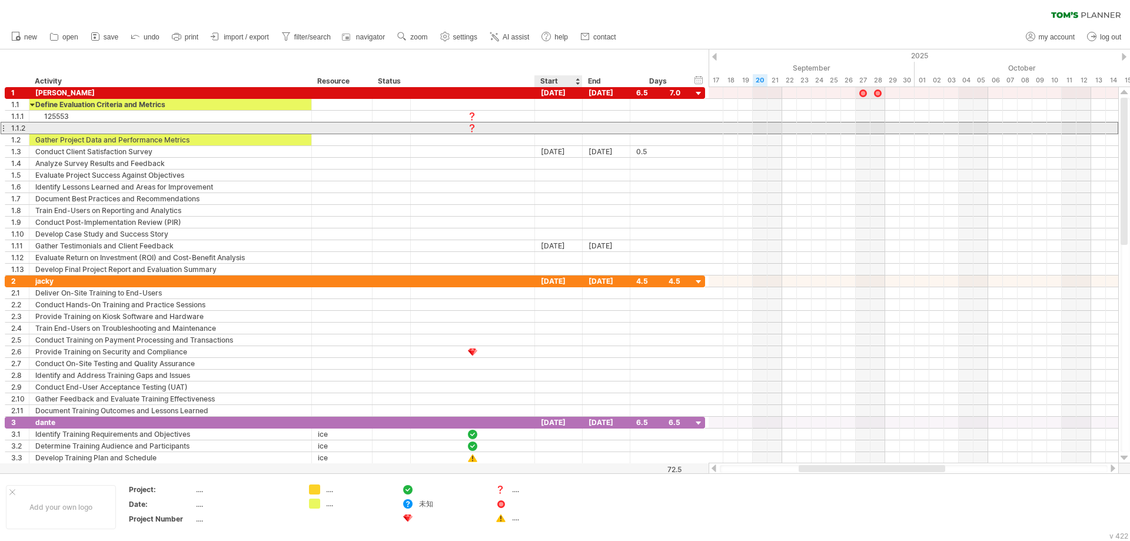
click at [566, 125] on div at bounding box center [559, 127] width 48 height 11
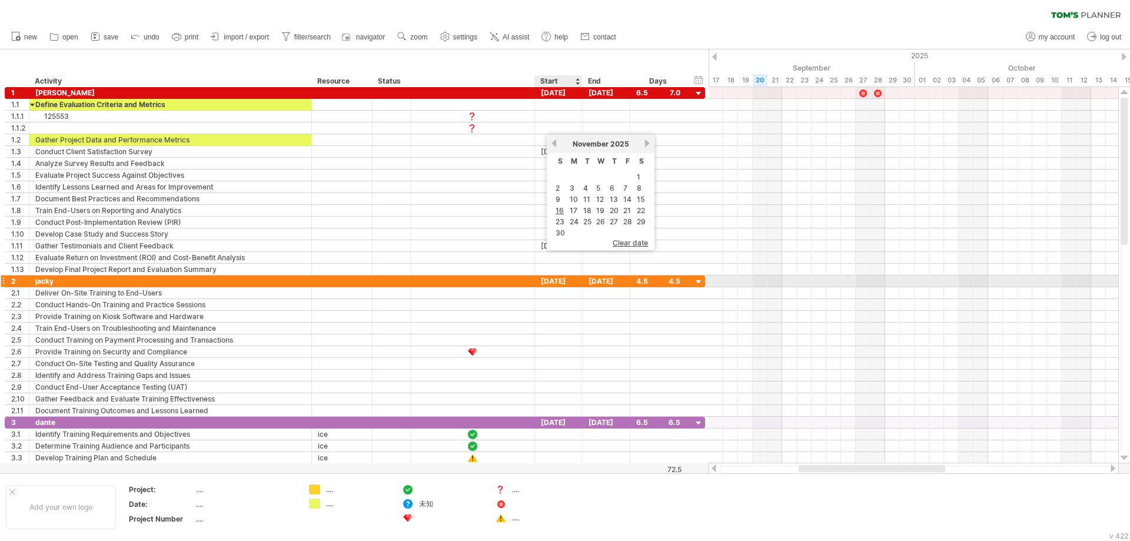
click at [579, 277] on div "07-11-25" at bounding box center [559, 281] width 48 height 11
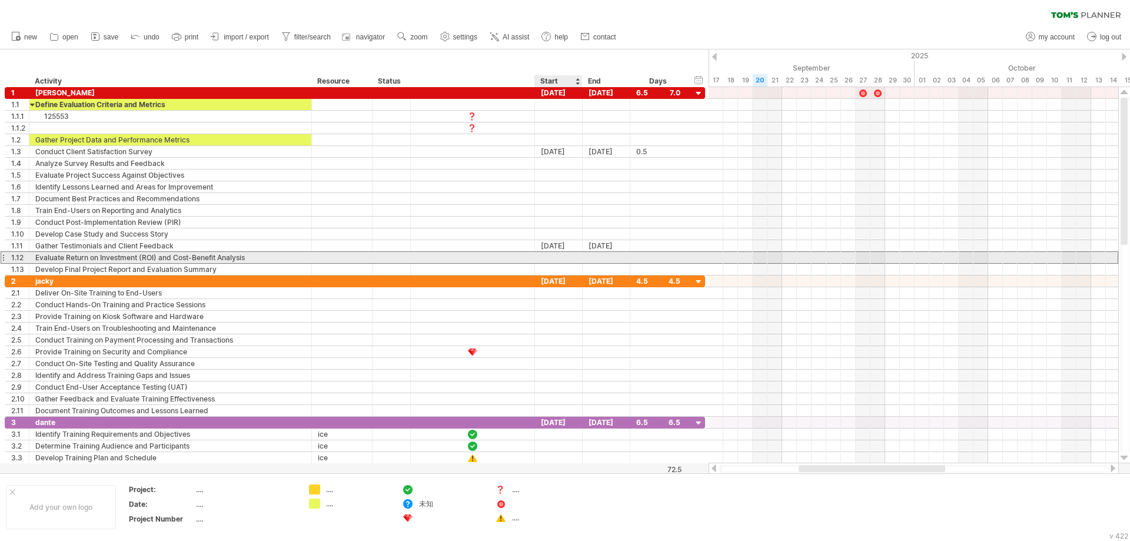
click at [564, 260] on div at bounding box center [559, 257] width 48 height 11
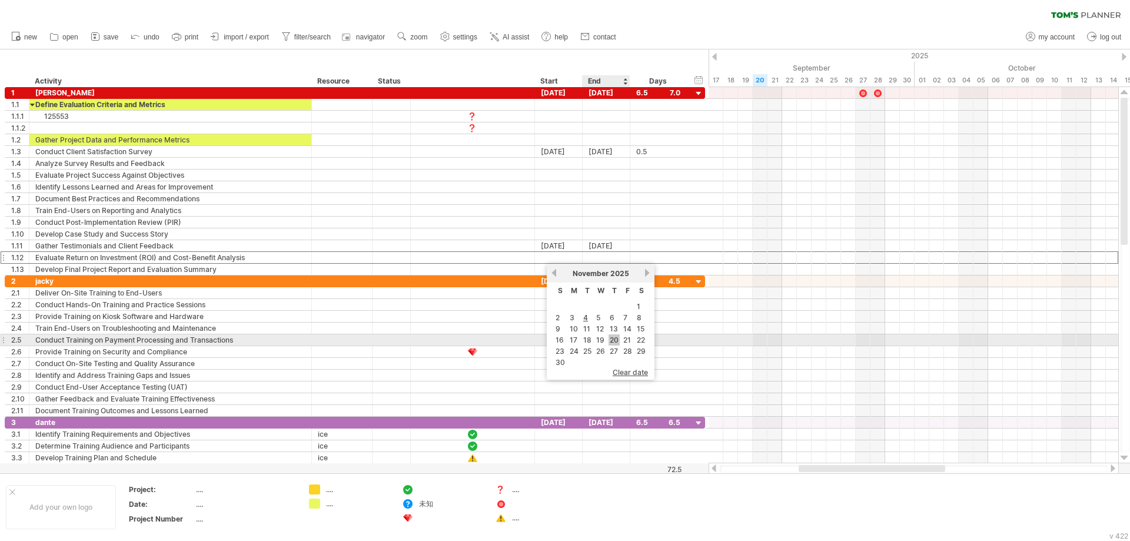
click at [611, 341] on link "20" at bounding box center [614, 339] width 11 height 11
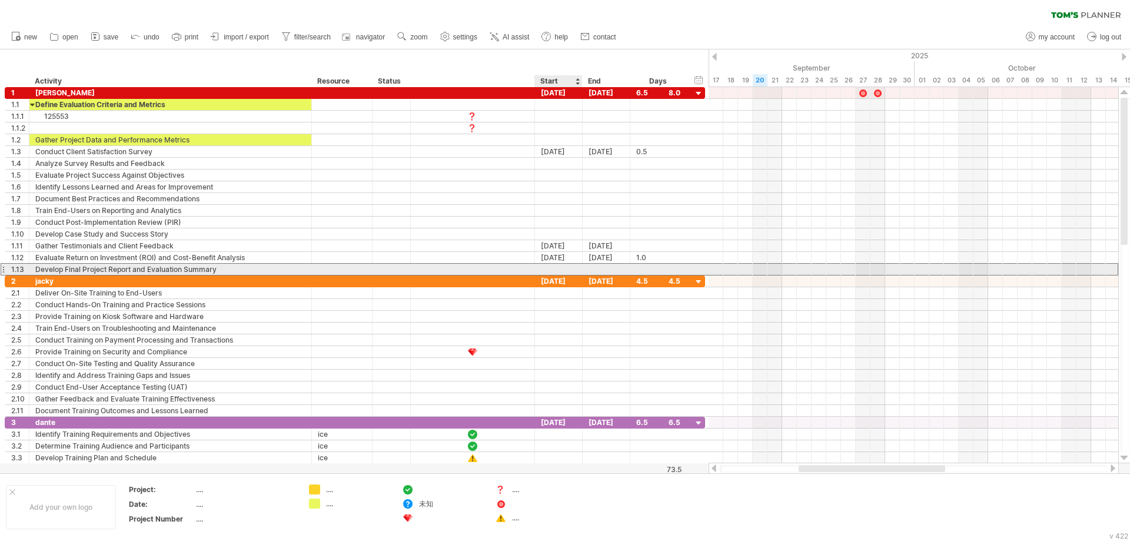
click at [568, 269] on div at bounding box center [559, 269] width 48 height 11
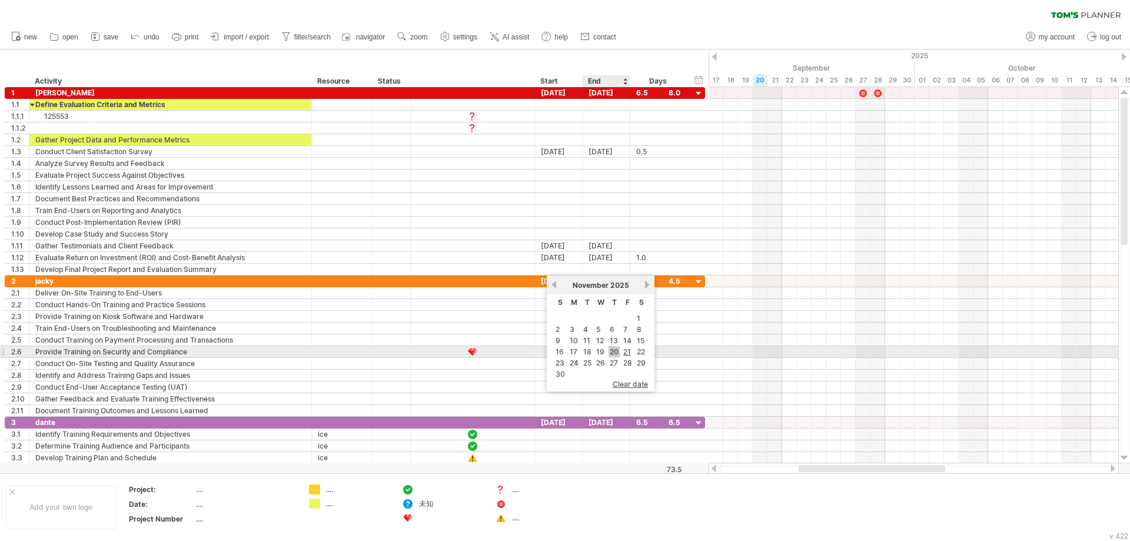
click at [612, 351] on link "20" at bounding box center [614, 351] width 11 height 11
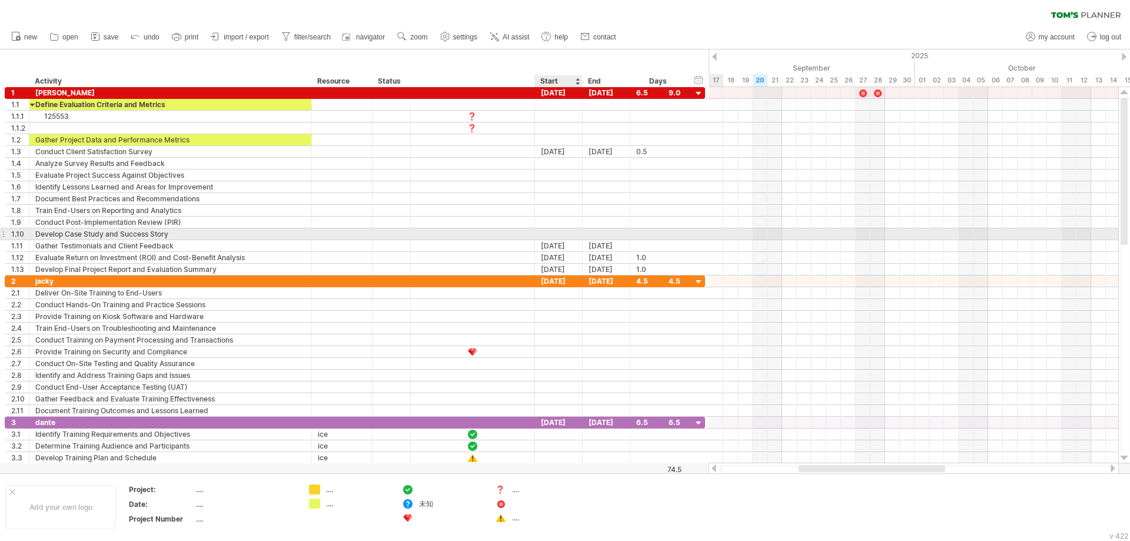
click at [570, 233] on div at bounding box center [559, 233] width 48 height 11
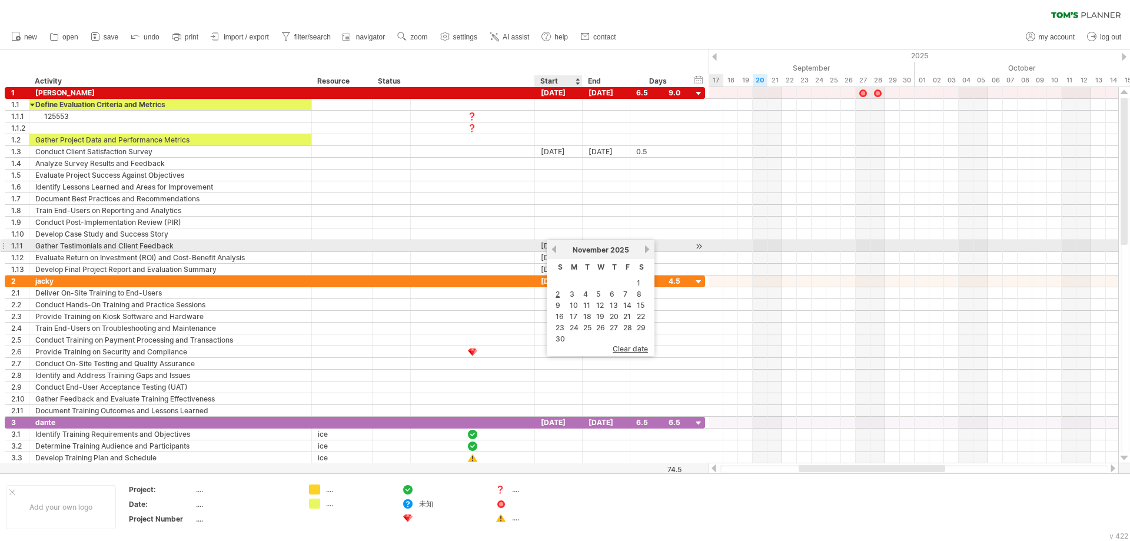
click at [555, 249] on link "previous" at bounding box center [554, 249] width 9 height 9
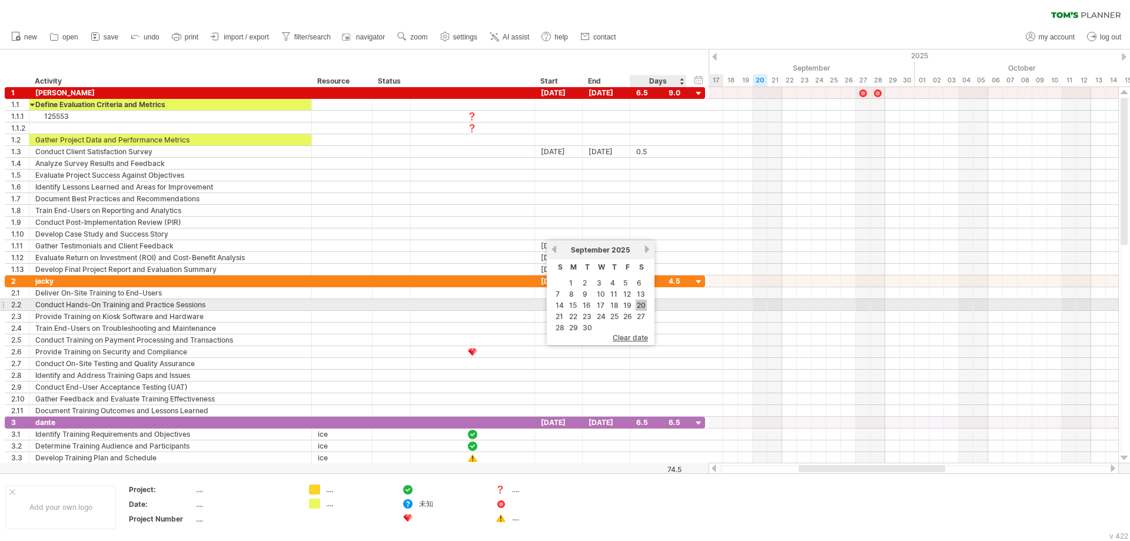
click at [639, 307] on link "20" at bounding box center [641, 305] width 11 height 11
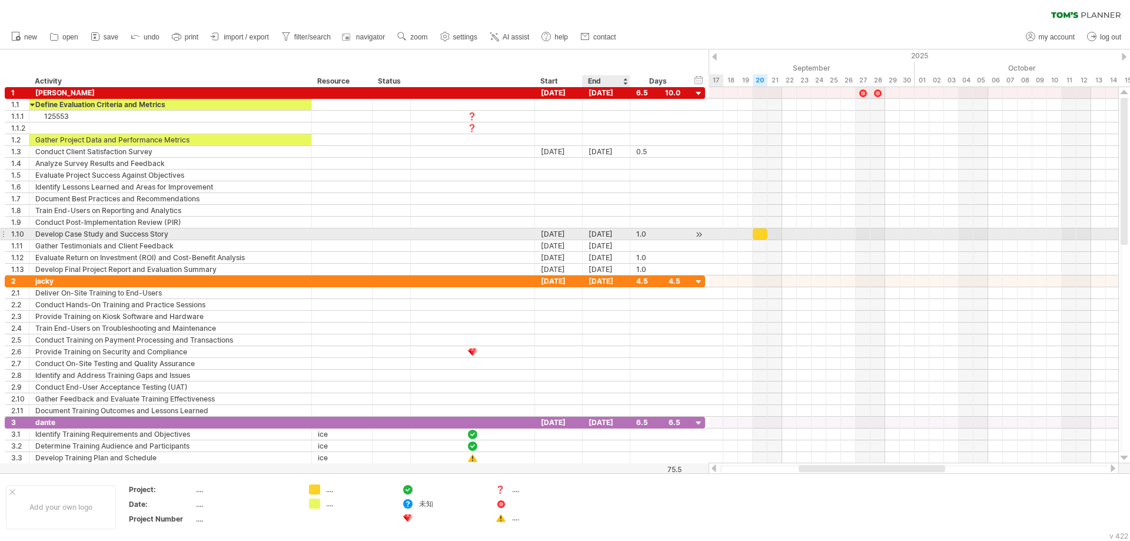
click at [613, 235] on div "[DATE]" at bounding box center [607, 233] width 48 height 11
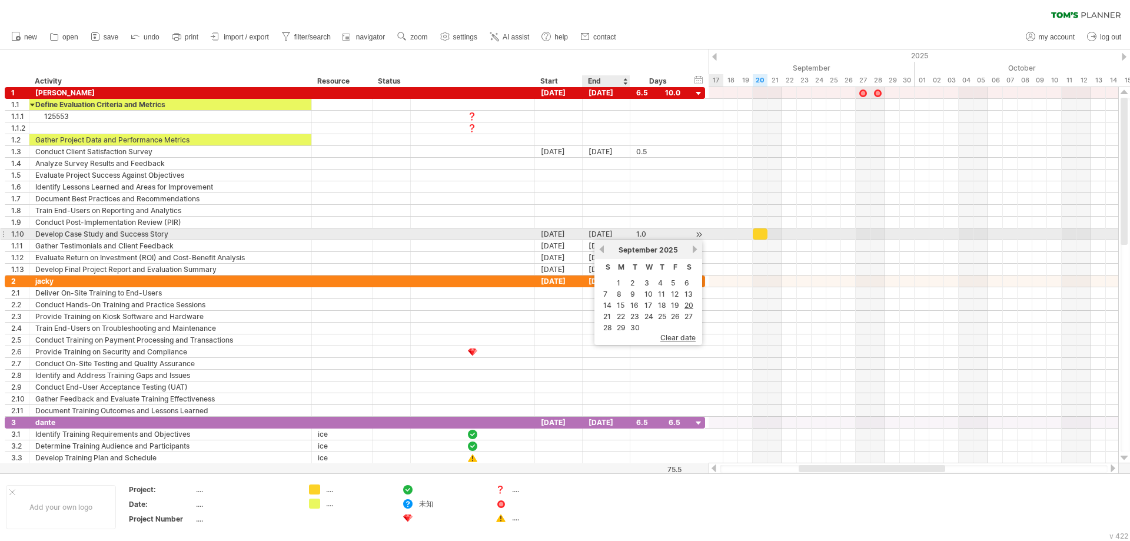
click at [606, 234] on div "[DATE]" at bounding box center [607, 233] width 48 height 11
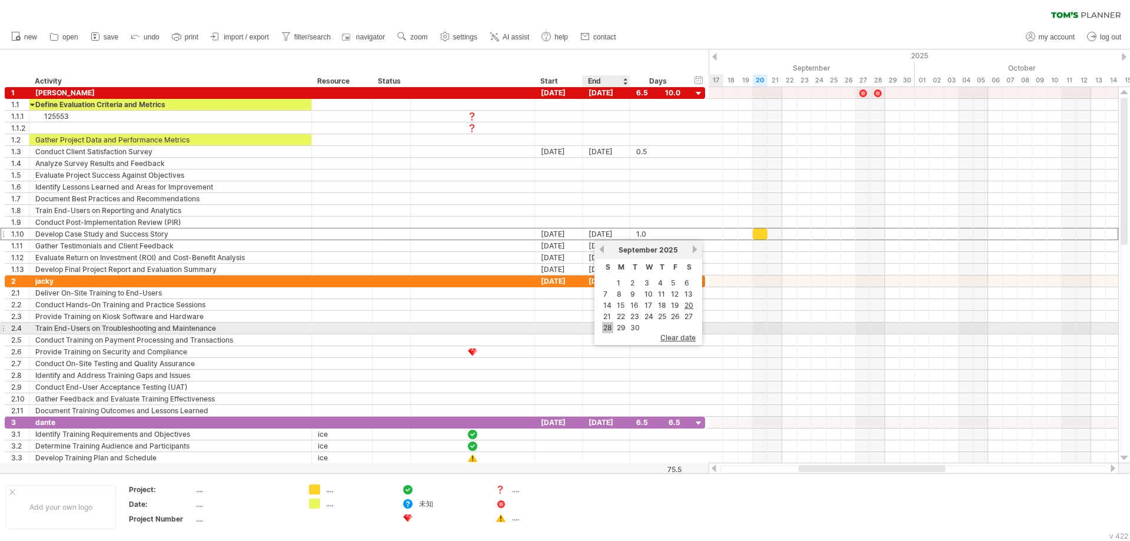
click at [609, 328] on link "28" at bounding box center [607, 327] width 11 height 11
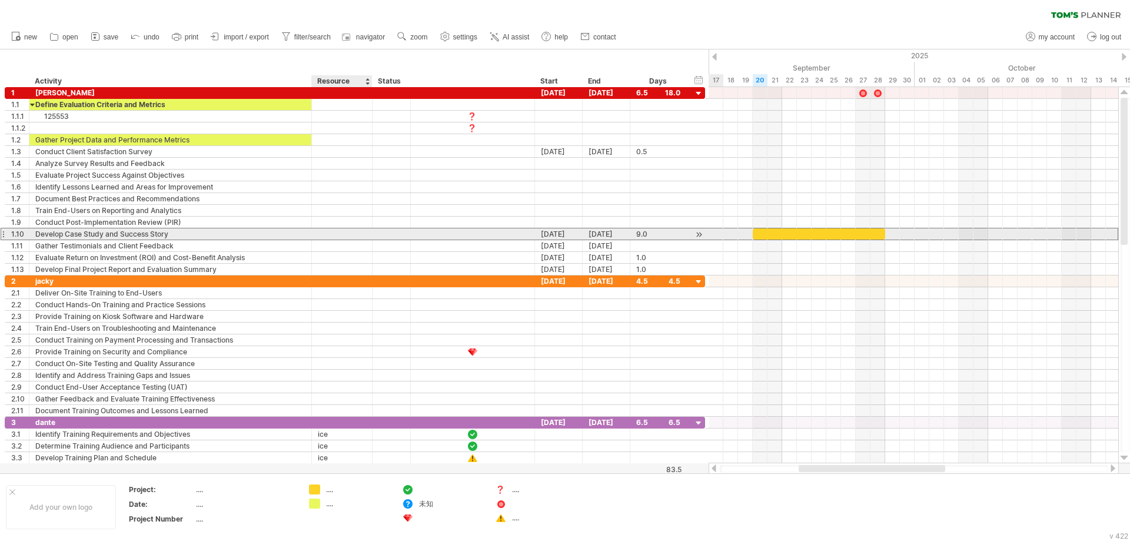
click at [364, 236] on div at bounding box center [342, 233] width 48 height 11
click at [364, 236] on input "text" at bounding box center [342, 233] width 48 height 11
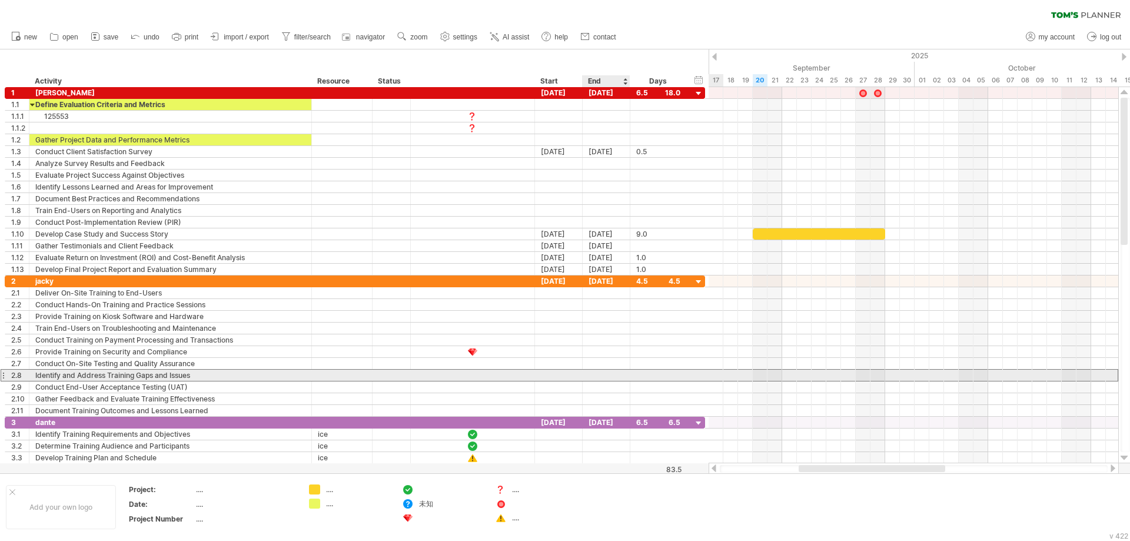
click at [615, 377] on div at bounding box center [607, 375] width 48 height 11
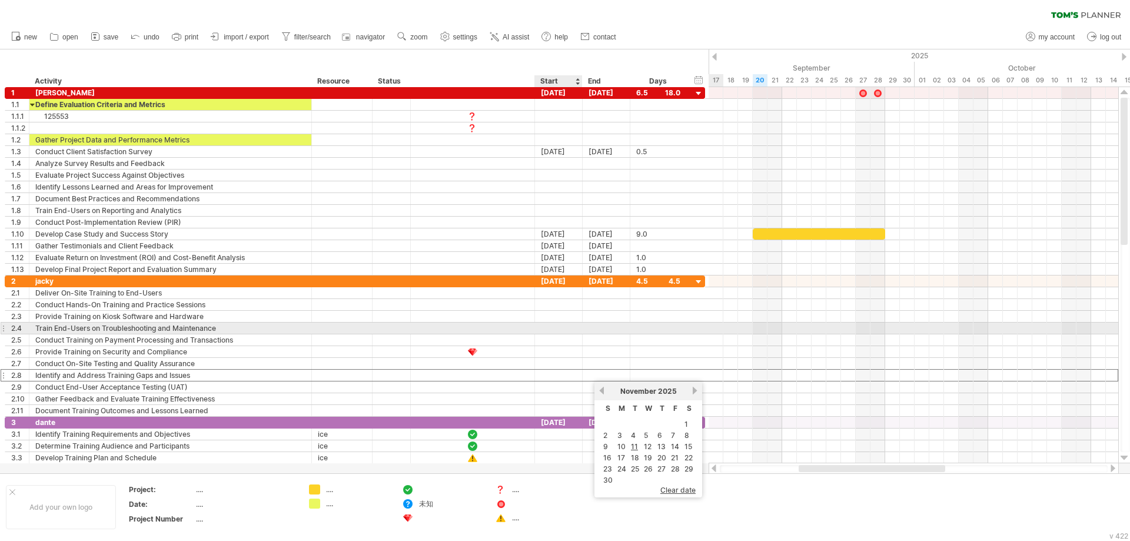
click at [555, 328] on div at bounding box center [559, 328] width 48 height 11
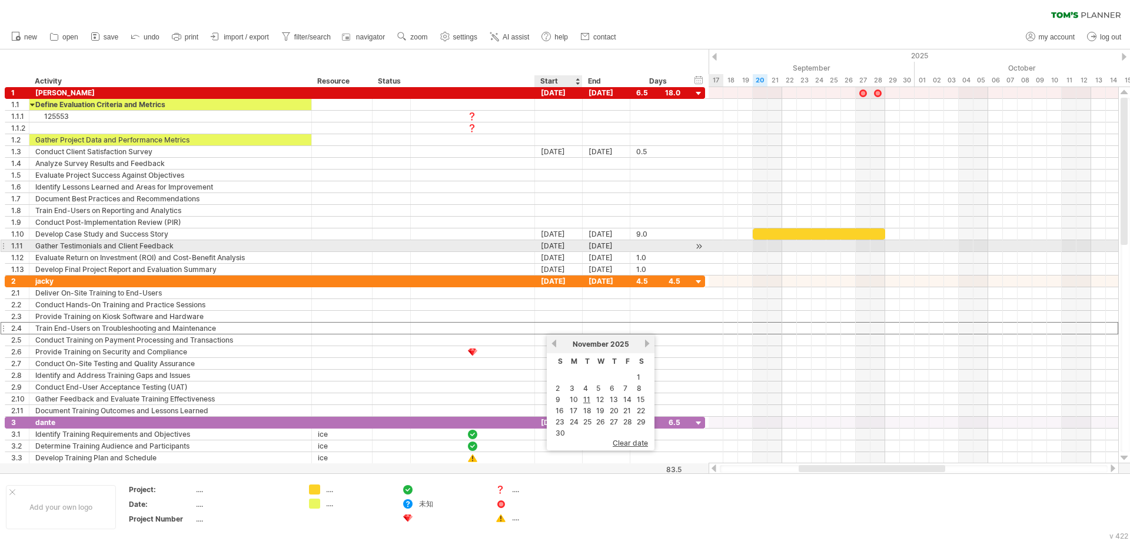
click at [562, 248] on div "03-11-25" at bounding box center [559, 245] width 48 height 11
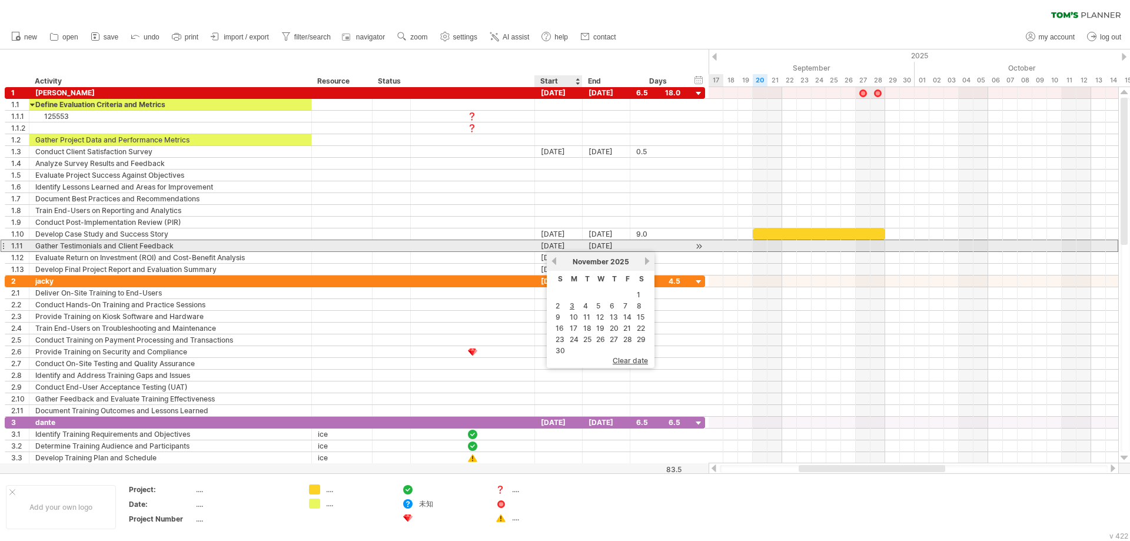
click at [562, 248] on div "03-11-25" at bounding box center [559, 245] width 48 height 11
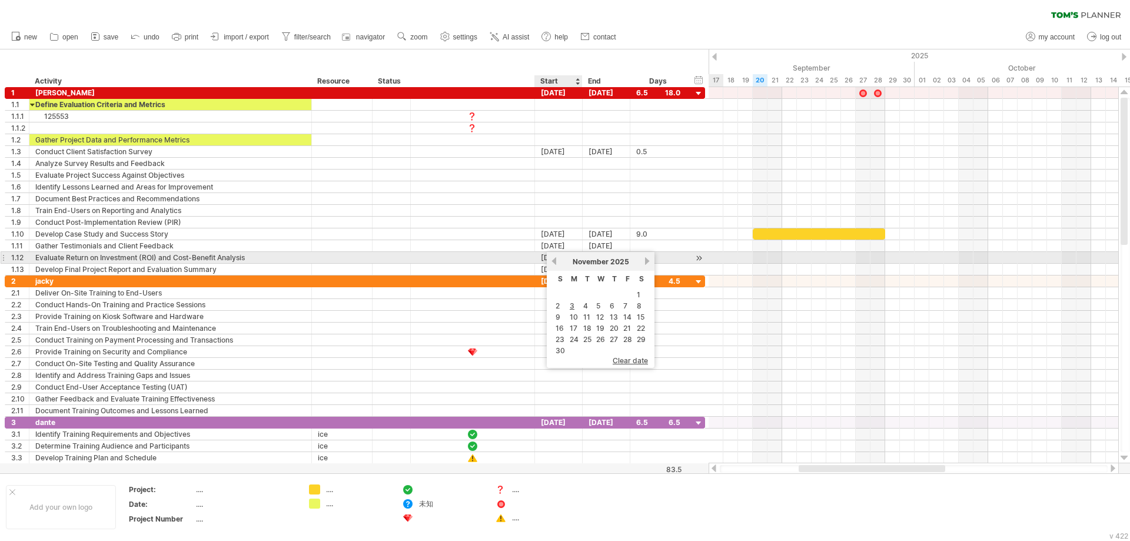
click at [556, 261] on link "previous" at bounding box center [554, 261] width 9 height 9
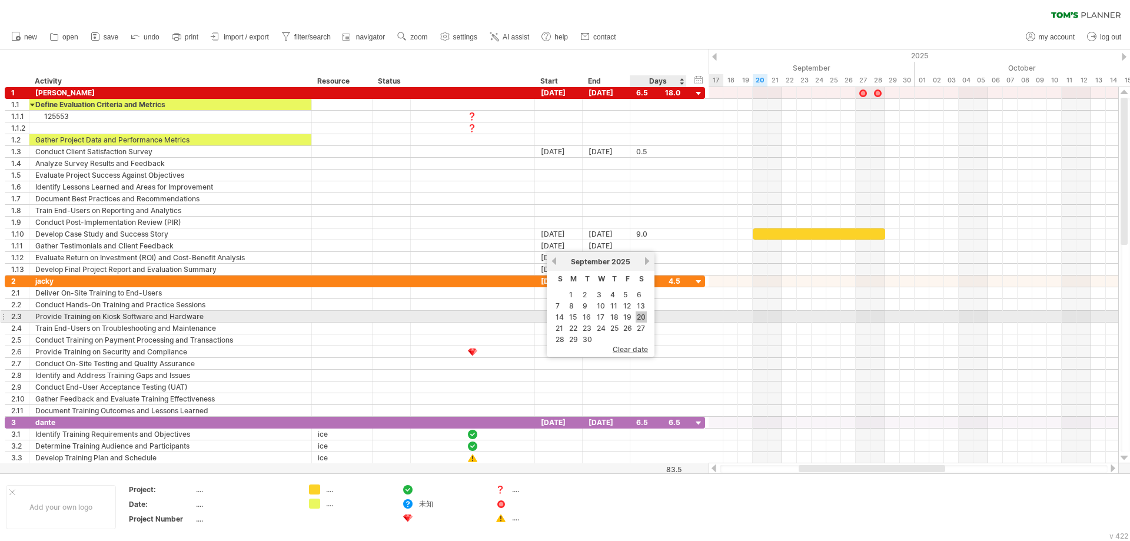
click at [642, 317] on link "20" at bounding box center [641, 316] width 11 height 11
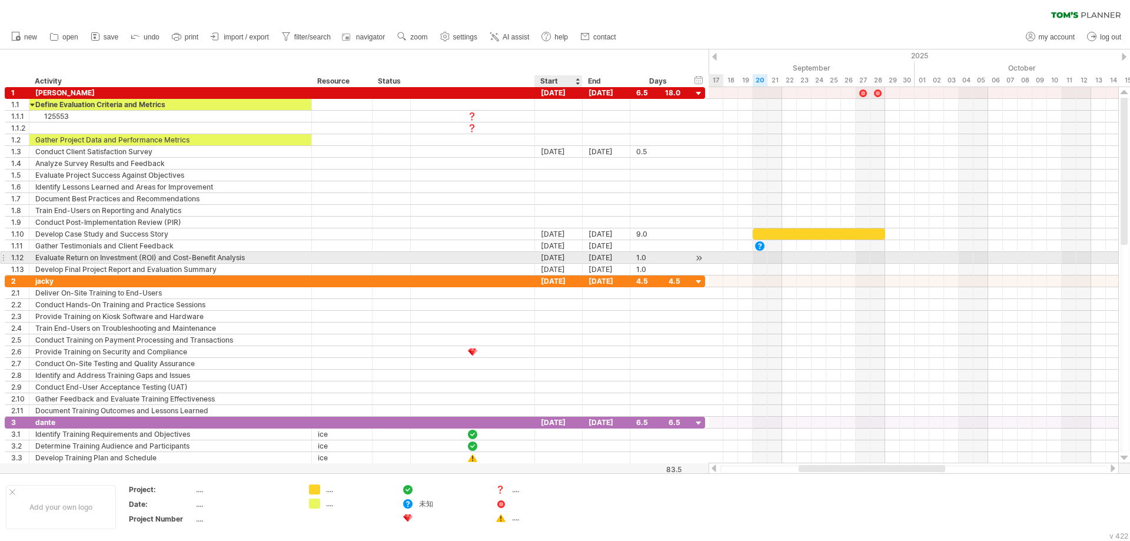
click at [561, 257] on div "20-11-25" at bounding box center [559, 257] width 48 height 11
click at [552, 258] on div "20-11-25" at bounding box center [559, 257] width 48 height 11
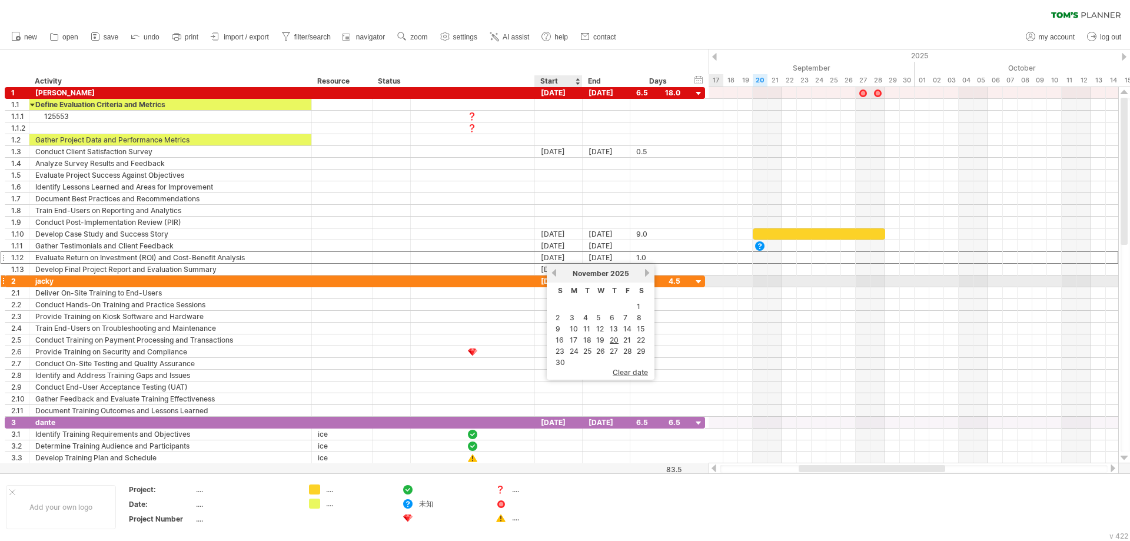
click at [553, 276] on link "previous" at bounding box center [554, 272] width 9 height 9
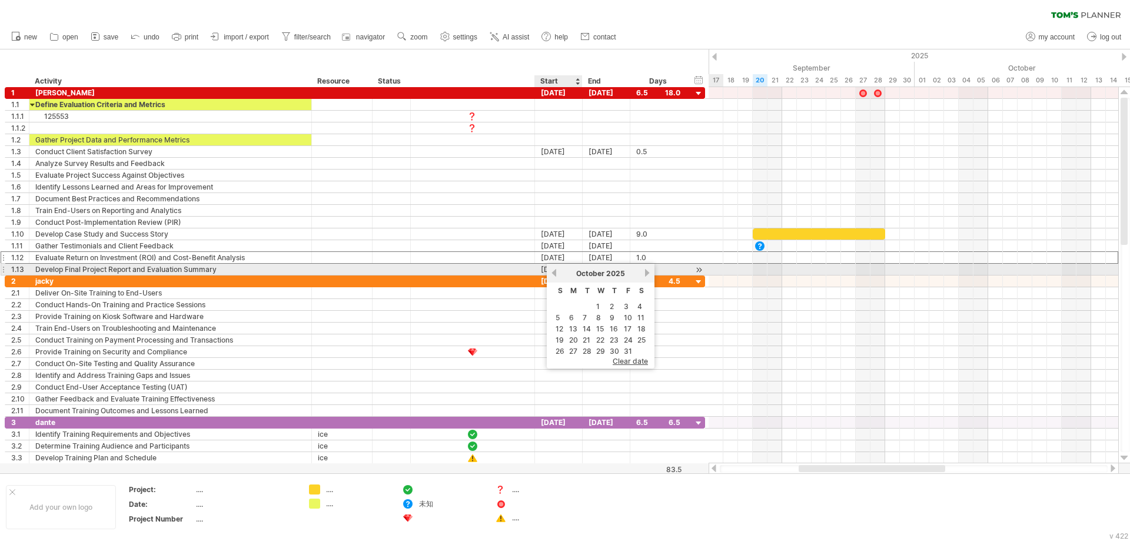
click at [555, 273] on link "previous" at bounding box center [554, 272] width 9 height 9
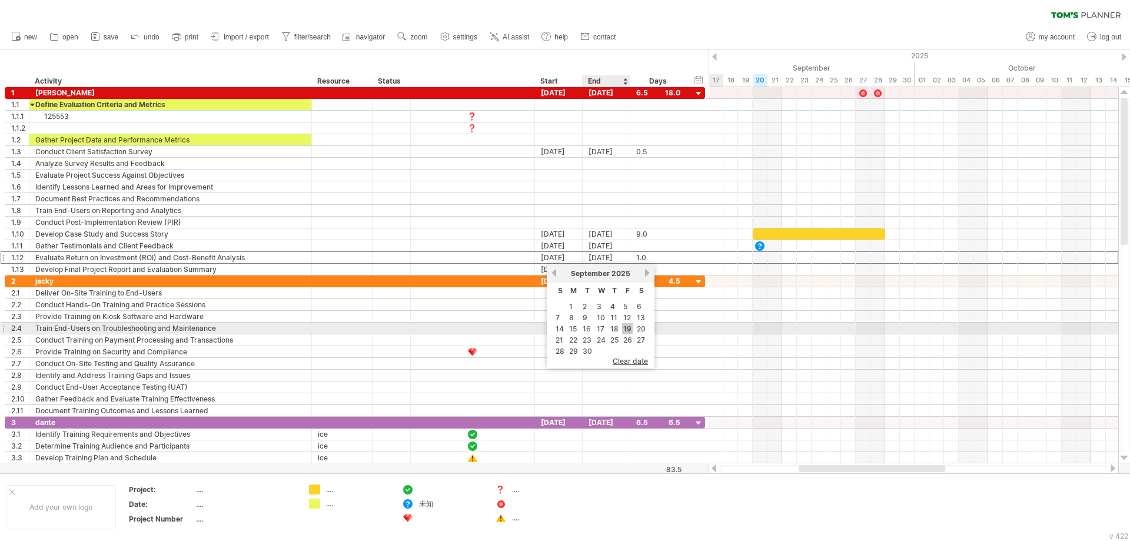
click at [628, 329] on link "19" at bounding box center [627, 328] width 11 height 11
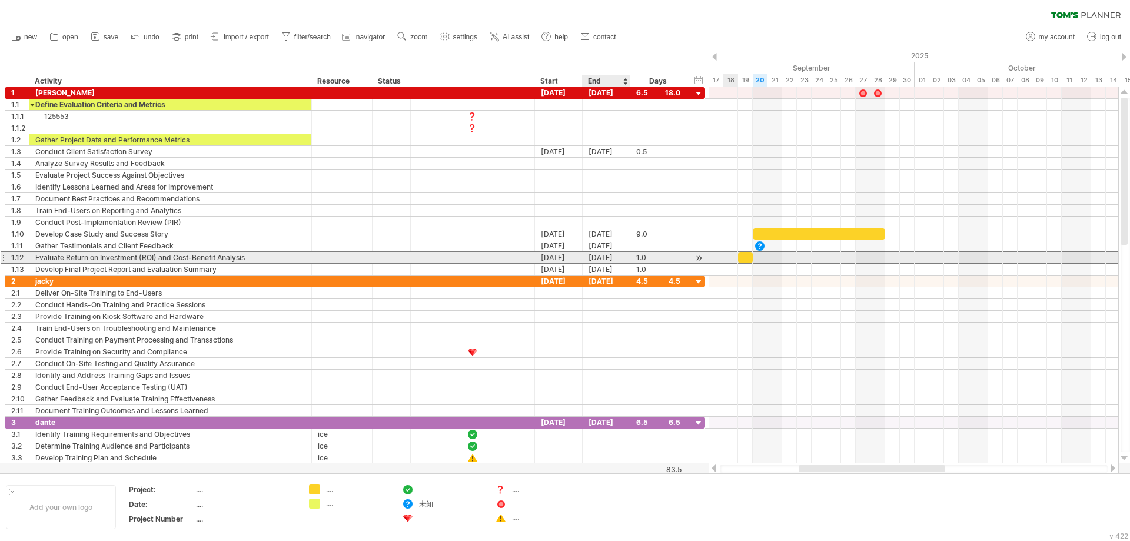
click at [606, 258] on div "19-09-25" at bounding box center [607, 257] width 48 height 11
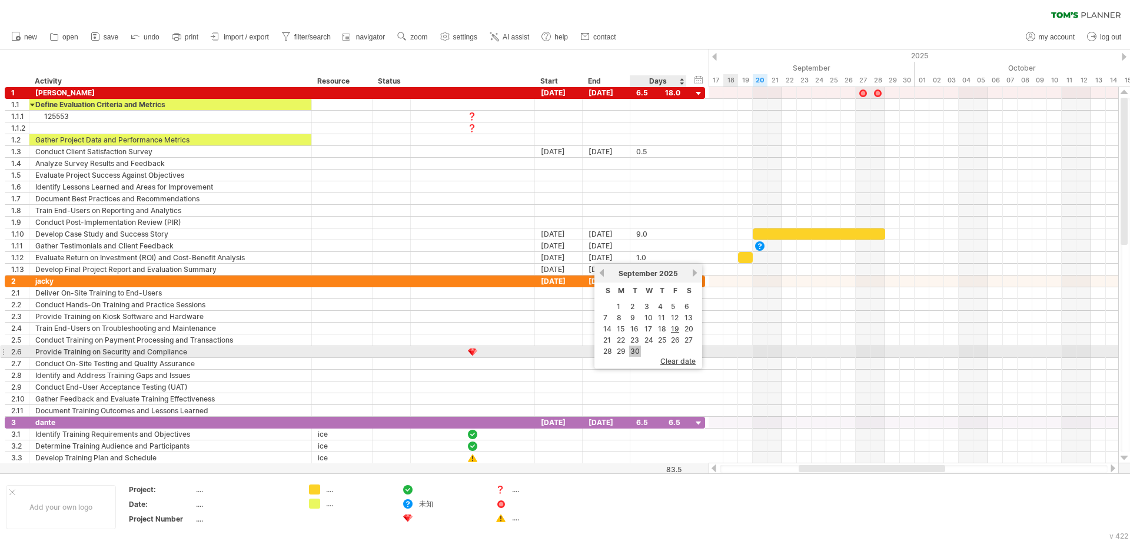
click at [638, 354] on link "30" at bounding box center [635, 351] width 12 height 11
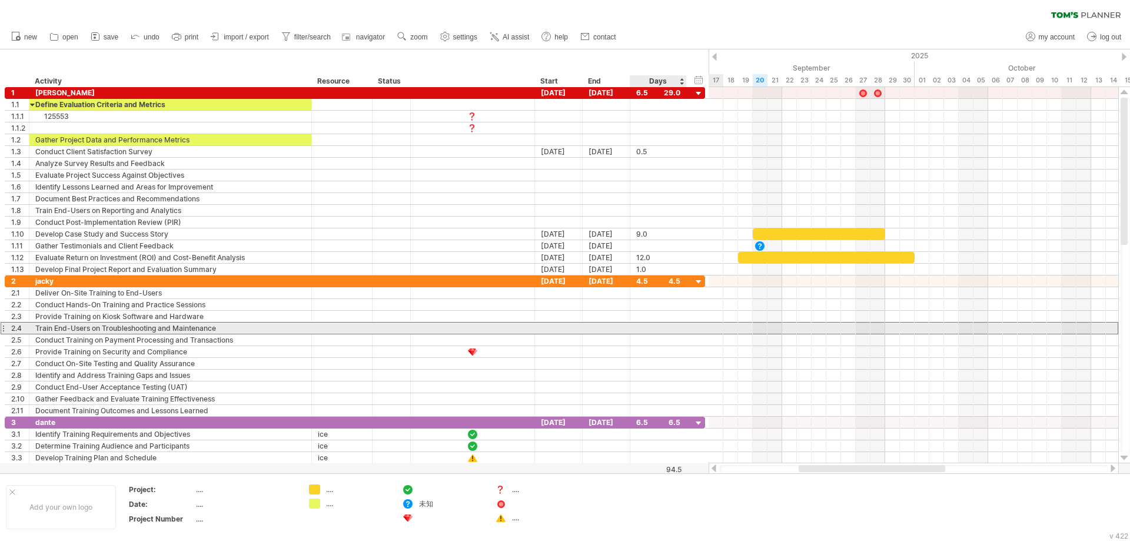
click at [694, 329] on div "**********" at bounding box center [355, 328] width 701 height 12
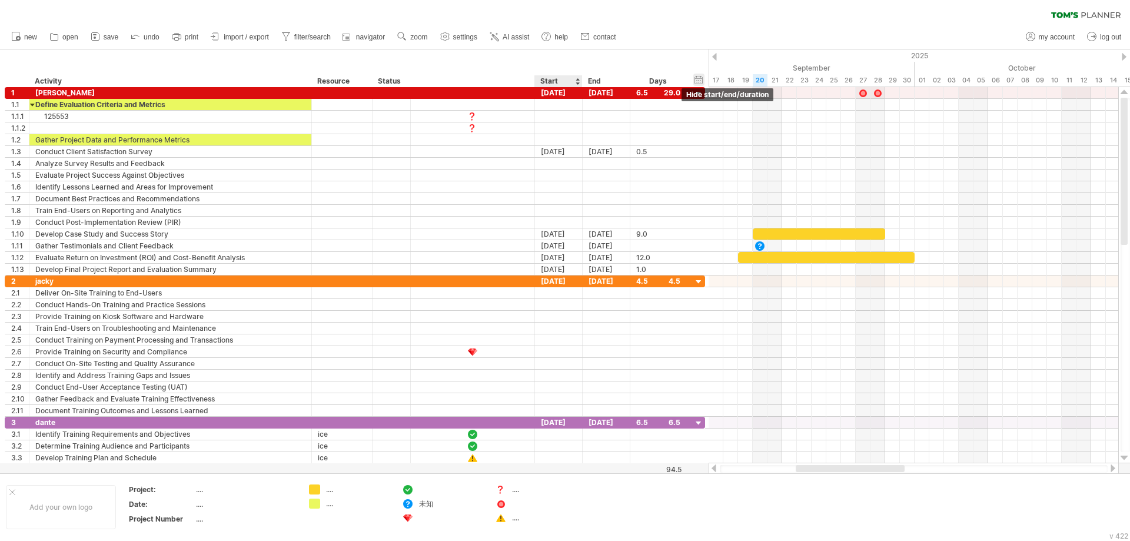
click at [699, 79] on div "hide start/end/duration show start/end/duration" at bounding box center [699, 80] width 11 height 12
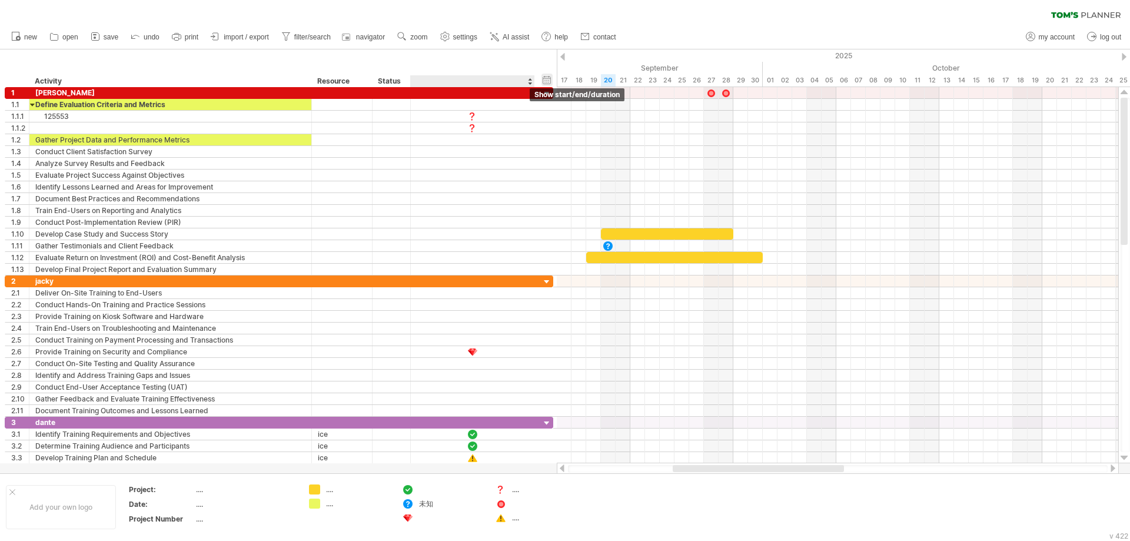
click at [548, 77] on div "hide start/end/duration show start/end/duration" at bounding box center [547, 80] width 11 height 12
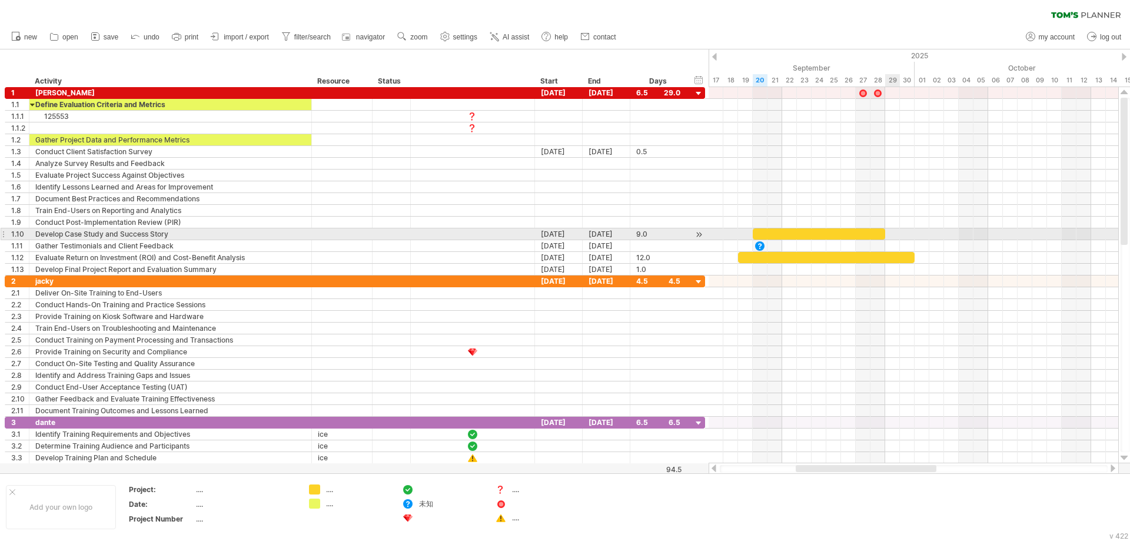
click at [898, 236] on div at bounding box center [914, 234] width 410 height 12
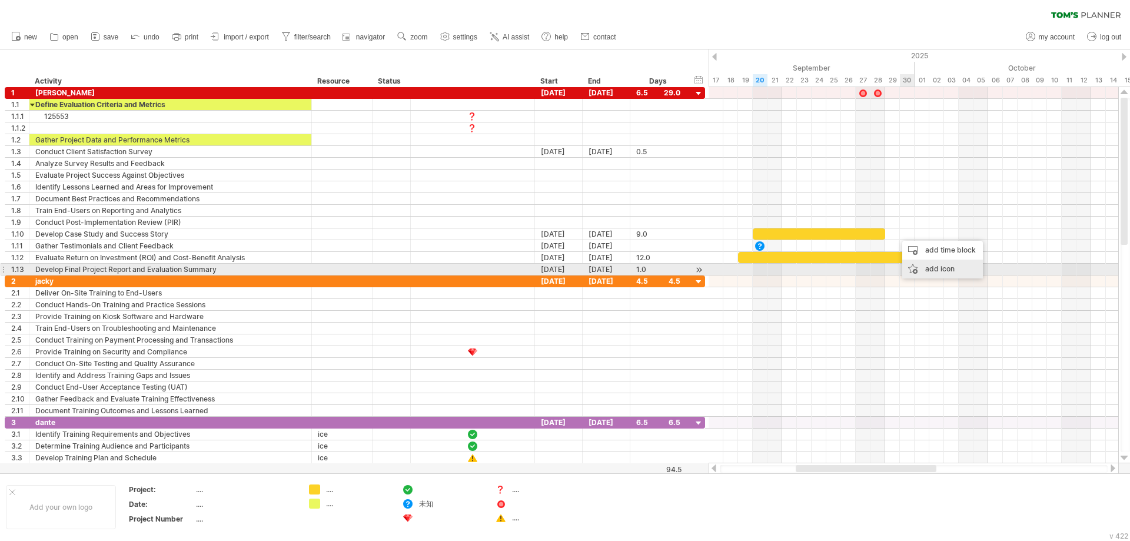
click at [938, 270] on div "add icon" at bounding box center [943, 269] width 81 height 19
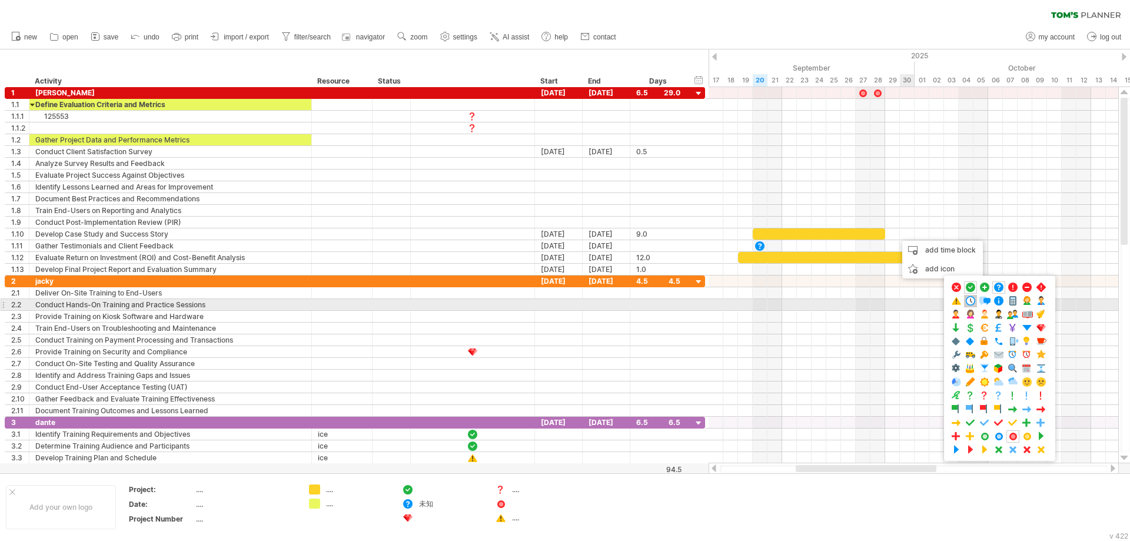
click at [974, 301] on span at bounding box center [971, 301] width 12 height 11
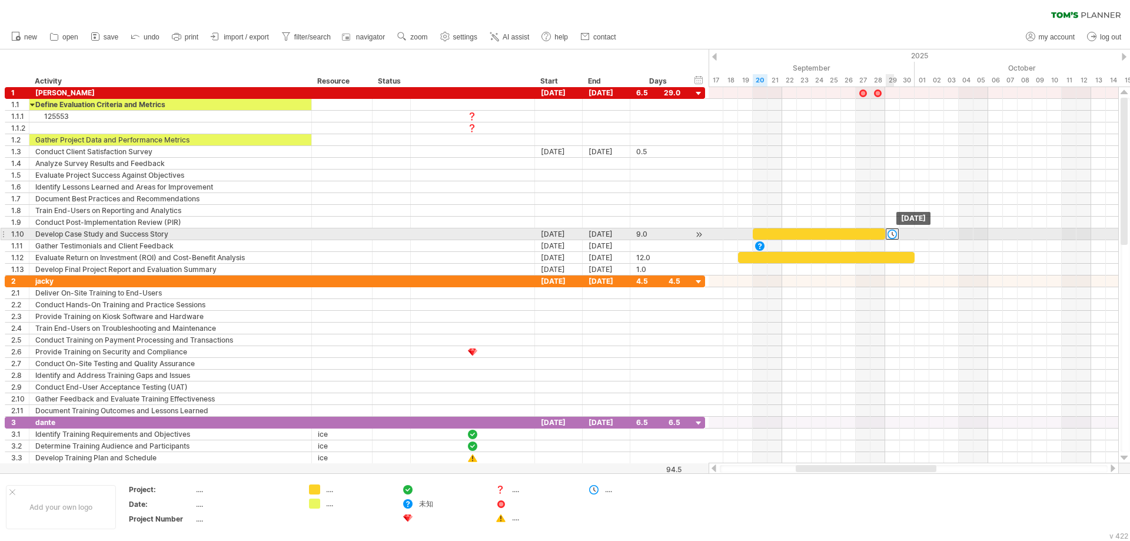
drag, startPoint x: 900, startPoint y: 231, endPoint x: 894, endPoint y: 230, distance: 6.0
click at [894, 230] on div at bounding box center [892, 233] width 13 height 11
drag, startPoint x: 893, startPoint y: 235, endPoint x: 910, endPoint y: 230, distance: 18.3
click at [910, 230] on div at bounding box center [907, 233] width 13 height 11
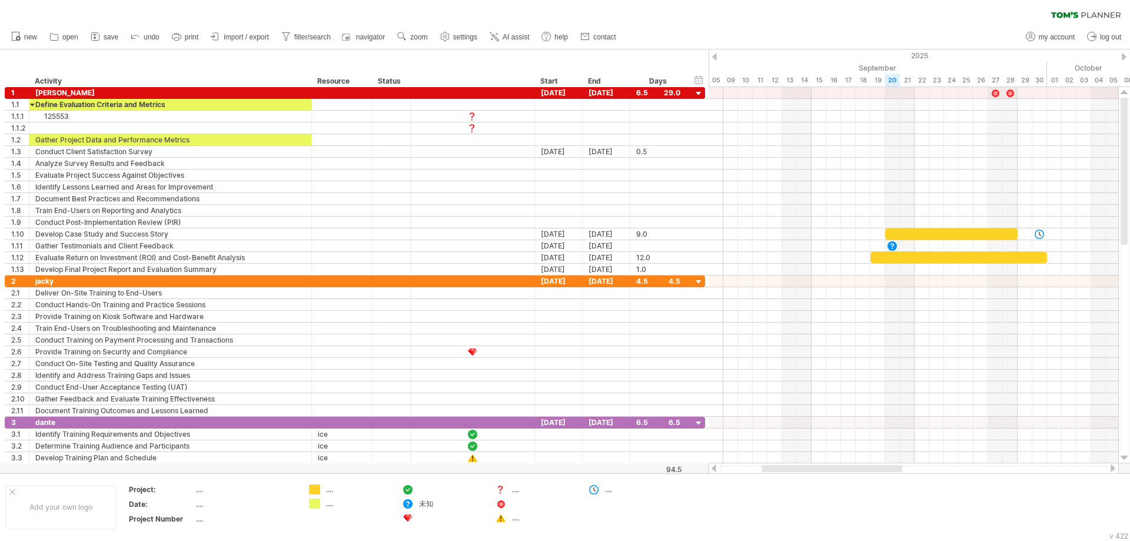
drag, startPoint x: 858, startPoint y: 469, endPoint x: 824, endPoint y: 467, distance: 34.2
click at [824, 467] on div at bounding box center [832, 468] width 141 height 7
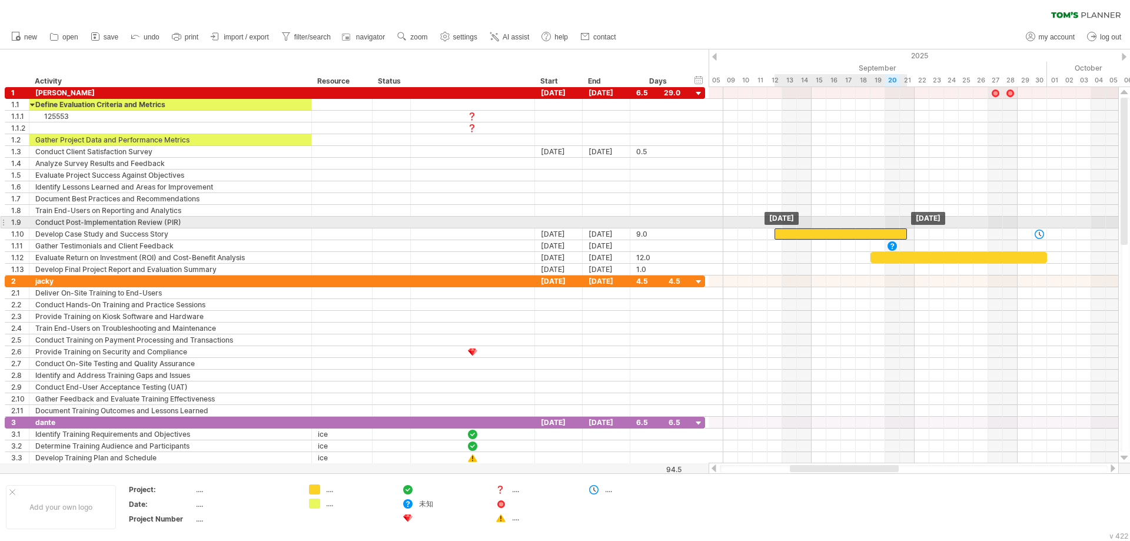
drag, startPoint x: 932, startPoint y: 232, endPoint x: 821, endPoint y: 226, distance: 111.4
click at [821, 226] on div "tbc Sunday 21 September Friday 12 September" at bounding box center [914, 275] width 410 height 376
drag, startPoint x: 851, startPoint y: 229, endPoint x: 841, endPoint y: 228, distance: 9.5
click at [841, 228] on div "tbc Saturday 20 September Friday 12 September" at bounding box center [914, 275] width 410 height 376
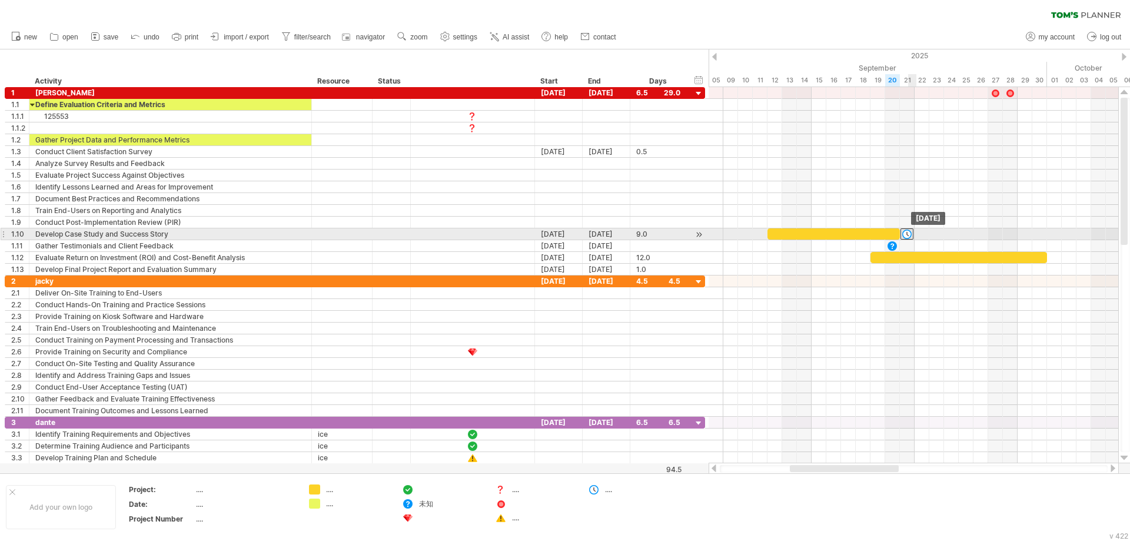
drag, startPoint x: 1040, startPoint y: 235, endPoint x: 911, endPoint y: 233, distance: 129.0
click at [911, 233] on div at bounding box center [907, 233] width 13 height 11
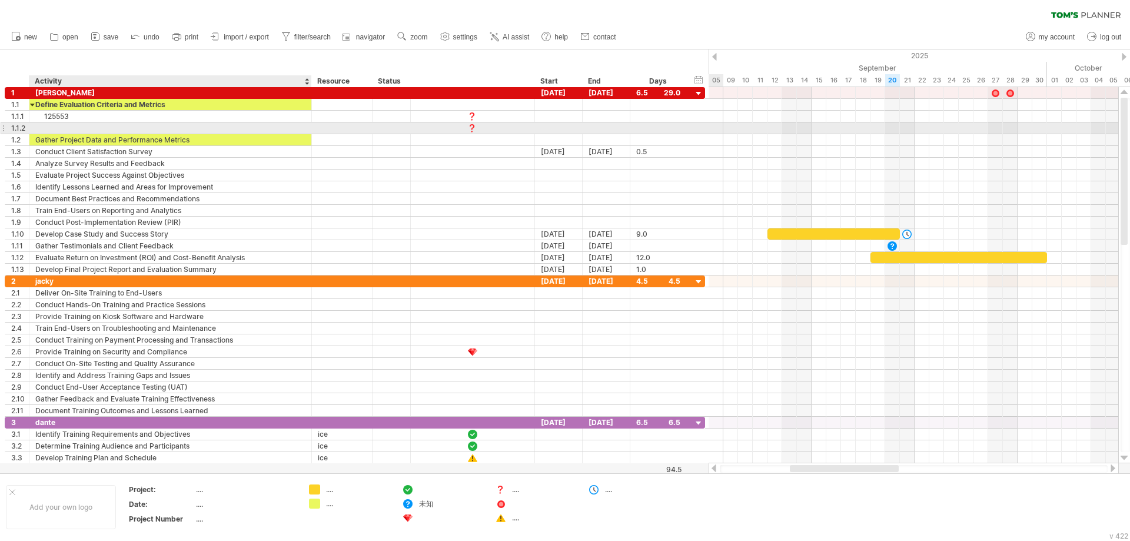
click at [274, 130] on div at bounding box center [170, 127] width 270 height 11
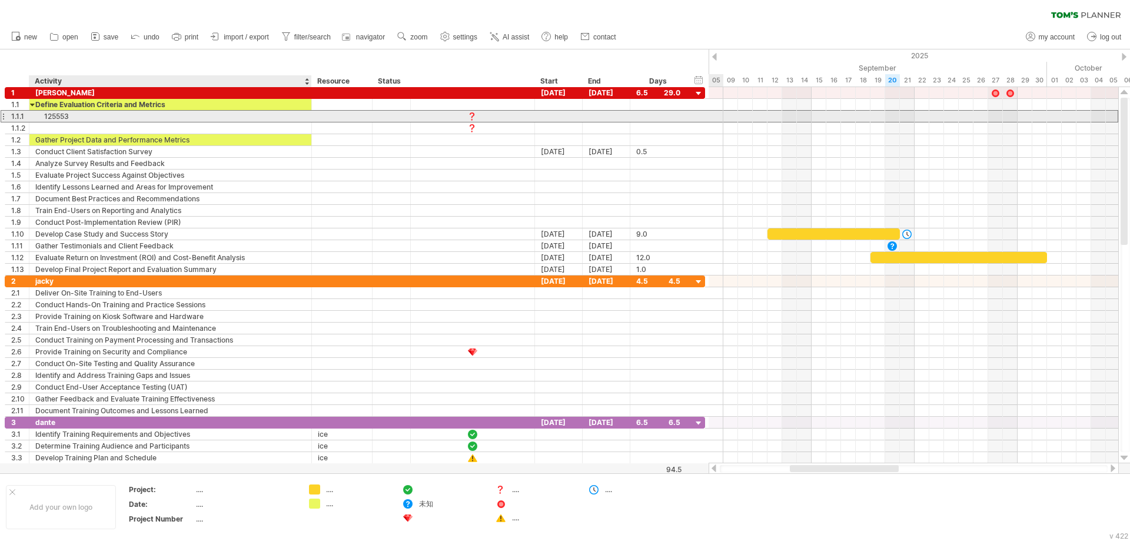
click at [283, 115] on div "125553" at bounding box center [170, 116] width 270 height 11
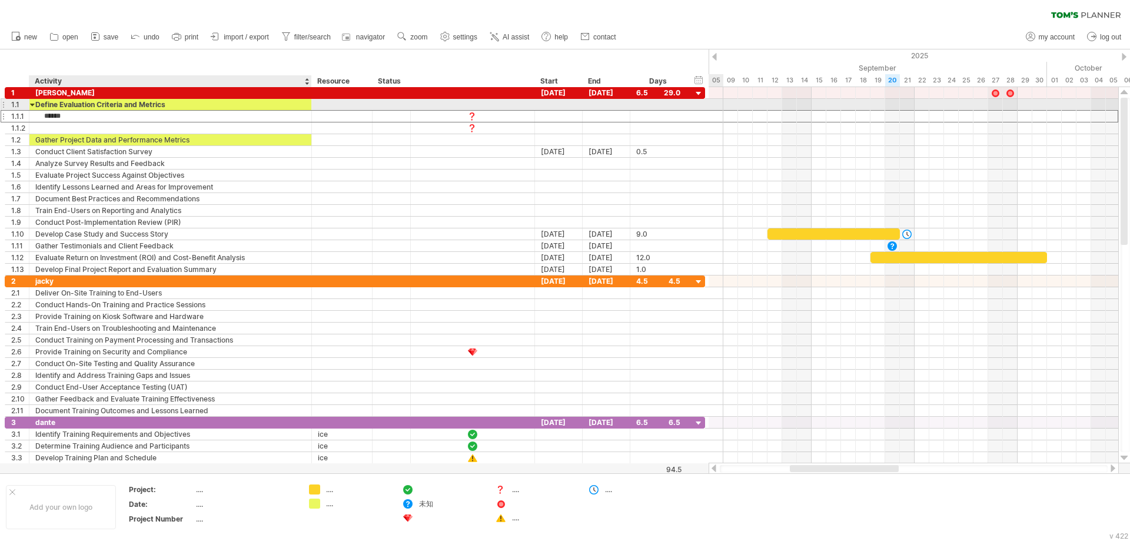
click at [288, 104] on div "Define Evaluation Criteria and Metrics" at bounding box center [170, 104] width 270 height 11
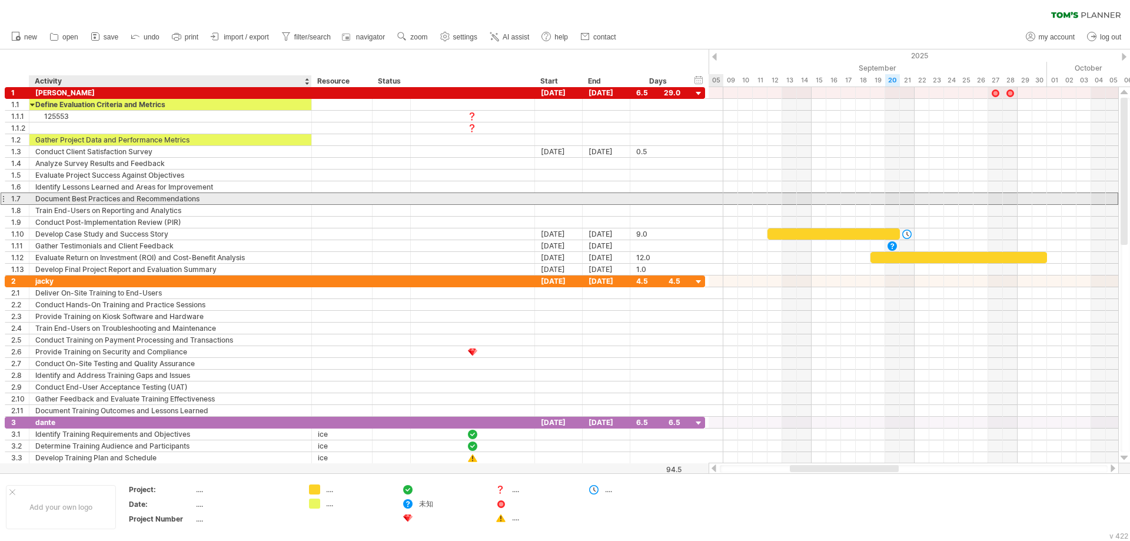
click at [244, 198] on div "Document Best Practices and Recommendations" at bounding box center [170, 198] width 270 height 11
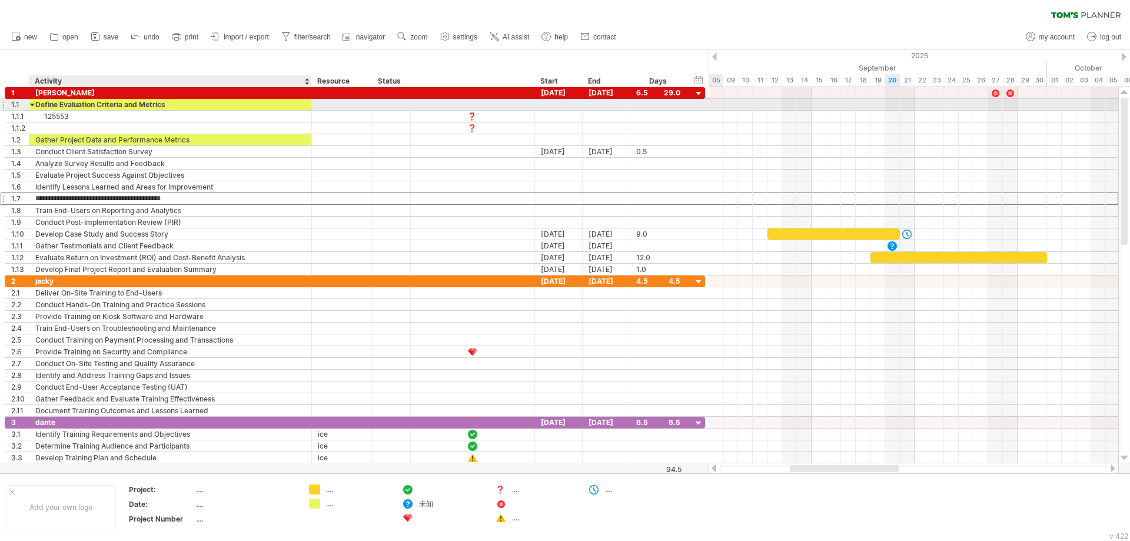
click at [201, 104] on div "Define Evaluation Criteria and Metrics" at bounding box center [170, 104] width 270 height 11
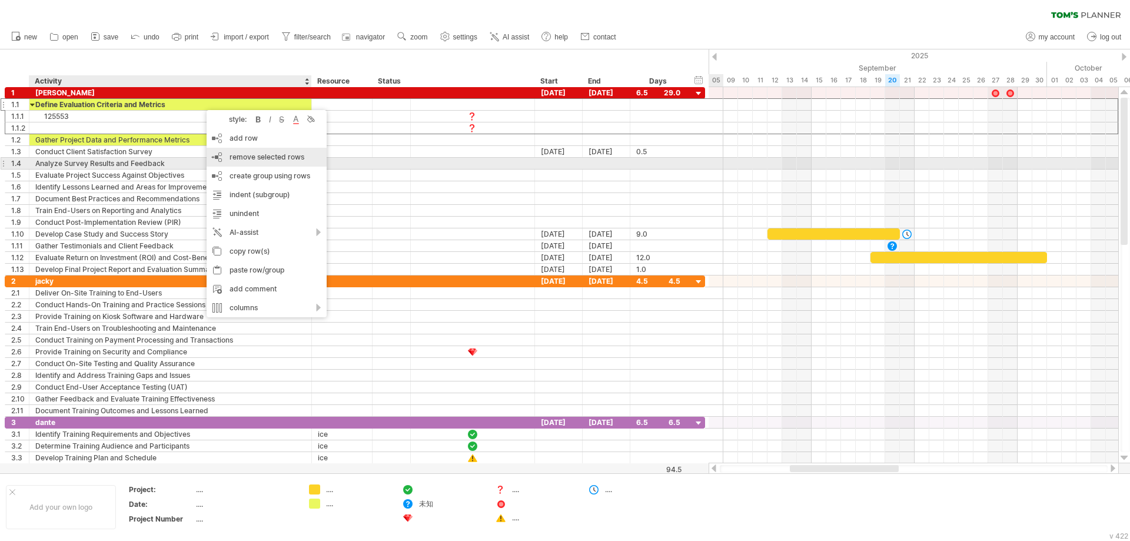
click at [263, 160] on span "remove selected rows" at bounding box center [267, 156] width 75 height 9
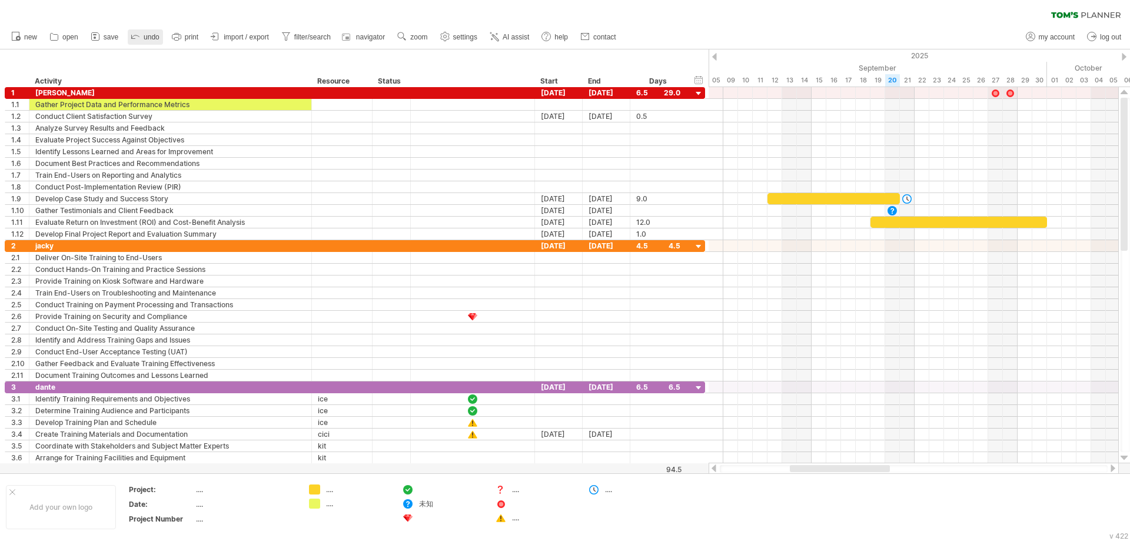
click at [148, 37] on span "undo" at bounding box center [152, 37] width 16 height 8
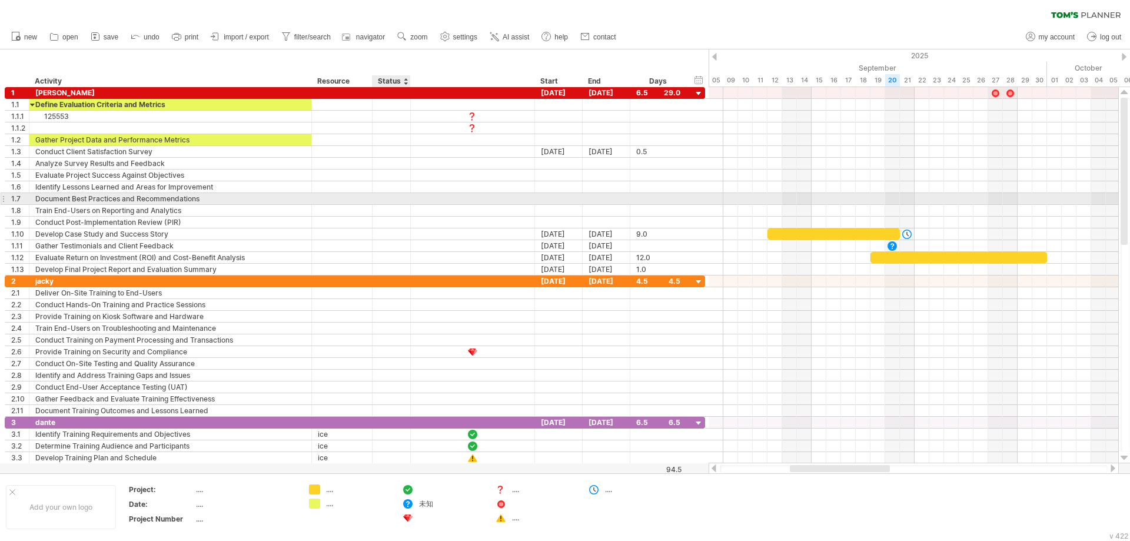
click at [392, 196] on div at bounding box center [392, 198] width 26 height 11
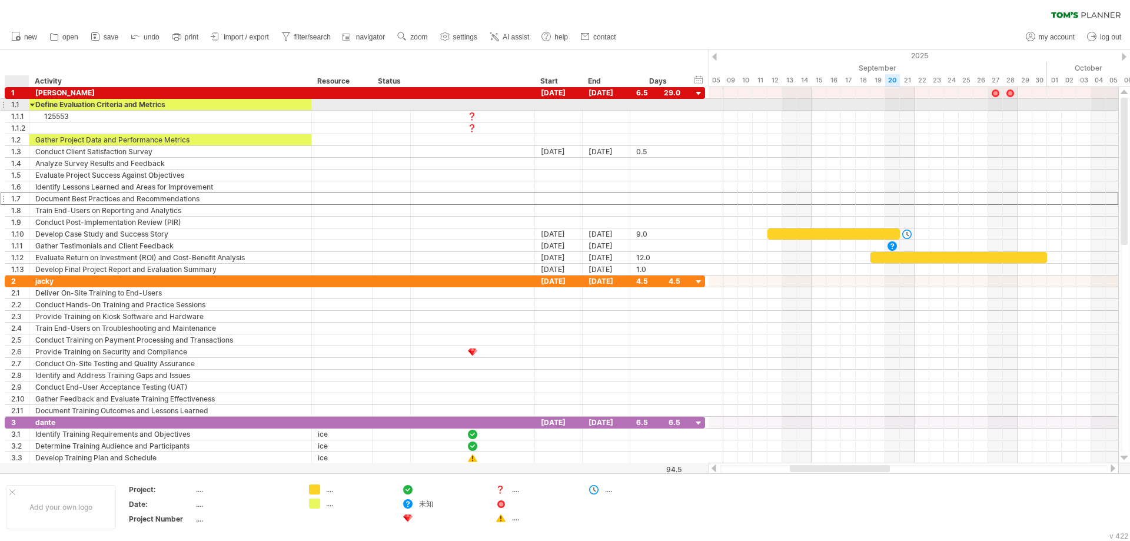
click at [32, 104] on div at bounding box center [32, 104] width 5 height 11
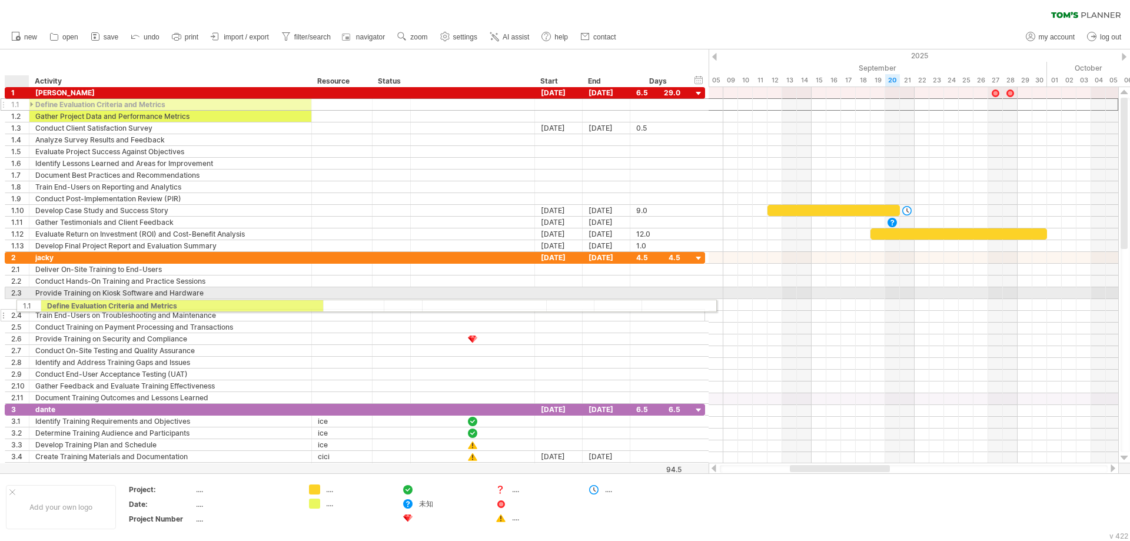
drag, startPoint x: 13, startPoint y: 106, endPoint x: 22, endPoint y: 304, distance: 198.0
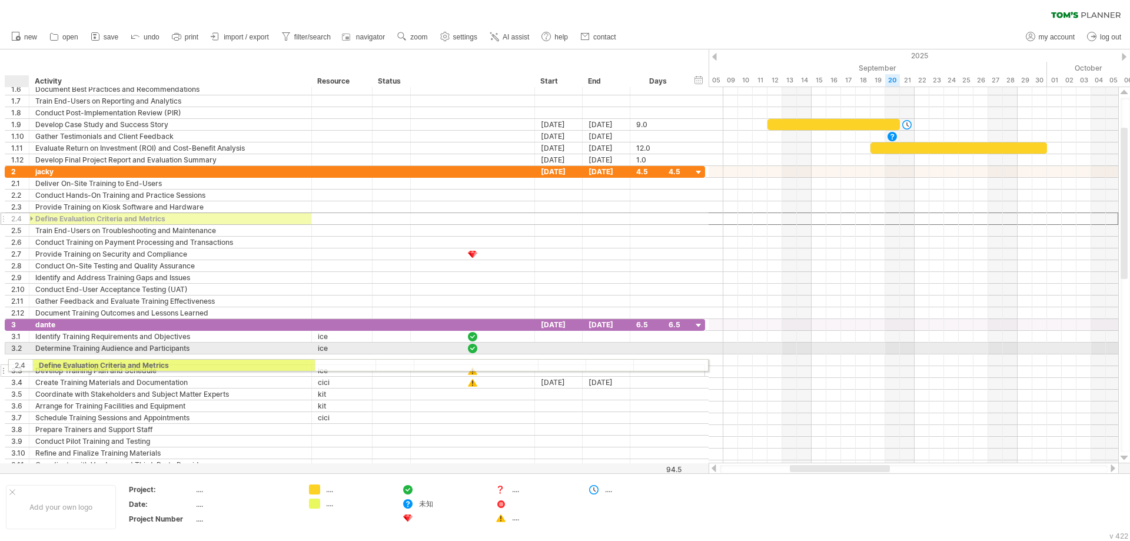
drag, startPoint x: 13, startPoint y: 219, endPoint x: 18, endPoint y: 363, distance: 144.3
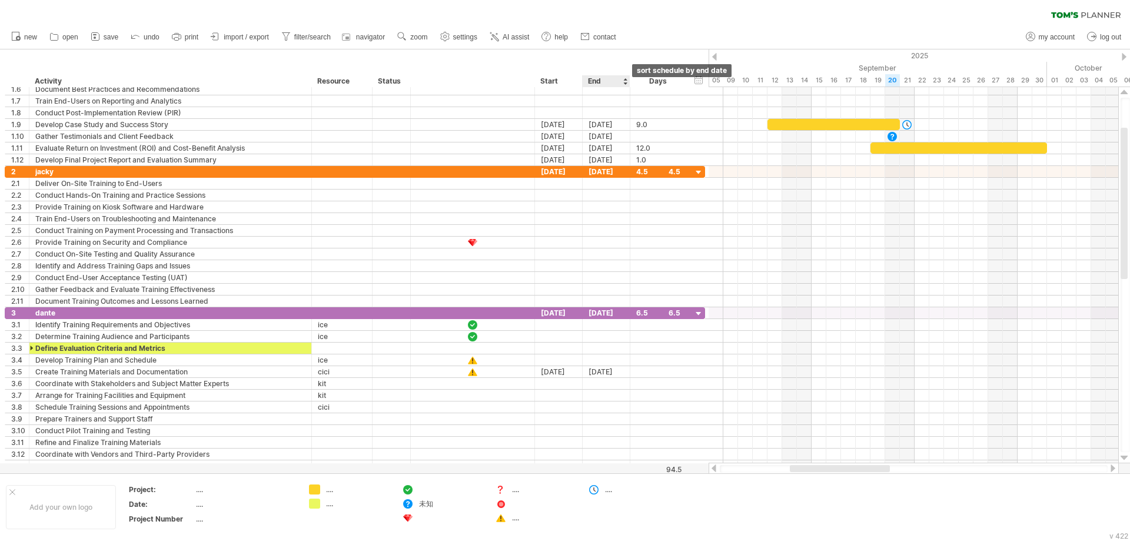
click at [627, 80] on div at bounding box center [625, 81] width 5 height 12
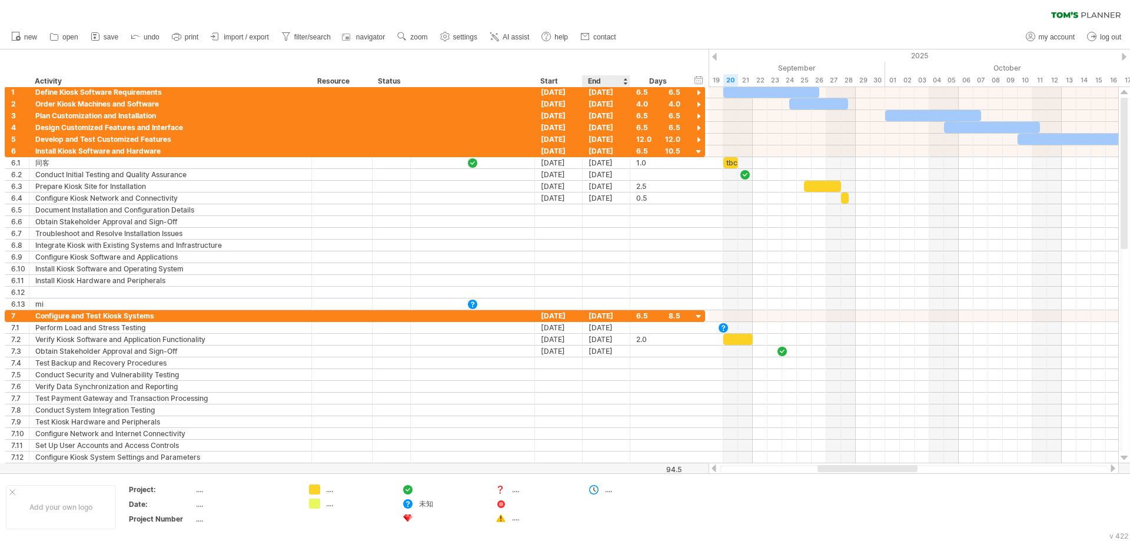
click at [627, 80] on div at bounding box center [625, 81] width 5 height 12
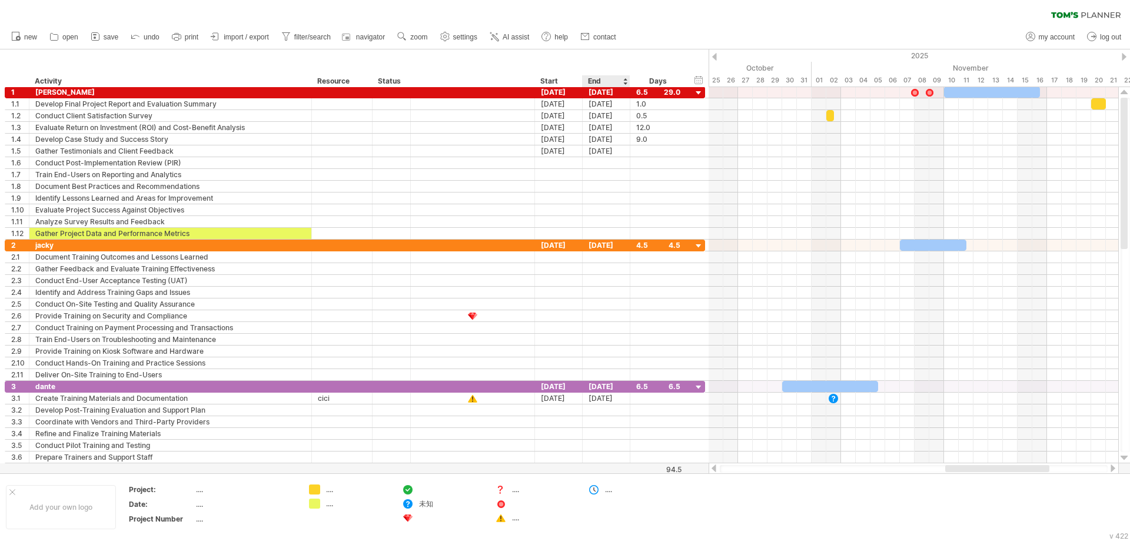
click at [627, 80] on div at bounding box center [625, 81] width 5 height 12
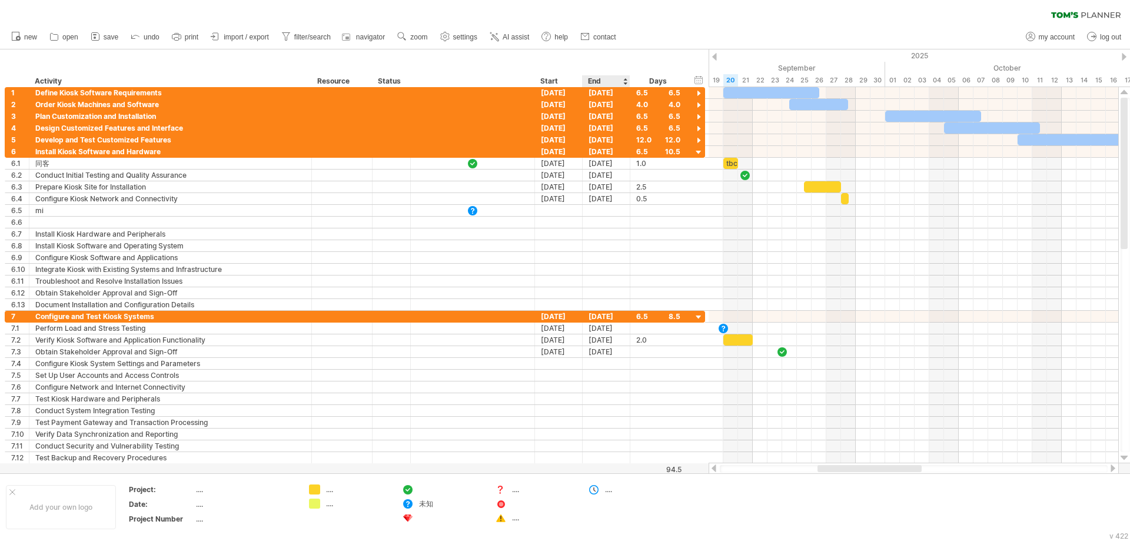
click at [628, 82] on div "End" at bounding box center [606, 81] width 48 height 12
click at [626, 82] on div at bounding box center [625, 81] width 5 height 12
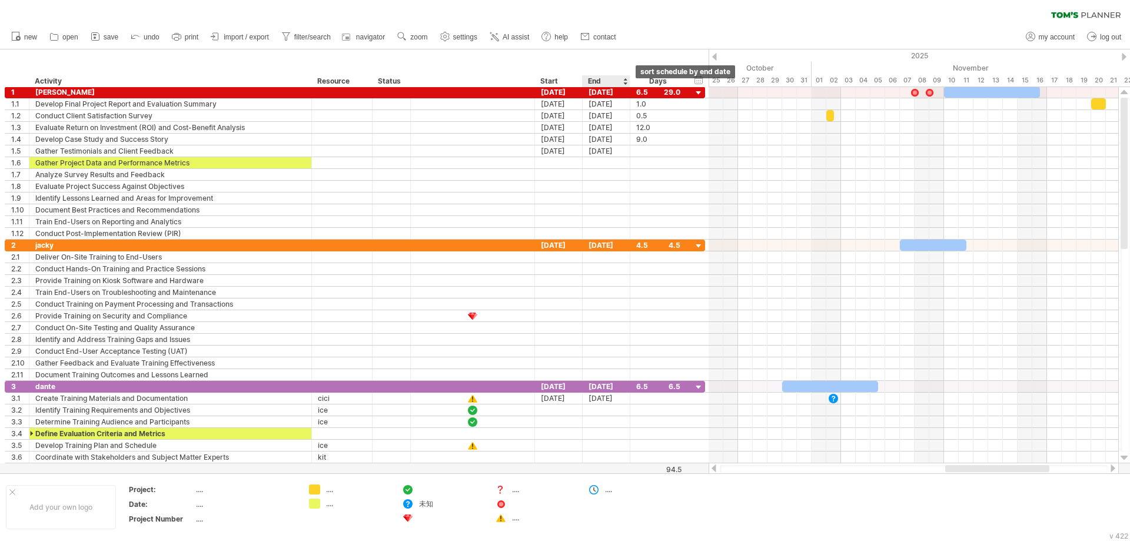
click at [626, 82] on div at bounding box center [625, 81] width 5 height 12
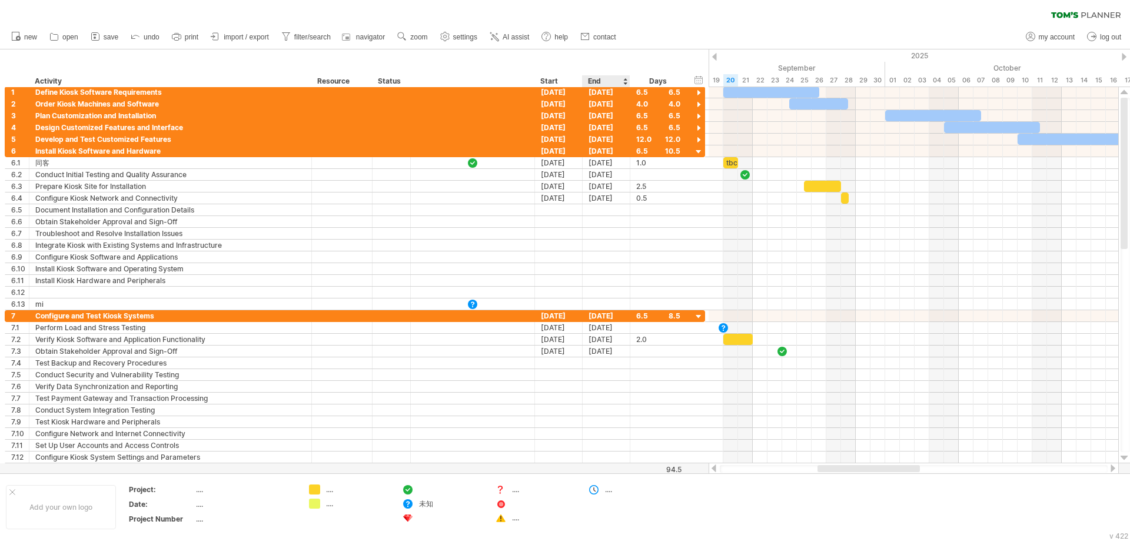
click at [626, 82] on div at bounding box center [625, 81] width 5 height 12
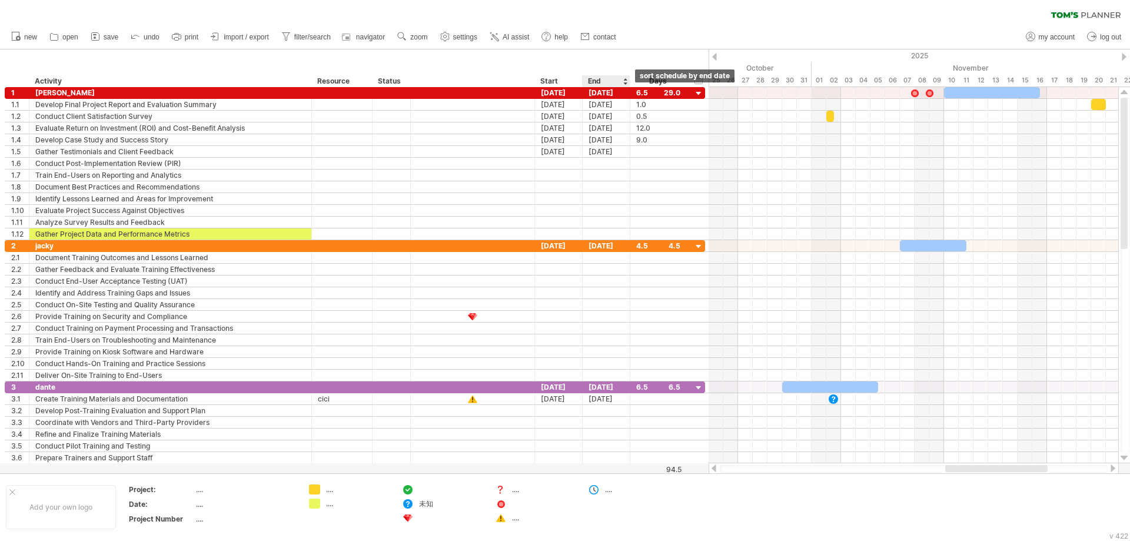
click at [627, 79] on div at bounding box center [625, 81] width 5 height 12
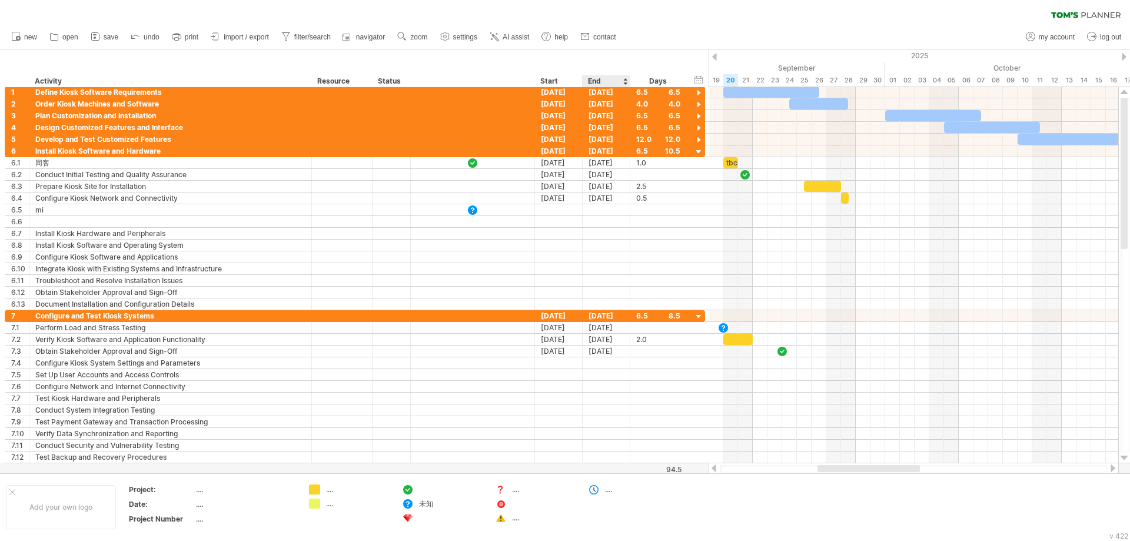
click at [627, 79] on div at bounding box center [625, 81] width 5 height 12
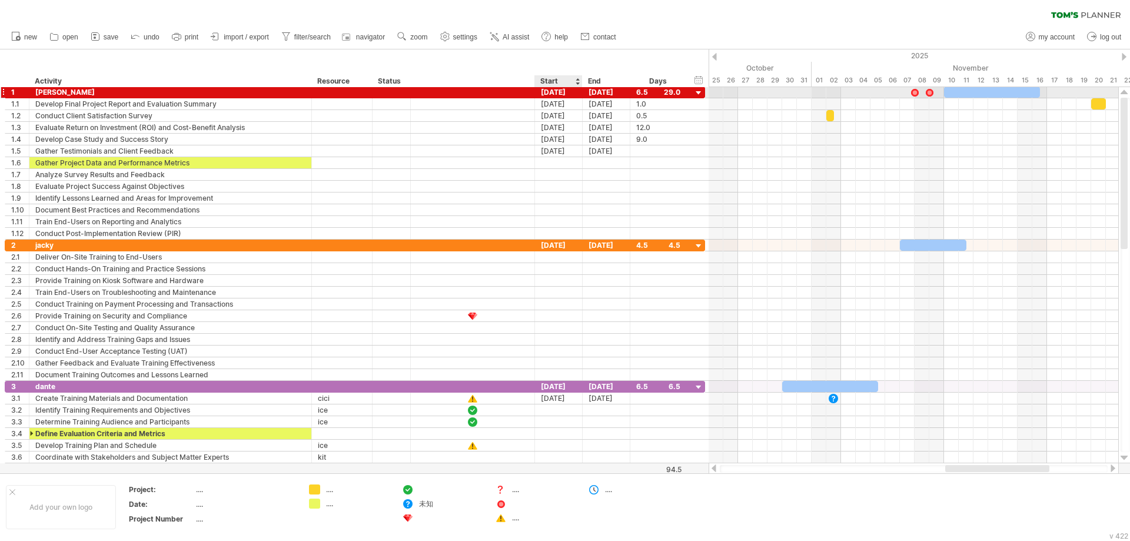
click at [568, 91] on div "12-09-25" at bounding box center [559, 92] width 48 height 11
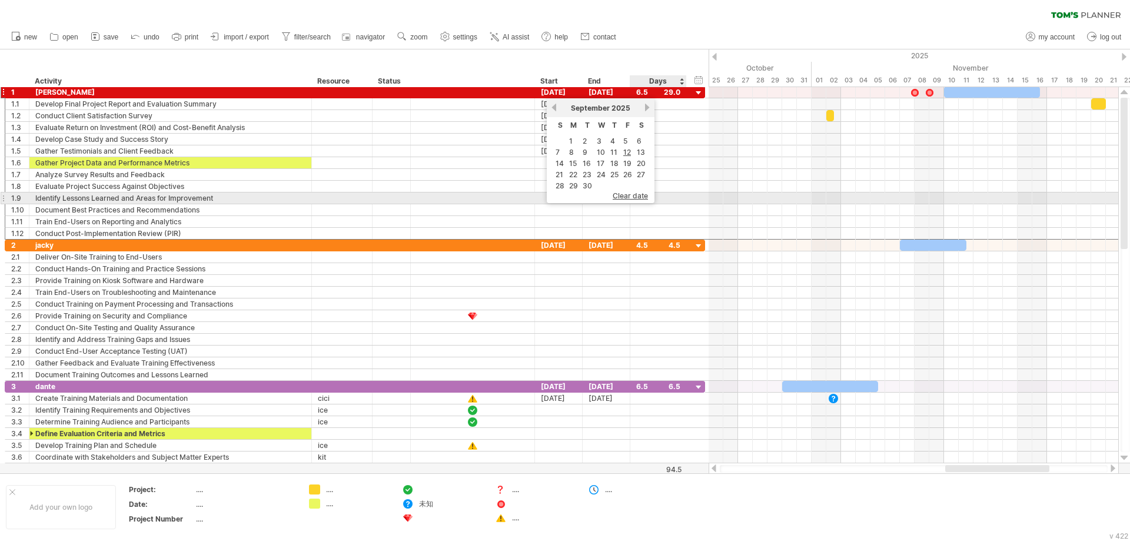
click at [638, 196] on span "clear date" at bounding box center [630, 195] width 35 height 9
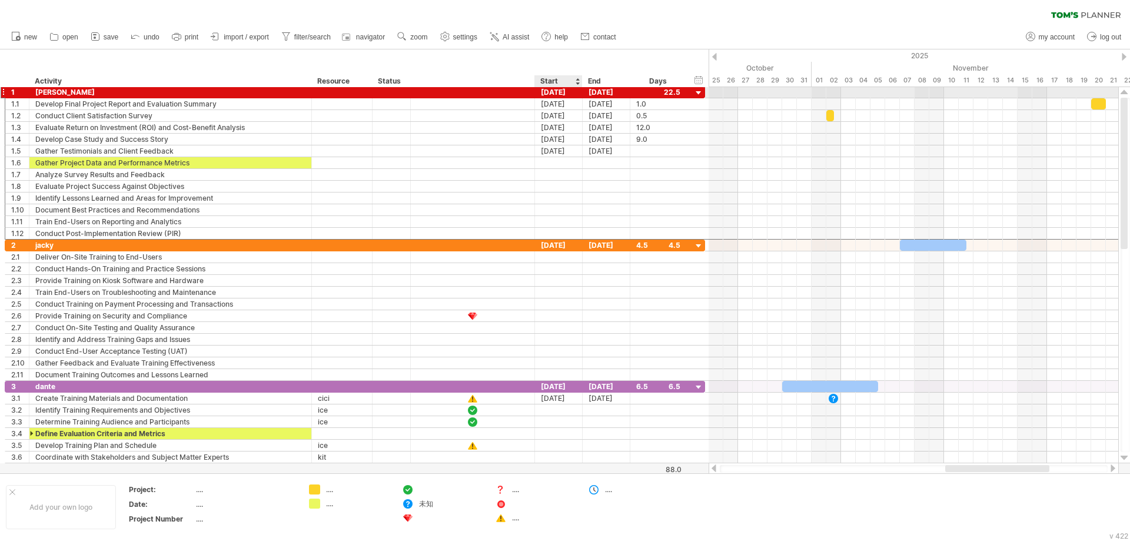
click at [560, 91] on div "12-09-25" at bounding box center [559, 92] width 48 height 11
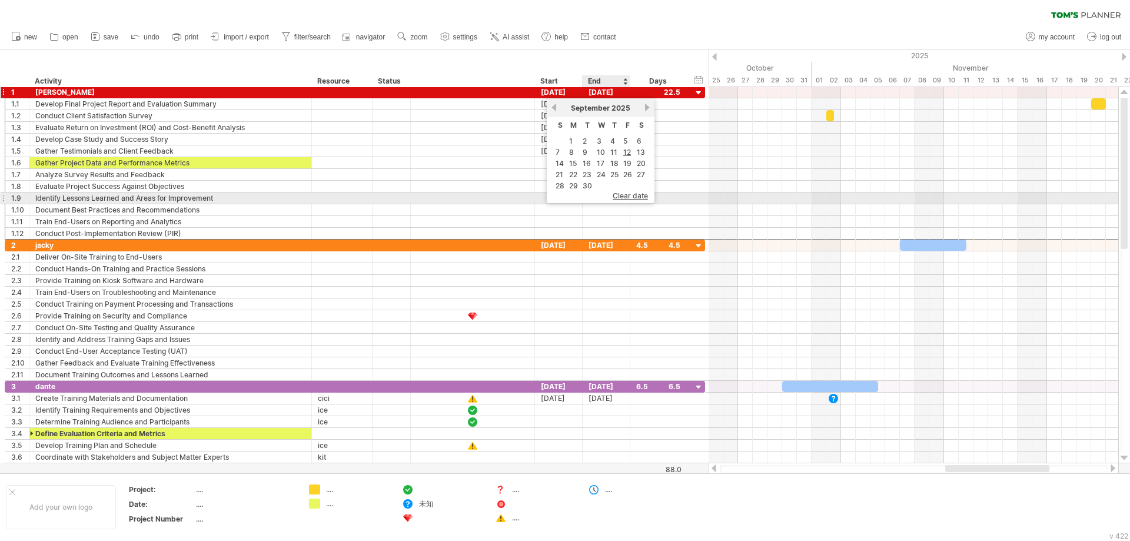
click at [628, 197] on span "clear date" at bounding box center [630, 195] width 35 height 9
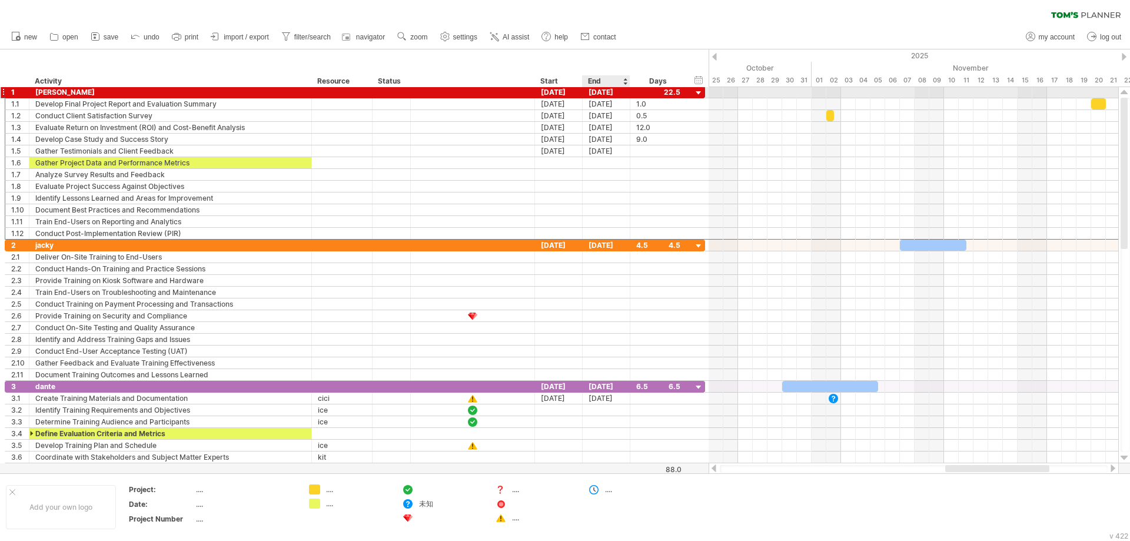
click at [609, 91] on div "20-11-25" at bounding box center [607, 92] width 48 height 11
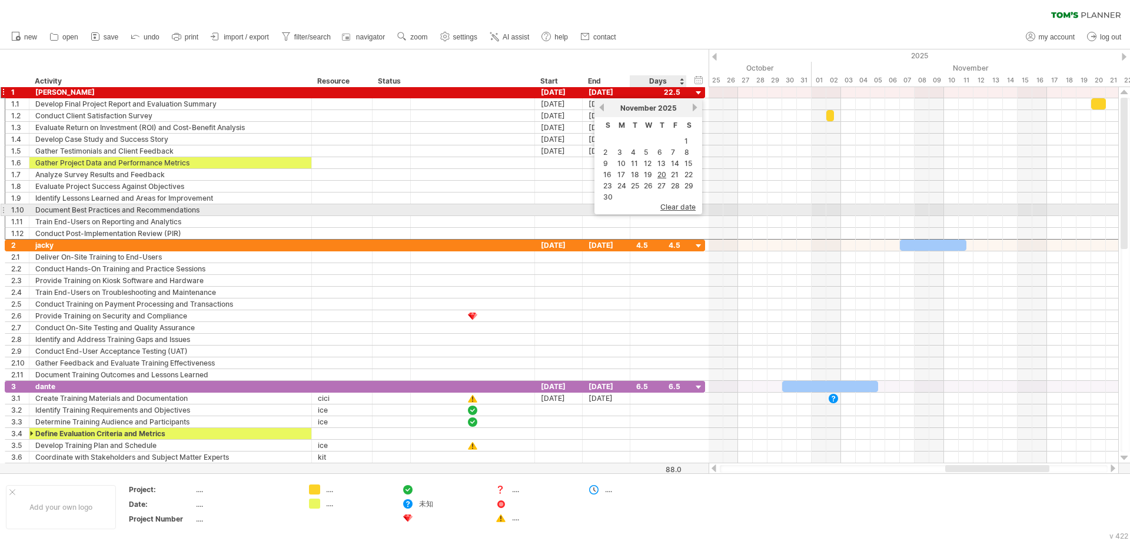
click at [666, 207] on span "clear date" at bounding box center [678, 207] width 35 height 9
click at [666, 207] on div at bounding box center [658, 209] width 44 height 11
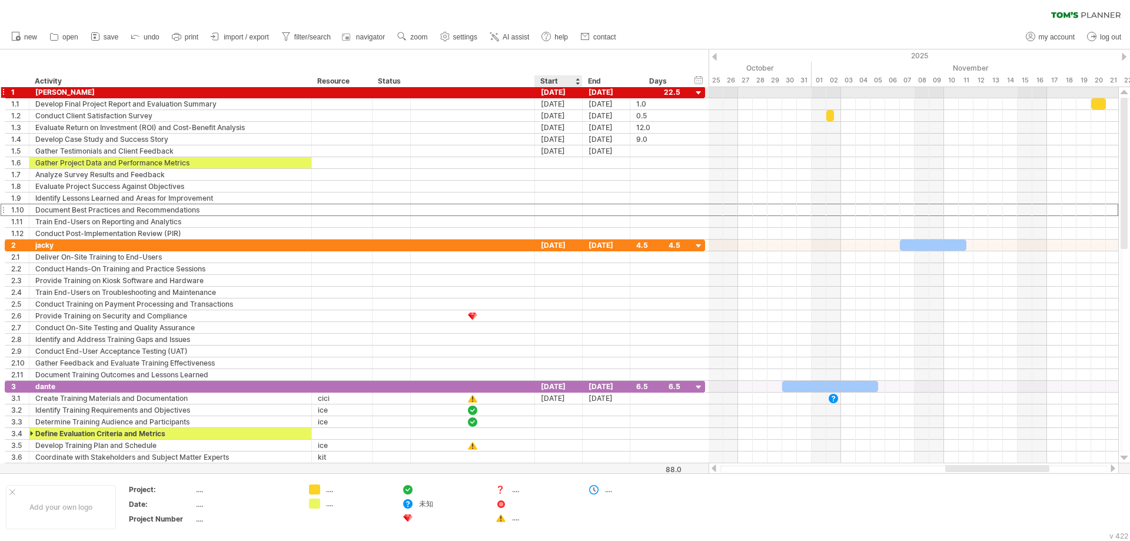
click at [556, 91] on div "12-09-25" at bounding box center [559, 92] width 48 height 11
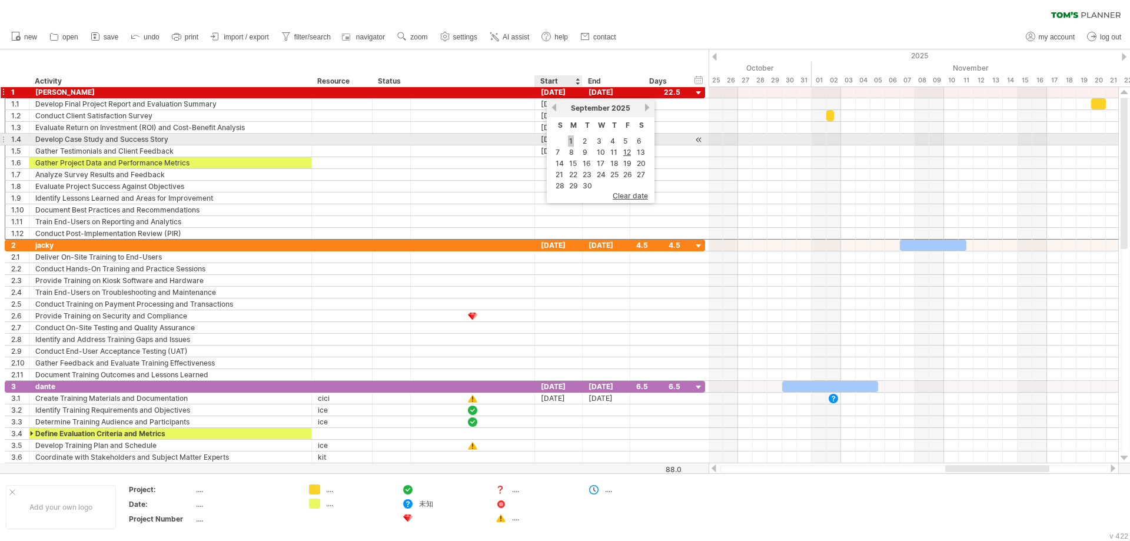
click at [570, 139] on link "1" at bounding box center [571, 140] width 6 height 11
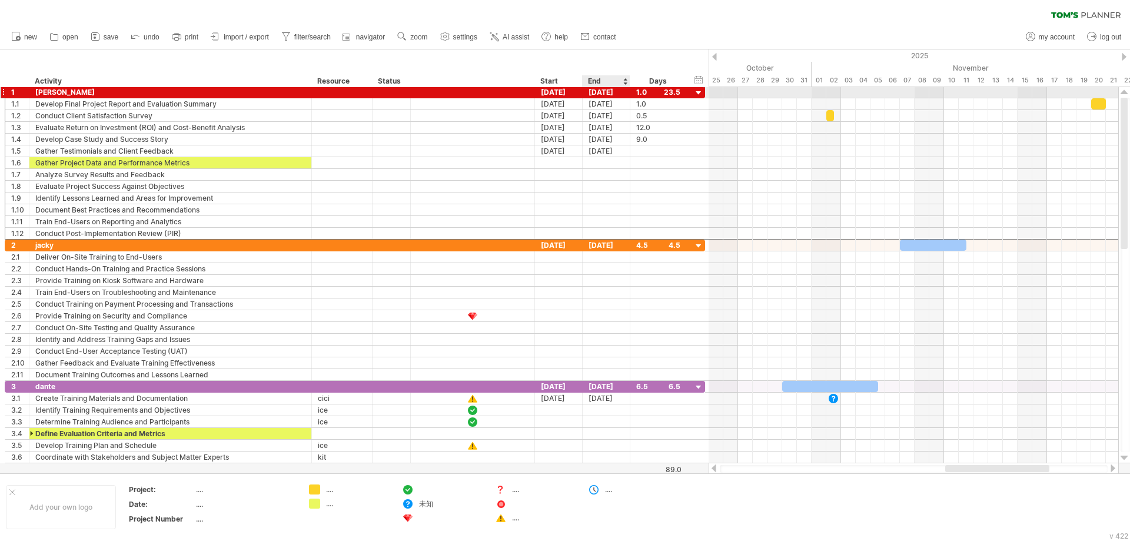
click at [608, 88] on div "20-11-25" at bounding box center [607, 92] width 48 height 11
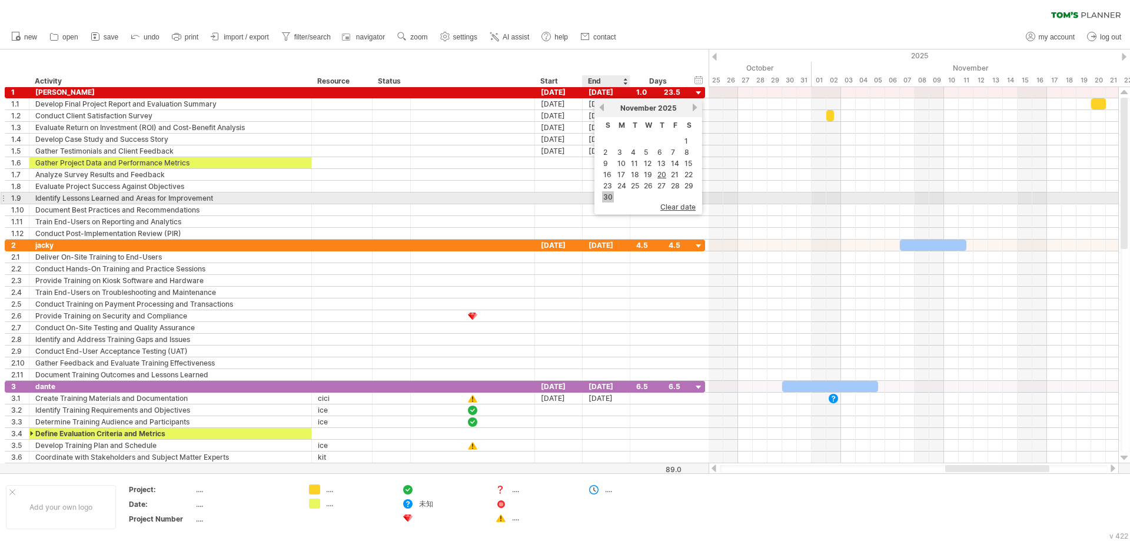
click at [608, 197] on link "30" at bounding box center [608, 196] width 12 height 11
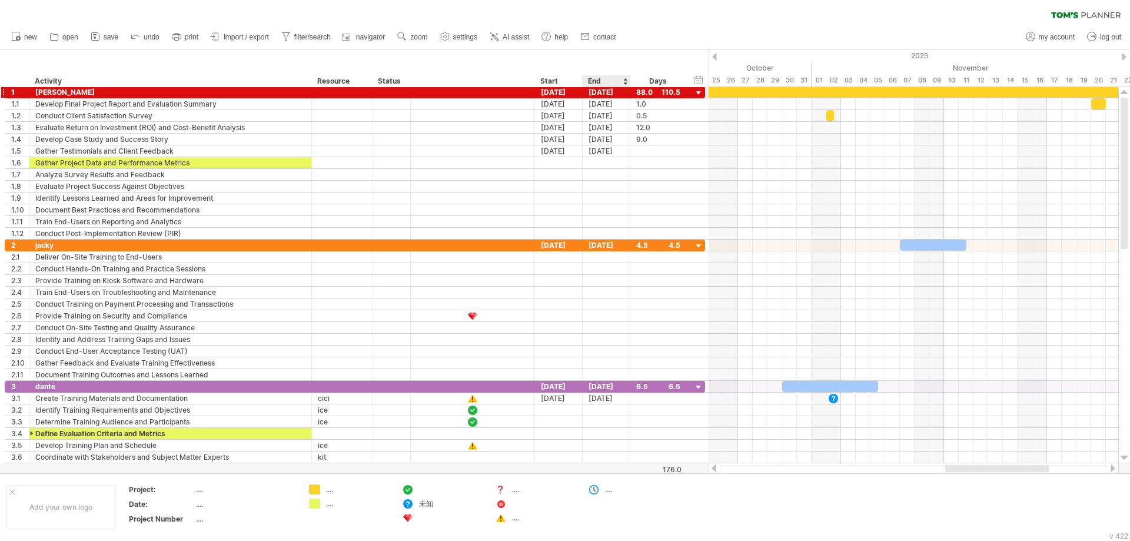
click at [623, 93] on div "30-11-25" at bounding box center [607, 92] width 48 height 11
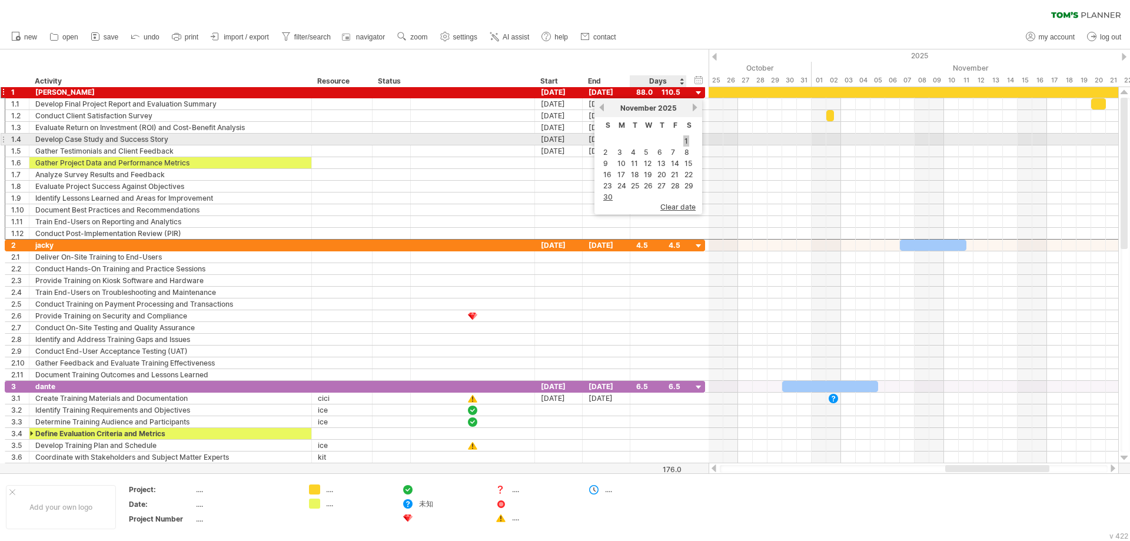
click at [686, 142] on link "1" at bounding box center [687, 140] width 6 height 11
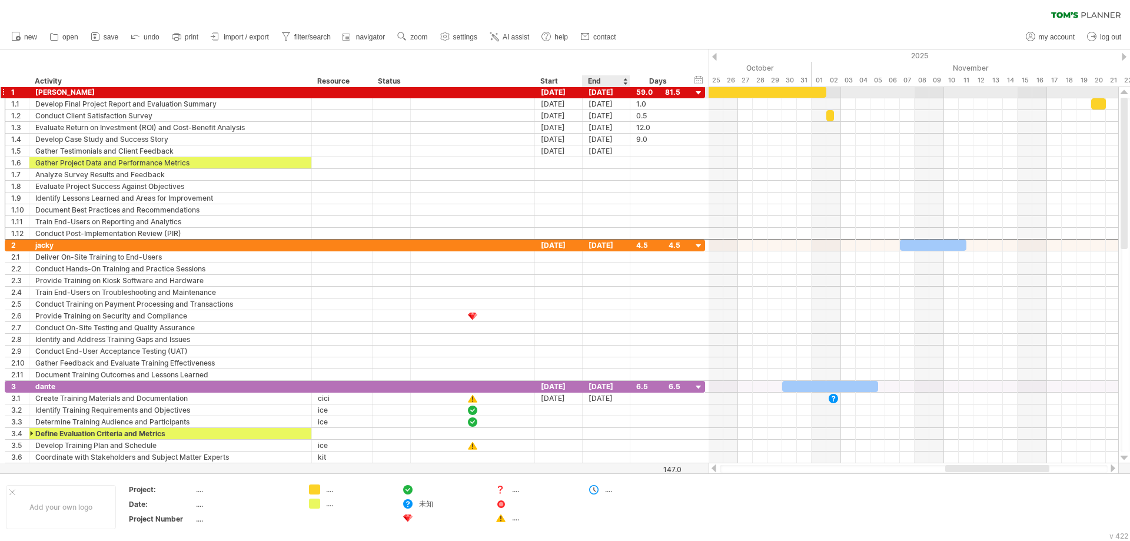
click at [605, 94] on div "20-11-25" at bounding box center [607, 92] width 48 height 11
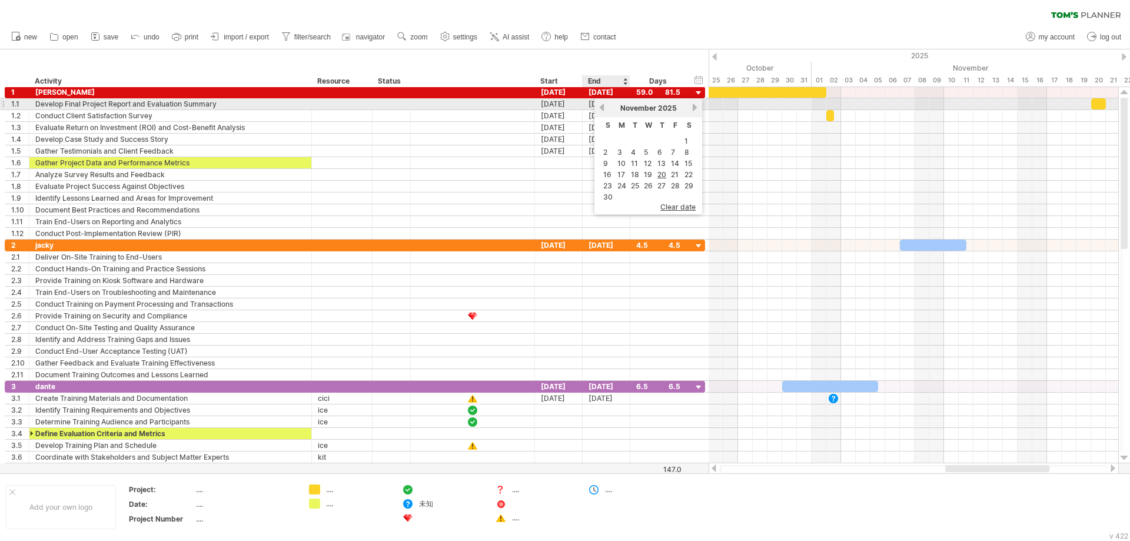
click at [602, 107] on link "previous" at bounding box center [602, 107] width 9 height 9
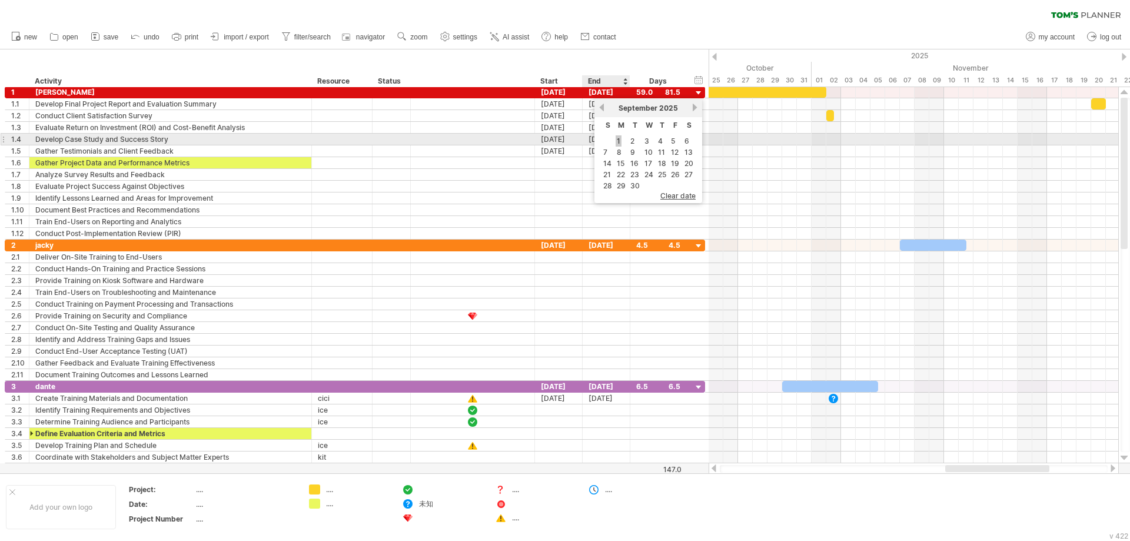
click at [619, 138] on link "1" at bounding box center [619, 140] width 6 height 11
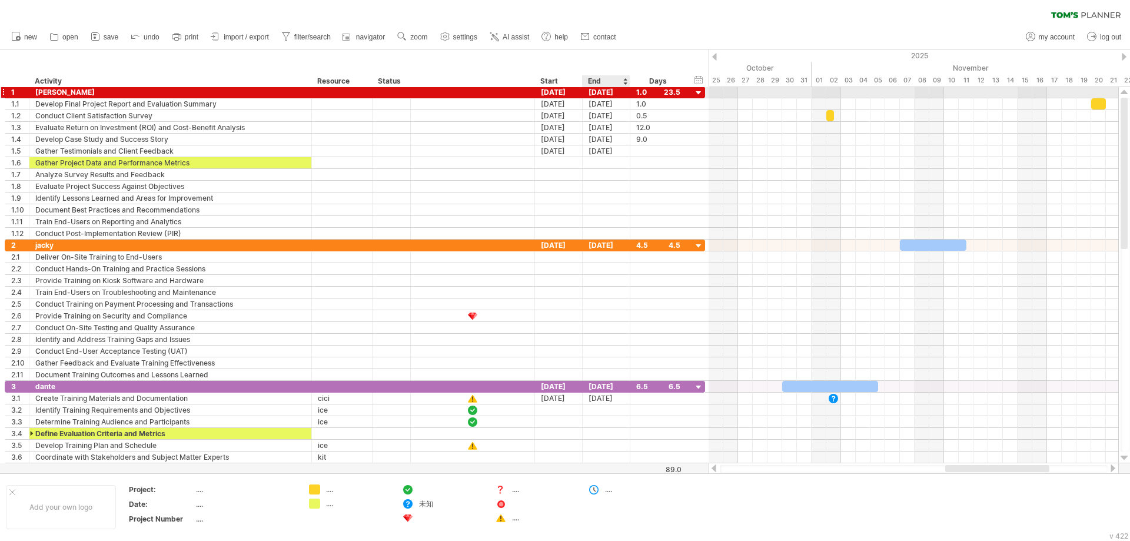
click at [610, 92] on div "20-11-25" at bounding box center [607, 92] width 48 height 11
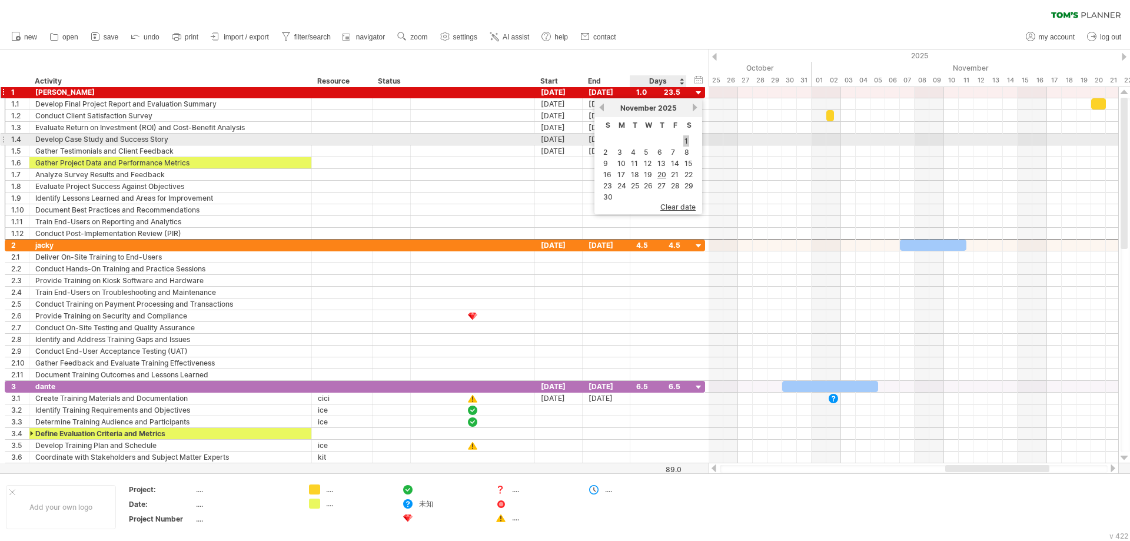
click at [686, 141] on link "1" at bounding box center [687, 140] width 6 height 11
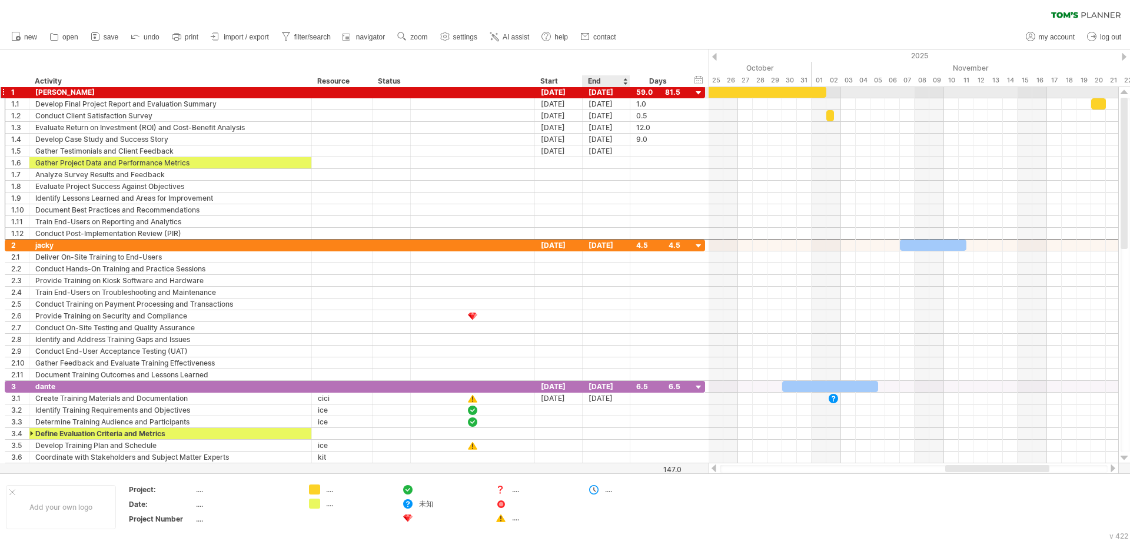
click at [615, 92] on div "20-11-25" at bounding box center [607, 92] width 48 height 11
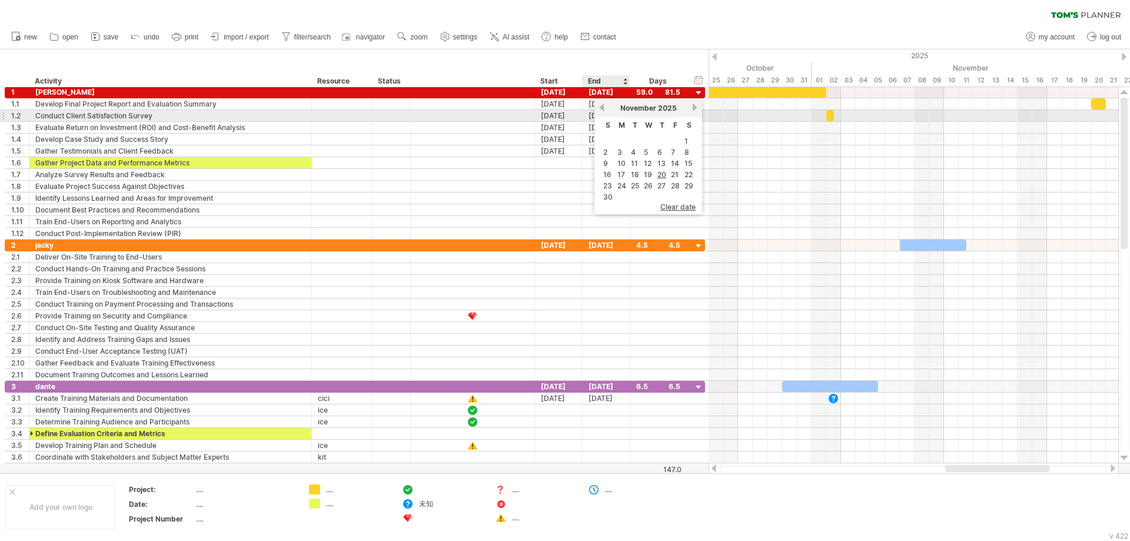
click at [605, 110] on link "previous" at bounding box center [602, 107] width 9 height 9
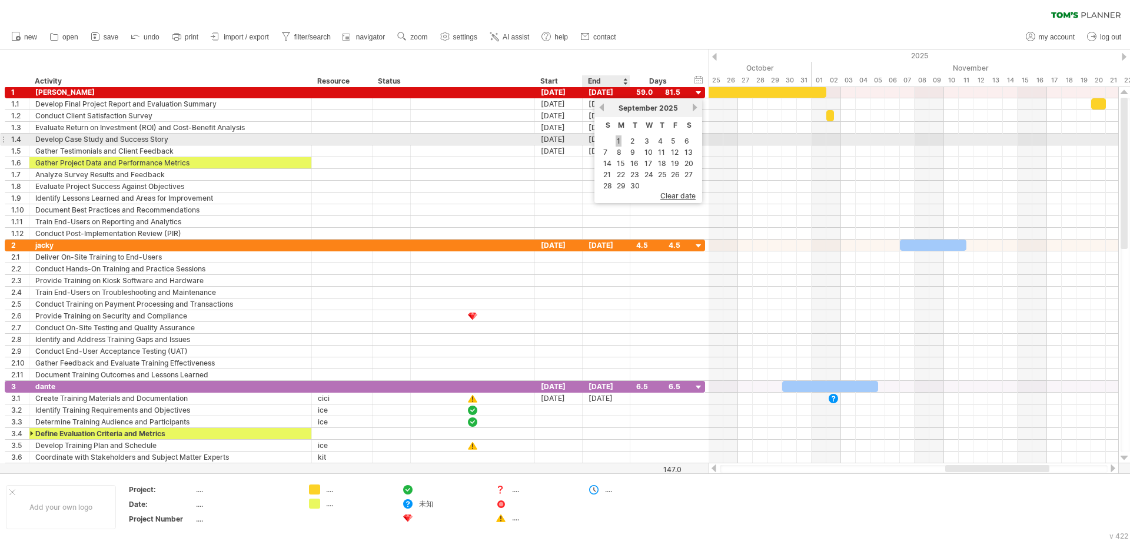
click at [620, 140] on link "1" at bounding box center [619, 140] width 6 height 11
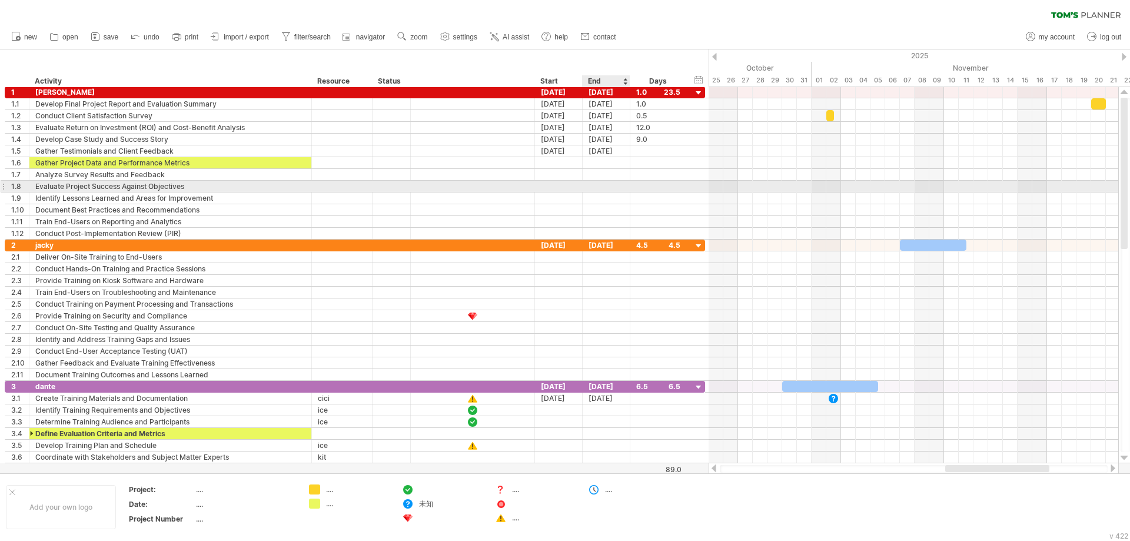
click at [631, 187] on div at bounding box center [659, 186] width 57 height 11
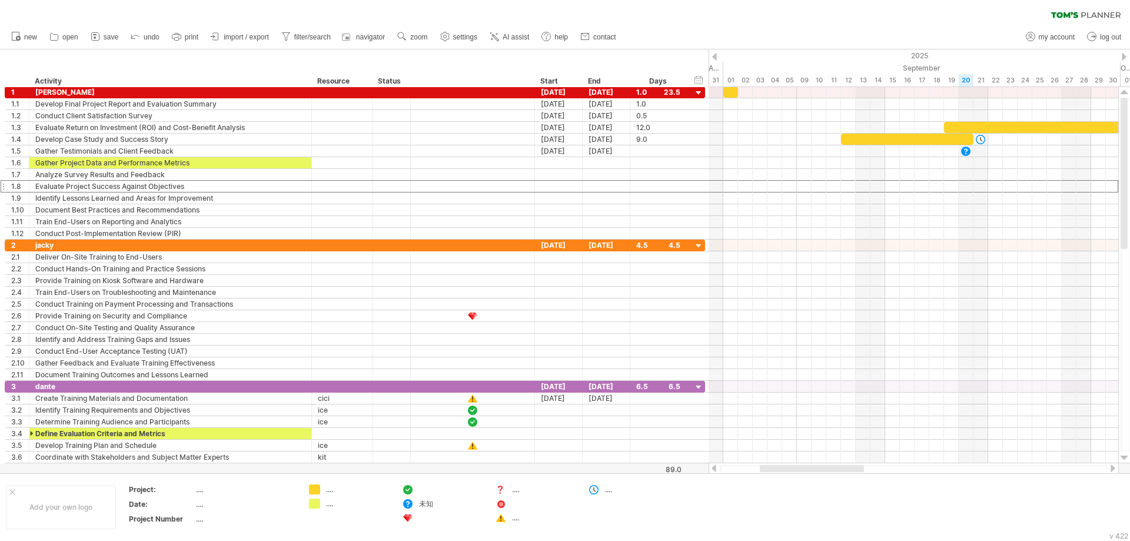
drag, startPoint x: 957, startPoint y: 472, endPoint x: 772, endPoint y: 470, distance: 185.5
click at [772, 470] on div at bounding box center [812, 468] width 104 height 7
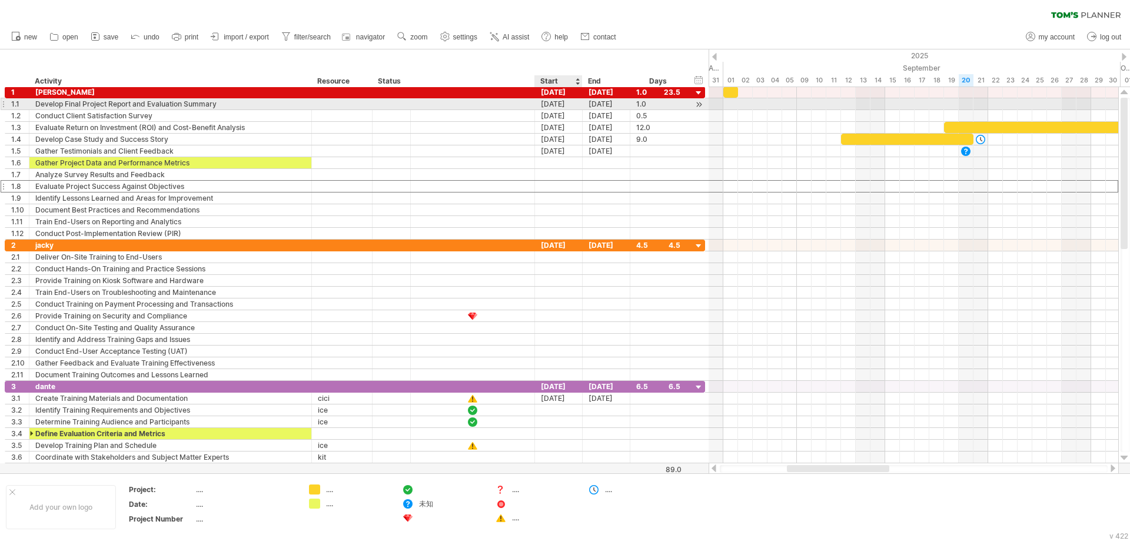
click at [573, 102] on div "20-11-25" at bounding box center [559, 103] width 48 height 11
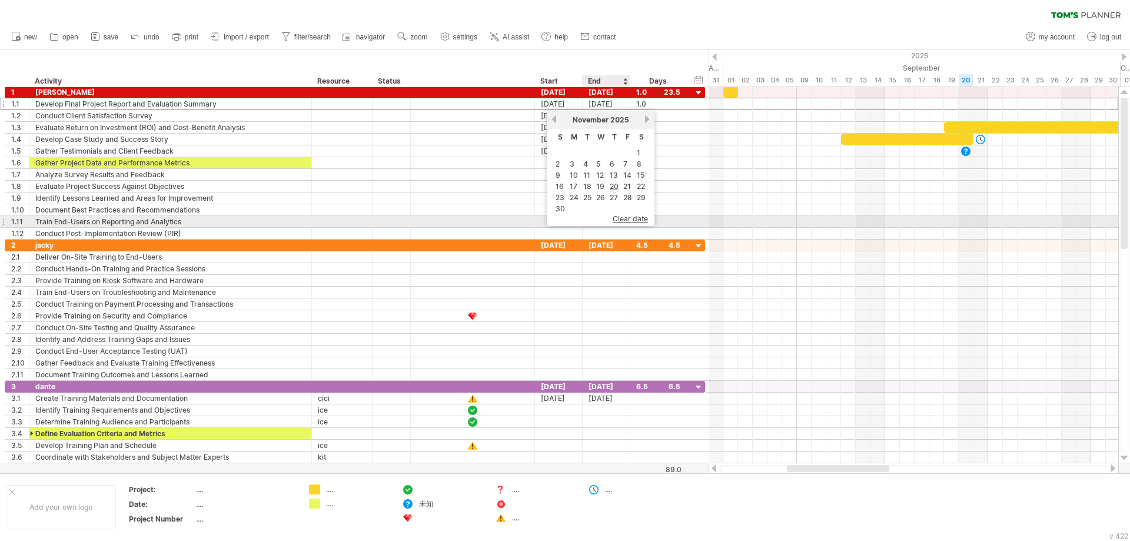
click at [628, 218] on span "clear date" at bounding box center [630, 218] width 35 height 9
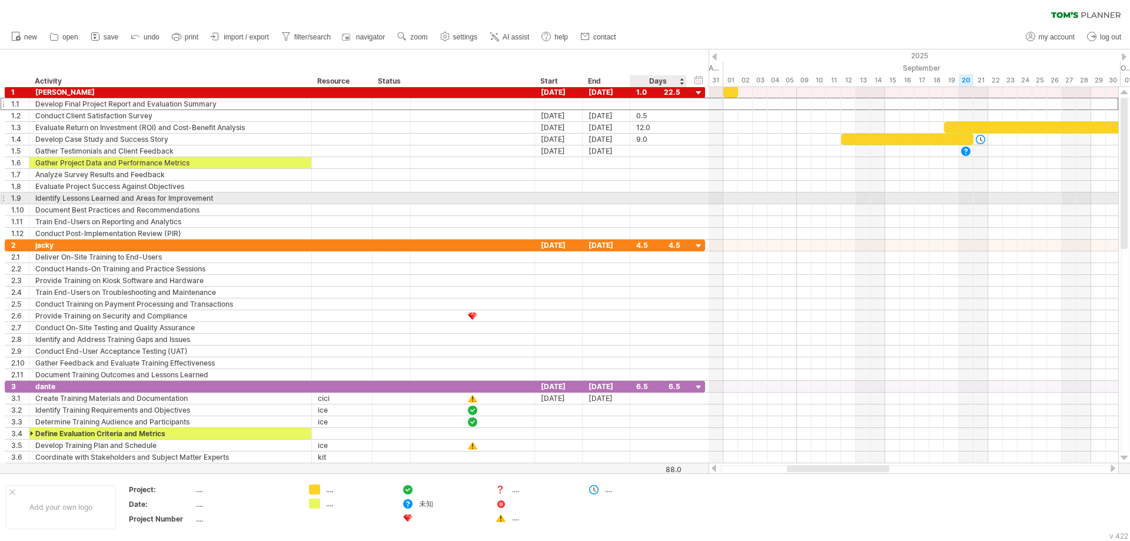
click at [675, 202] on div at bounding box center [658, 198] width 44 height 11
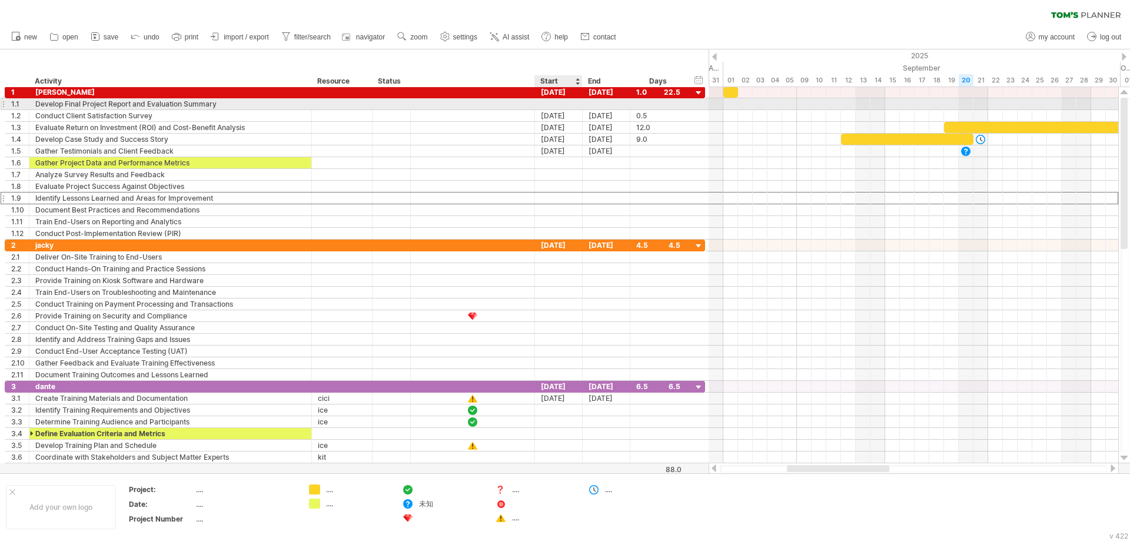
click at [562, 106] on div at bounding box center [559, 103] width 48 height 11
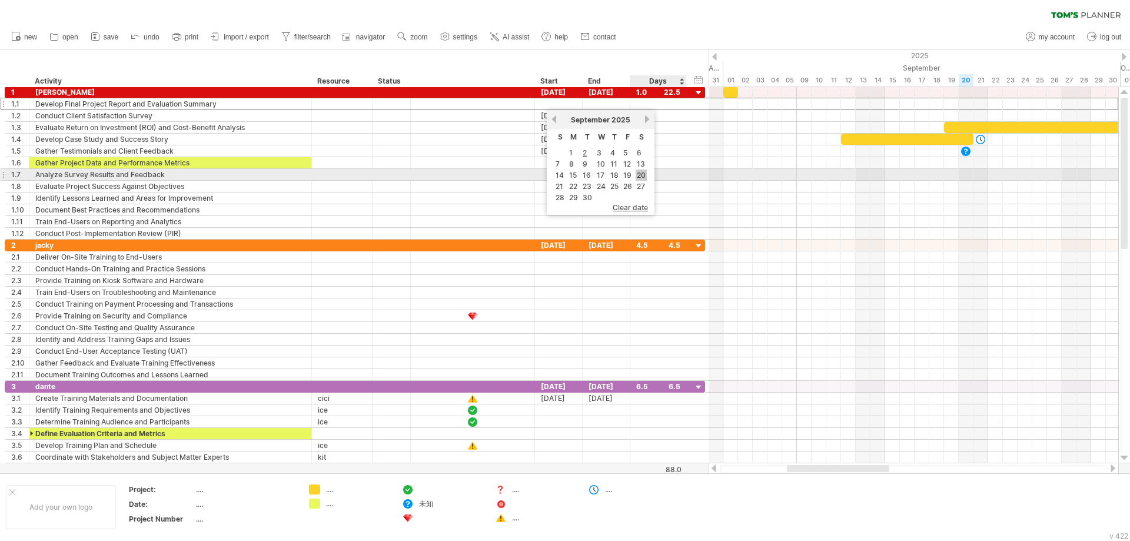
click at [639, 178] on link "20" at bounding box center [641, 175] width 11 height 11
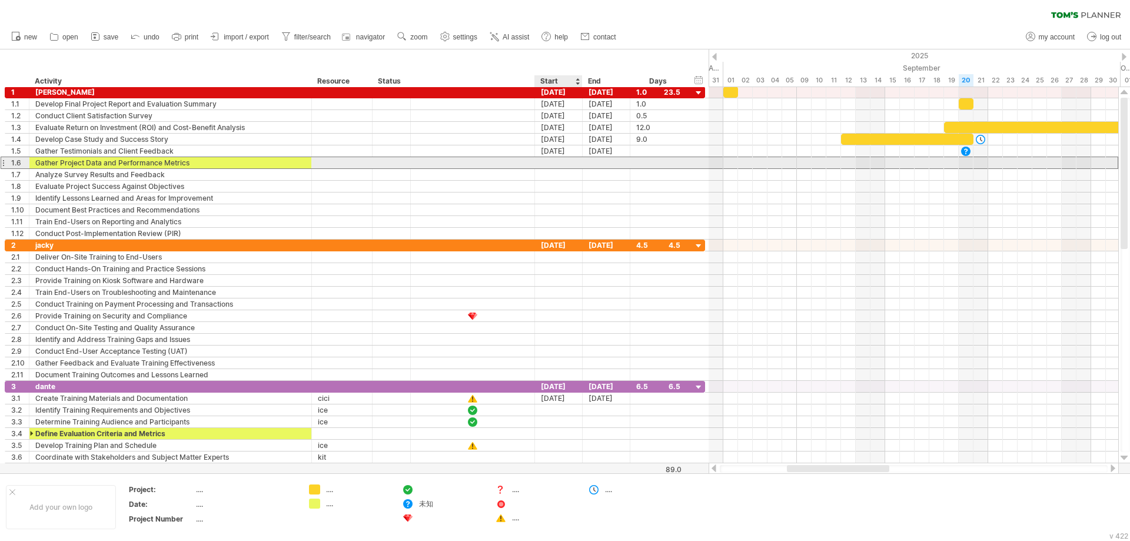
click at [576, 165] on div at bounding box center [559, 162] width 48 height 11
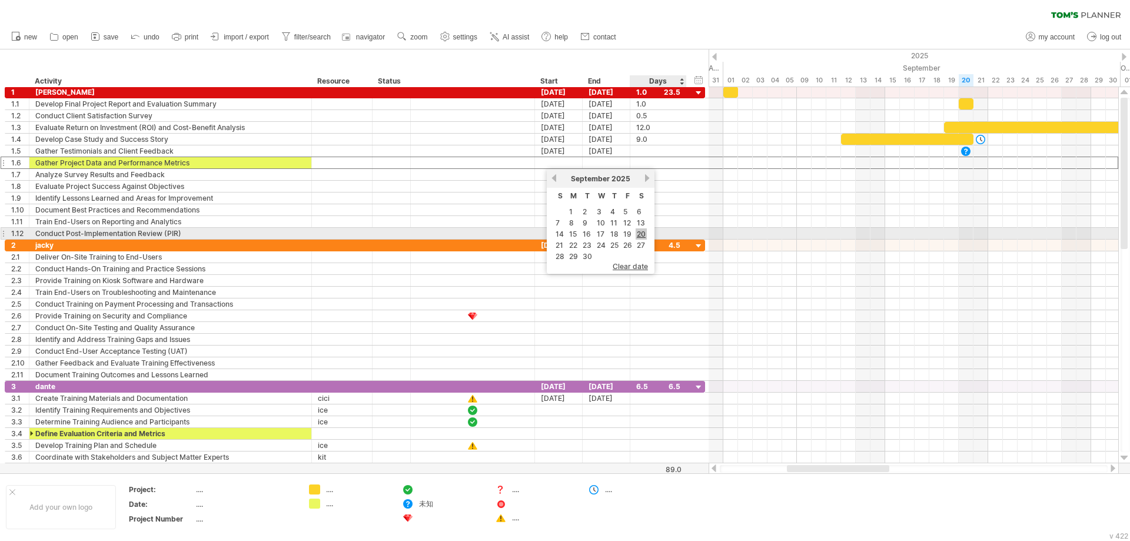
click at [644, 233] on link "20" at bounding box center [641, 233] width 11 height 11
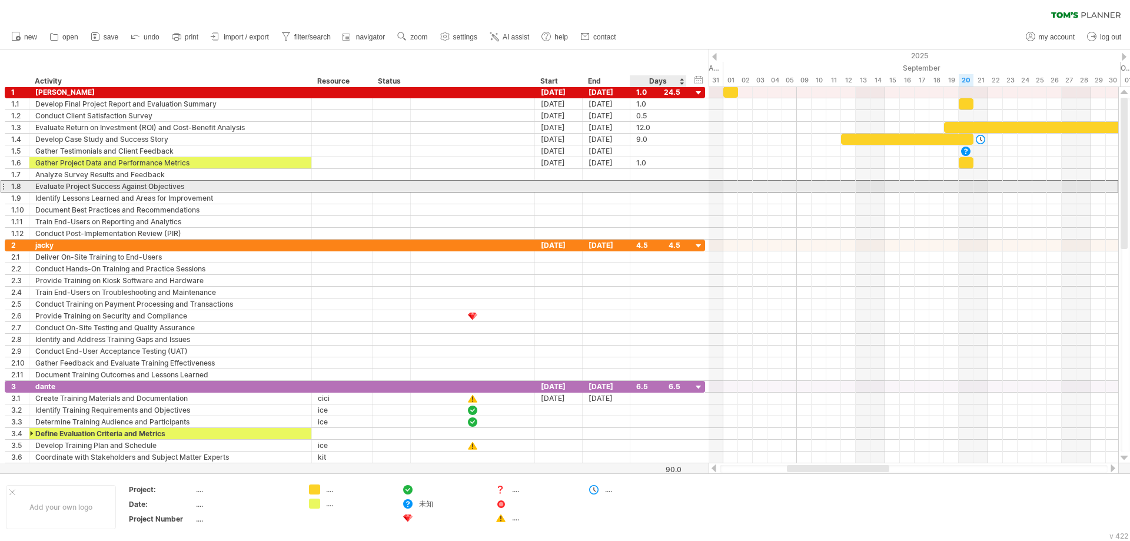
click at [664, 185] on div at bounding box center [658, 186] width 44 height 11
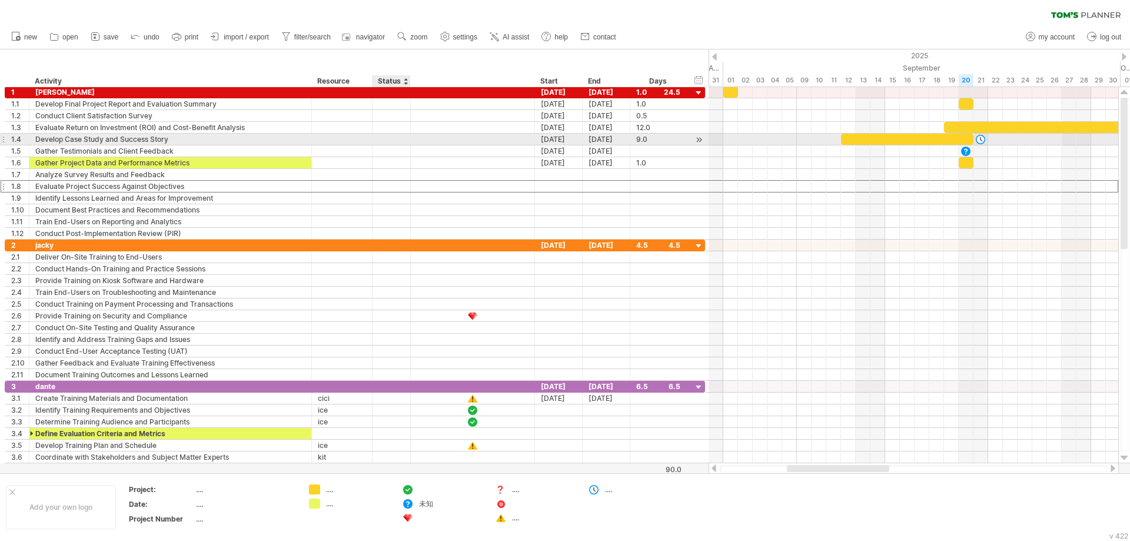
click at [395, 138] on div at bounding box center [392, 139] width 26 height 11
click at [395, 138] on input "text" at bounding box center [392, 139] width 26 height 11
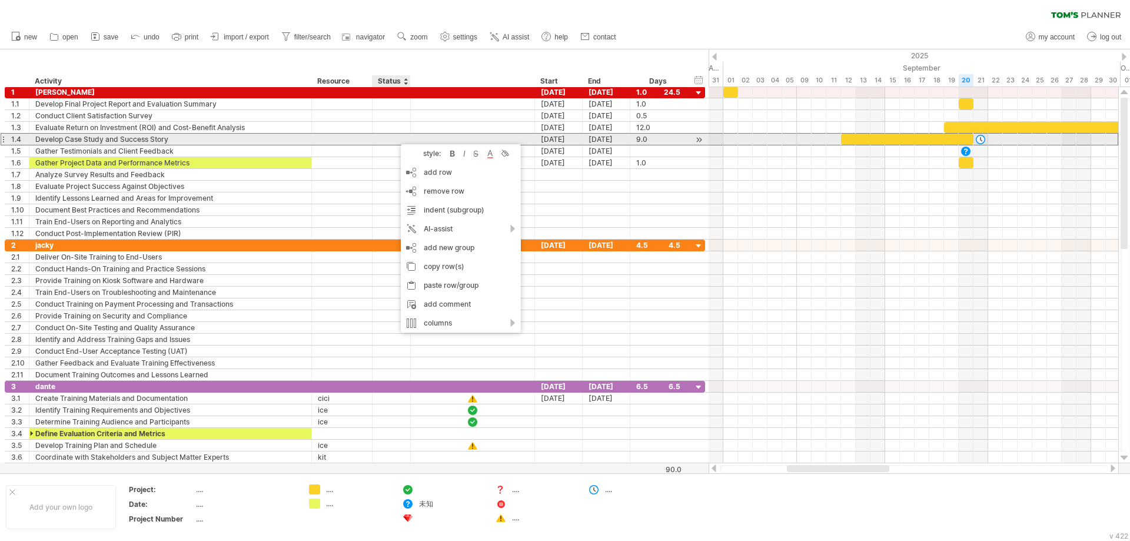
click at [395, 138] on div at bounding box center [392, 139] width 26 height 11
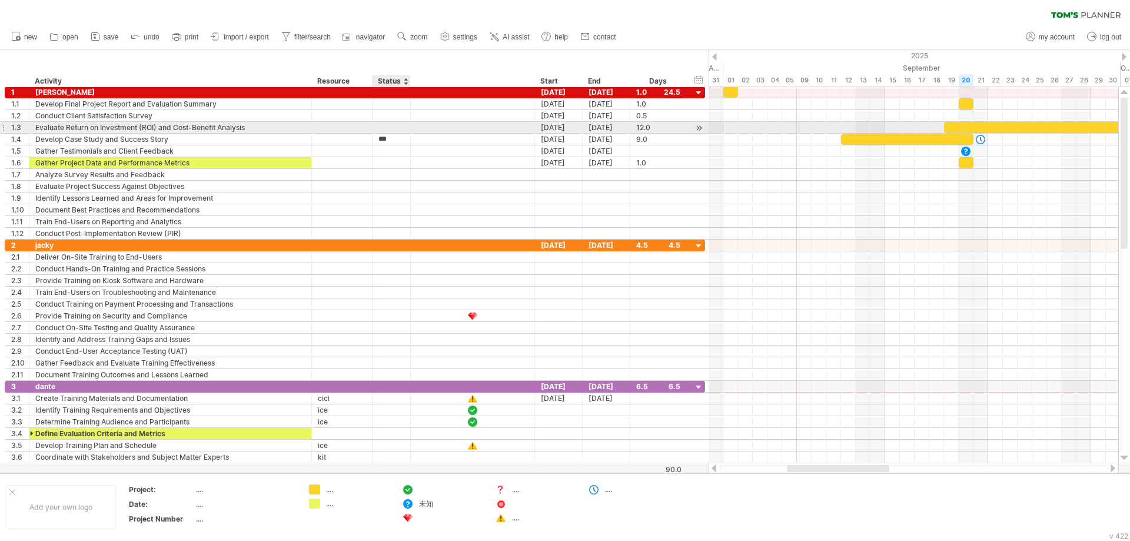
type input "***"
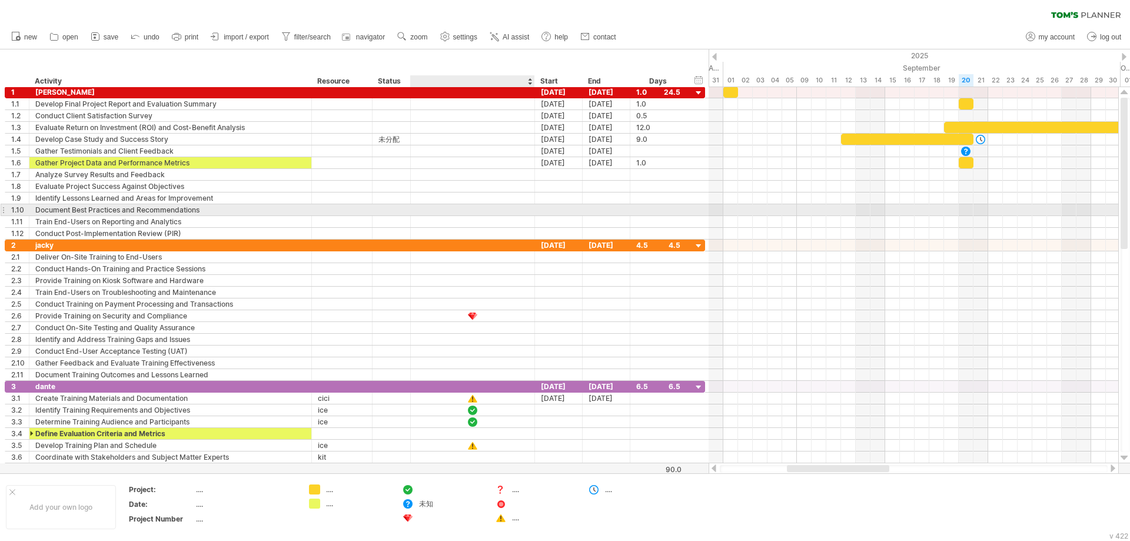
click at [477, 208] on div at bounding box center [473, 210] width 12 height 10
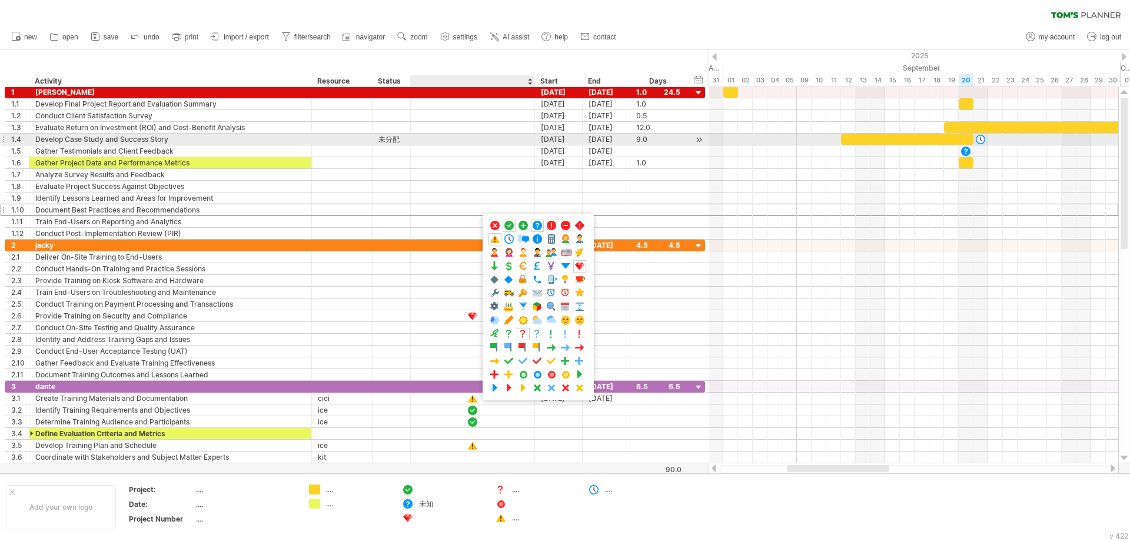
click at [394, 138] on div "未分配" at bounding box center [392, 139] width 26 height 11
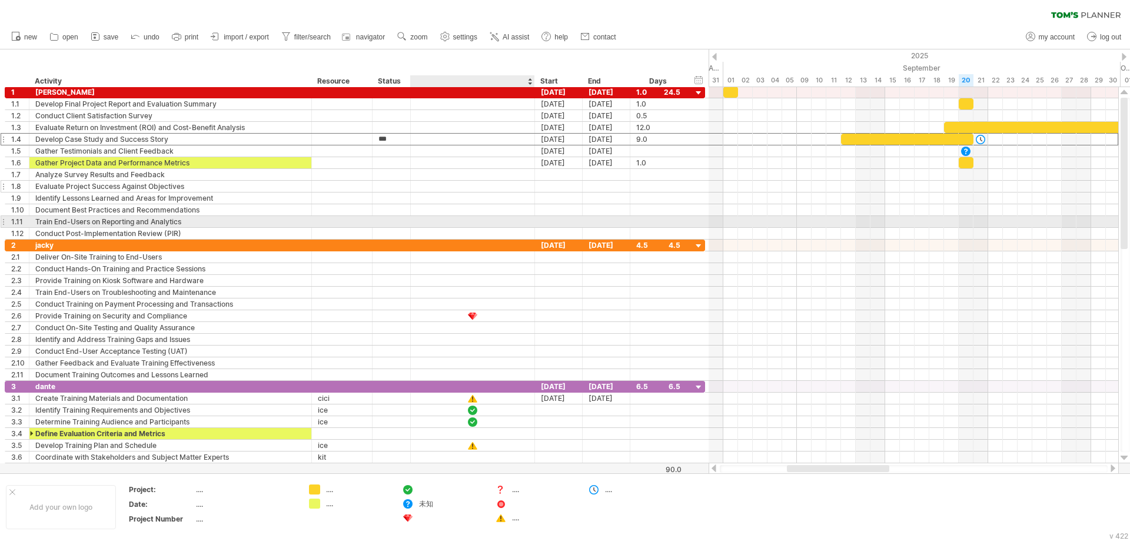
click at [483, 187] on div at bounding box center [473, 186] width 124 height 11
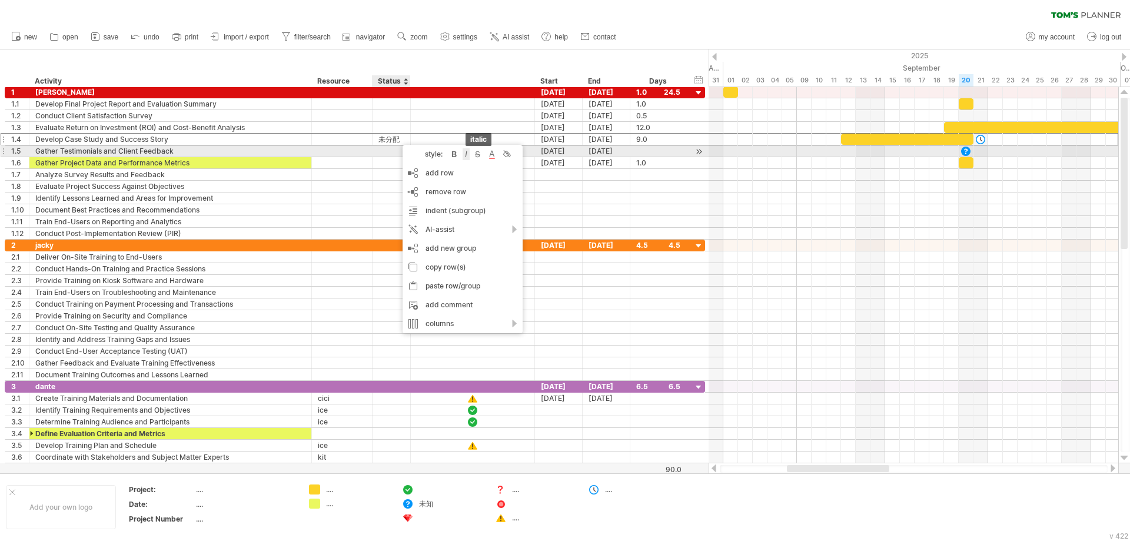
click at [464, 154] on div at bounding box center [466, 154] width 7 height 12
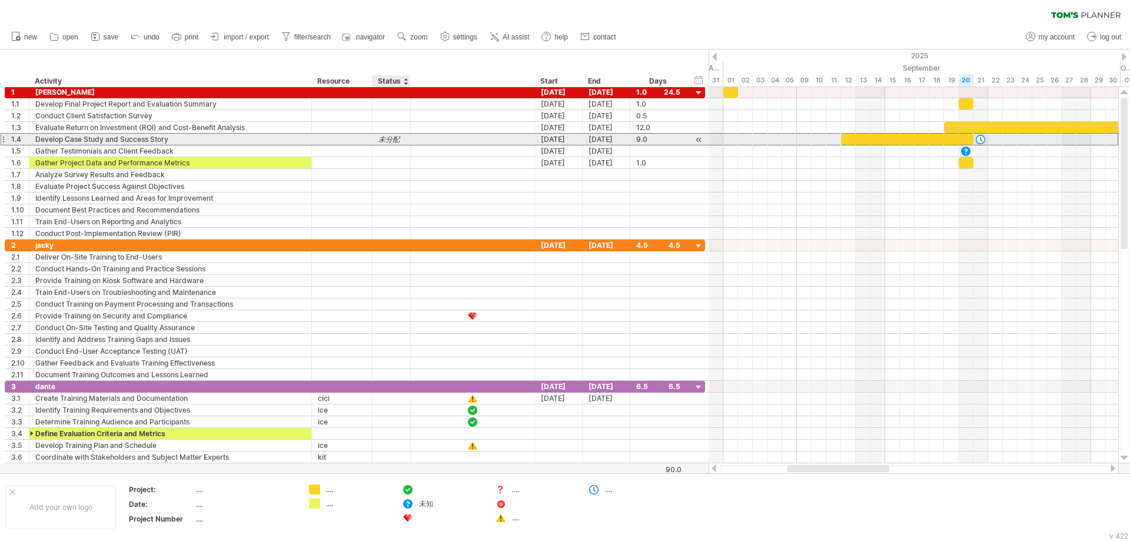
click at [397, 138] on div "未分配" at bounding box center [392, 139] width 26 height 11
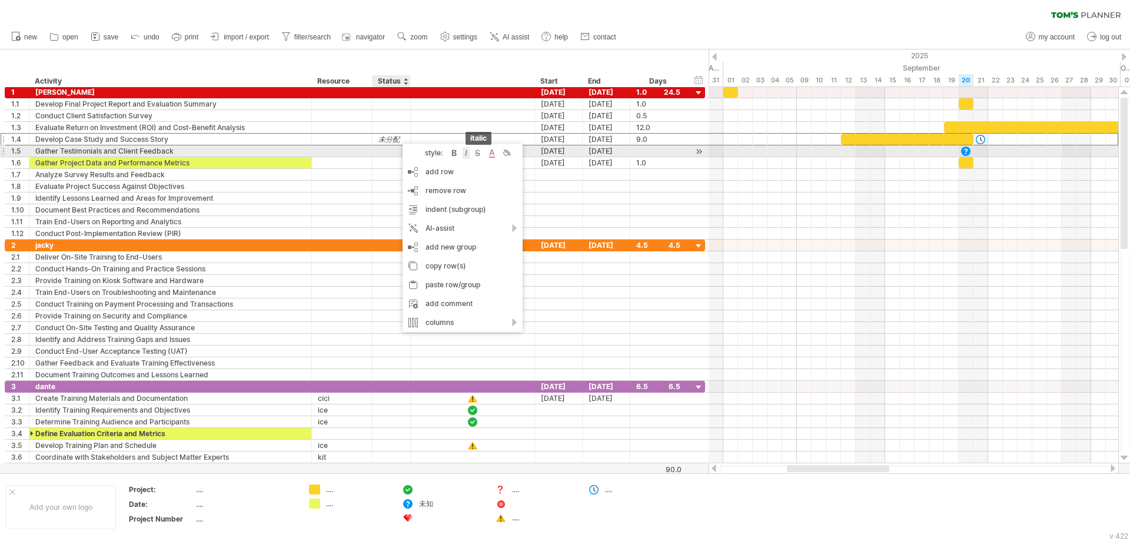
click at [465, 153] on div at bounding box center [466, 153] width 7 height 12
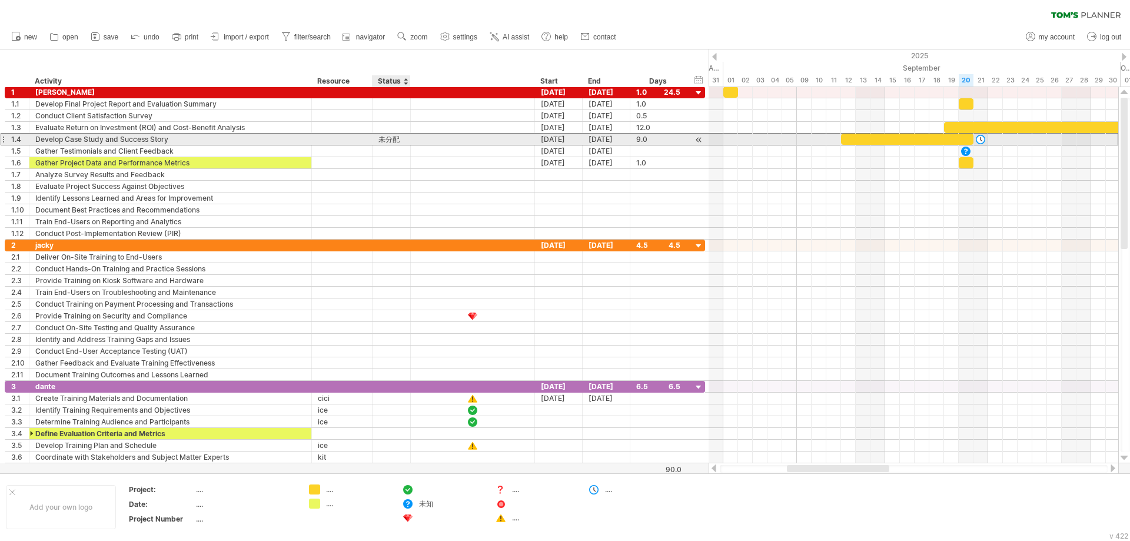
click at [403, 140] on div "未分配" at bounding box center [392, 139] width 26 height 11
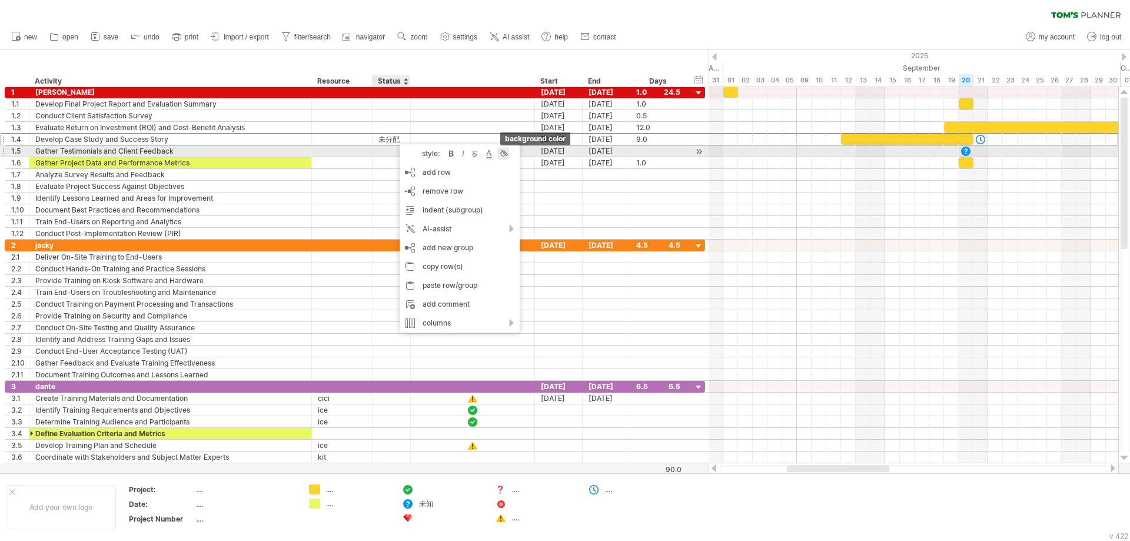
click at [507, 155] on div at bounding box center [503, 154] width 12 height 12
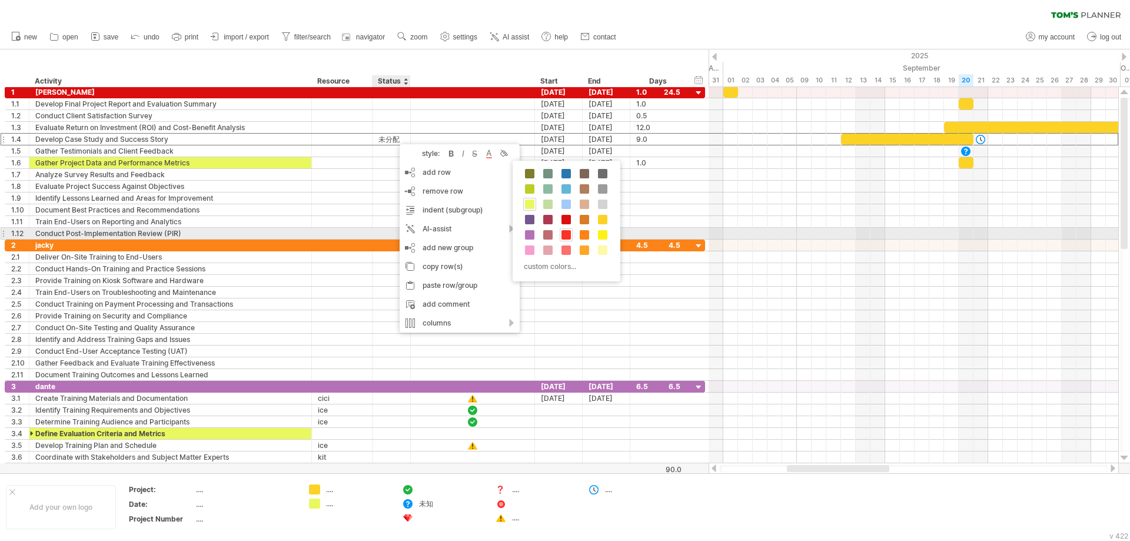
click at [565, 234] on span at bounding box center [566, 234] width 9 height 9
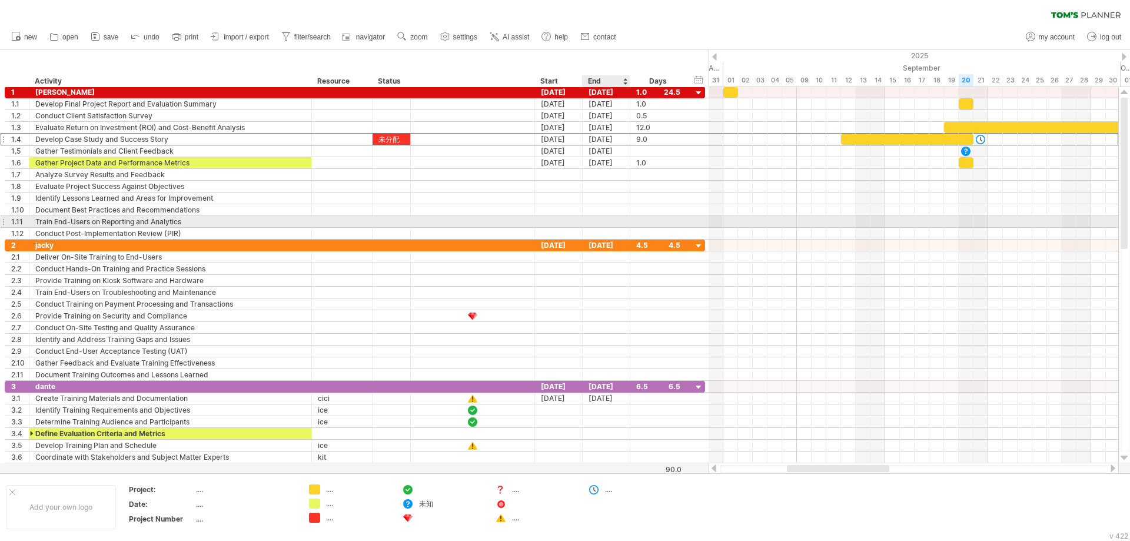
click at [617, 223] on div at bounding box center [607, 221] width 48 height 11
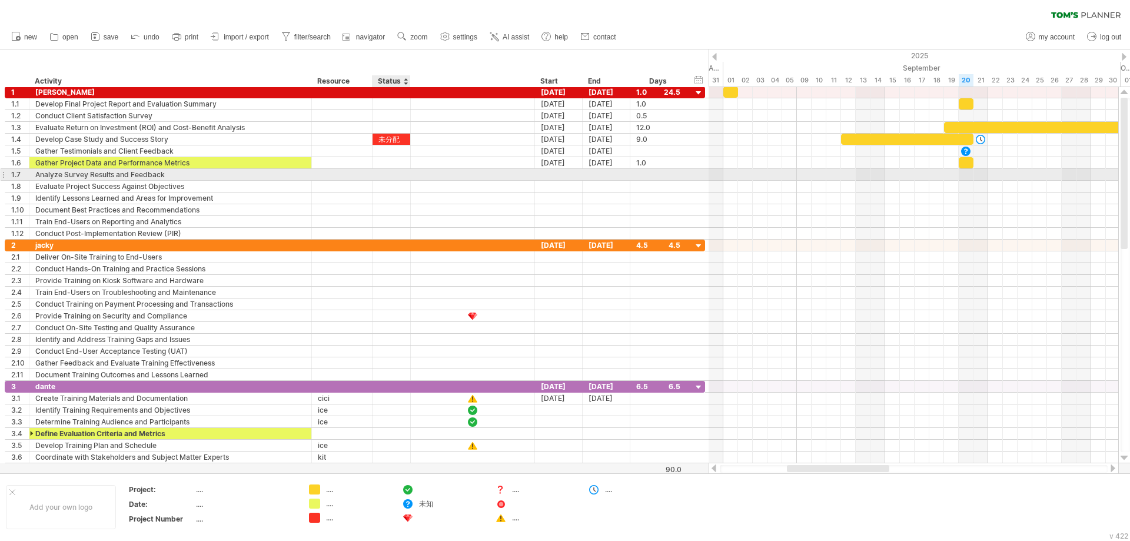
drag, startPoint x: 407, startPoint y: 490, endPoint x: 390, endPoint y: 174, distance: 317.2
click at [390, 174] on div "Trying to reach plan.tomsplanner.com Connected again... 0% filter: [ ] clear fi…" at bounding box center [565, 270] width 1130 height 541
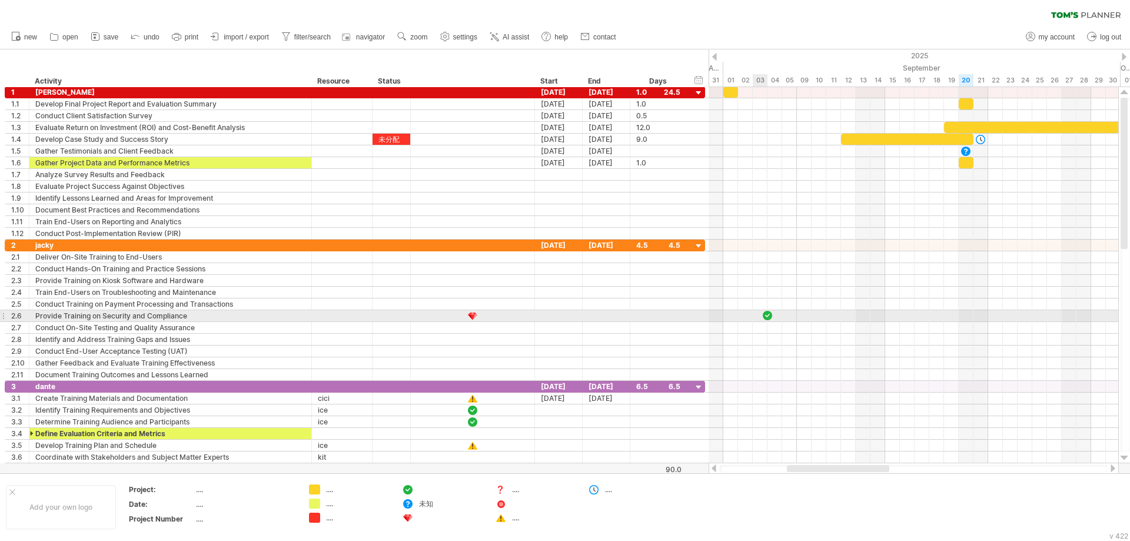
drag, startPoint x: 407, startPoint y: 489, endPoint x: 766, endPoint y: 319, distance: 396.9
click at [766, 319] on div "Trying to reach plan.tomsplanner.com Connected again... 0% filter: [ ] clear fi…" at bounding box center [565, 270] width 1130 height 541
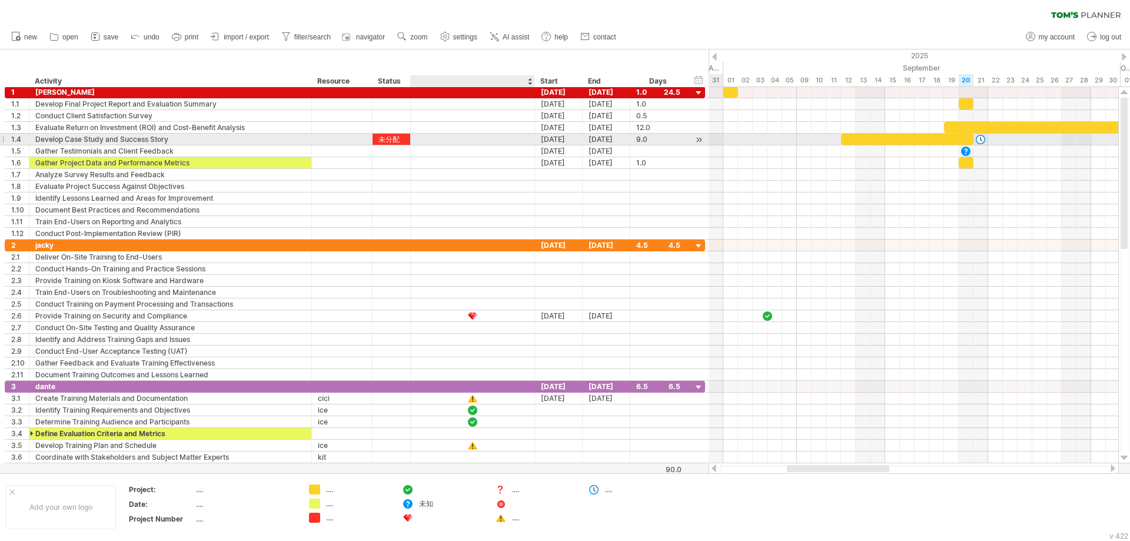
click at [467, 140] on div at bounding box center [473, 139] width 12 height 10
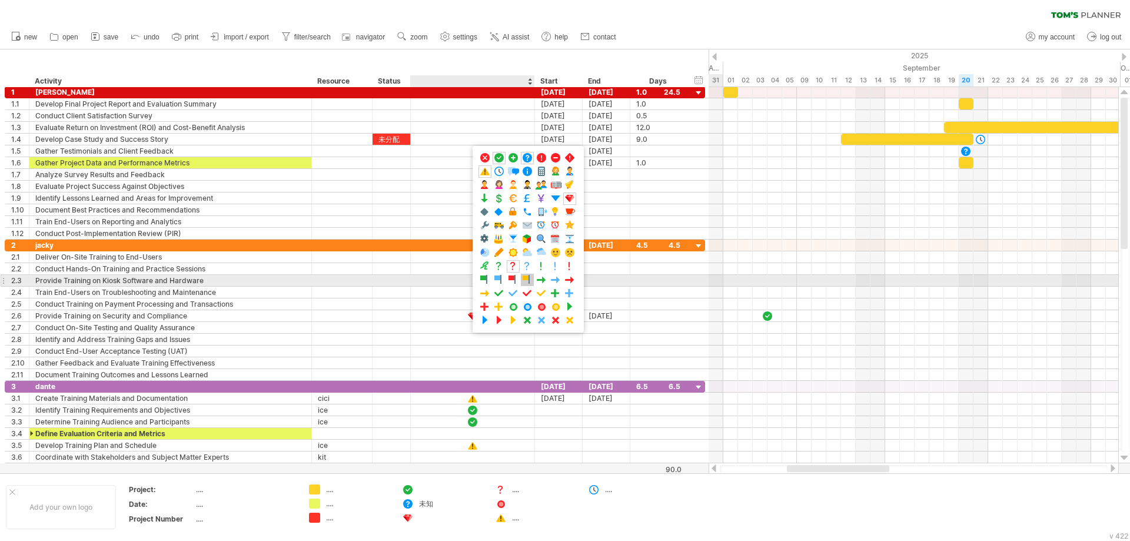
click at [529, 280] on span at bounding box center [528, 279] width 12 height 11
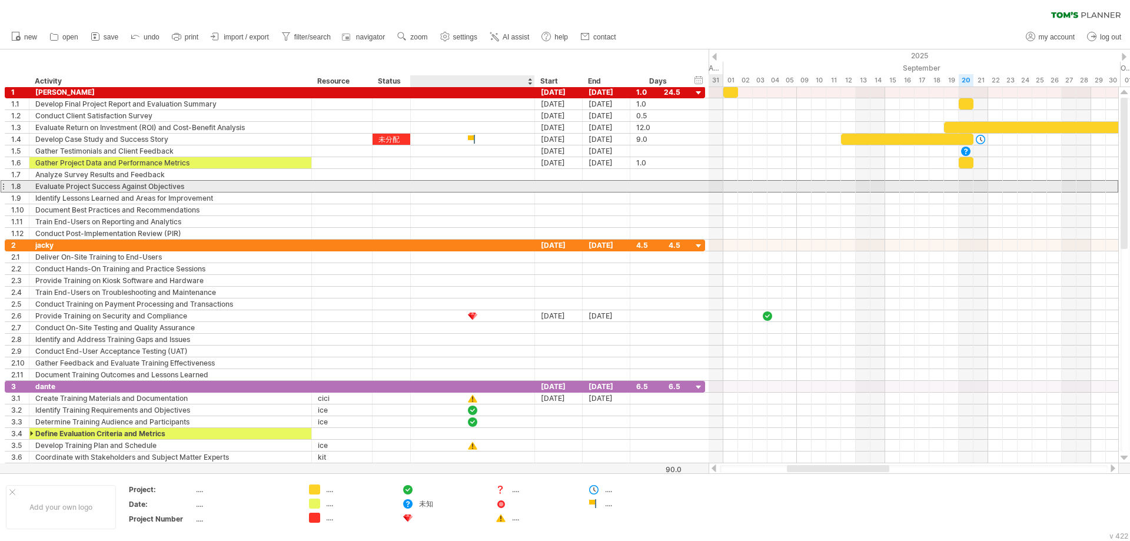
click at [482, 182] on div at bounding box center [473, 186] width 124 height 11
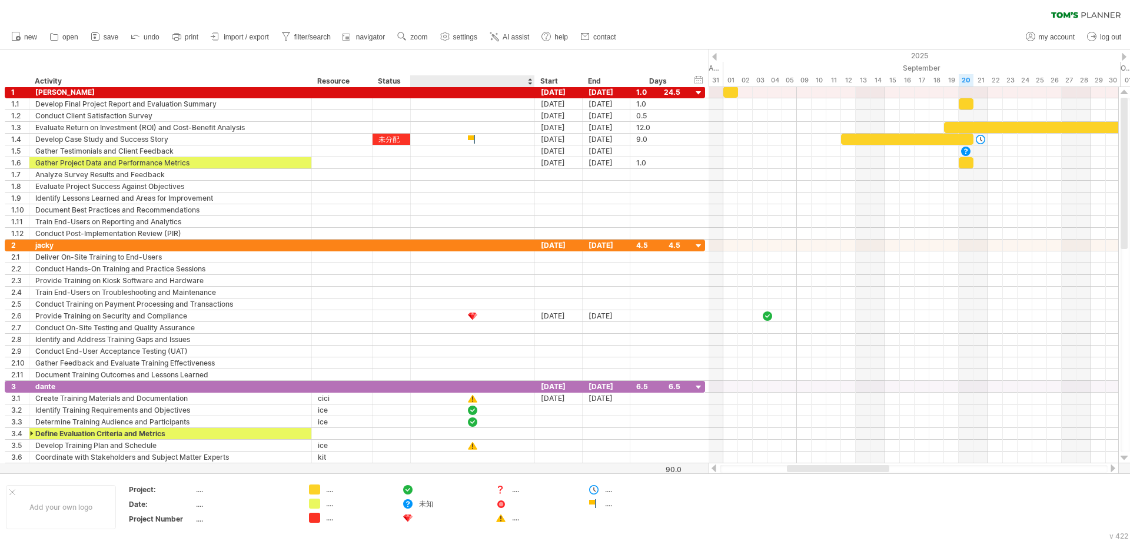
click at [498, 79] on div at bounding box center [472, 81] width 112 height 12
click at [498, 79] on input "text" at bounding box center [472, 81] width 112 height 12
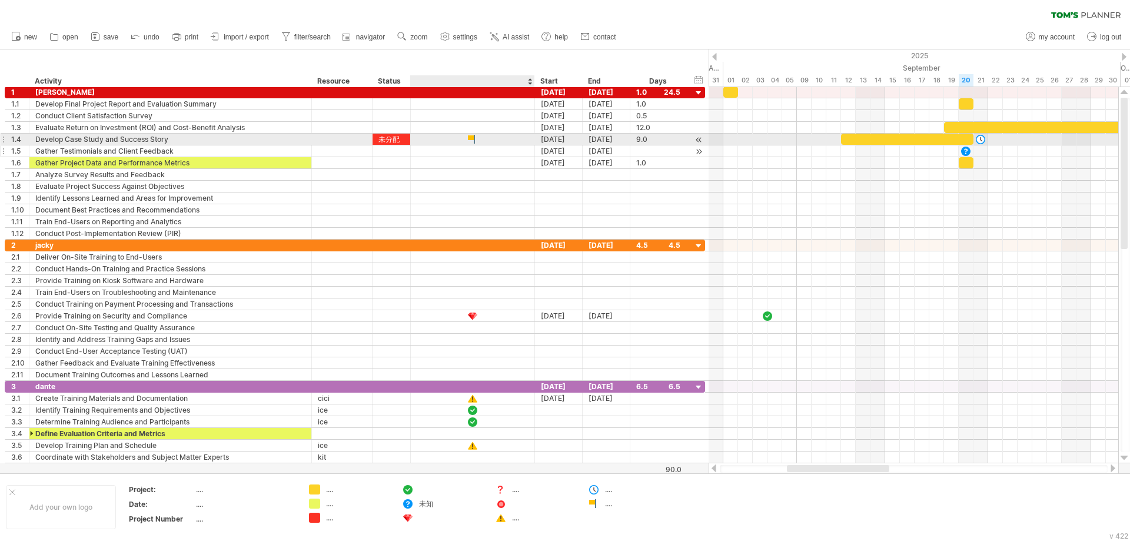
click at [495, 145] on div at bounding box center [473, 150] width 124 height 11
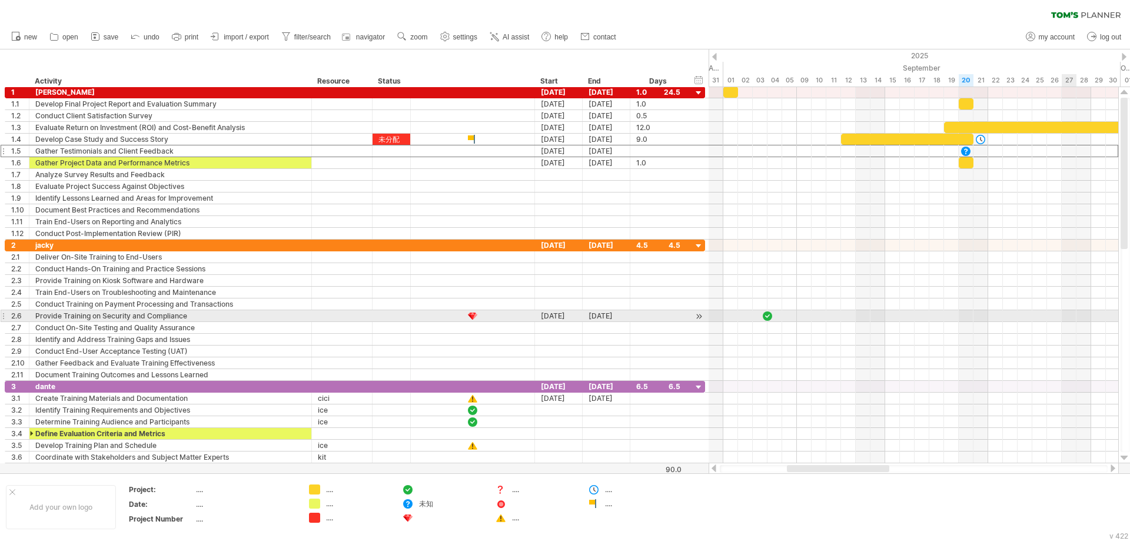
click at [1077, 320] on div at bounding box center [914, 316] width 410 height 12
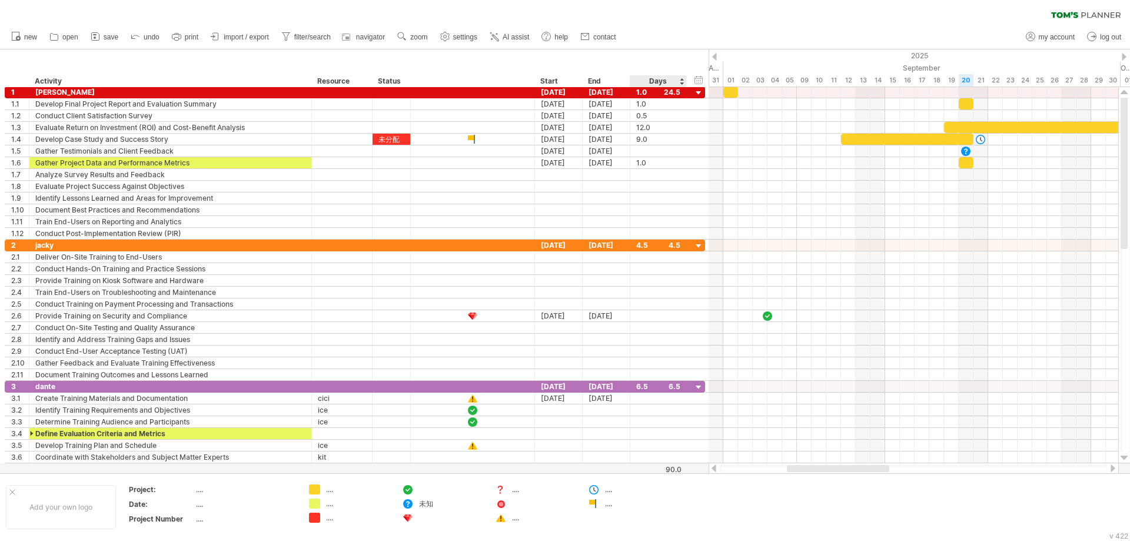
click at [681, 81] on div "Days" at bounding box center [658, 81] width 56 height 12
click at [681, 80] on div "Days" at bounding box center [658, 81] width 56 height 12
click at [681, 79] on div "Days" at bounding box center [658, 81] width 56 height 12
click at [682, 84] on div "Days" at bounding box center [658, 81] width 56 height 12
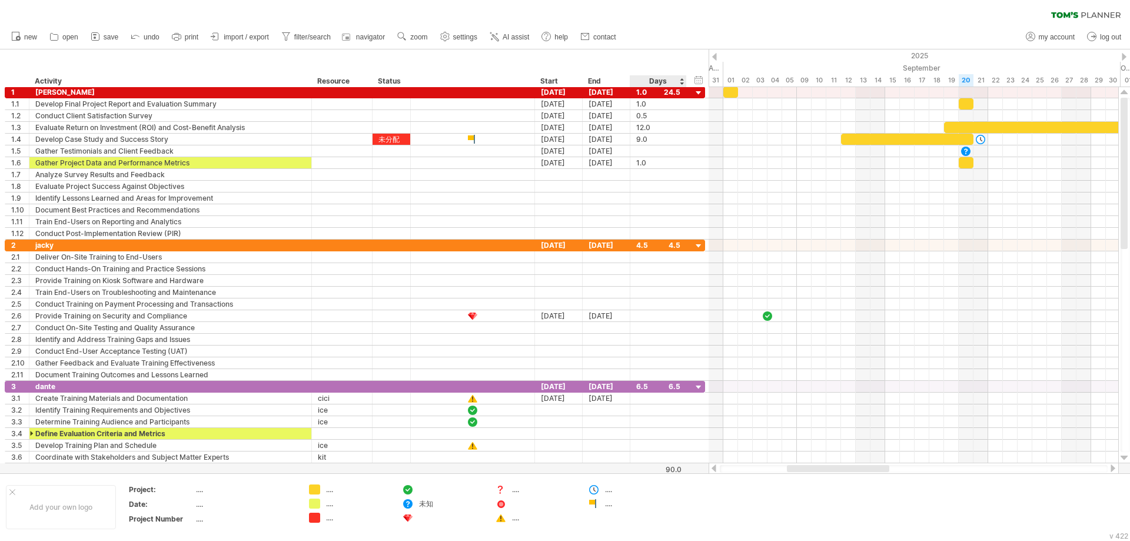
click at [682, 81] on div "Days" at bounding box center [658, 81] width 56 height 12
click at [697, 92] on div at bounding box center [699, 93] width 11 height 11
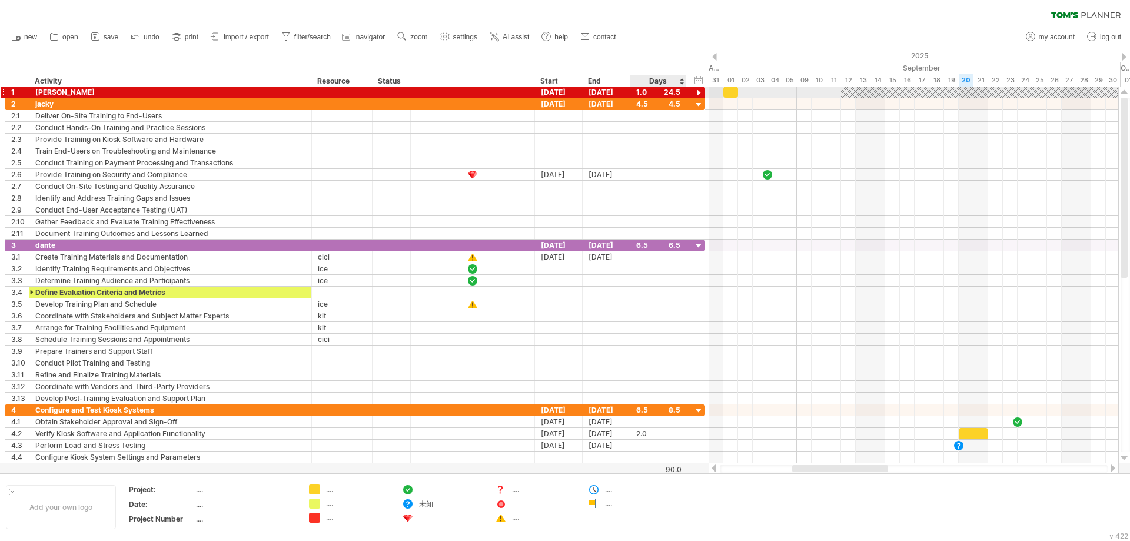
click at [699, 92] on div at bounding box center [699, 93] width 11 height 11
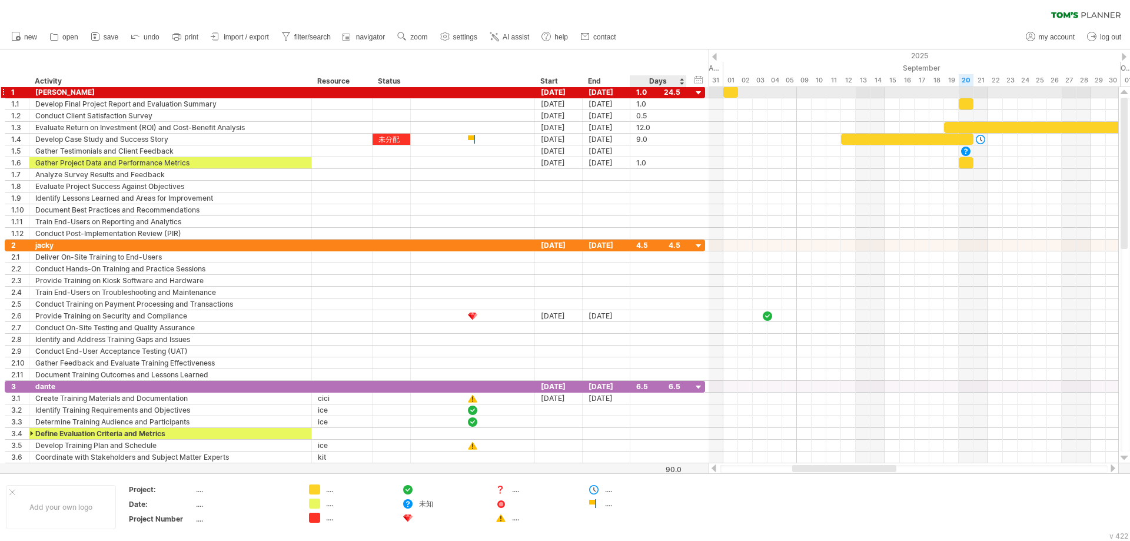
click at [699, 92] on div at bounding box center [699, 93] width 11 height 11
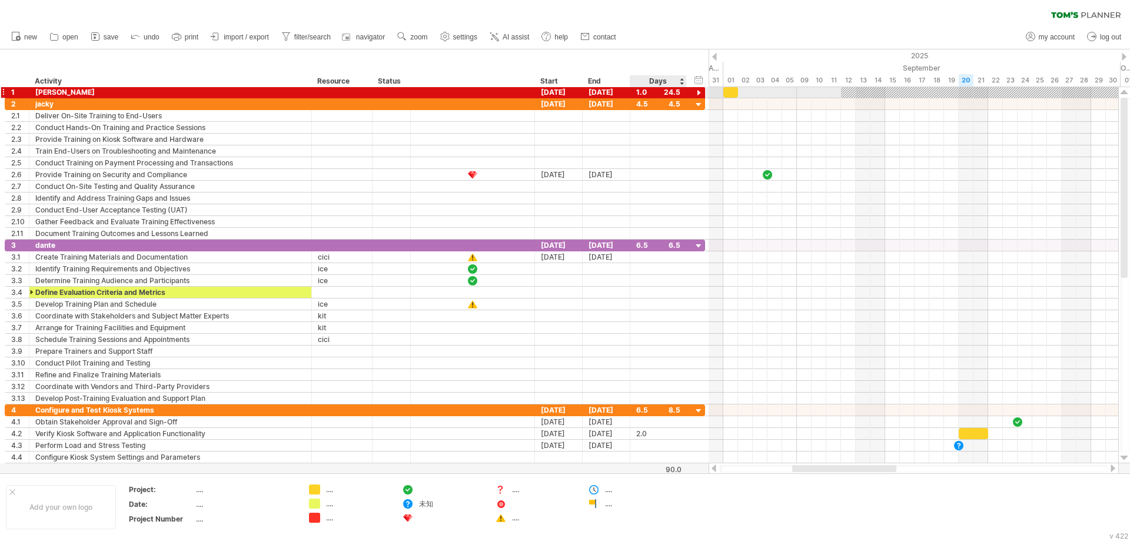
click at [699, 92] on div at bounding box center [699, 93] width 11 height 11
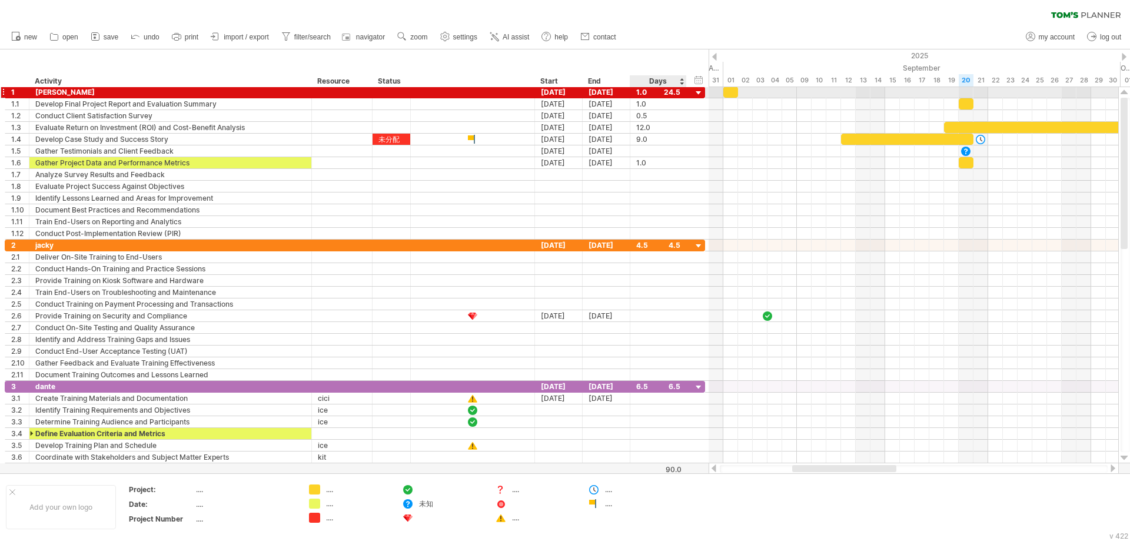
click at [699, 92] on div at bounding box center [699, 93] width 11 height 11
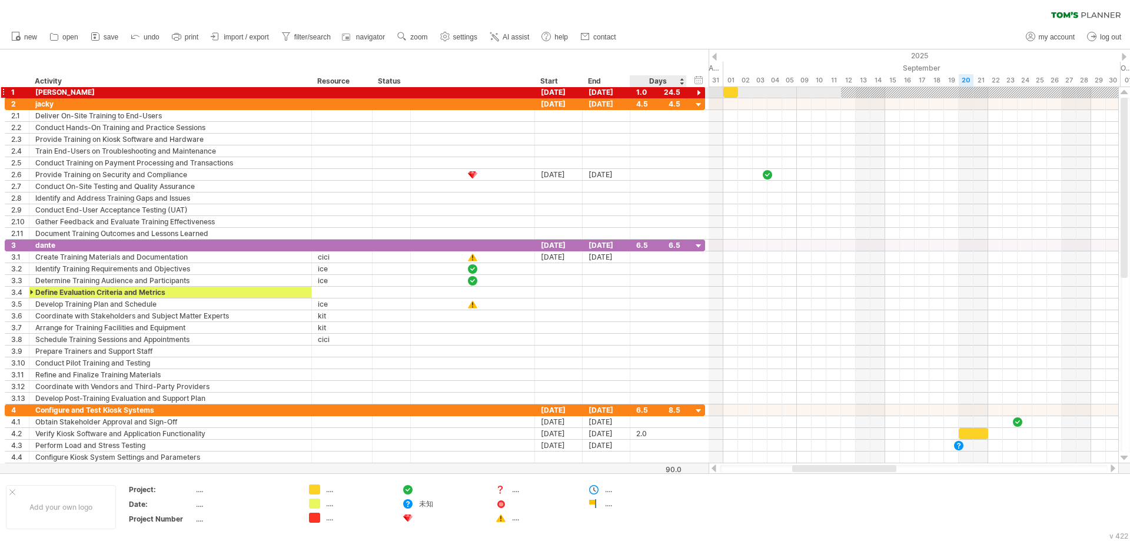
click at [699, 92] on div at bounding box center [699, 93] width 11 height 11
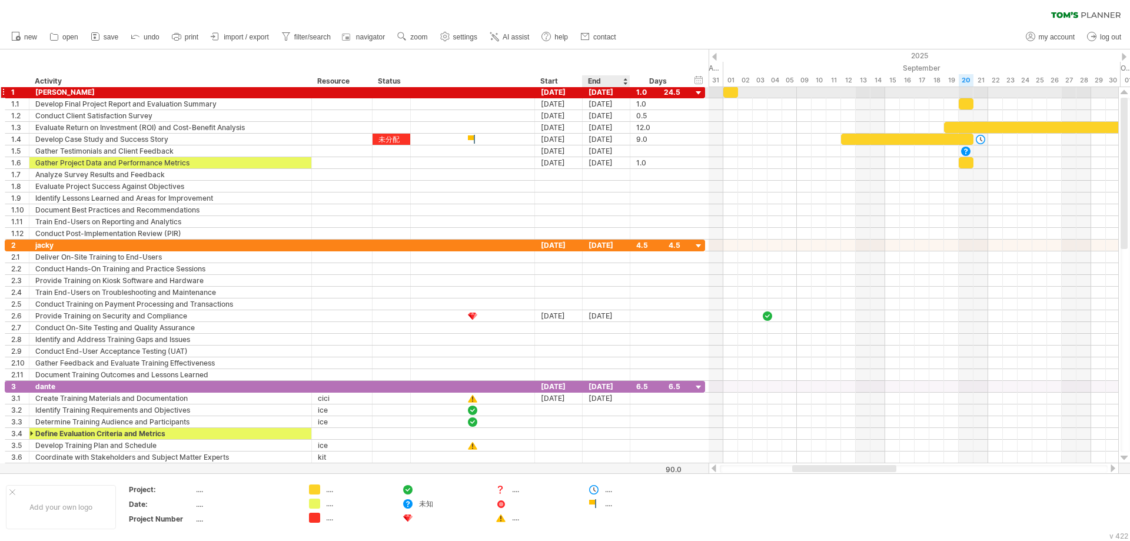
click at [606, 92] on div "02-11-25" at bounding box center [607, 92] width 48 height 11
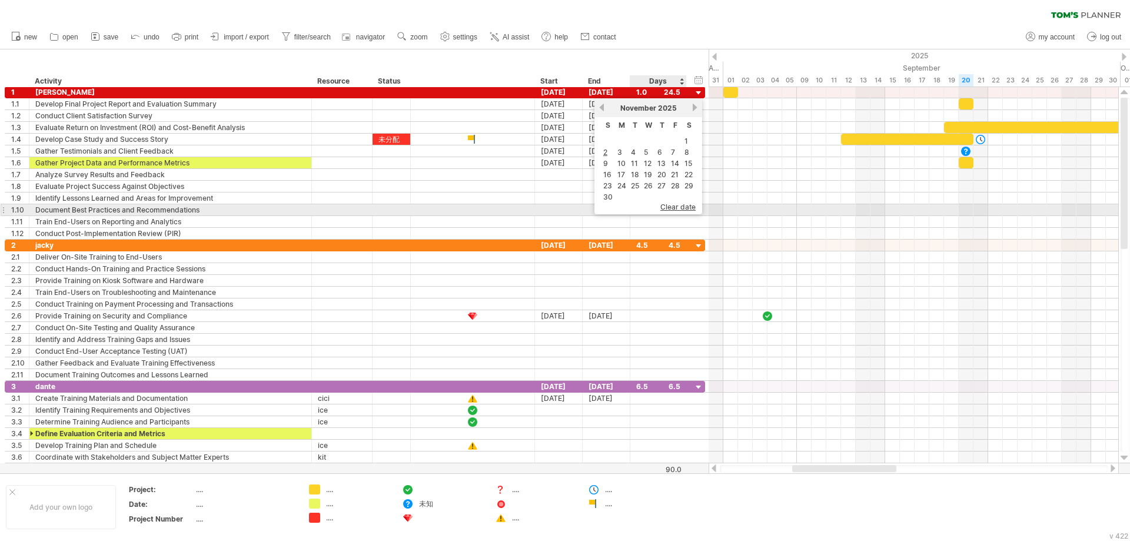
click at [677, 208] on span "clear date" at bounding box center [678, 207] width 35 height 9
click at [677, 208] on div at bounding box center [658, 209] width 44 height 11
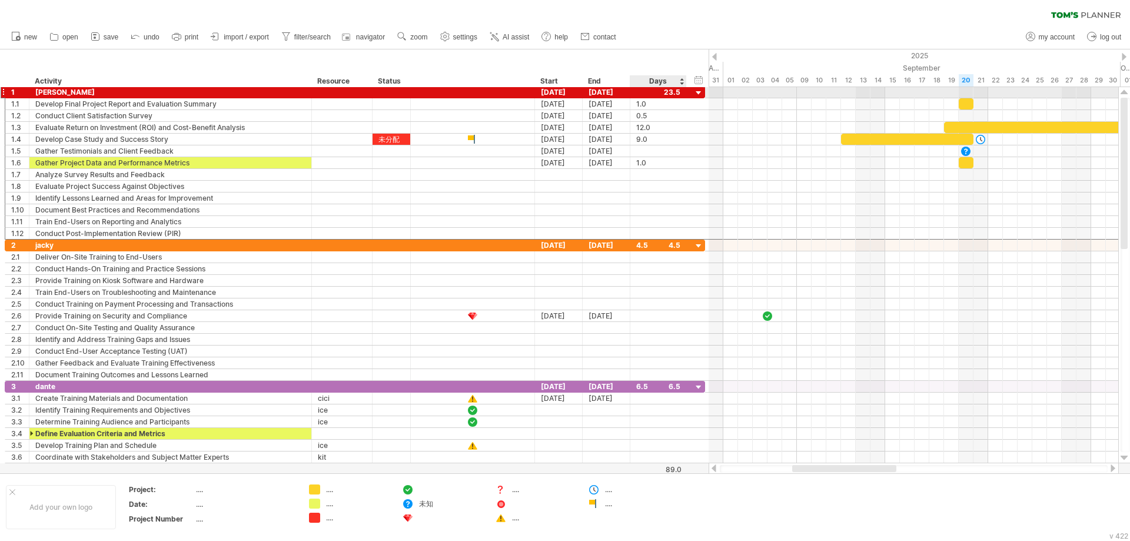
click at [678, 93] on div at bounding box center [658, 92] width 44 height 11
click at [592, 94] on div "02-11-25" at bounding box center [607, 92] width 48 height 11
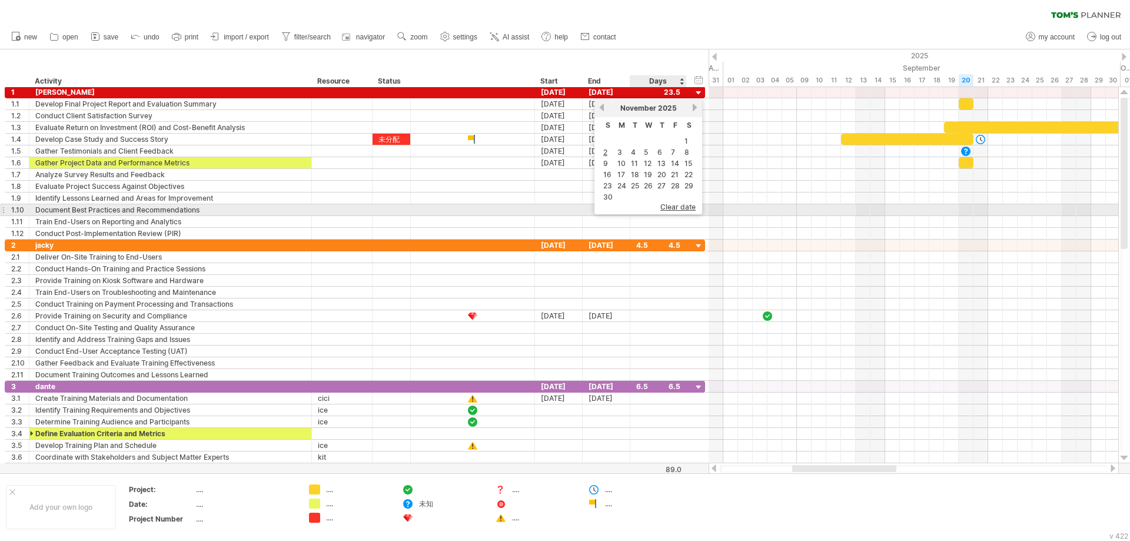
click at [672, 208] on span "clear date" at bounding box center [678, 207] width 35 height 9
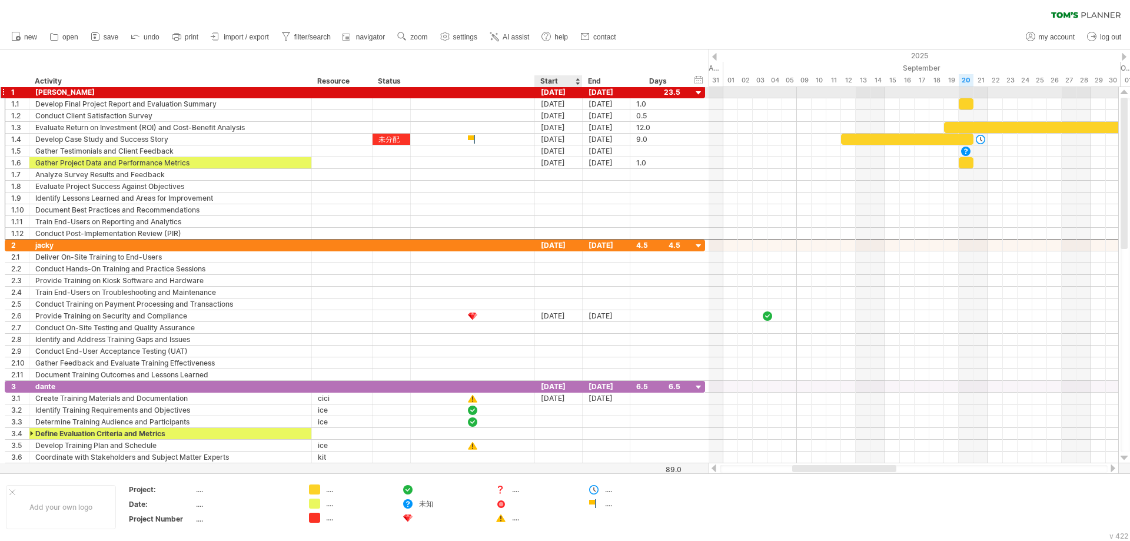
click at [552, 90] on div "12-09-25" at bounding box center [559, 92] width 48 height 11
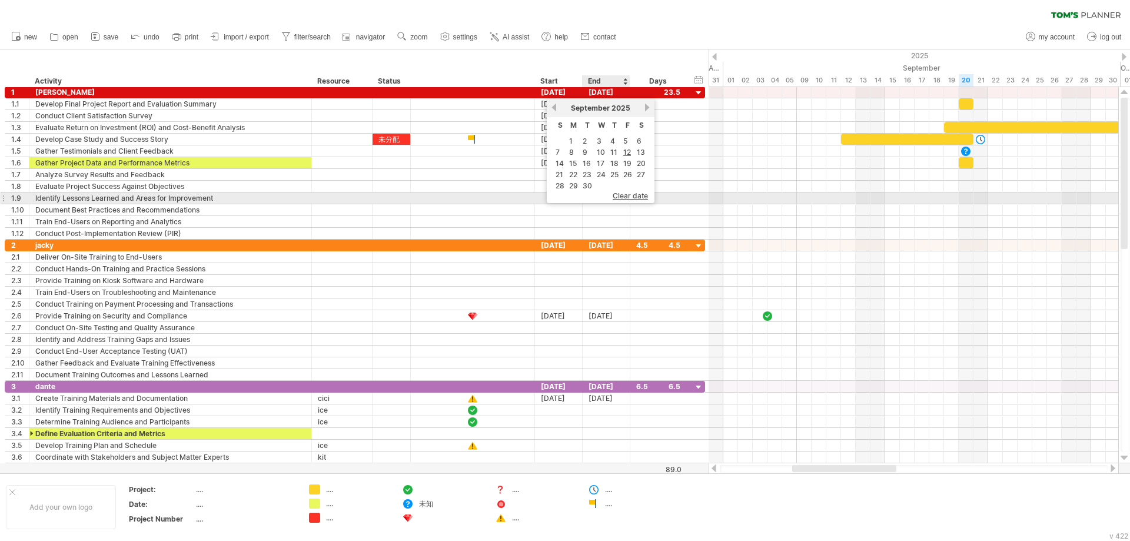
click at [622, 197] on span "clear date" at bounding box center [630, 195] width 35 height 9
click at [622, 197] on div at bounding box center [607, 198] width 48 height 11
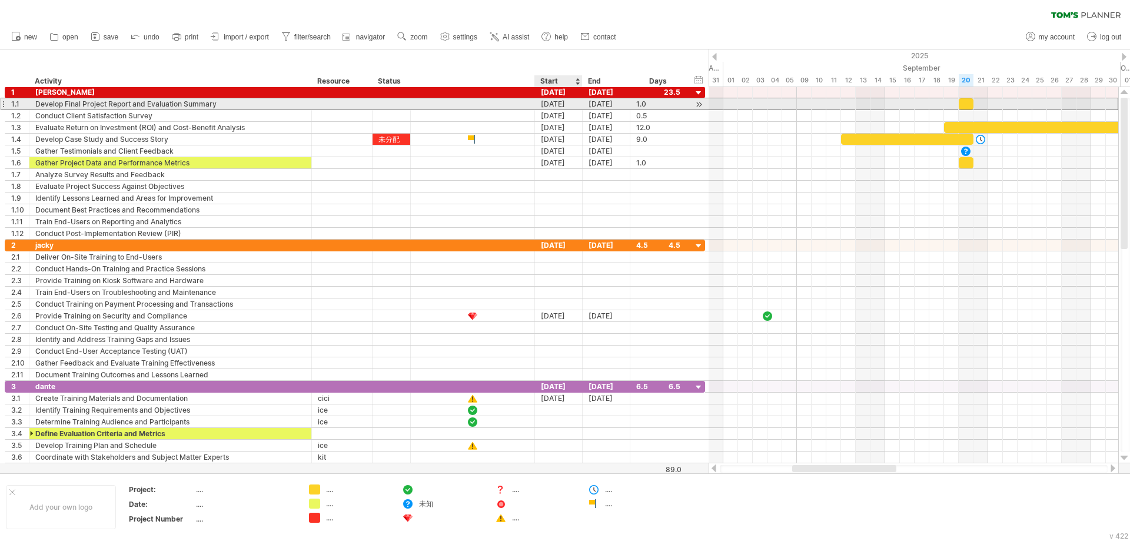
click at [558, 102] on div "[DATE]" at bounding box center [559, 103] width 48 height 11
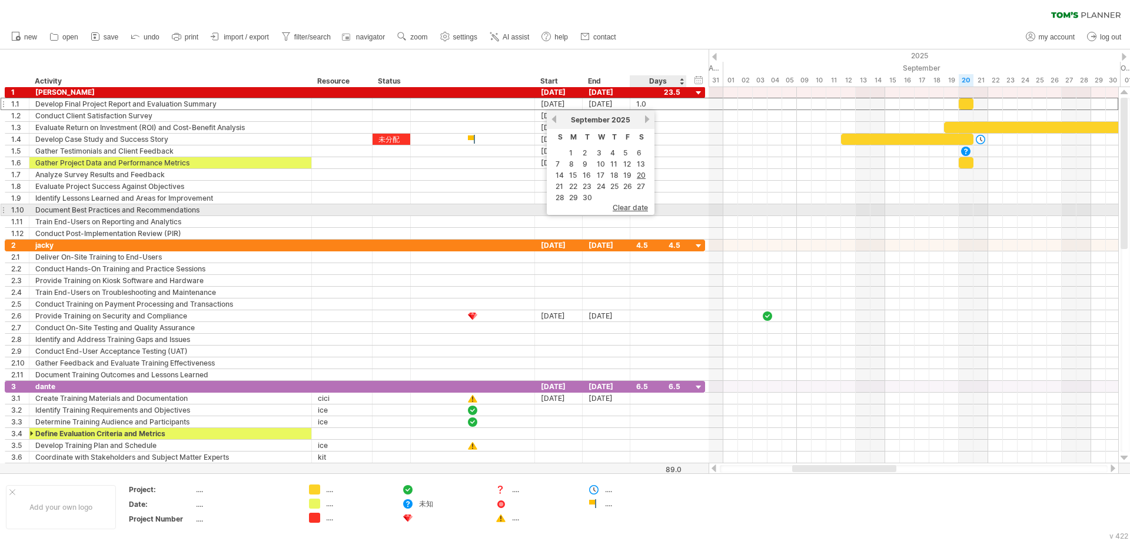
click at [638, 205] on span "clear date" at bounding box center [630, 207] width 35 height 9
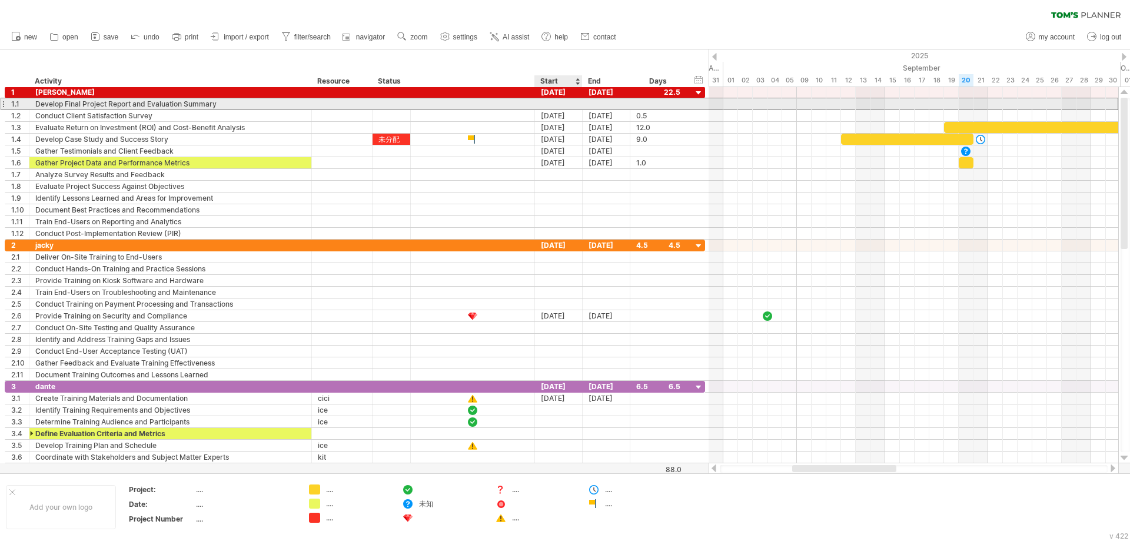
click at [574, 105] on div at bounding box center [559, 103] width 48 height 11
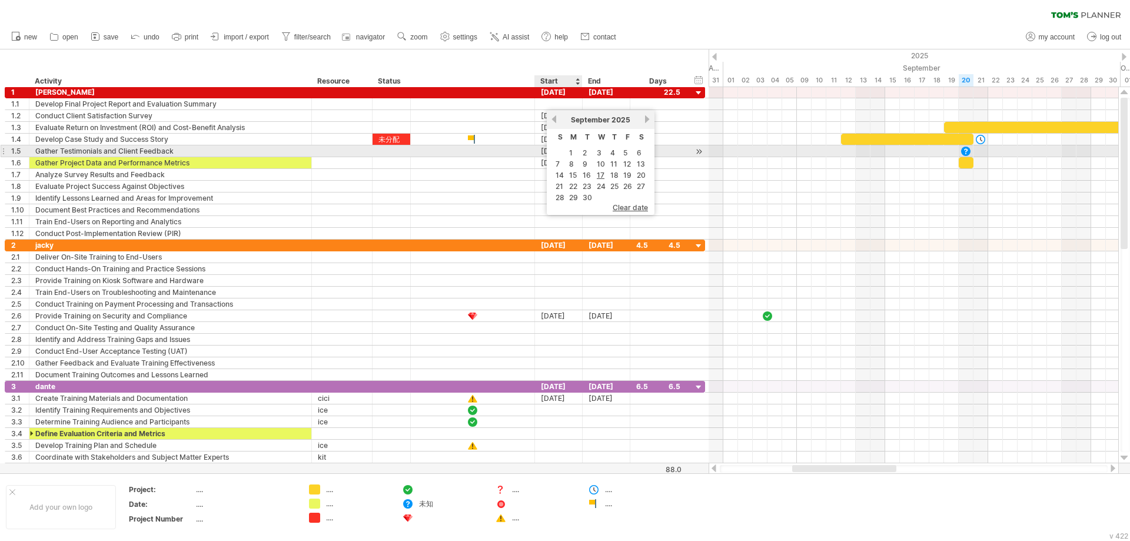
click at [574, 151] on td "1" at bounding box center [574, 153] width 12 height 10
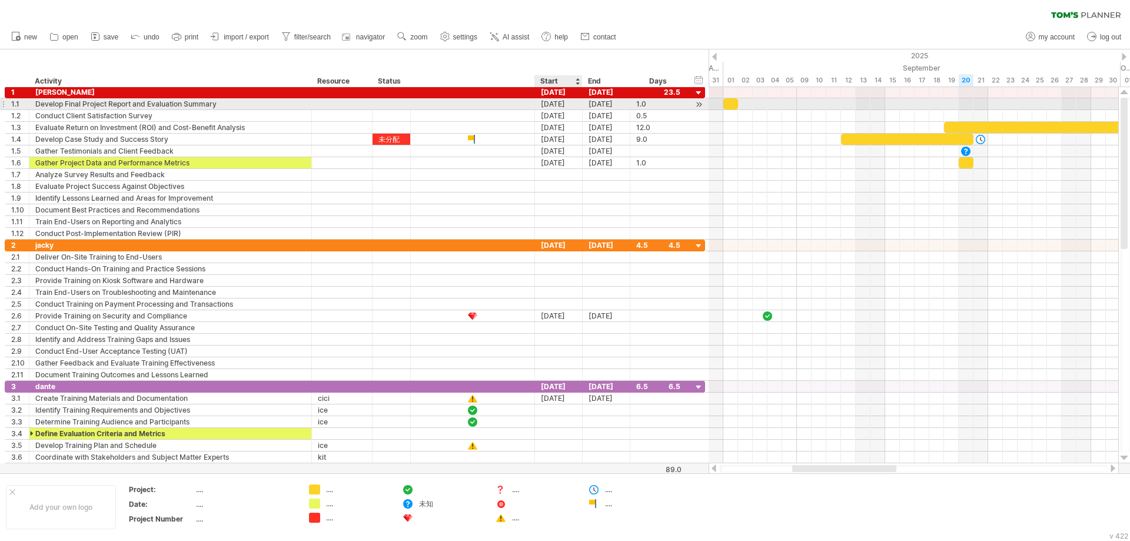
click at [566, 105] on div "01-09-25" at bounding box center [559, 103] width 48 height 11
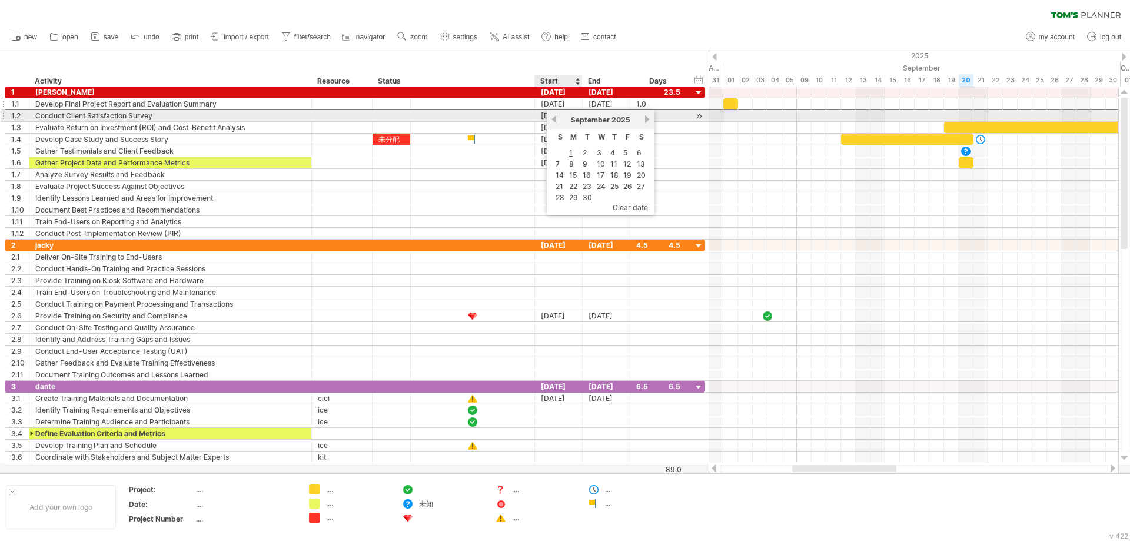
click at [555, 118] on link "previous" at bounding box center [554, 119] width 9 height 9
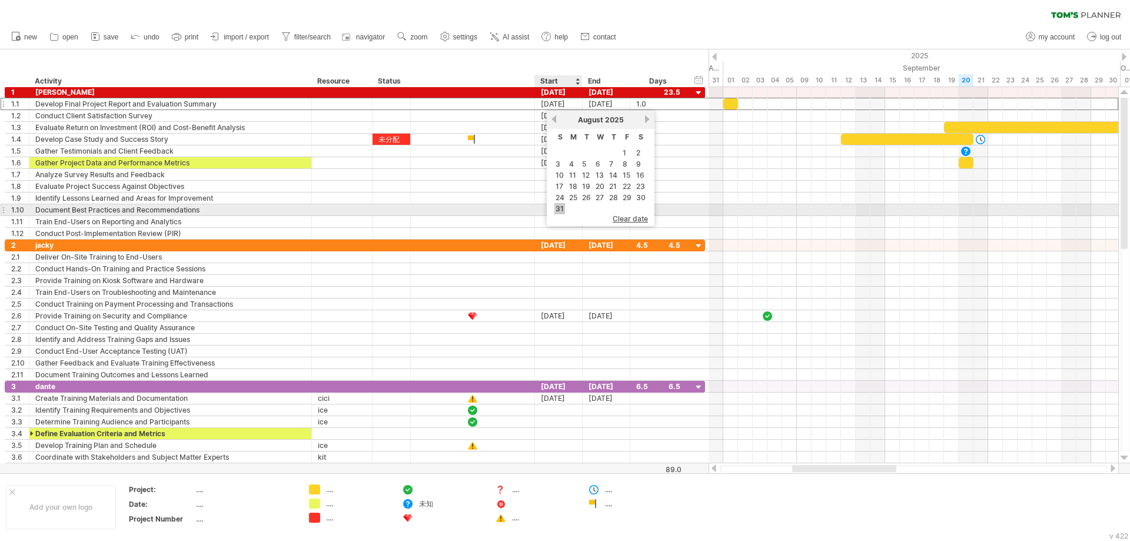
click at [559, 207] on link "31" at bounding box center [560, 208] width 11 height 11
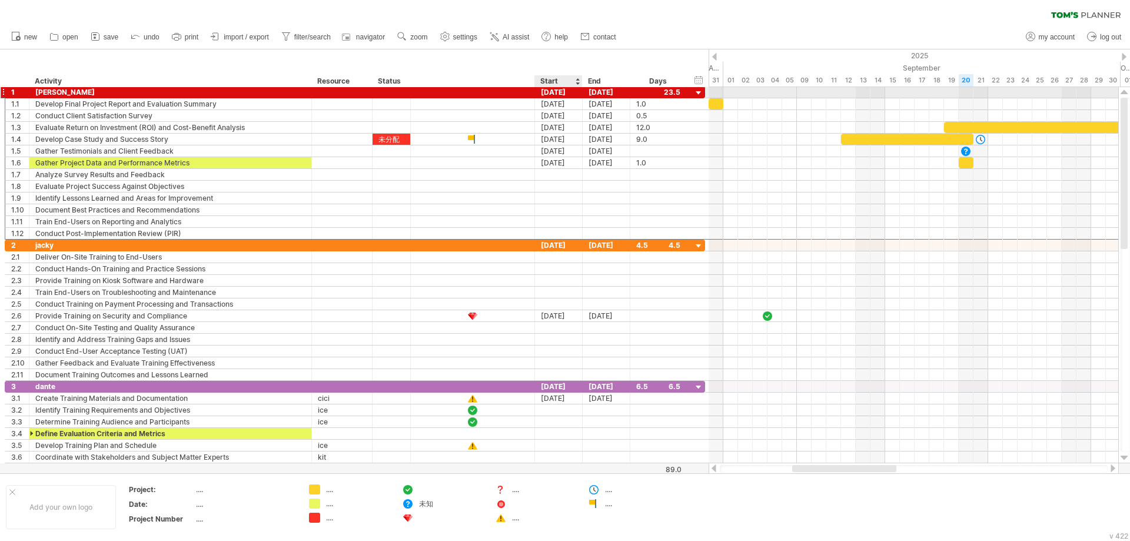
click at [563, 91] on div "31-08-25" at bounding box center [559, 92] width 48 height 11
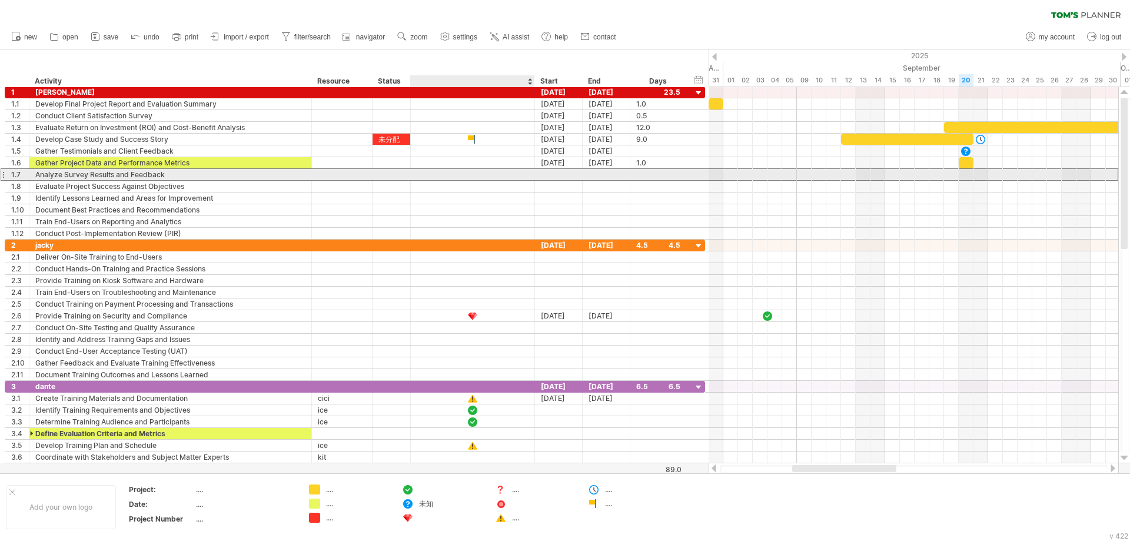
click at [519, 172] on div at bounding box center [473, 174] width 124 height 11
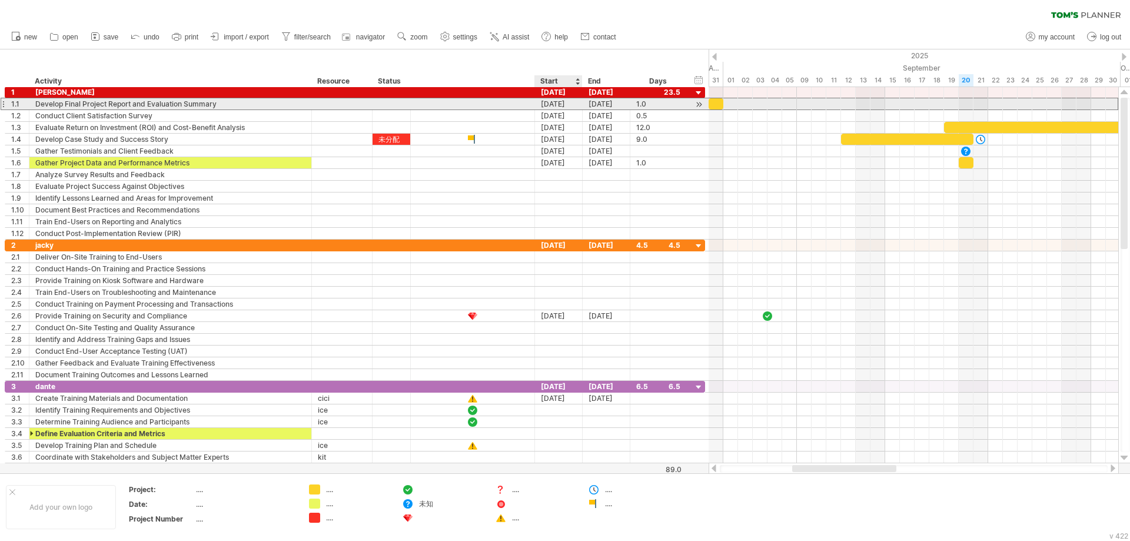
click at [576, 102] on div "31-08-25" at bounding box center [559, 103] width 48 height 11
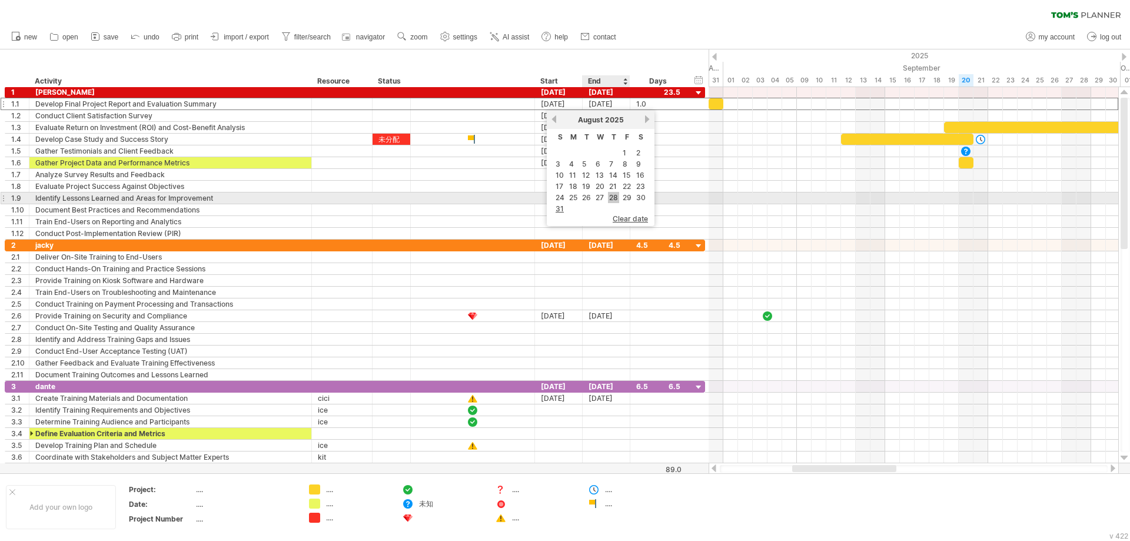
click at [614, 198] on link "28" at bounding box center [613, 197] width 11 height 11
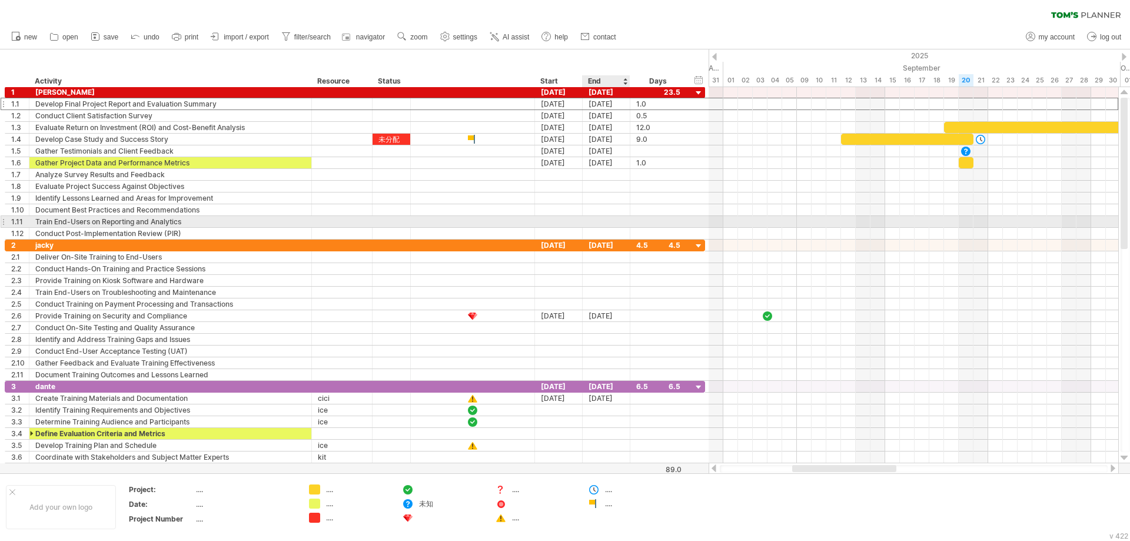
click at [600, 220] on div at bounding box center [607, 221] width 48 height 11
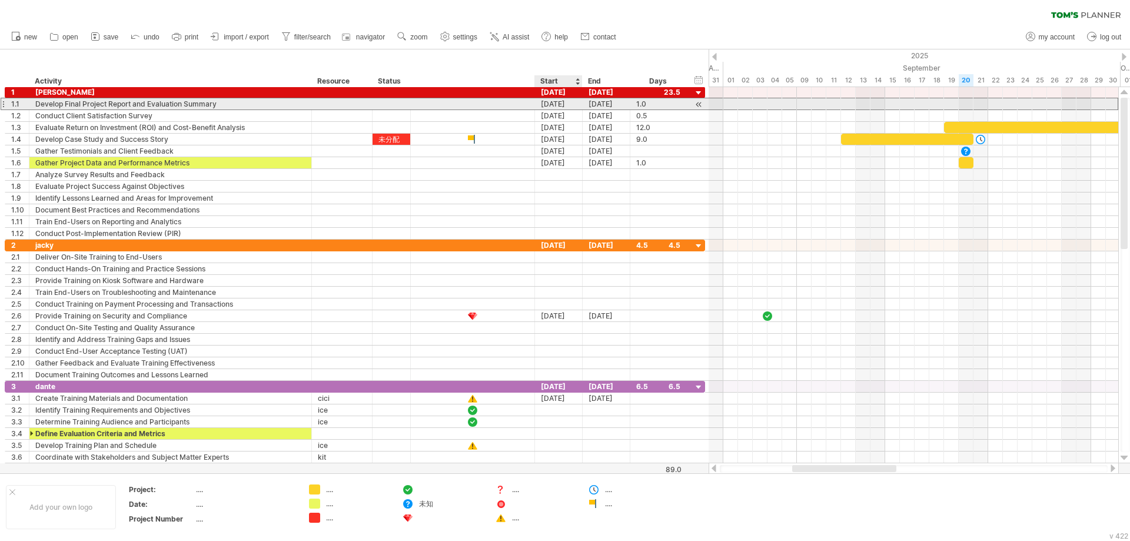
click at [573, 99] on div "28-08-25" at bounding box center [559, 103] width 48 height 11
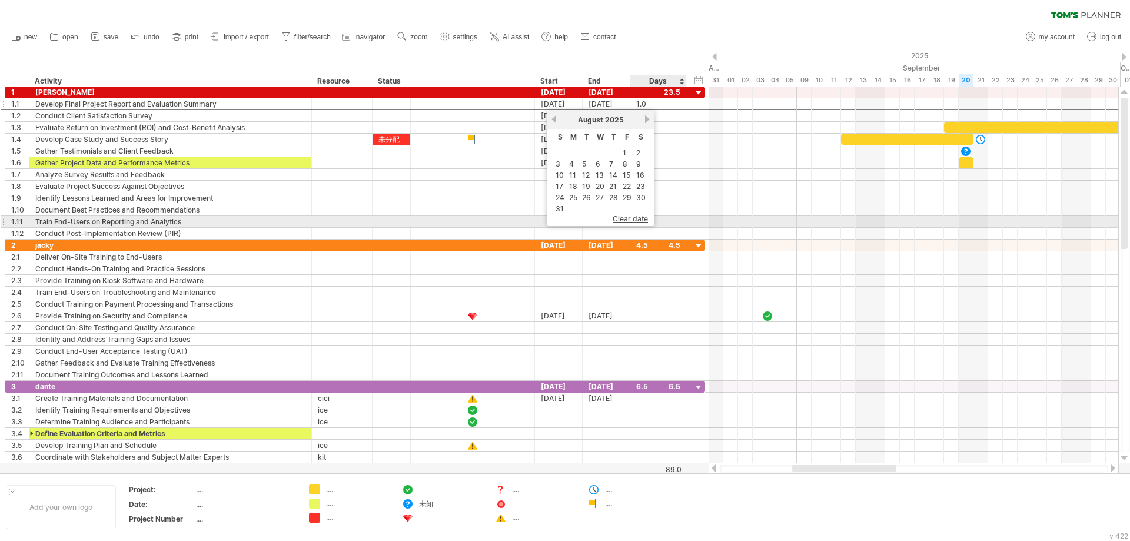
click at [643, 222] on span "clear date" at bounding box center [630, 218] width 35 height 9
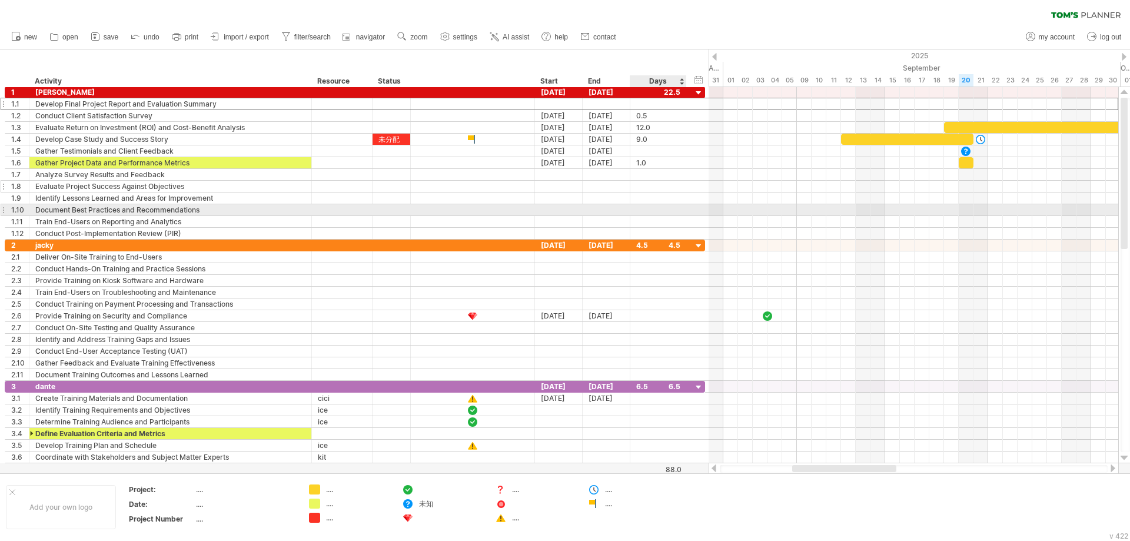
click at [669, 190] on div at bounding box center [658, 186] width 44 height 11
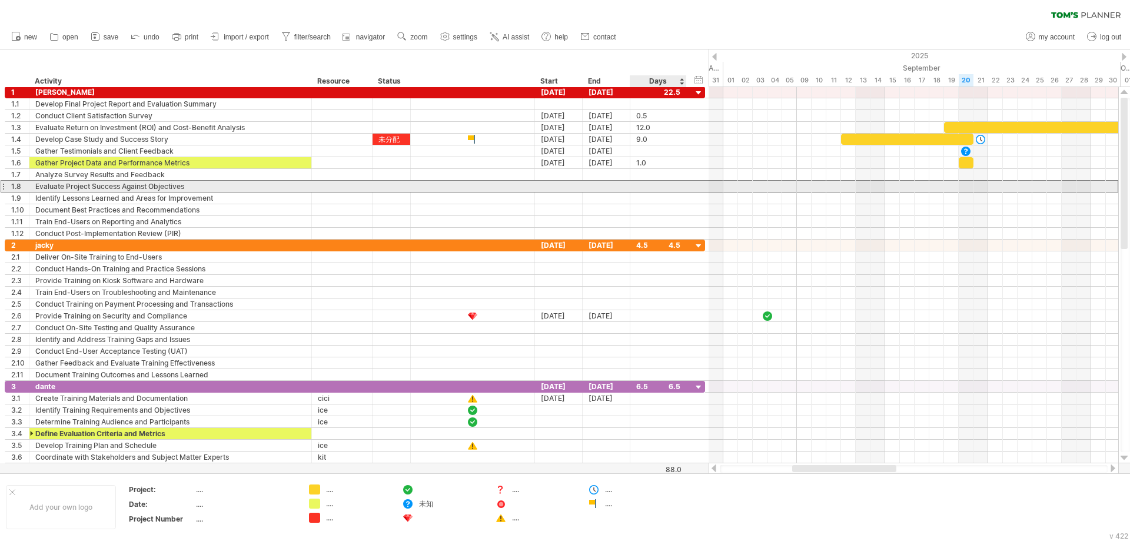
scroll to position [1, 0]
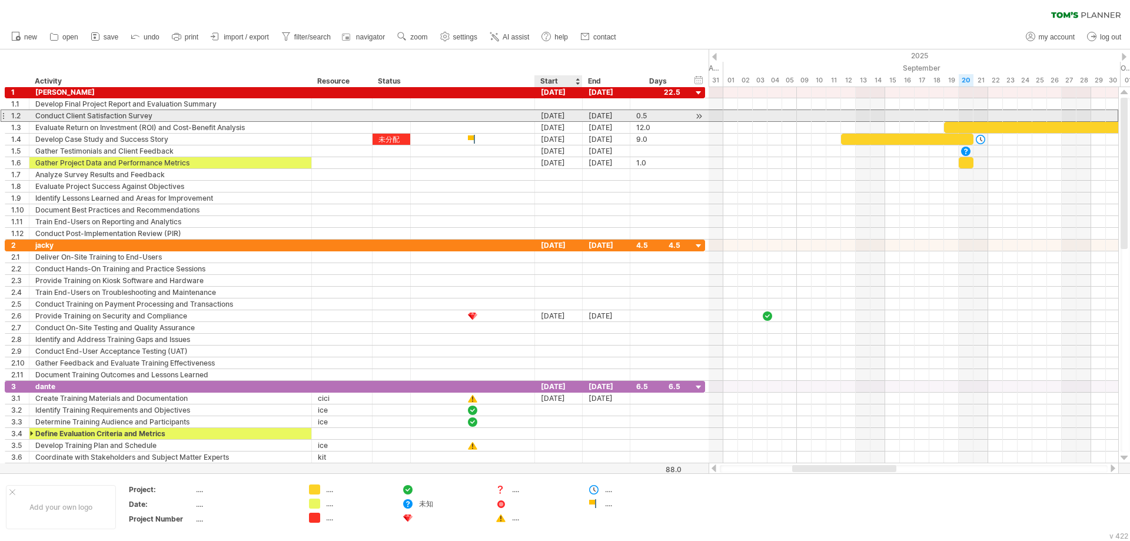
click at [564, 112] on div "02-11-25" at bounding box center [559, 115] width 48 height 11
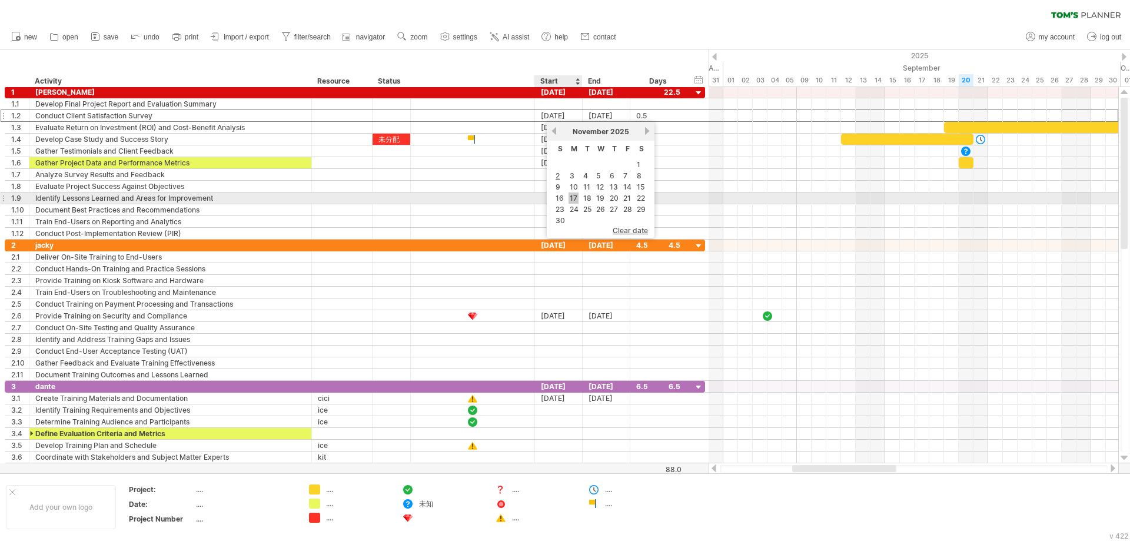
click at [575, 198] on link "17" at bounding box center [574, 198] width 10 height 11
click at [575, 198] on div at bounding box center [559, 198] width 48 height 11
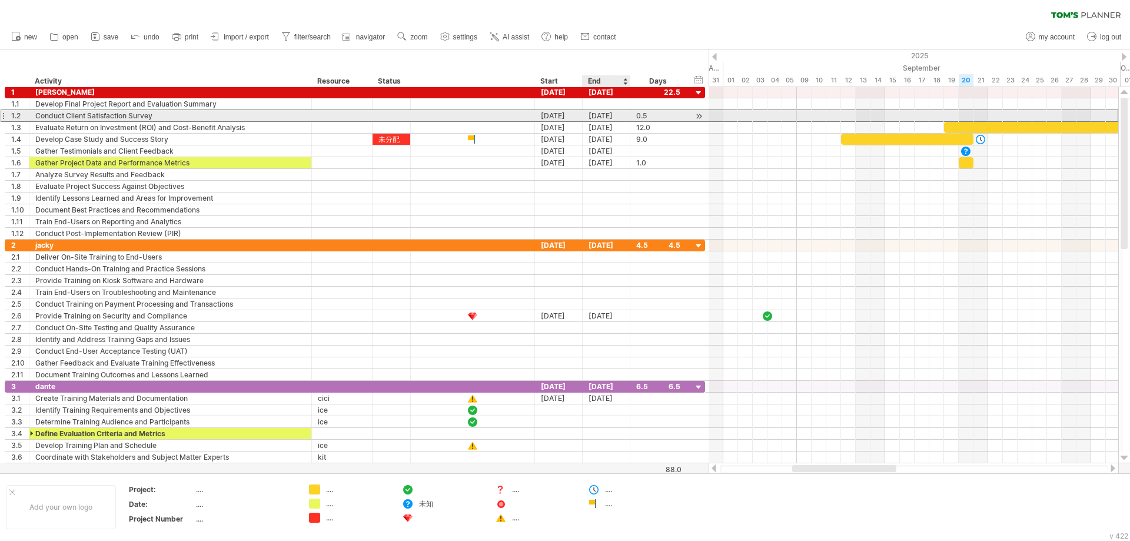
click at [592, 113] on div "[DATE]" at bounding box center [607, 115] width 48 height 11
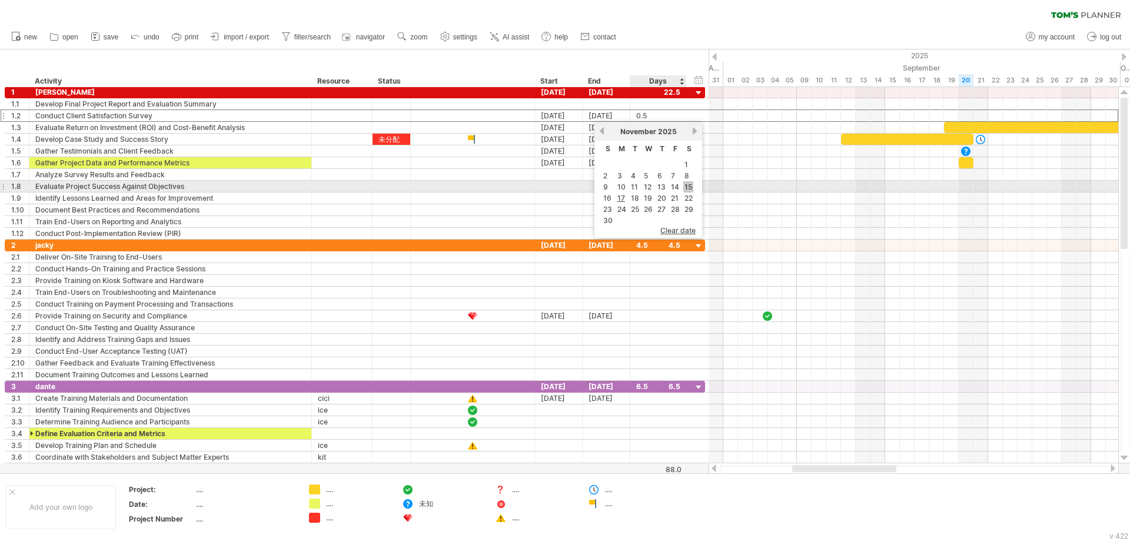
click at [688, 187] on link "15" at bounding box center [689, 186] width 10 height 11
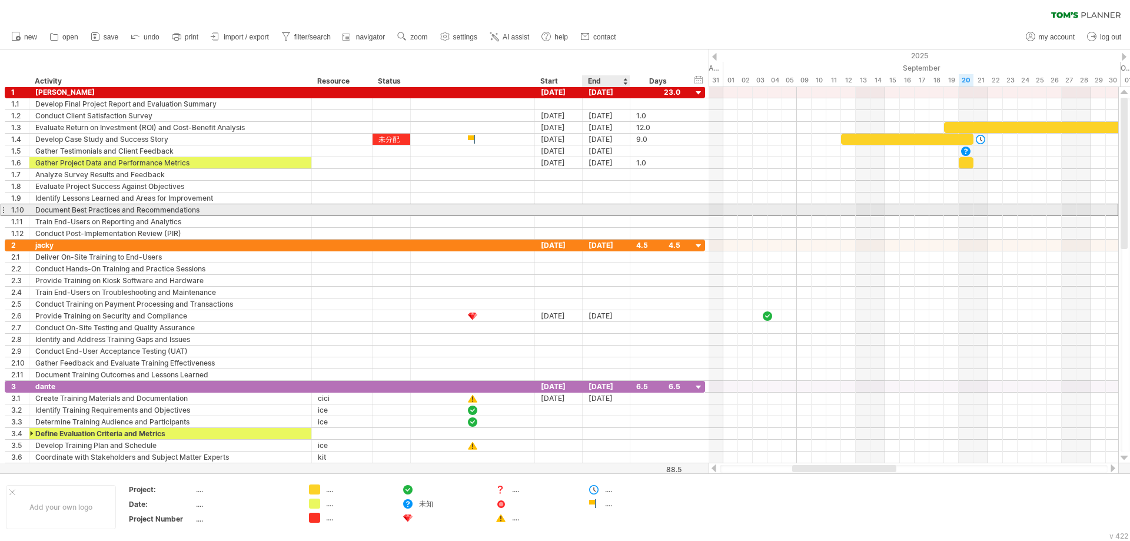
click at [601, 210] on div at bounding box center [607, 209] width 48 height 11
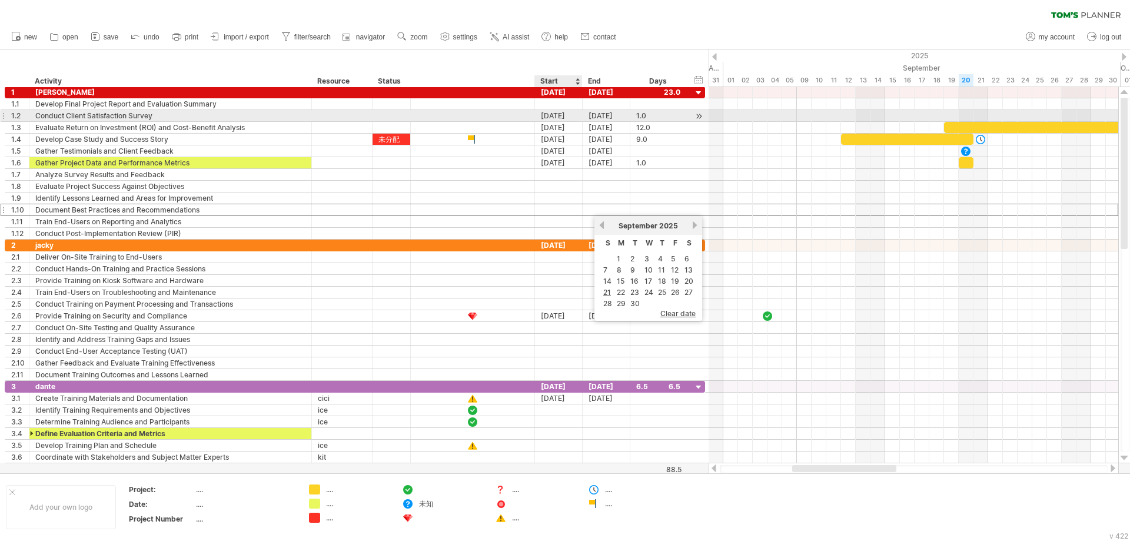
click at [566, 114] on div "15-11-25" at bounding box center [559, 115] width 48 height 11
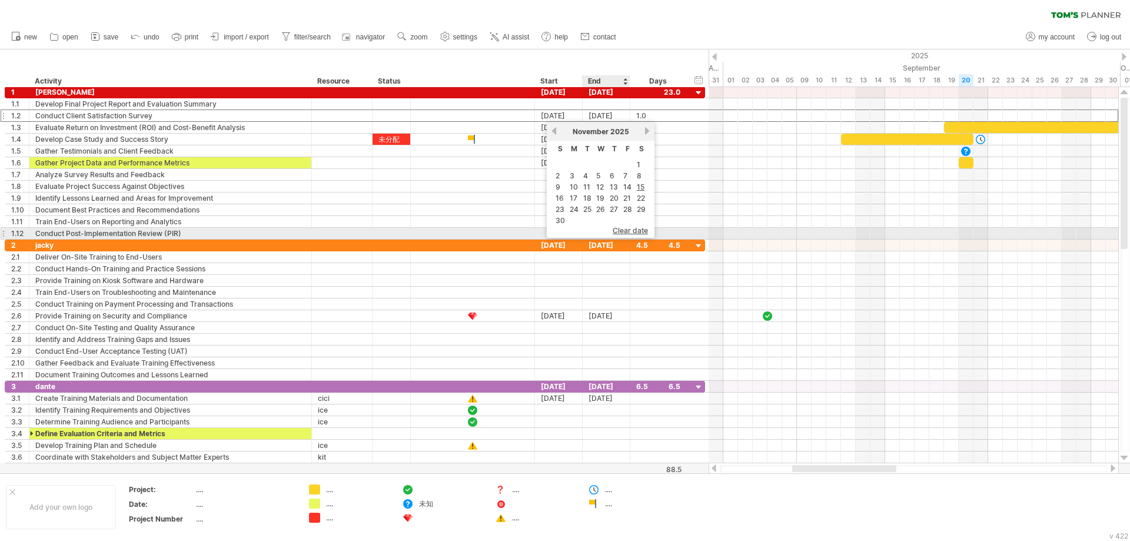
click at [635, 229] on span "clear date" at bounding box center [630, 230] width 35 height 9
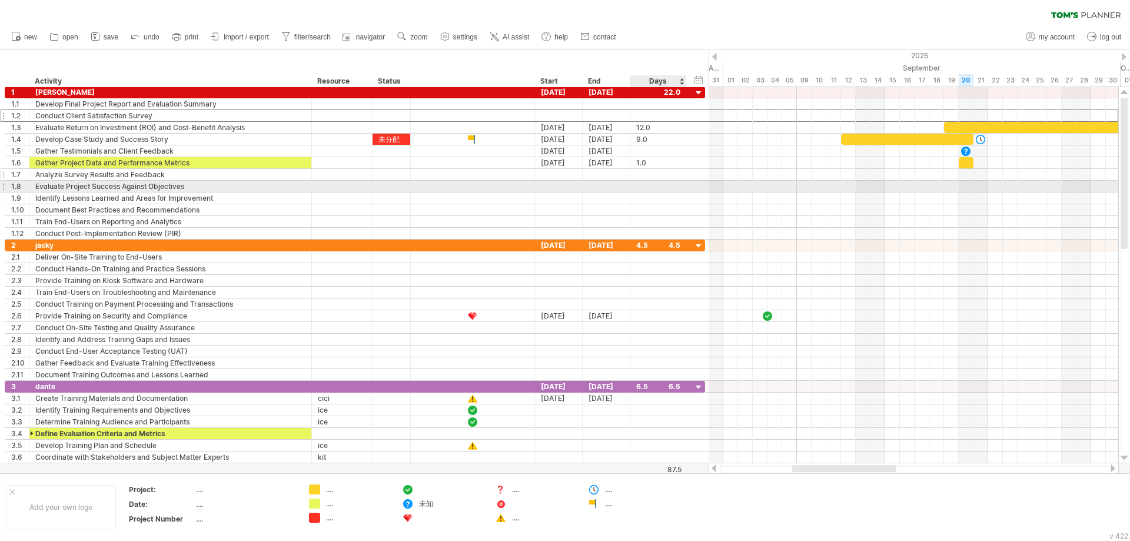
click at [658, 187] on div at bounding box center [658, 186] width 44 height 11
click at [558, 129] on div "19-09-25" at bounding box center [559, 127] width 48 height 11
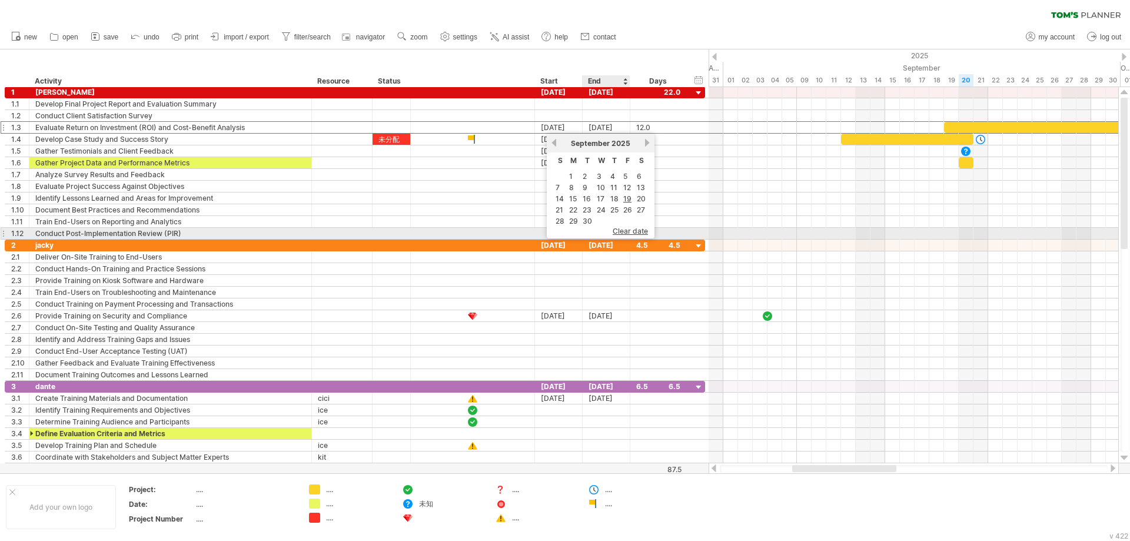
click at [629, 231] on span "clear date" at bounding box center [630, 231] width 35 height 9
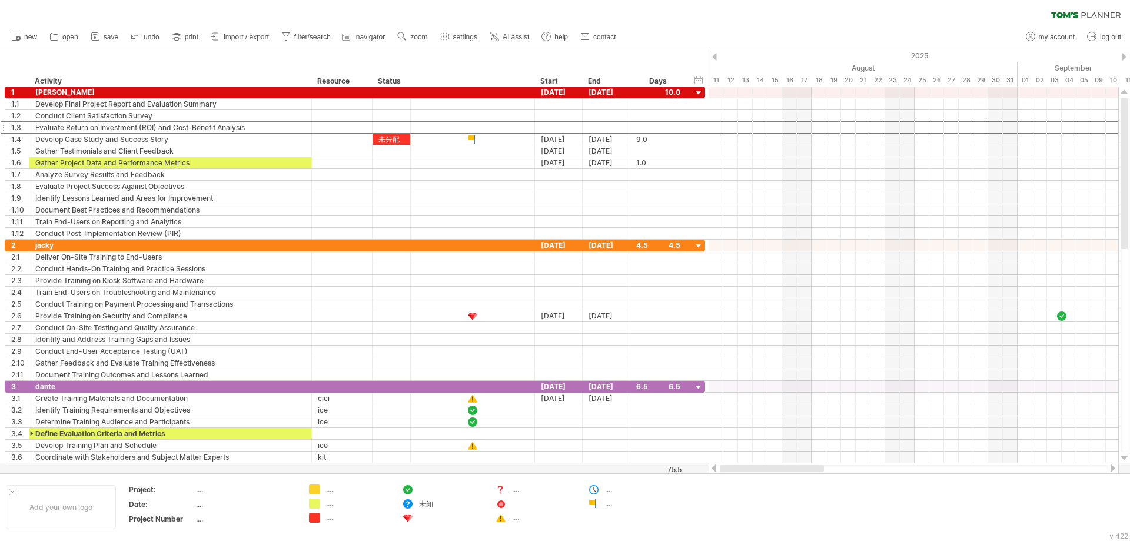
drag, startPoint x: 828, startPoint y: 468, endPoint x: 625, endPoint y: 474, distance: 202.6
click at [626, 474] on div "Trying to reach plan.tomsplanner.com Connected again... 0% filter: [ ] clear fi…" at bounding box center [565, 270] width 1130 height 541
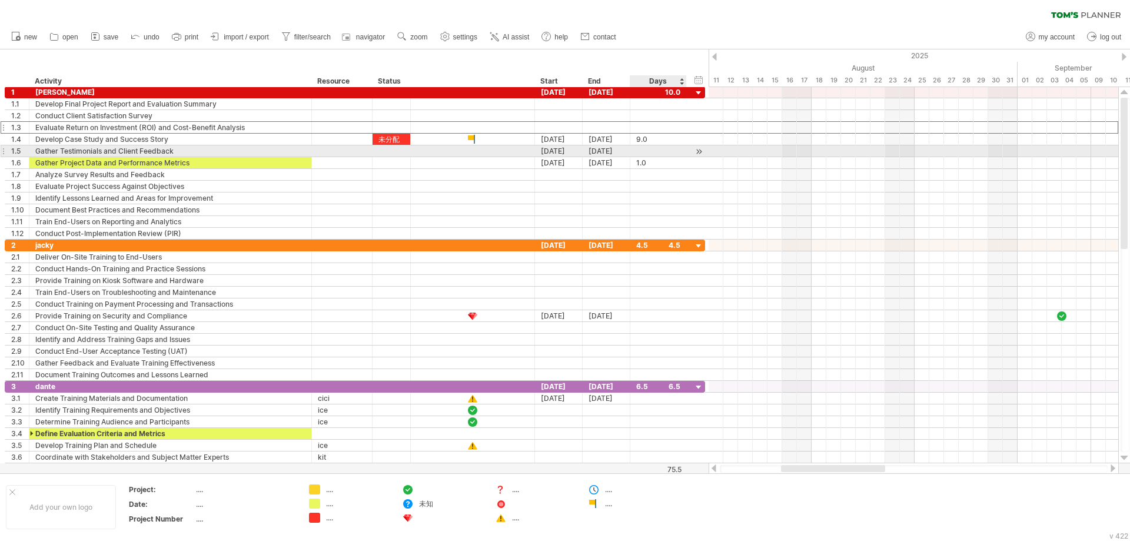
click at [652, 150] on div at bounding box center [658, 150] width 44 height 11
click at [646, 150] on input "text" at bounding box center [647, 150] width 22 height 11
type input "*"
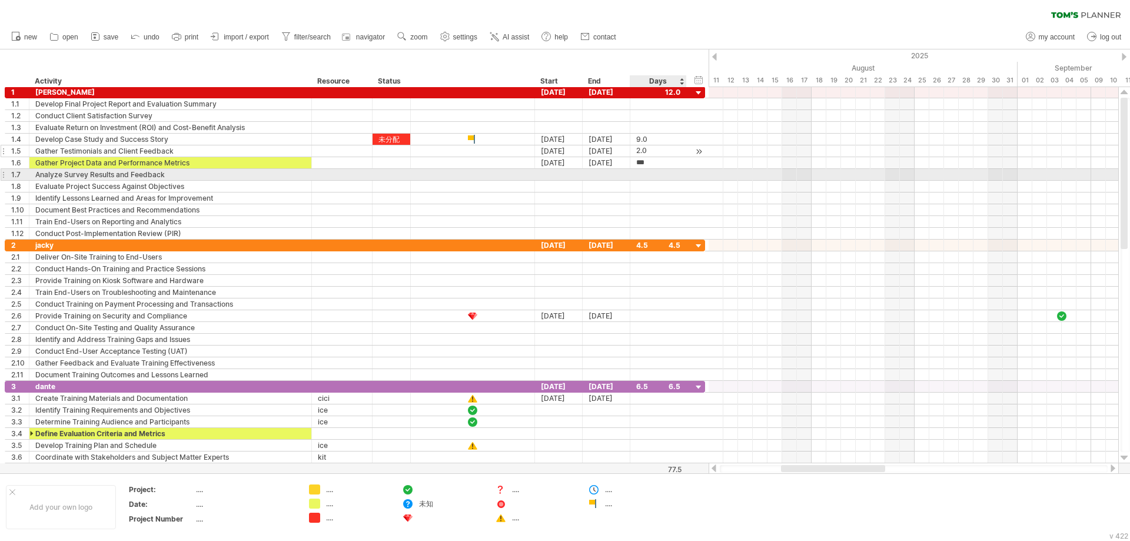
click at [656, 178] on div at bounding box center [658, 174] width 44 height 11
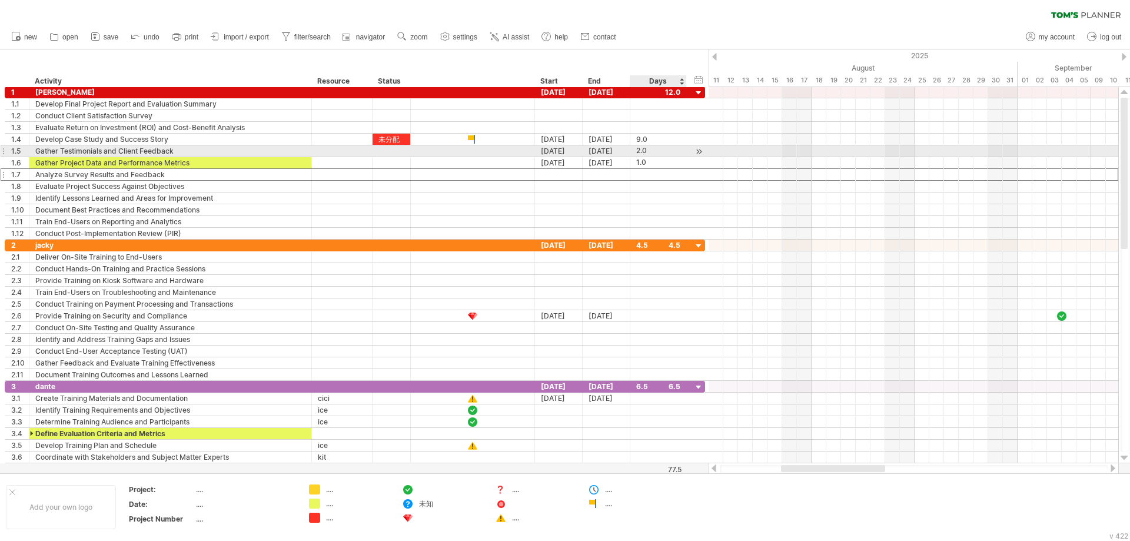
click at [659, 150] on div "2.0" at bounding box center [658, 150] width 44 height 11
click at [656, 155] on input "***" at bounding box center [647, 150] width 22 height 11
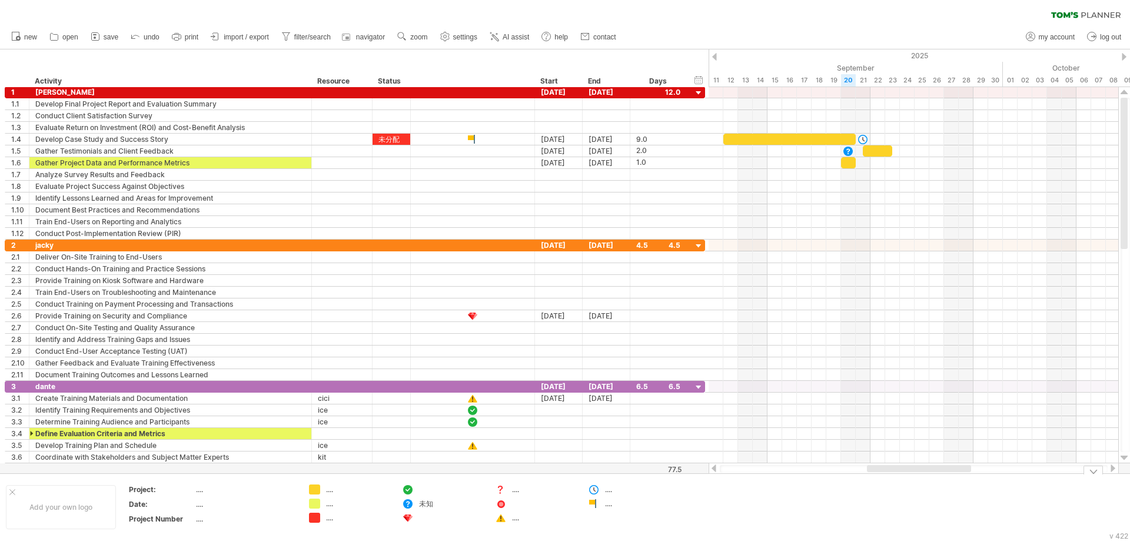
drag, startPoint x: 882, startPoint y: 469, endPoint x: 968, endPoint y: 474, distance: 86.1
click at [968, 474] on div "Trying to reach plan.tomsplanner.com Connected again... 0% filter: [ ] clear fi…" at bounding box center [565, 270] width 1130 height 541
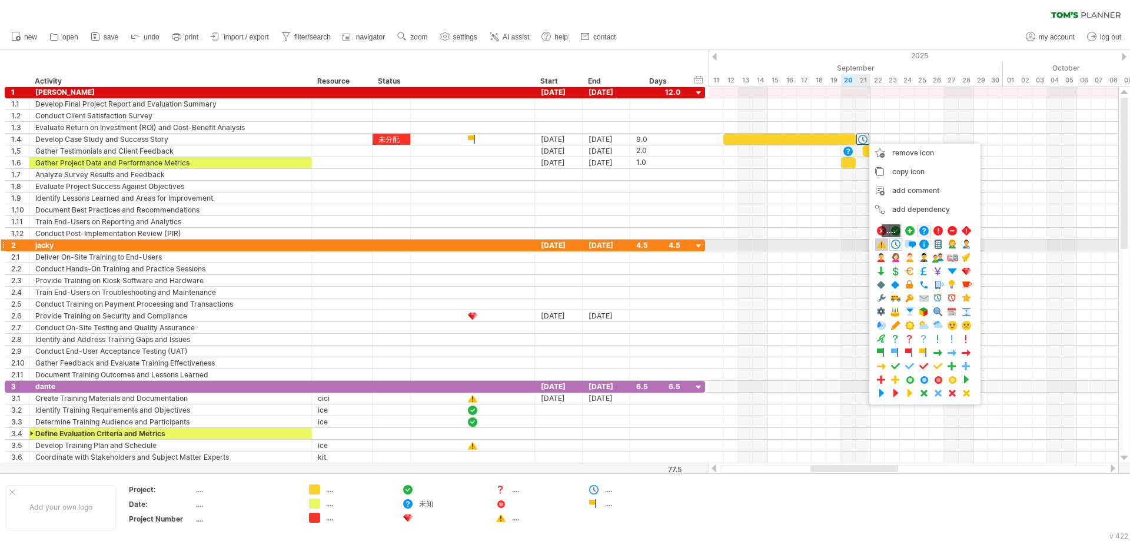
click at [883, 246] on span at bounding box center [882, 244] width 12 height 11
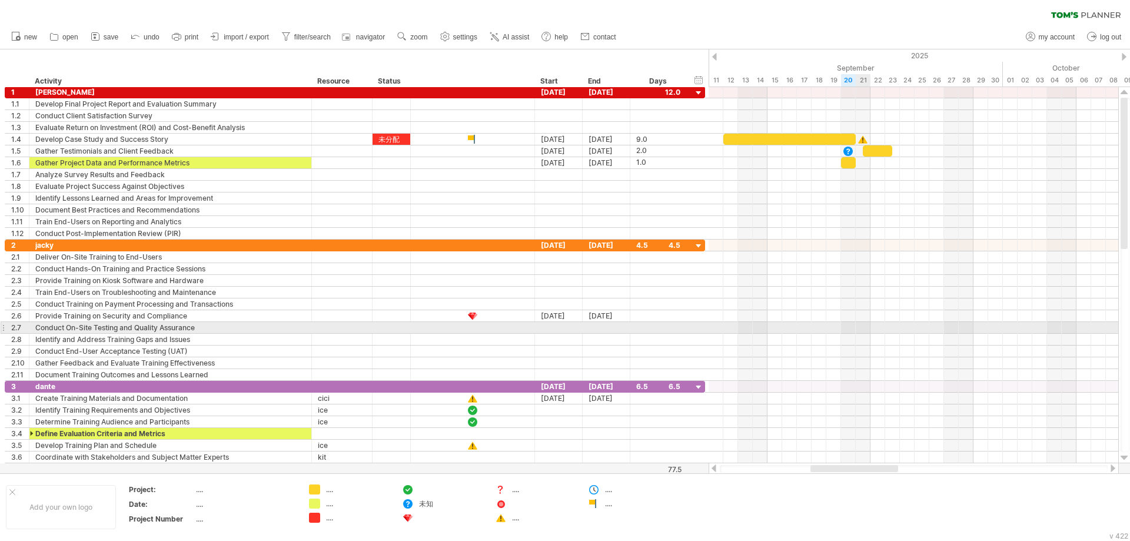
click at [856, 330] on div at bounding box center [914, 328] width 410 height 12
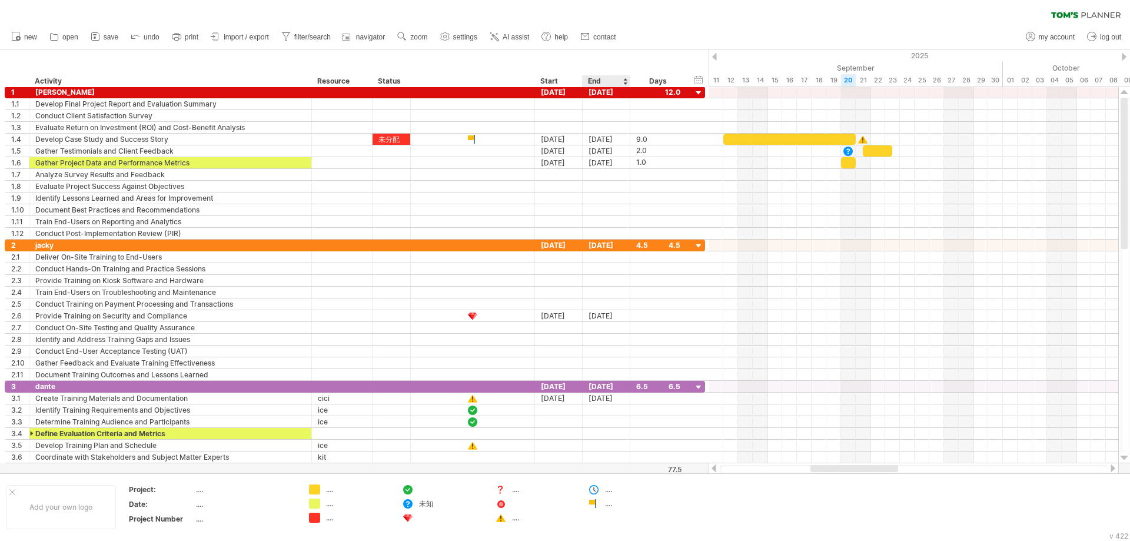
click at [627, 81] on div at bounding box center [625, 81] width 5 height 12
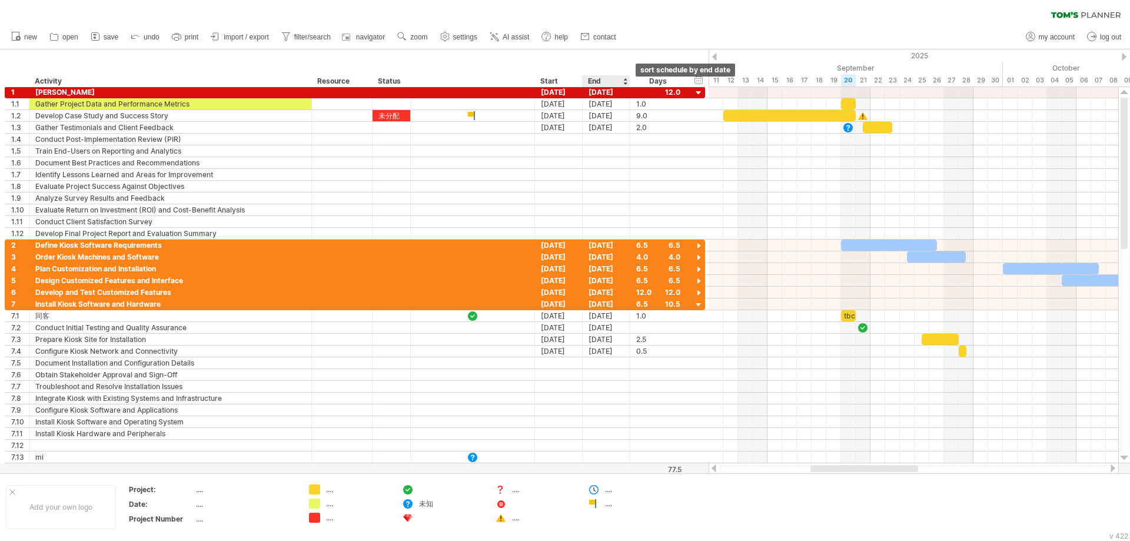
click at [627, 81] on div at bounding box center [625, 81] width 5 height 12
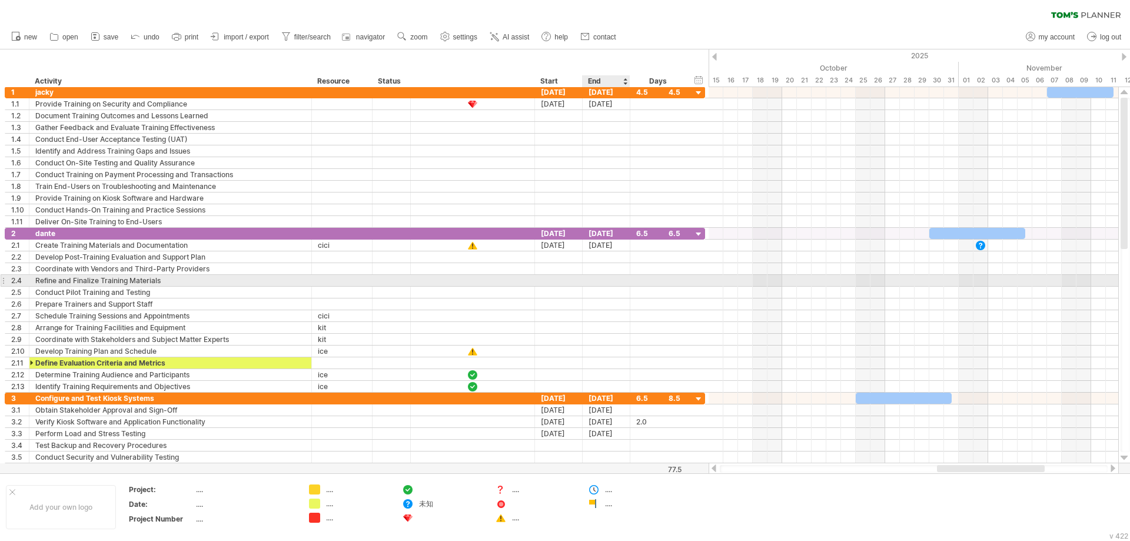
click at [609, 285] on div at bounding box center [607, 280] width 48 height 11
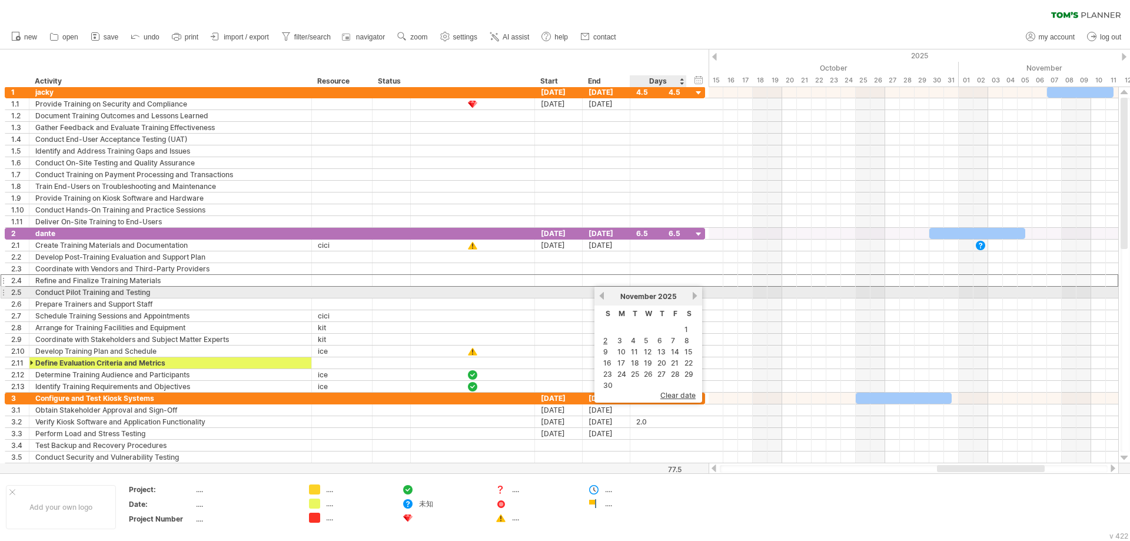
click at [694, 297] on link "next" at bounding box center [695, 295] width 9 height 9
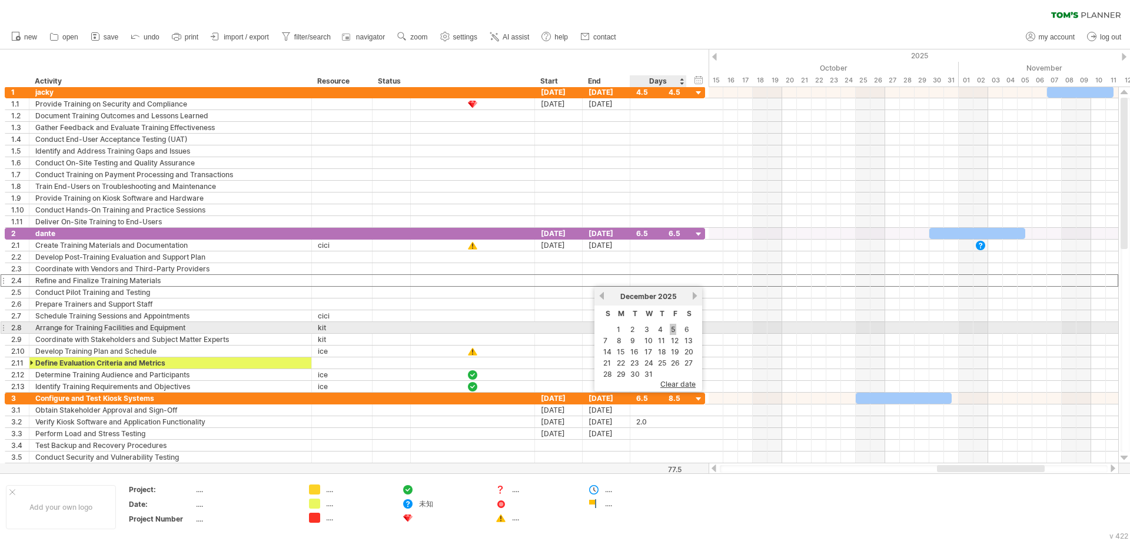
click at [673, 330] on link "5" at bounding box center [673, 329] width 6 height 11
click at [673, 330] on div at bounding box center [658, 327] width 44 height 11
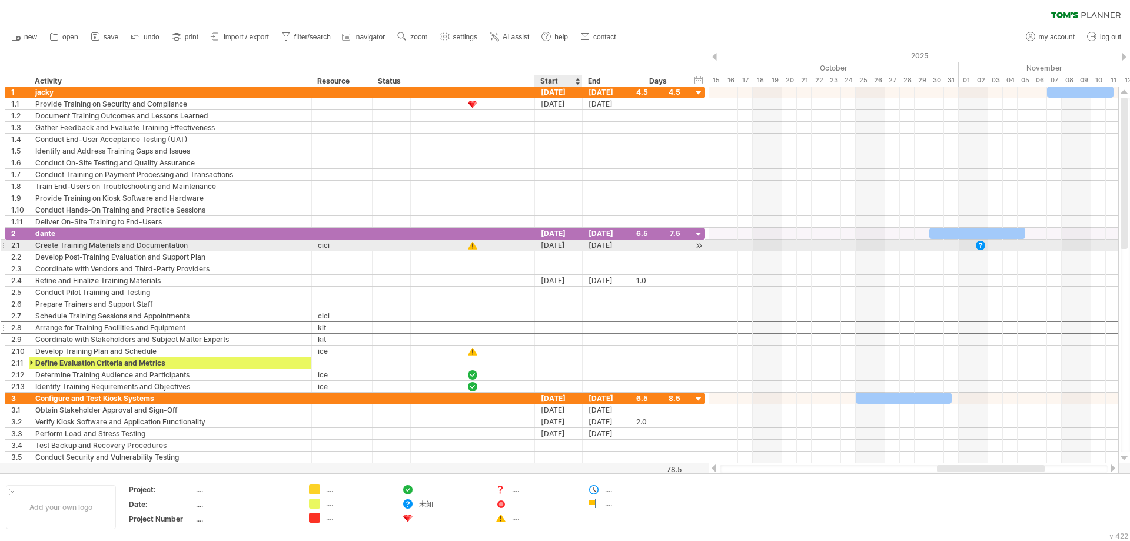
click at [570, 249] on div "02-11-25" at bounding box center [559, 245] width 48 height 11
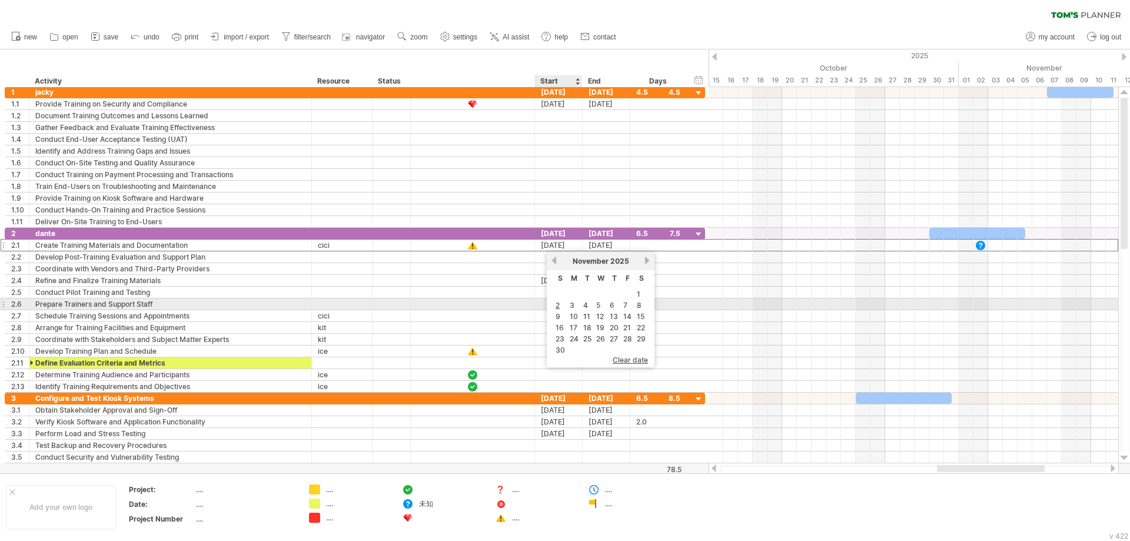
click at [560, 304] on link "2" at bounding box center [558, 305] width 6 height 11
click at [558, 304] on div at bounding box center [559, 303] width 48 height 11
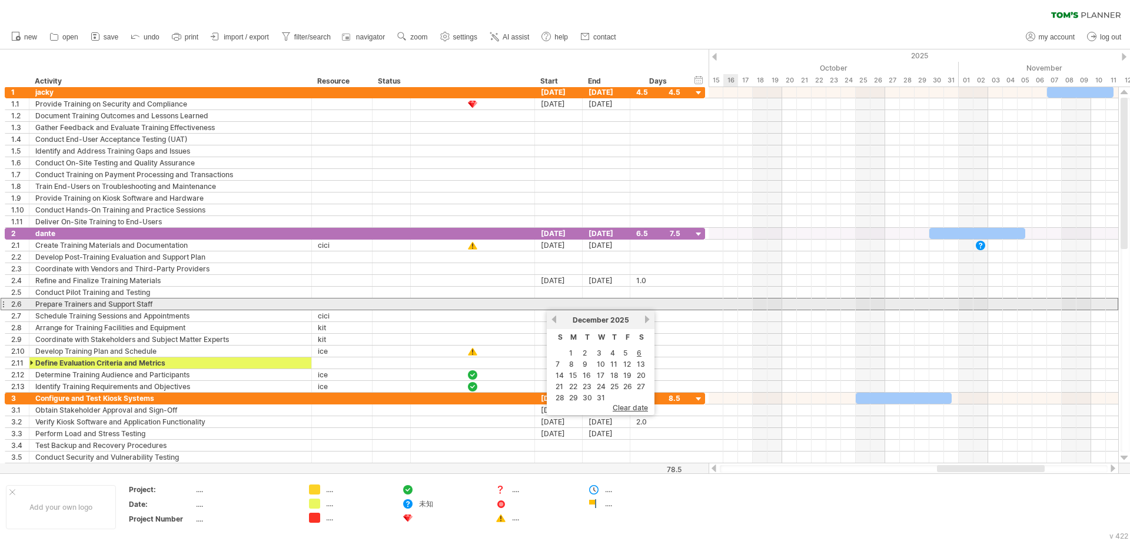
click at [729, 290] on div at bounding box center [914, 293] width 410 height 12
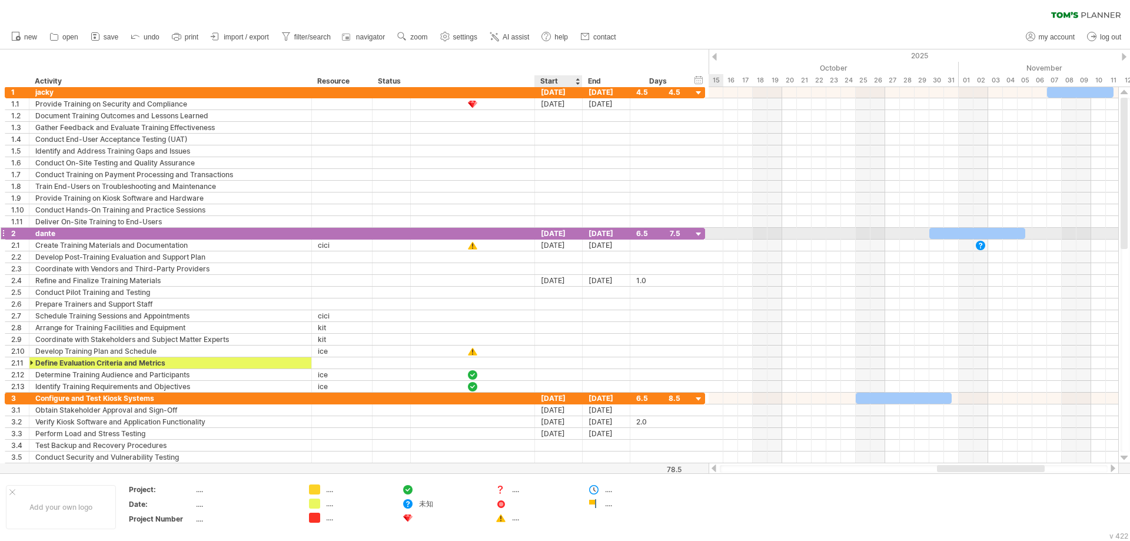
click at [570, 233] on div "[DATE]" at bounding box center [559, 233] width 48 height 11
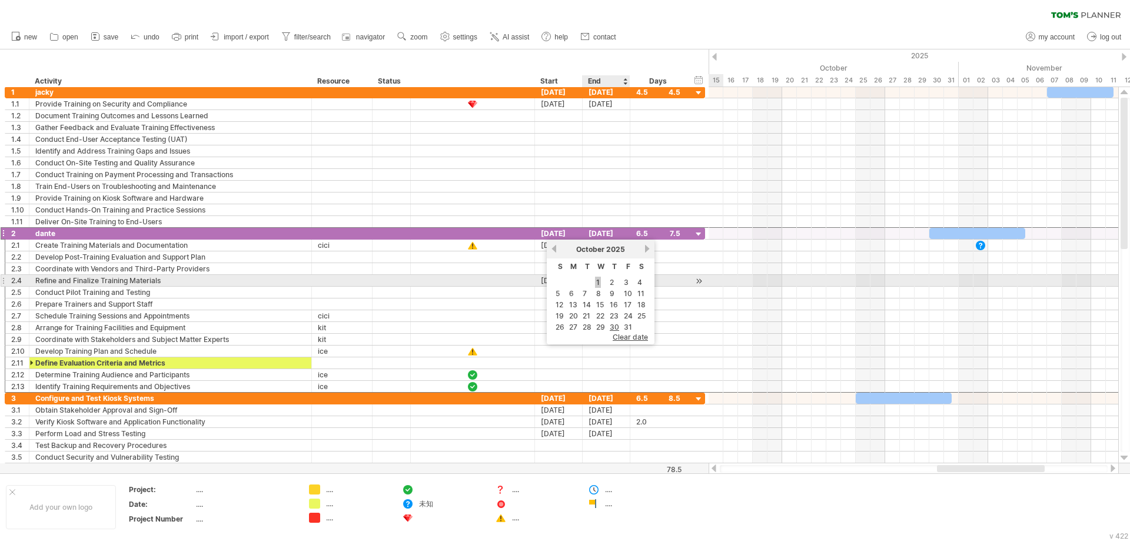
click at [598, 283] on link "1" at bounding box center [598, 282] width 6 height 11
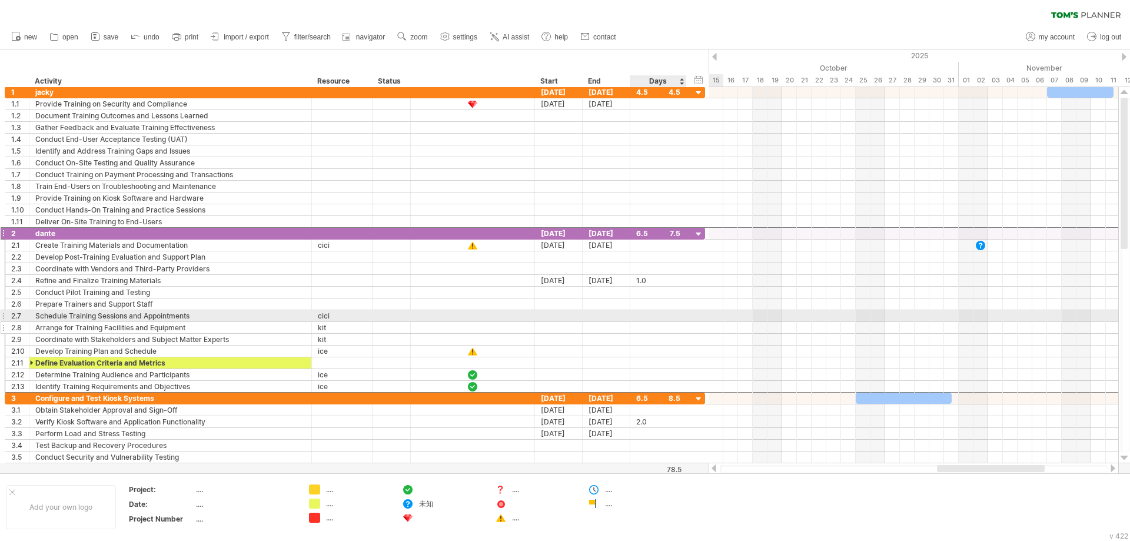
click at [656, 330] on div at bounding box center [658, 327] width 44 height 11
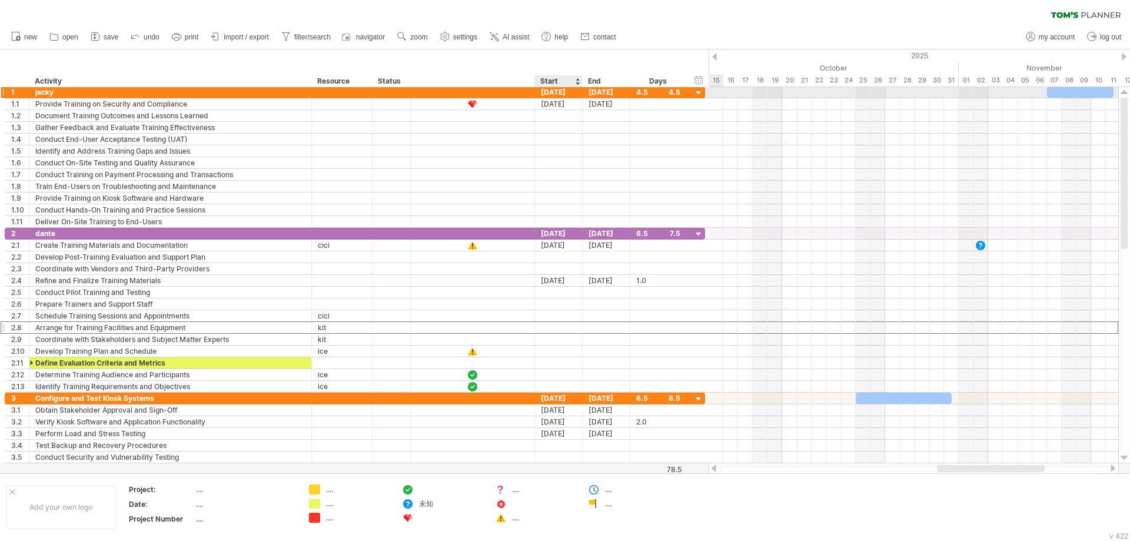
click at [558, 90] on div "03-09-25" at bounding box center [559, 92] width 48 height 11
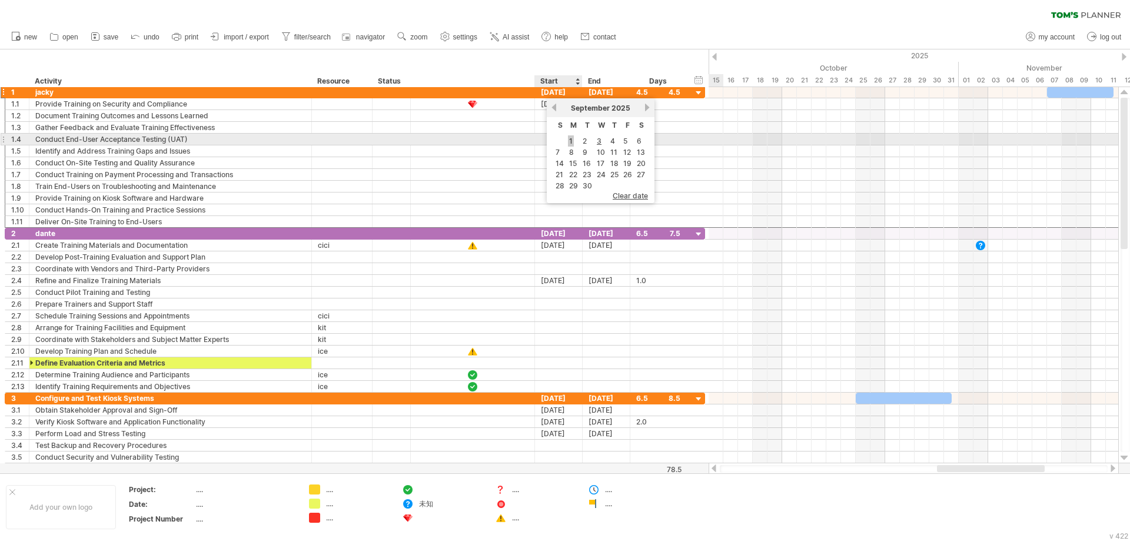
click at [570, 143] on link "1" at bounding box center [571, 140] width 6 height 11
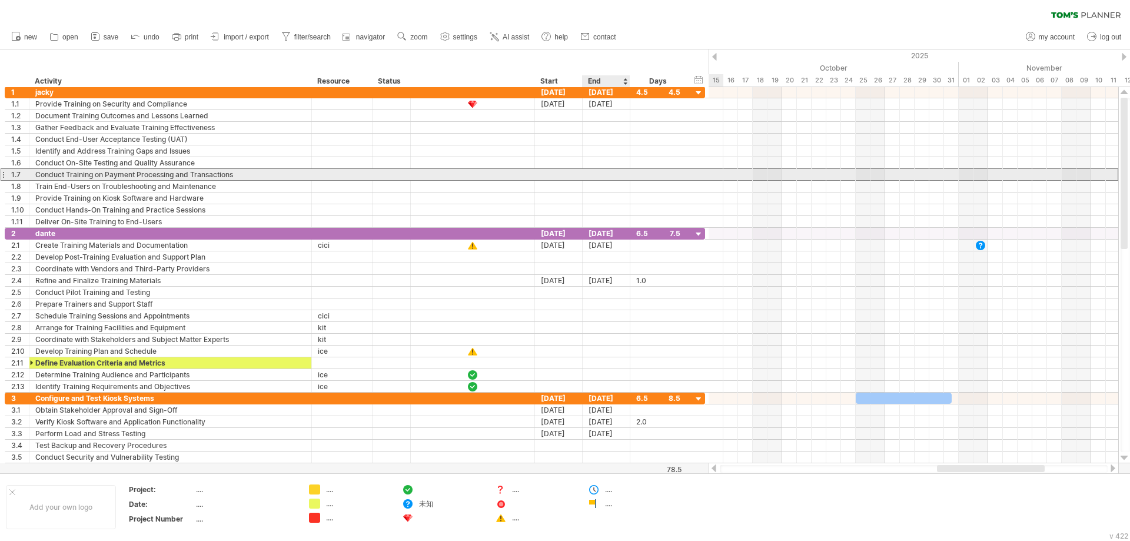
click at [628, 177] on div at bounding box center [607, 174] width 48 height 11
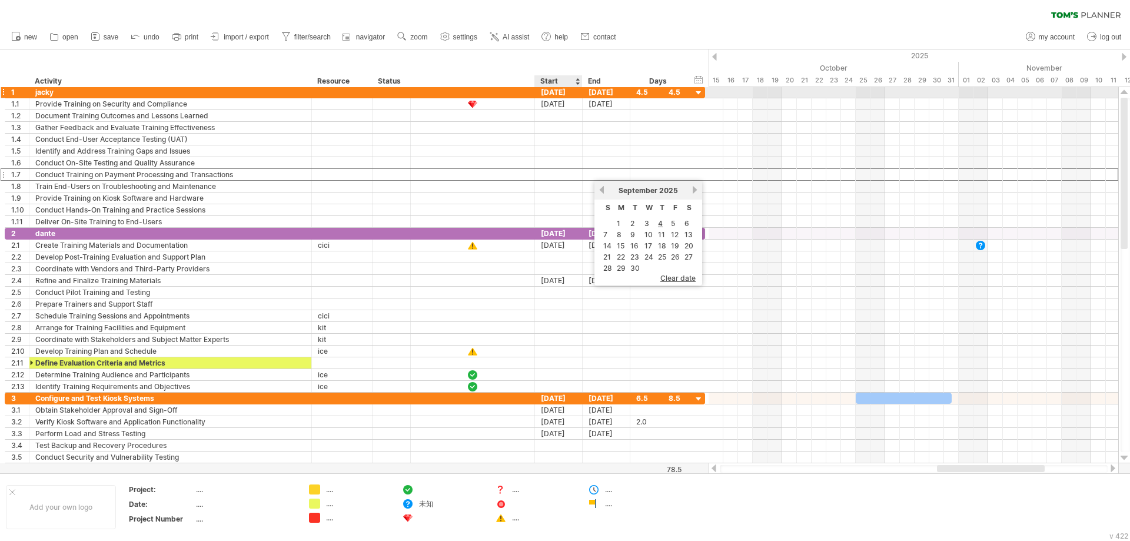
click at [562, 91] on div "01-09-25" at bounding box center [559, 92] width 48 height 11
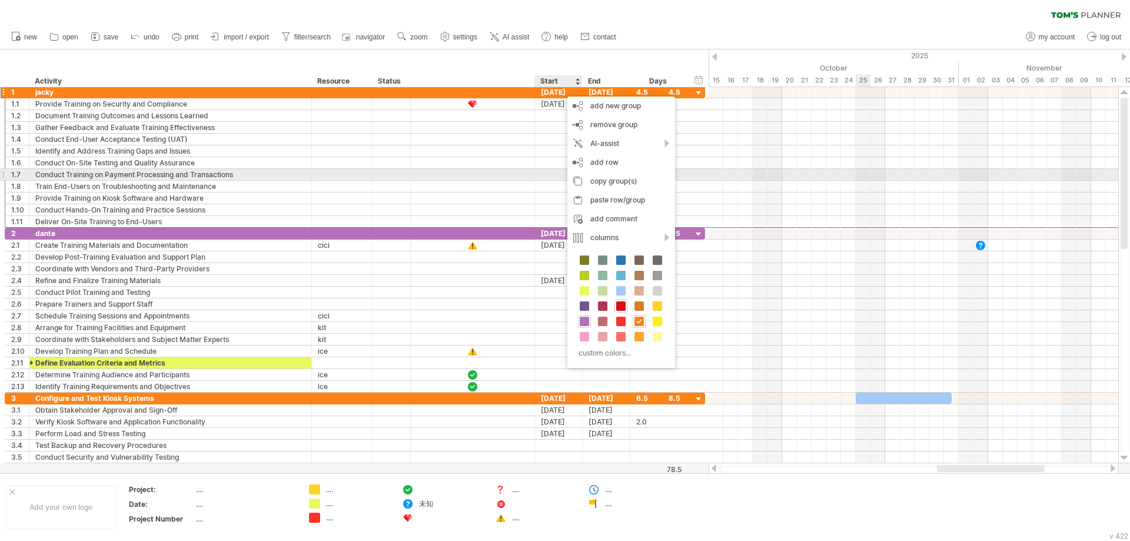
click at [857, 174] on div at bounding box center [914, 175] width 410 height 12
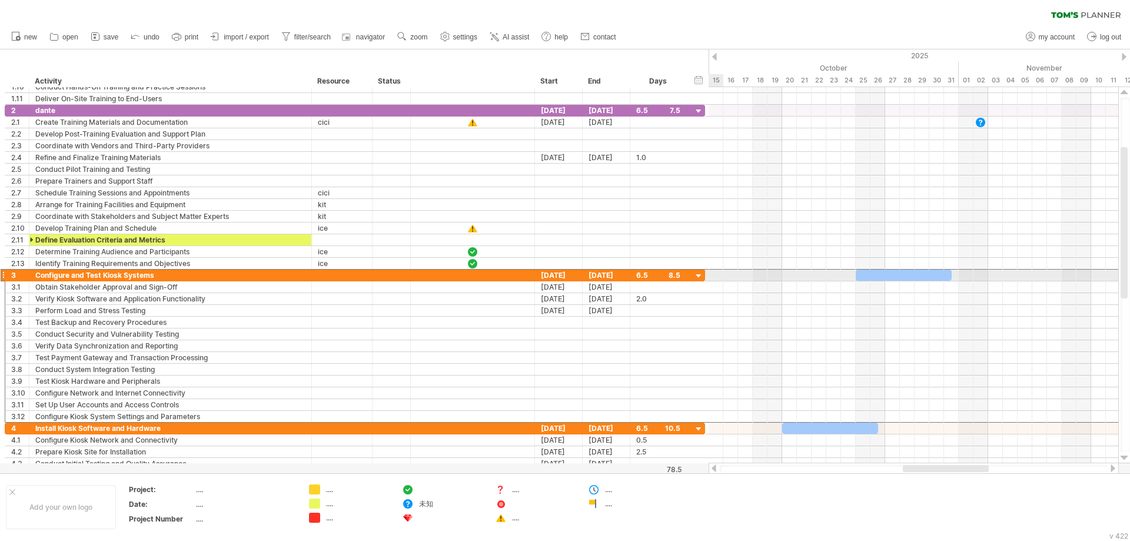
click at [2, 276] on div at bounding box center [3, 275] width 5 height 12
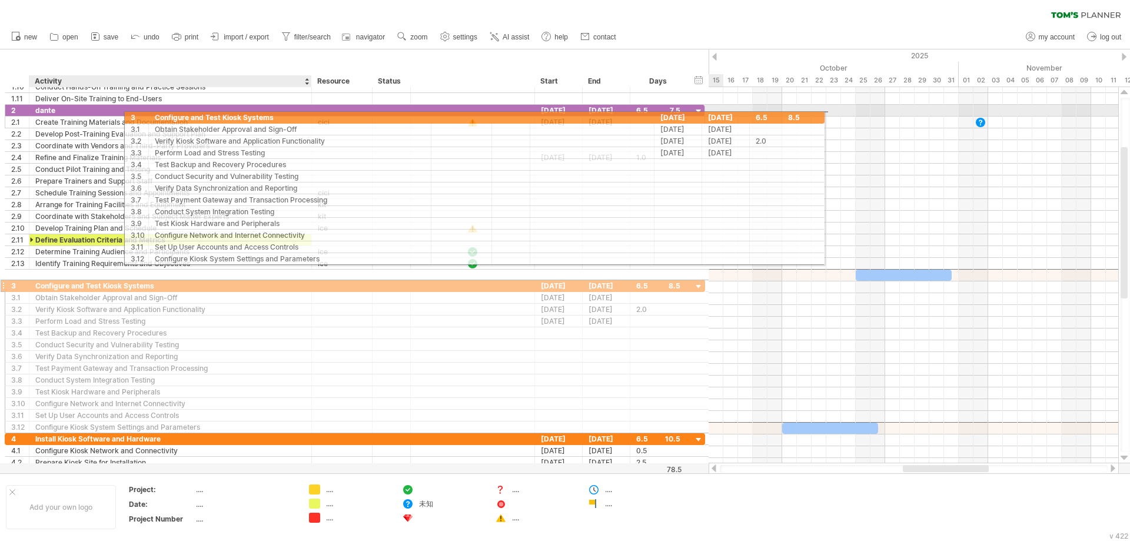
drag, startPoint x: 5, startPoint y: 274, endPoint x: 125, endPoint y: 115, distance: 198.4
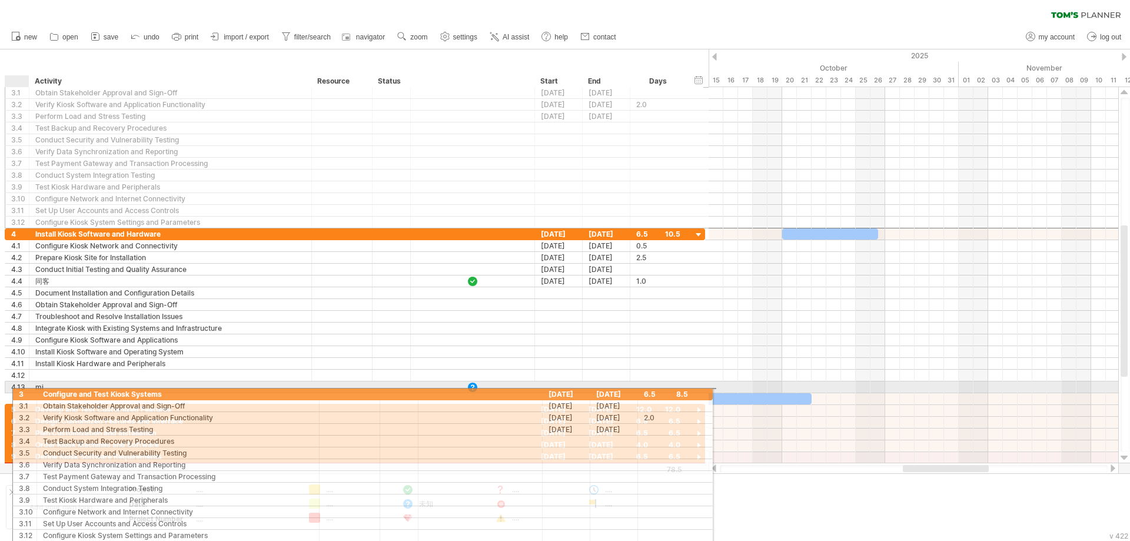
drag, startPoint x: 11, startPoint y: 274, endPoint x: 20, endPoint y: 392, distance: 118.1
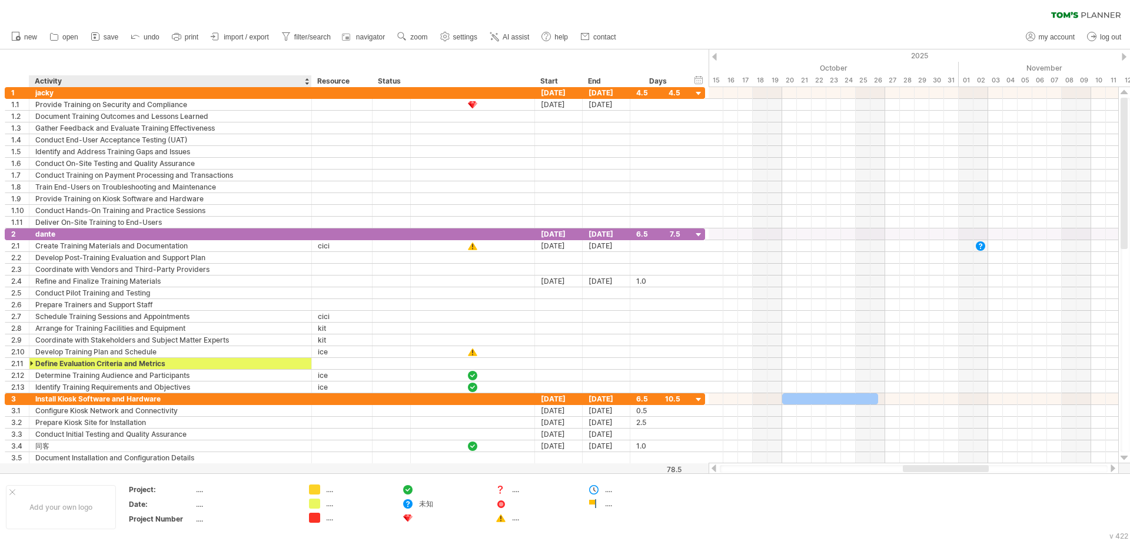
click at [122, 75] on div "hide start/end/duration show start/end/duration ******** Activity ******** Reso…" at bounding box center [354, 68] width 709 height 38
click at [123, 79] on div "Activity" at bounding box center [170, 81] width 270 height 12
click at [123, 79] on input "********" at bounding box center [170, 81] width 270 height 12
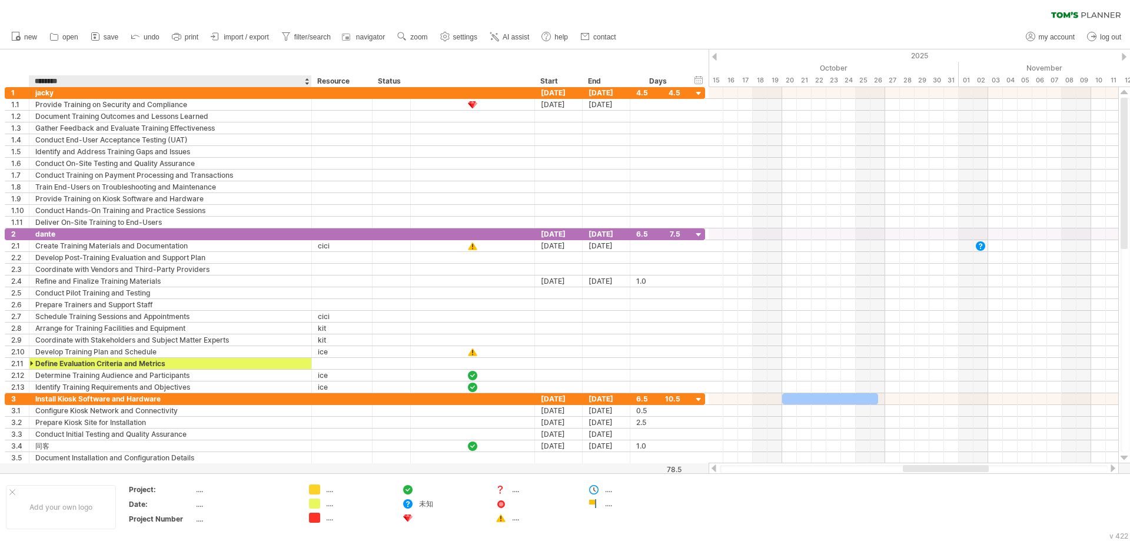
click at [123, 79] on input "********" at bounding box center [170, 81] width 270 height 12
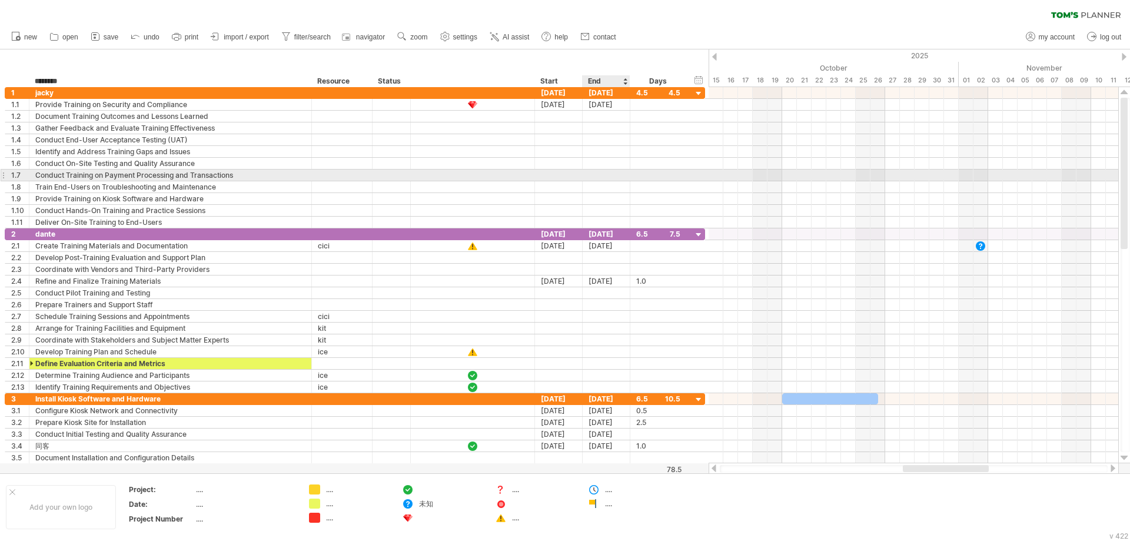
click at [641, 171] on div at bounding box center [658, 175] width 44 height 11
